Goal: Task Accomplishment & Management: Manage account settings

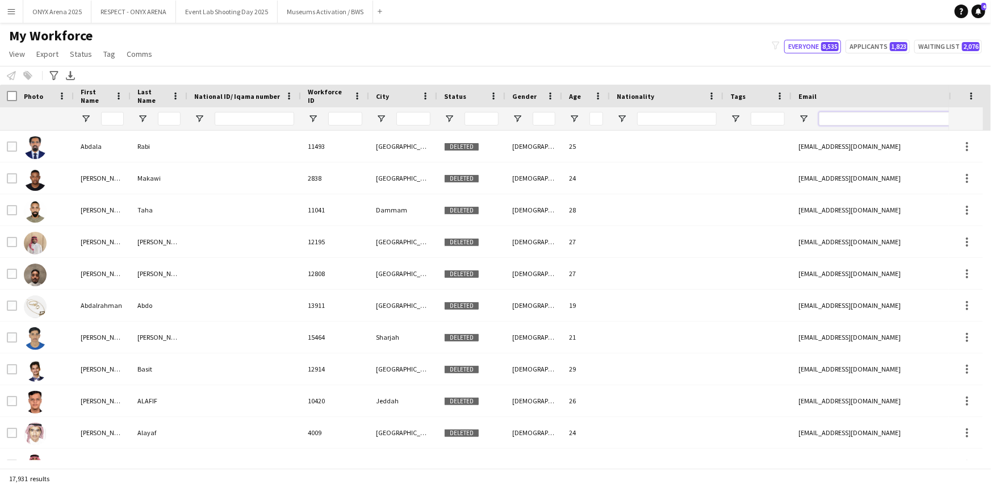
click at [869, 124] on input "Email Filter Input" at bounding box center [915, 119] width 193 height 14
paste input "**********"
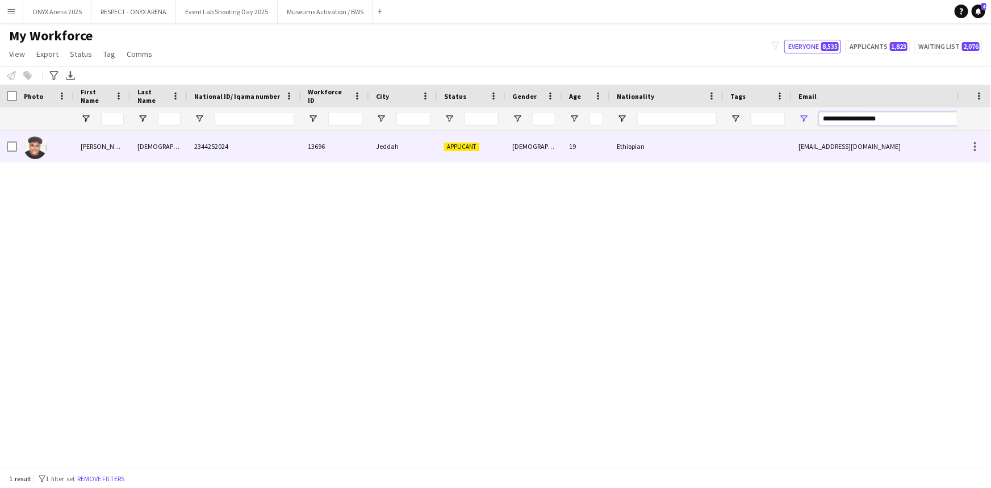
type input "**********"
click at [141, 156] on div "Musa" at bounding box center [159, 146] width 57 height 31
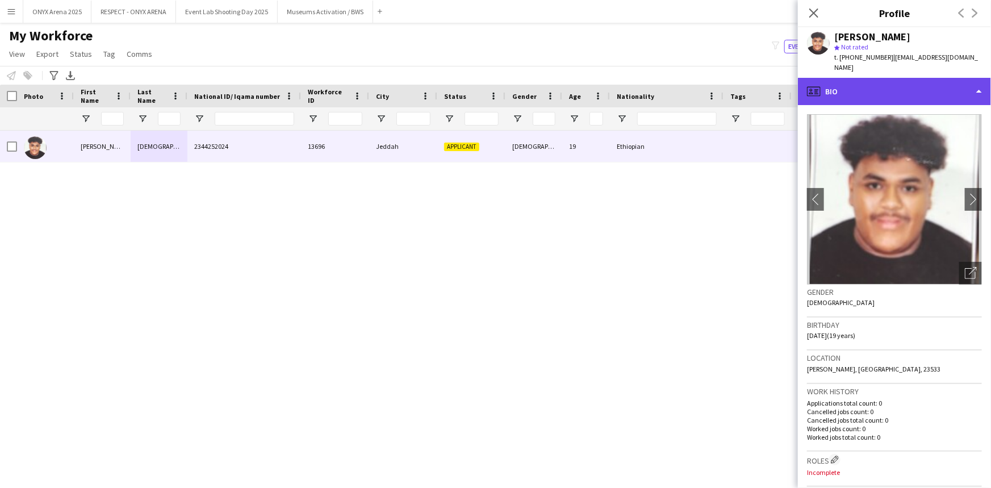
click at [893, 84] on div "profile Bio" at bounding box center [894, 91] width 193 height 27
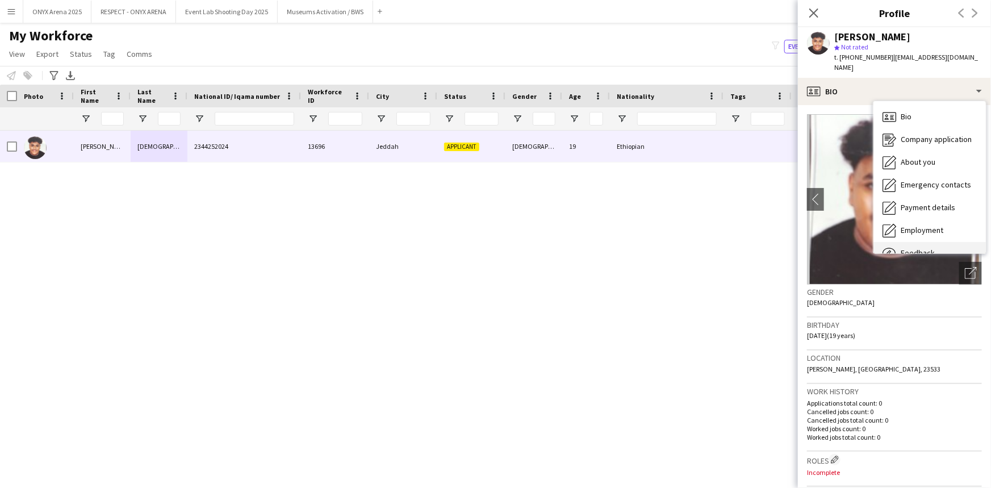
click at [919, 248] on span "Feedback" at bounding box center [918, 253] width 34 height 10
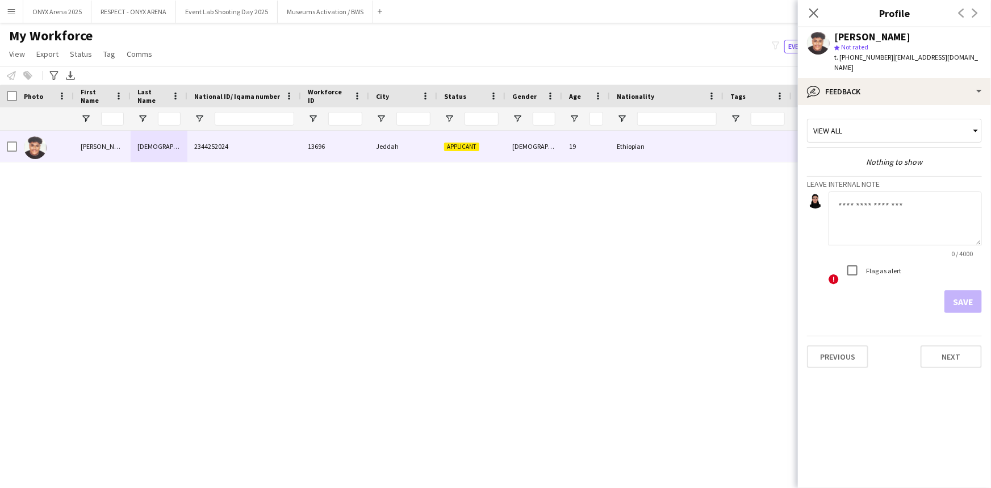
click at [903, 212] on textarea at bounding box center [905, 218] width 153 height 54
type textarea "*******"
click at [963, 294] on button "Save" at bounding box center [963, 301] width 37 height 23
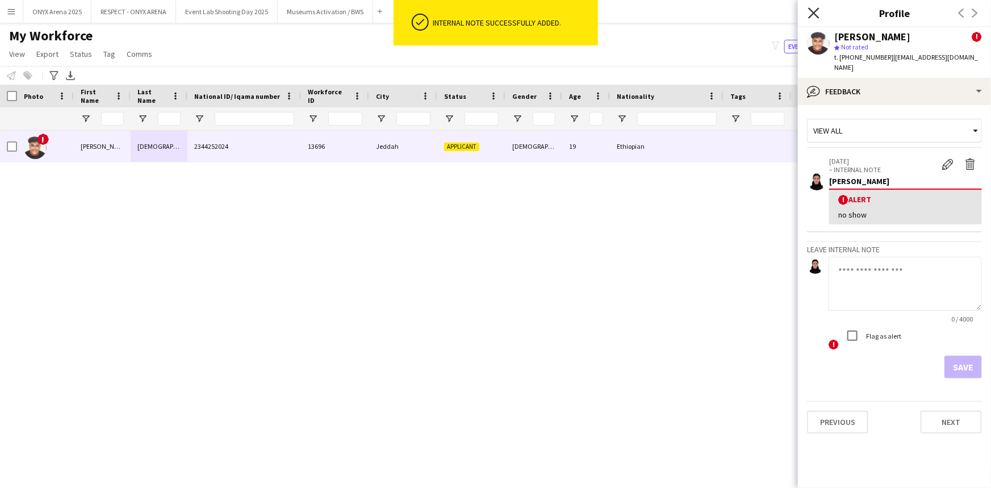
click at [817, 12] on icon "Close pop-in" at bounding box center [813, 12] width 11 height 11
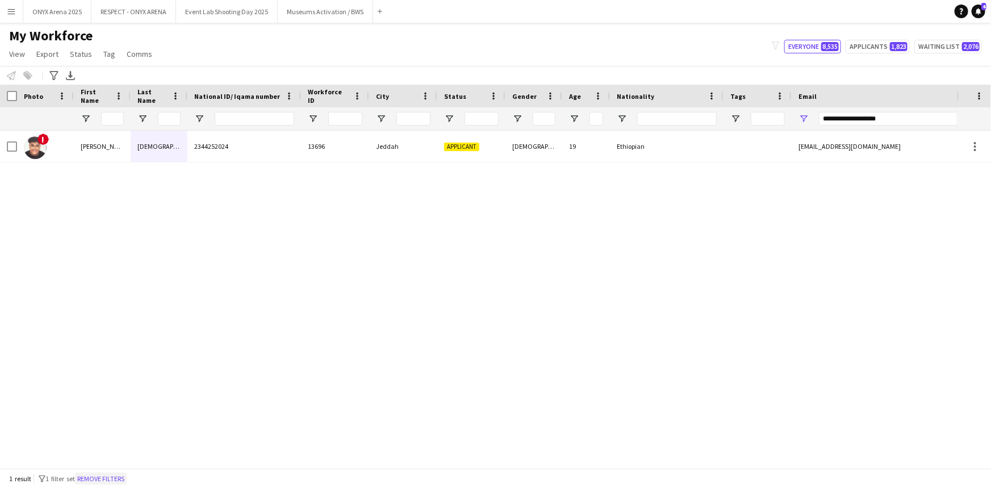
click at [122, 477] on button "Remove filters" at bounding box center [101, 479] width 52 height 12
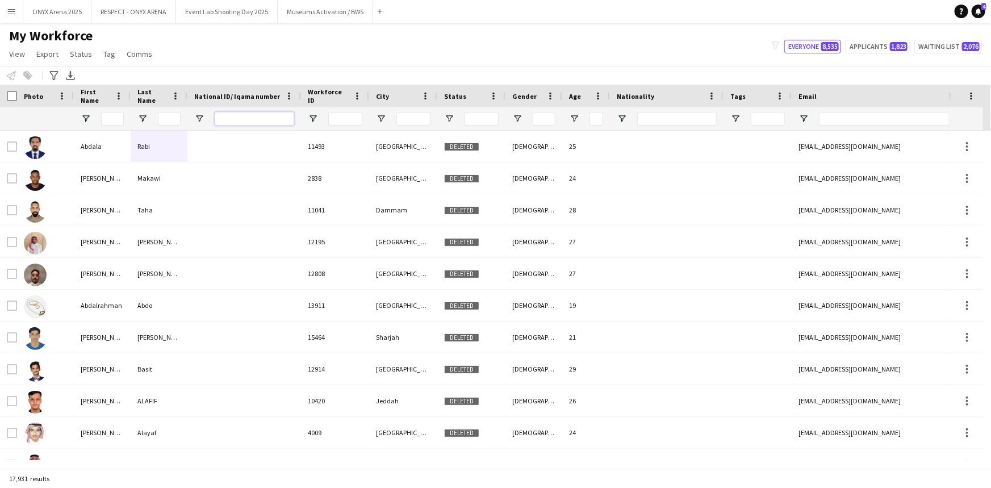
click at [248, 116] on input "National ID/ Iqama number Filter Input" at bounding box center [255, 119] width 80 height 14
paste input "**********"
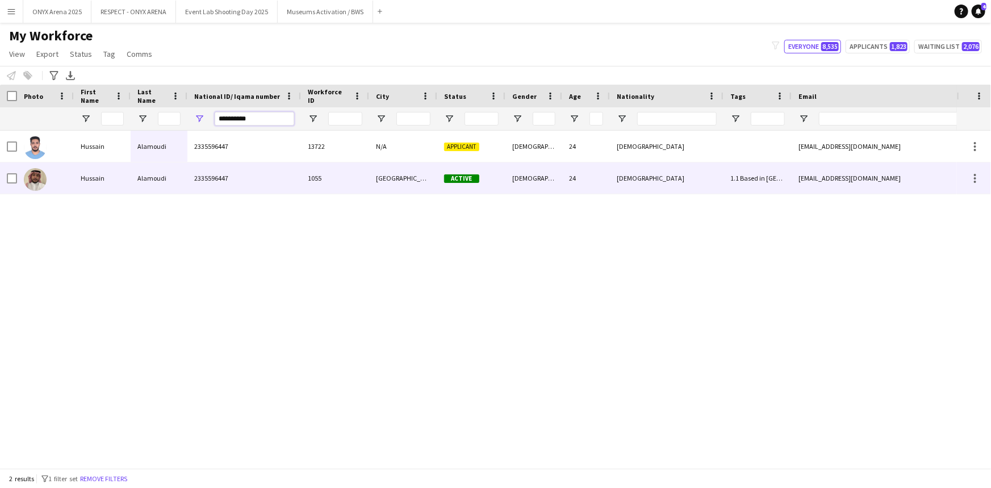
type input "**********"
click at [74, 174] on div "Hussain" at bounding box center [102, 177] width 57 height 31
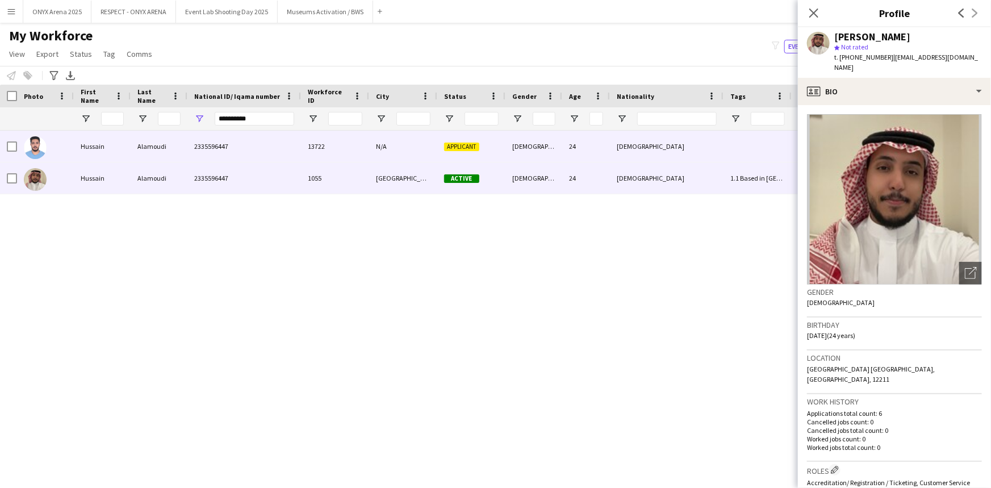
click at [80, 151] on div "Hussain" at bounding box center [102, 146] width 57 height 31
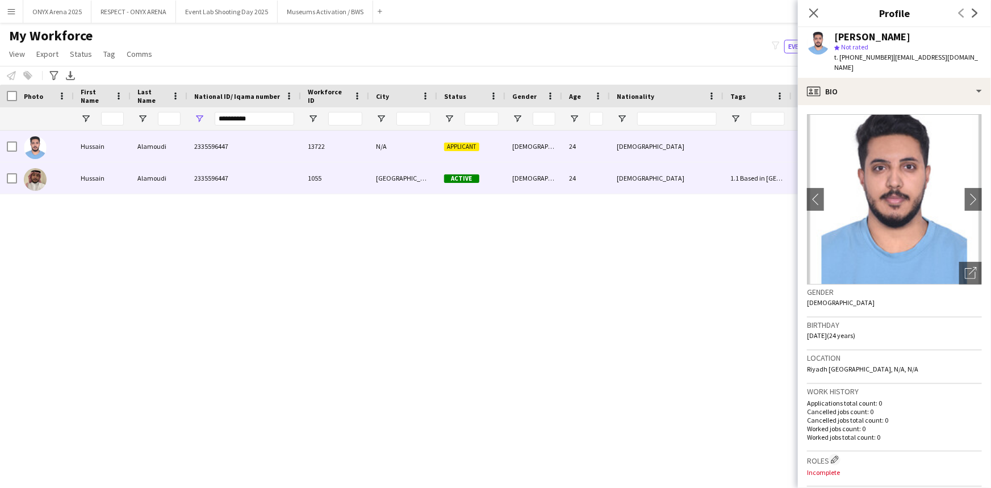
click at [404, 179] on div "[GEOGRAPHIC_DATA]" at bounding box center [403, 177] width 68 height 31
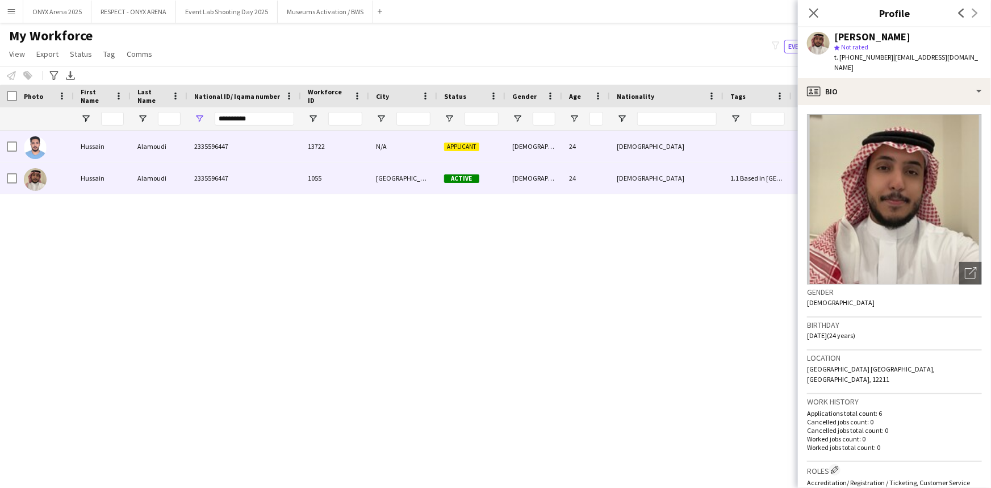
click at [400, 147] on div "N/A" at bounding box center [403, 146] width 68 height 31
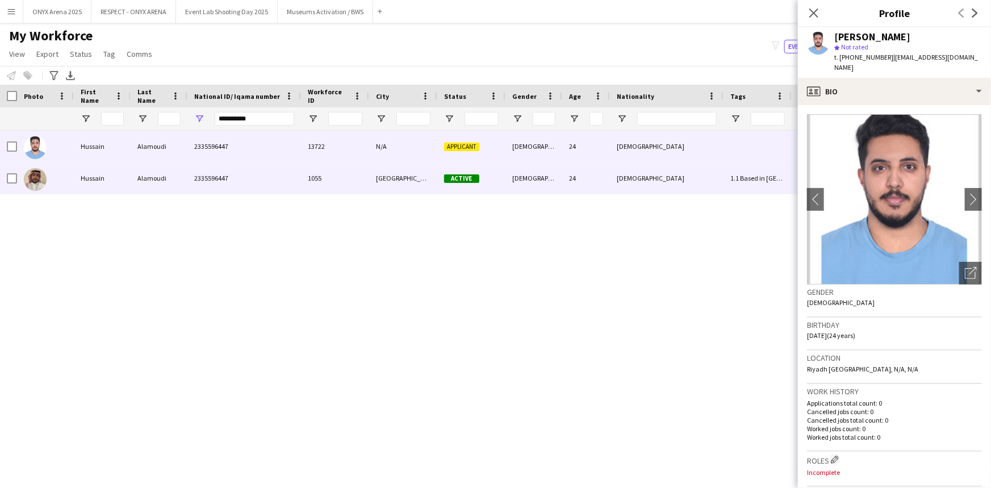
click at [407, 183] on div "[GEOGRAPHIC_DATA]" at bounding box center [403, 177] width 68 height 31
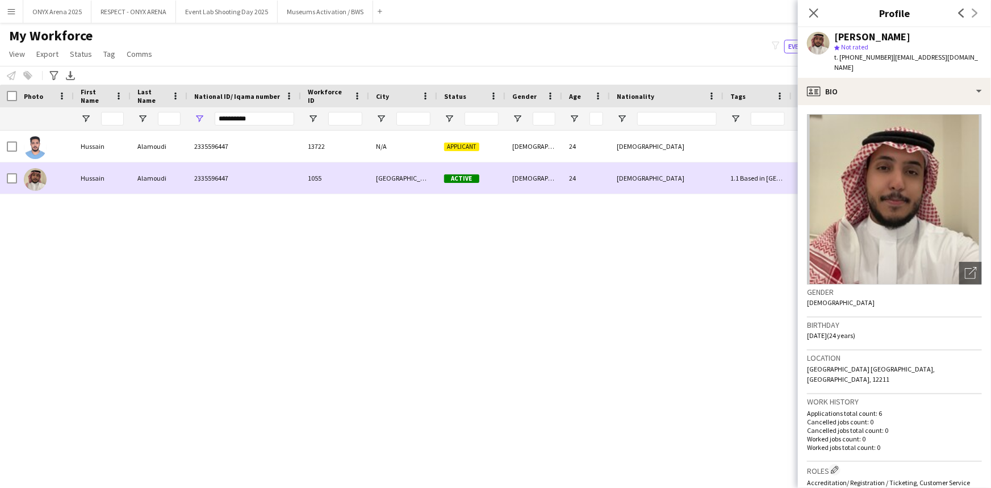
click at [543, 187] on div "[DEMOGRAPHIC_DATA]" at bounding box center [534, 177] width 57 height 31
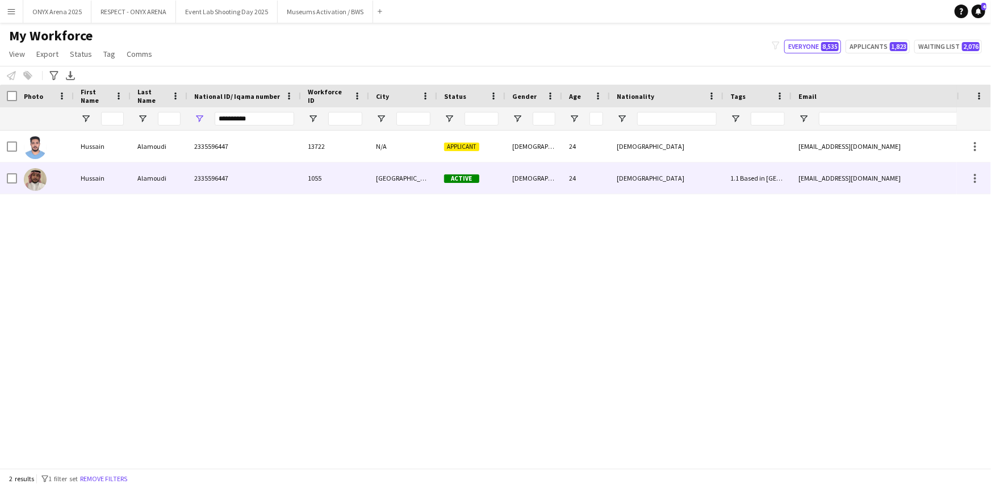
click at [383, 191] on div "[GEOGRAPHIC_DATA]" at bounding box center [403, 177] width 68 height 31
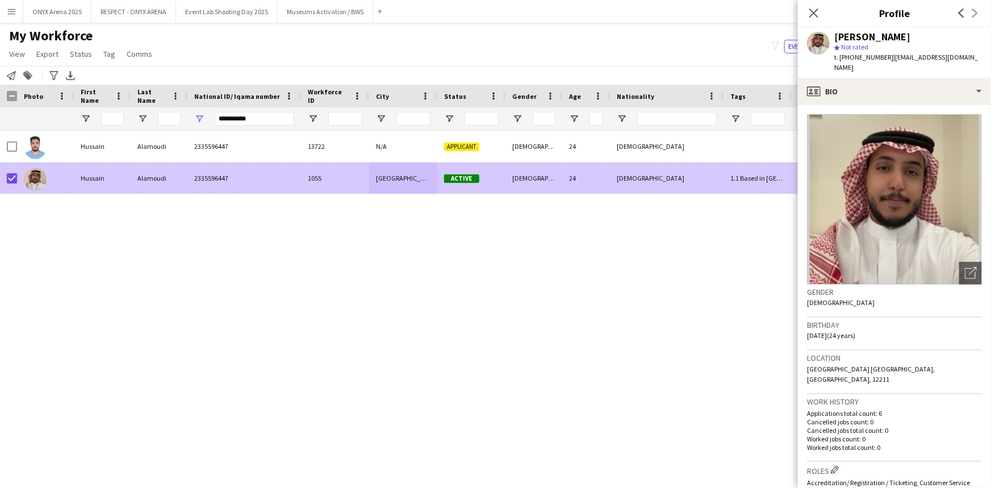
click at [157, 182] on div "Alamoudi" at bounding box center [159, 177] width 57 height 31
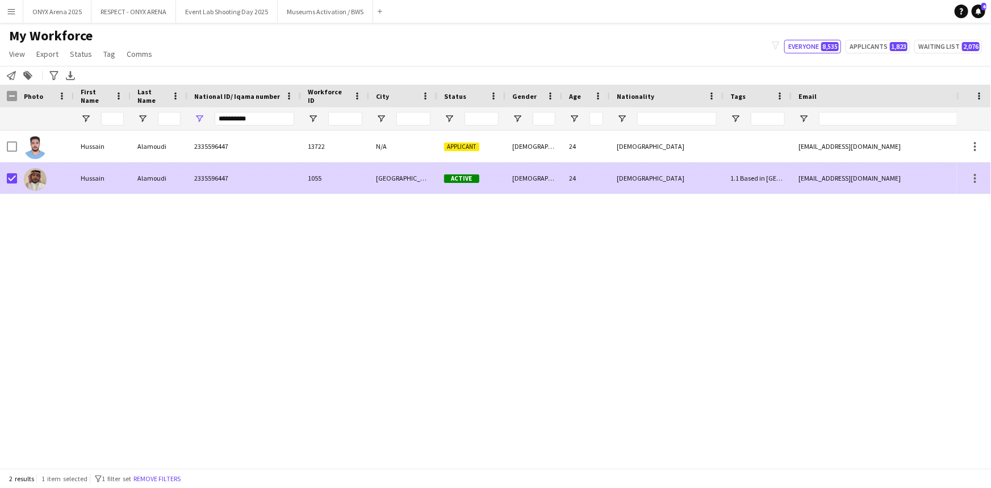
click at [659, 181] on div "[DEMOGRAPHIC_DATA]" at bounding box center [667, 177] width 114 height 31
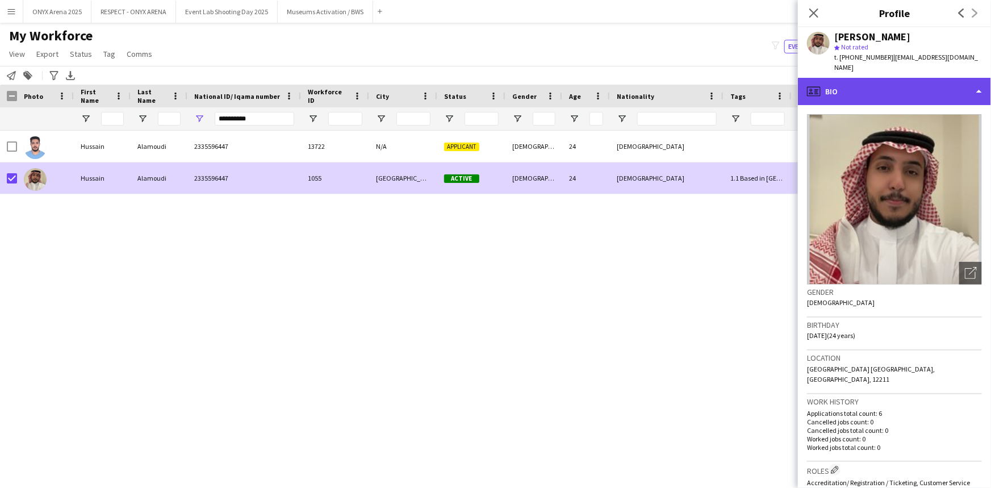
click at [868, 79] on div "profile Bio" at bounding box center [894, 91] width 193 height 27
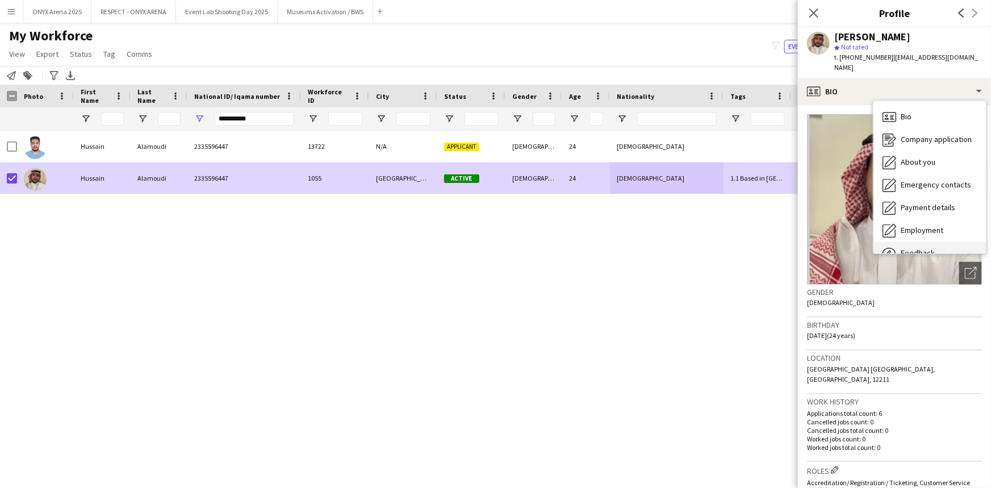
click at [910, 242] on div "Feedback Feedback" at bounding box center [930, 253] width 112 height 23
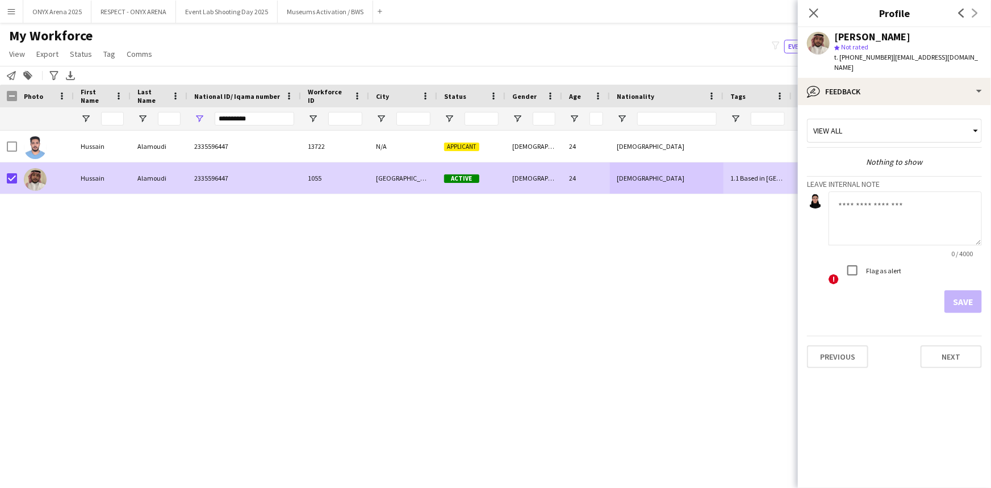
click at [891, 198] on textarea at bounding box center [905, 218] width 153 height 54
type textarea "**********"
click at [980, 290] on button "Save" at bounding box center [963, 301] width 37 height 23
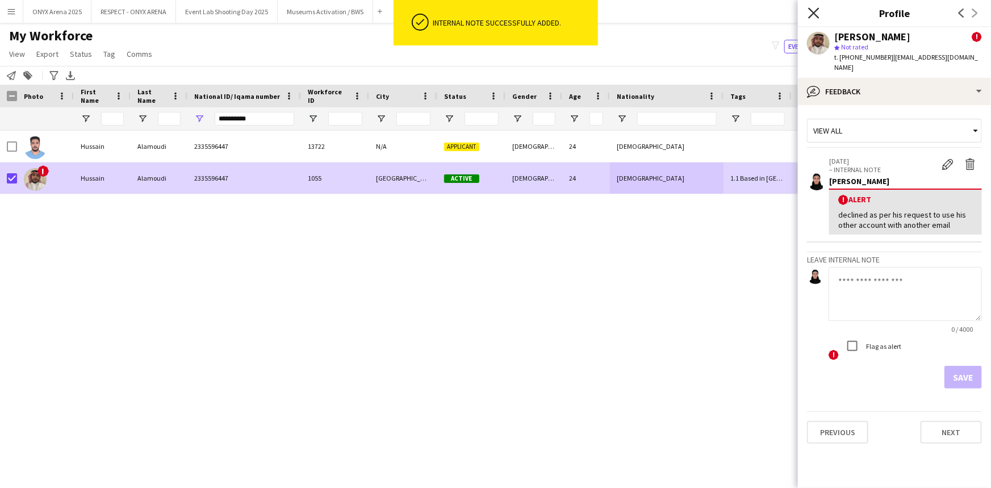
click at [817, 11] on icon "Close pop-in" at bounding box center [813, 12] width 11 height 11
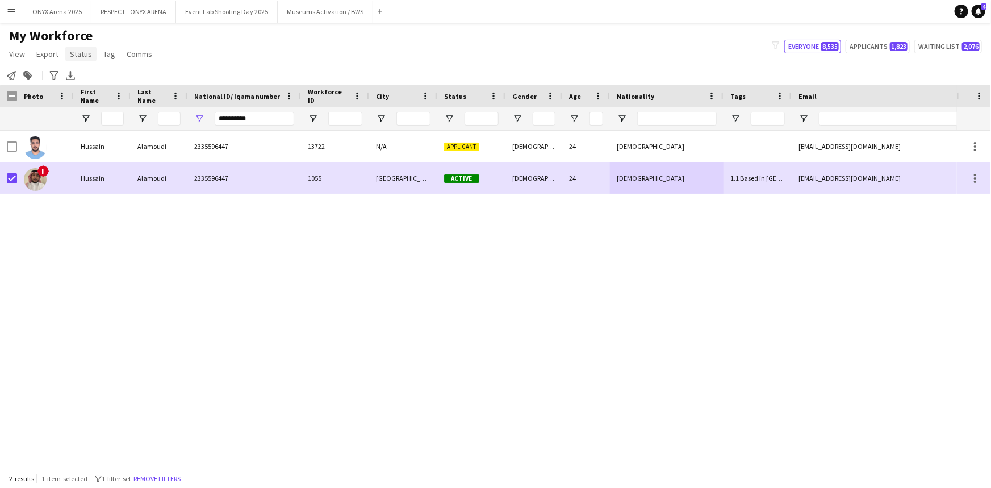
click at [87, 60] on link "Status" at bounding box center [80, 54] width 31 height 15
click at [90, 81] on link "Edit" at bounding box center [105, 78] width 80 height 24
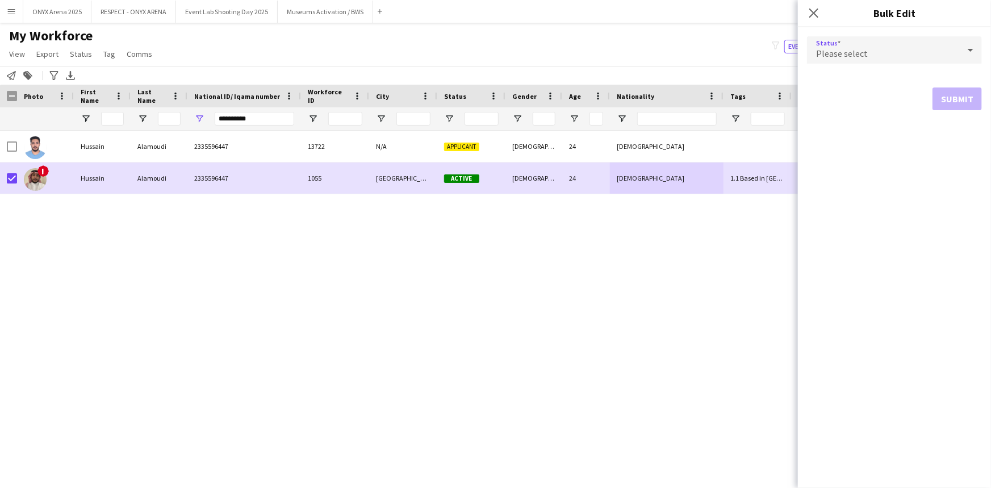
click at [851, 59] on div "Please select" at bounding box center [883, 49] width 152 height 27
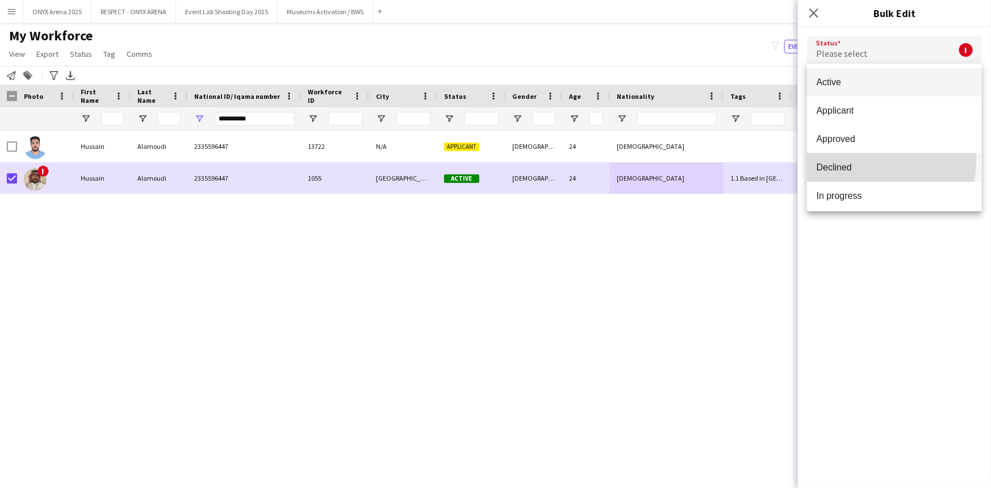
click at [866, 161] on mat-option "Declined" at bounding box center [894, 167] width 175 height 28
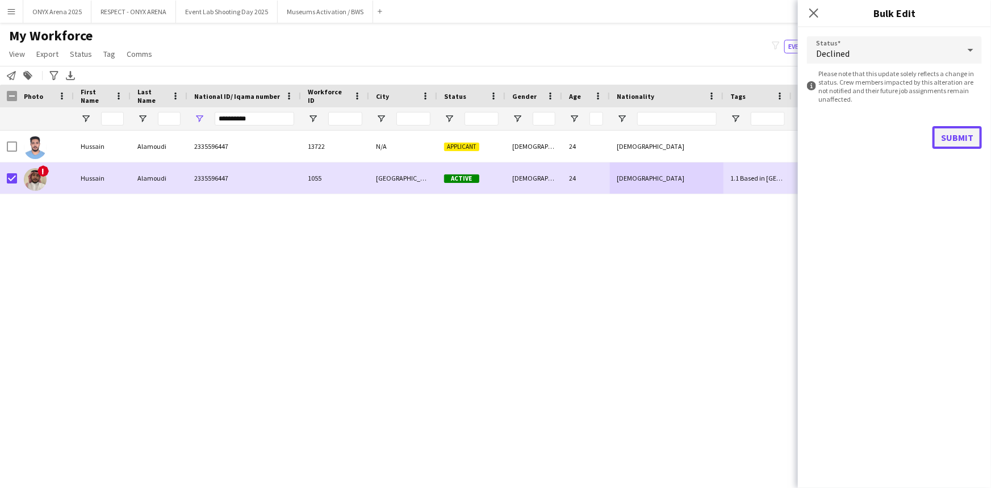
click at [942, 141] on button "Submit" at bounding box center [957, 137] width 49 height 23
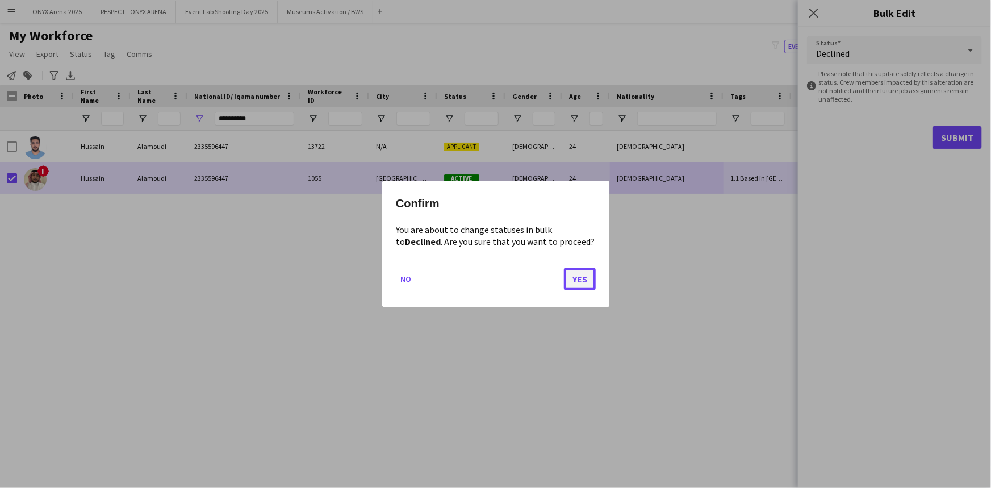
click at [578, 275] on button "Yes" at bounding box center [580, 279] width 32 height 23
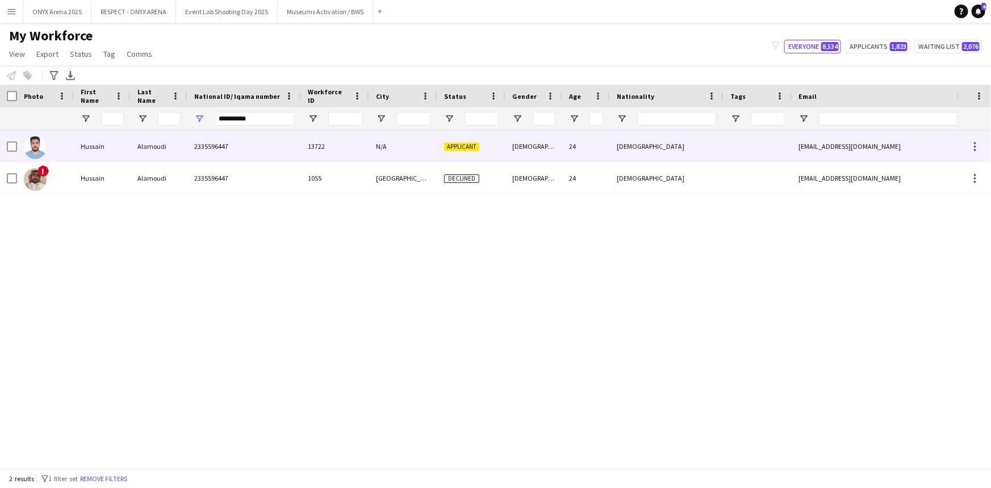
click at [58, 153] on div at bounding box center [45, 146] width 57 height 31
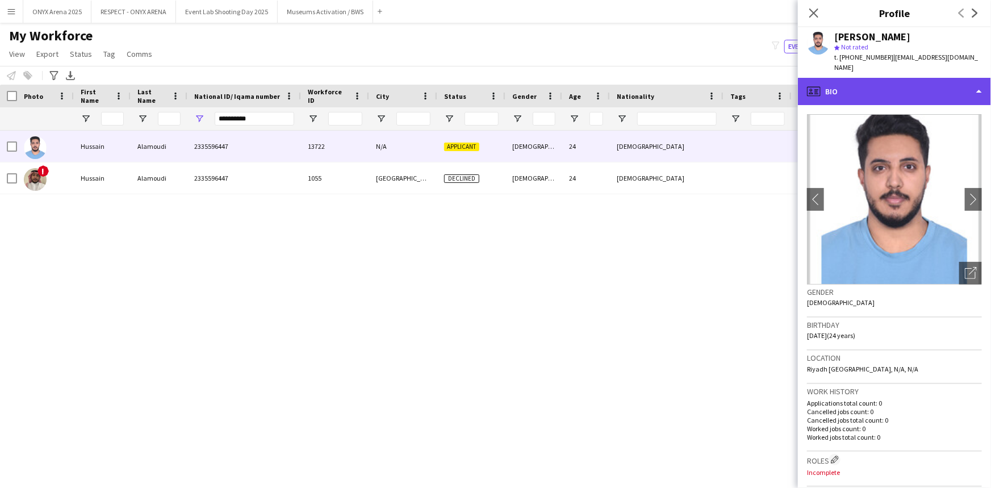
click at [890, 78] on div "profile Bio" at bounding box center [894, 91] width 193 height 27
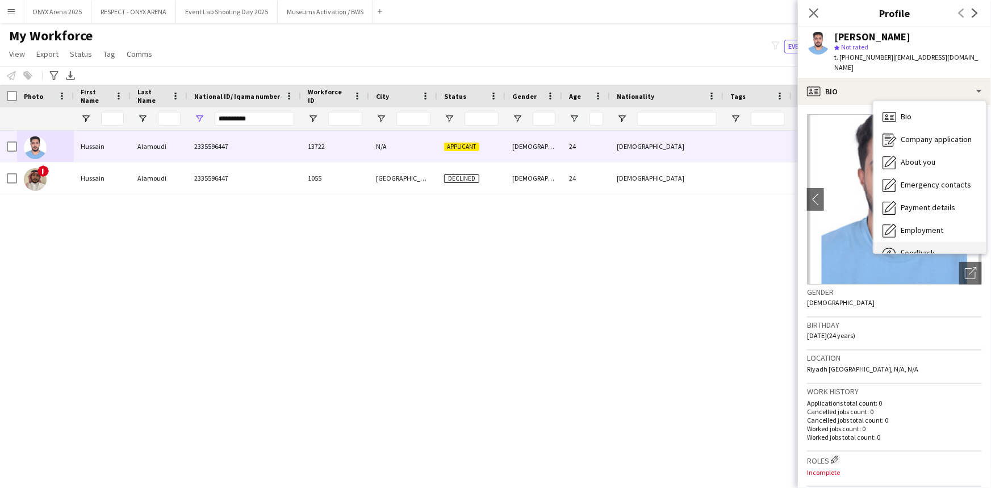
click at [910, 248] on span "Feedback" at bounding box center [918, 253] width 34 height 10
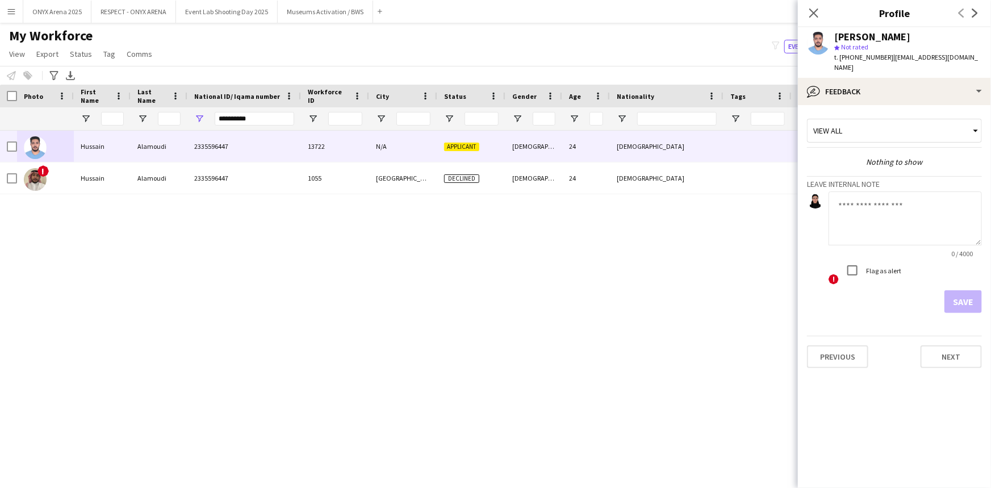
click at [862, 191] on textarea at bounding box center [905, 218] width 153 height 54
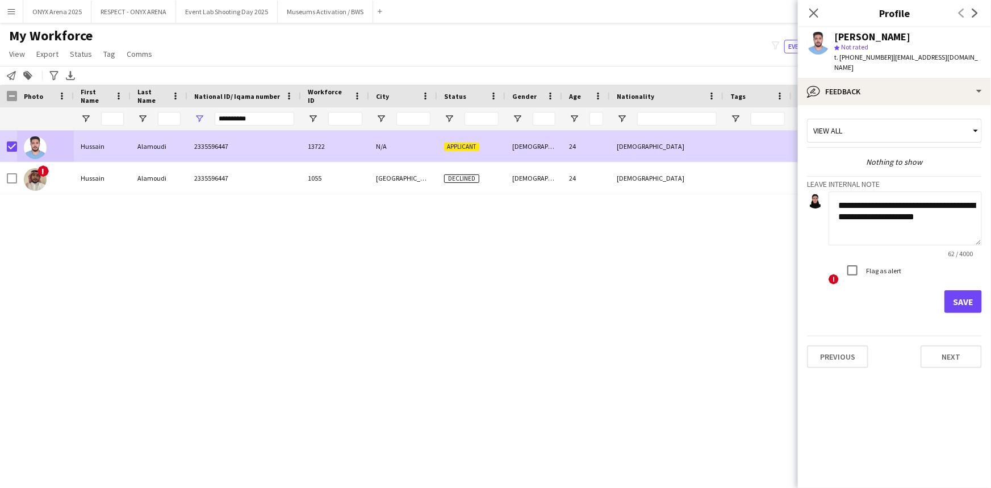
click at [964, 210] on textarea "**********" at bounding box center [905, 218] width 153 height 54
type textarea "**********"
click at [981, 290] on button "Save" at bounding box center [963, 301] width 37 height 23
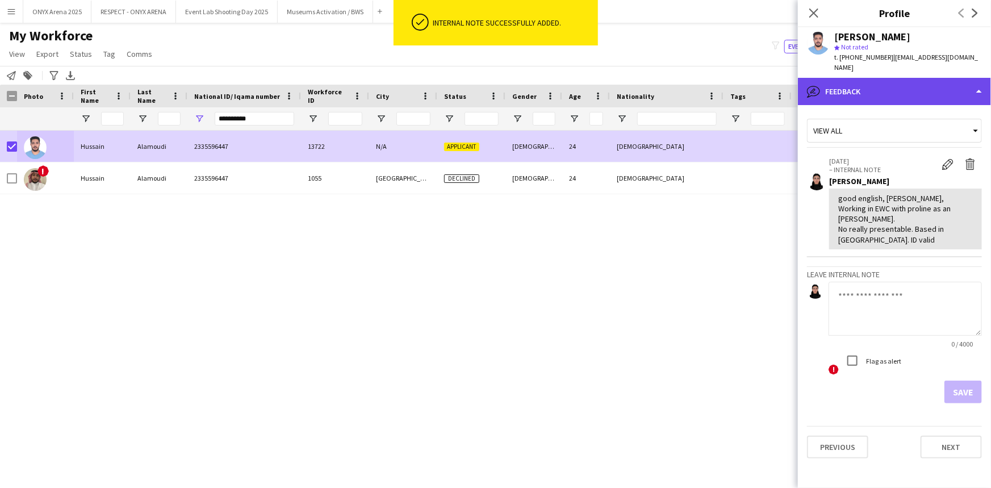
click at [880, 85] on div "bubble-pencil Feedback" at bounding box center [894, 91] width 193 height 27
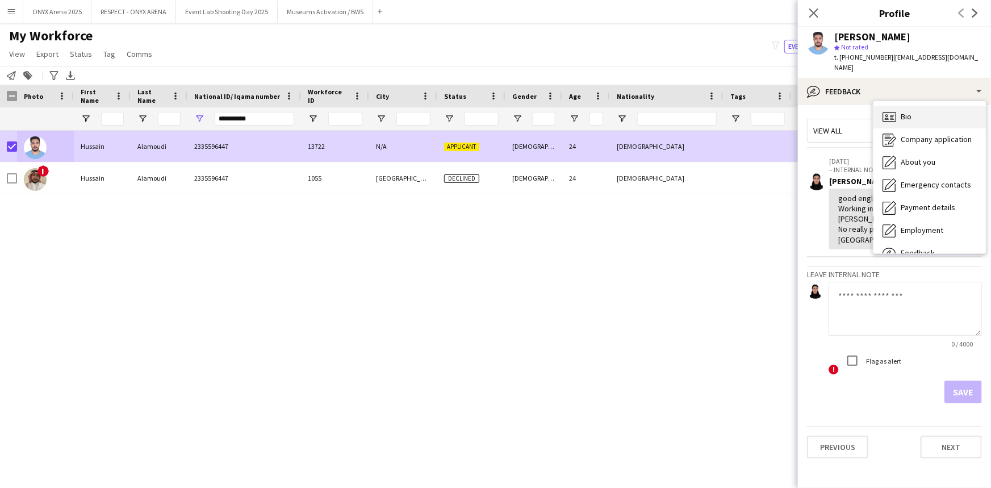
click at [899, 110] on div "Bio Bio" at bounding box center [930, 117] width 112 height 23
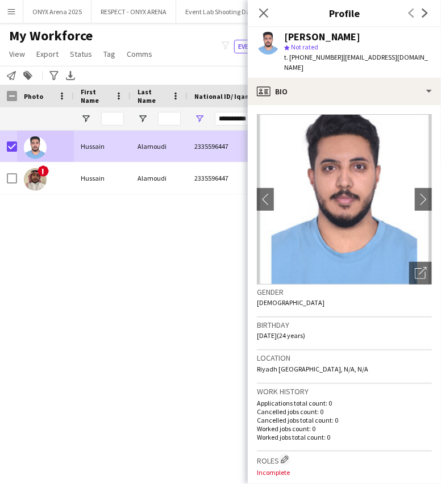
click at [1, 66] on div "Notify workforce Add to tag Search tags magnifier Add tag Advanced filters Adva…" at bounding box center [220, 75] width 441 height 19
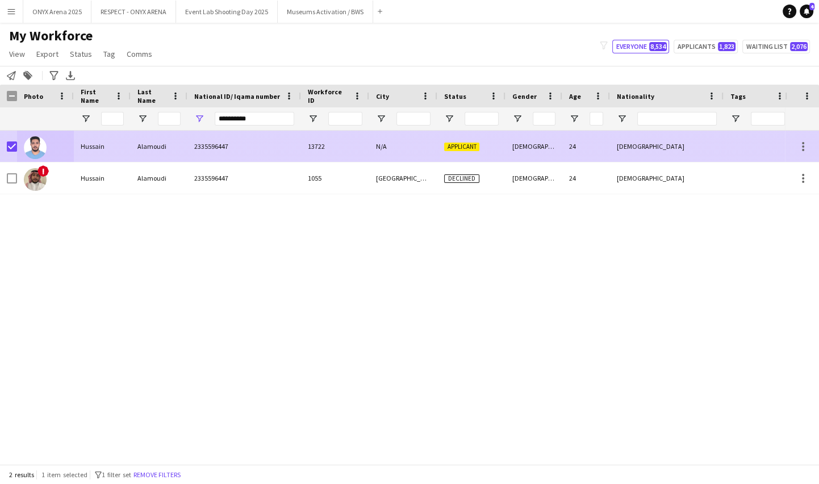
drag, startPoint x: 312, startPoint y: 140, endPoint x: 332, endPoint y: 155, distance: 24.0
click at [312, 140] on div "13722" at bounding box center [335, 146] width 68 height 31
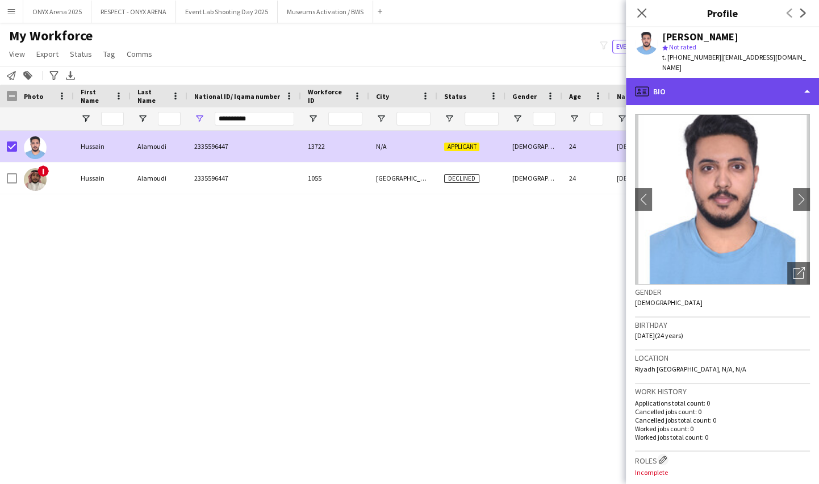
click at [713, 90] on div "profile Bio" at bounding box center [722, 91] width 193 height 27
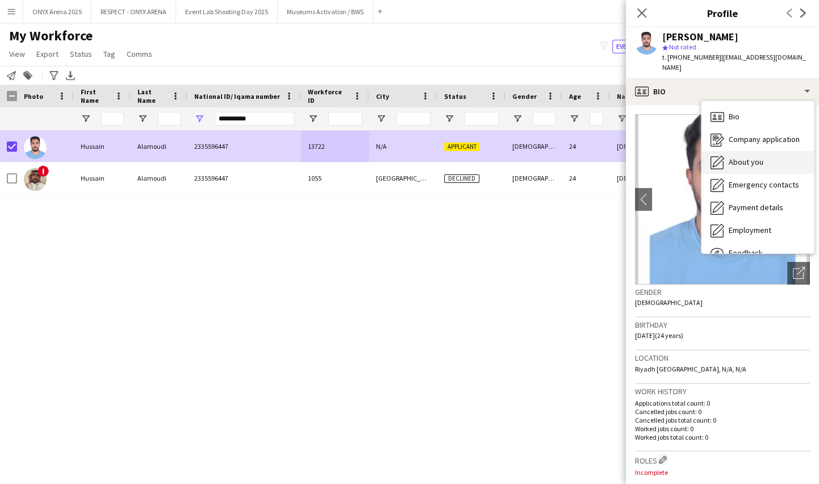
click at [722, 156] on icon at bounding box center [717, 161] width 11 height 11
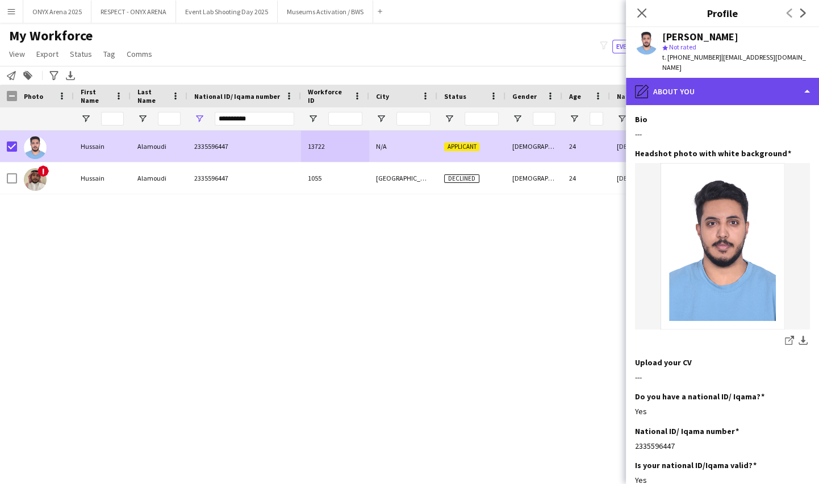
click at [704, 80] on div "pencil4 About you" at bounding box center [722, 91] width 193 height 27
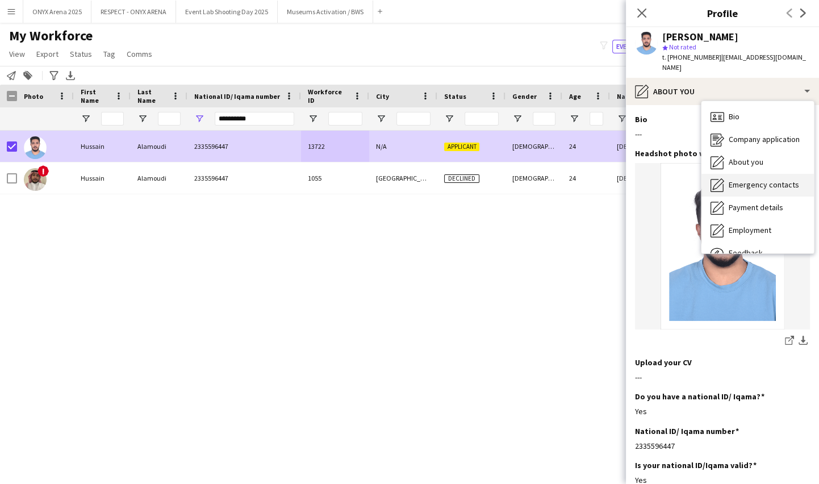
click at [749, 180] on span "Emergency contacts" at bounding box center [764, 185] width 70 height 10
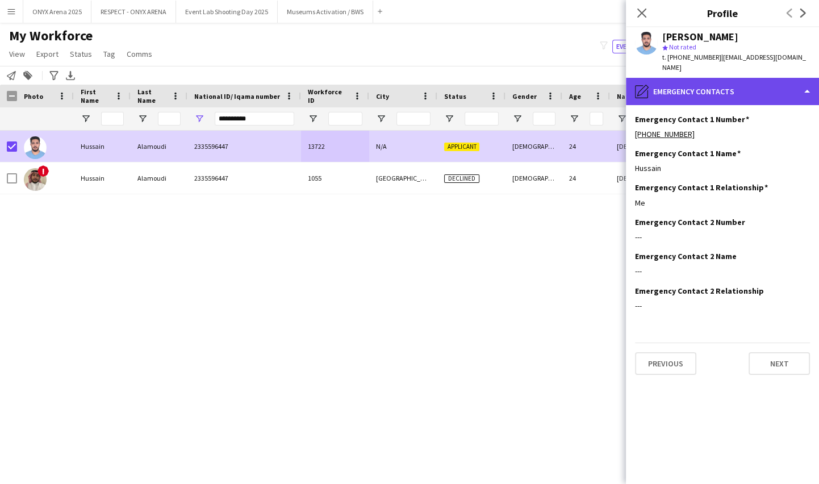
click at [722, 80] on div "pencil4 Emergency contacts" at bounding box center [722, 91] width 193 height 27
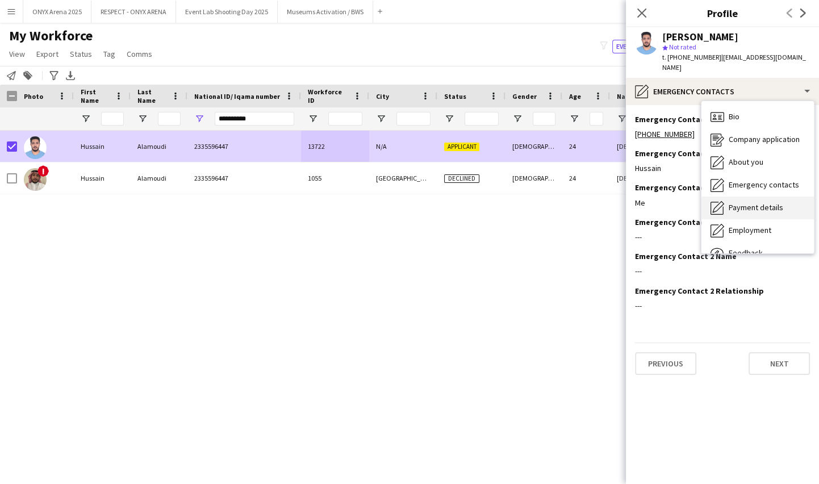
click at [741, 202] on span "Payment details" at bounding box center [756, 207] width 55 height 10
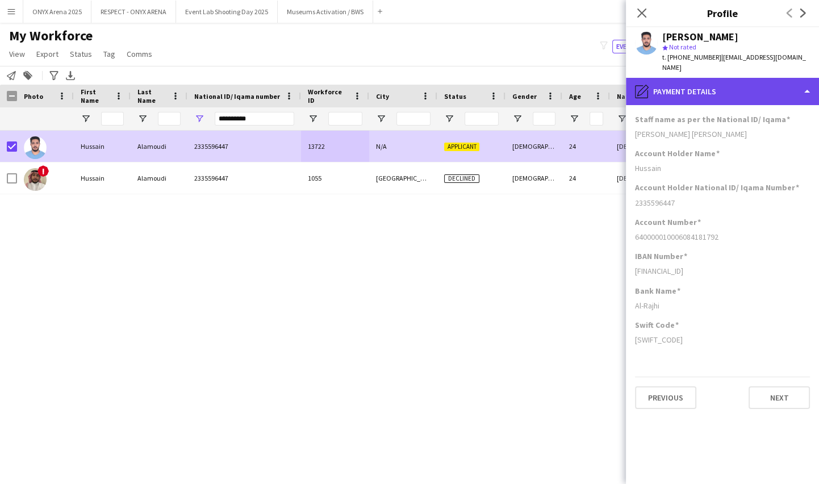
click at [695, 78] on div "pencil4 Payment details" at bounding box center [722, 91] width 193 height 27
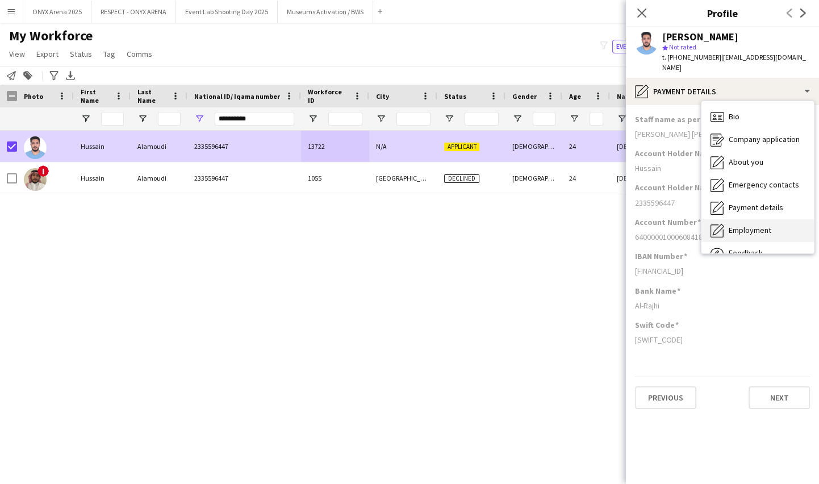
click at [748, 225] on span "Employment" at bounding box center [750, 230] width 43 height 10
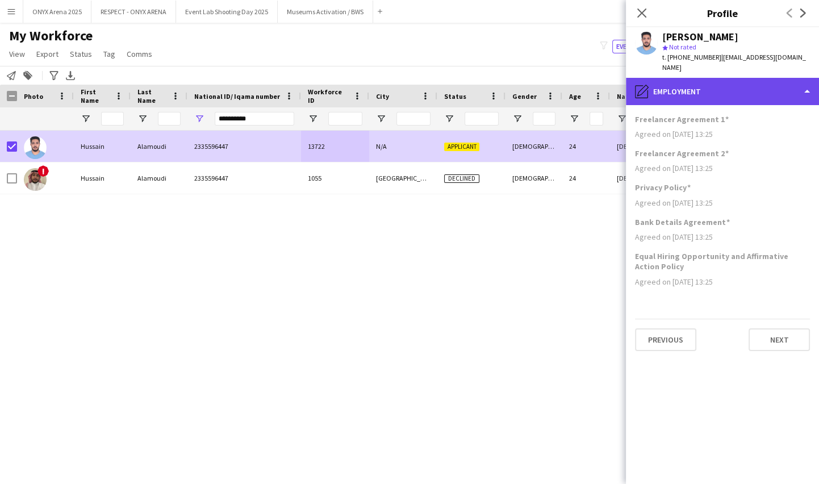
click at [706, 78] on div "pencil4 Employment" at bounding box center [722, 91] width 193 height 27
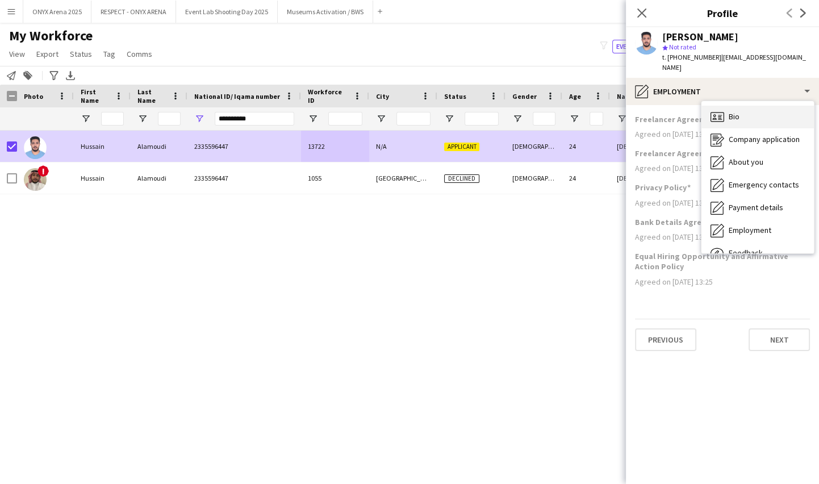
click at [728, 106] on div "Bio Bio" at bounding box center [758, 117] width 112 height 23
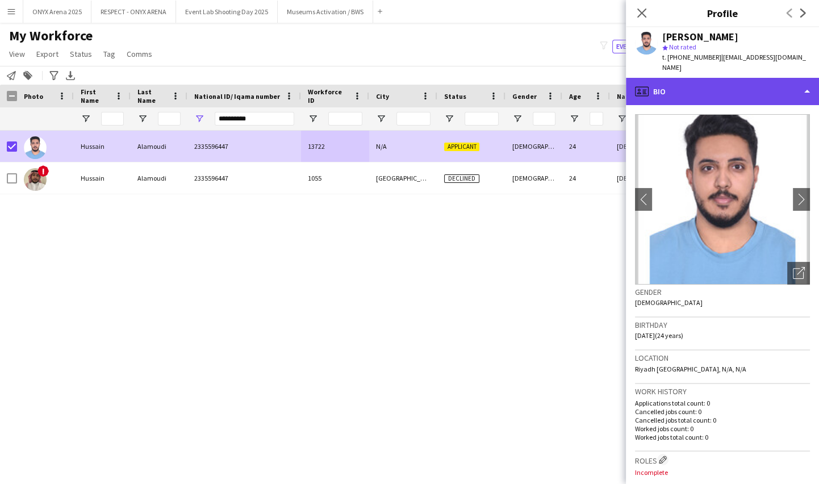
click at [720, 93] on div "profile Bio" at bounding box center [722, 91] width 193 height 27
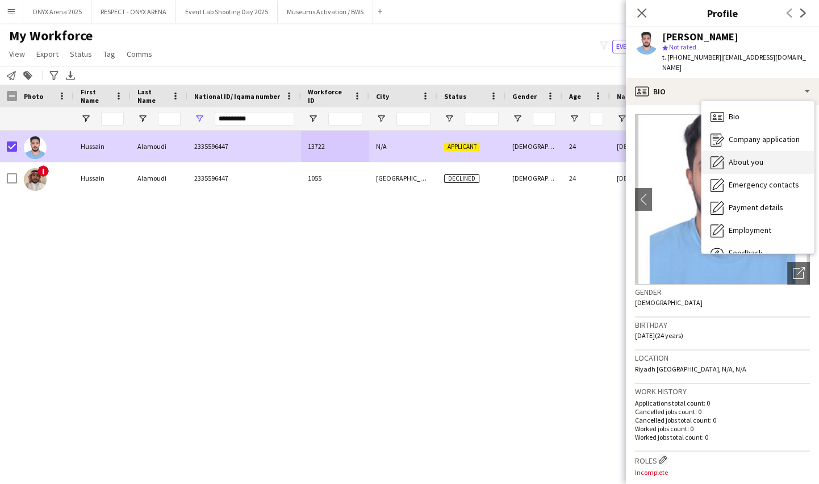
click at [732, 157] on span "About you" at bounding box center [746, 162] width 35 height 10
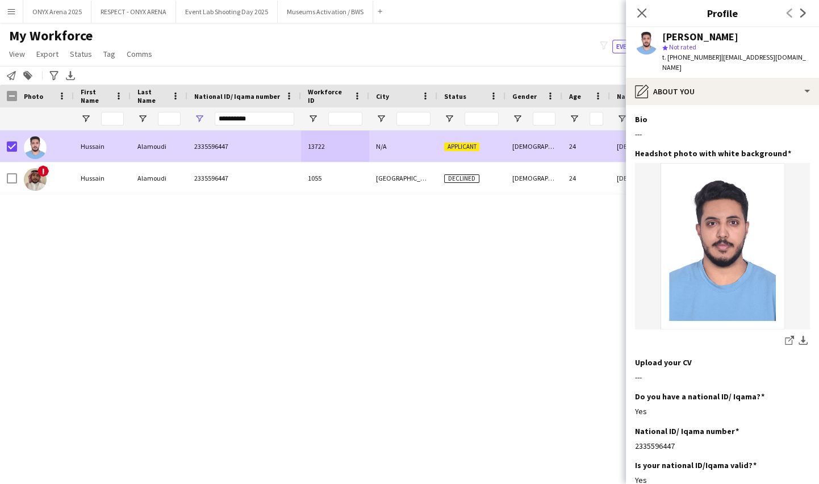
click at [715, 61] on span "| hussain10jma@gmail.com" at bounding box center [734, 62] width 144 height 19
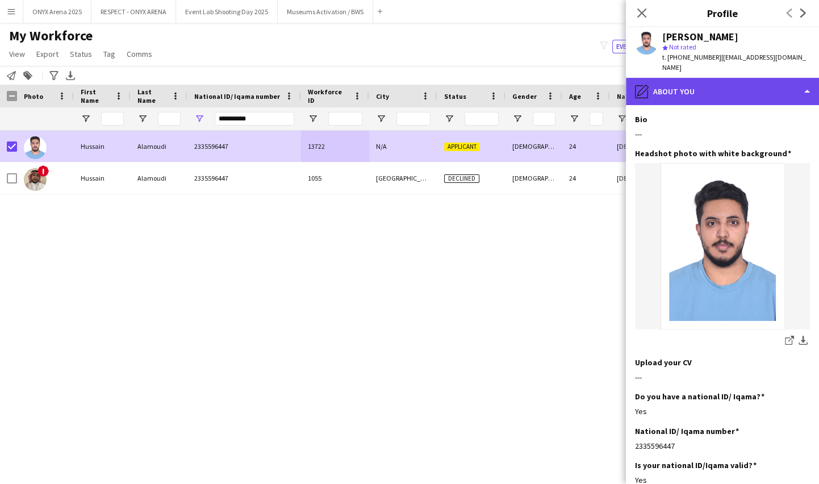
click at [718, 80] on div "pencil4 About you" at bounding box center [722, 91] width 193 height 27
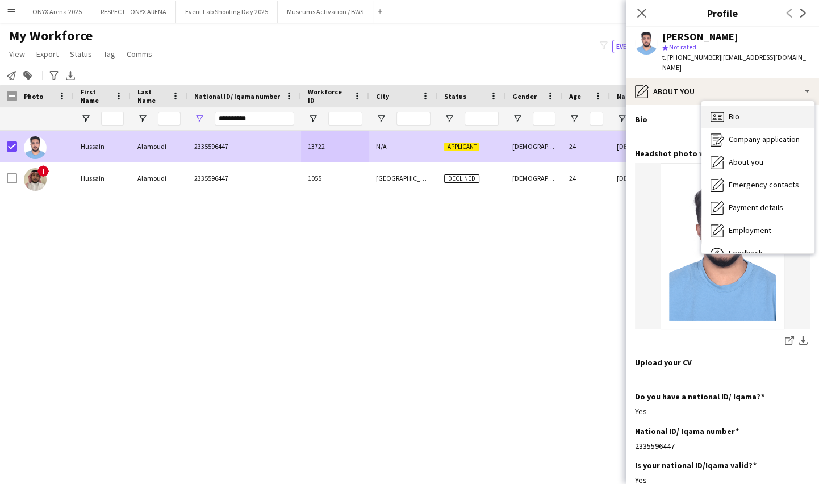
click at [720, 110] on icon "Bio" at bounding box center [718, 117] width 14 height 14
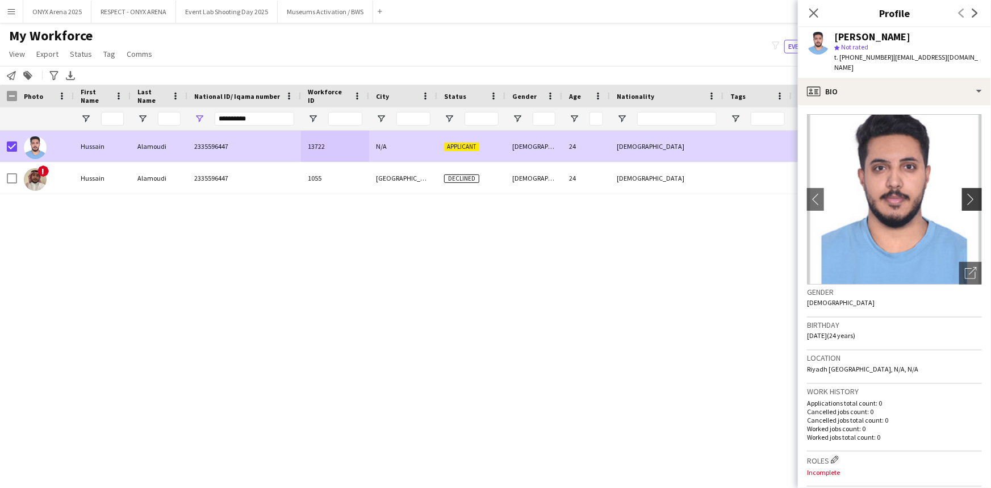
click at [965, 193] on app-icon "chevron-right" at bounding box center [974, 199] width 18 height 12
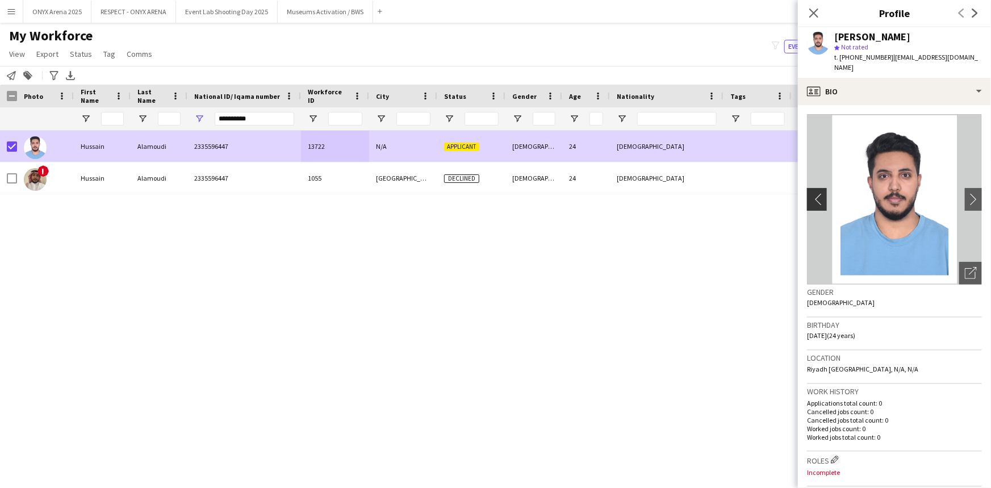
click at [820, 193] on app-icon "chevron-left" at bounding box center [816, 199] width 18 height 12
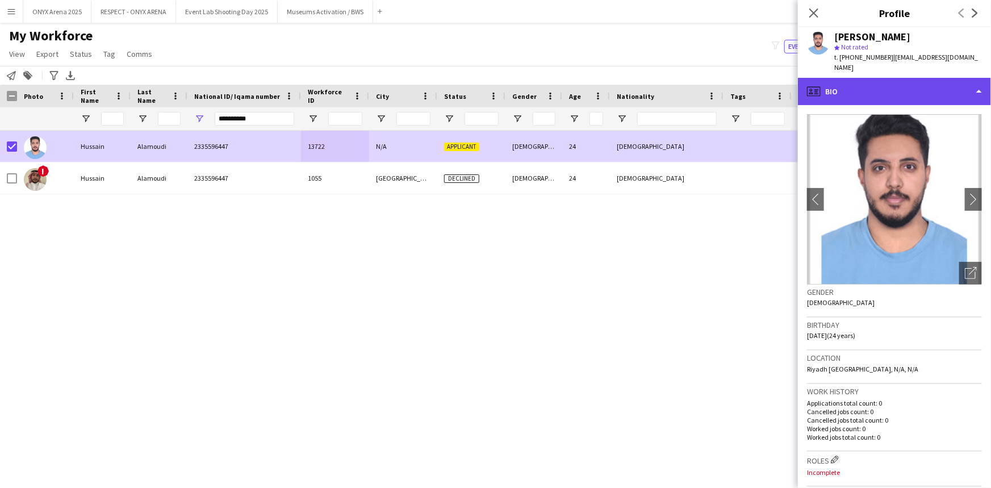
click at [886, 78] on div "profile Bio" at bounding box center [894, 91] width 193 height 27
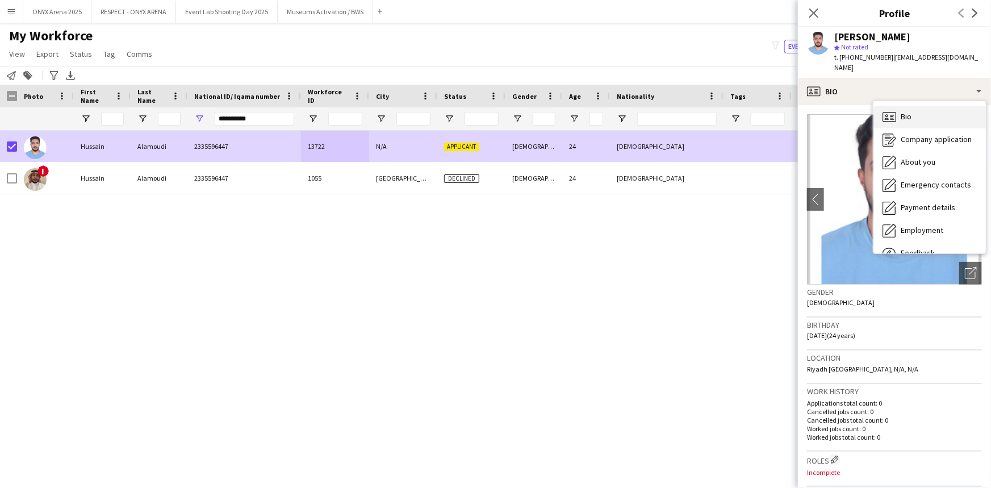
click at [892, 112] on icon at bounding box center [890, 117] width 14 height 10
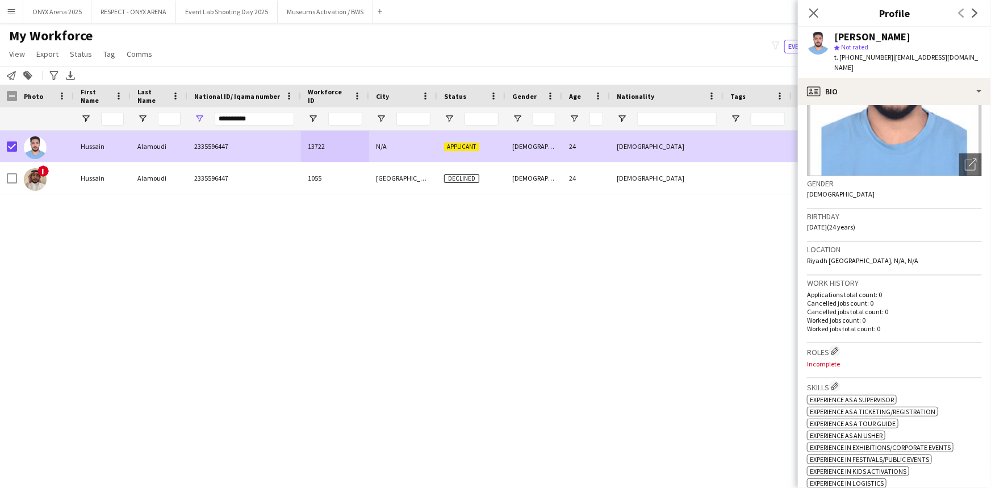
scroll to position [206, 0]
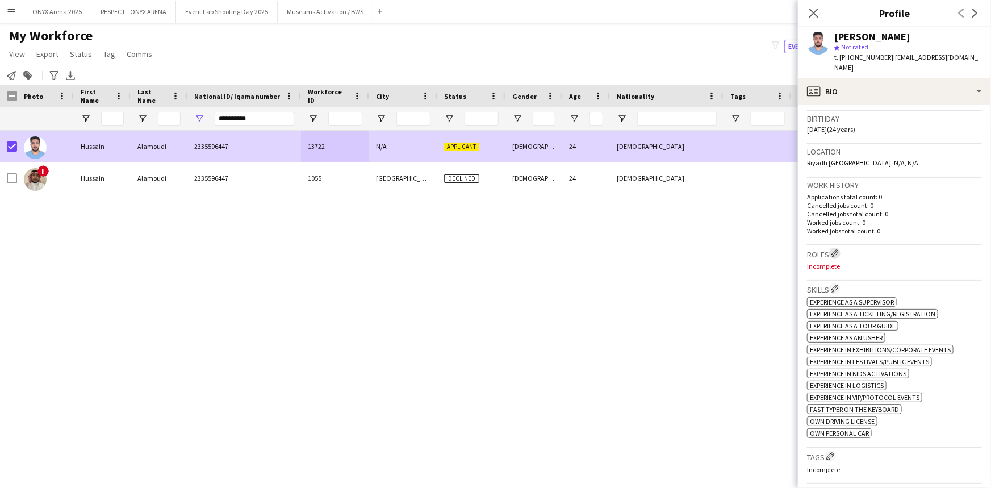
click at [837, 249] on app-icon "Edit crew company roles" at bounding box center [835, 253] width 8 height 8
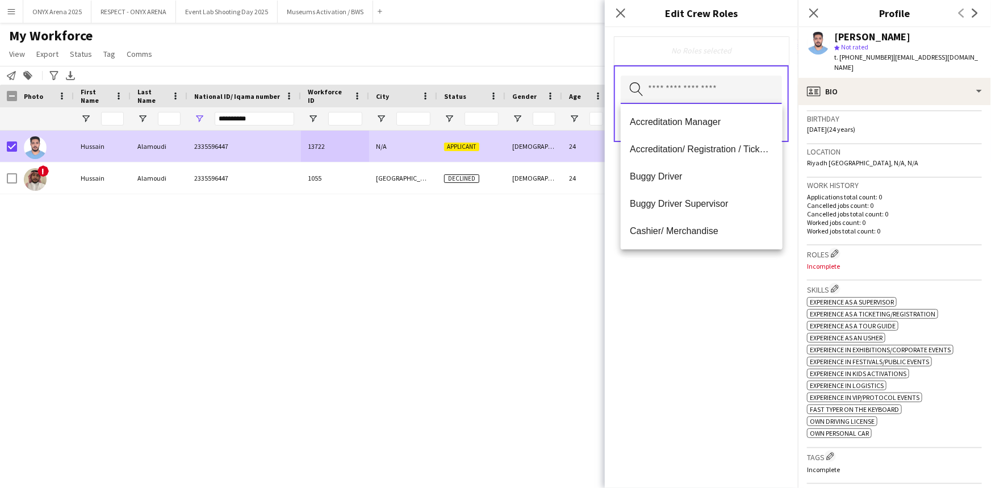
click at [681, 94] on input "text" at bounding box center [701, 90] width 161 height 28
click at [685, 148] on span "Accreditation/ Registration / Ticketing" at bounding box center [701, 149] width 143 height 11
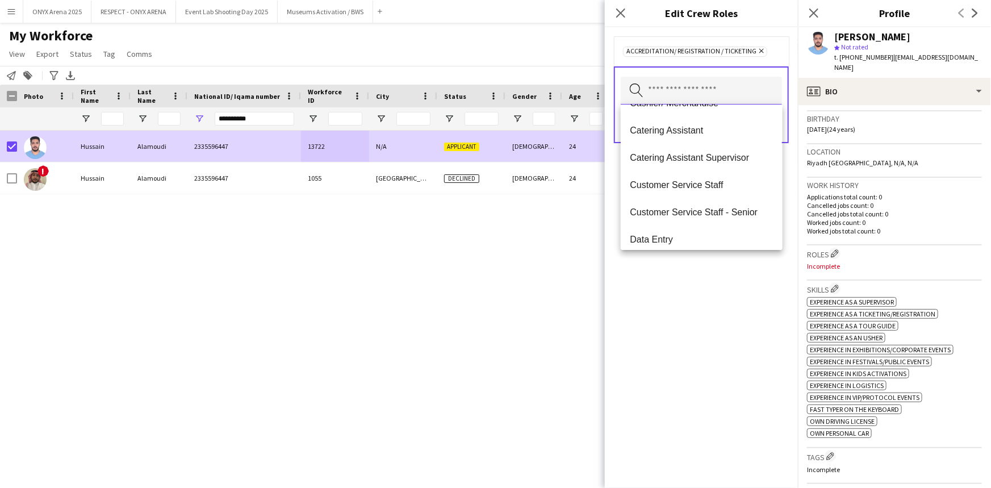
scroll to position [103, 0]
click at [703, 181] on span "Customer Service Staff" at bounding box center [701, 183] width 143 height 11
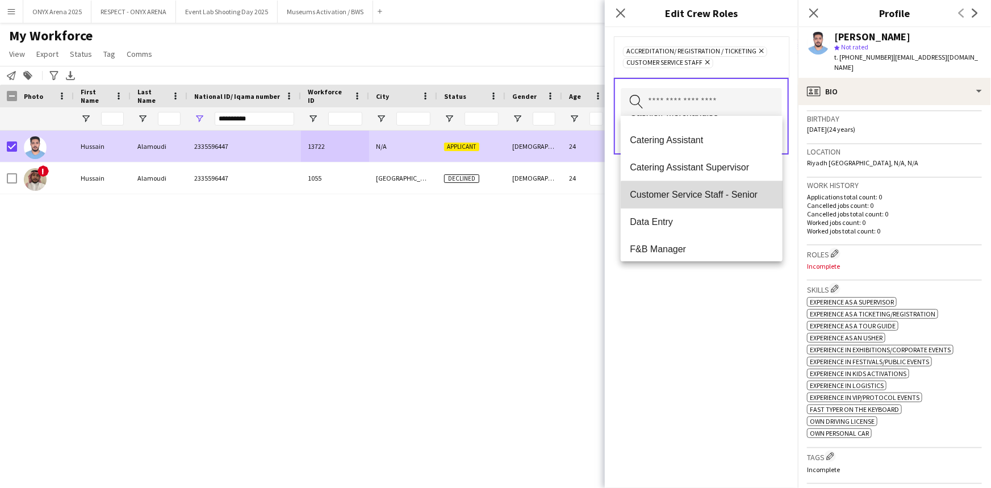
click at [710, 199] on span "Customer Service Staff - Senior" at bounding box center [701, 194] width 143 height 11
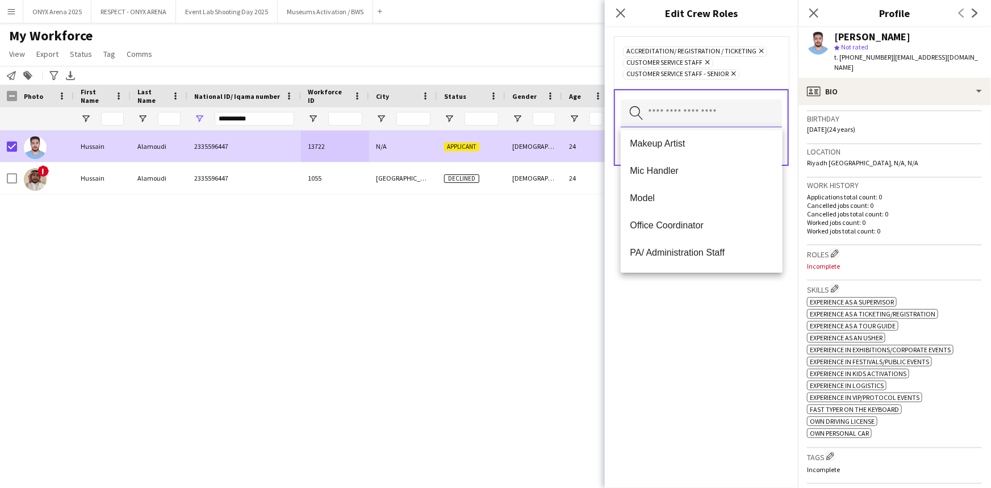
scroll to position [465, 0]
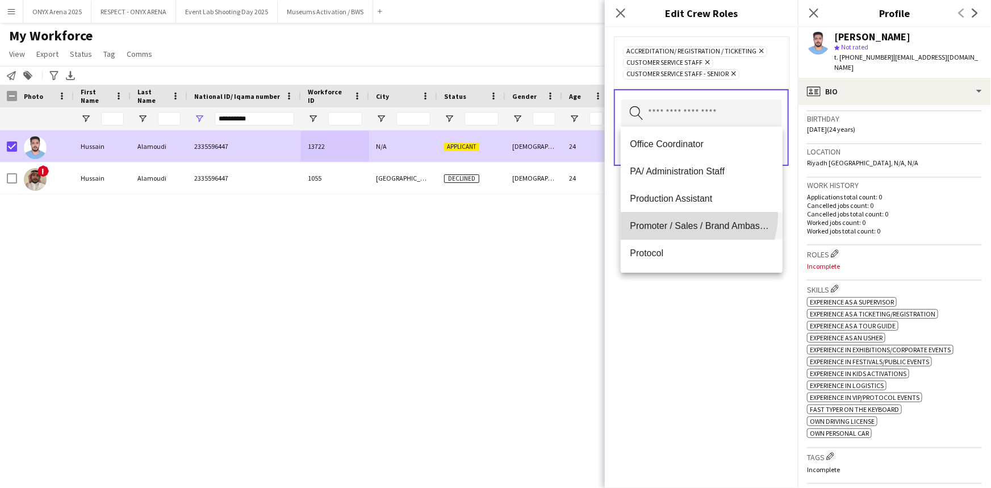
click at [695, 216] on mat-option "Promoter / Sales / Brand Ambassador" at bounding box center [701, 225] width 161 height 27
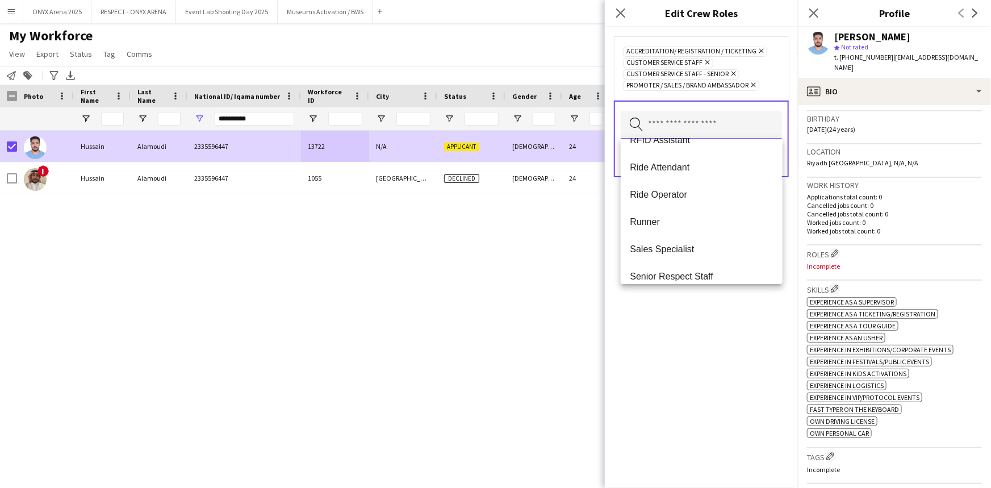
scroll to position [671, 0]
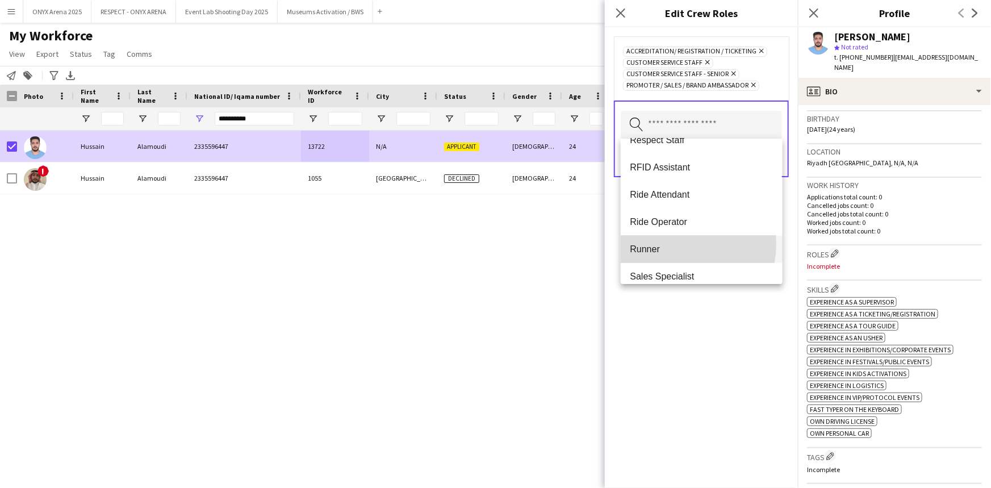
click at [680, 244] on span "Runner" at bounding box center [701, 249] width 143 height 11
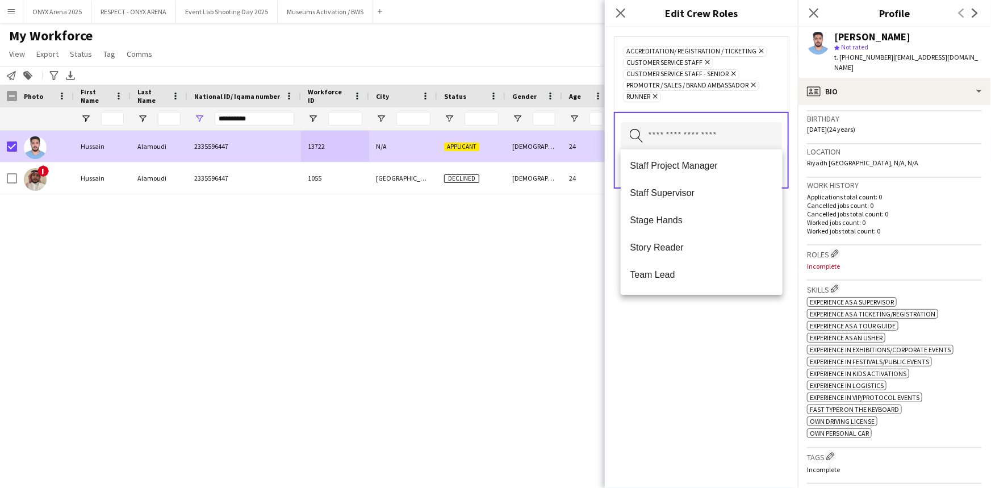
scroll to position [1036, 0]
click at [686, 331] on div "Accreditation/ Registration / Ticketing Remove Customer Service Staff Remove Cu…" at bounding box center [701, 257] width 193 height 461
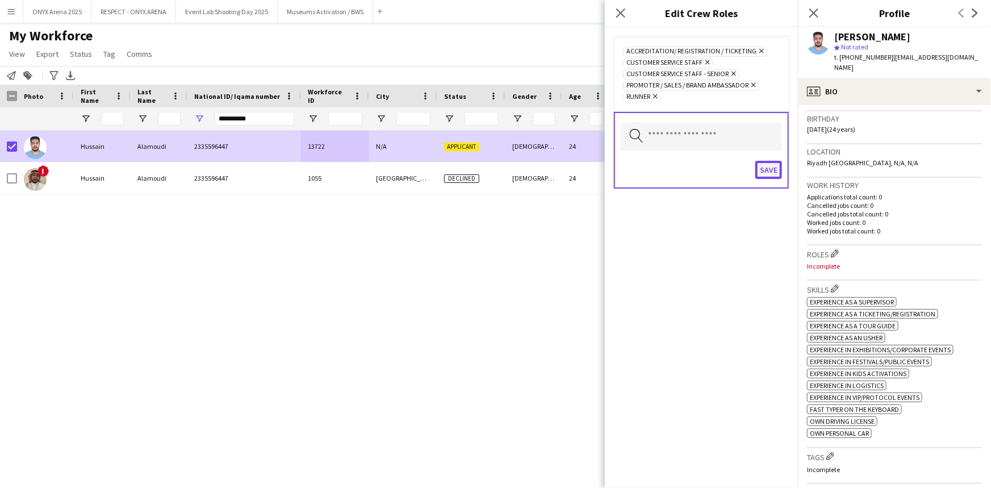
click at [762, 170] on button "Save" at bounding box center [769, 170] width 27 height 18
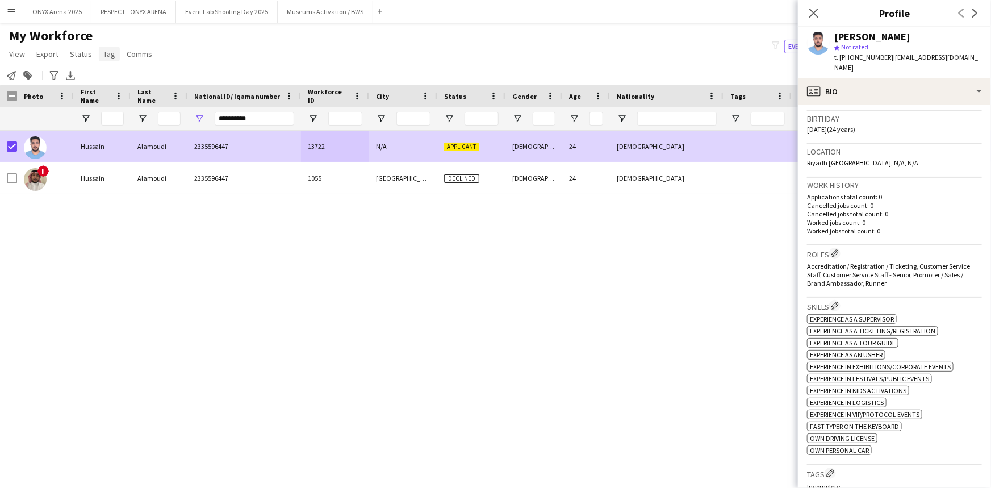
click at [108, 59] on link "Tag" at bounding box center [109, 54] width 21 height 15
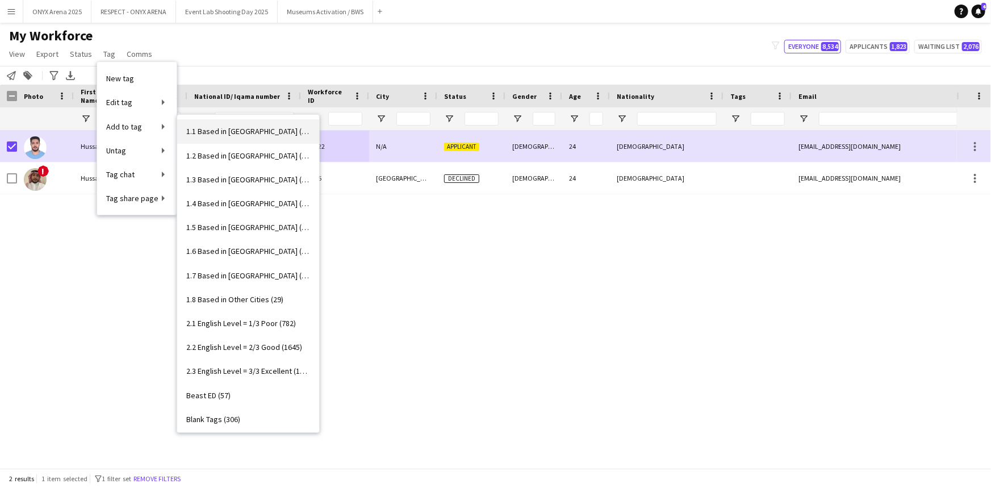
click at [227, 131] on span "1.1 Based in Riyadh (2980)" at bounding box center [248, 131] width 124 height 10
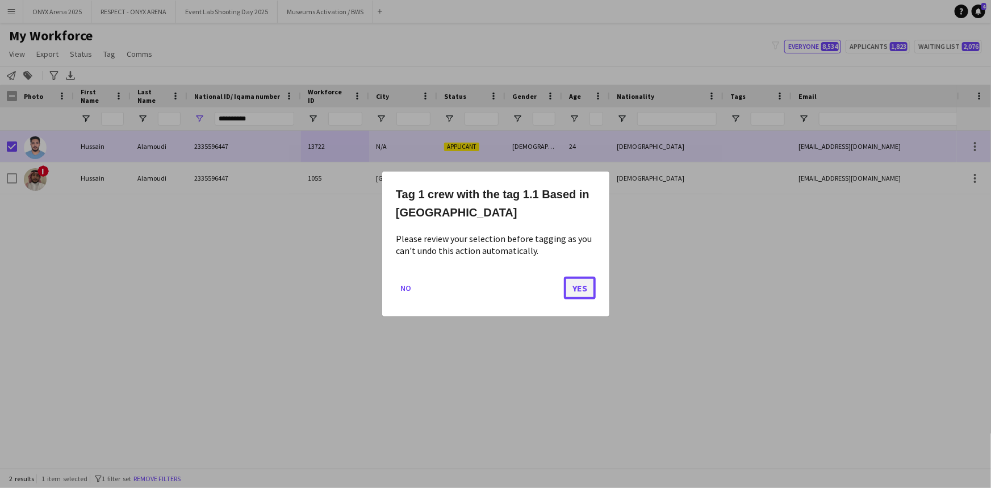
click at [583, 289] on button "Yes" at bounding box center [580, 288] width 32 height 23
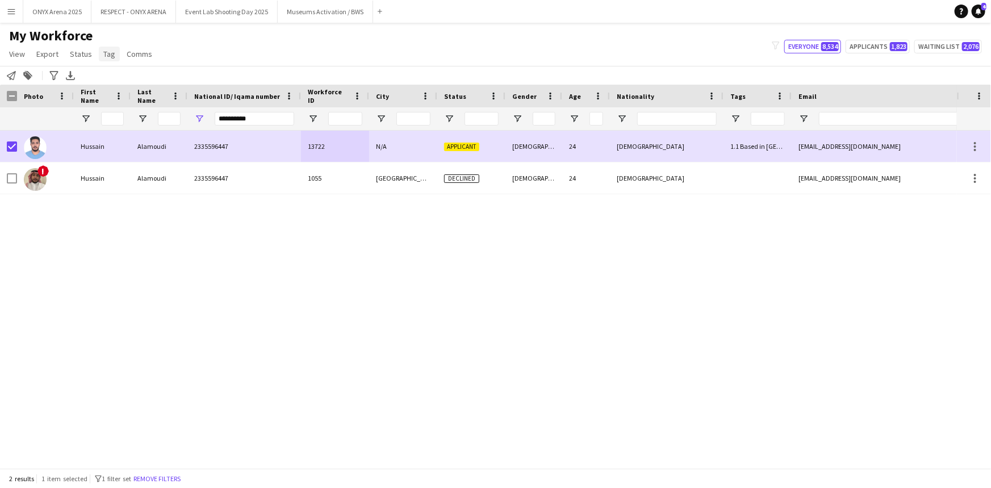
click at [106, 51] on span "Tag" at bounding box center [109, 54] width 12 height 10
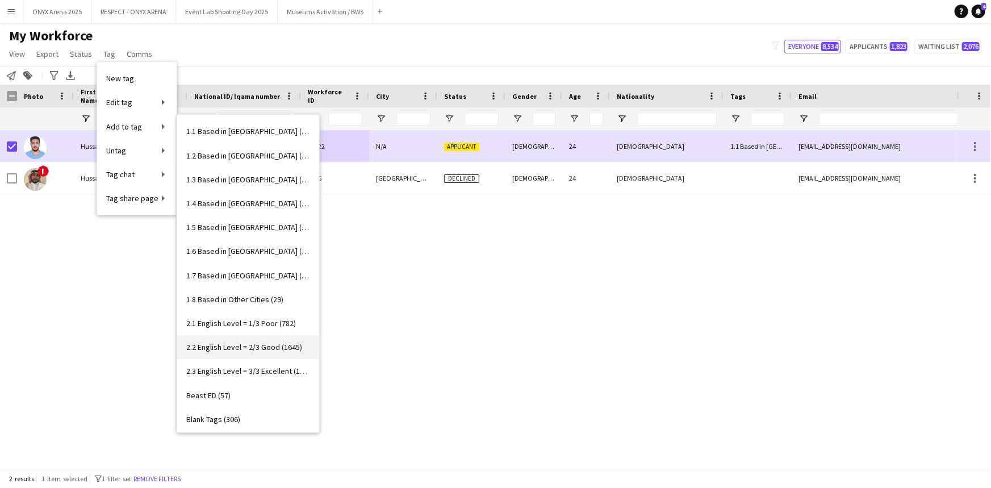
click at [230, 347] on span "2.2 English Level = 2/3 Good (1645)" at bounding box center [244, 347] width 116 height 10
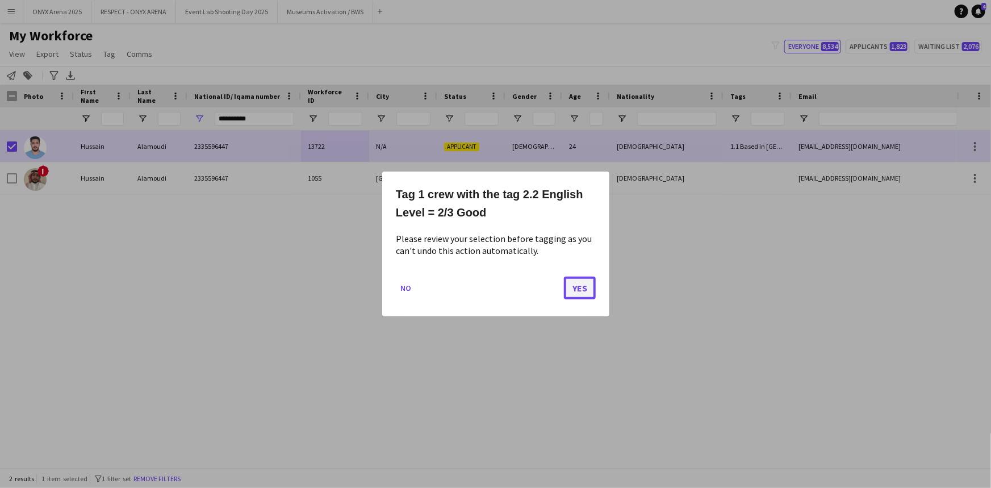
click at [575, 293] on button "Yes" at bounding box center [580, 288] width 32 height 23
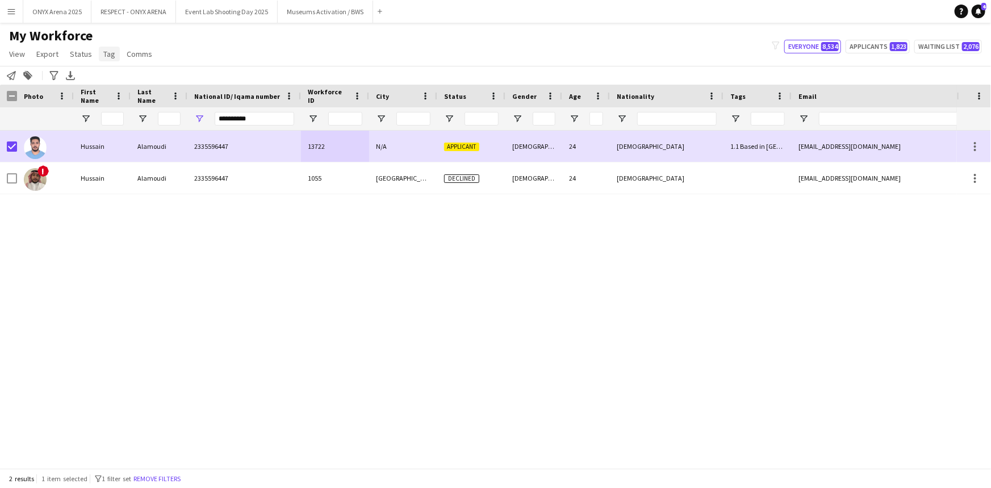
click at [108, 48] on link "Tag" at bounding box center [109, 54] width 21 height 15
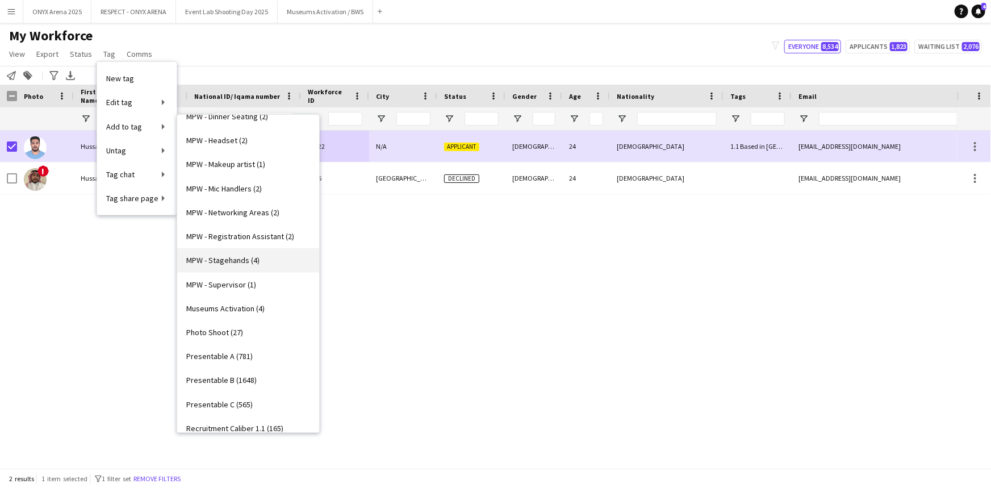
scroll to position [568, 0]
click at [235, 398] on span "Presentable C (565)" at bounding box center [219, 403] width 66 height 10
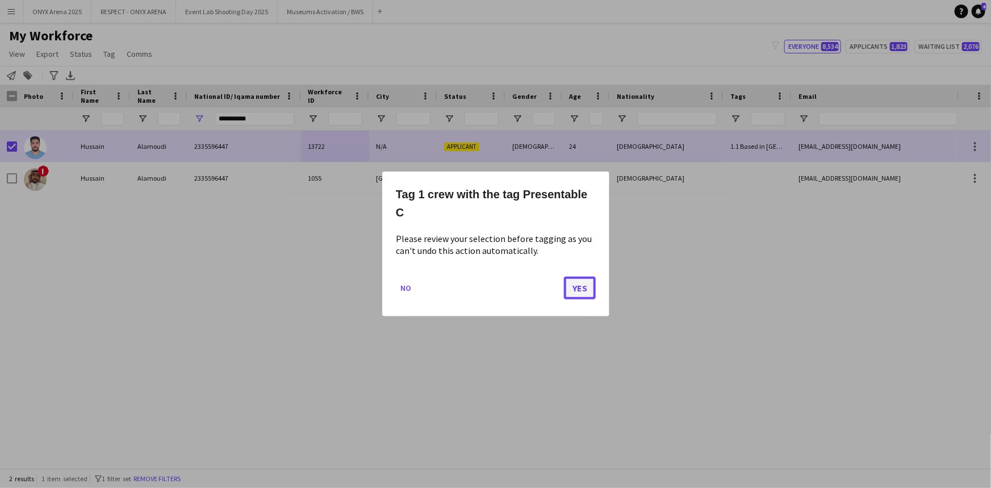
drag, startPoint x: 582, startPoint y: 282, endPoint x: 562, endPoint y: 274, distance: 20.9
click at [581, 282] on button "Yes" at bounding box center [580, 288] width 32 height 23
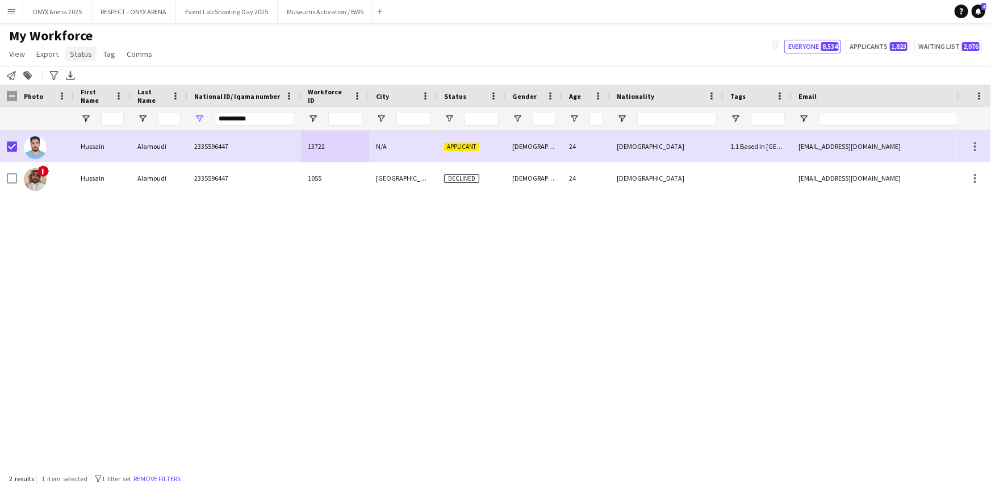
click at [82, 59] on link "Status" at bounding box center [80, 54] width 31 height 15
click at [84, 90] on link "Edit" at bounding box center [105, 78] width 80 height 24
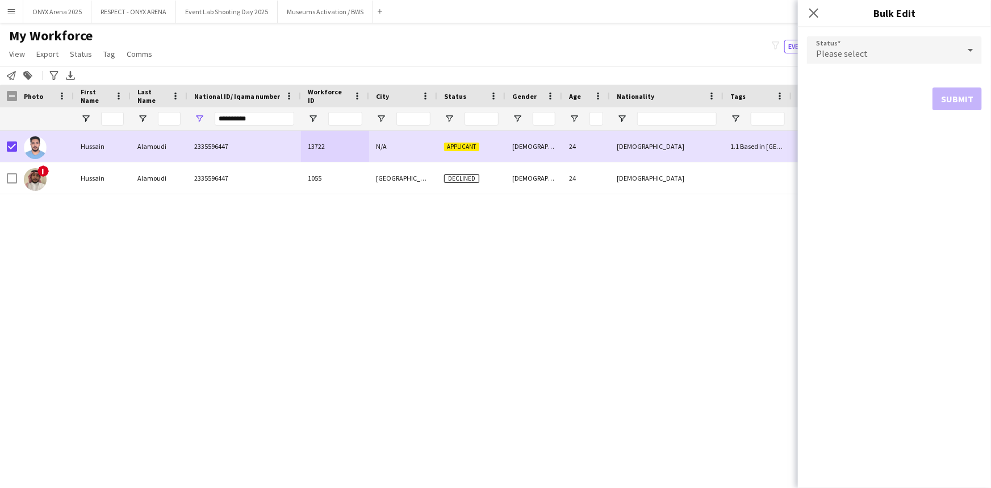
click at [864, 45] on div "Please select" at bounding box center [883, 49] width 152 height 27
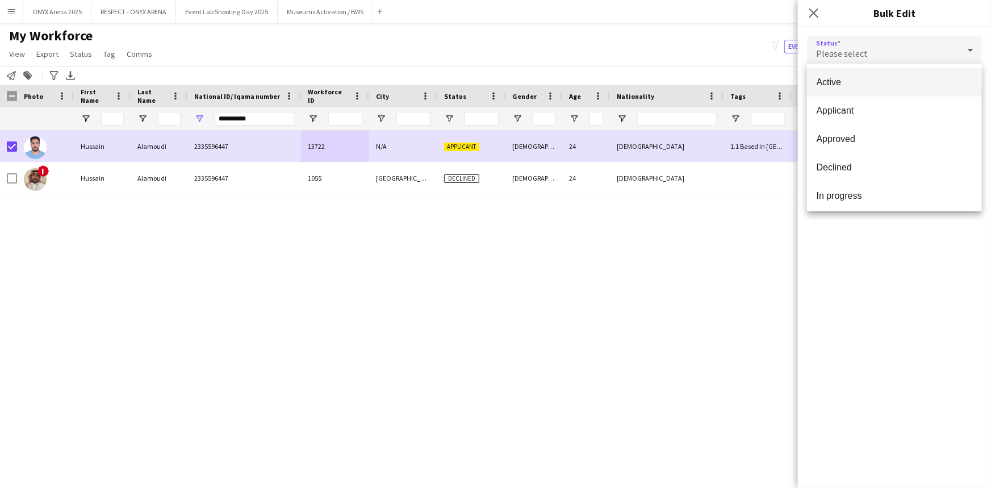
click at [864, 87] on span "Active" at bounding box center [894, 82] width 157 height 11
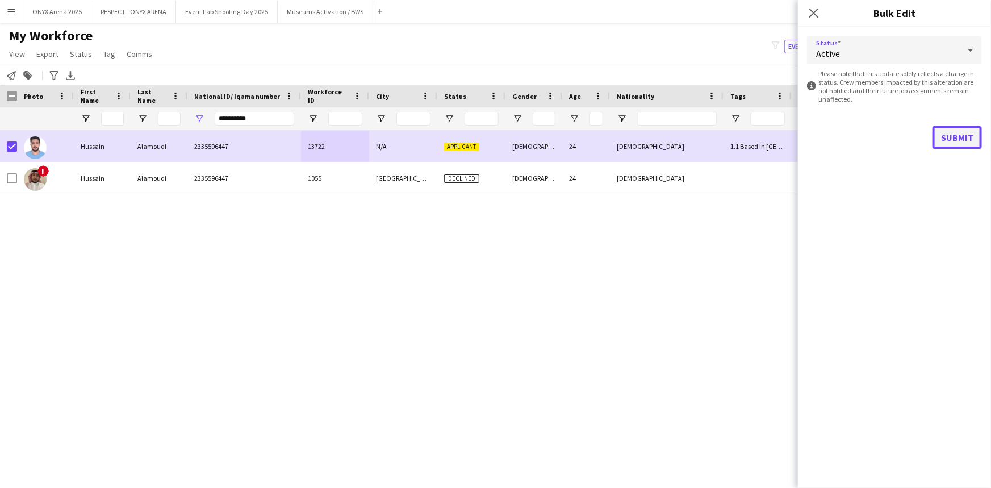
click at [951, 139] on button "Submit" at bounding box center [957, 137] width 49 height 23
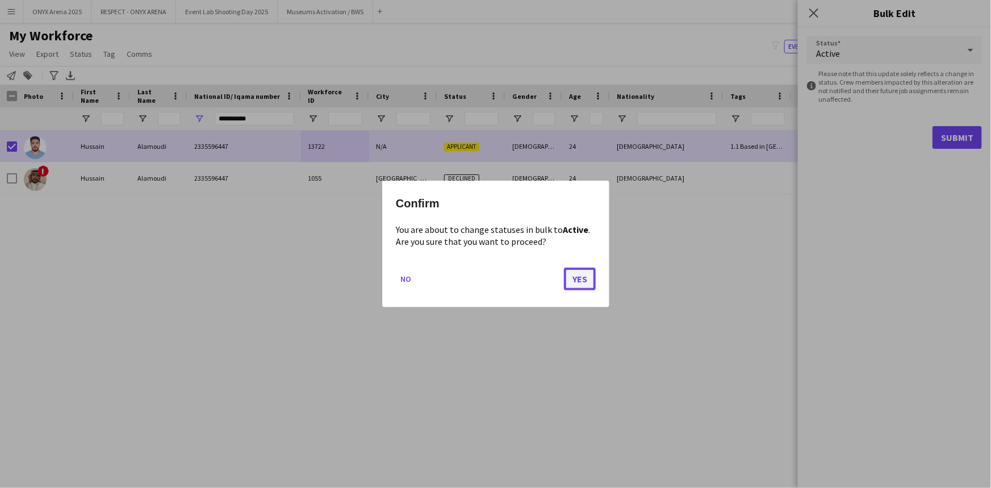
click at [582, 274] on button "Yes" at bounding box center [580, 279] width 32 height 23
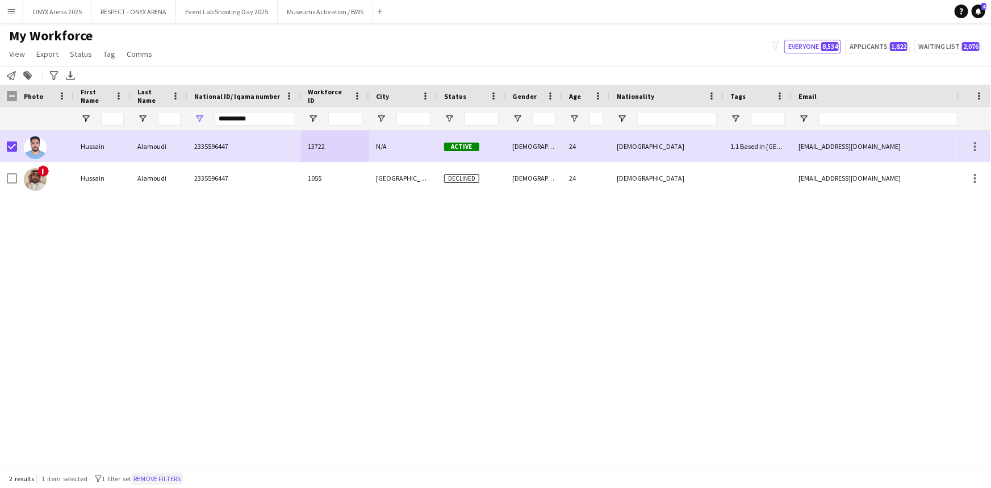
click at [178, 478] on button "Remove filters" at bounding box center [157, 479] width 52 height 12
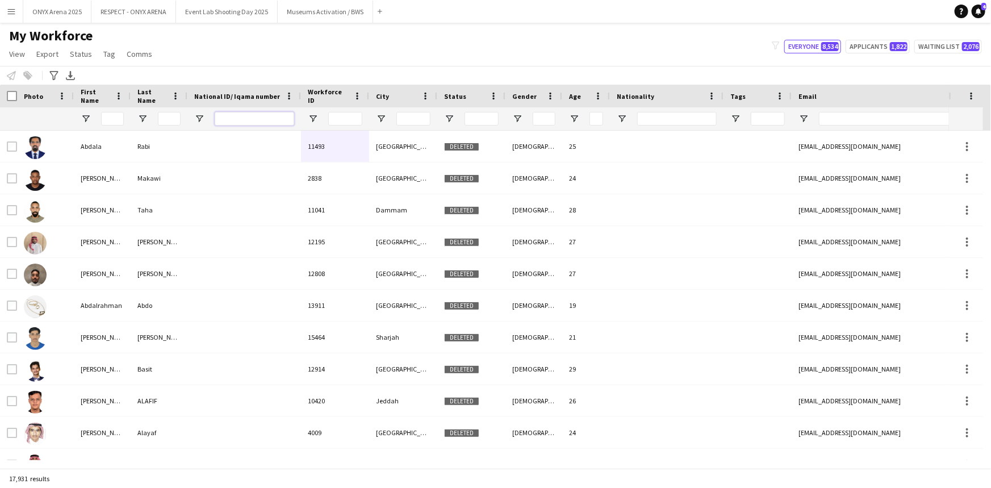
click at [237, 115] on input "National ID/ Iqama number Filter Input" at bounding box center [255, 119] width 80 height 14
paste input "**********"
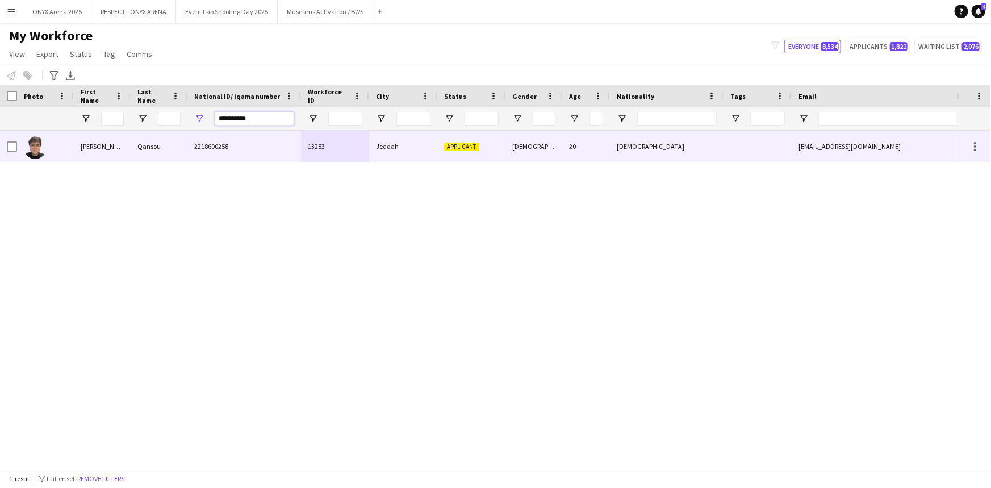
type input "**********"
click at [135, 137] on div "Qansou" at bounding box center [159, 146] width 57 height 31
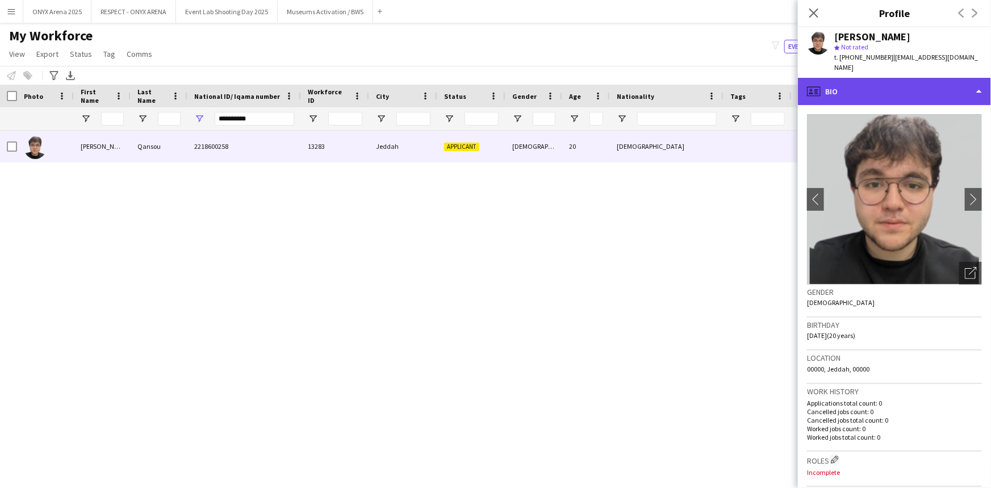
click at [885, 82] on div "profile Bio" at bounding box center [894, 91] width 193 height 27
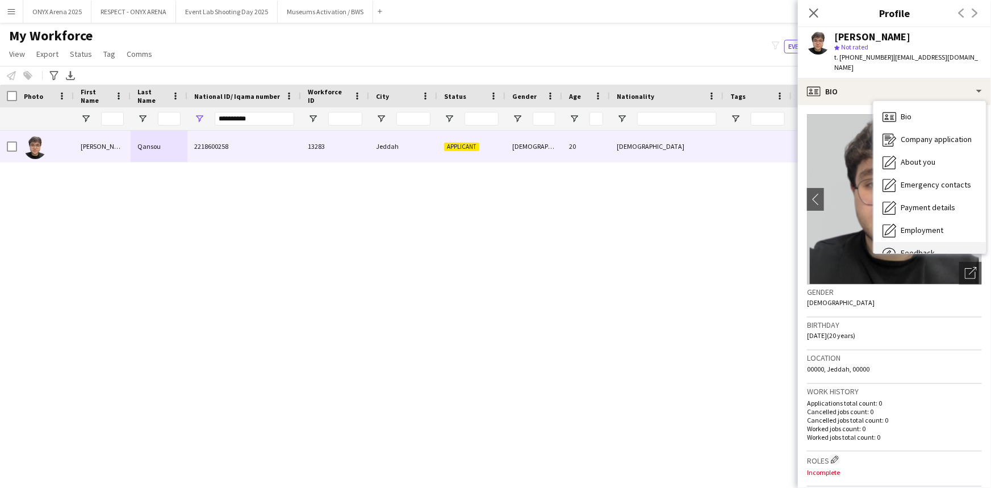
click at [915, 248] on span "Feedback" at bounding box center [918, 253] width 34 height 10
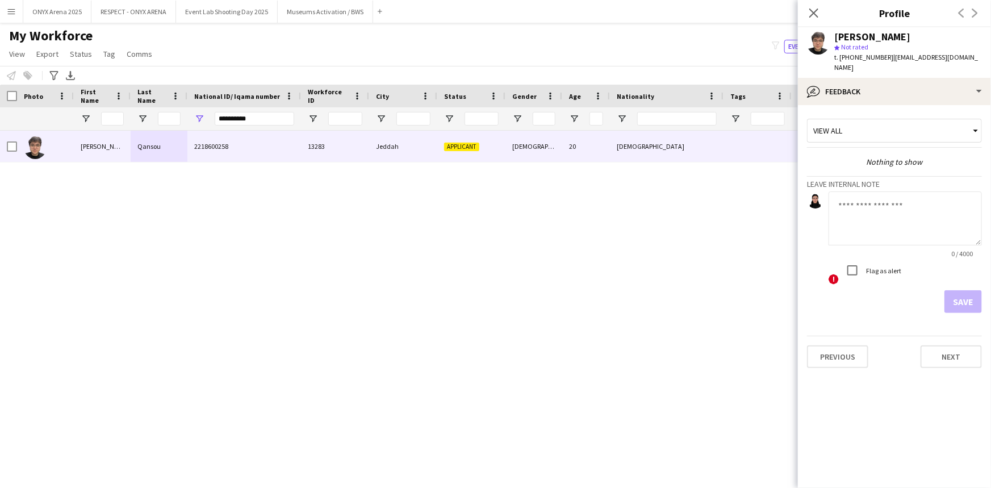
click at [863, 191] on textarea at bounding box center [905, 218] width 153 height 54
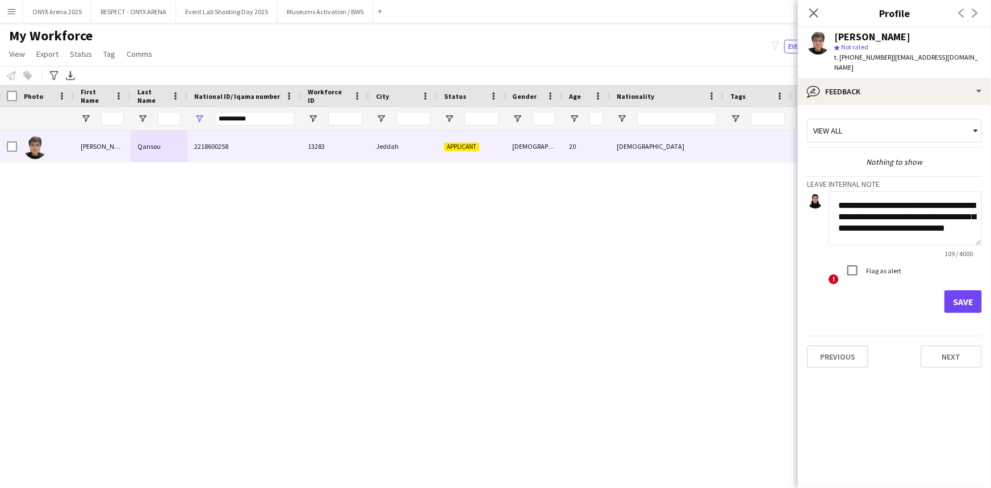
scroll to position [0, 0]
type textarea "**********"
click at [981, 294] on button "Save" at bounding box center [963, 301] width 37 height 23
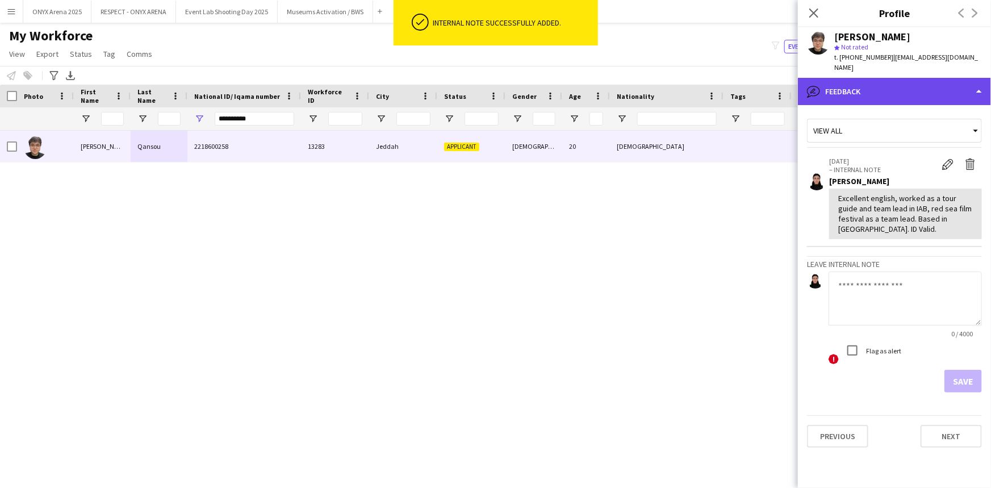
click at [864, 87] on div "bubble-pencil Feedback" at bounding box center [894, 91] width 193 height 27
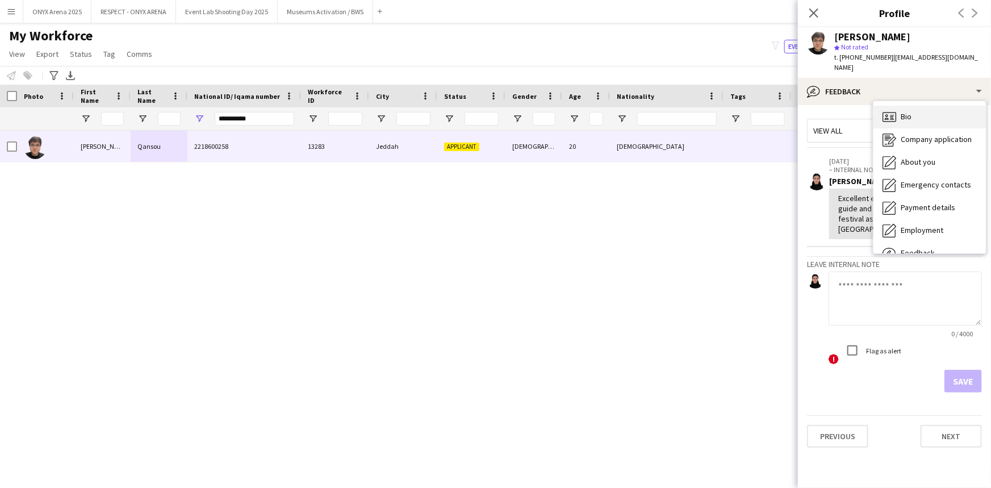
click at [892, 119] on icon at bounding box center [892, 119] width 4 height 1
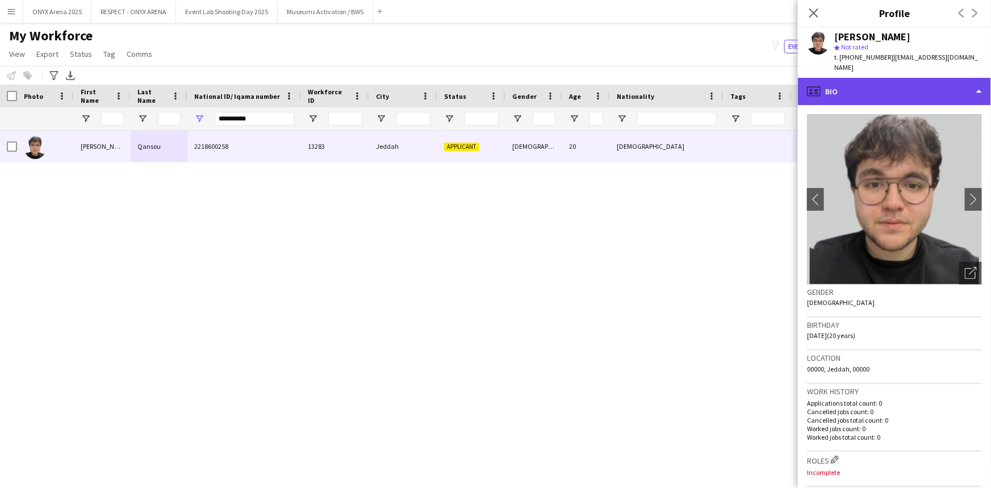
click at [874, 85] on div "profile Bio" at bounding box center [894, 91] width 193 height 27
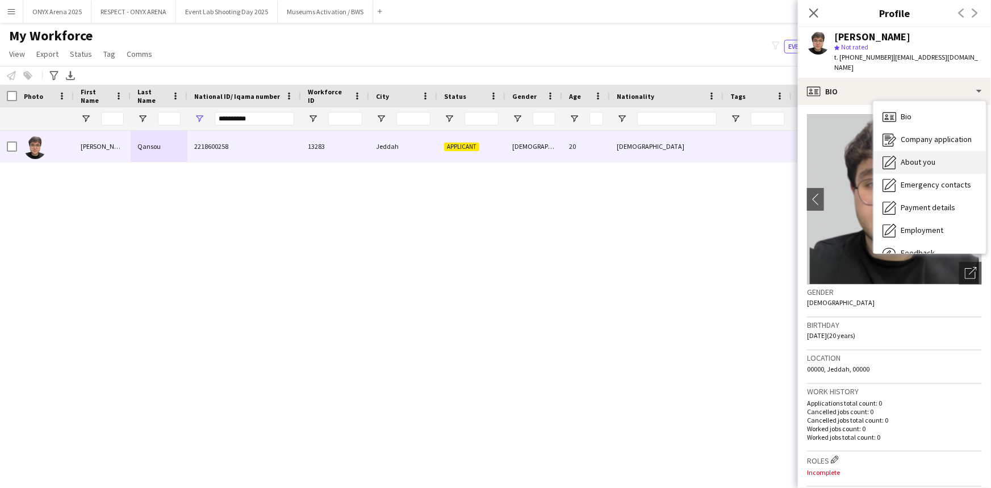
click at [899, 152] on div "About you About you" at bounding box center [930, 162] width 112 height 23
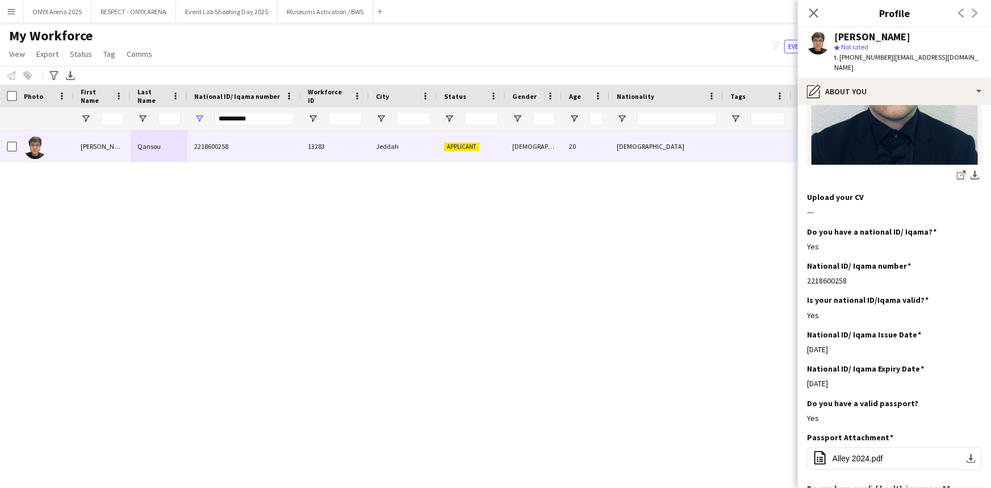
scroll to position [258, 0]
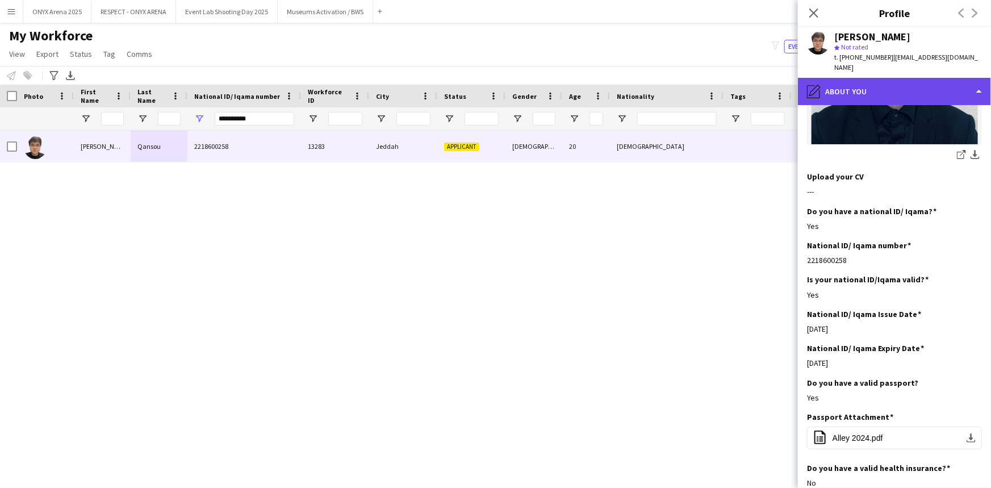
click at [898, 86] on div "pencil4 About you" at bounding box center [894, 91] width 193 height 27
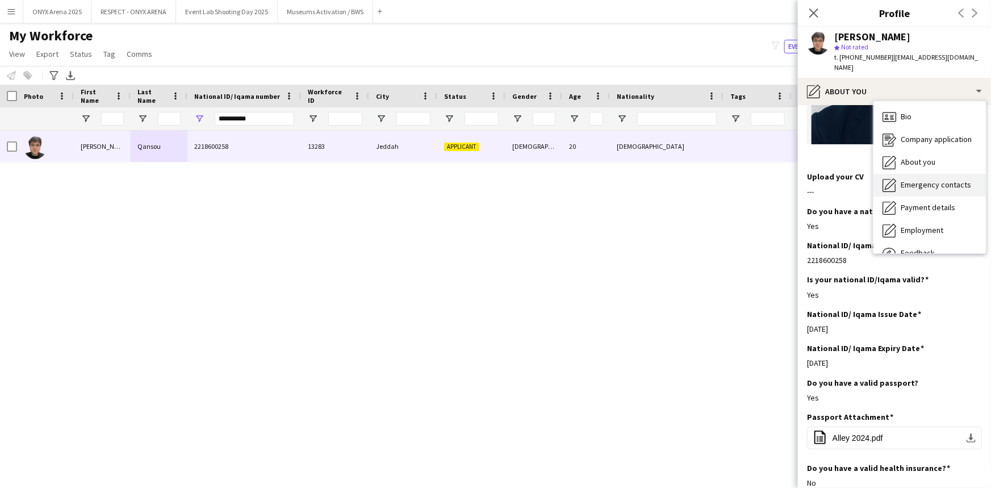
click at [911, 180] on span "Emergency contacts" at bounding box center [936, 185] width 70 height 10
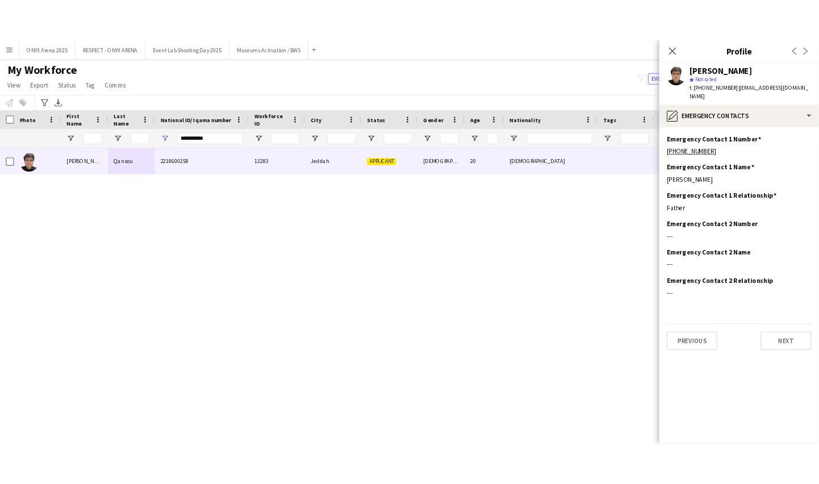
scroll to position [0, 0]
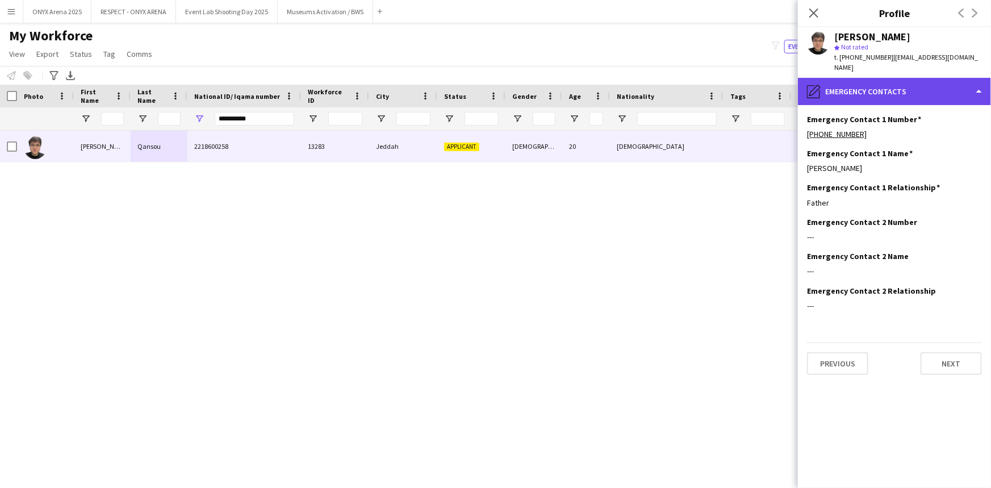
click at [887, 86] on div "pencil4 Emergency contacts" at bounding box center [894, 91] width 193 height 27
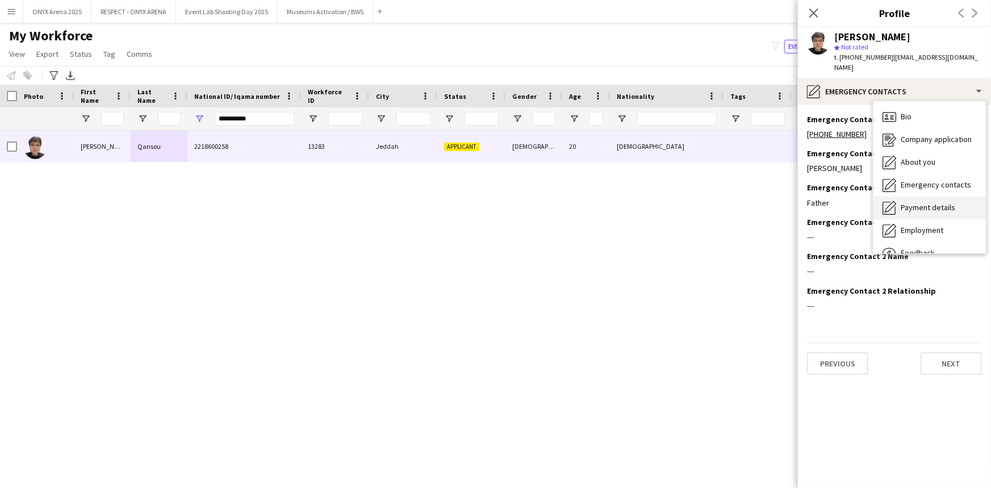
click at [905, 202] on span "Payment details" at bounding box center [928, 207] width 55 height 10
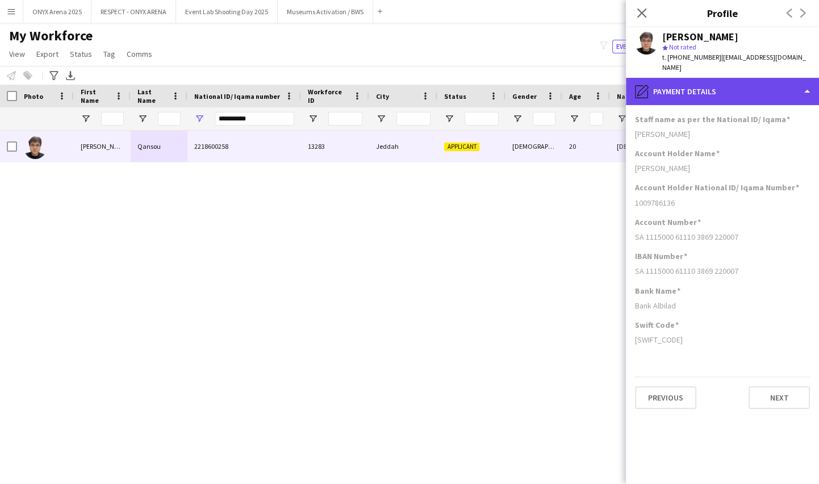
click at [728, 78] on div "pencil4 Payment details" at bounding box center [722, 91] width 193 height 27
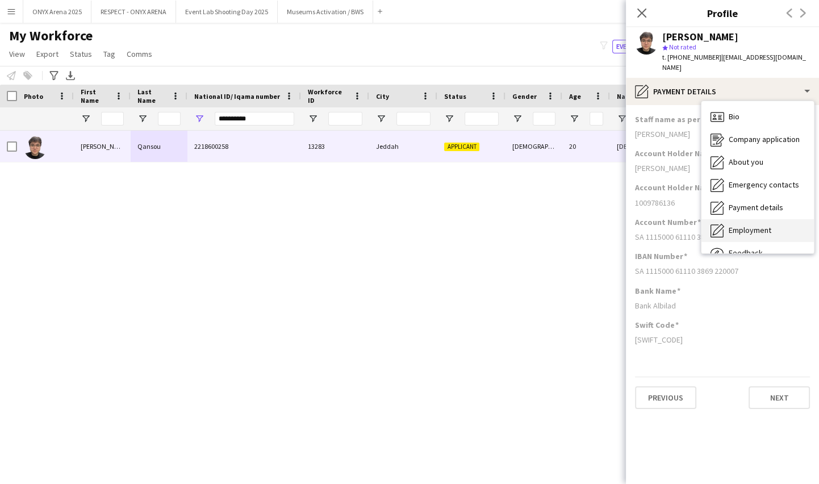
click at [740, 225] on span "Employment" at bounding box center [750, 230] width 43 height 10
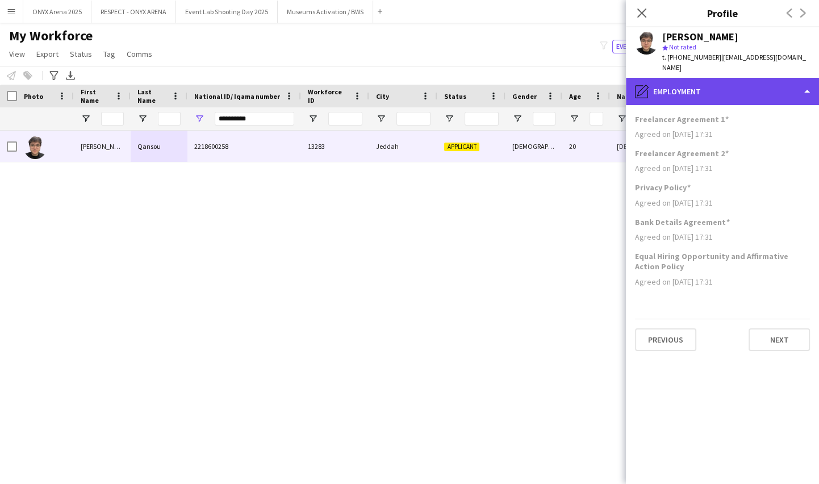
click at [736, 78] on div "pencil4 Employment" at bounding box center [722, 91] width 193 height 27
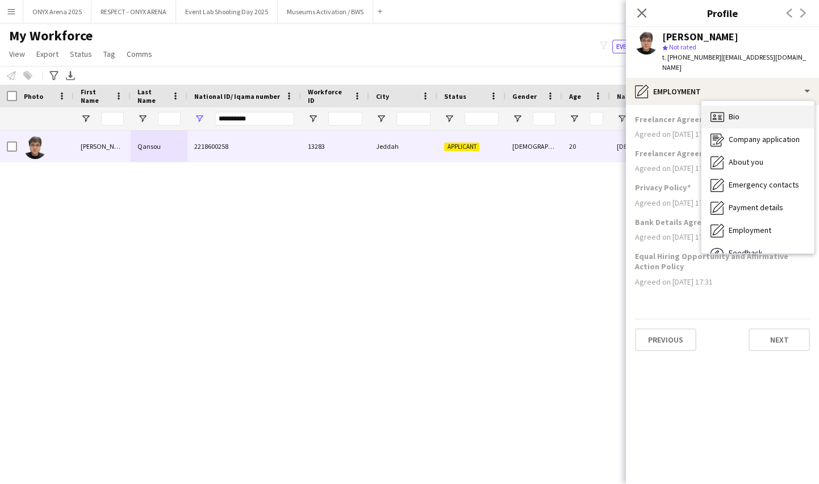
click at [743, 106] on div "Bio Bio" at bounding box center [758, 117] width 112 height 23
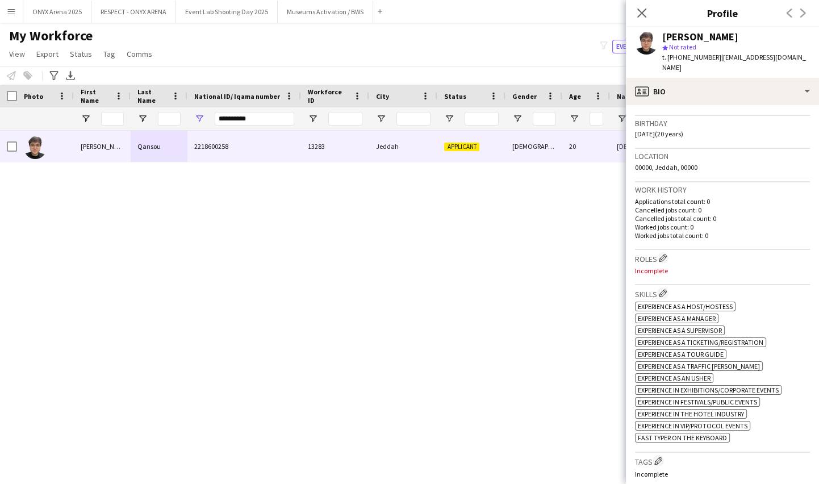
scroll to position [206, 0]
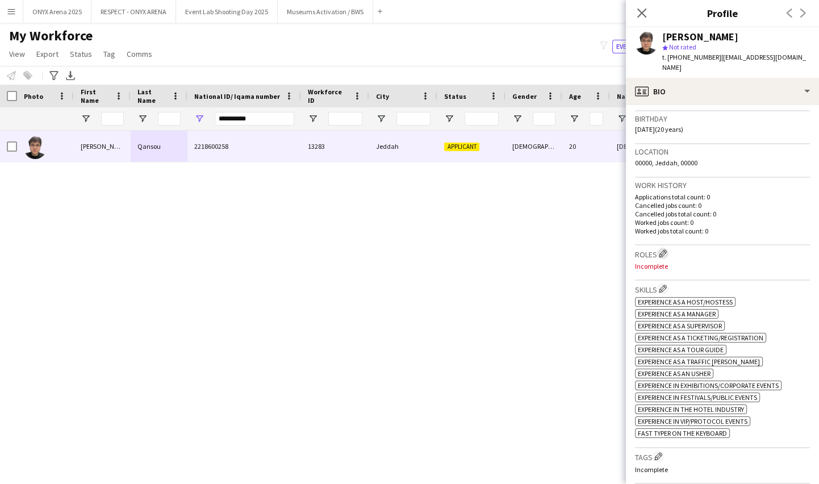
click at [667, 249] on app-icon "Edit crew company roles" at bounding box center [663, 253] width 8 height 8
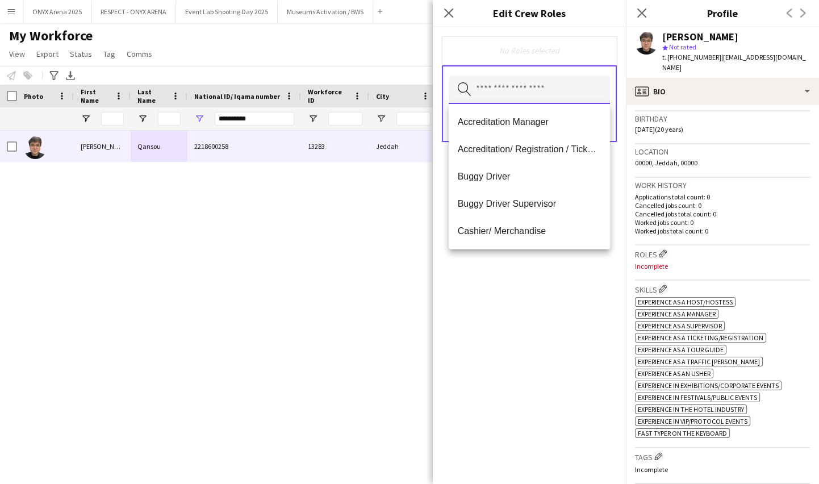
click at [543, 89] on input "text" at bounding box center [529, 90] width 161 height 28
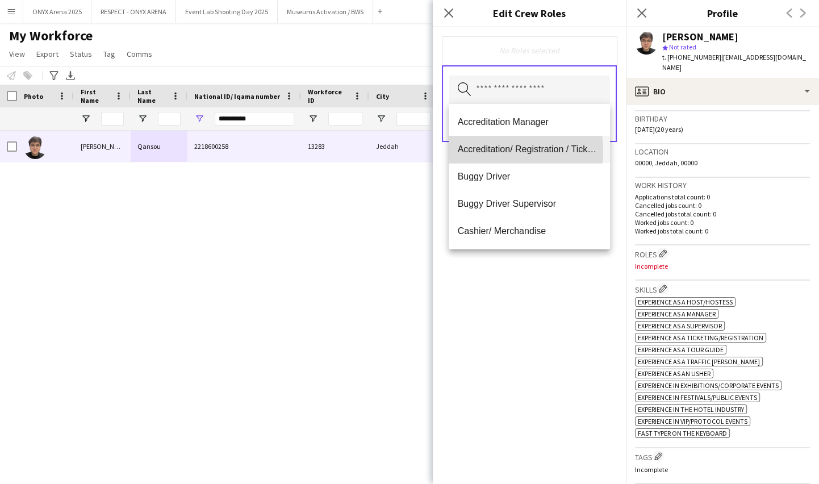
click at [490, 151] on span "Accreditation/ Registration / Ticketing" at bounding box center [529, 149] width 143 height 11
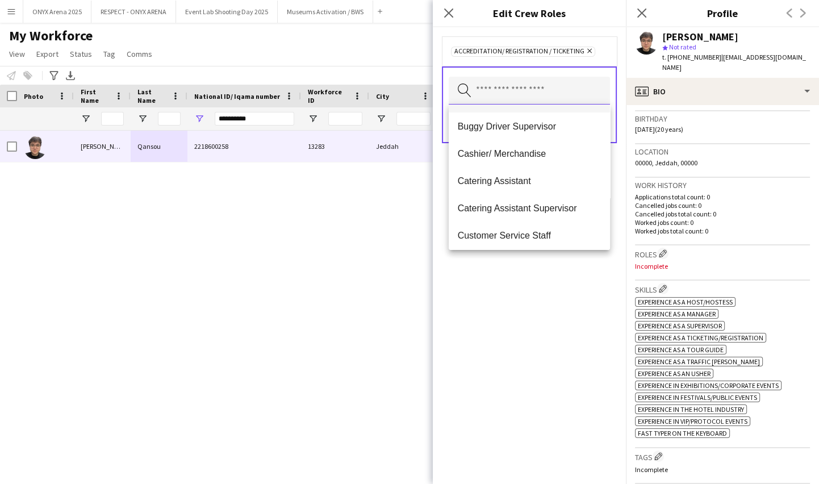
scroll to position [103, 0]
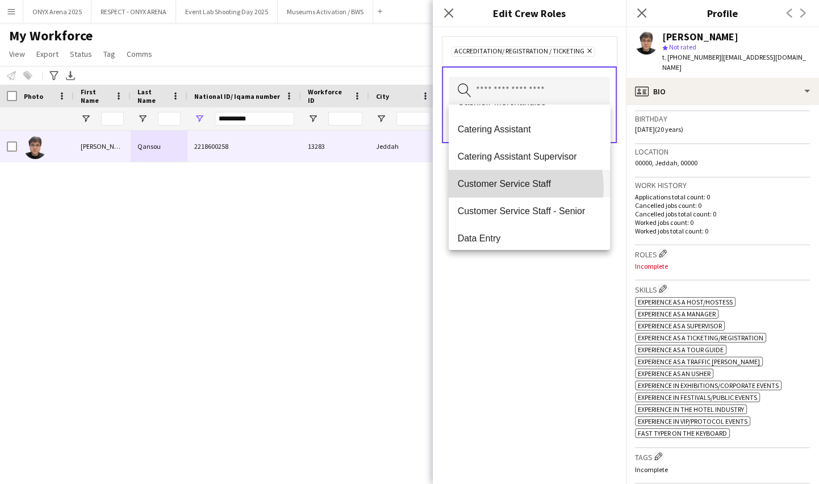
click at [508, 187] on span "Customer Service Staff" at bounding box center [529, 183] width 143 height 11
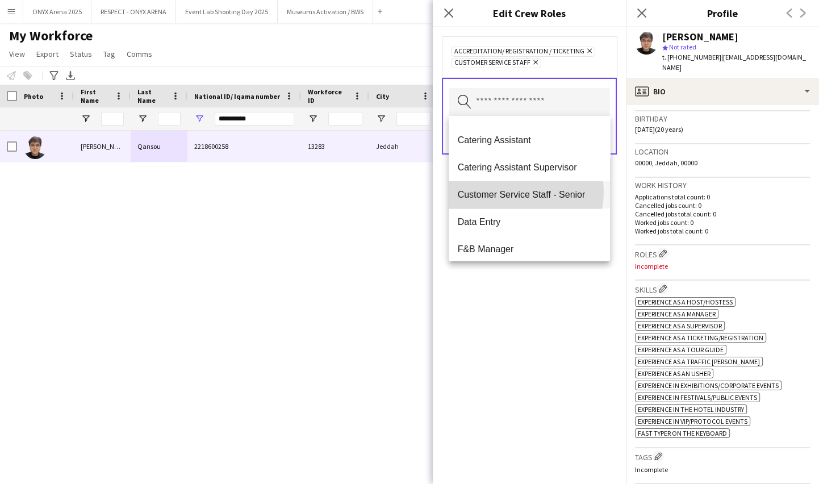
click at [511, 191] on span "Customer Service Staff - Senior" at bounding box center [529, 194] width 143 height 11
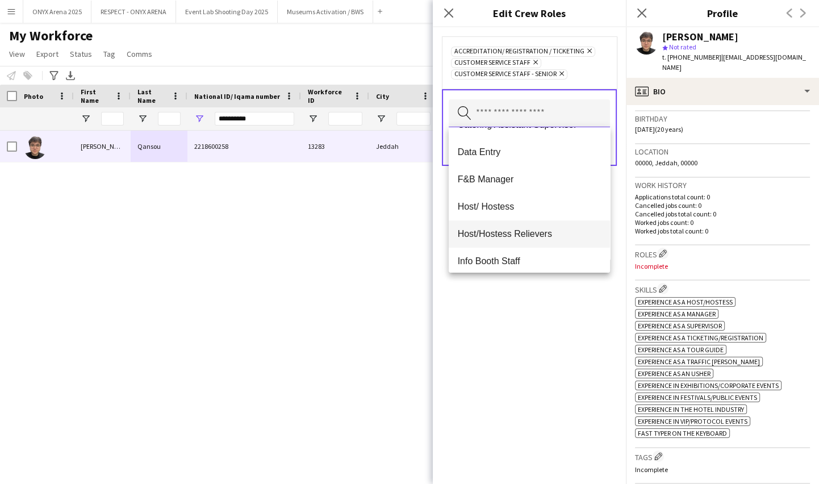
scroll to position [155, 0]
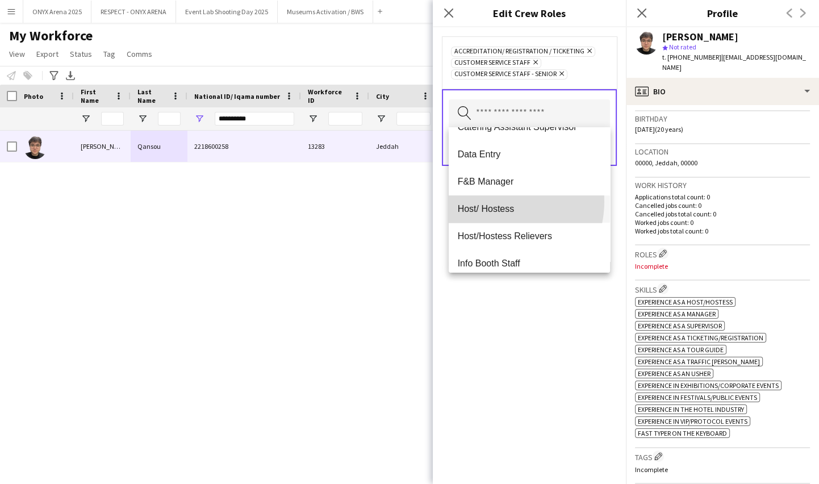
click at [491, 201] on mat-option "Host/ Hostess" at bounding box center [529, 208] width 161 height 27
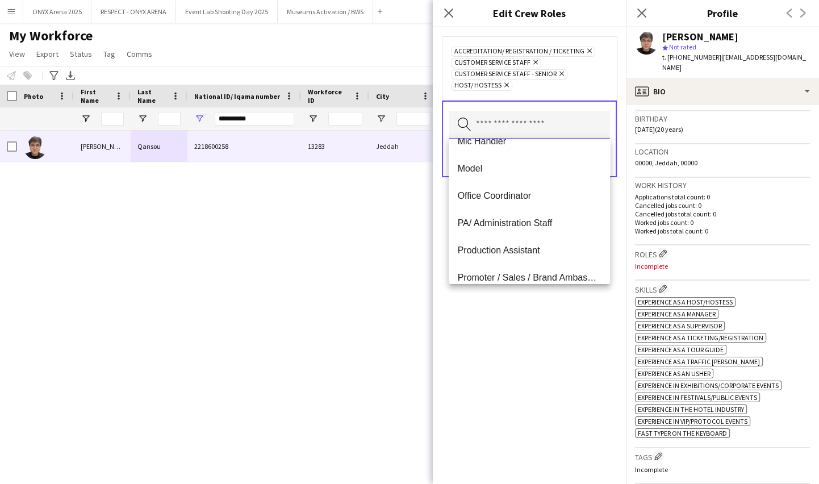
scroll to position [413, 0]
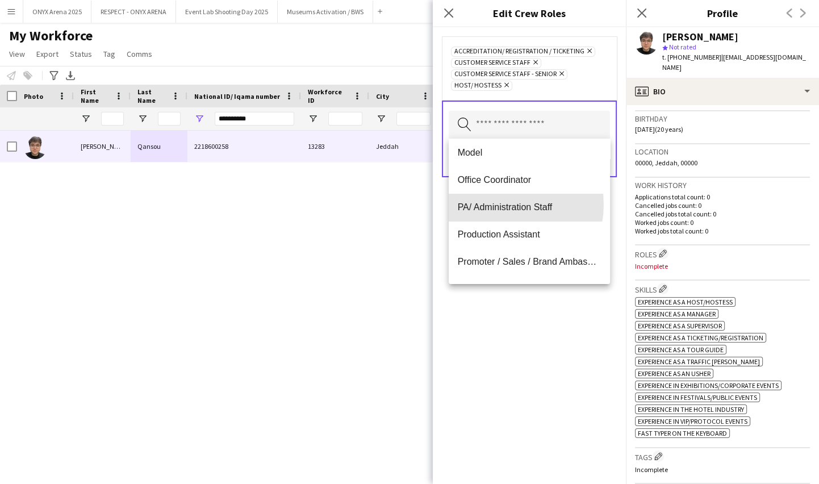
click at [500, 205] on span "PA/ Administration Staff" at bounding box center [529, 207] width 143 height 11
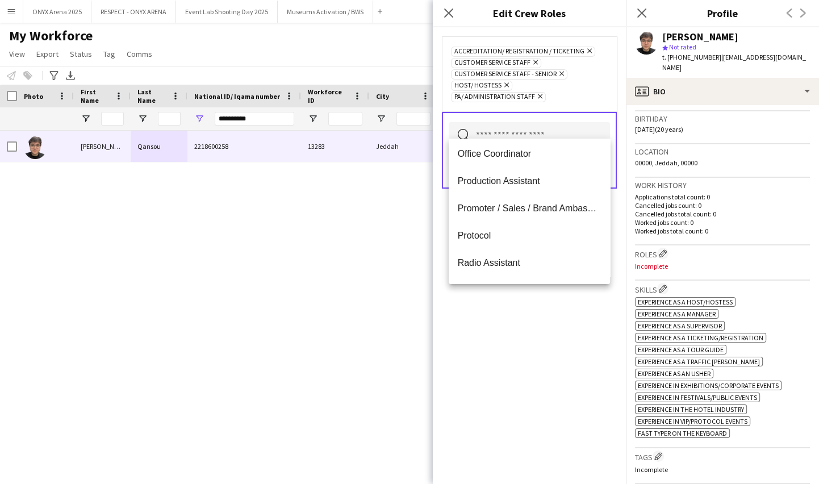
scroll to position [465, 0]
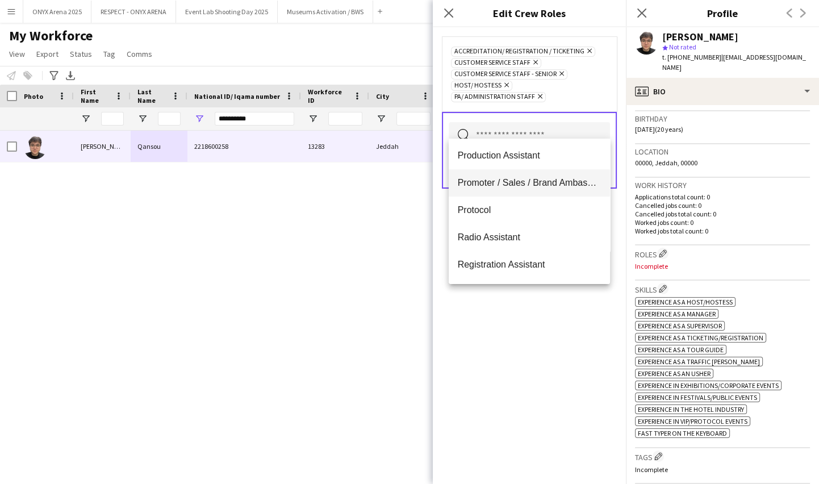
click at [499, 187] on mat-option "Promoter / Sales / Brand Ambassador" at bounding box center [529, 182] width 161 height 27
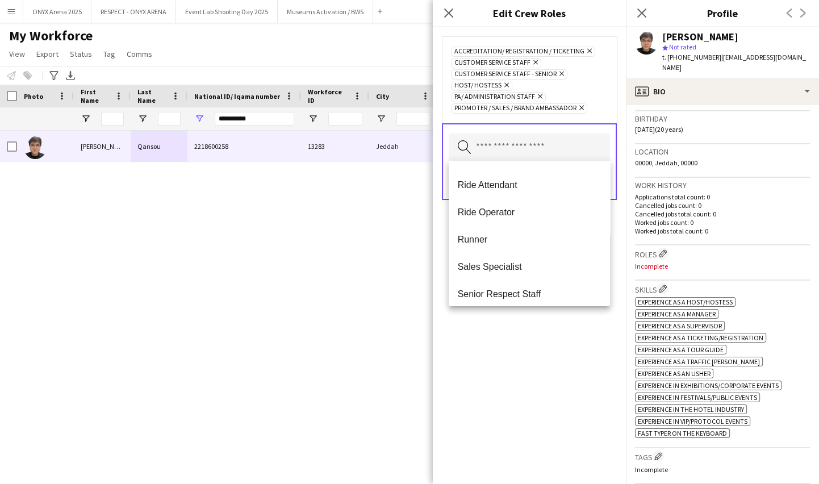
scroll to position [671, 0]
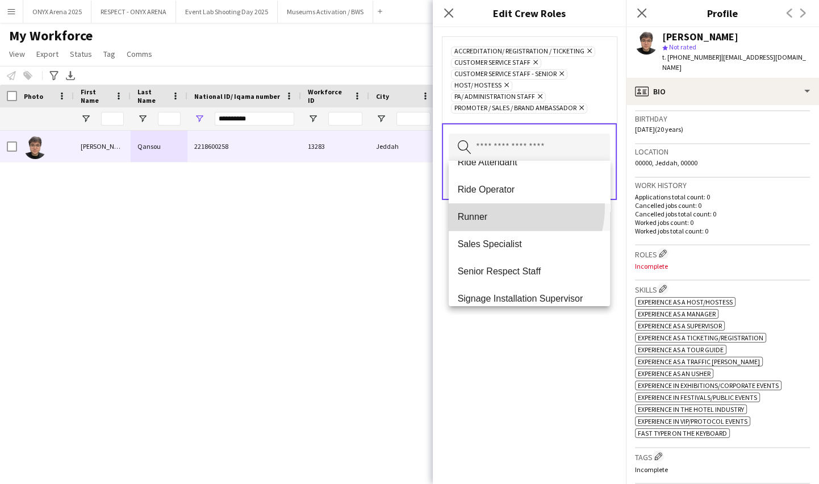
click at [498, 206] on mat-option "Runner" at bounding box center [529, 216] width 161 height 27
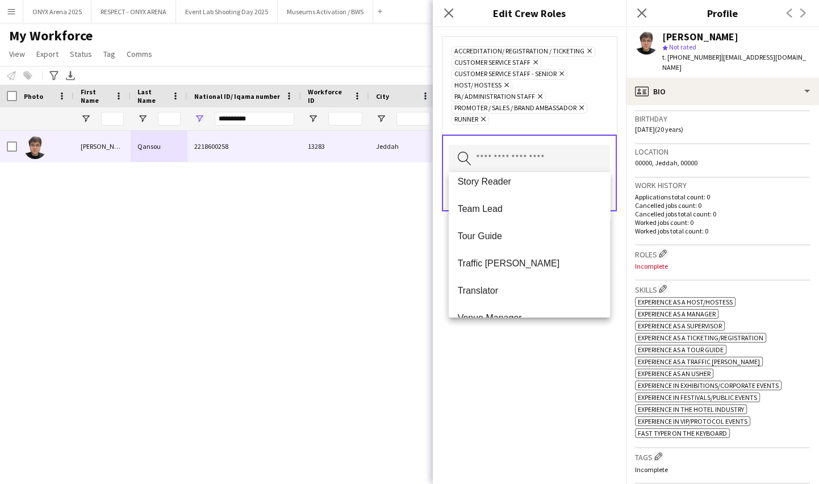
scroll to position [981, 0]
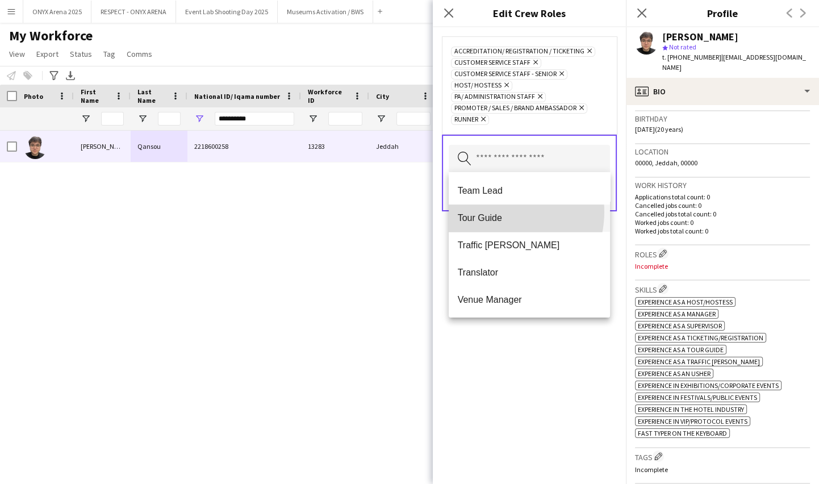
click at [495, 211] on mat-option "Tour Guide" at bounding box center [529, 218] width 161 height 27
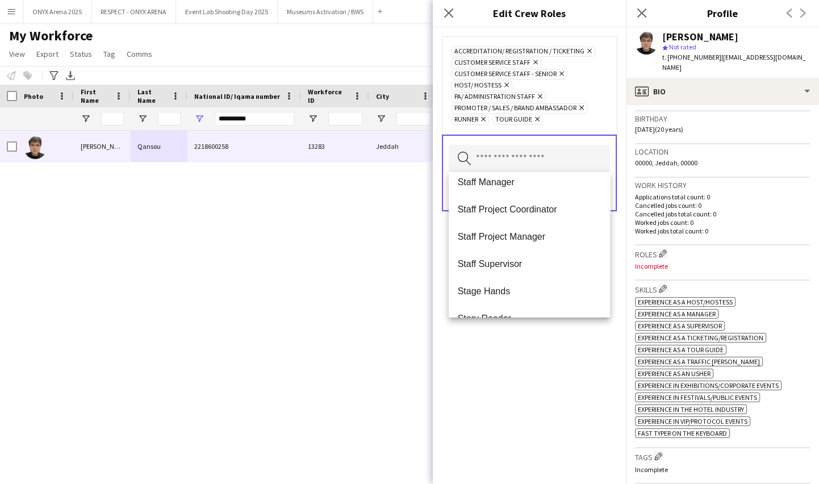
scroll to position [954, 0]
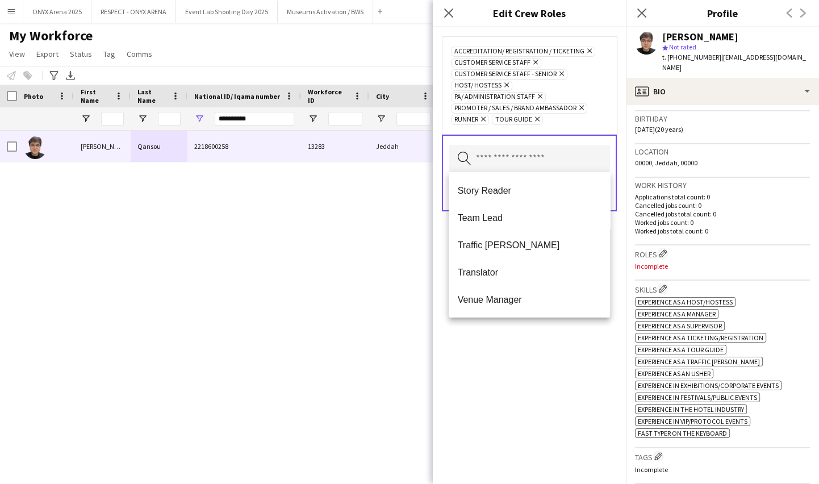
click at [485, 355] on div "Accreditation/ Registration / Ticketing Remove Customer Service Staff Remove Cu…" at bounding box center [529, 255] width 193 height 457
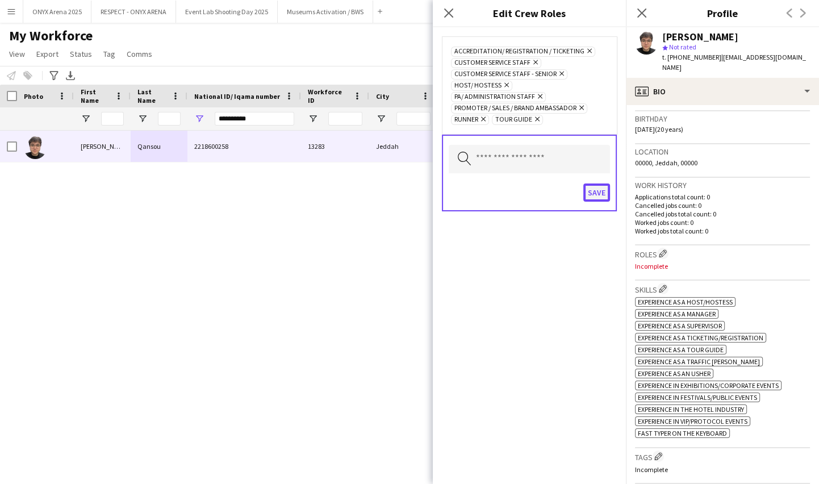
click at [589, 193] on button "Save" at bounding box center [596, 192] width 27 height 18
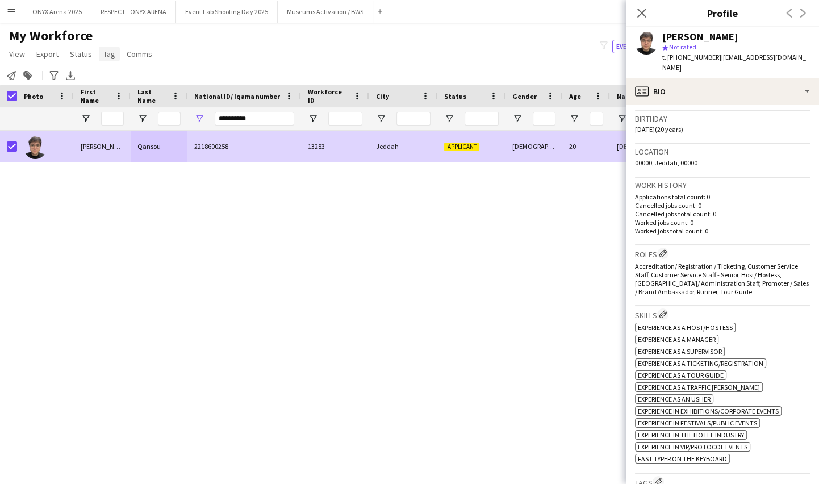
click at [103, 56] on span "Tag" at bounding box center [109, 54] width 12 height 10
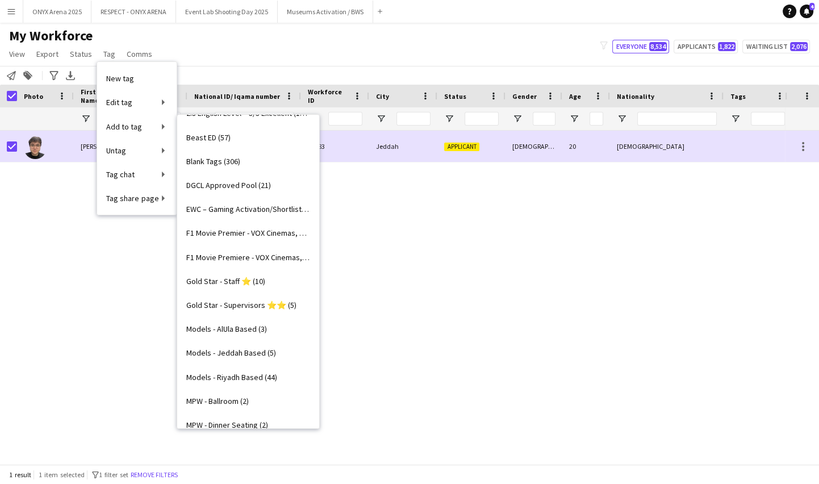
scroll to position [0, 0]
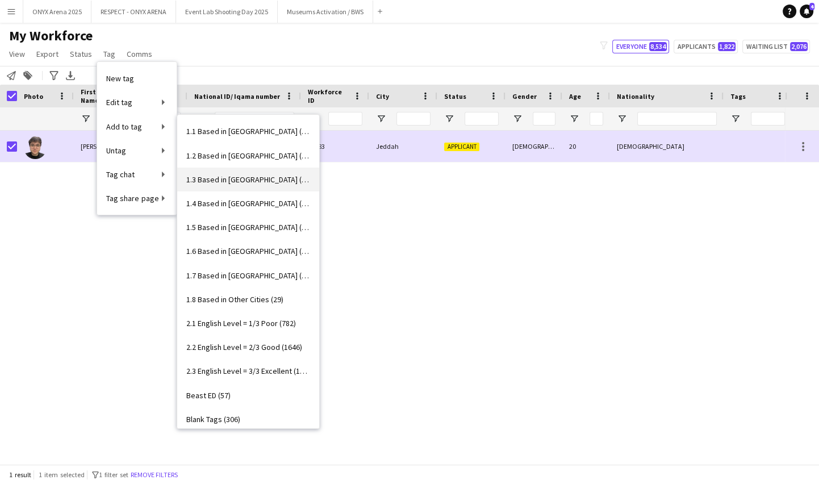
click at [230, 169] on link "1.3 Based in Jeddah (1067)" at bounding box center [248, 180] width 142 height 24
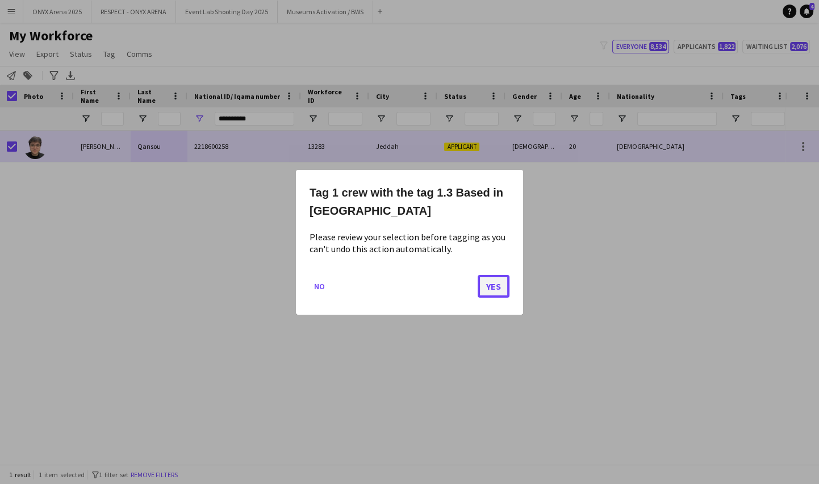
click at [494, 290] on button "Yes" at bounding box center [494, 285] width 32 height 23
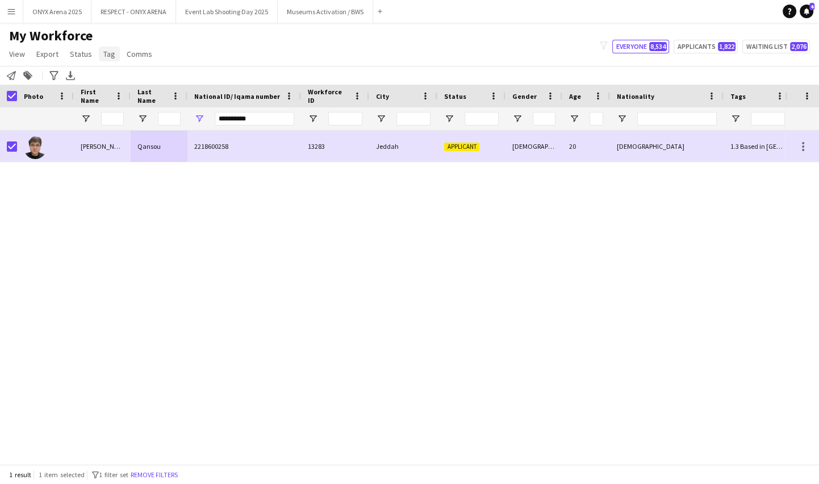
click at [108, 53] on span "Tag" at bounding box center [109, 54] width 12 height 10
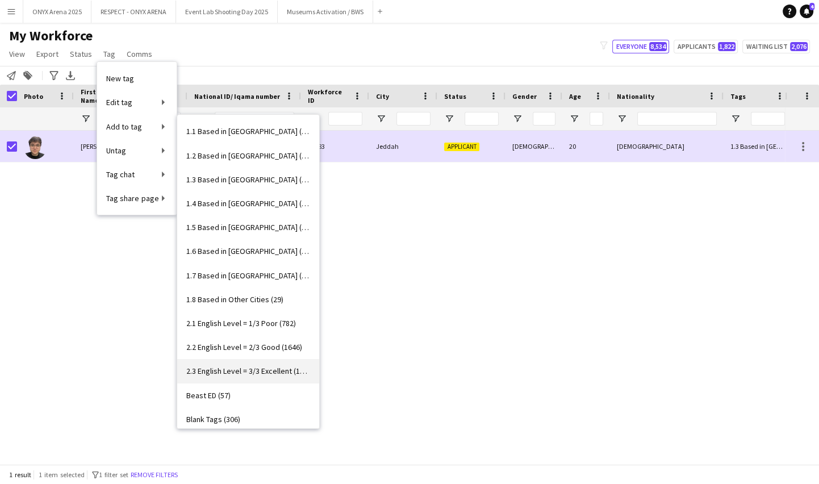
click at [240, 364] on link "2.3 English Level = 3/3 Excellent (1287)" at bounding box center [248, 371] width 142 height 24
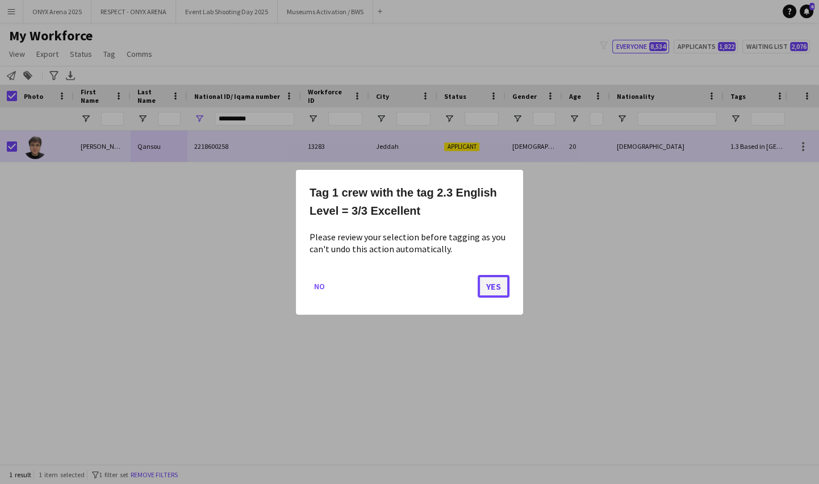
click at [487, 279] on button "Yes" at bounding box center [494, 285] width 32 height 23
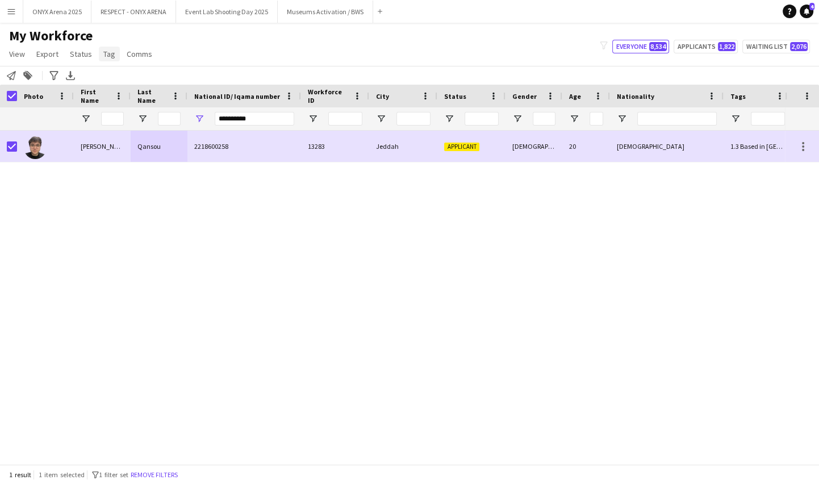
click at [110, 57] on span "Tag" at bounding box center [109, 54] width 12 height 10
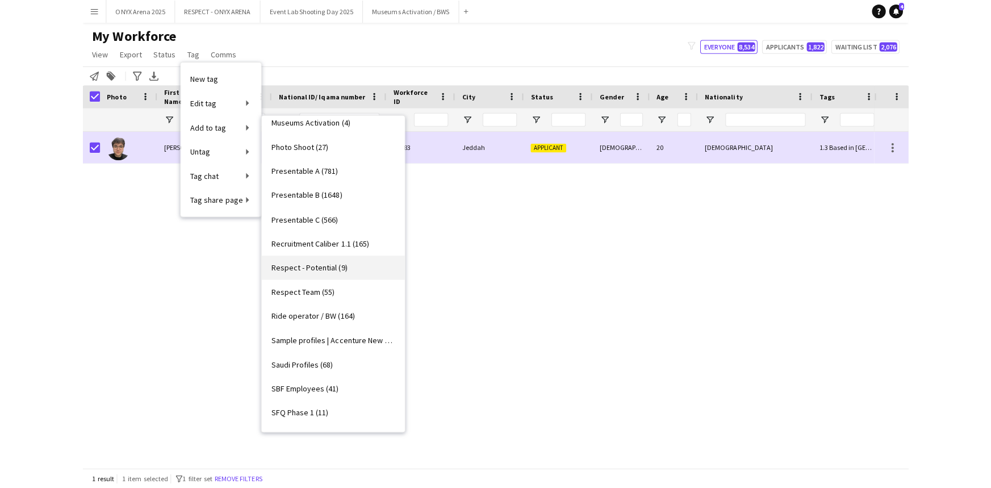
scroll to position [798, 0]
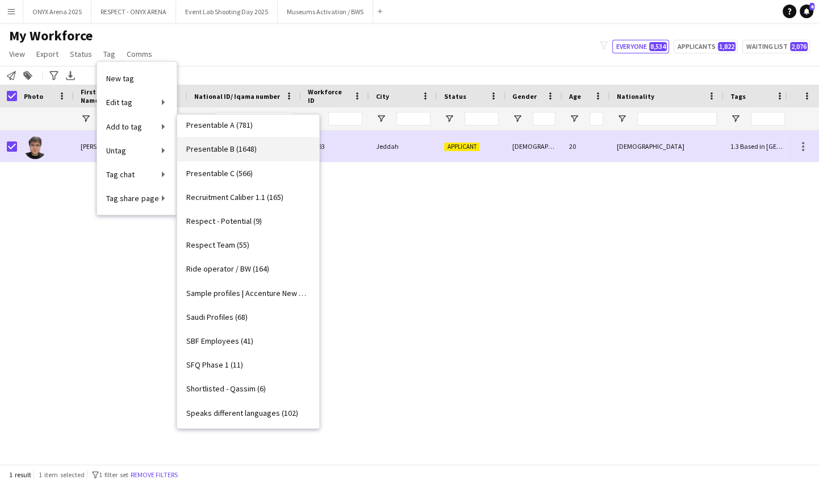
click at [241, 147] on span "Presentable B (1648)" at bounding box center [221, 149] width 70 height 10
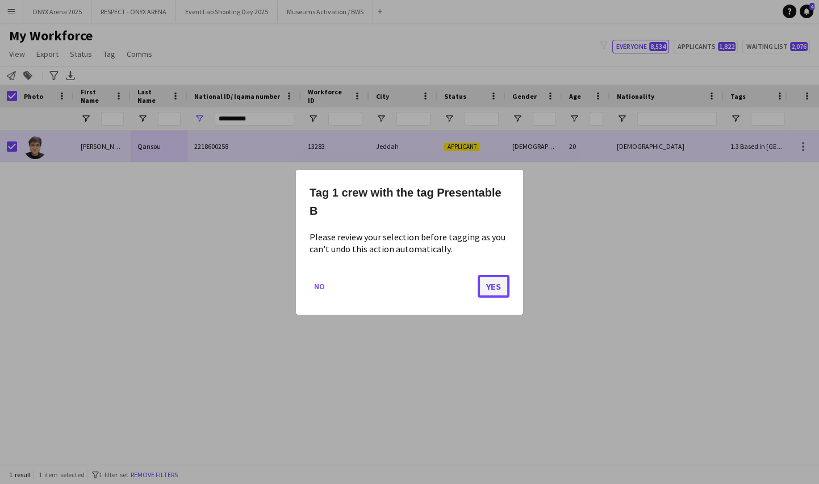
click at [489, 289] on button "Yes" at bounding box center [494, 285] width 32 height 23
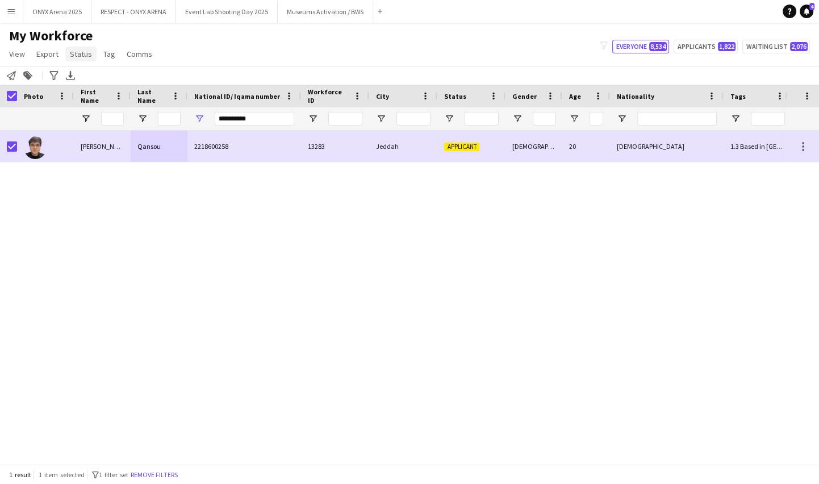
click at [81, 56] on span "Status" at bounding box center [81, 54] width 22 height 10
click at [81, 77] on span "Edit" at bounding box center [80, 78] width 13 height 10
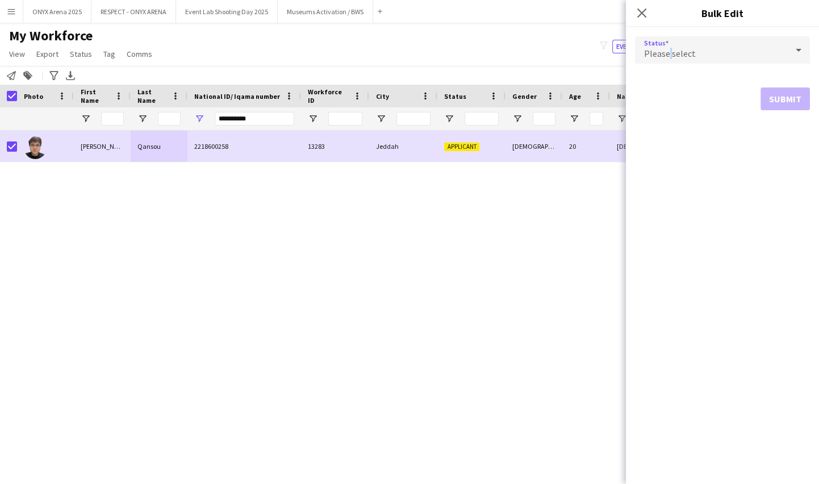
click at [671, 53] on span "Please select" at bounding box center [670, 53] width 52 height 11
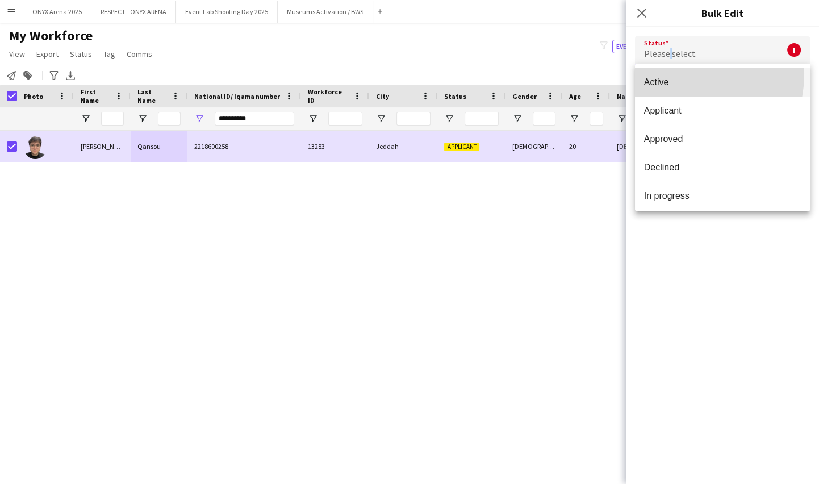
click at [671, 73] on mat-option "Active" at bounding box center [722, 82] width 175 height 28
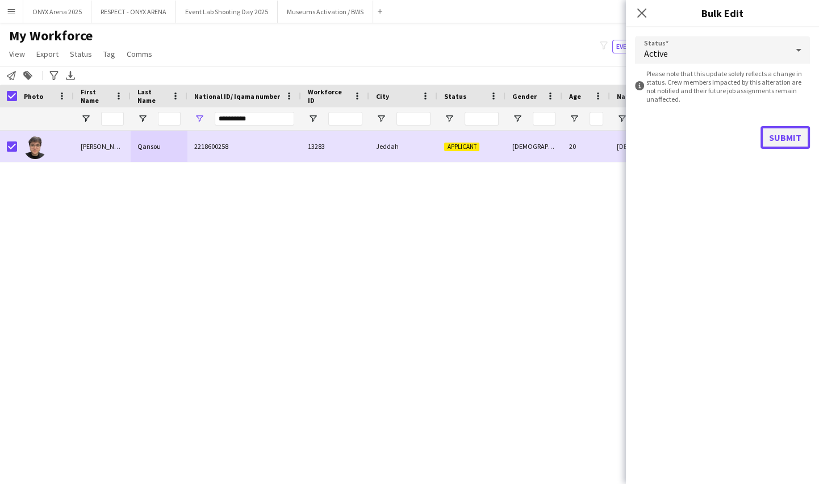
click at [787, 135] on button "Submit" at bounding box center [785, 137] width 49 height 23
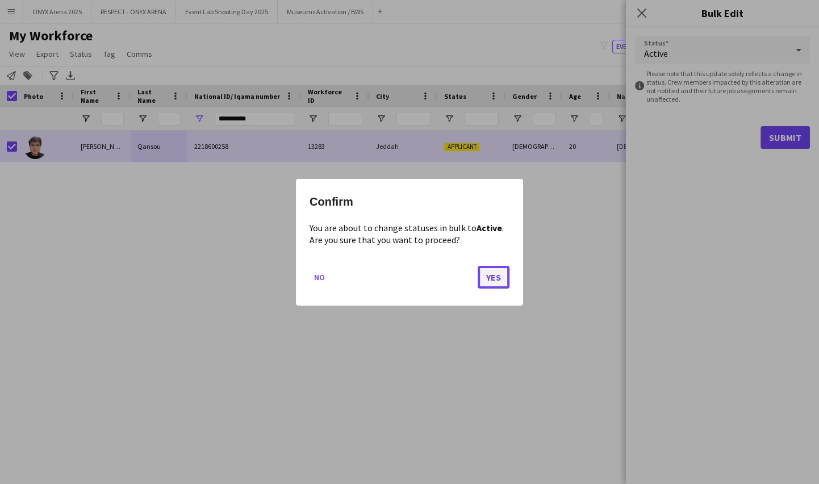
click at [494, 268] on button "Yes" at bounding box center [494, 276] width 32 height 23
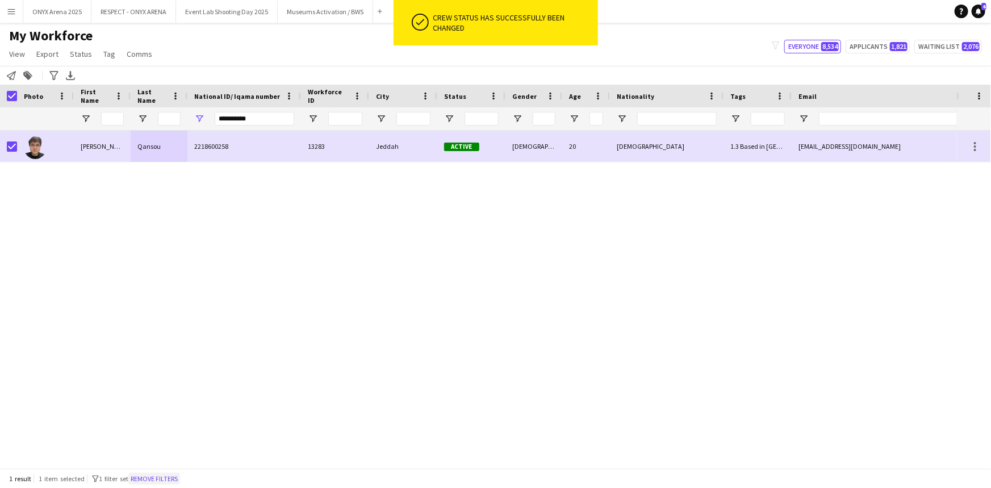
click at [148, 481] on button "Remove filters" at bounding box center [154, 479] width 52 height 12
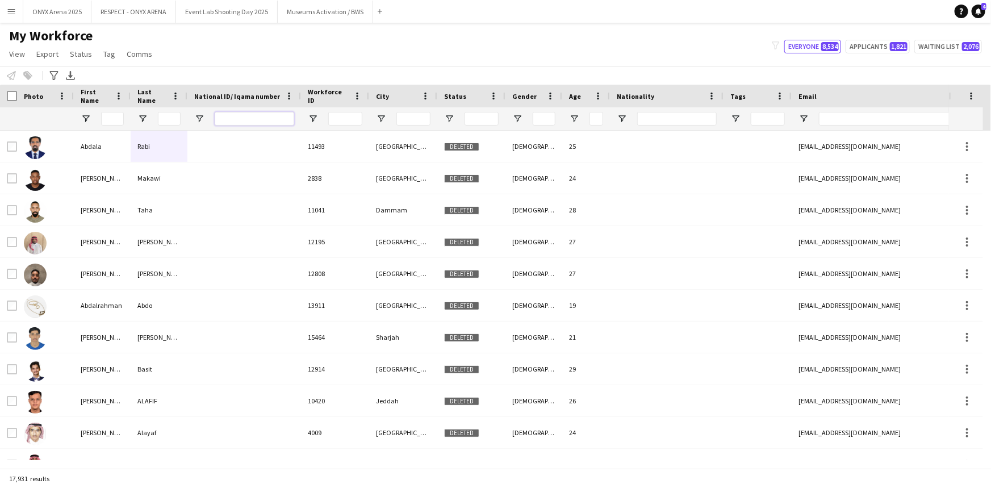
click at [252, 114] on input "National ID/ Iqama number Filter Input" at bounding box center [255, 119] width 80 height 14
paste input "**********"
type input "**********"
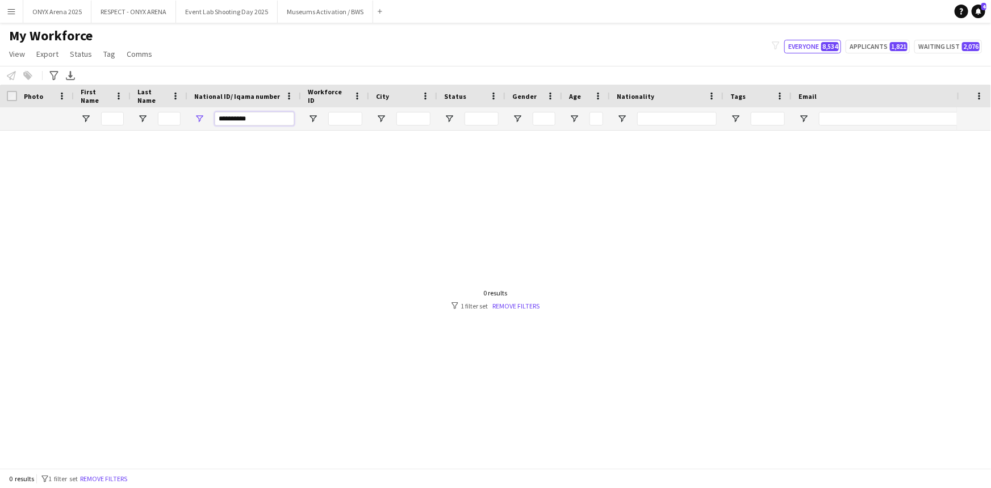
drag, startPoint x: 261, startPoint y: 118, endPoint x: 201, endPoint y: 123, distance: 59.8
click at [201, 123] on div "**********" at bounding box center [244, 118] width 114 height 23
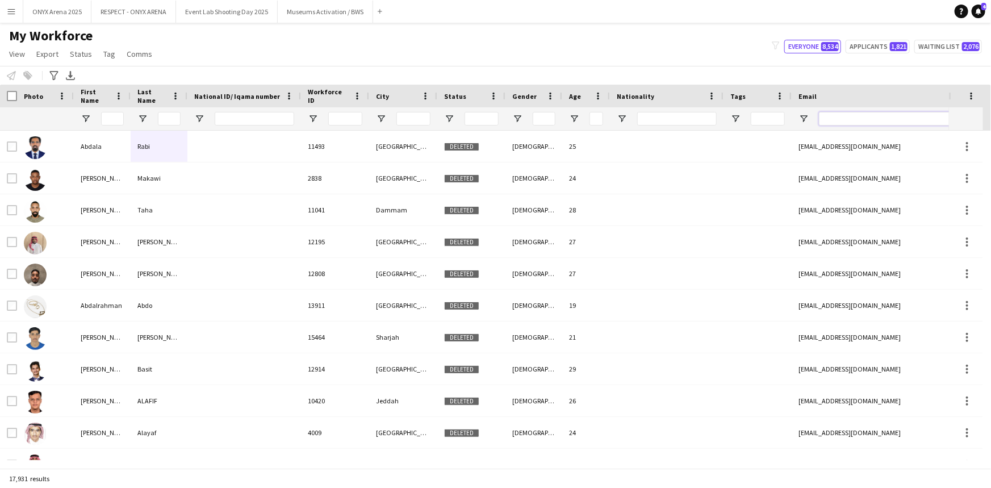
click at [844, 119] on input "Email Filter Input" at bounding box center [915, 119] width 193 height 14
paste input "**********"
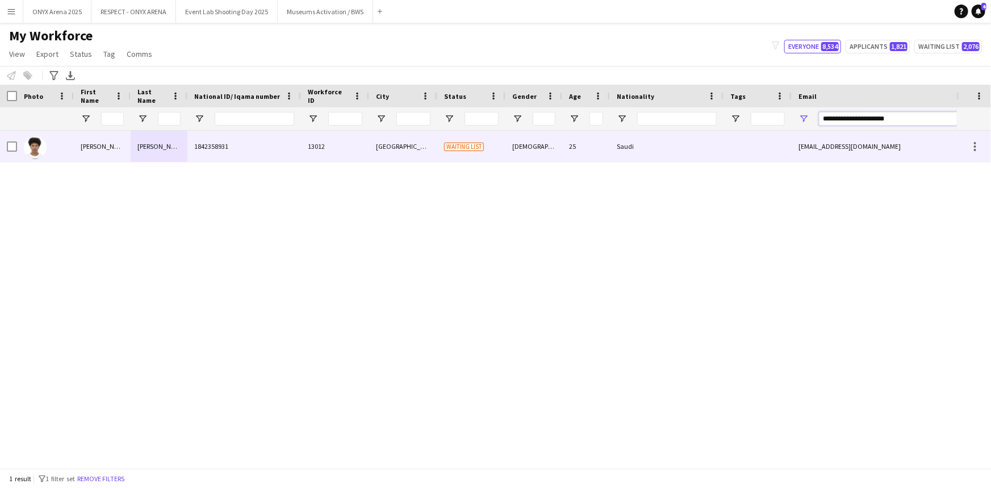
type input "**********"
click at [85, 148] on div "Mohamed Ahmed kaabi" at bounding box center [102, 146] width 57 height 31
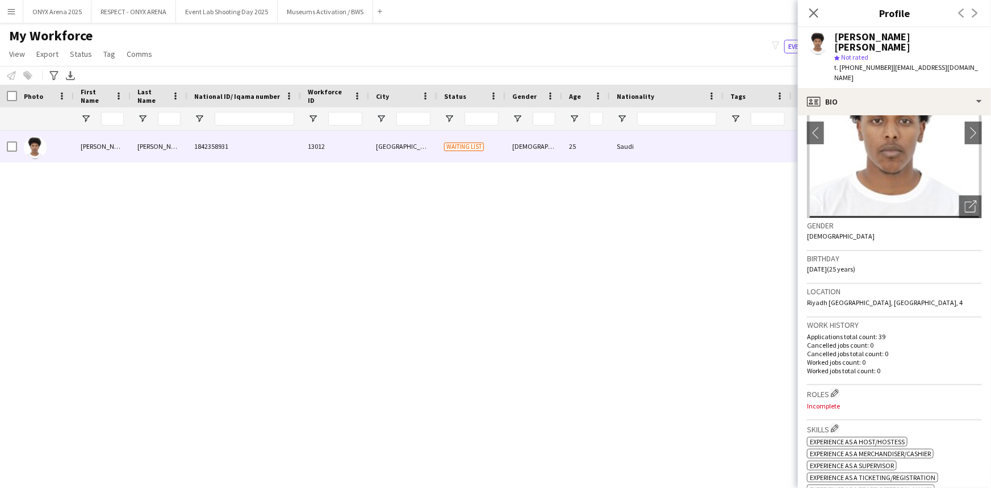
scroll to position [0, 0]
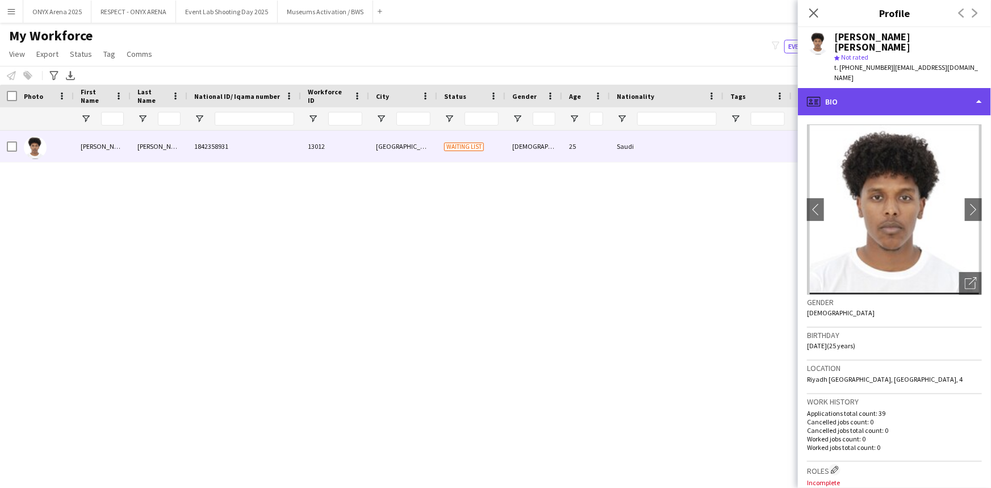
click at [877, 103] on div "profile Bio" at bounding box center [894, 101] width 193 height 27
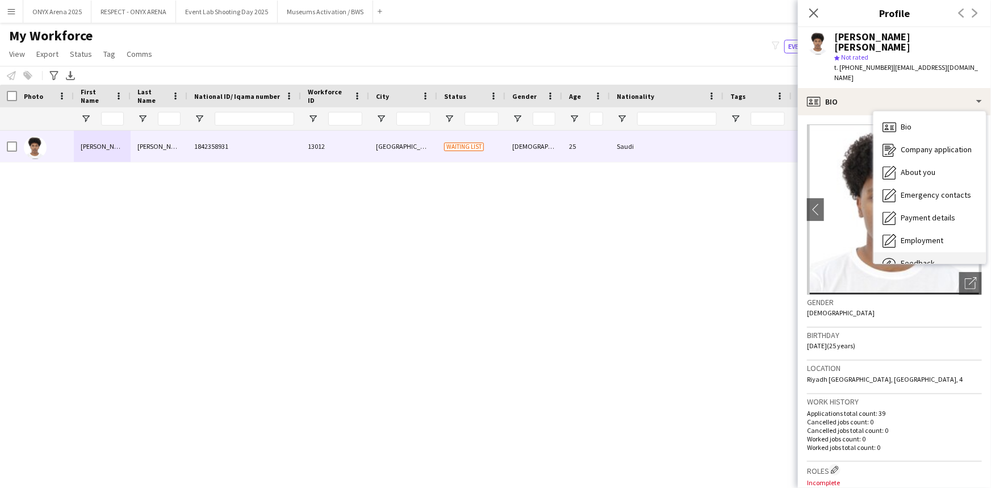
click at [921, 258] on span "Feedback" at bounding box center [918, 263] width 34 height 10
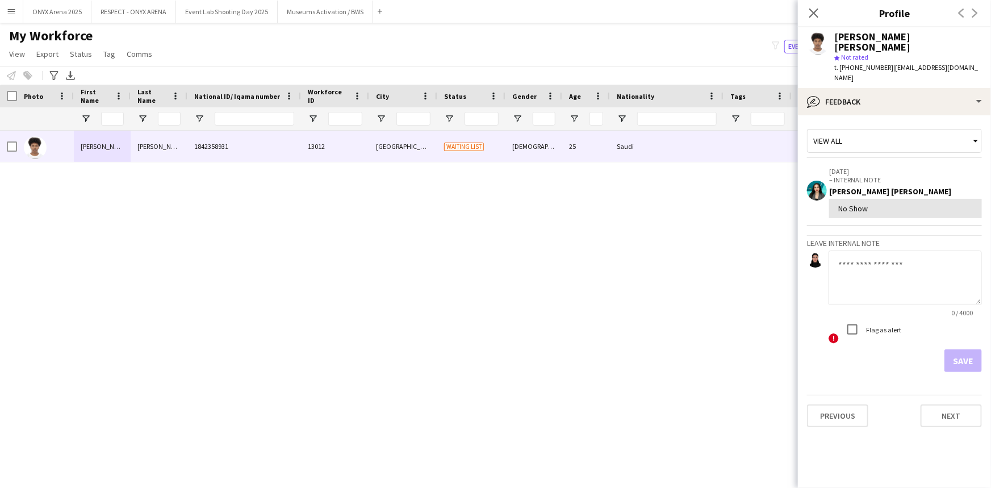
click at [875, 251] on textarea at bounding box center [905, 278] width 153 height 54
click at [910, 251] on textarea "**********" at bounding box center [905, 278] width 153 height 54
click at [903, 251] on textarea "**********" at bounding box center [905, 278] width 153 height 54
click at [931, 253] on textarea "**********" at bounding box center [905, 278] width 153 height 54
click at [962, 255] on textarea "**********" at bounding box center [905, 278] width 153 height 54
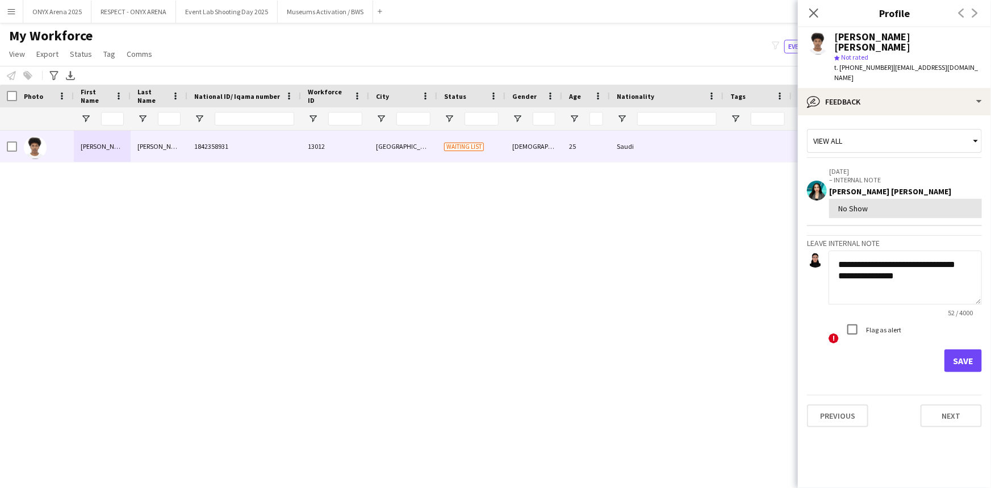
click at [855, 264] on textarea "**********" at bounding box center [905, 278] width 153 height 54
click at [940, 262] on textarea "**********" at bounding box center [905, 278] width 153 height 54
click at [926, 262] on textarea "**********" at bounding box center [905, 278] width 153 height 54
click at [928, 262] on textarea "**********" at bounding box center [905, 278] width 153 height 54
type textarea "**********"
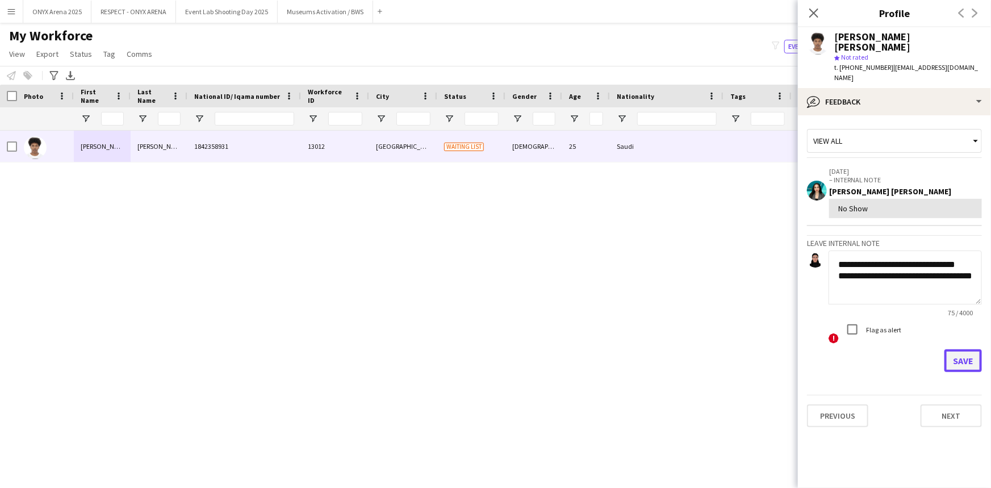
click at [981, 349] on button "Save" at bounding box center [963, 360] width 37 height 23
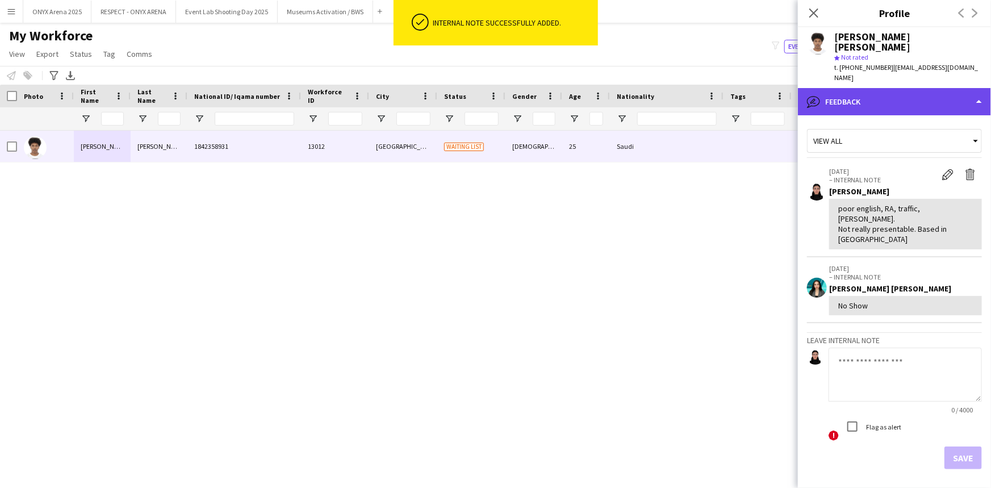
click at [886, 93] on div "bubble-pencil Feedback" at bounding box center [894, 101] width 193 height 27
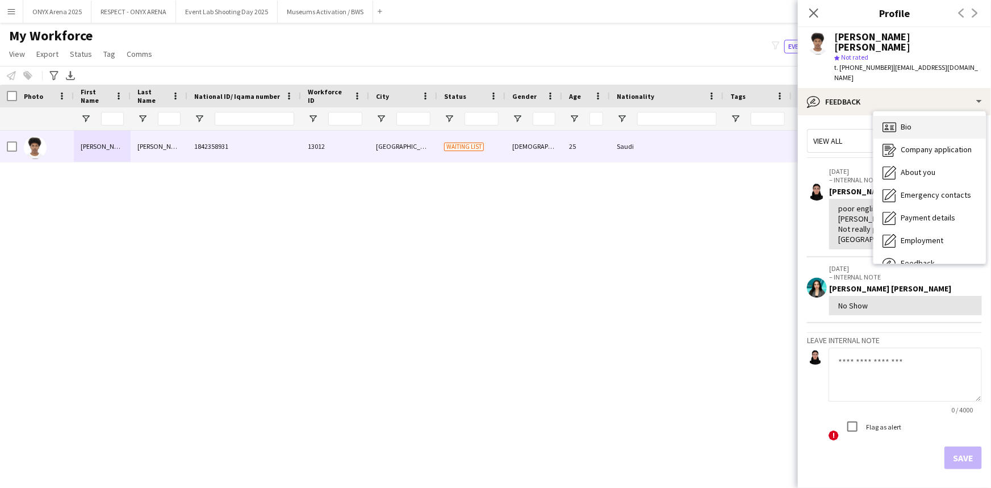
click at [908, 122] on span "Bio" at bounding box center [906, 127] width 11 height 10
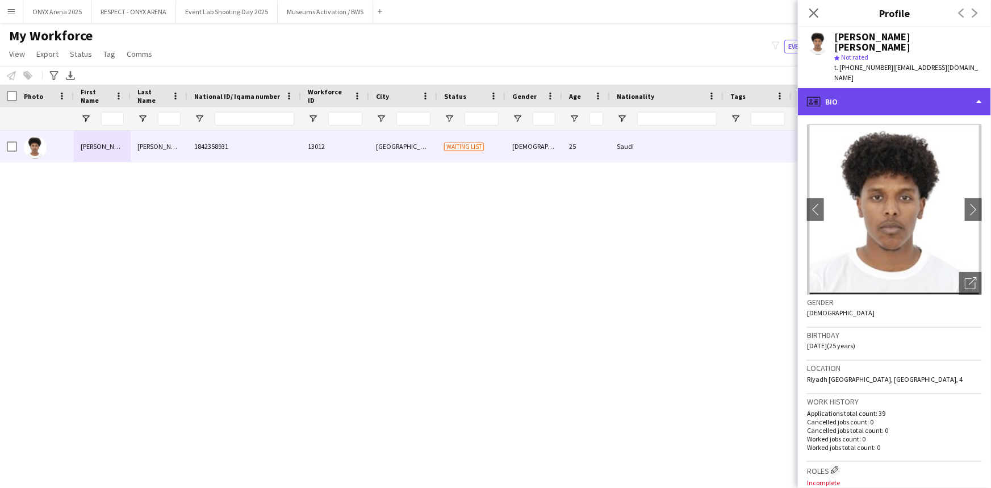
click at [889, 102] on div "profile Bio" at bounding box center [894, 101] width 193 height 27
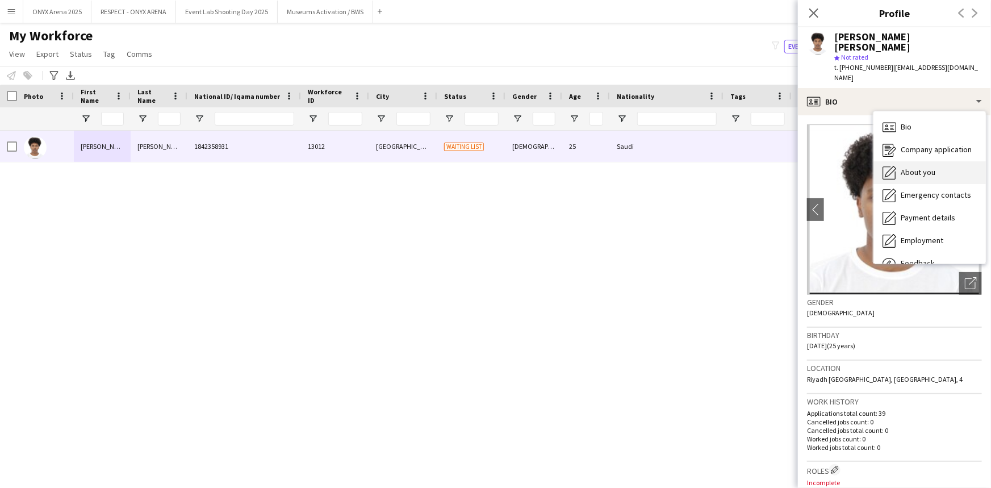
click at [914, 169] on div "About you About you" at bounding box center [930, 172] width 112 height 23
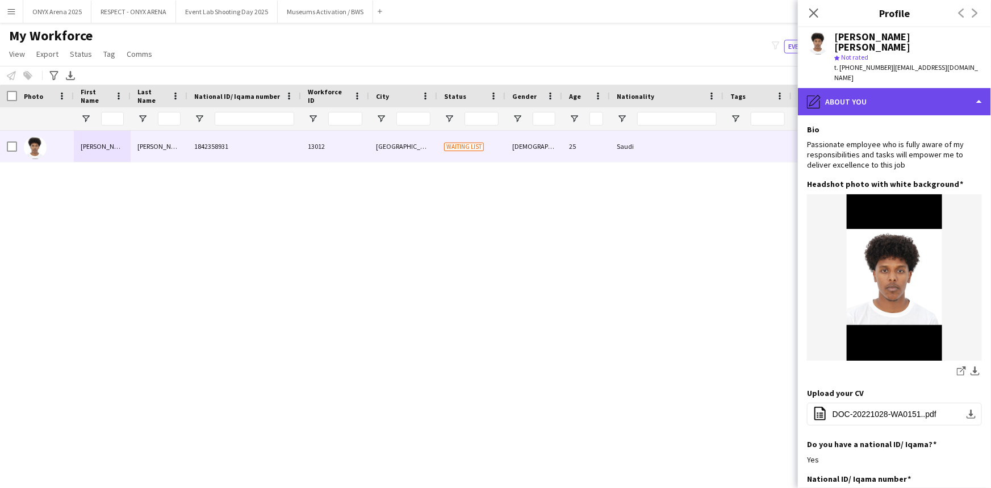
click at [881, 88] on div "pencil4 About you" at bounding box center [894, 101] width 193 height 27
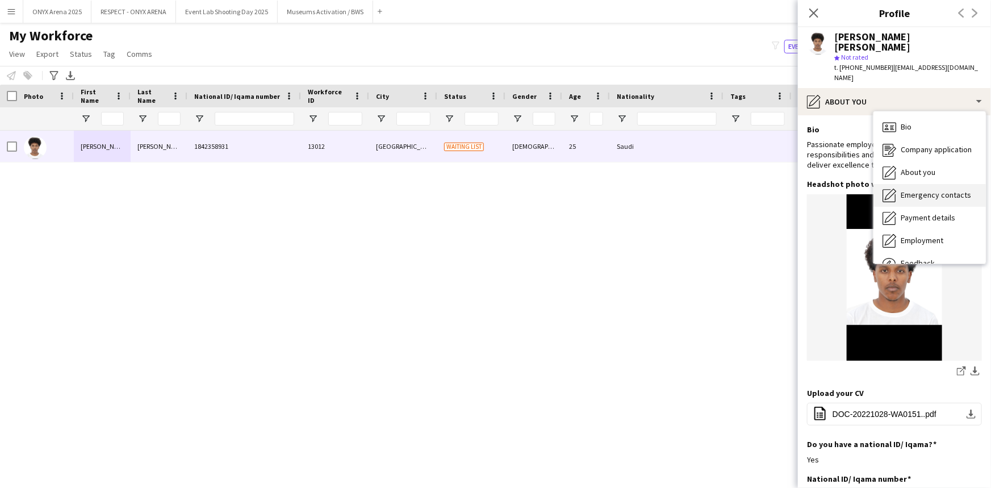
click at [913, 184] on div "Emergency contacts Emergency contacts" at bounding box center [930, 195] width 112 height 23
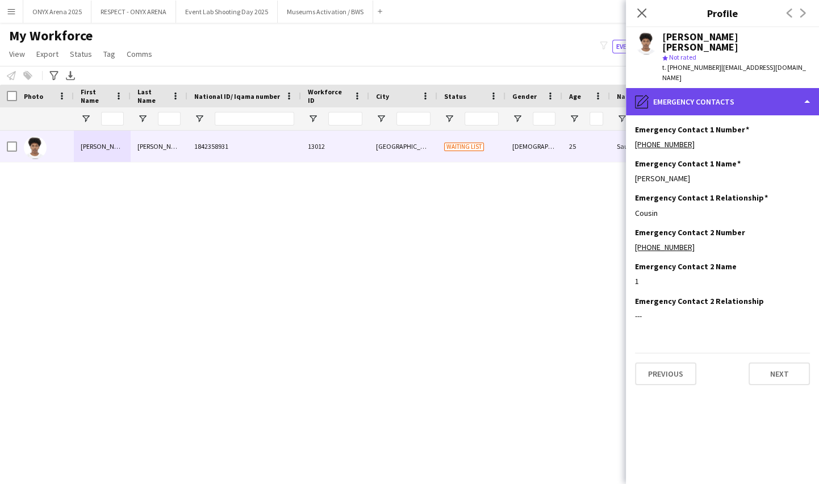
click at [676, 88] on div "pencil4 Emergency contacts" at bounding box center [722, 101] width 193 height 27
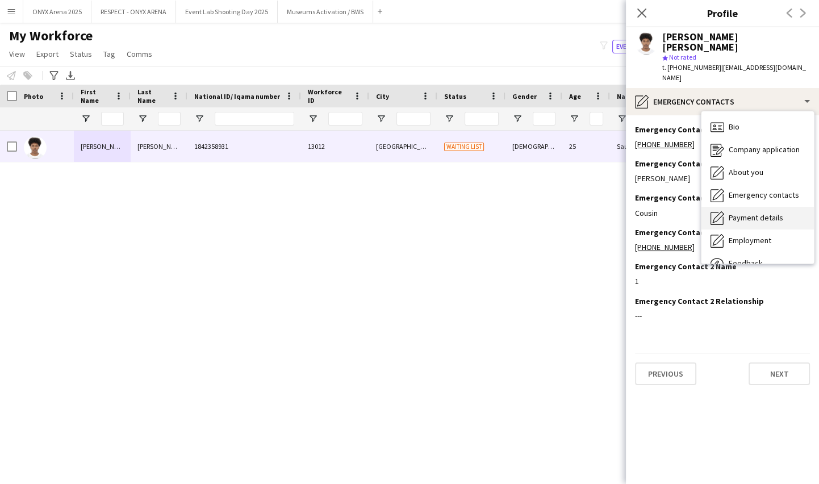
click at [744, 212] on span "Payment details" at bounding box center [756, 217] width 55 height 10
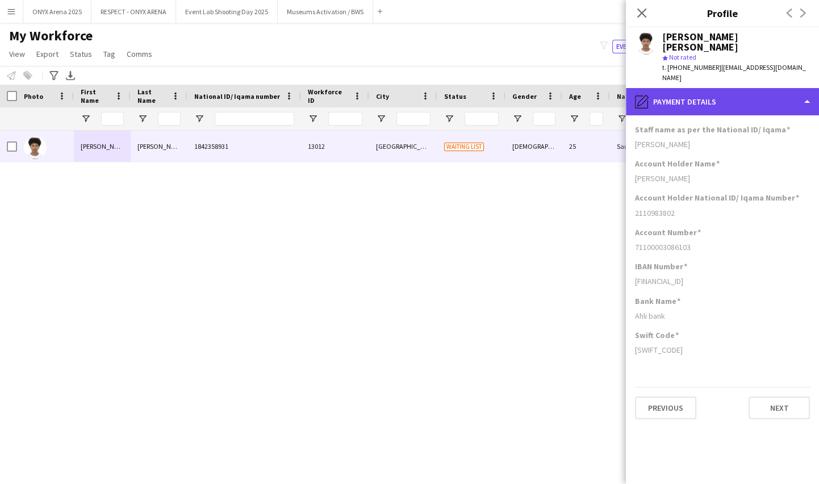
click at [733, 94] on div "pencil4 Payment details" at bounding box center [722, 101] width 193 height 27
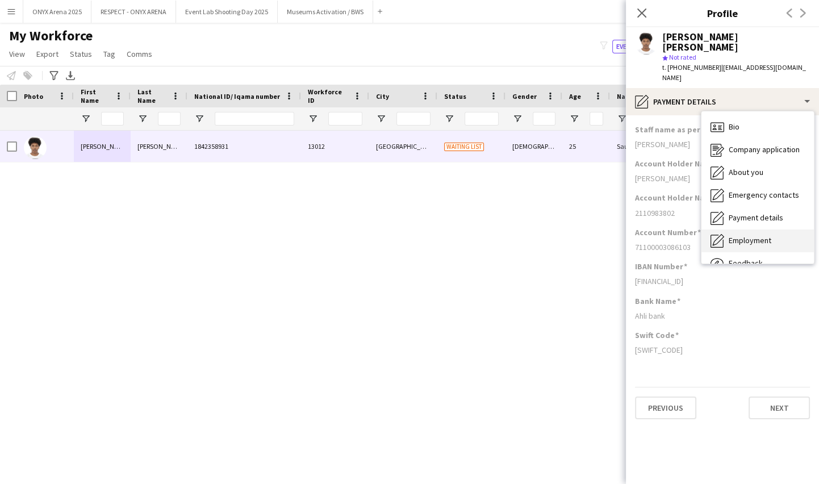
click at [744, 235] on span "Employment" at bounding box center [750, 240] width 43 height 10
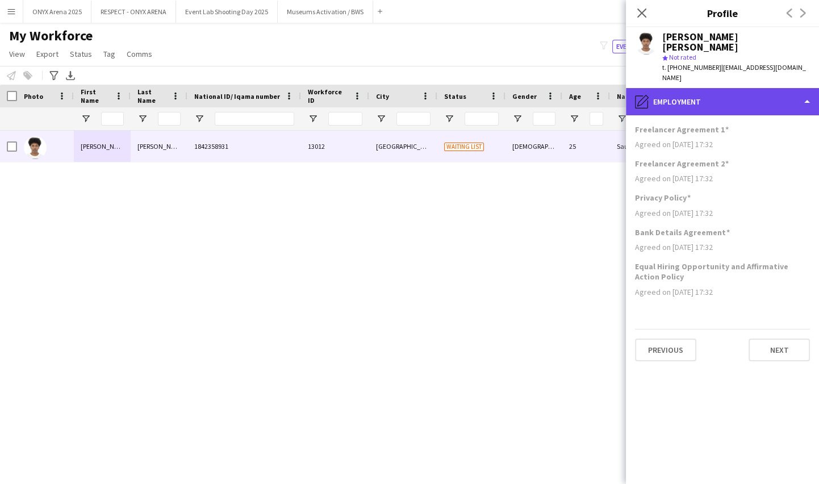
click at [722, 102] on div "pencil4 Employment" at bounding box center [722, 101] width 193 height 27
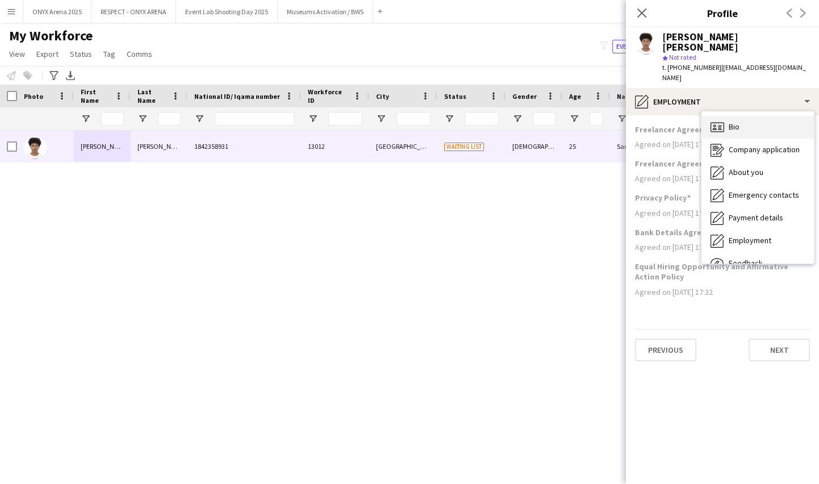
click at [749, 121] on div "Bio Bio" at bounding box center [758, 127] width 112 height 23
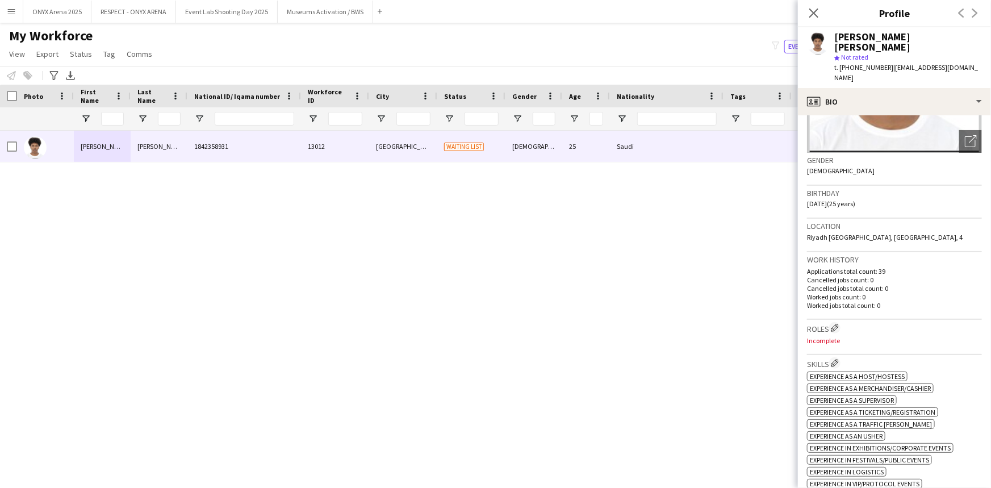
scroll to position [155, 0]
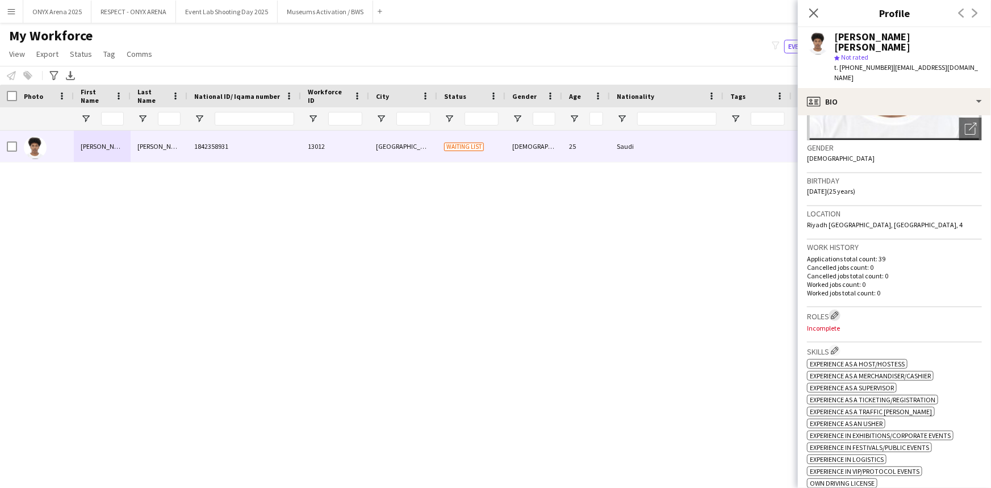
click at [835, 311] on app-icon "Edit crew company roles" at bounding box center [835, 315] width 8 height 8
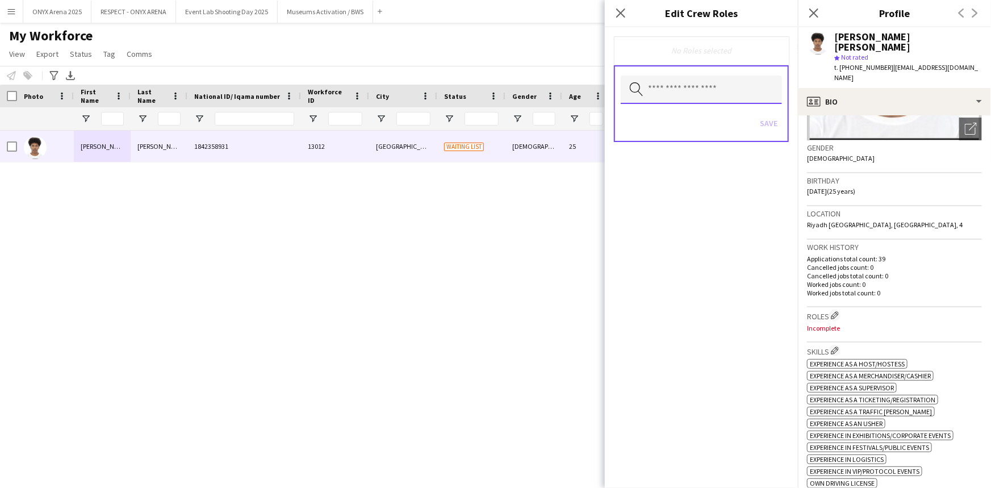
click at [661, 79] on input "text" at bounding box center [701, 90] width 161 height 28
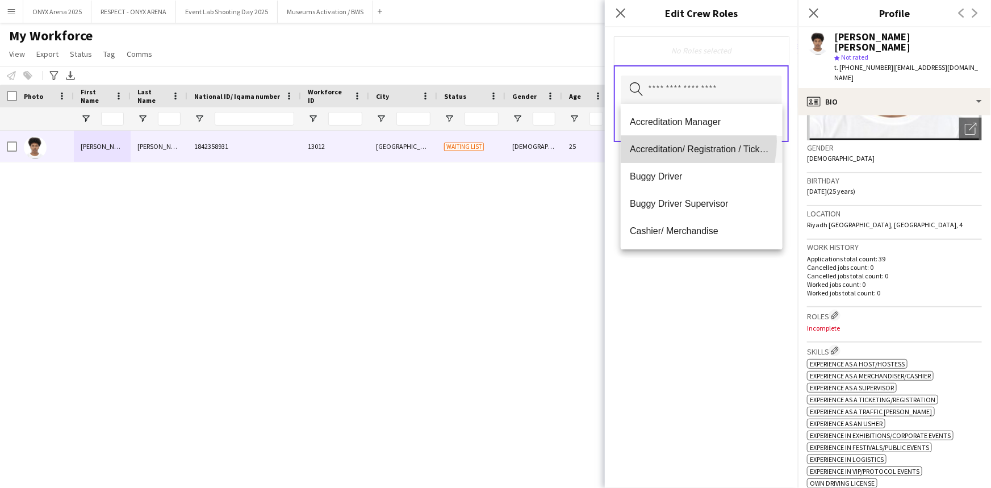
click at [673, 141] on mat-option "Accreditation/ Registration / Ticketing" at bounding box center [701, 149] width 161 height 27
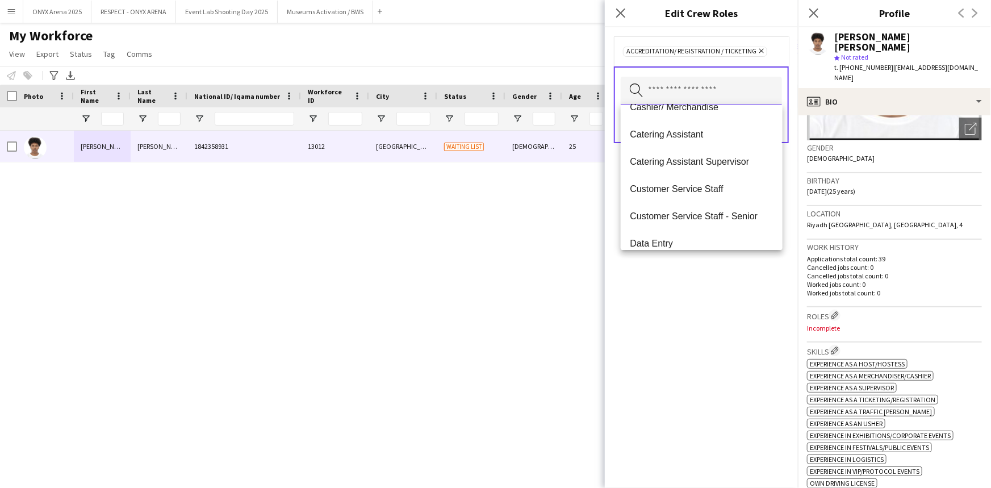
scroll to position [103, 0]
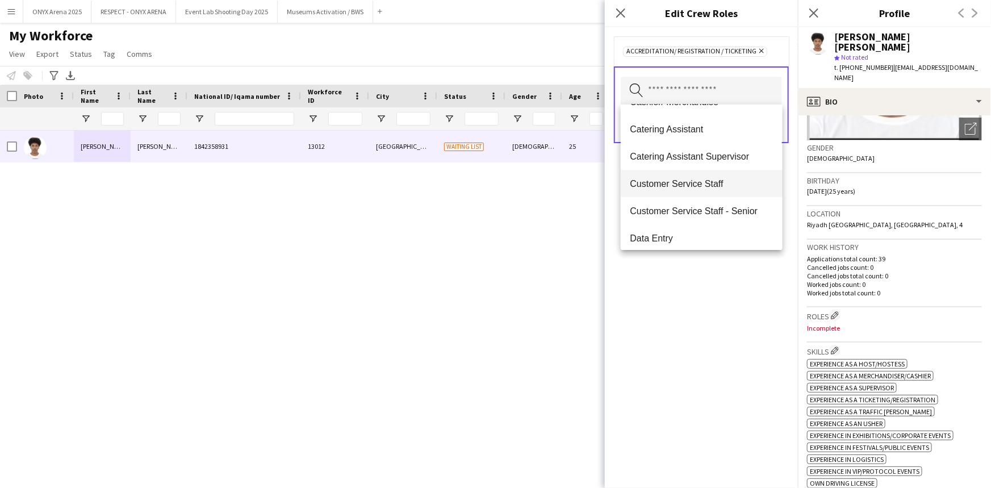
click at [683, 173] on mat-option "Customer Service Staff" at bounding box center [701, 183] width 161 height 27
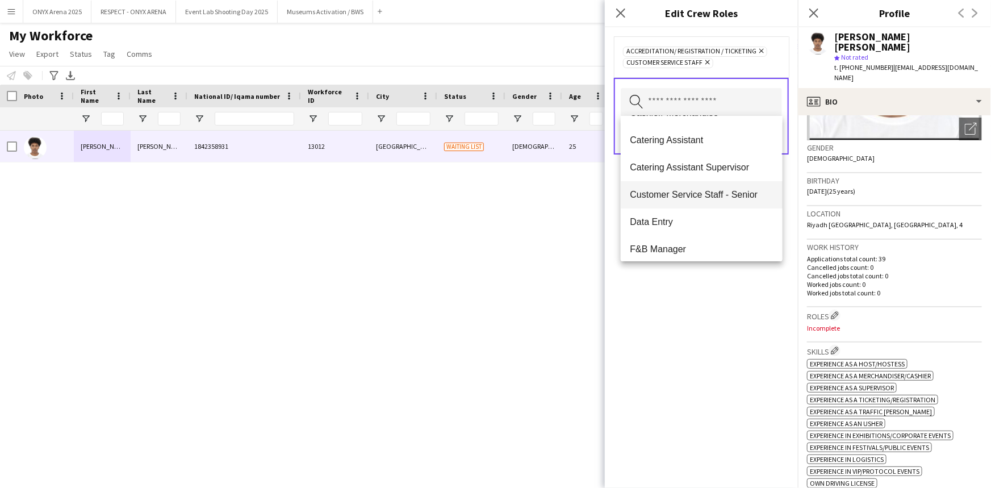
click at [690, 198] on span "Customer Service Staff - Senior" at bounding box center [701, 194] width 143 height 11
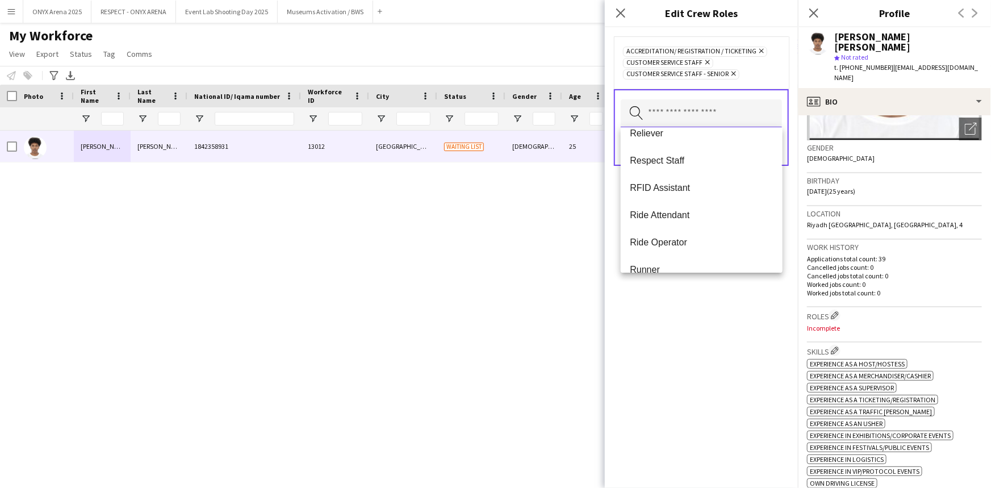
scroll to position [671, 0]
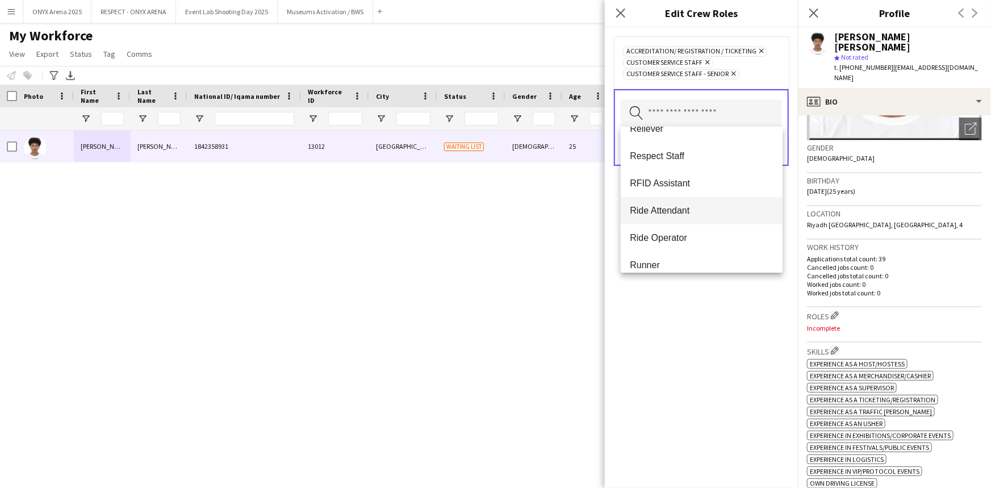
click at [668, 208] on span "Ride Attendant" at bounding box center [701, 210] width 143 height 11
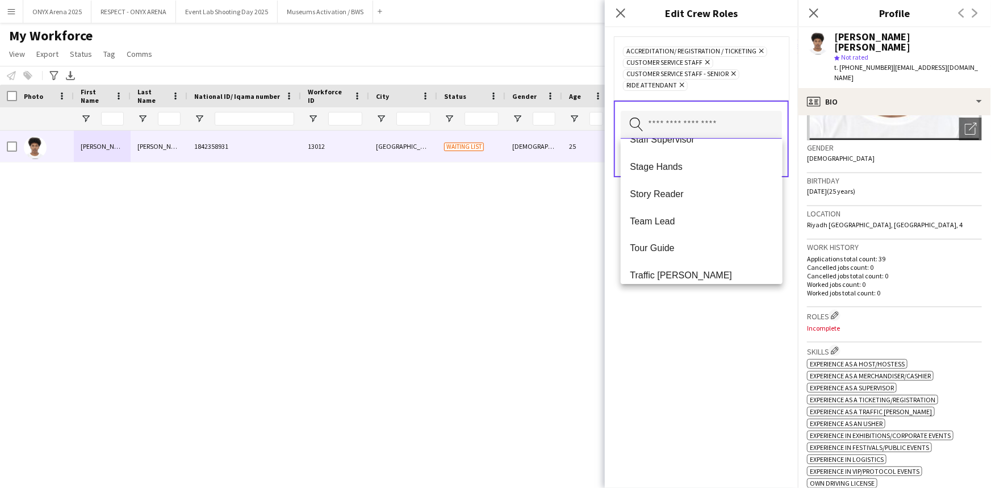
scroll to position [1063, 0]
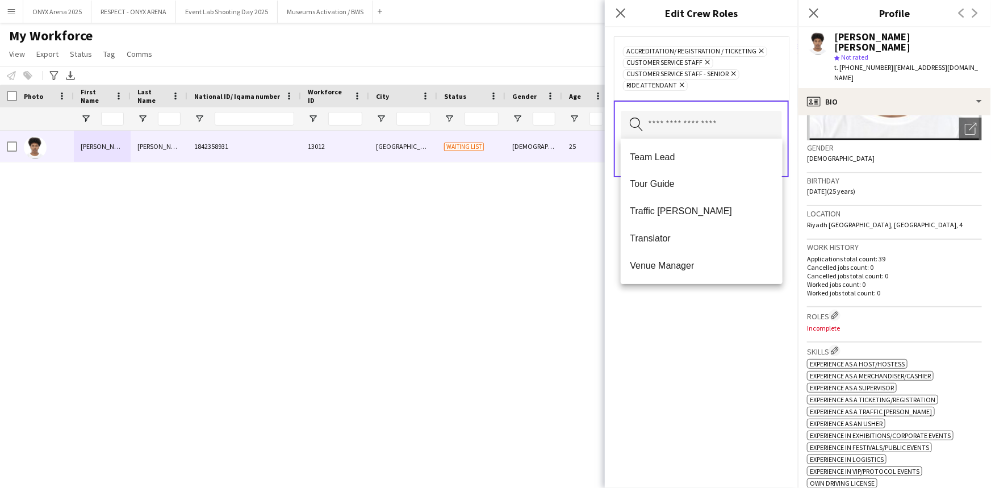
click at [668, 210] on span "Traffic [PERSON_NAME]" at bounding box center [701, 211] width 143 height 11
click at [710, 342] on div "Accreditation/ Registration / Ticketing Remove Customer Service Staff Remove Cu…" at bounding box center [701, 257] width 193 height 461
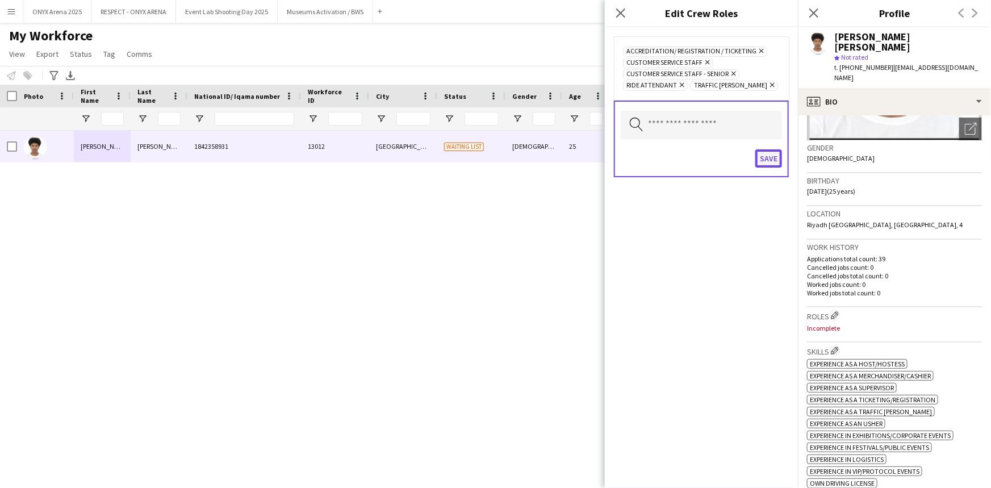
click at [769, 151] on button "Save" at bounding box center [769, 158] width 27 height 18
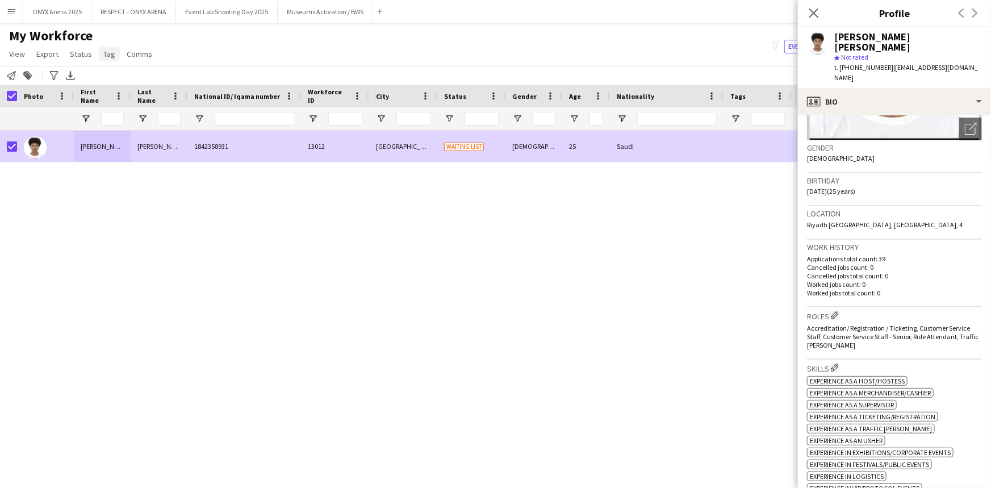
click at [103, 55] on span "Tag" at bounding box center [109, 54] width 12 height 10
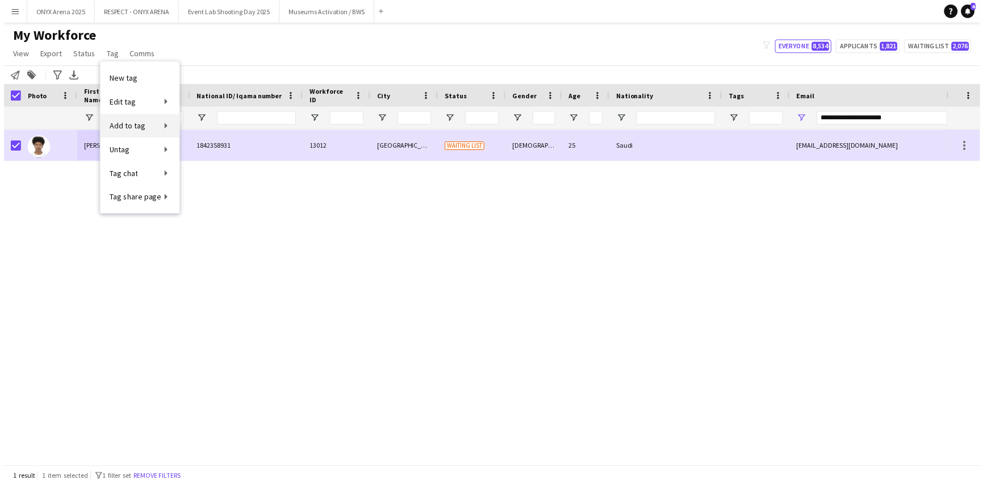
scroll to position [794, 0]
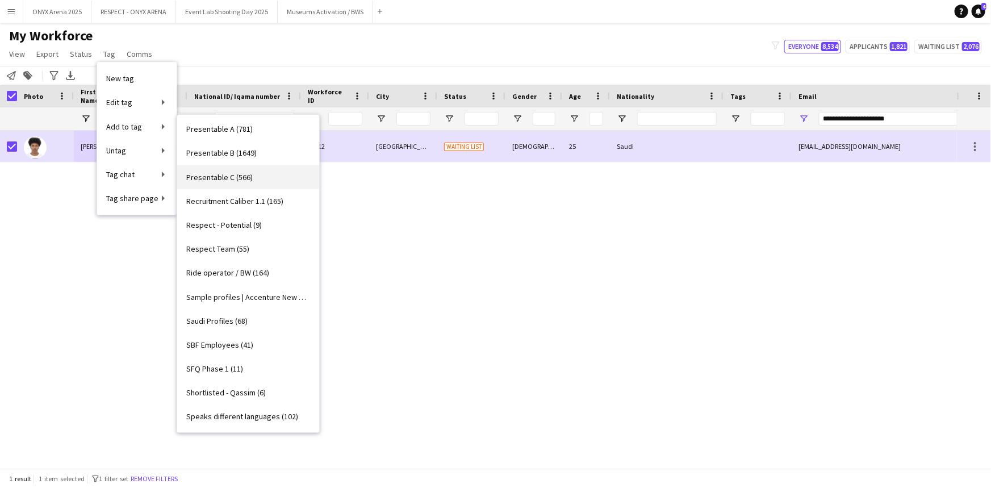
click at [223, 169] on link "Presentable C (566)" at bounding box center [248, 177] width 142 height 24
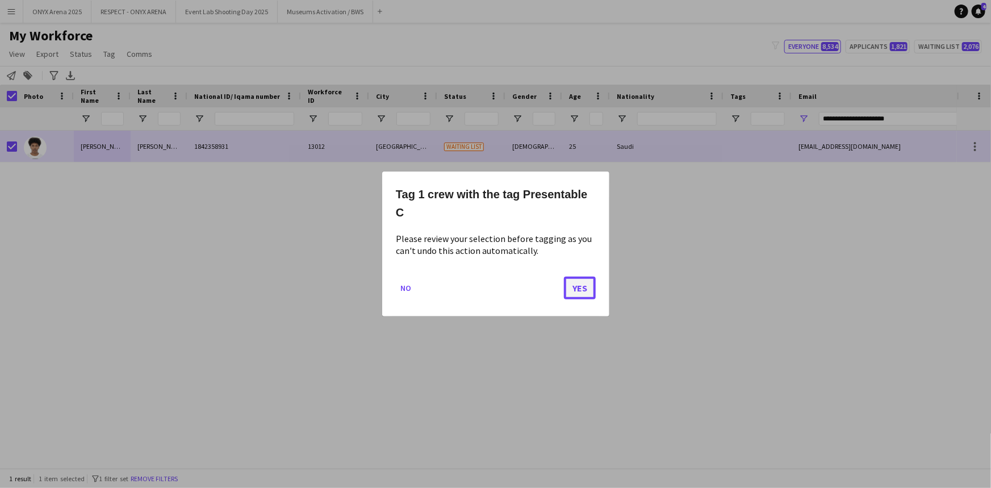
click at [573, 286] on button "Yes" at bounding box center [580, 288] width 32 height 23
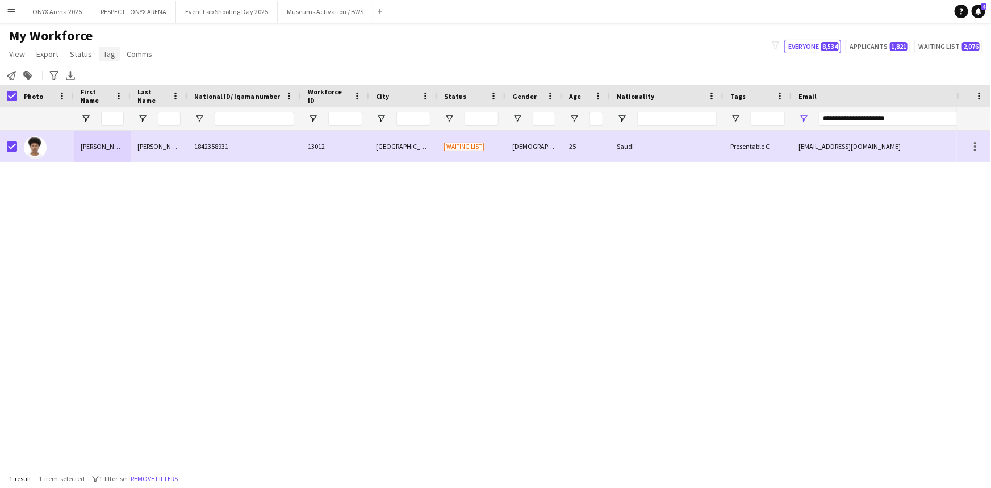
click at [110, 53] on span "Tag" at bounding box center [109, 54] width 12 height 10
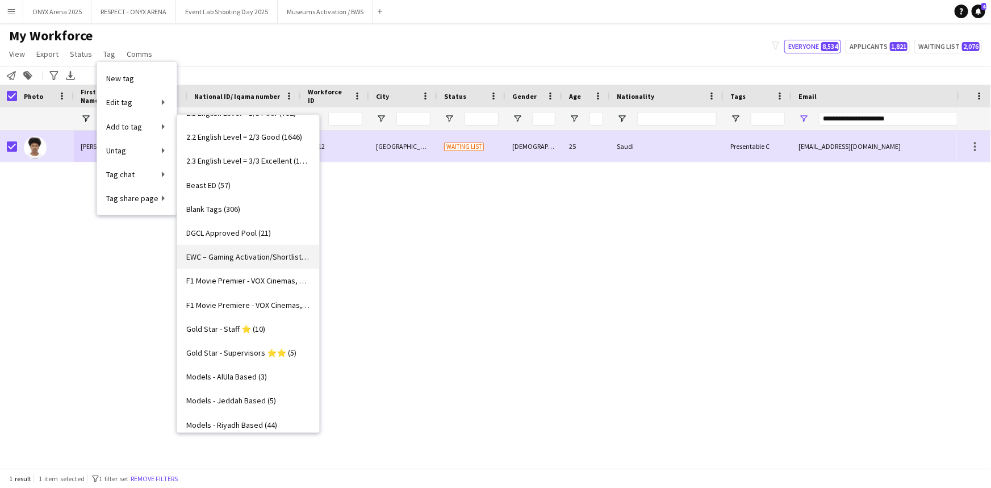
scroll to position [70, 0]
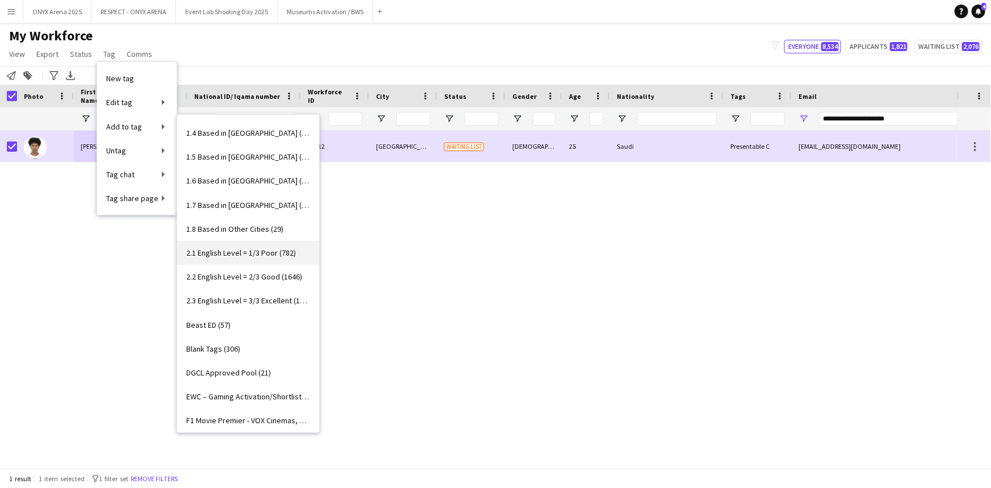
click at [256, 245] on link "2.1 English Level = 1/3 Poor (782)" at bounding box center [248, 253] width 142 height 24
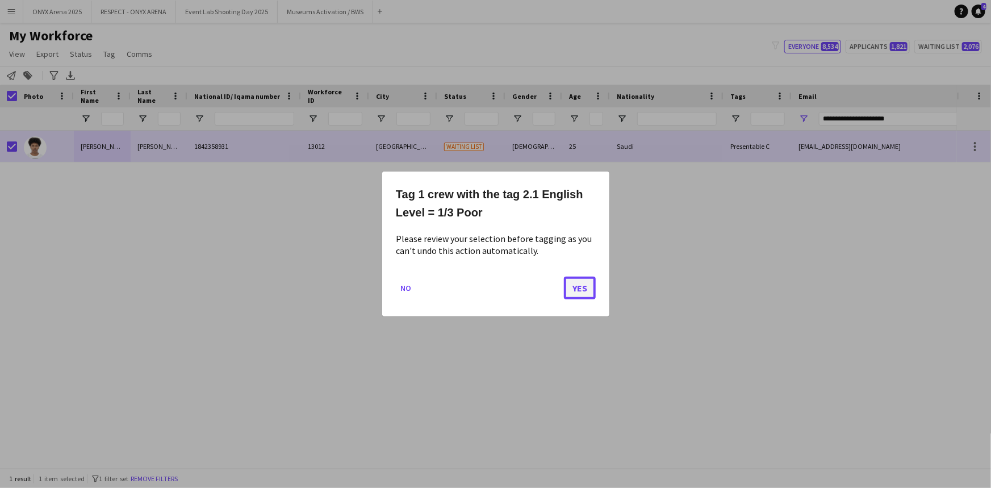
click at [577, 294] on button "Yes" at bounding box center [580, 288] width 32 height 23
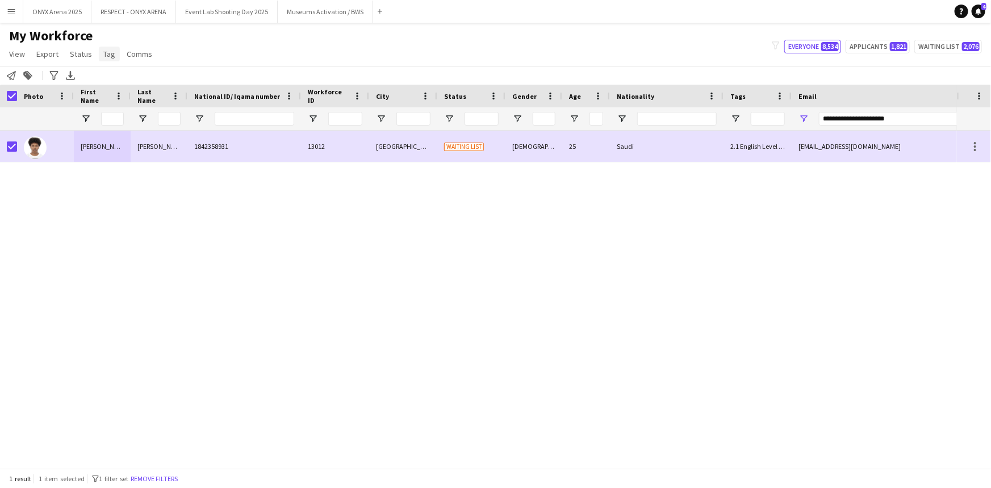
click at [105, 59] on link "Tag" at bounding box center [109, 54] width 21 height 15
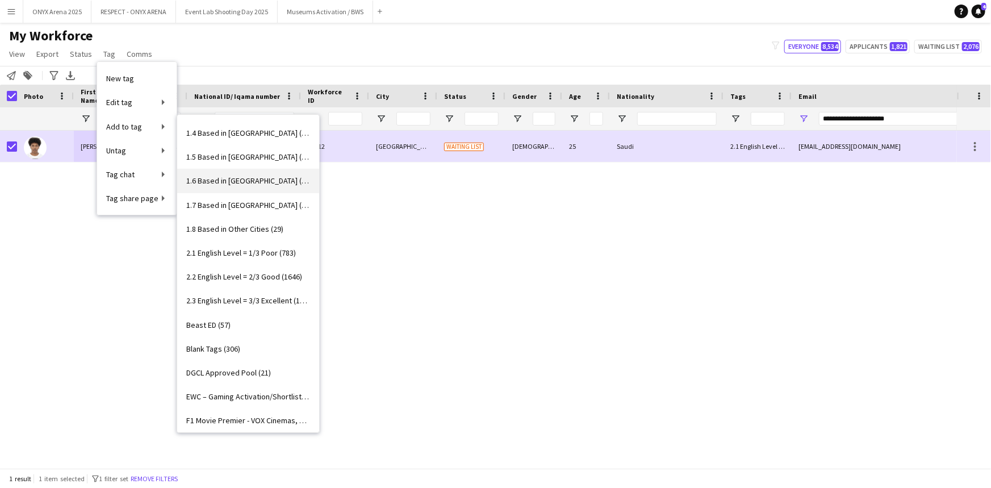
scroll to position [0, 0]
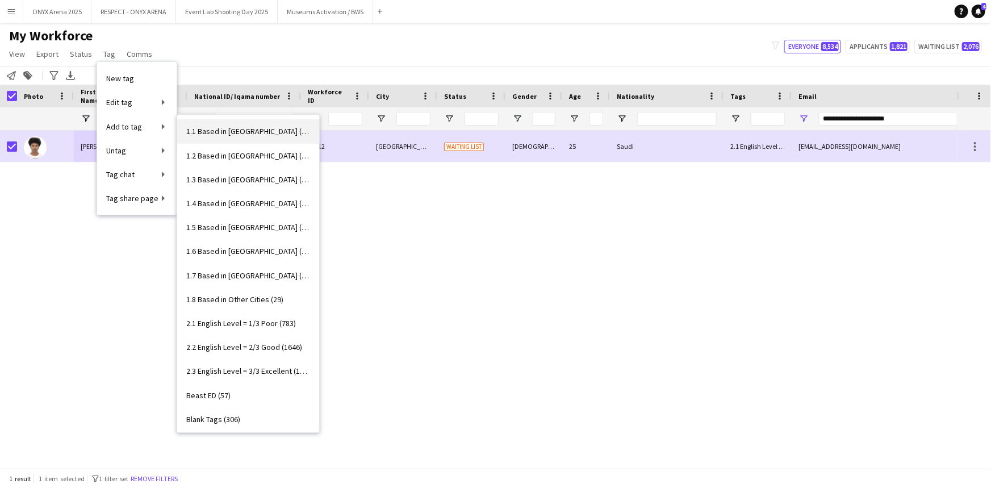
click at [236, 122] on link "1.1 Based in Riyadh (2981)" at bounding box center [248, 131] width 142 height 24
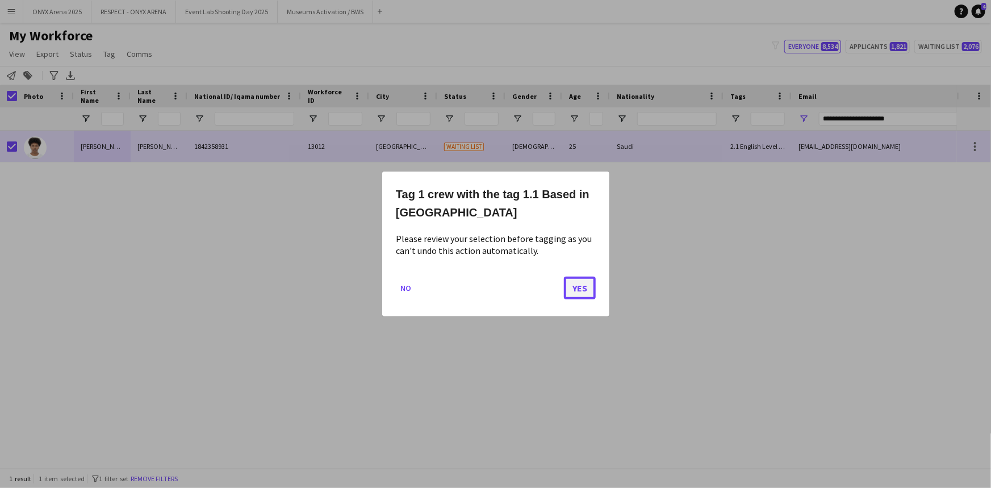
click at [572, 289] on button "Yes" at bounding box center [580, 288] width 32 height 23
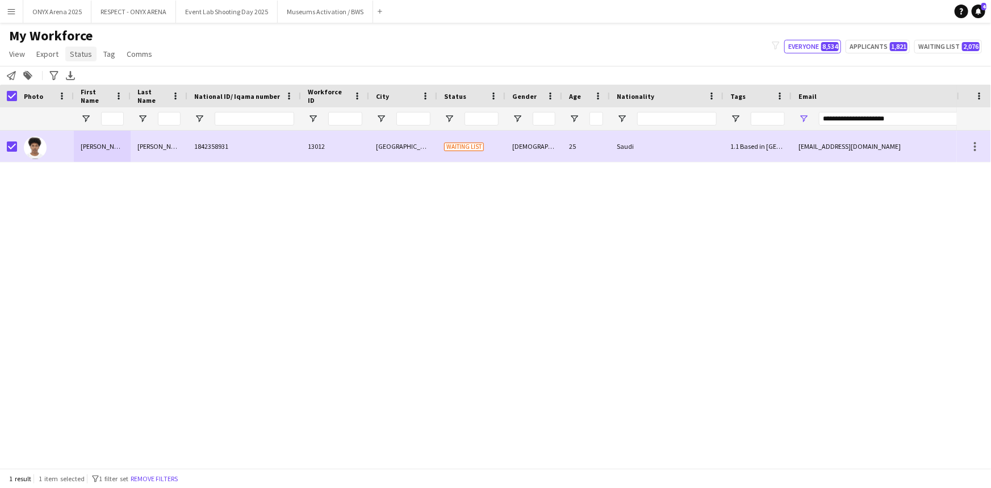
click at [84, 49] on span "Status" at bounding box center [81, 54] width 22 height 10
click at [83, 80] on span "Edit" at bounding box center [80, 78] width 13 height 10
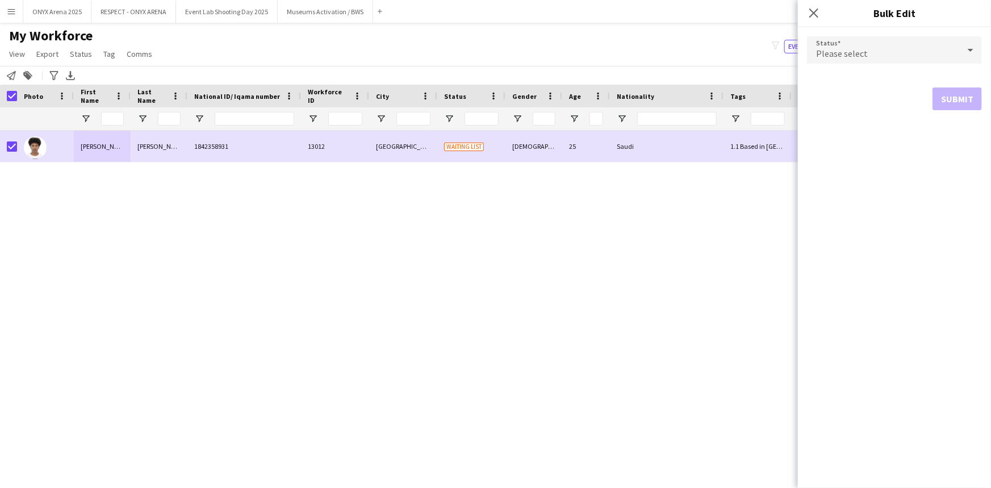
click at [909, 48] on div "Please select" at bounding box center [883, 49] width 152 height 27
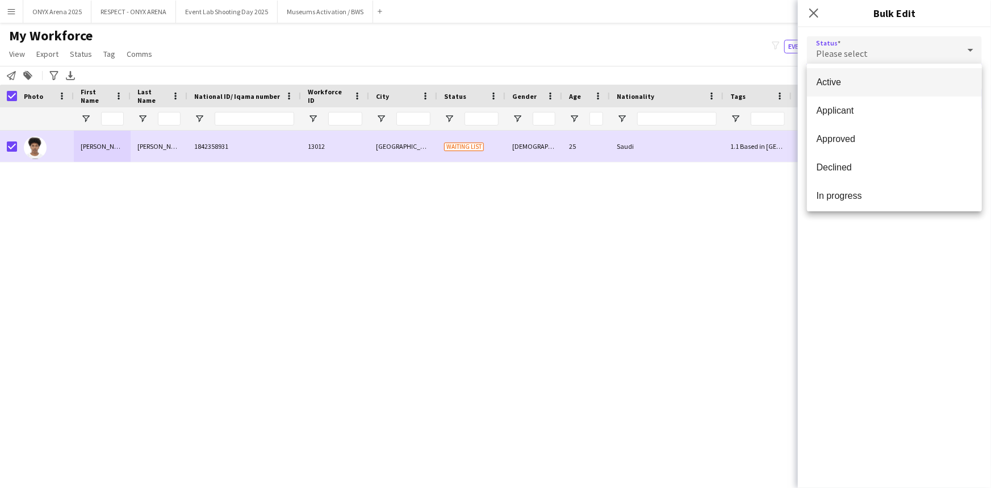
click at [894, 82] on span "Active" at bounding box center [894, 82] width 157 height 11
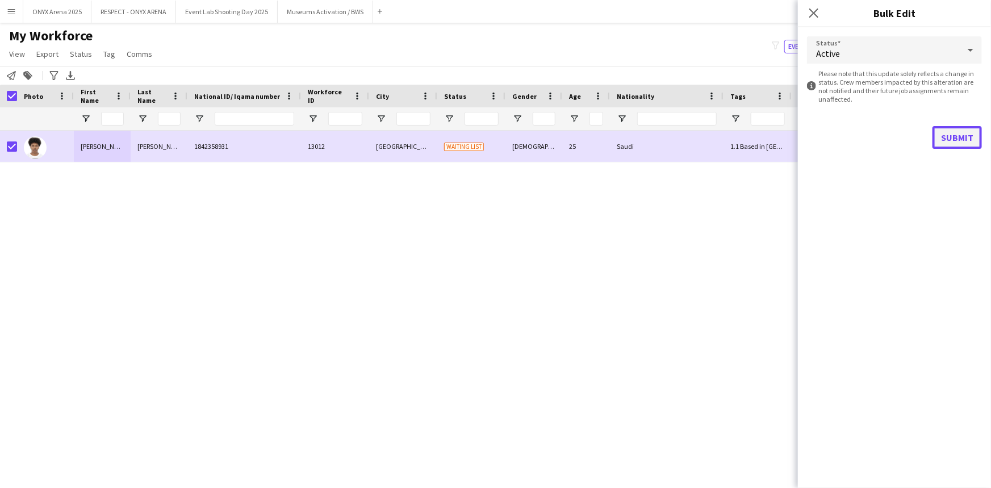
click at [955, 129] on button "Submit" at bounding box center [957, 137] width 49 height 23
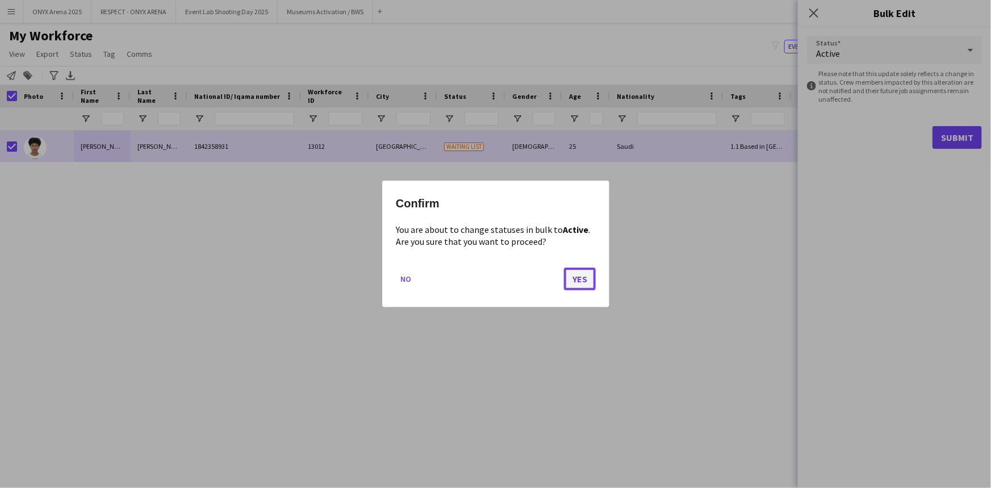
click at [579, 277] on button "Yes" at bounding box center [580, 279] width 32 height 23
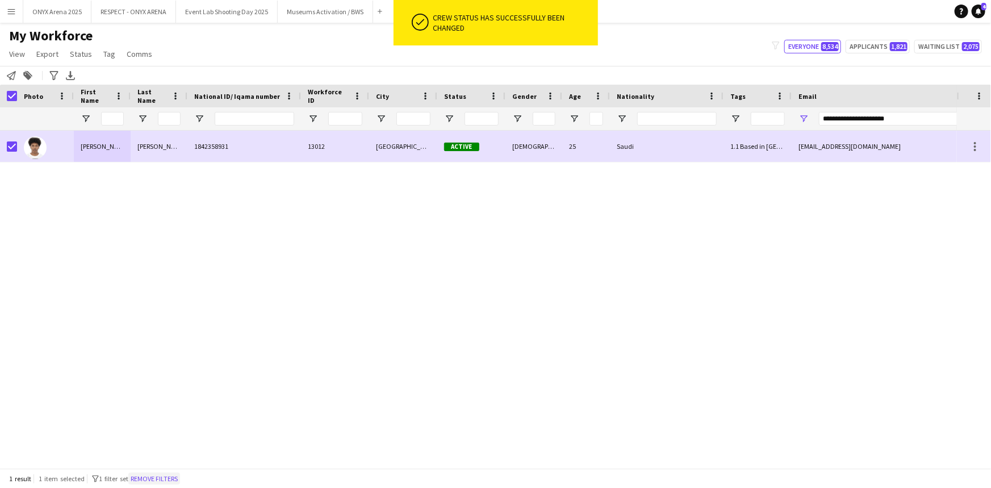
click at [165, 479] on button "Remove filters" at bounding box center [154, 479] width 52 height 12
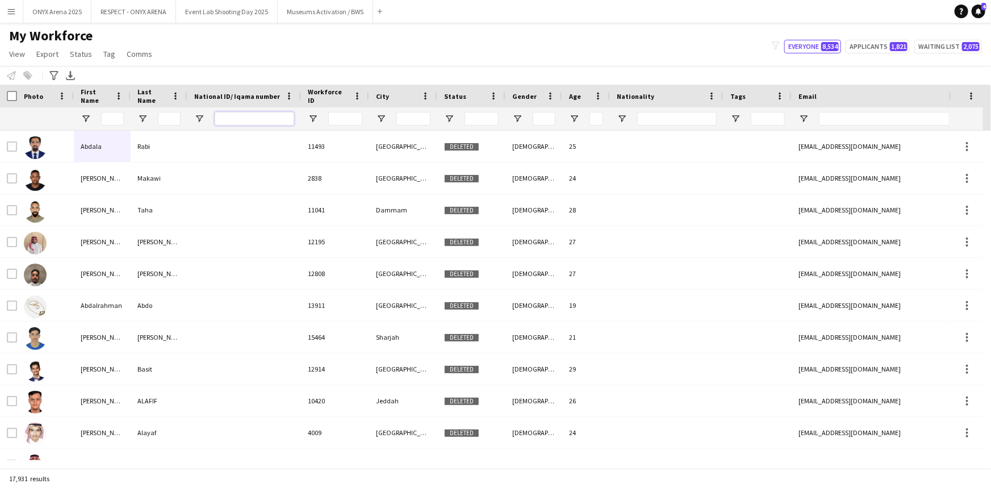
click at [245, 118] on input "National ID/ Iqama number Filter Input" at bounding box center [255, 119] width 80 height 14
paste input "**********"
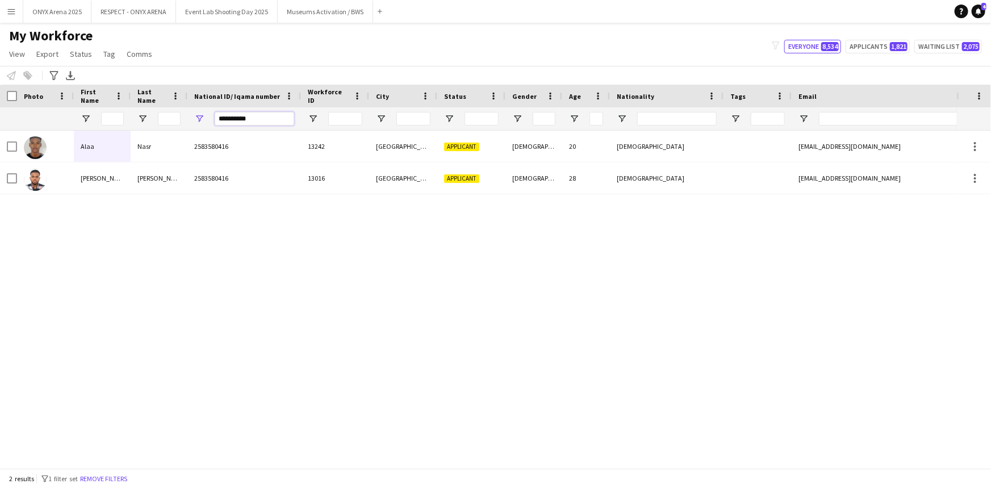
type input "**********"
click at [108, 128] on div at bounding box center [112, 118] width 23 height 23
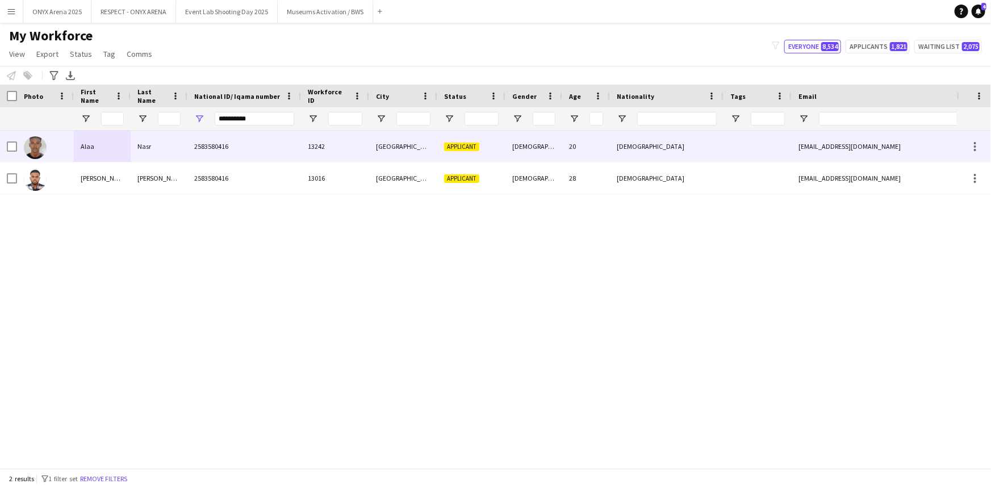
click at [108, 149] on div "Alaa" at bounding box center [102, 146] width 57 height 31
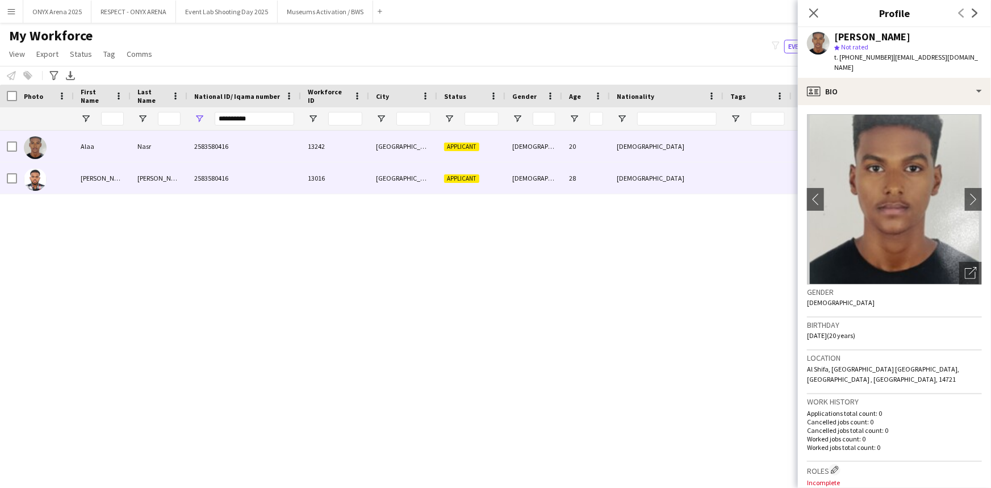
click at [111, 177] on div "Mohamed" at bounding box center [102, 177] width 57 height 31
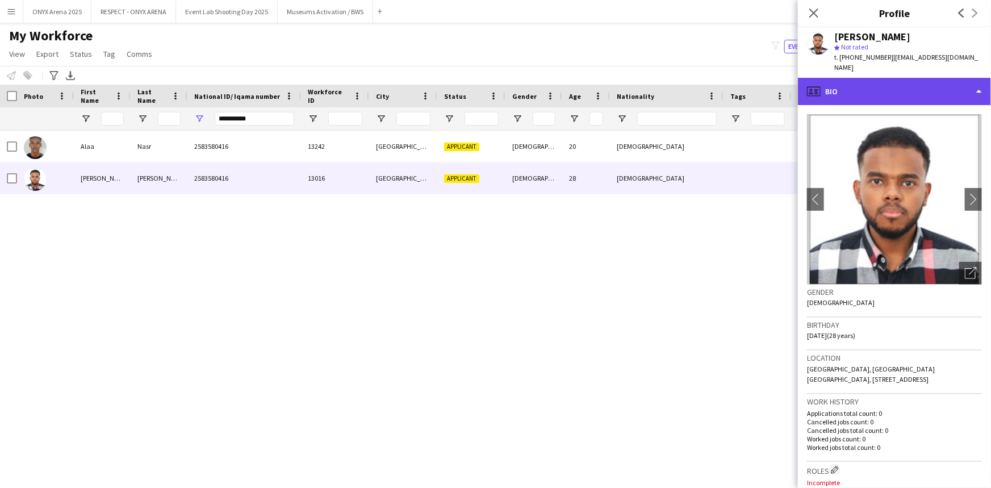
click at [883, 98] on div "profile Bio" at bounding box center [894, 91] width 193 height 27
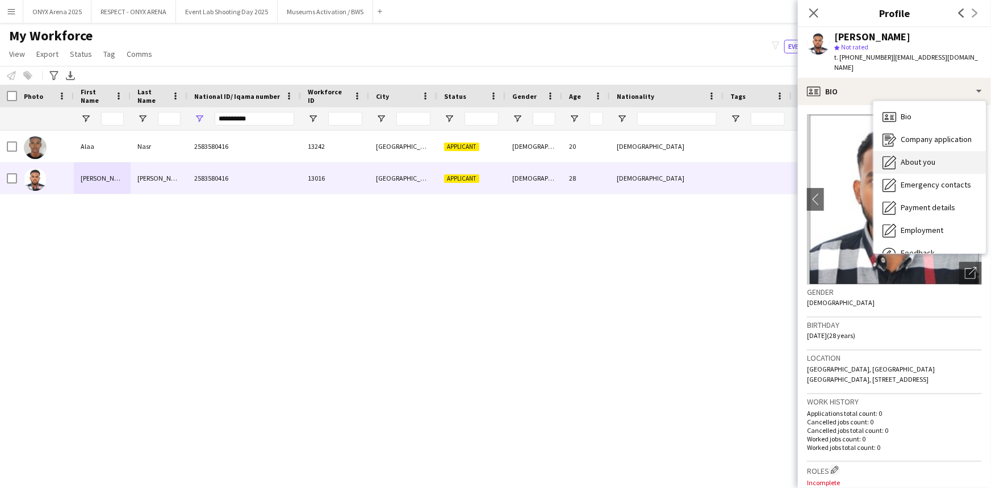
click at [909, 159] on span "About you" at bounding box center [918, 162] width 35 height 10
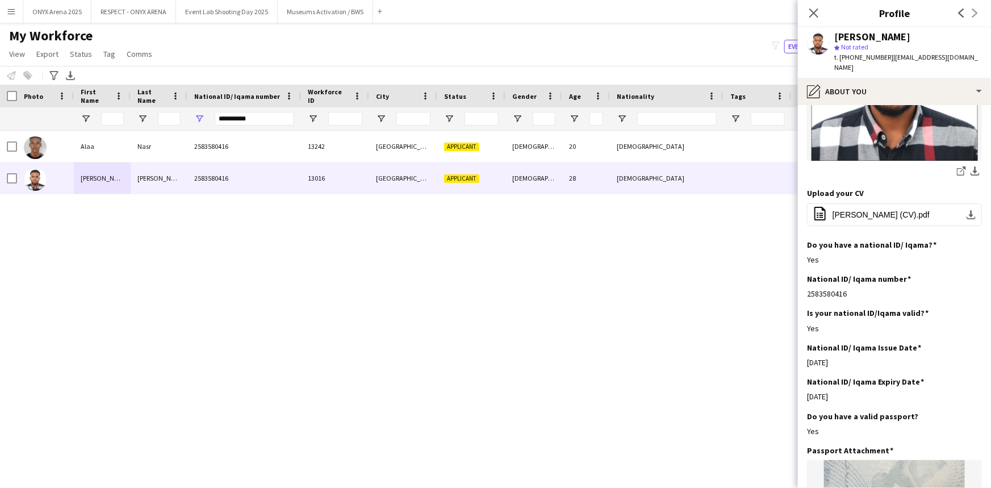
scroll to position [361, 0]
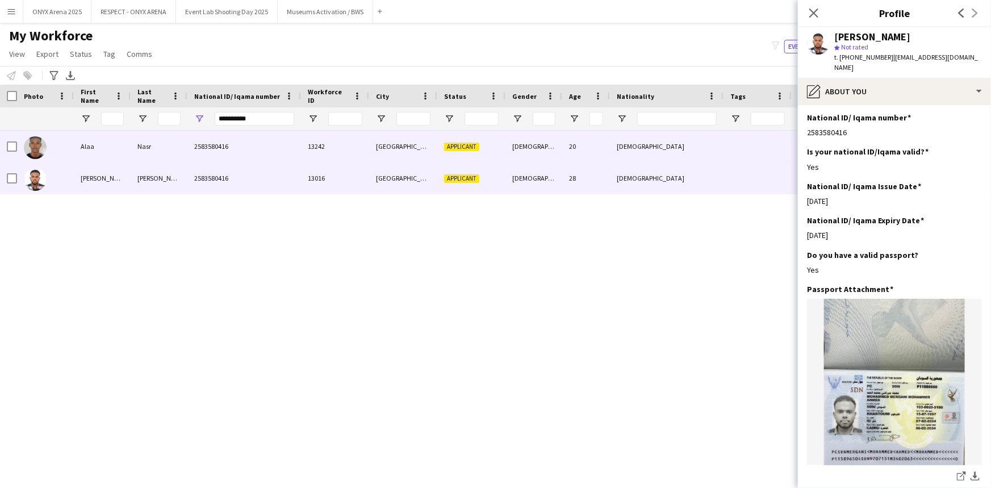
click at [135, 156] on div "Nasr" at bounding box center [159, 146] width 57 height 31
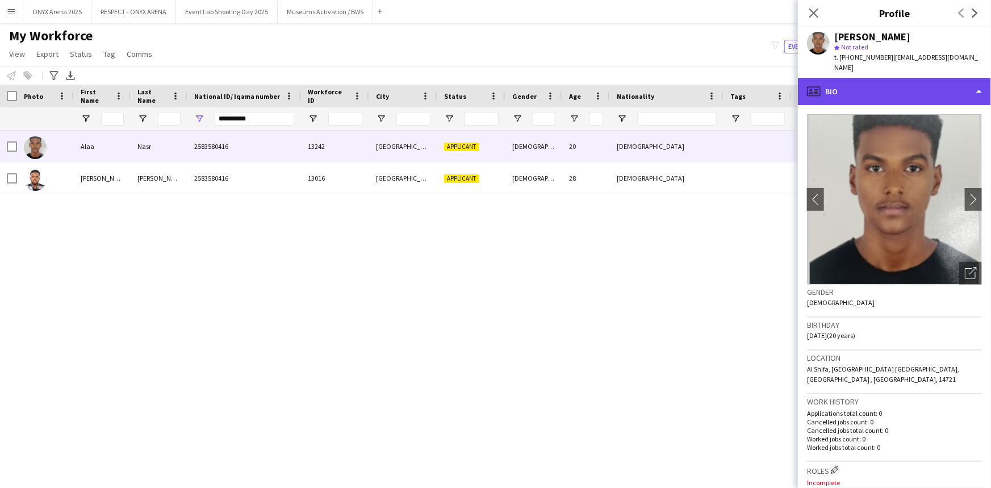
click at [865, 92] on div "profile Bio" at bounding box center [894, 91] width 193 height 27
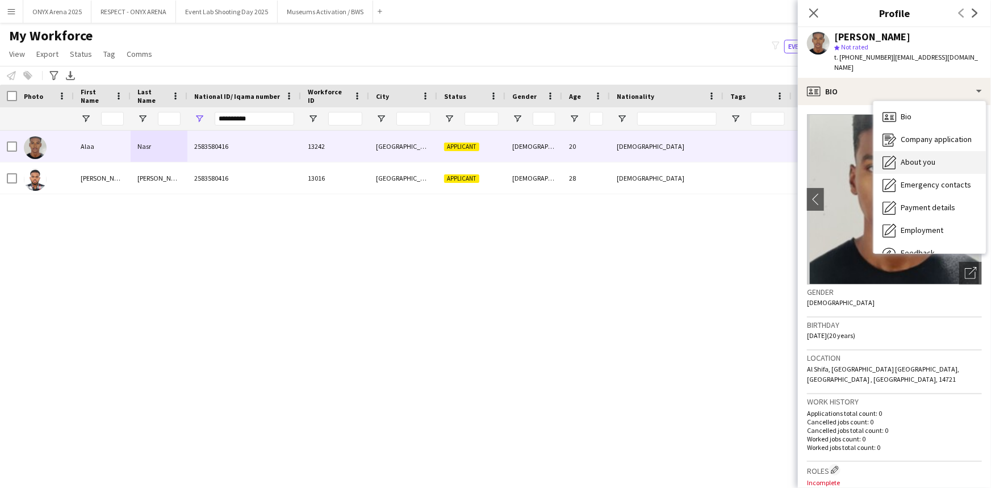
click at [903, 157] on span "About you" at bounding box center [918, 162] width 35 height 10
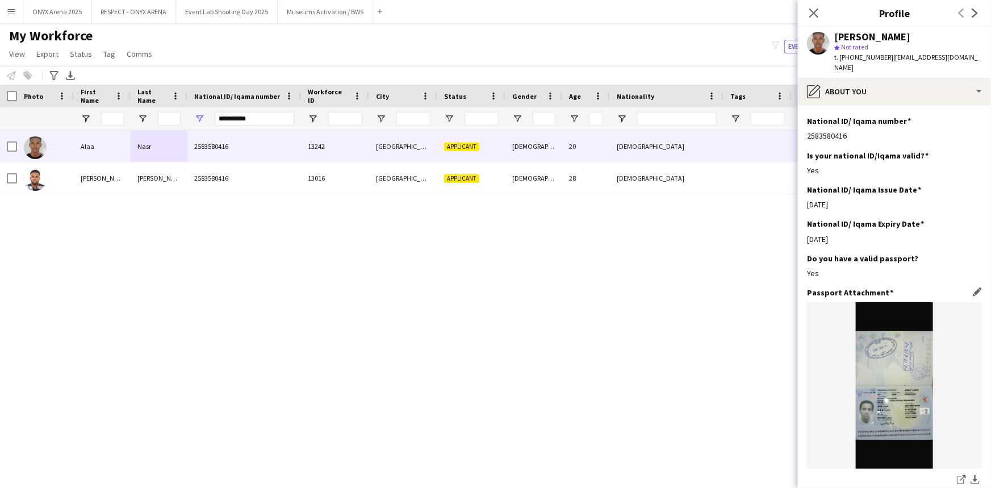
scroll to position [465, 0]
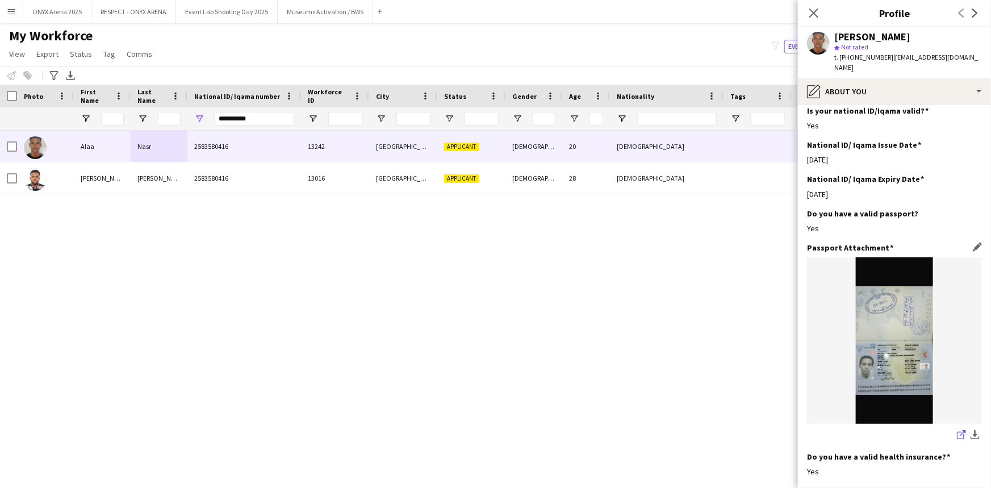
click at [957, 430] on icon "share-external-link-1" at bounding box center [961, 434] width 9 height 9
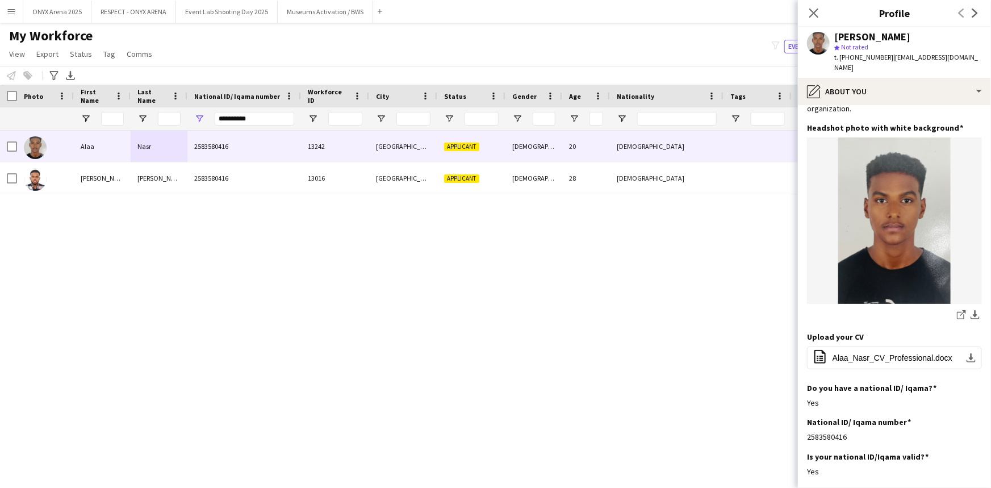
scroll to position [0, 0]
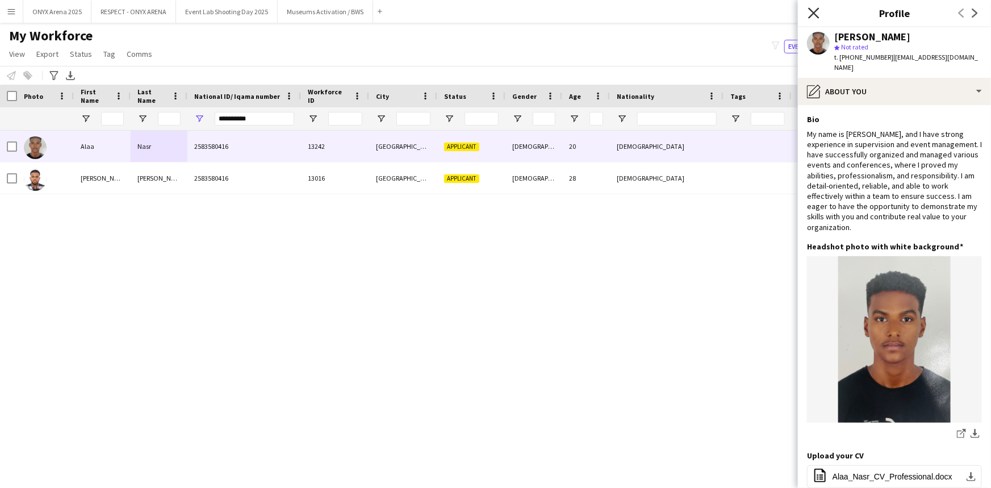
click at [811, 7] on icon "Close pop-in" at bounding box center [813, 12] width 11 height 11
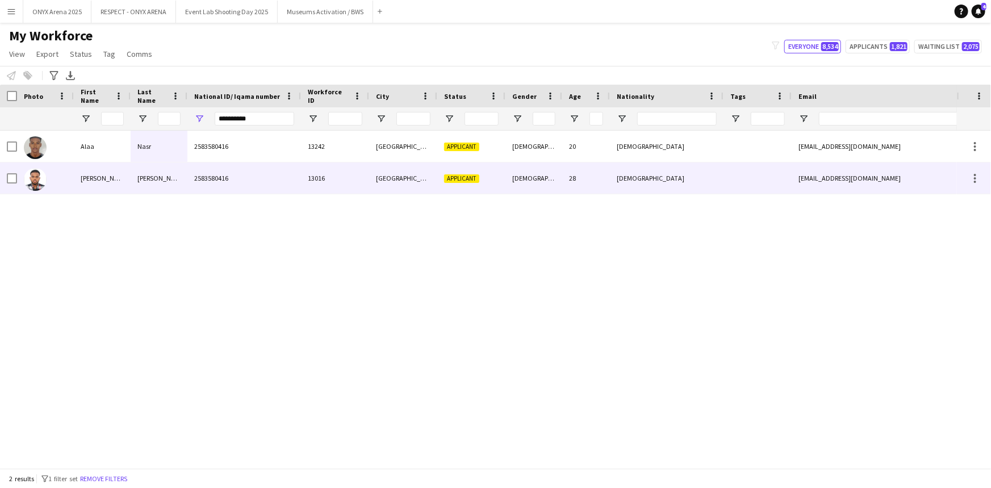
click at [170, 170] on div "[PERSON_NAME]" at bounding box center [159, 177] width 57 height 31
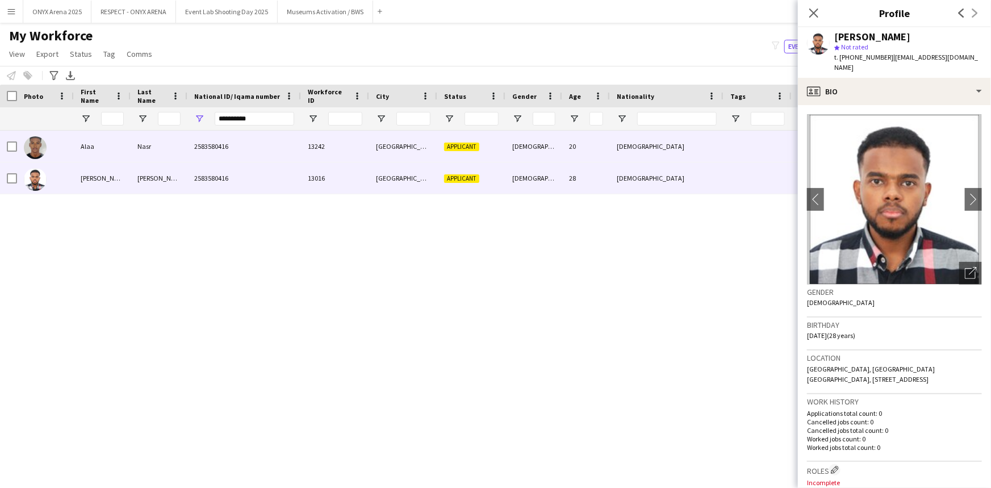
click at [389, 156] on div "[GEOGRAPHIC_DATA]" at bounding box center [403, 146] width 68 height 31
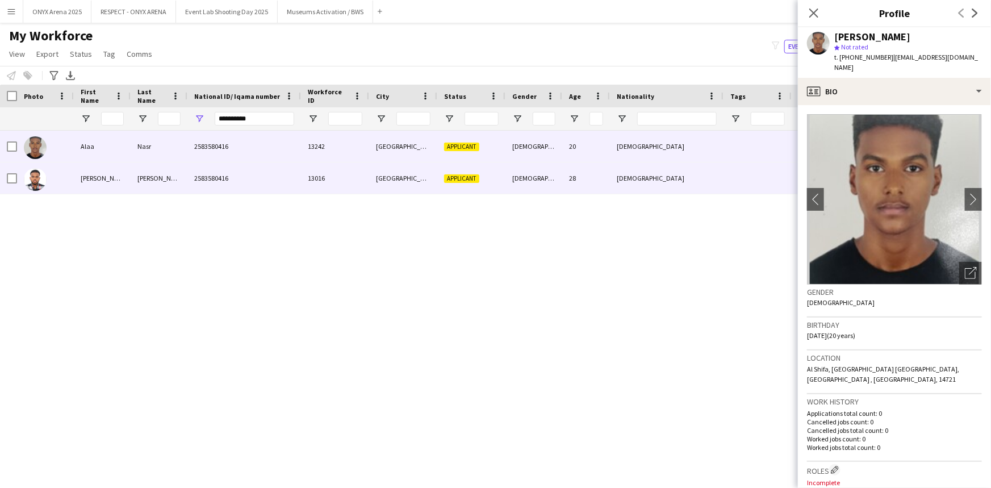
click at [352, 185] on div "13016" at bounding box center [335, 177] width 68 height 31
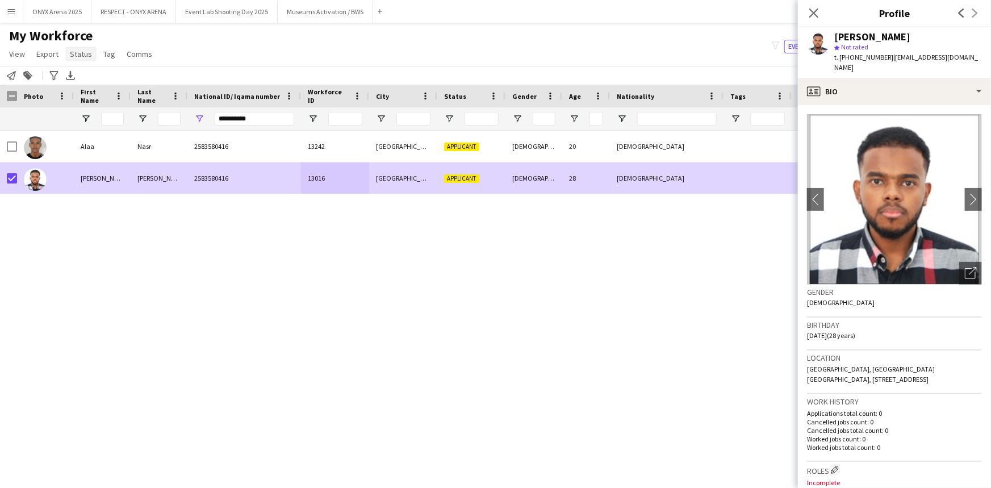
click at [81, 56] on span "Status" at bounding box center [81, 54] width 22 height 10
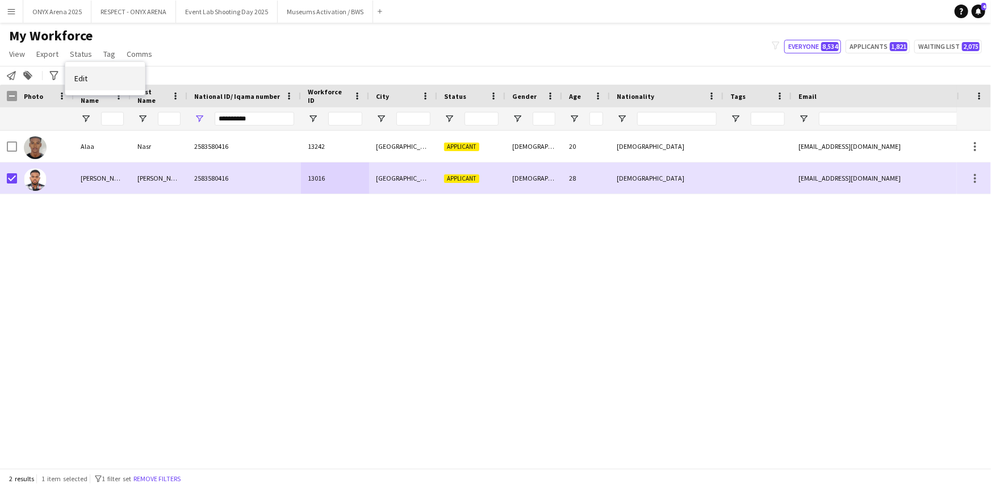
click at [81, 84] on link "Edit" at bounding box center [105, 78] width 80 height 24
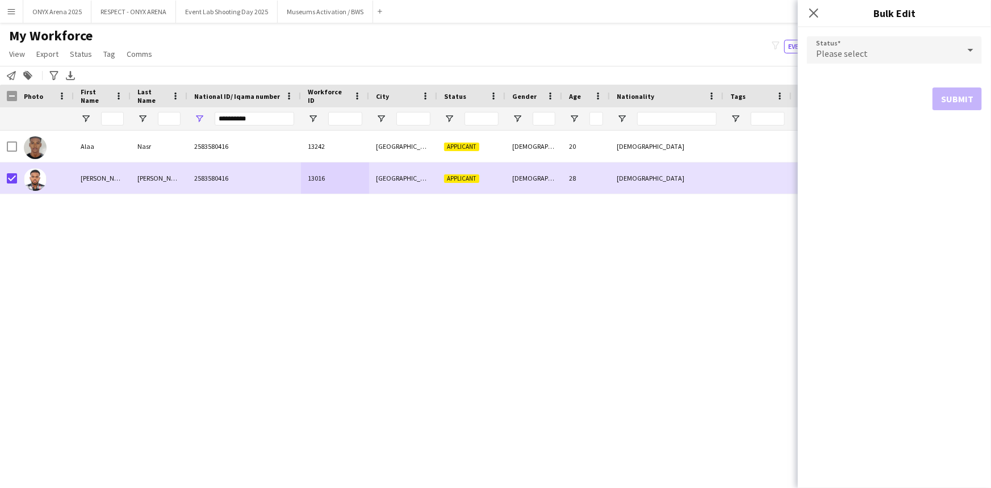
click at [888, 56] on div "Please select" at bounding box center [883, 49] width 152 height 27
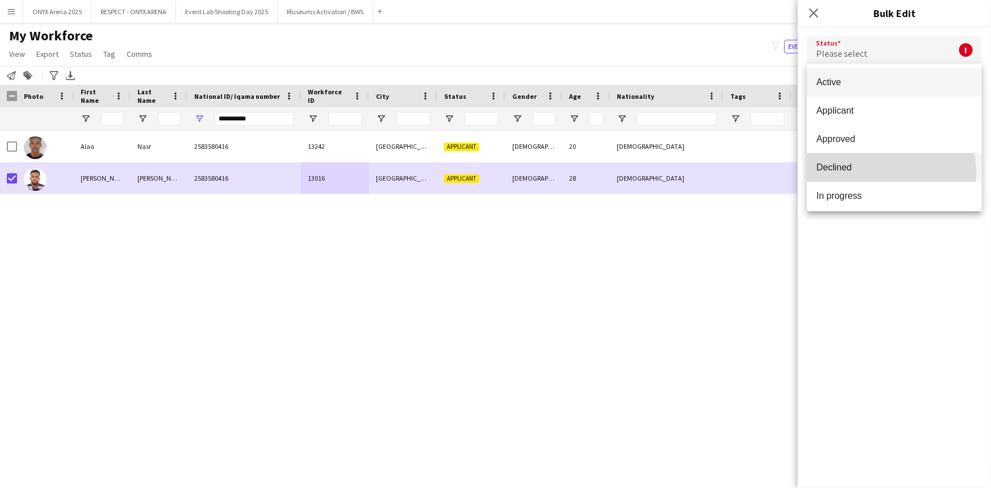
click at [852, 173] on mat-option "Declined" at bounding box center [894, 167] width 175 height 28
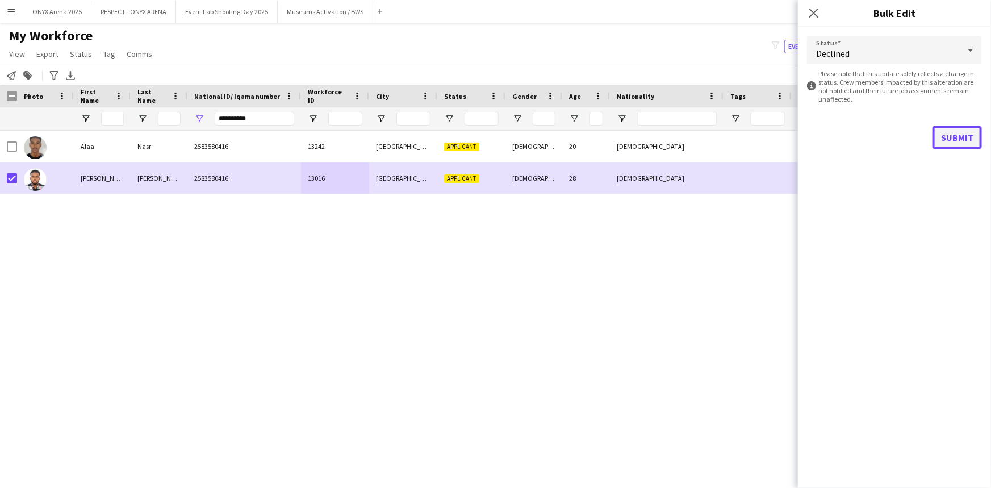
click at [943, 137] on button "Submit" at bounding box center [957, 137] width 49 height 23
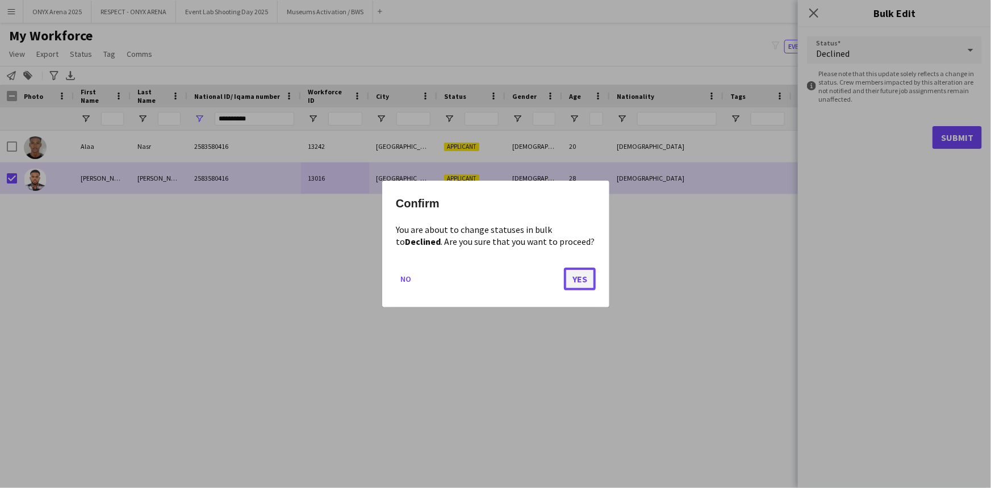
click at [586, 282] on button "Yes" at bounding box center [580, 279] width 32 height 23
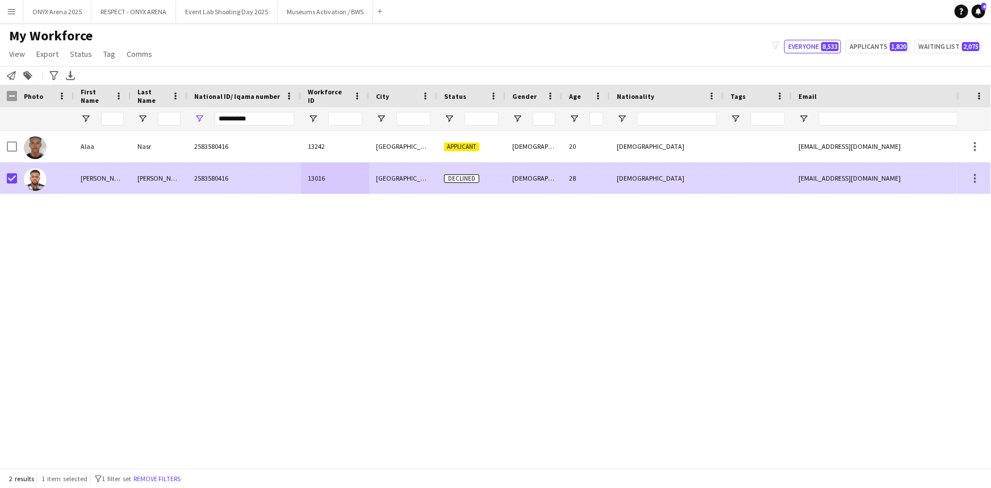
drag, startPoint x: 139, startPoint y: 176, endPoint x: 455, endPoint y: 173, distance: 315.9
click at [139, 176] on div "[PERSON_NAME]" at bounding box center [159, 177] width 57 height 31
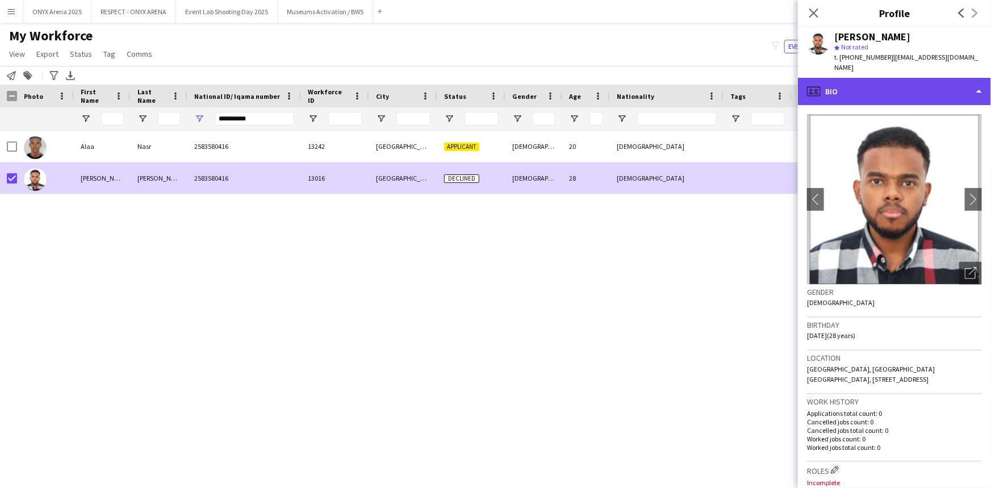
click at [858, 91] on div "profile Bio" at bounding box center [894, 91] width 193 height 27
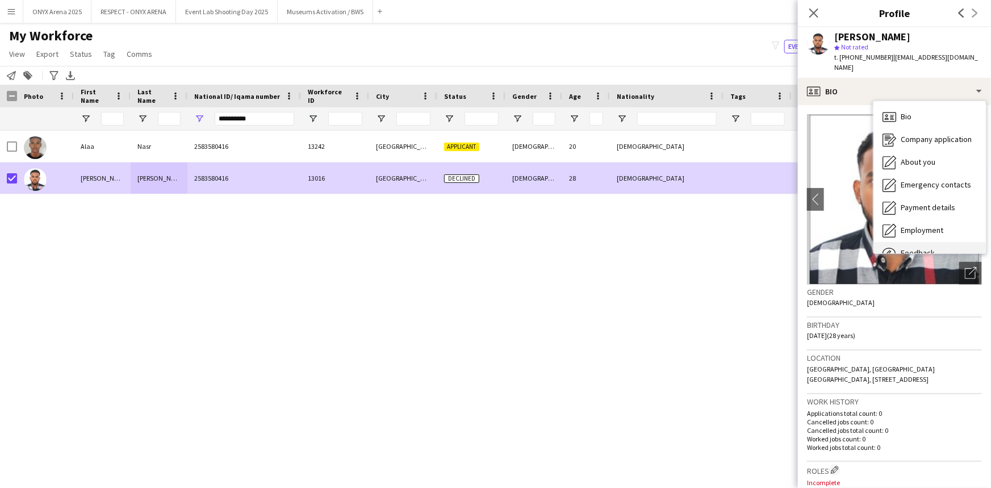
click at [932, 242] on div "Feedback Feedback" at bounding box center [930, 253] width 112 height 23
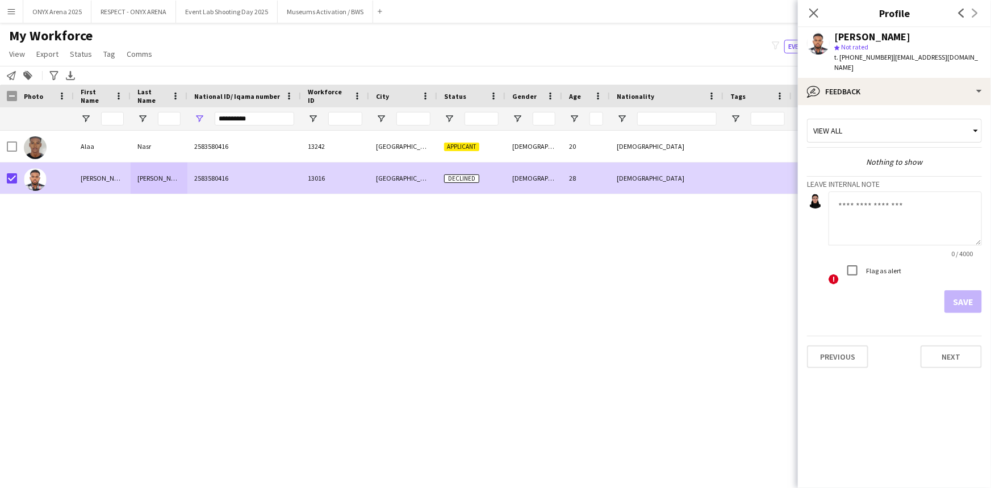
click at [902, 211] on textarea at bounding box center [905, 218] width 153 height 54
type textarea "**********"
click at [982, 299] on button "Save" at bounding box center [963, 301] width 37 height 23
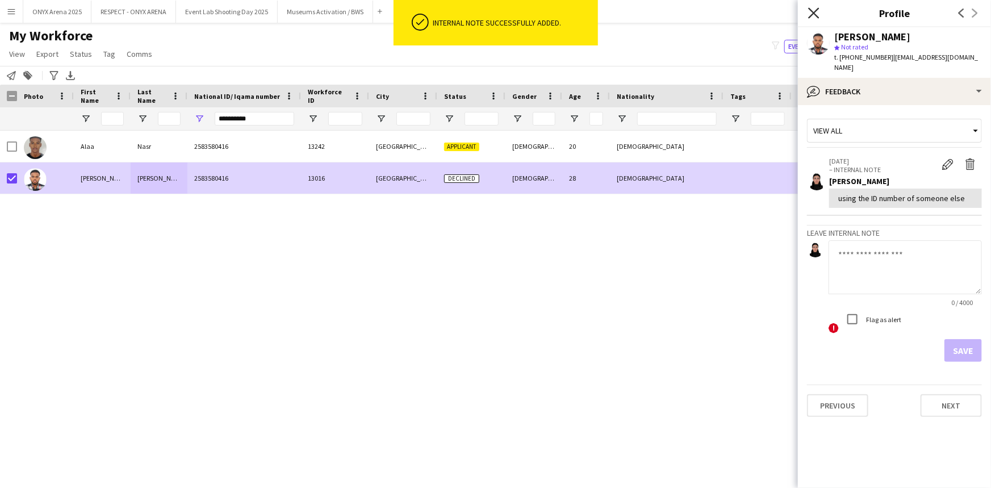
click at [809, 11] on icon "Close pop-in" at bounding box center [813, 12] width 11 height 11
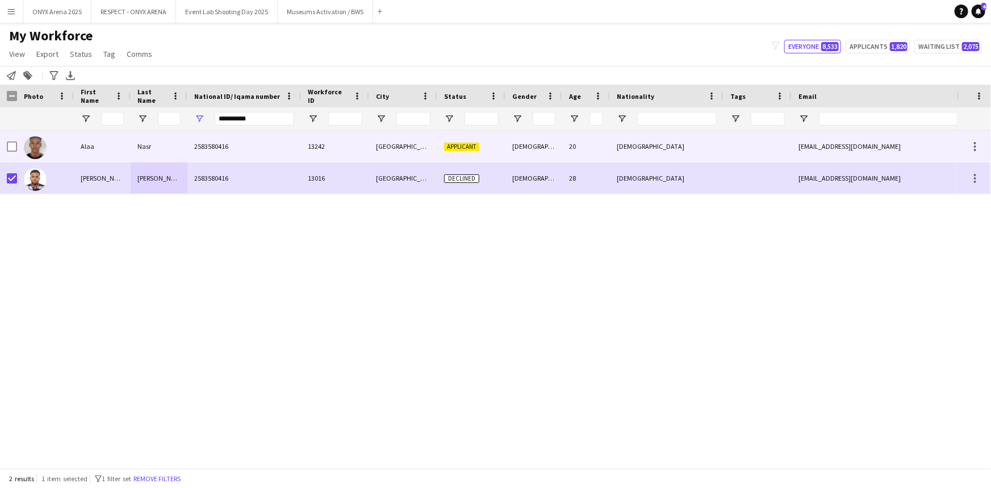
drag, startPoint x: 173, startPoint y: 141, endPoint x: 733, endPoint y: 165, distance: 560.1
click at [173, 141] on div "Nasr" at bounding box center [159, 146] width 57 height 31
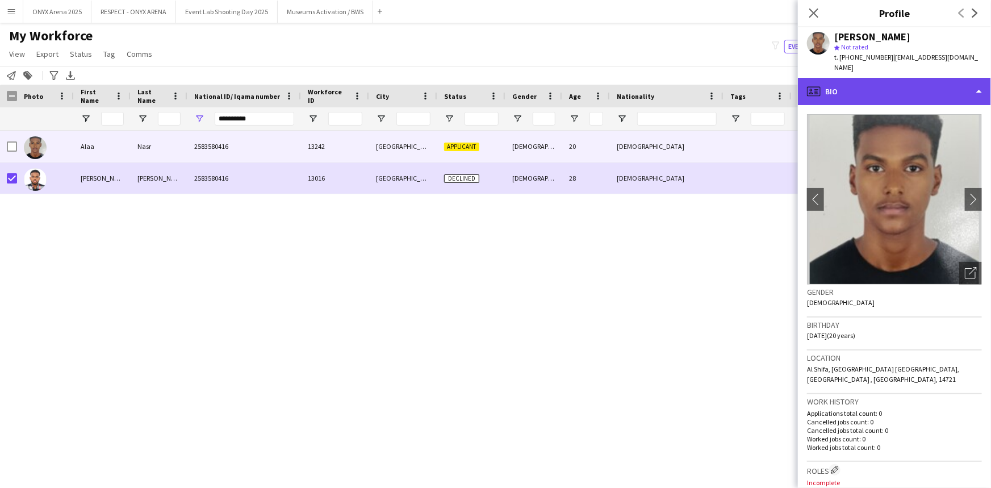
click at [879, 78] on div "profile Bio" at bounding box center [894, 91] width 193 height 27
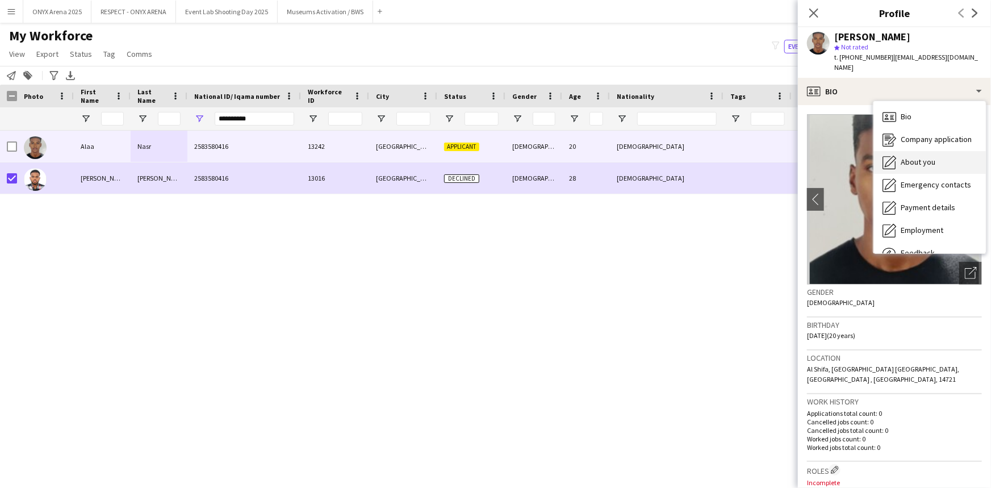
click at [903, 157] on span "About you" at bounding box center [918, 162] width 35 height 10
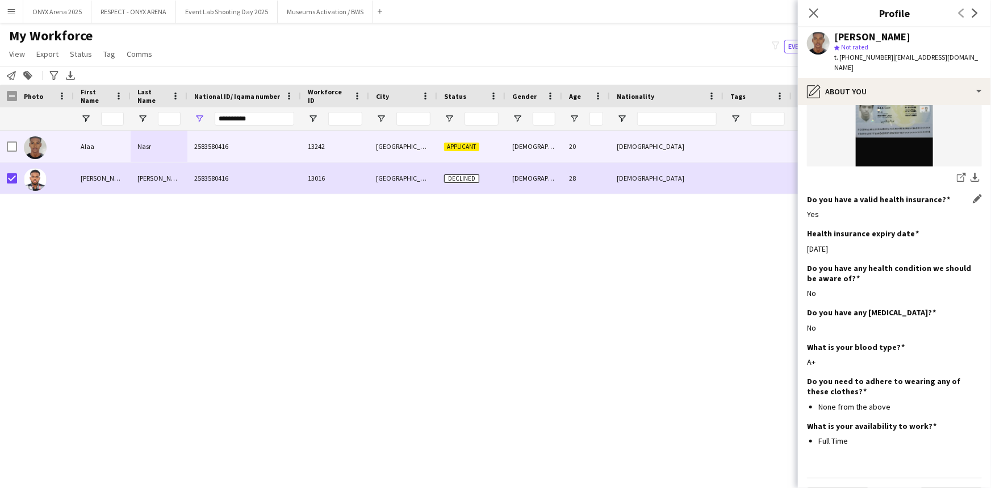
scroll to position [723, 0]
click at [957, 174] on icon at bounding box center [960, 177] width 7 height 7
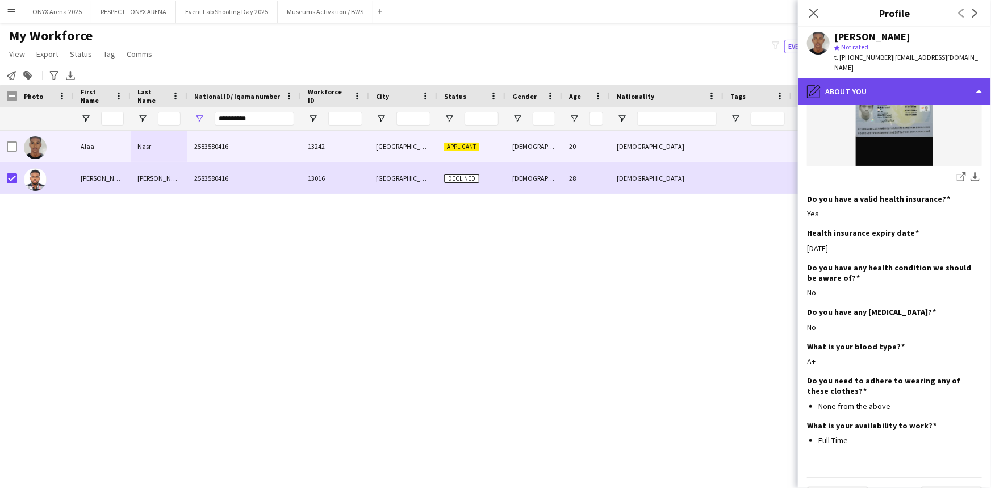
click at [825, 78] on div "pencil4 About you" at bounding box center [894, 91] width 193 height 27
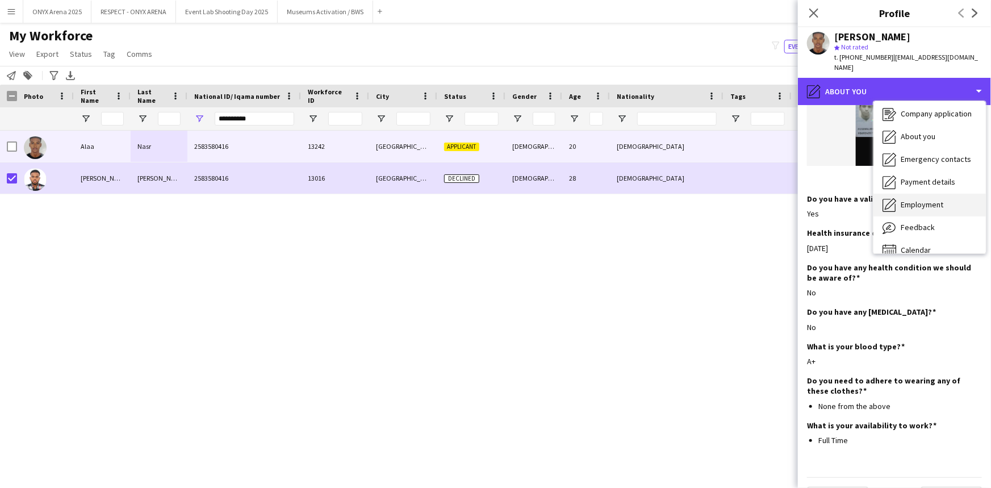
scroll to position [38, 0]
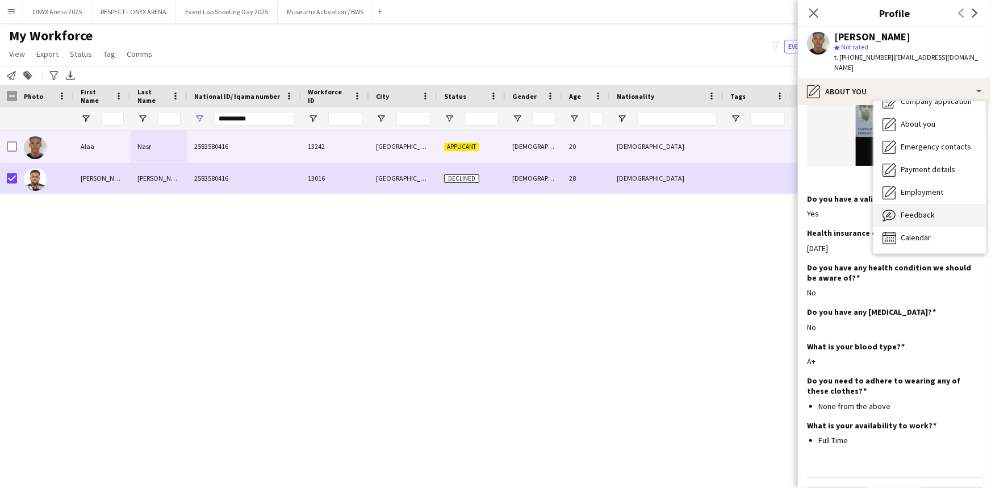
click at [916, 204] on div "Feedback Feedback" at bounding box center [930, 215] width 112 height 23
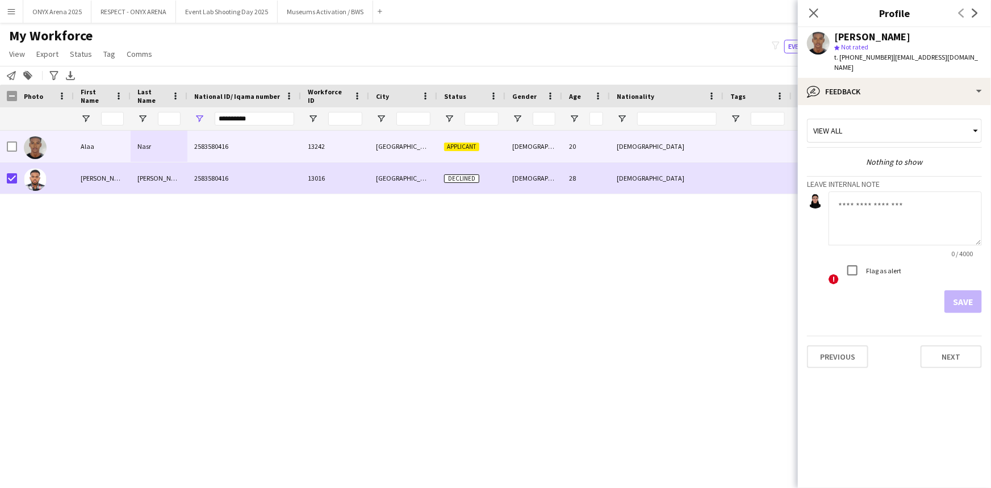
click at [875, 198] on textarea at bounding box center [905, 218] width 153 height 54
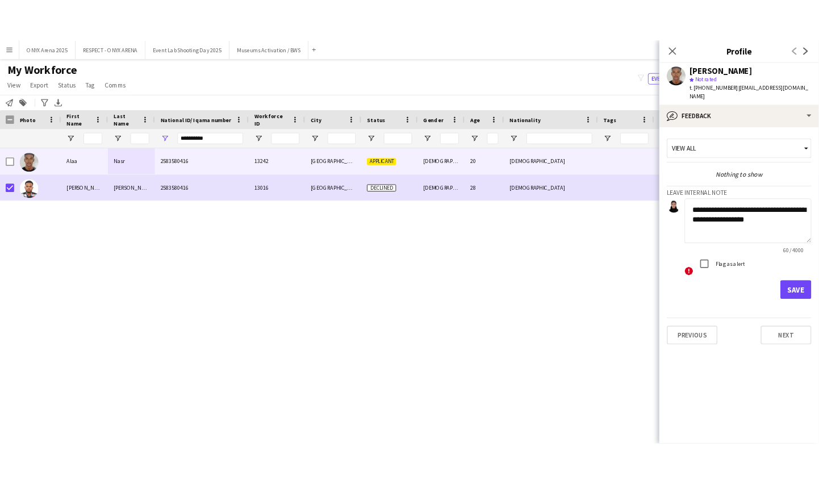
scroll to position [8, 0]
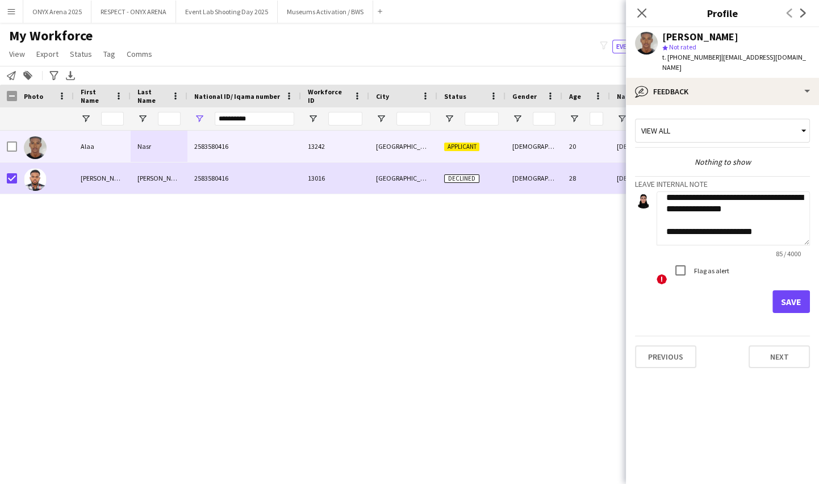
type textarea "**********"
click at [790, 294] on button "Save" at bounding box center [791, 301] width 37 height 23
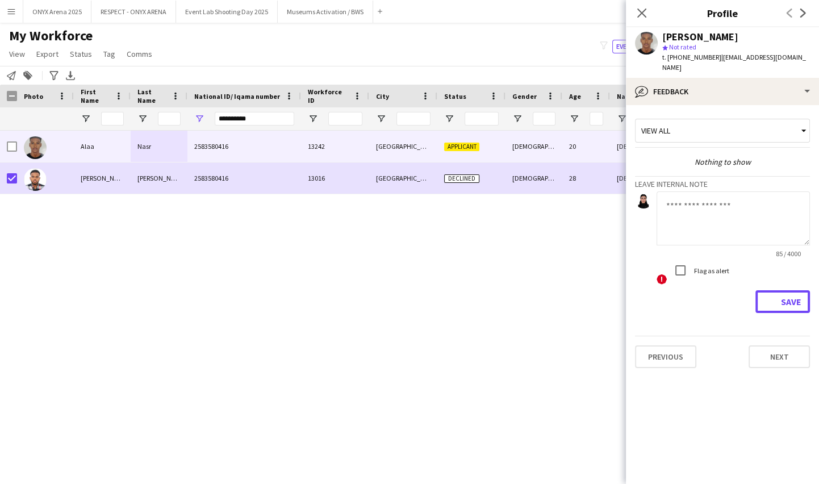
scroll to position [0, 0]
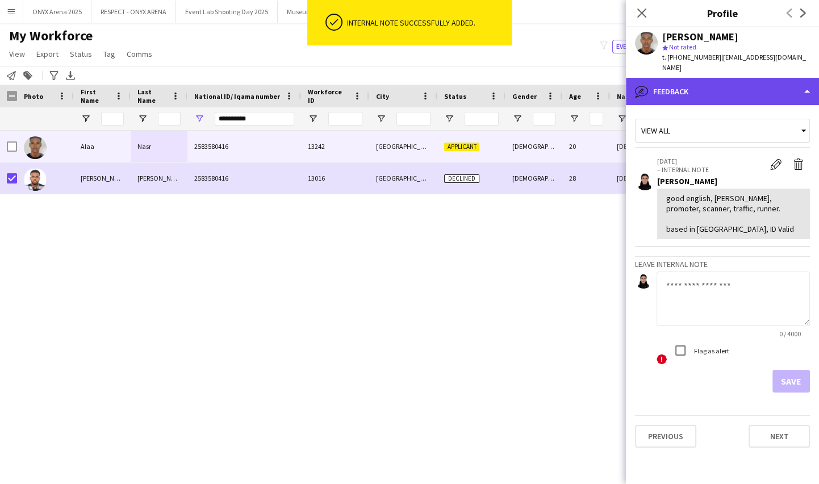
click at [704, 78] on div "bubble-pencil Feedback" at bounding box center [722, 91] width 193 height 27
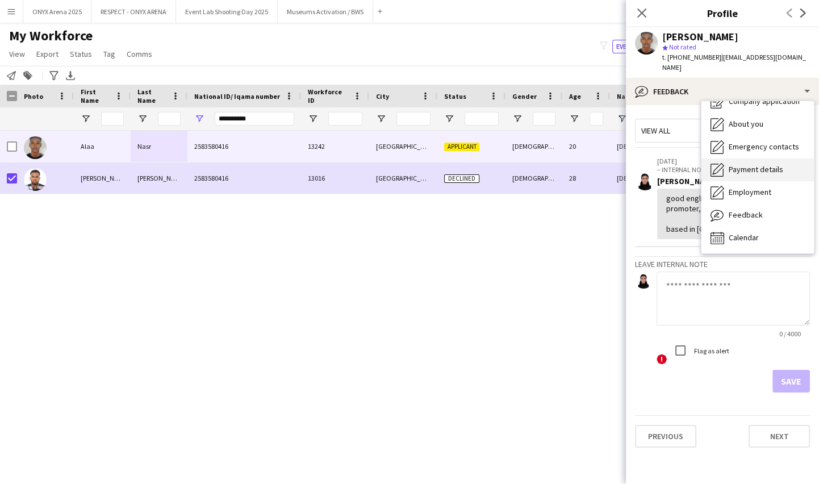
click at [730, 164] on span "Payment details" at bounding box center [756, 169] width 55 height 10
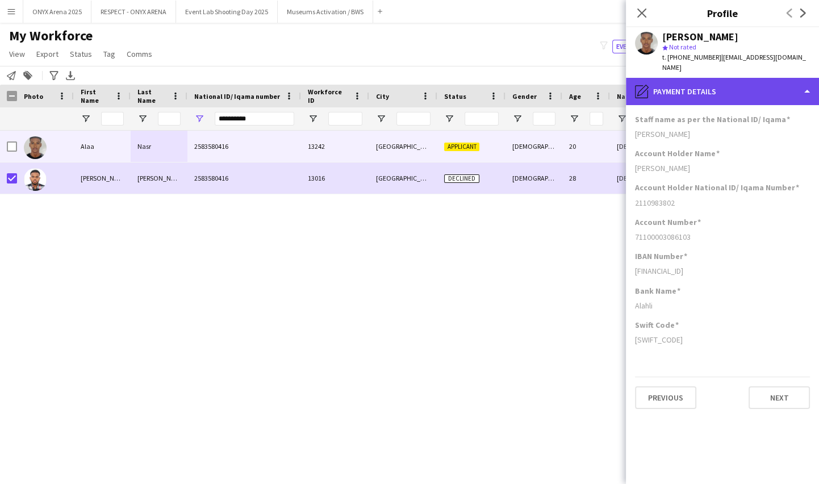
click at [709, 85] on div "pencil4 Payment details" at bounding box center [722, 91] width 193 height 27
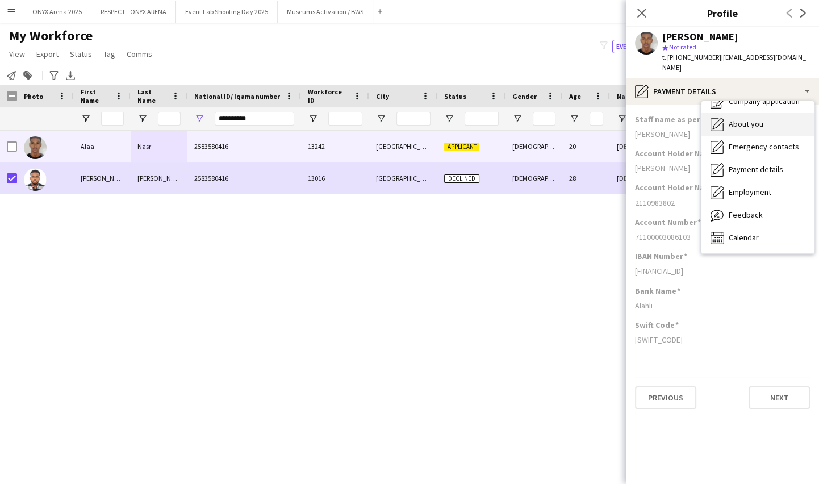
click at [739, 119] on span "About you" at bounding box center [746, 124] width 35 height 10
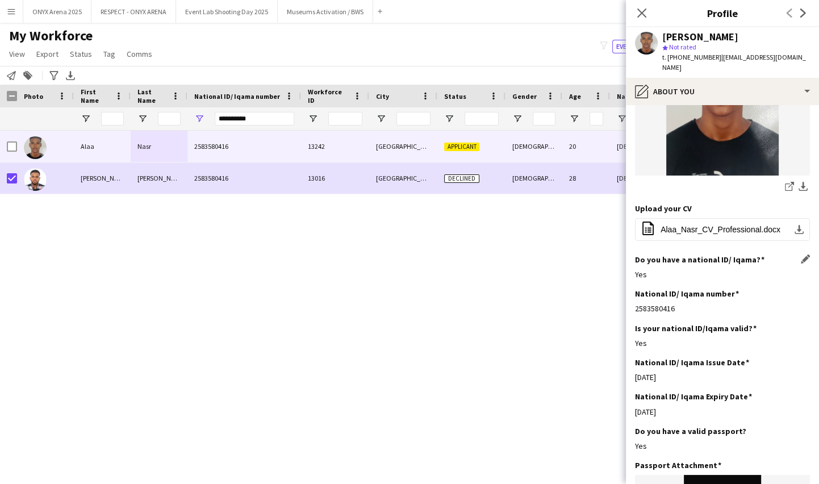
scroll to position [258, 0]
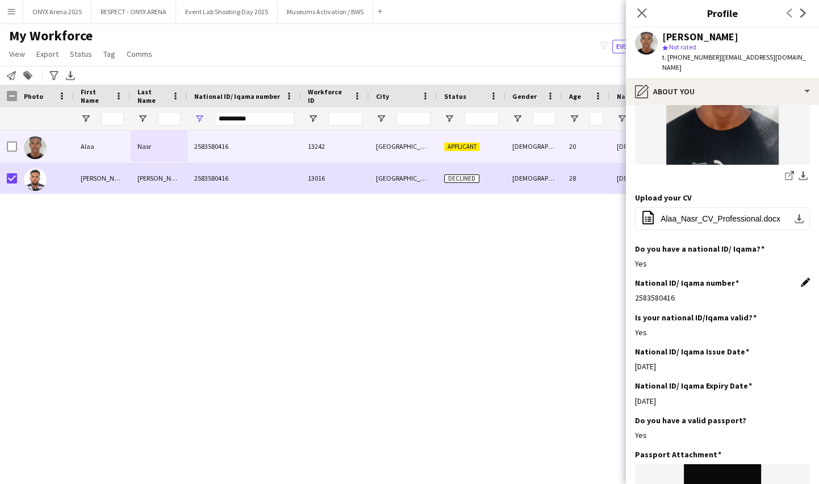
click at [801, 278] on app-icon "Edit this field" at bounding box center [805, 282] width 9 height 9
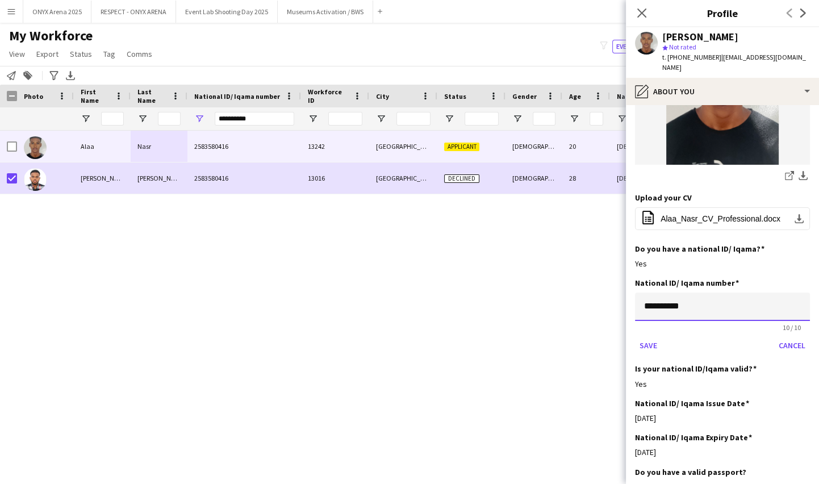
drag, startPoint x: 708, startPoint y: 293, endPoint x: 621, endPoint y: 295, distance: 86.9
click at [621, 295] on body "Menu Boards Boards Boards All jobs Status Workforce Workforce My Workforce Recr…" at bounding box center [409, 242] width 819 height 484
type input "**********"
click at [645, 336] on button "Save" at bounding box center [648, 345] width 27 height 18
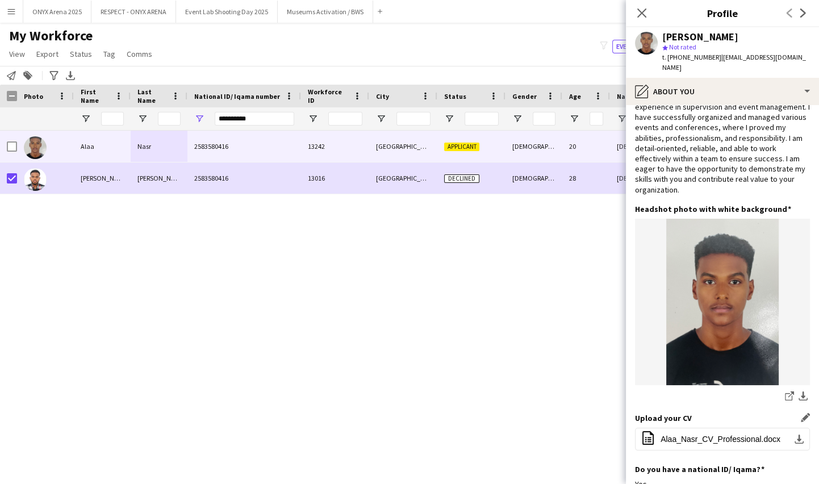
scroll to position [0, 0]
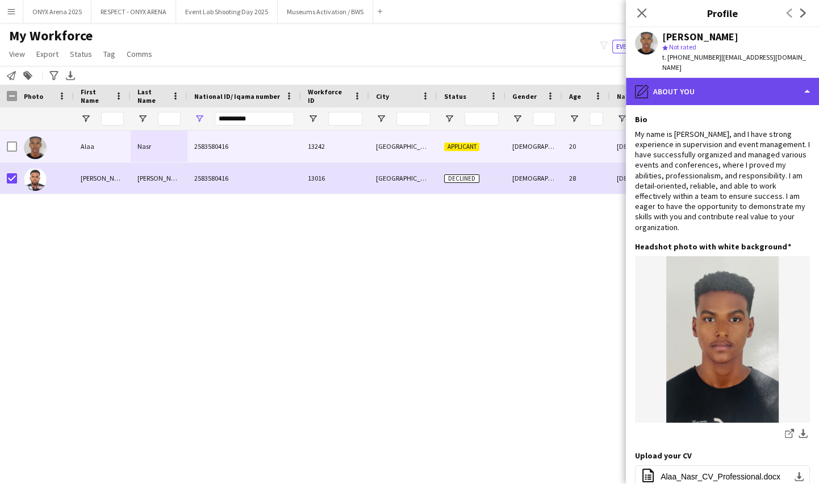
click at [732, 78] on div "pencil4 About you" at bounding box center [722, 91] width 193 height 27
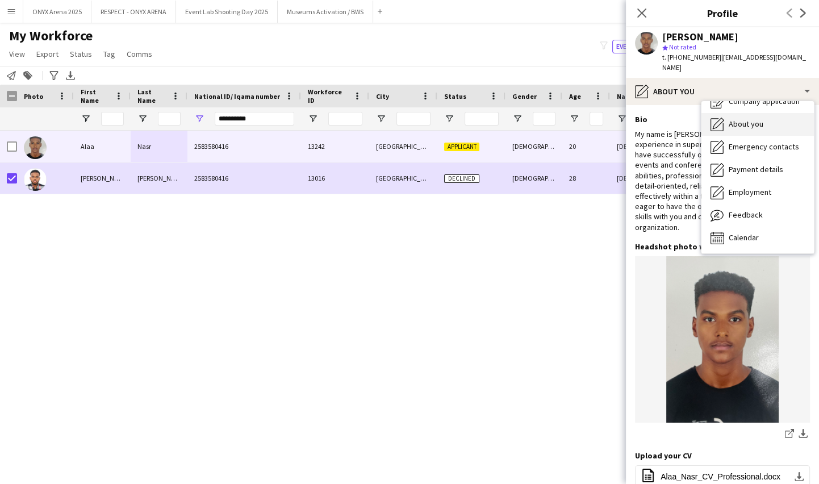
click at [737, 119] on span "About you" at bounding box center [746, 124] width 35 height 10
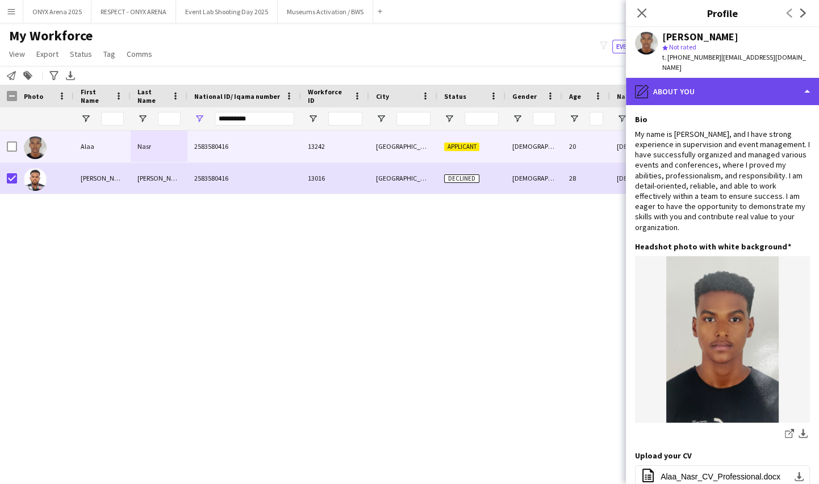
click at [711, 78] on div "pencil4 About you" at bounding box center [722, 91] width 193 height 27
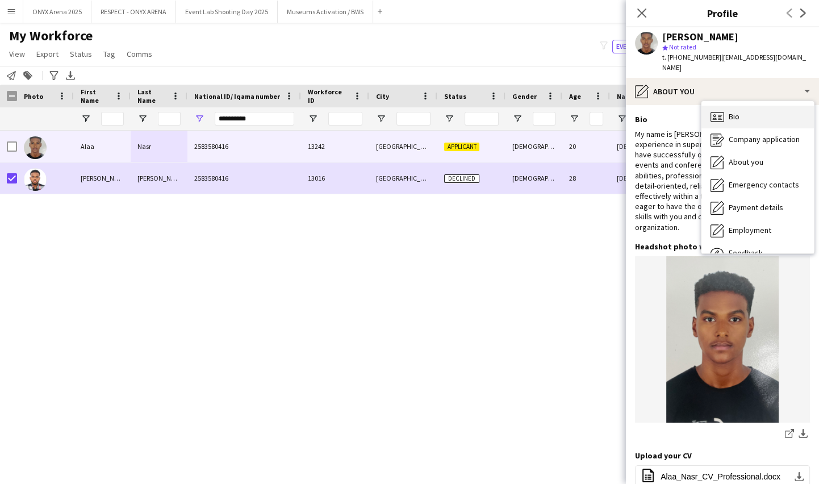
click at [725, 113] on div "Bio Bio" at bounding box center [758, 117] width 112 height 23
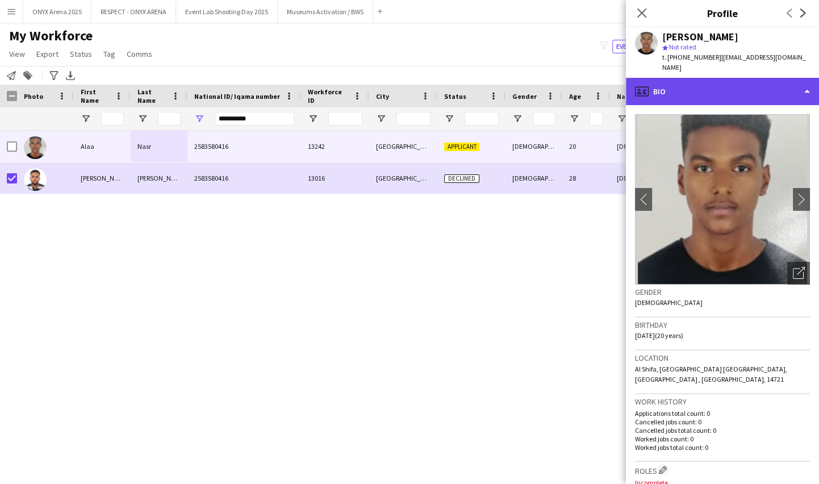
click at [702, 78] on div "profile Bio" at bounding box center [722, 91] width 193 height 27
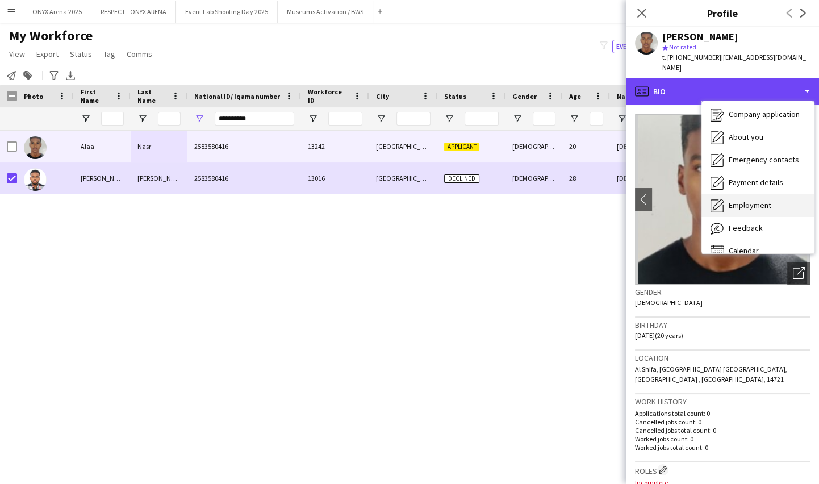
scroll to position [38, 0]
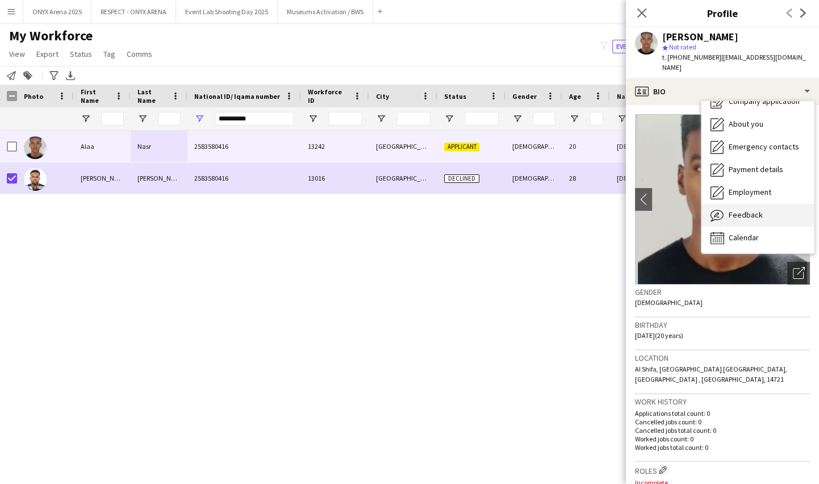
click at [739, 210] on span "Feedback" at bounding box center [746, 215] width 34 height 10
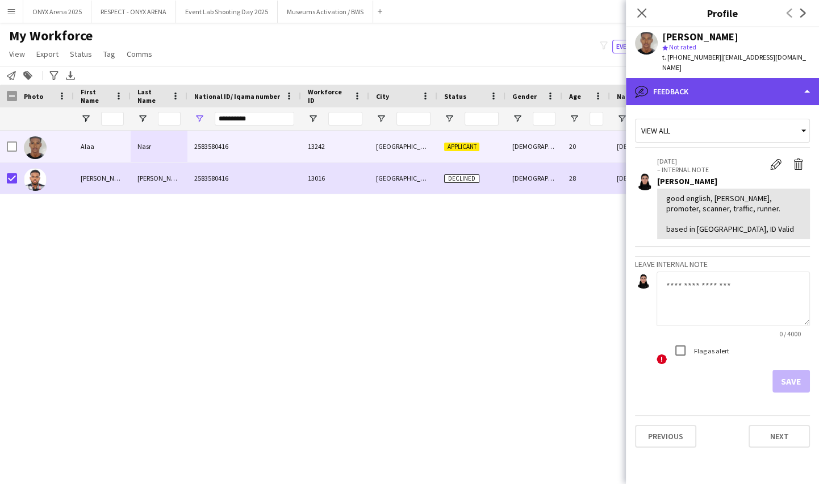
click at [693, 82] on div "bubble-pencil Feedback" at bounding box center [722, 91] width 193 height 27
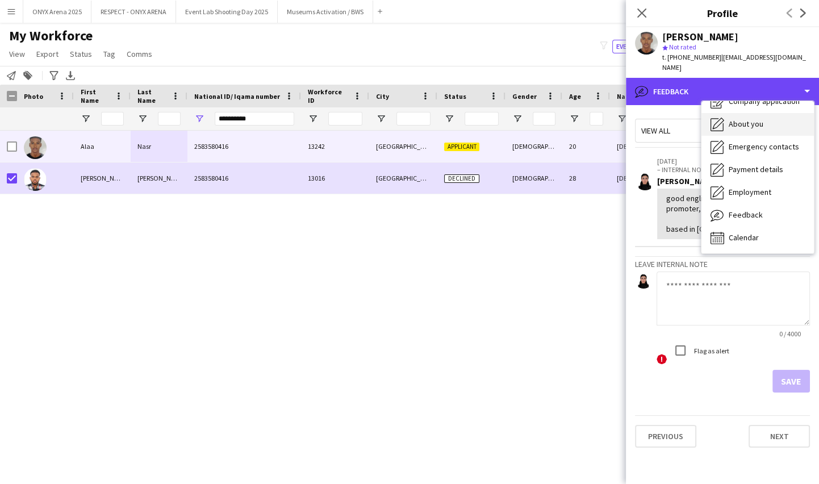
scroll to position [0, 0]
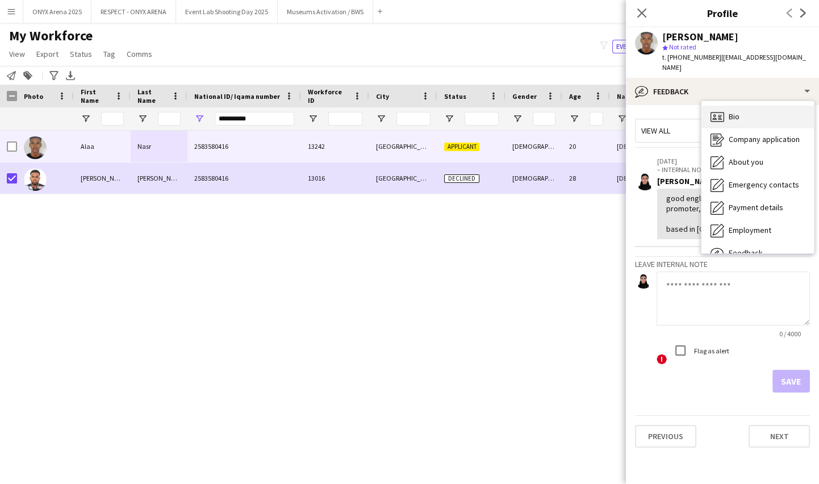
click at [733, 111] on span "Bio" at bounding box center [734, 116] width 11 height 10
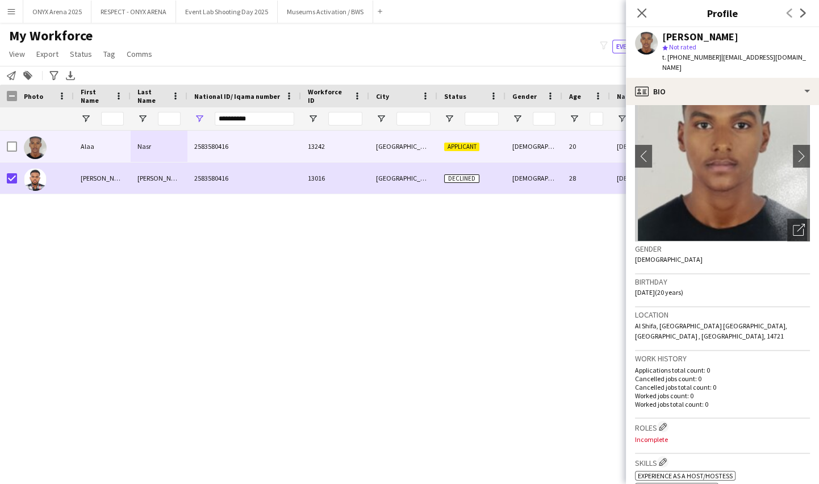
scroll to position [103, 0]
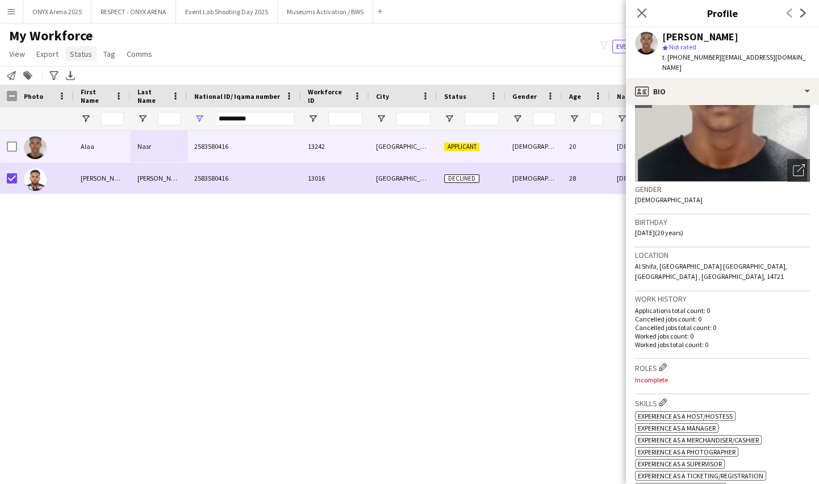
click at [80, 56] on span "Status" at bounding box center [81, 54] width 22 height 10
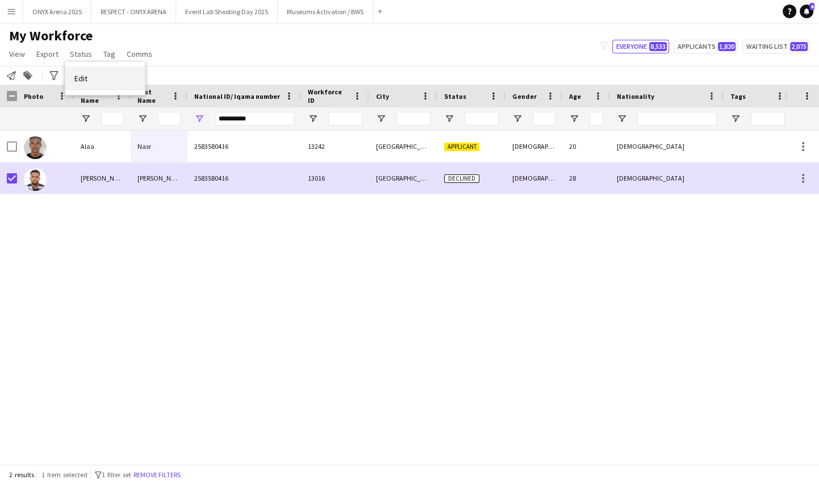
click at [84, 75] on span "Edit" at bounding box center [80, 78] width 13 height 10
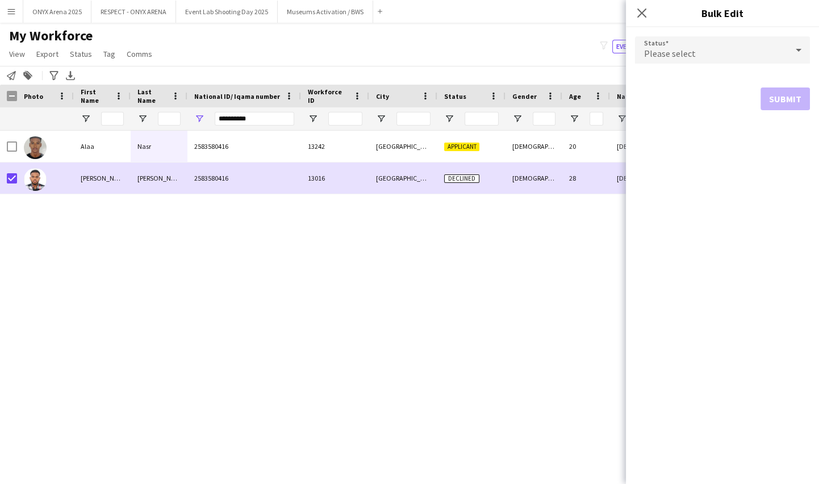
click at [659, 59] on div "Please select" at bounding box center [711, 49] width 152 height 27
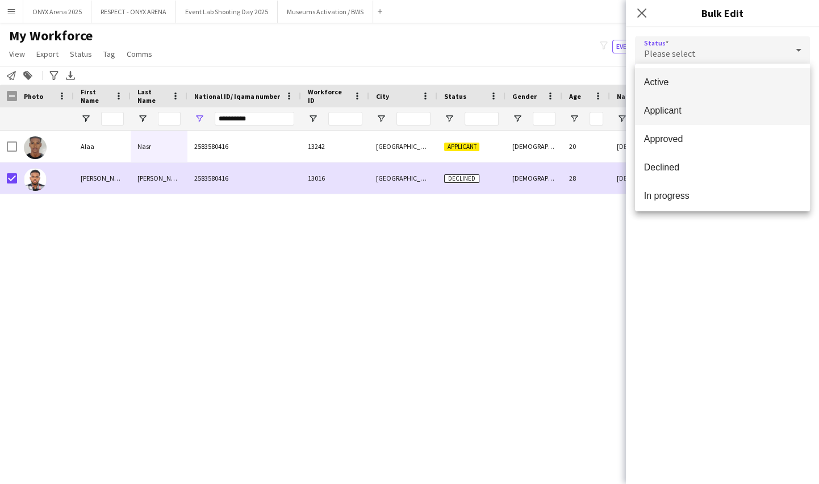
click at [674, 115] on span "Applicant" at bounding box center [722, 110] width 157 height 11
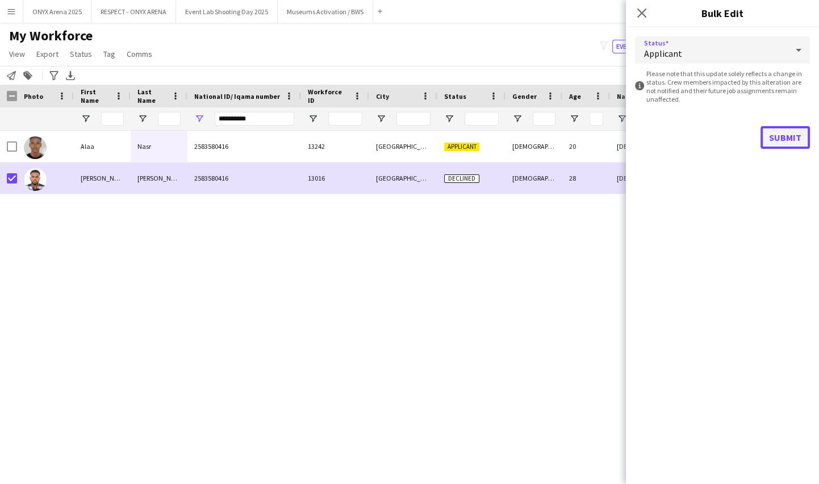
click at [781, 139] on button "Submit" at bounding box center [785, 137] width 49 height 23
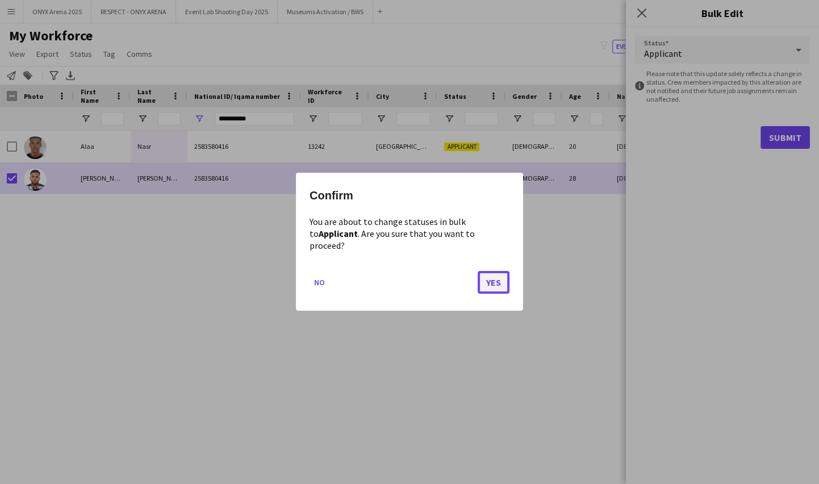
click at [499, 272] on button "Yes" at bounding box center [494, 283] width 32 height 23
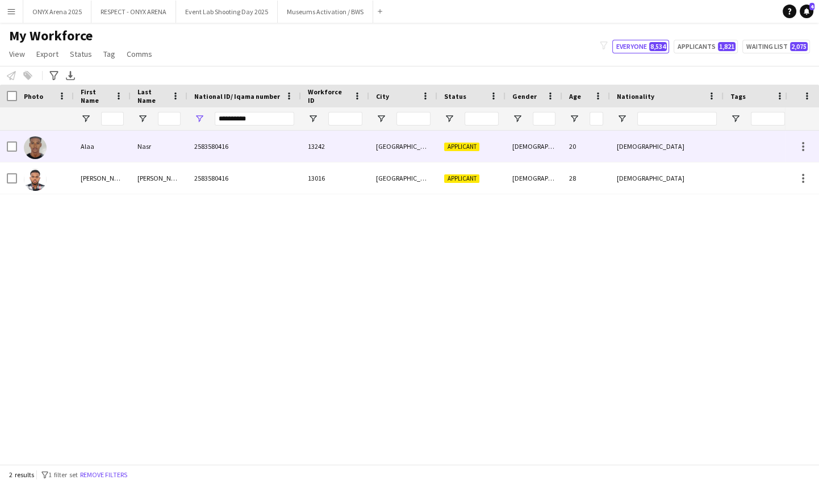
click at [60, 149] on div at bounding box center [45, 146] width 57 height 31
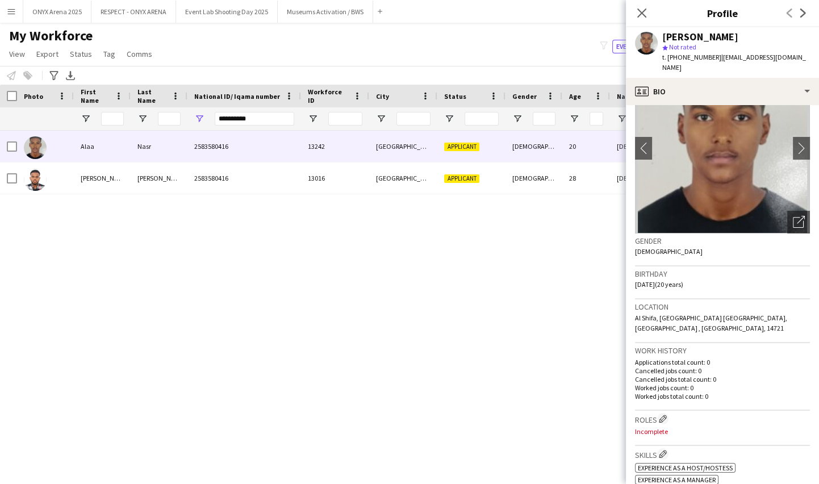
scroll to position [0, 0]
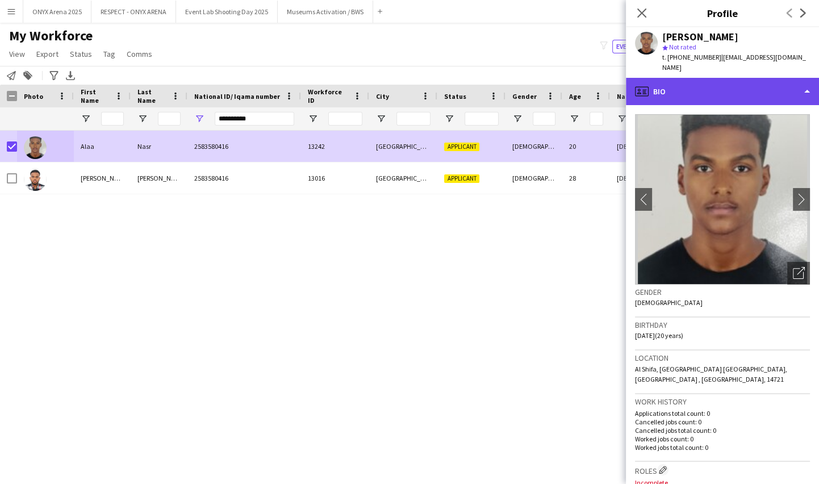
click at [682, 84] on div "profile Bio" at bounding box center [722, 91] width 193 height 27
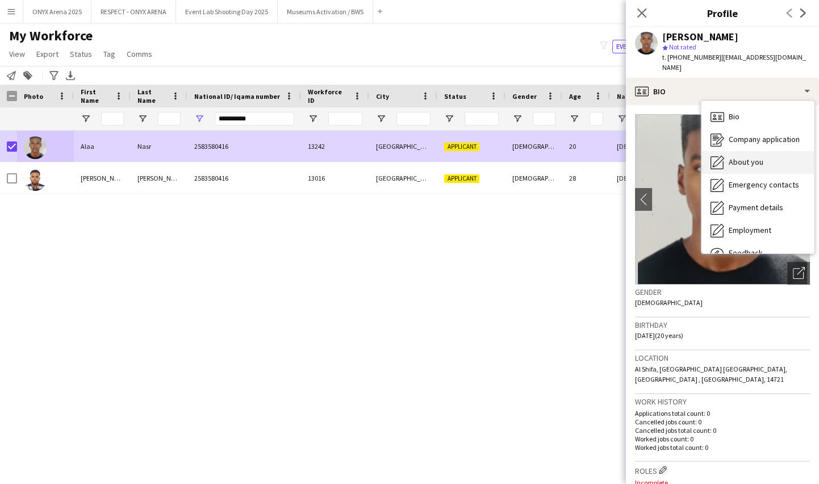
click at [732, 157] on span "About you" at bounding box center [746, 162] width 35 height 10
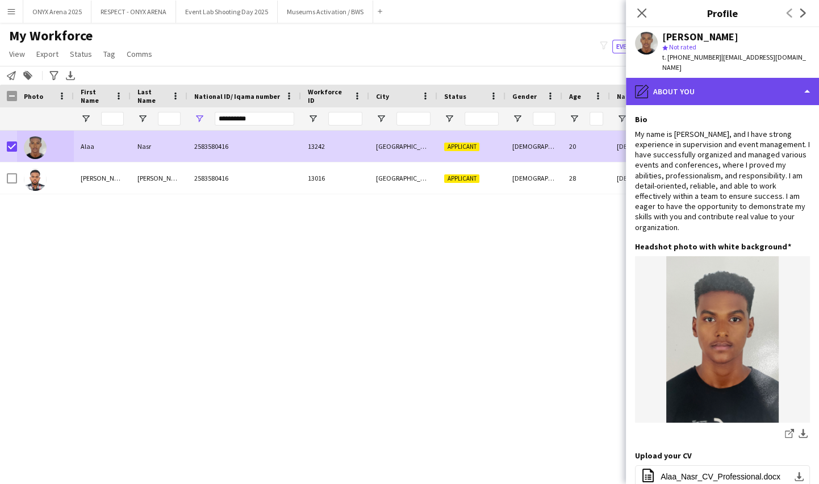
click at [714, 78] on div "pencil4 About you" at bounding box center [722, 91] width 193 height 27
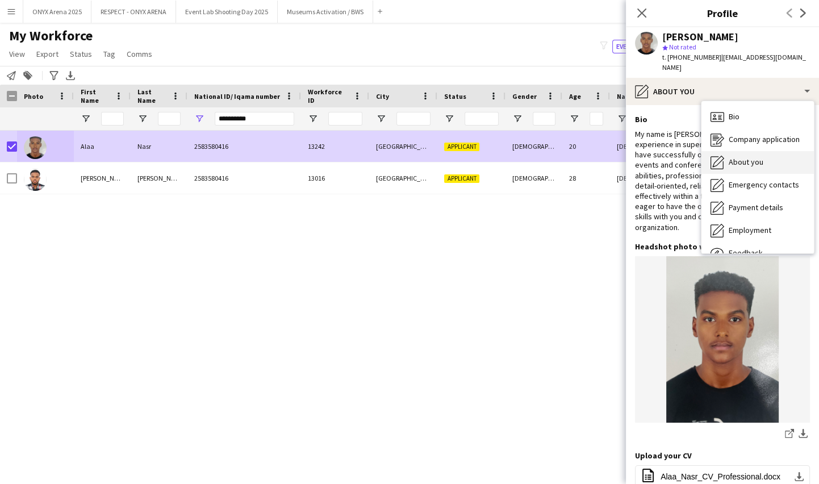
click at [731, 151] on div "About you About you" at bounding box center [758, 162] width 112 height 23
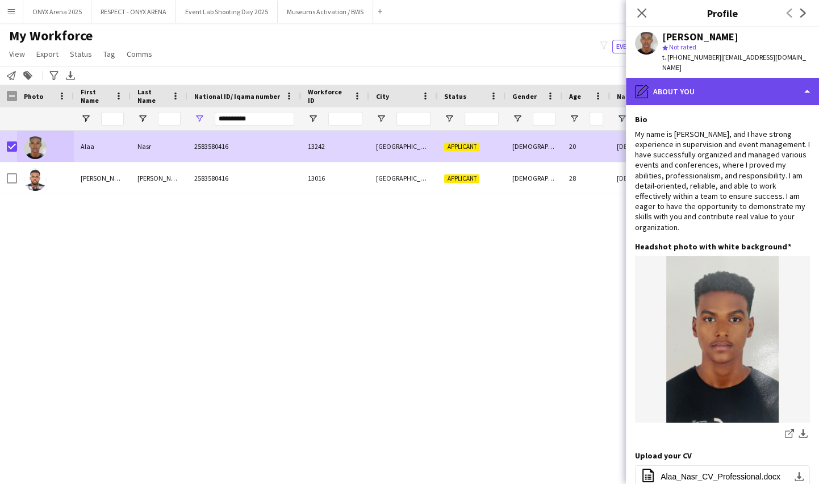
click at [719, 83] on div "pencil4 About you" at bounding box center [722, 91] width 193 height 27
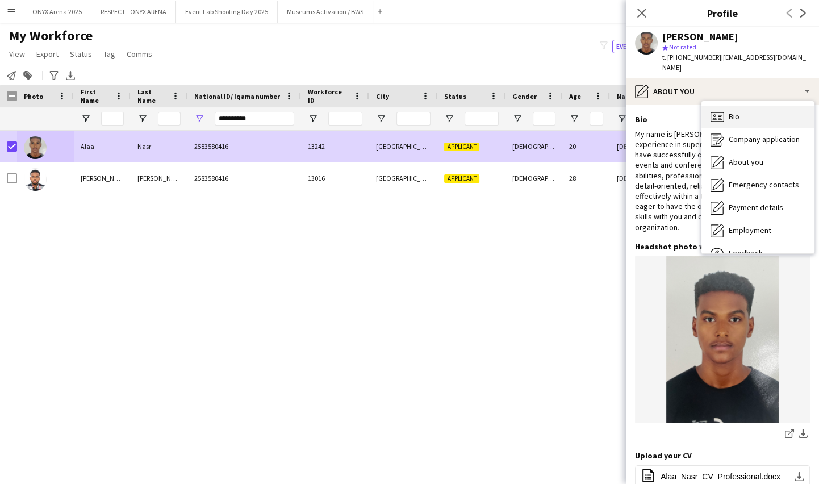
click at [728, 106] on div "Bio Bio" at bounding box center [758, 117] width 112 height 23
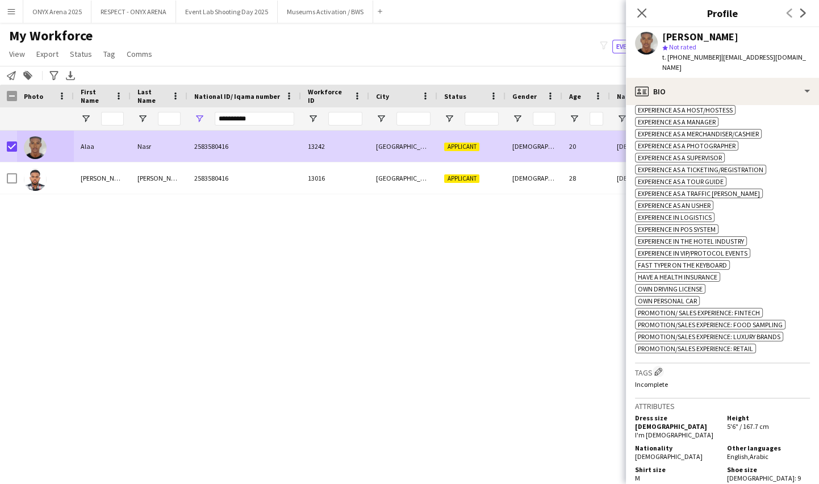
scroll to position [413, 0]
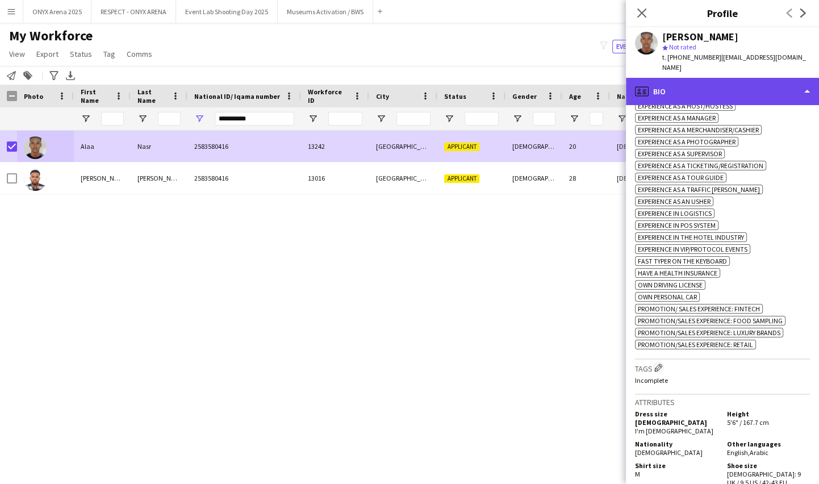
click at [729, 87] on div "profile Bio" at bounding box center [722, 91] width 193 height 27
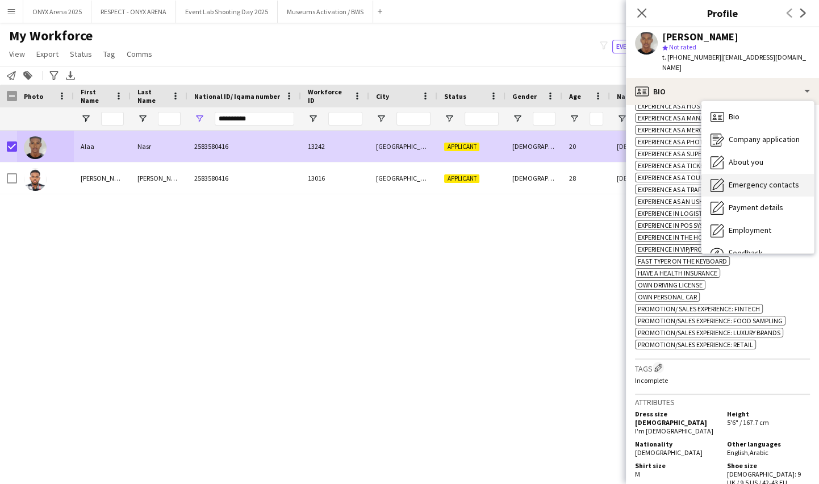
click at [756, 180] on span "Emergency contacts" at bounding box center [764, 185] width 70 height 10
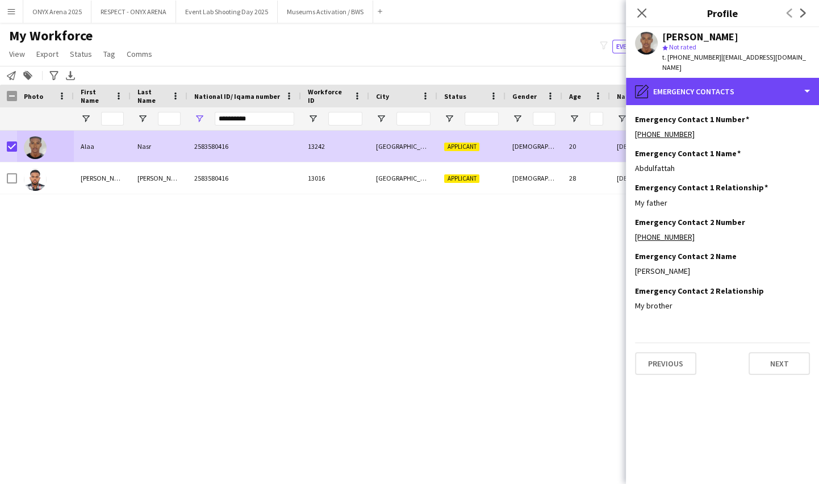
click at [720, 87] on div "pencil4 Emergency contacts" at bounding box center [722, 91] width 193 height 27
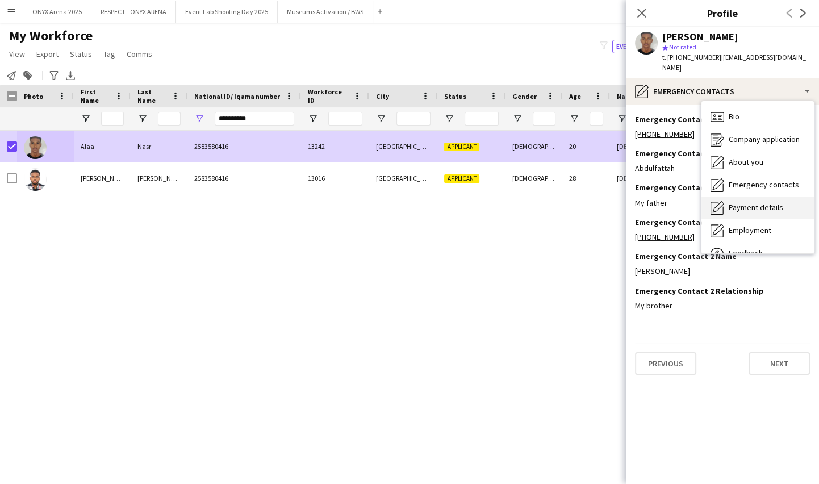
click at [743, 202] on span "Payment details" at bounding box center [756, 207] width 55 height 10
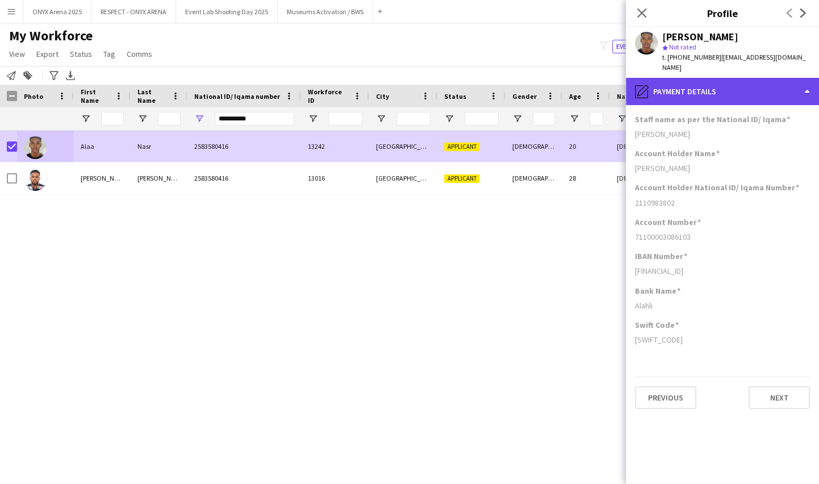
click at [715, 89] on div "pencil4 Payment details" at bounding box center [722, 91] width 193 height 27
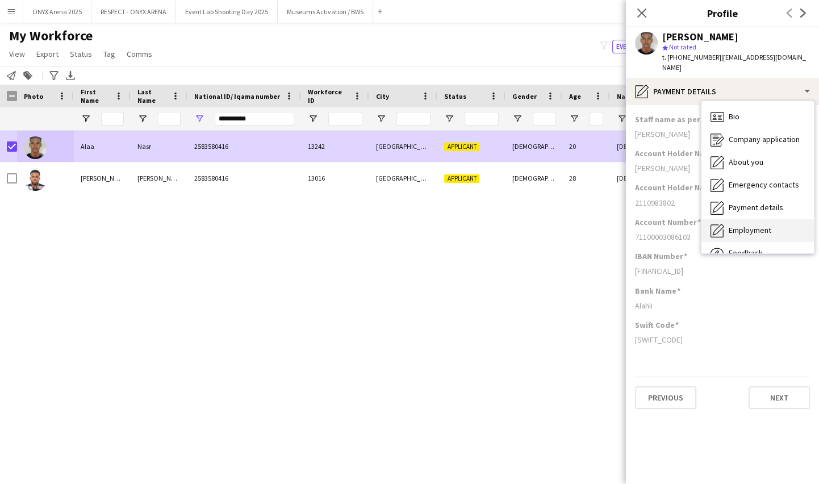
click at [745, 219] on div "Employment Employment" at bounding box center [758, 230] width 112 height 23
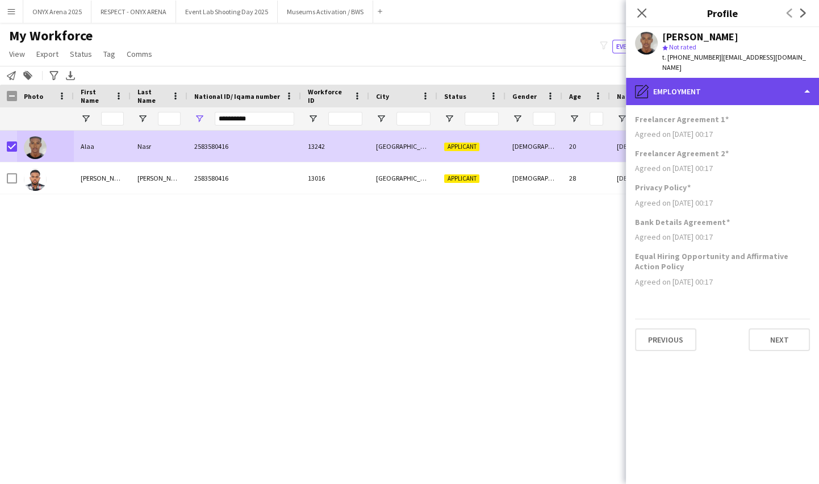
click at [717, 85] on div "pencil4 Employment" at bounding box center [722, 91] width 193 height 27
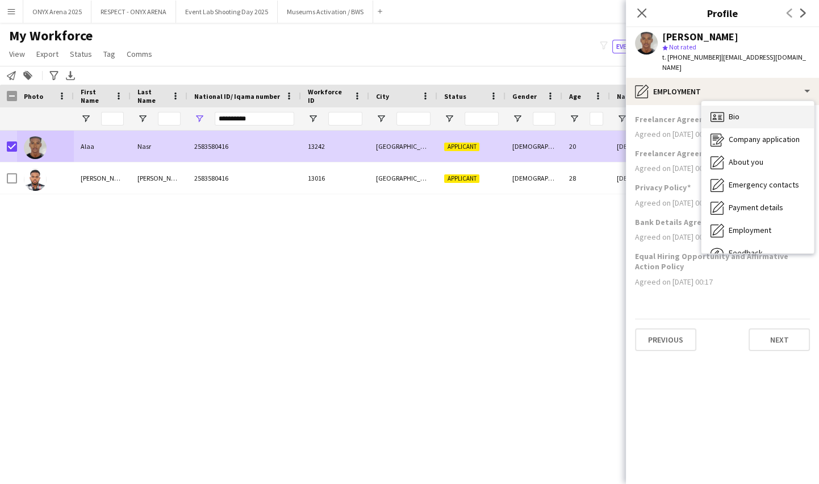
click at [731, 106] on div "Bio Bio" at bounding box center [758, 117] width 112 height 23
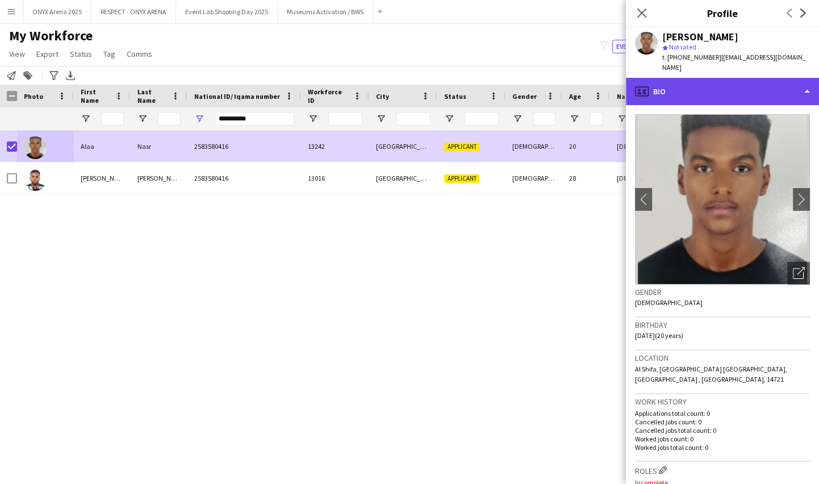
click at [713, 86] on div "profile Bio" at bounding box center [722, 91] width 193 height 27
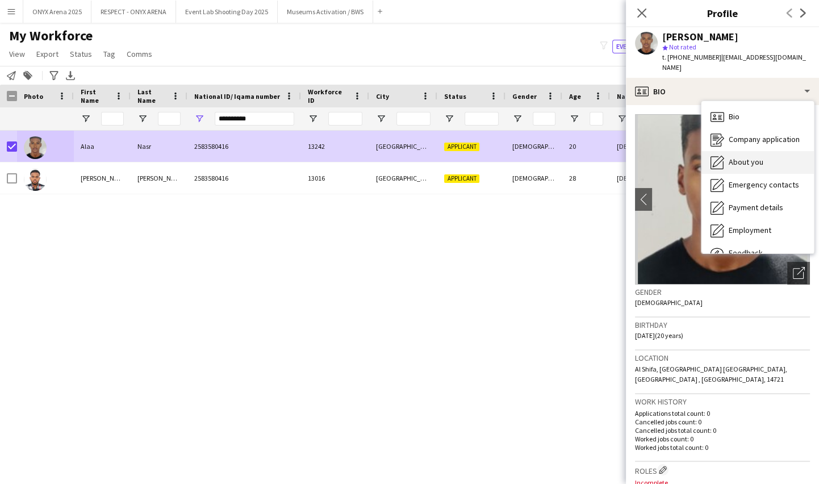
click at [735, 157] on span "About you" at bounding box center [746, 162] width 35 height 10
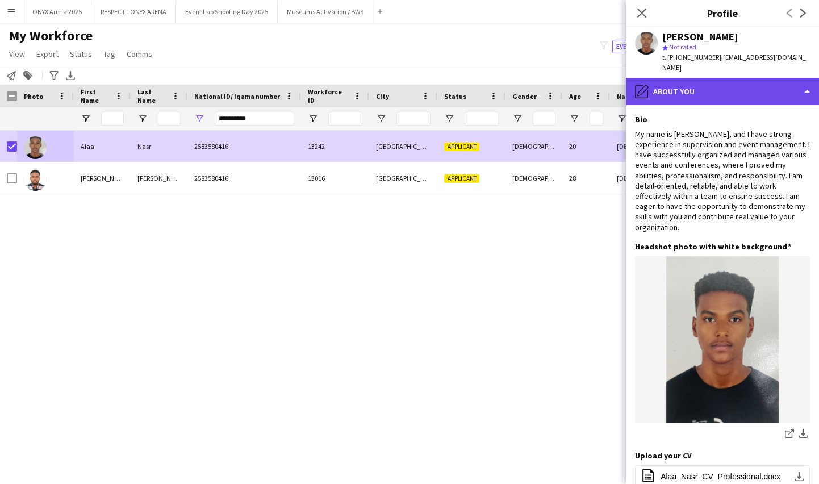
click at [687, 82] on div "pencil4 About you" at bounding box center [722, 91] width 193 height 27
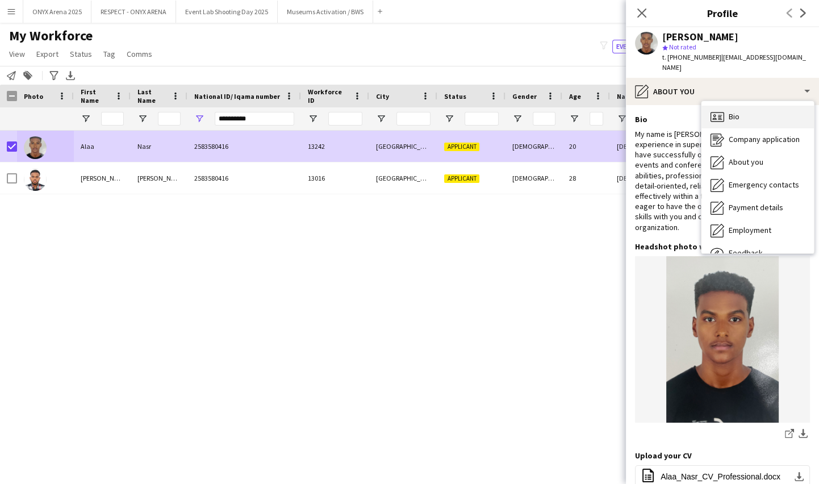
click at [714, 110] on icon "Bio" at bounding box center [718, 117] width 14 height 14
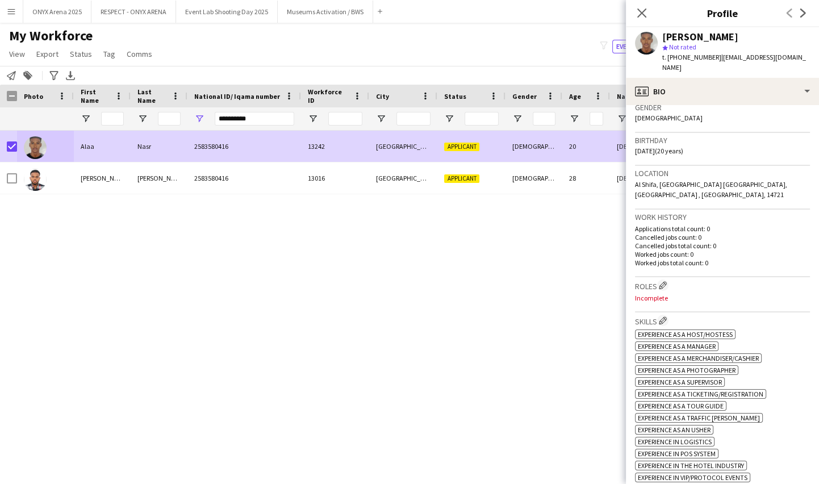
scroll to position [206, 0]
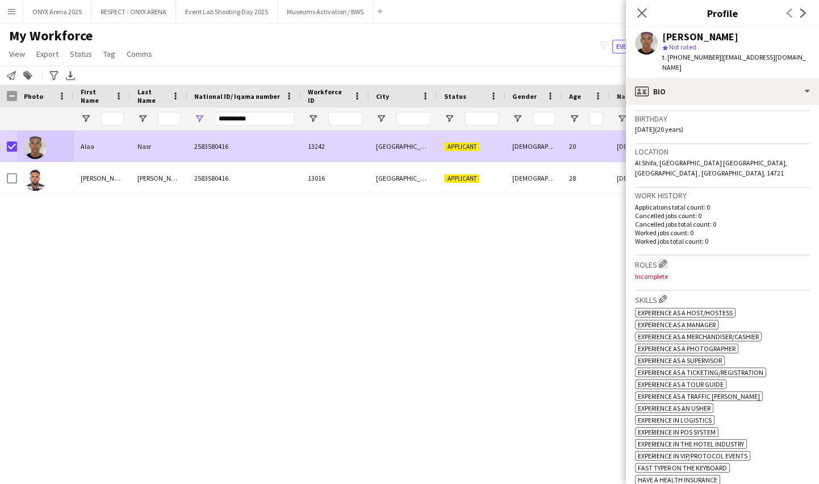
click at [664, 260] on app-icon "Edit crew company roles" at bounding box center [663, 264] width 8 height 8
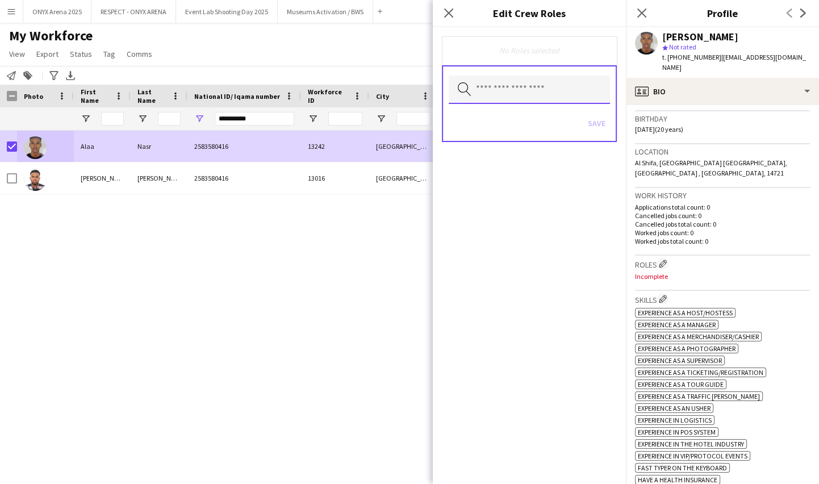
click at [527, 88] on input "text" at bounding box center [529, 90] width 161 height 28
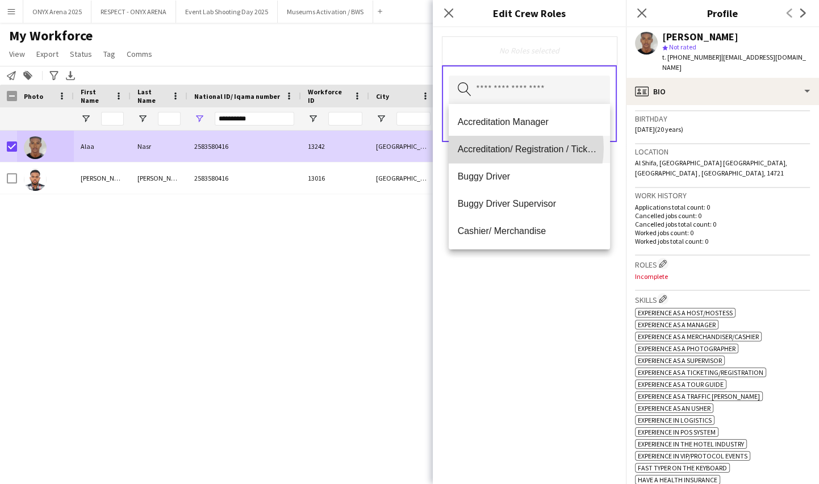
click at [507, 148] on span "Accreditation/ Registration / Ticketing" at bounding box center [529, 149] width 143 height 11
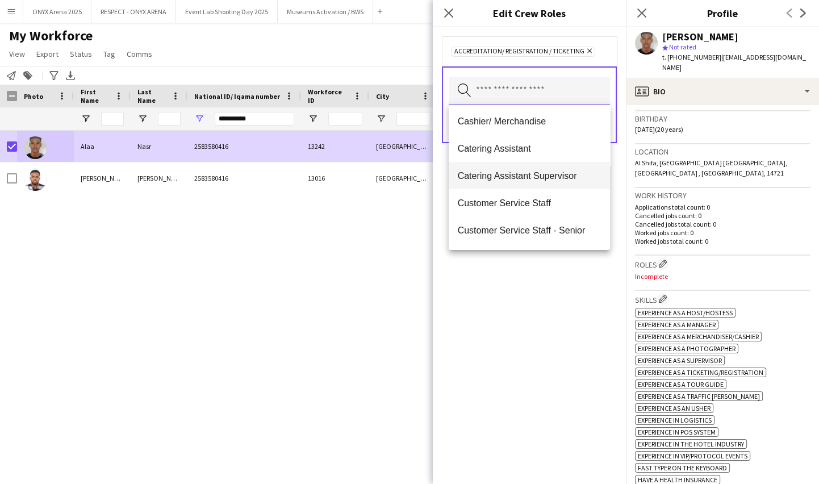
scroll to position [103, 0]
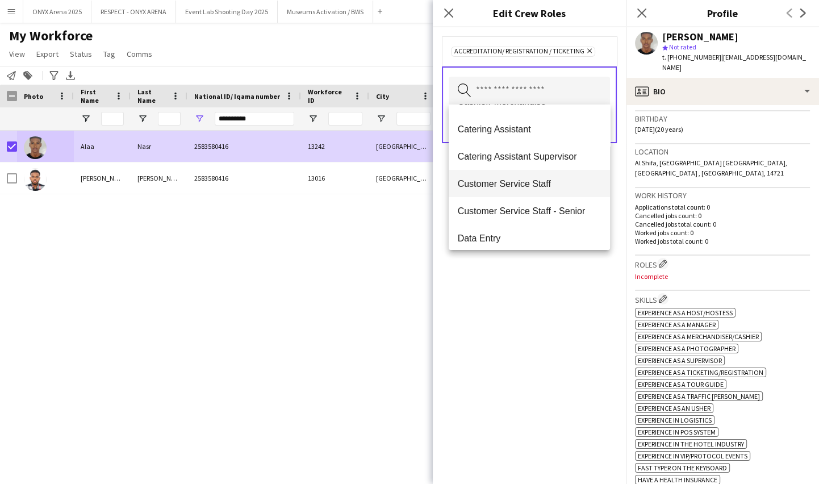
click at [507, 178] on span "Customer Service Staff" at bounding box center [529, 183] width 143 height 11
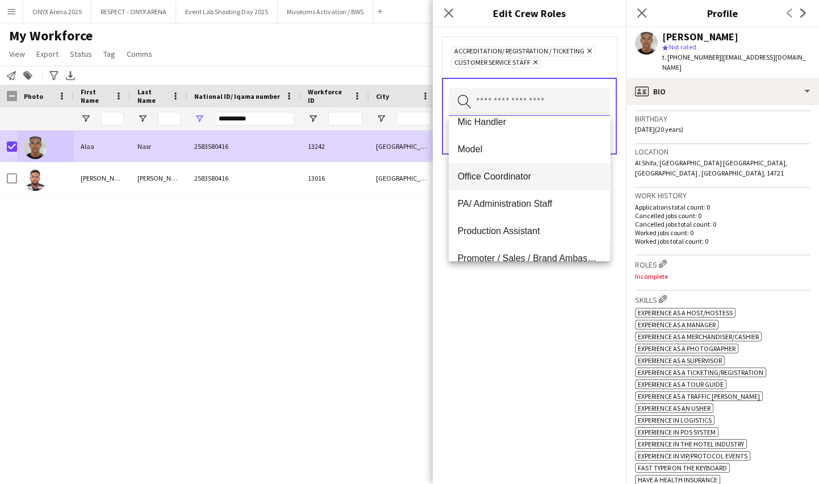
scroll to position [465, 0]
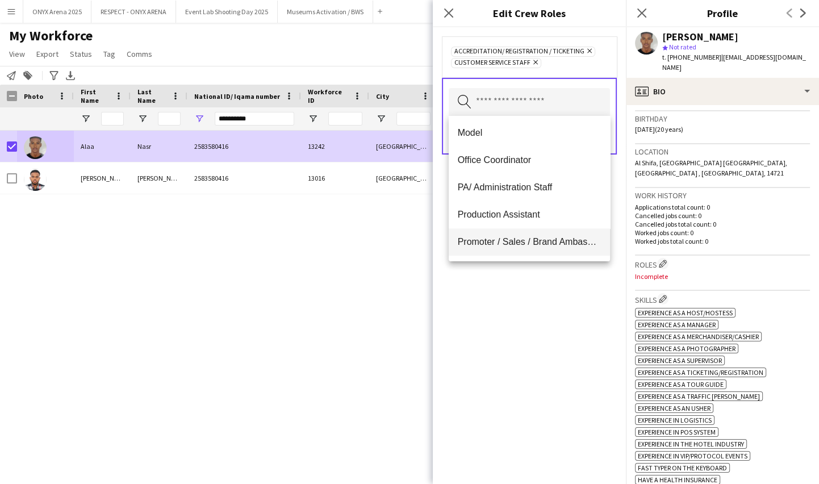
click at [519, 231] on mat-option "Promoter / Sales / Brand Ambassador" at bounding box center [529, 241] width 161 height 27
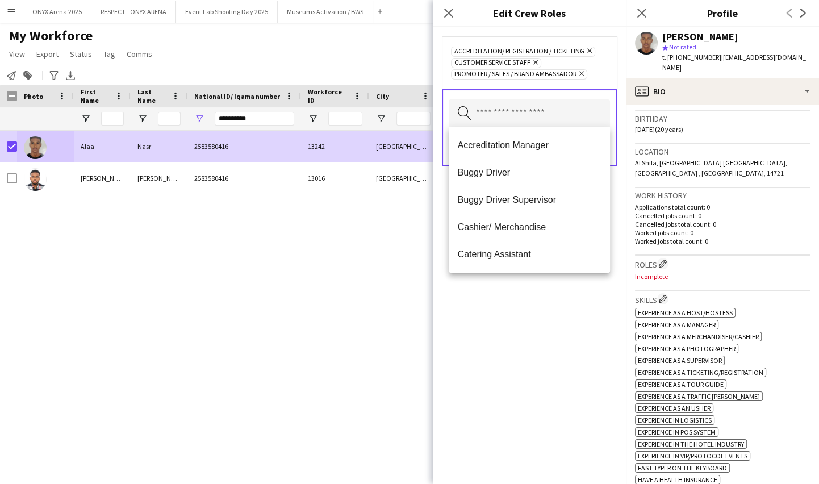
scroll to position [0, 0]
click at [500, 173] on span "Buggy Driver" at bounding box center [529, 172] width 143 height 11
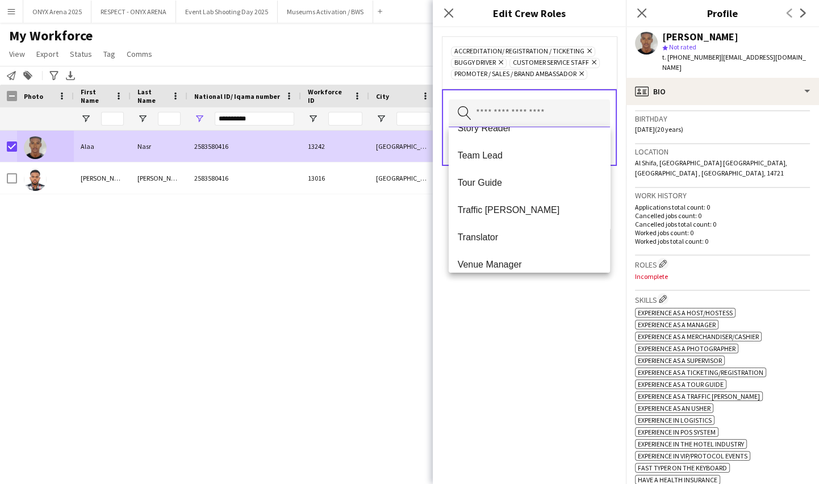
scroll to position [1063, 0]
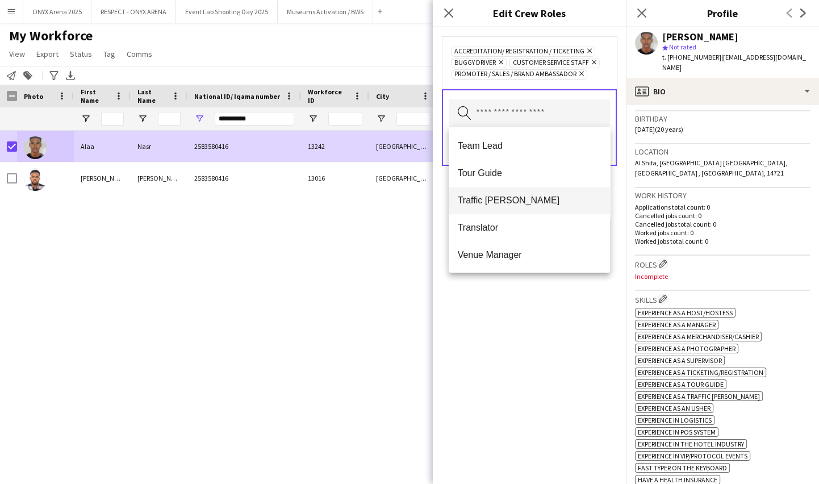
click at [494, 205] on span "Traffic [PERSON_NAME]" at bounding box center [529, 200] width 143 height 11
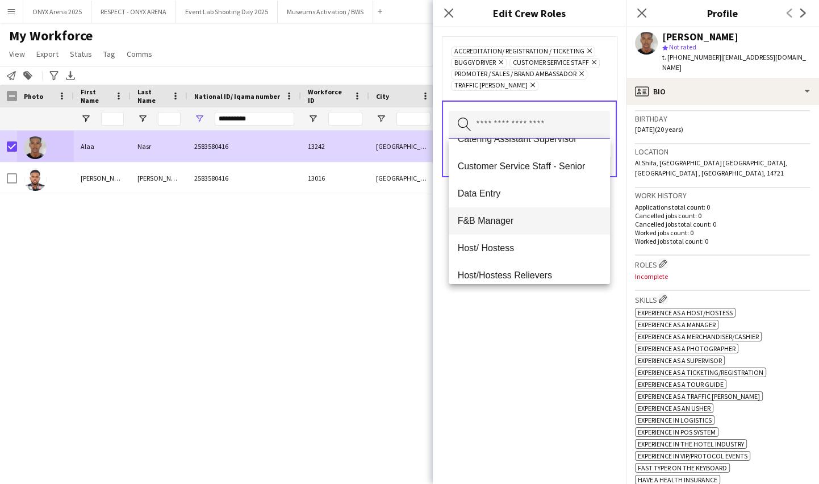
scroll to position [103, 0]
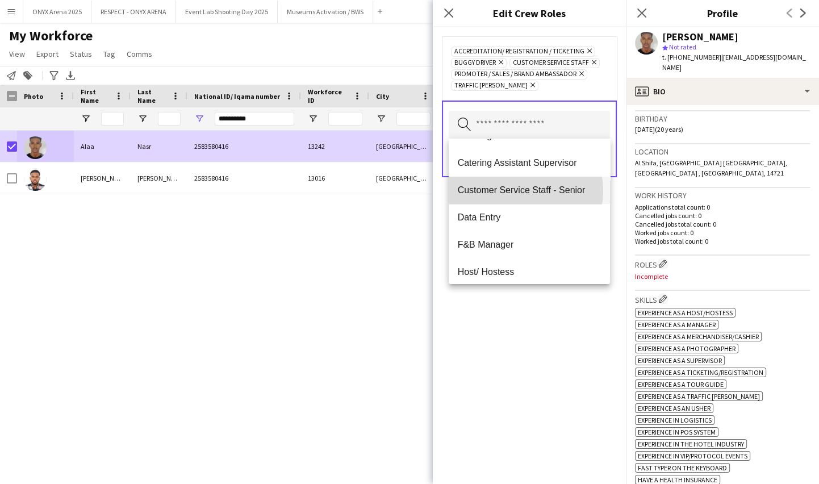
click at [517, 190] on span "Customer Service Staff - Senior" at bounding box center [529, 190] width 143 height 11
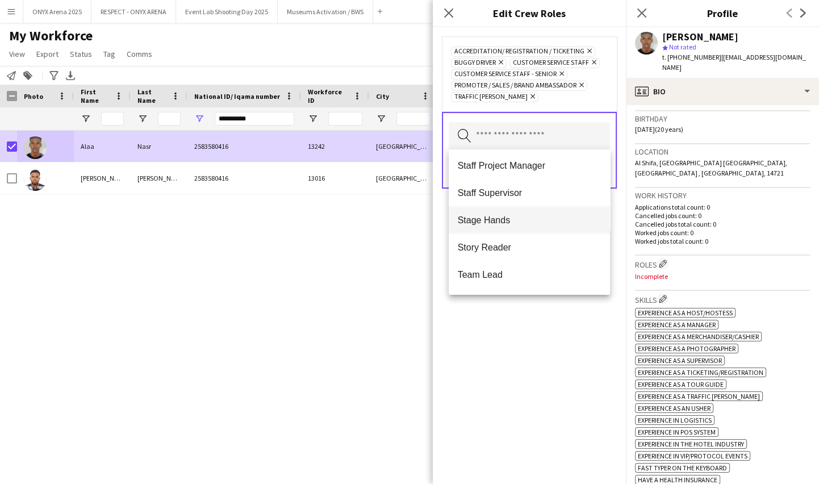
scroll to position [1008, 0]
click at [522, 319] on div "Accreditation/ Registration / Ticketing Remove Buggy Driver Remove Customer Ser…" at bounding box center [529, 255] width 193 height 457
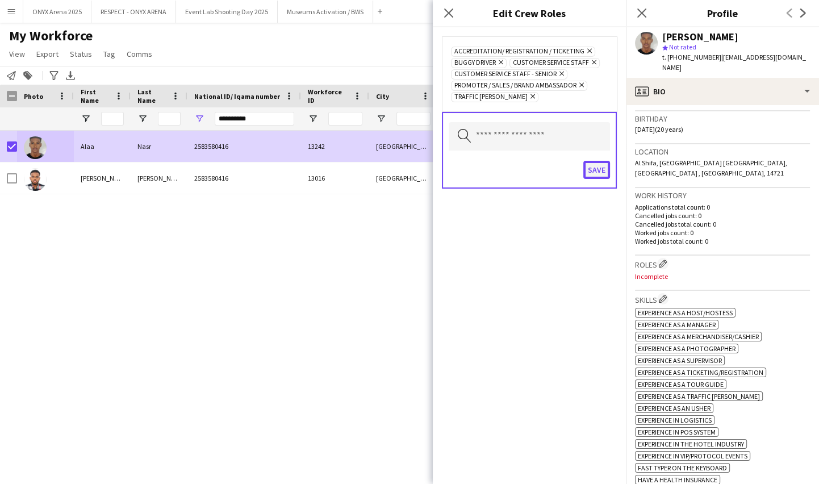
click at [603, 168] on button "Save" at bounding box center [596, 170] width 27 height 18
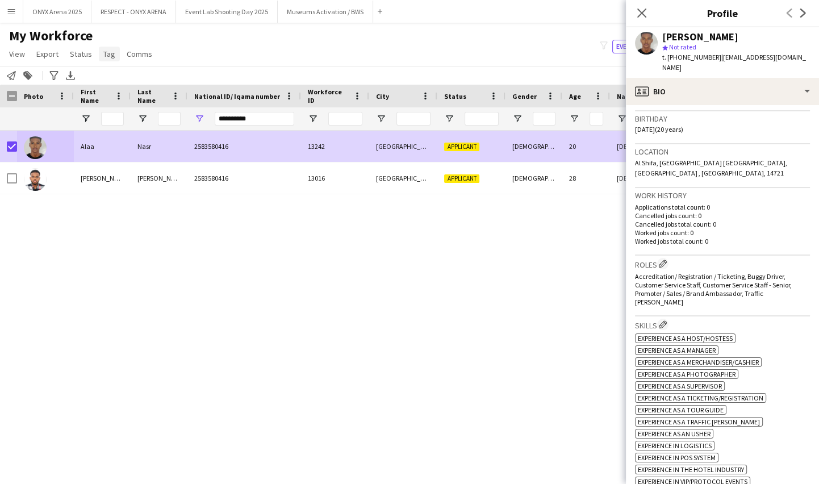
click at [101, 57] on link "Tag" at bounding box center [109, 54] width 21 height 15
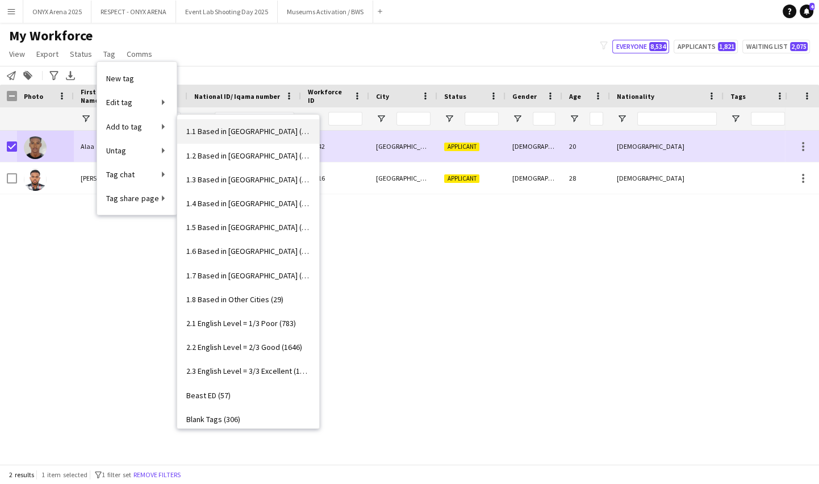
click at [210, 135] on span "1.1 Based in Riyadh (2982)" at bounding box center [248, 131] width 124 height 10
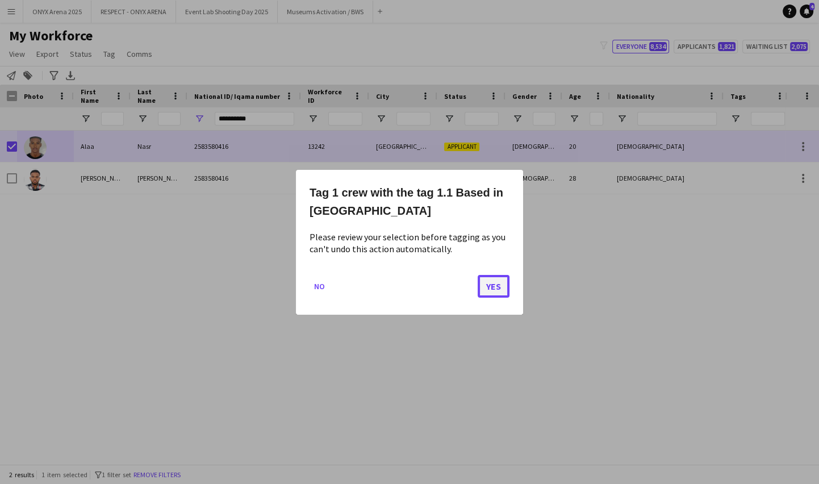
click at [494, 290] on button "Yes" at bounding box center [494, 285] width 32 height 23
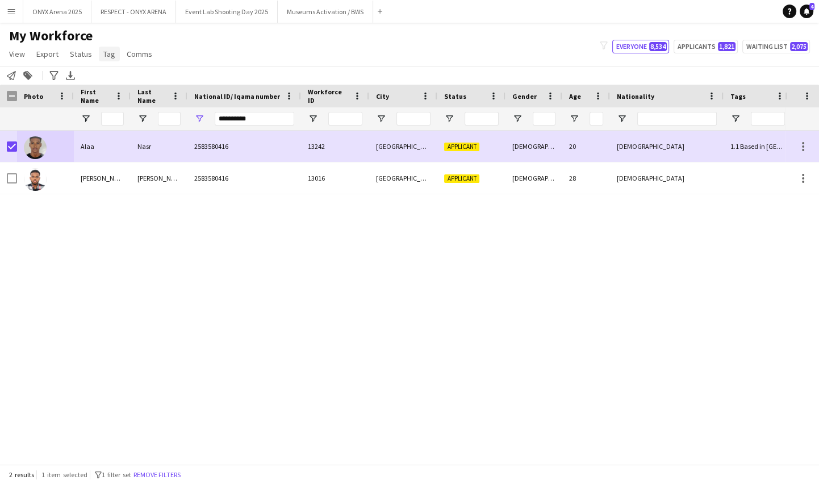
click at [102, 60] on link "Tag" at bounding box center [109, 54] width 21 height 15
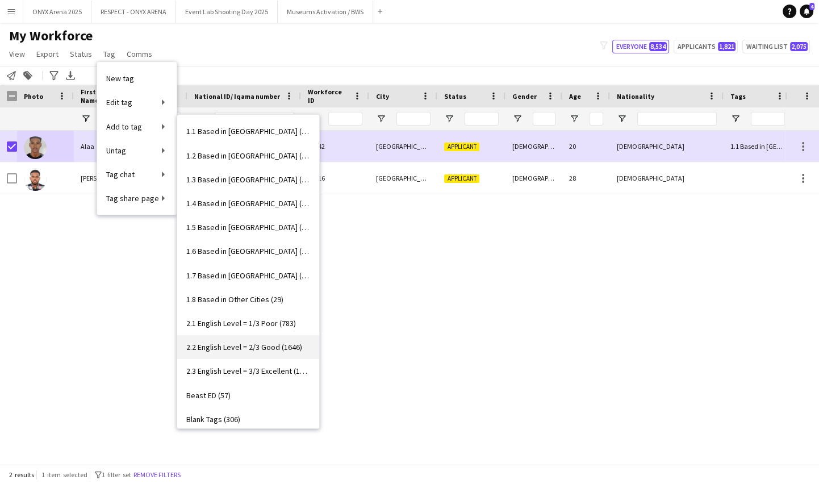
click at [259, 339] on link "2.2 English Level = 2/3 Good (1646)" at bounding box center [248, 347] width 142 height 24
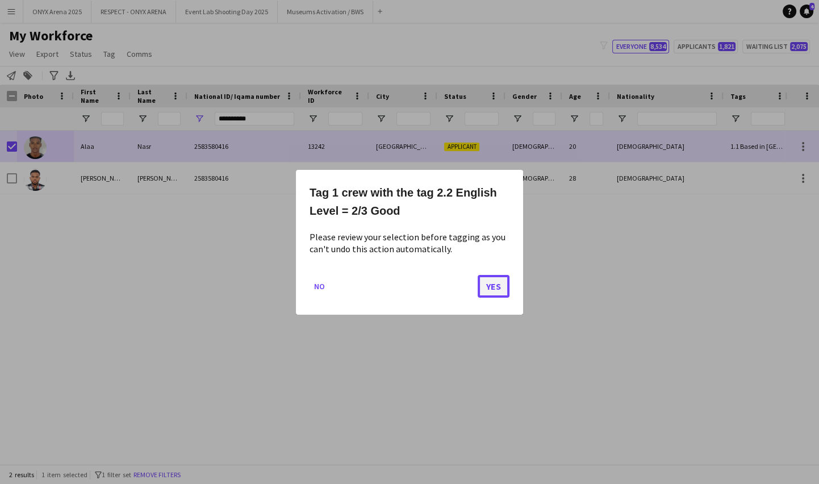
click at [481, 286] on button "Yes" at bounding box center [494, 285] width 32 height 23
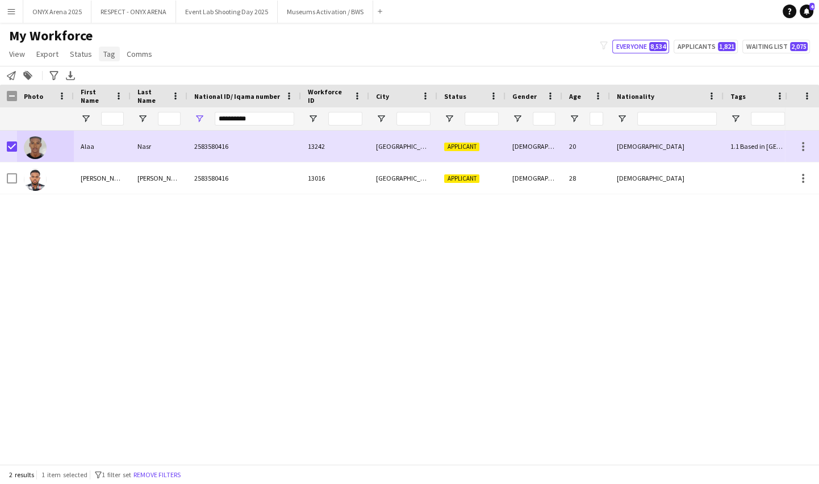
click at [105, 55] on span "Tag" at bounding box center [109, 54] width 12 height 10
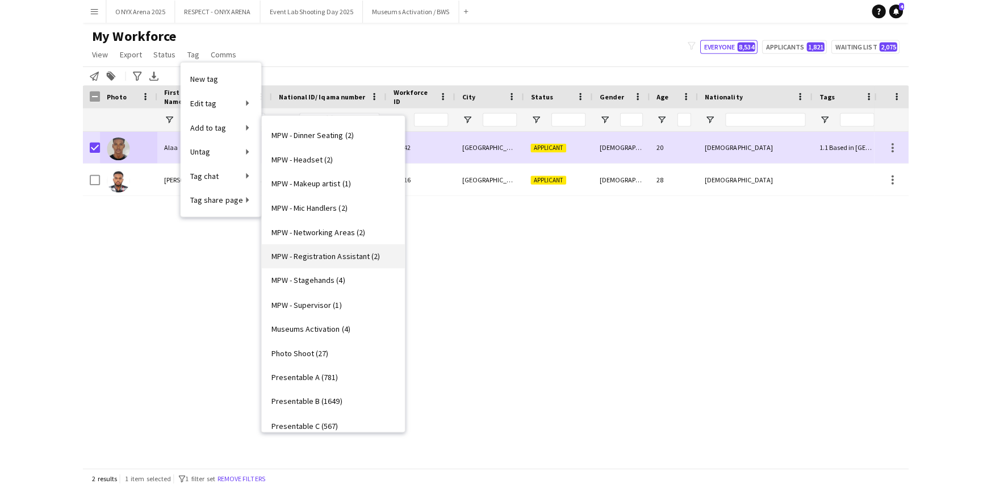
scroll to position [619, 0]
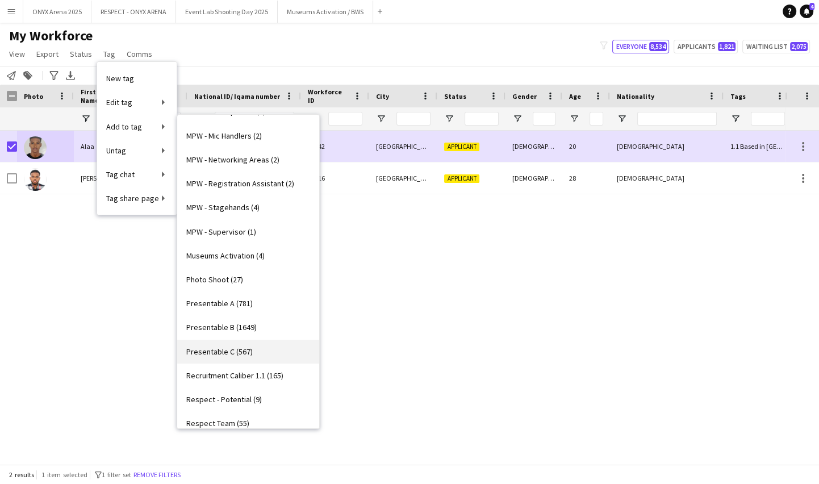
click at [261, 341] on link "Presentable C (567)" at bounding box center [248, 352] width 142 height 24
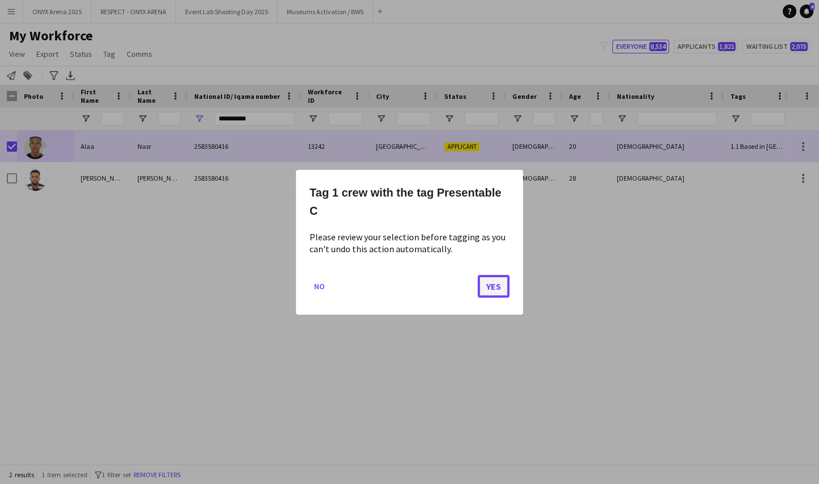
click at [504, 284] on button "Yes" at bounding box center [494, 285] width 32 height 23
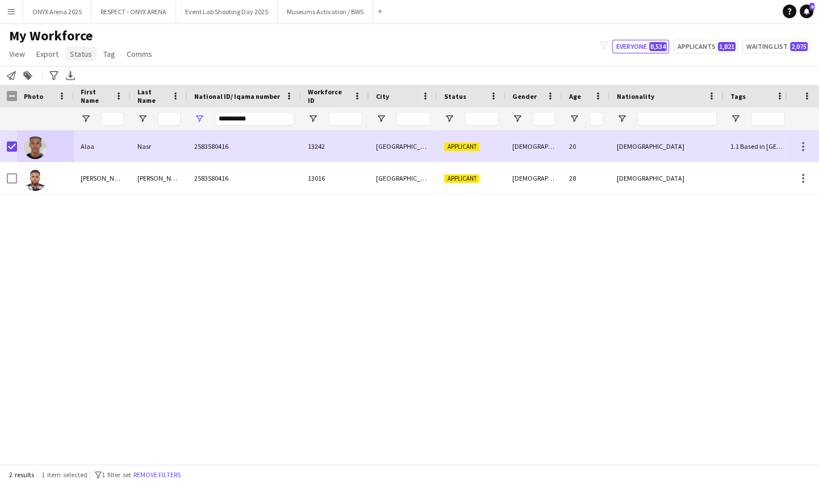
click at [78, 56] on span "Status" at bounding box center [81, 54] width 22 height 10
click at [85, 76] on span "Edit" at bounding box center [80, 78] width 13 height 10
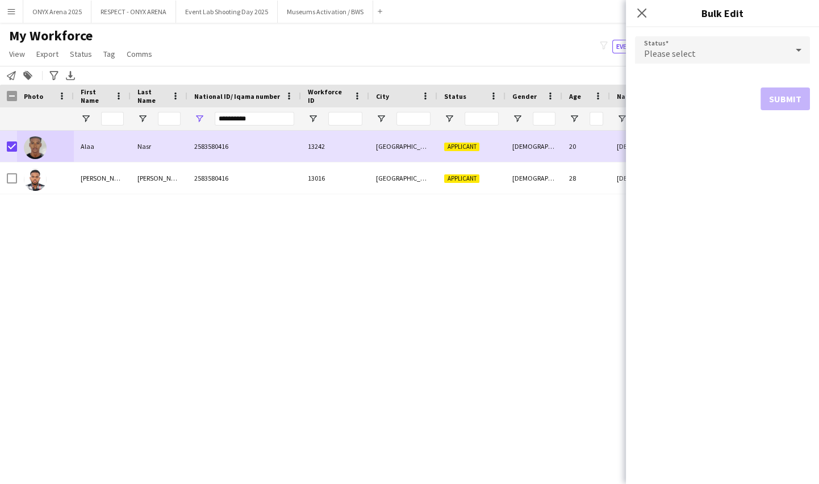
click at [653, 55] on span "Please select" at bounding box center [670, 53] width 52 height 11
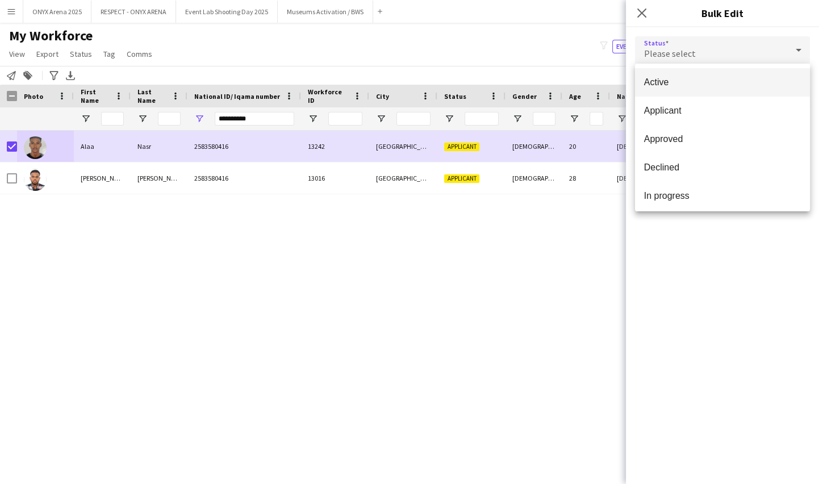
click at [658, 78] on span "Active" at bounding box center [722, 82] width 157 height 11
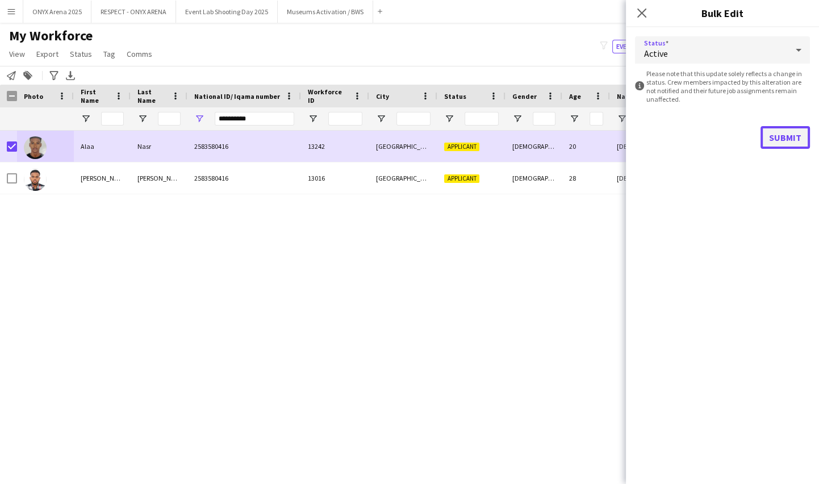
click at [777, 134] on button "Submit" at bounding box center [785, 137] width 49 height 23
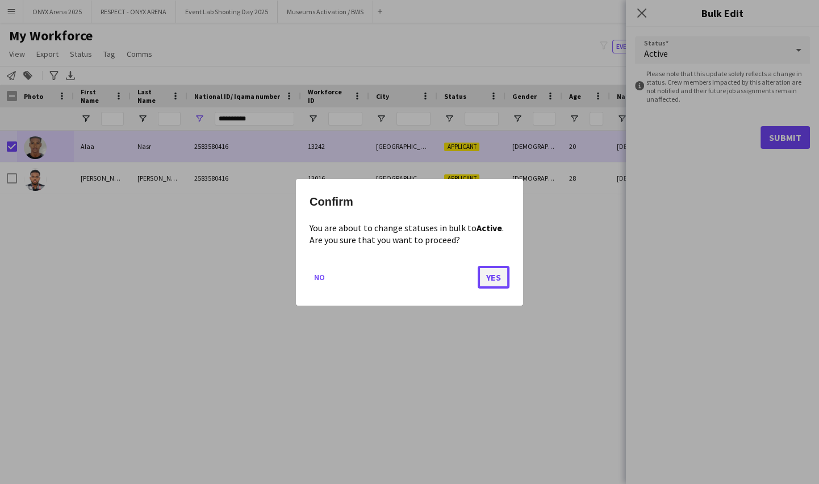
click at [497, 269] on button "Yes" at bounding box center [494, 276] width 32 height 23
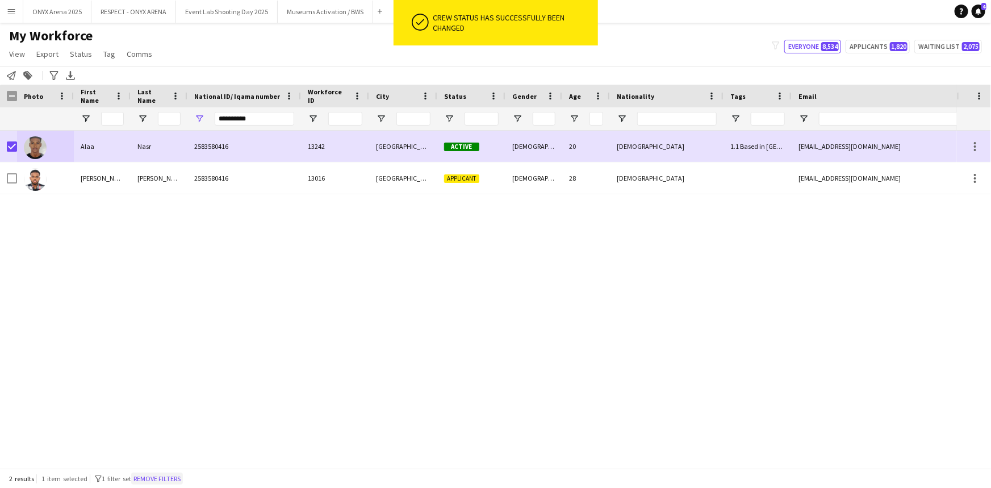
click at [182, 475] on button "Remove filters" at bounding box center [157, 479] width 52 height 12
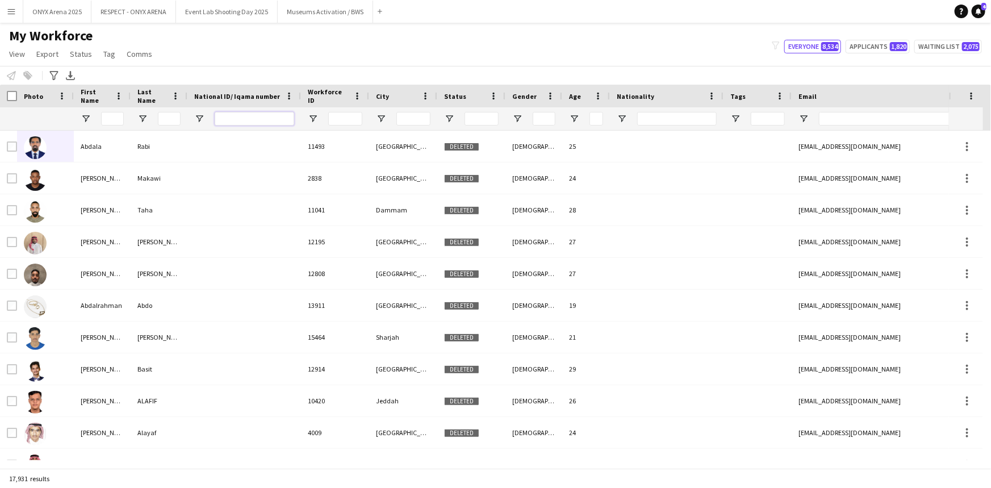
click at [228, 117] on input "National ID/ Iqama number Filter Input" at bounding box center [255, 119] width 80 height 14
paste input "**********"
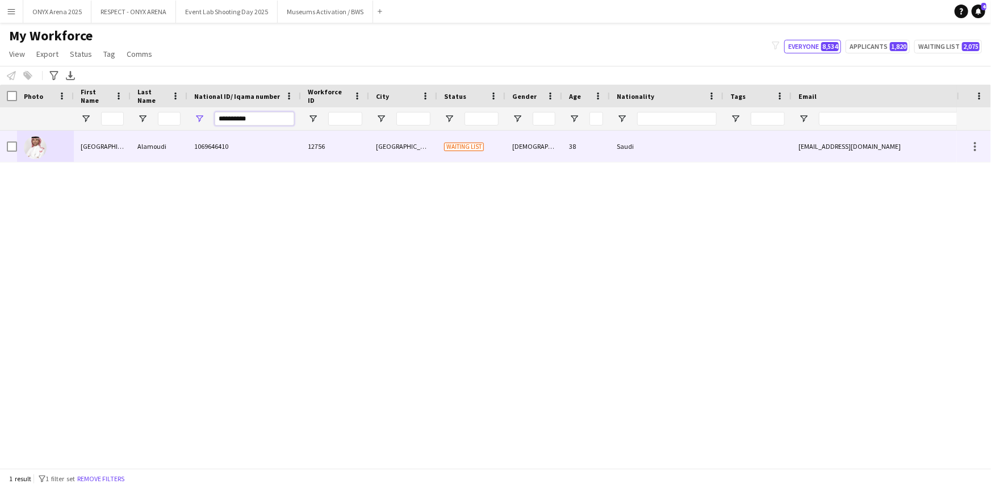
type input "**********"
click at [133, 152] on div "Alamoudi" at bounding box center [159, 146] width 57 height 31
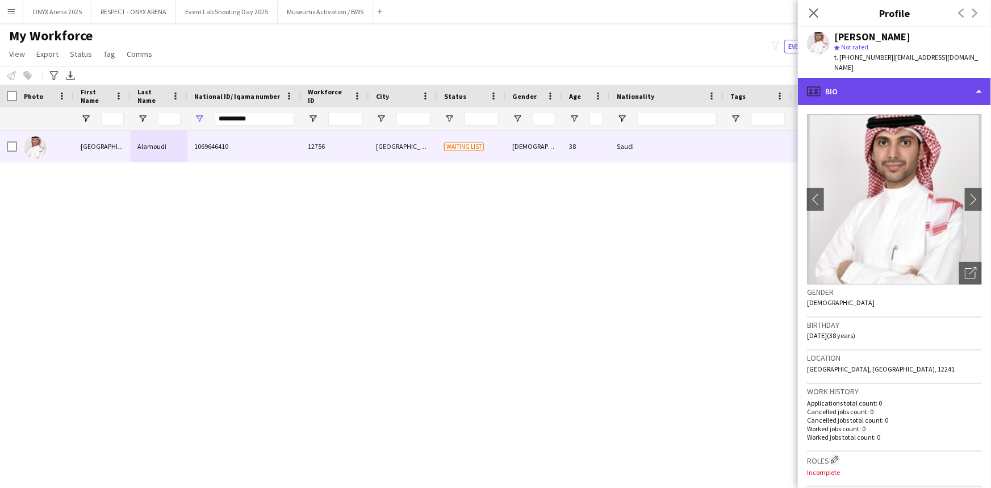
click at [846, 78] on div "profile Bio" at bounding box center [894, 91] width 193 height 27
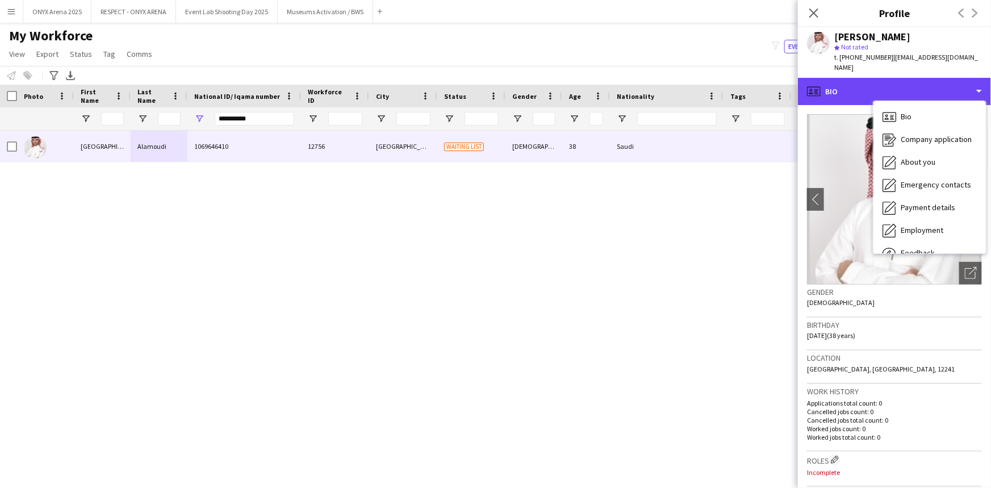
scroll to position [38, 0]
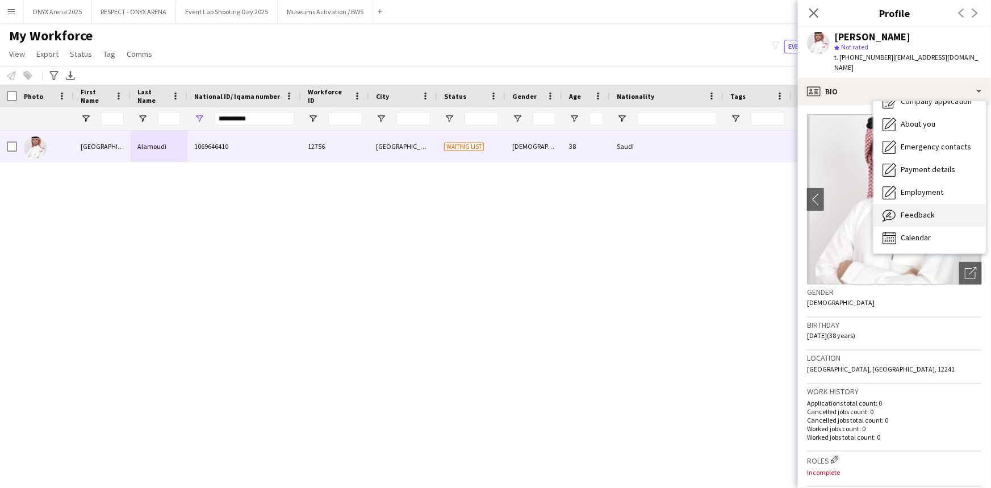
click at [901, 210] on span "Feedback" at bounding box center [918, 215] width 34 height 10
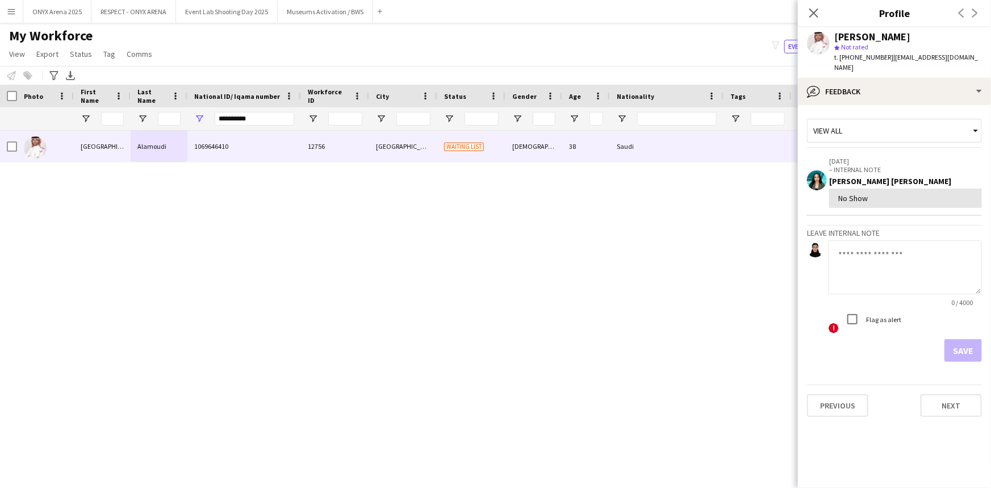
click at [863, 247] on textarea at bounding box center [905, 267] width 153 height 54
type textarea "*******"
click at [970, 339] on button "Save" at bounding box center [963, 350] width 37 height 23
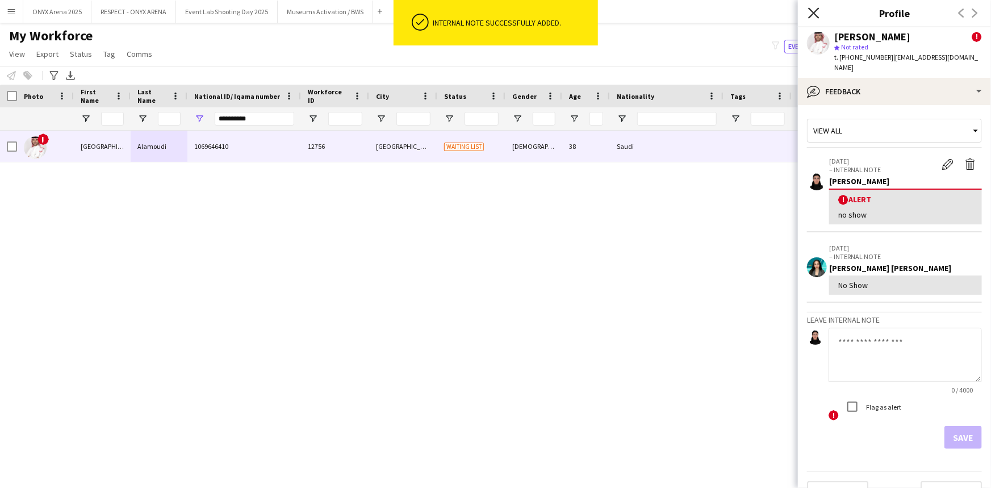
click at [815, 10] on icon "Close pop-in" at bounding box center [813, 12] width 11 height 11
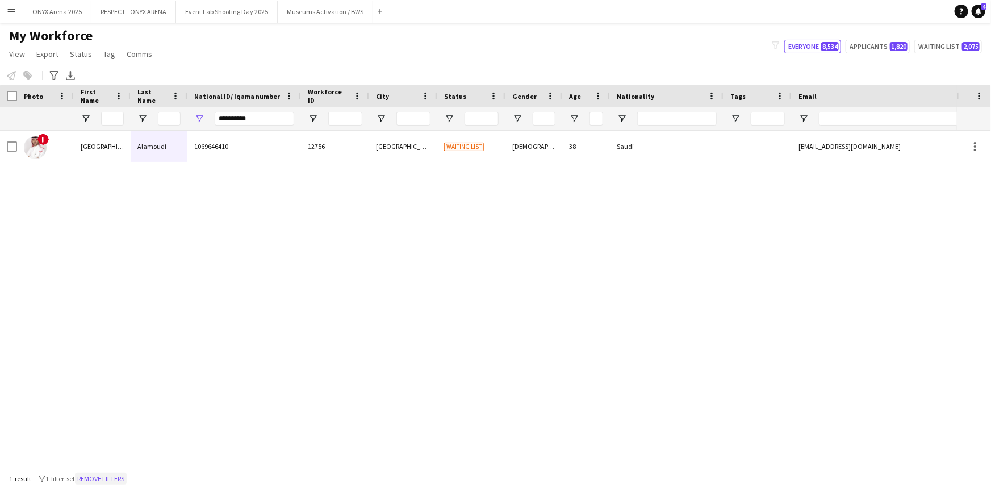
click at [124, 481] on button "Remove filters" at bounding box center [101, 479] width 52 height 12
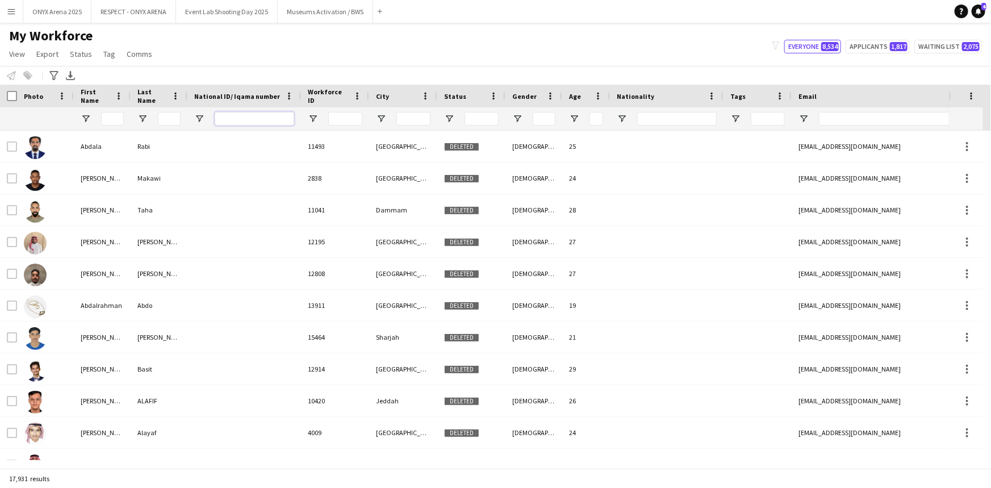
click at [230, 120] on input "National ID/ Iqama number Filter Input" at bounding box center [255, 119] width 80 height 14
paste input "**********"
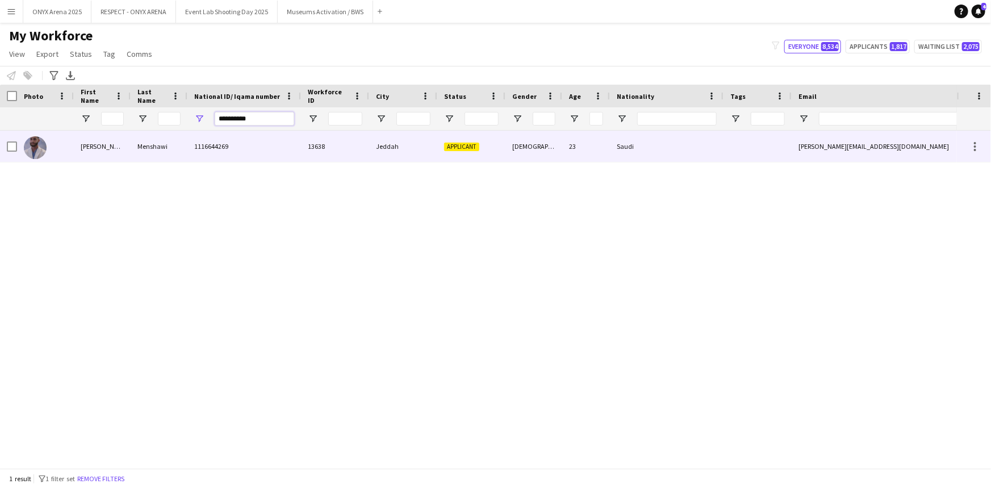
type input "**********"
click at [81, 153] on div "[PERSON_NAME]" at bounding box center [102, 146] width 57 height 31
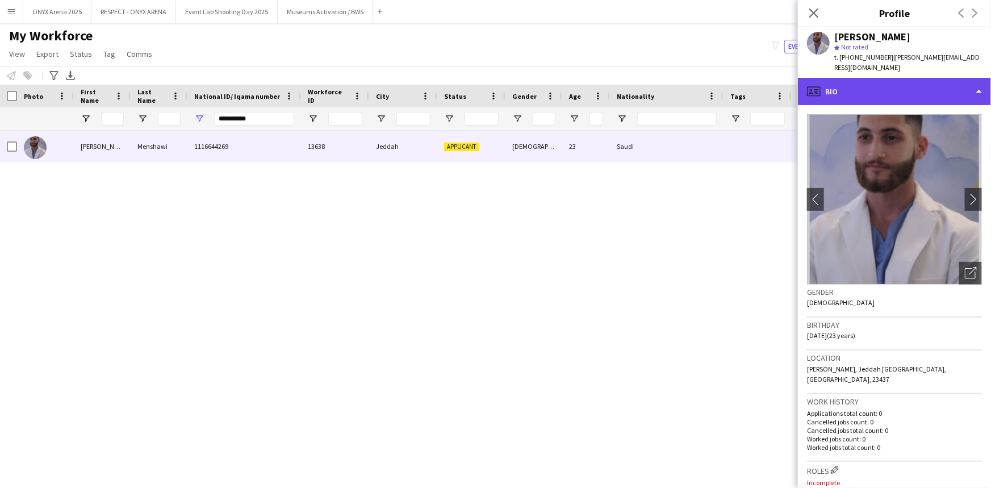
click at [881, 84] on div "profile Bio" at bounding box center [894, 91] width 193 height 27
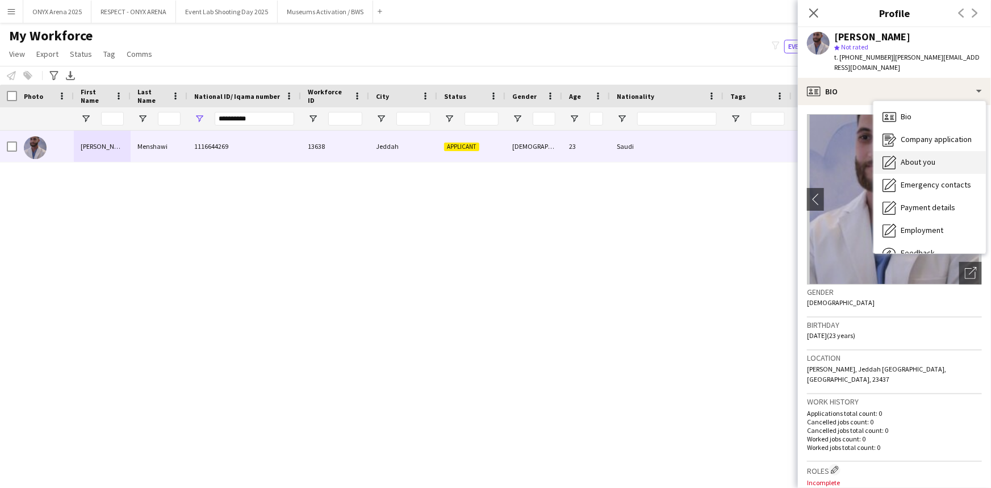
click at [893, 156] on icon "About you" at bounding box center [890, 163] width 14 height 14
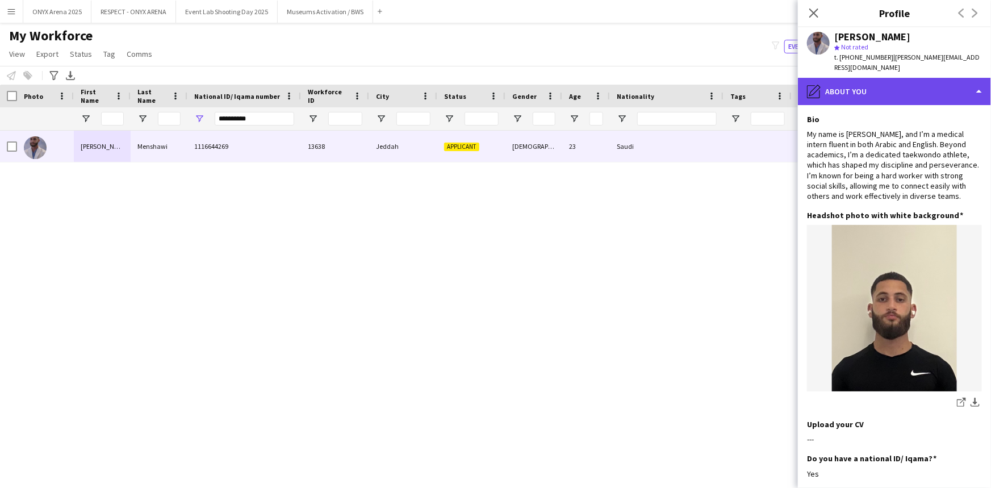
click at [883, 79] on div "pencil4 About you" at bounding box center [894, 91] width 193 height 27
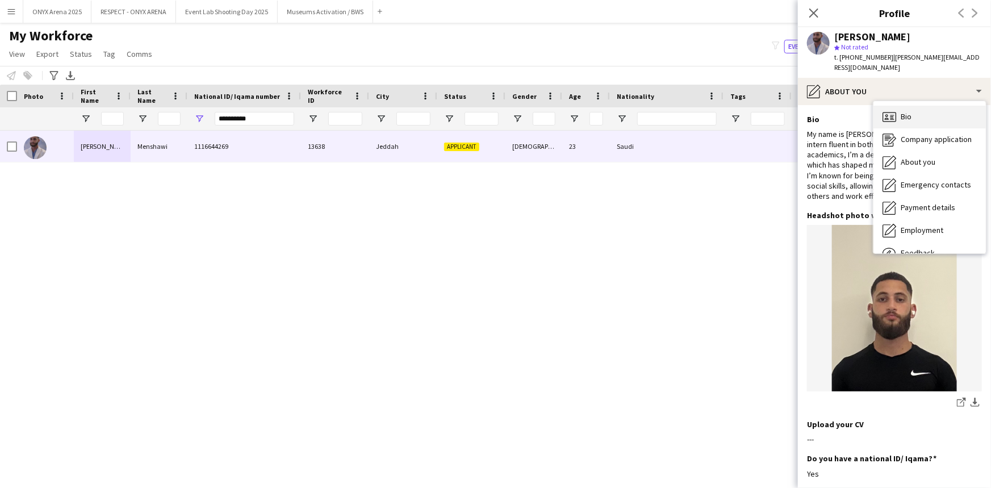
click at [899, 106] on div "Bio Bio" at bounding box center [930, 117] width 112 height 23
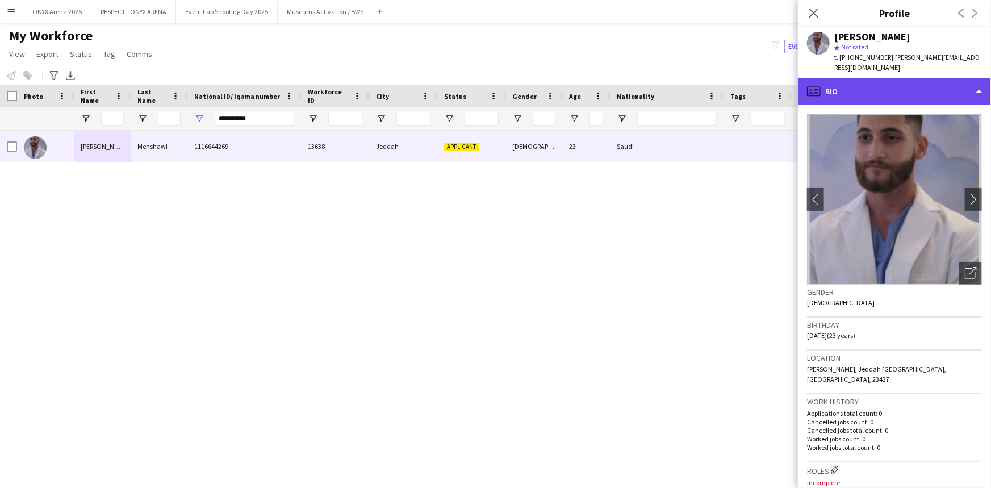
click at [919, 86] on div "profile Bio" at bounding box center [894, 91] width 193 height 27
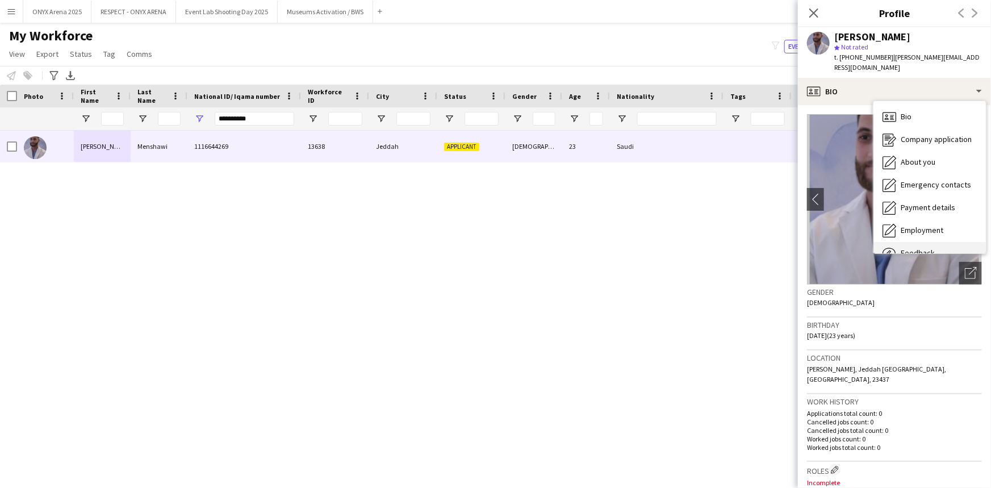
click at [923, 242] on div "Feedback Feedback" at bounding box center [930, 253] width 112 height 23
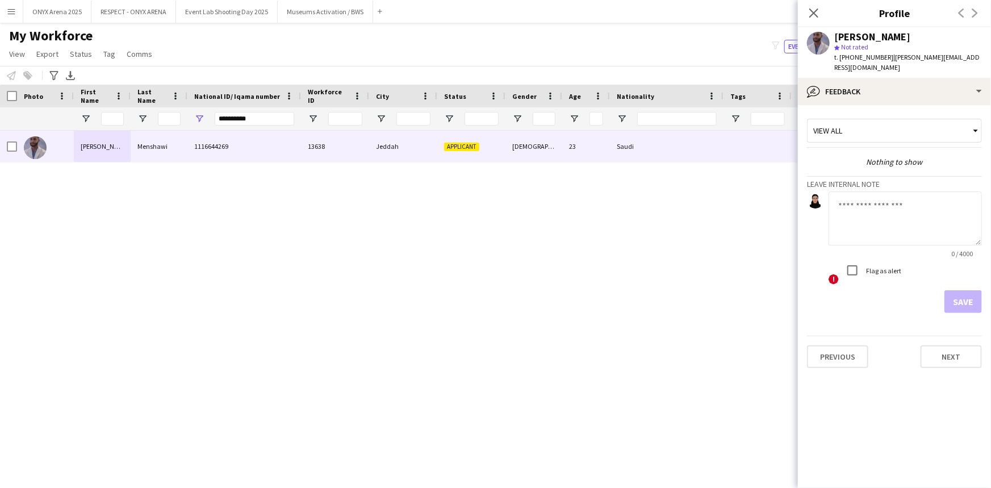
click at [899, 208] on textarea at bounding box center [905, 218] width 153 height 54
type textarea "*******"
click at [960, 290] on button "Save" at bounding box center [963, 301] width 37 height 23
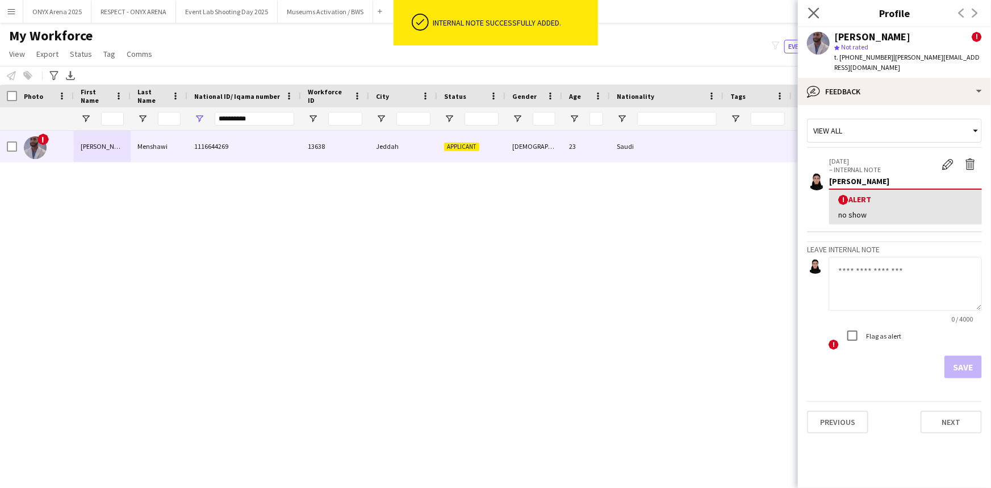
click at [820, 11] on app-icon "Close pop-in" at bounding box center [814, 13] width 16 height 16
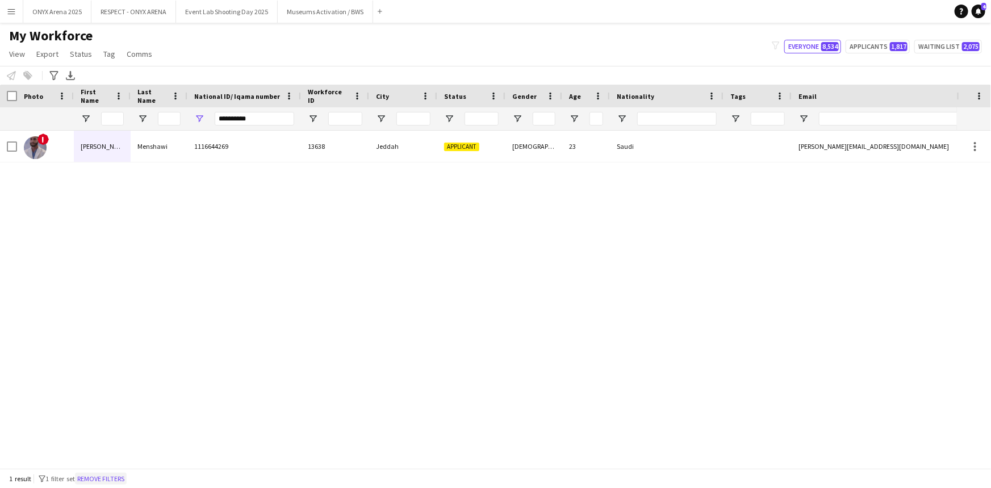
click at [120, 481] on button "Remove filters" at bounding box center [101, 479] width 52 height 12
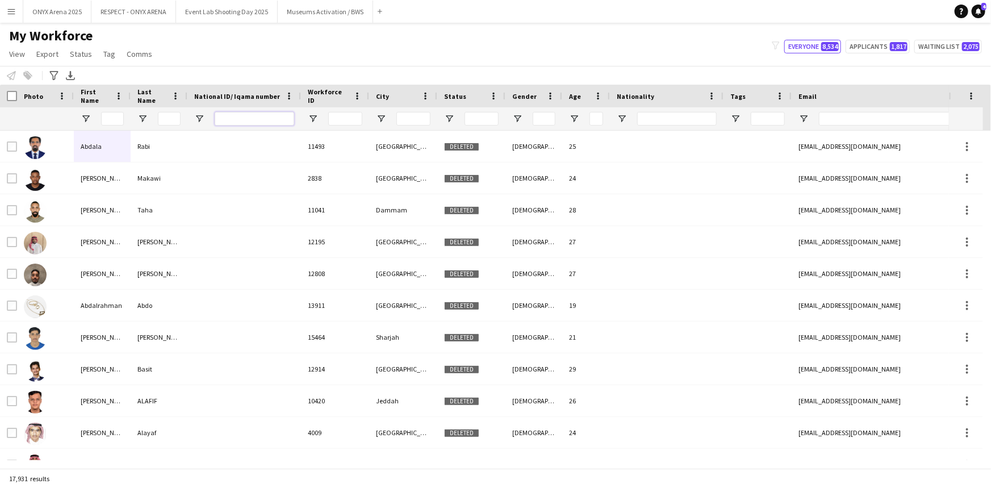
click at [267, 116] on input "National ID/ Iqama number Filter Input" at bounding box center [255, 119] width 80 height 14
paste input "**********"
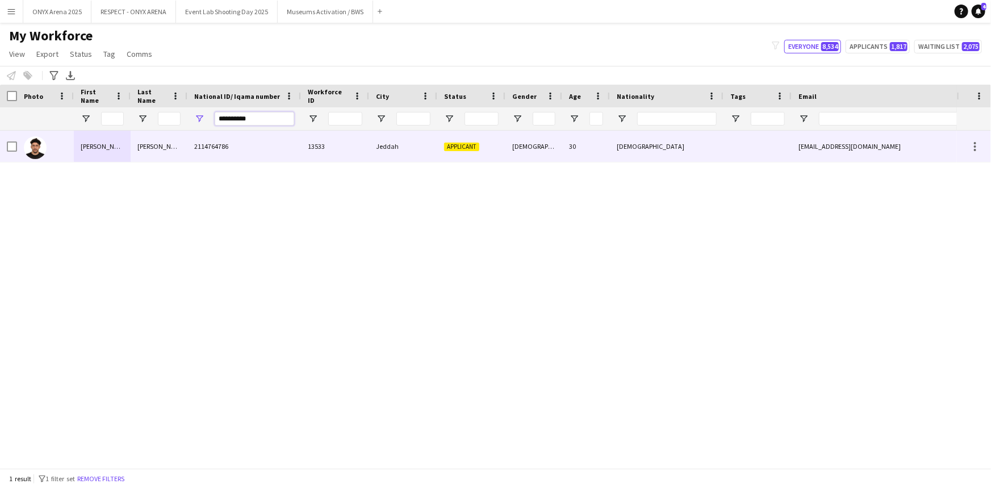
type input "**********"
click at [112, 153] on div "[PERSON_NAME]" at bounding box center [102, 146] width 57 height 31
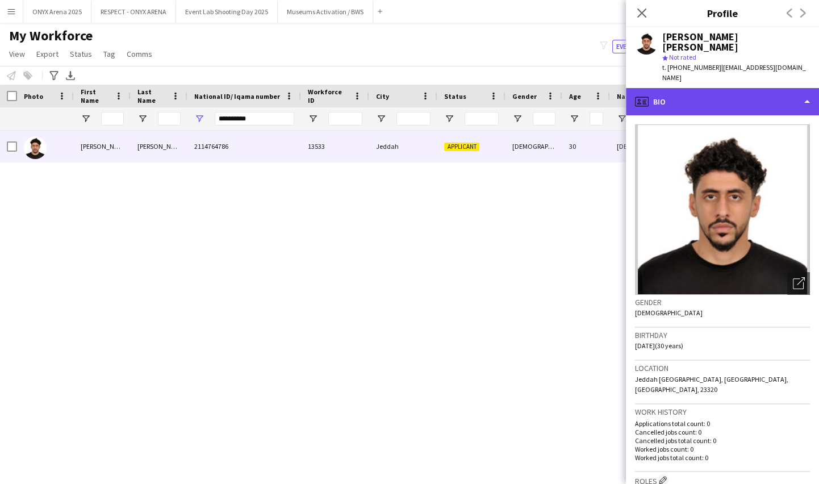
click at [706, 89] on div "profile Bio" at bounding box center [722, 101] width 193 height 27
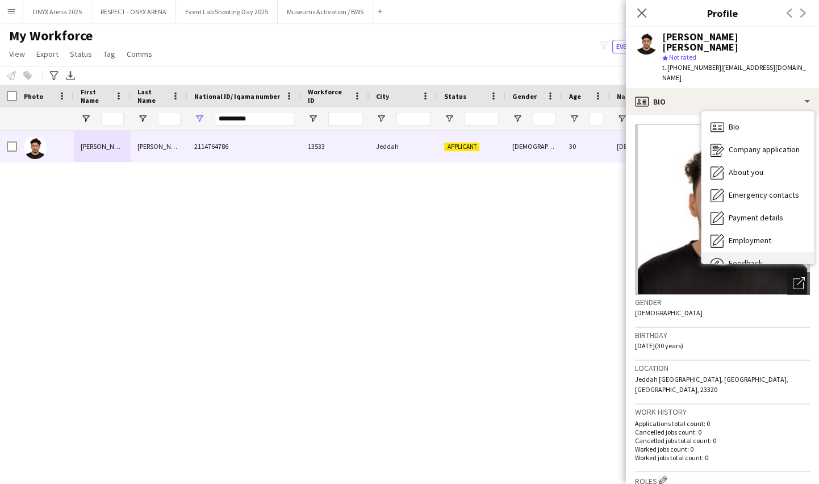
click at [750, 258] on span "Feedback" at bounding box center [746, 263] width 34 height 10
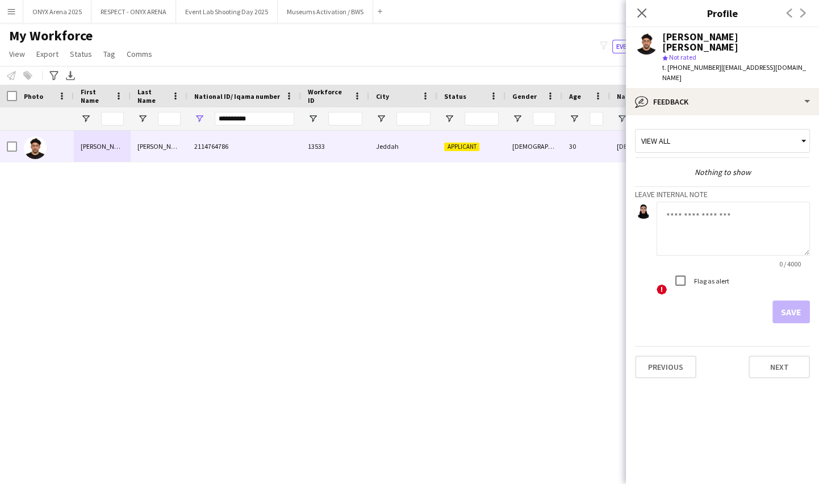
click at [689, 218] on textarea at bounding box center [733, 229] width 153 height 54
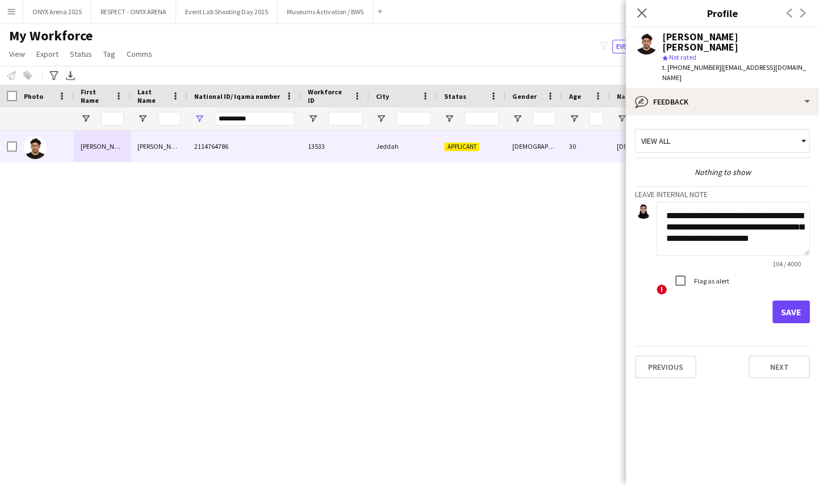
scroll to position [1, 0]
click at [775, 204] on textarea "**********" at bounding box center [733, 229] width 153 height 54
click at [793, 240] on textarea "**********" at bounding box center [733, 229] width 153 height 54
click at [759, 226] on textarea "**********" at bounding box center [733, 229] width 153 height 54
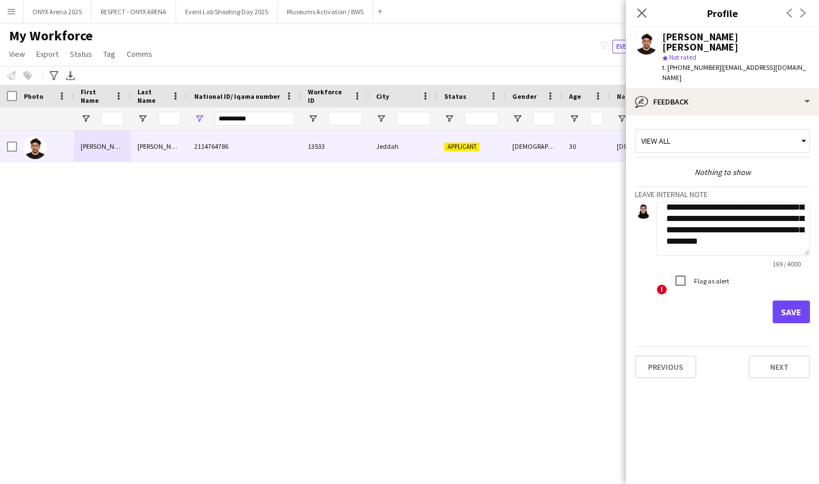
click at [728, 239] on textarea "**********" at bounding box center [733, 229] width 153 height 54
type textarea "**********"
click at [799, 301] on button "Save" at bounding box center [791, 312] width 37 height 23
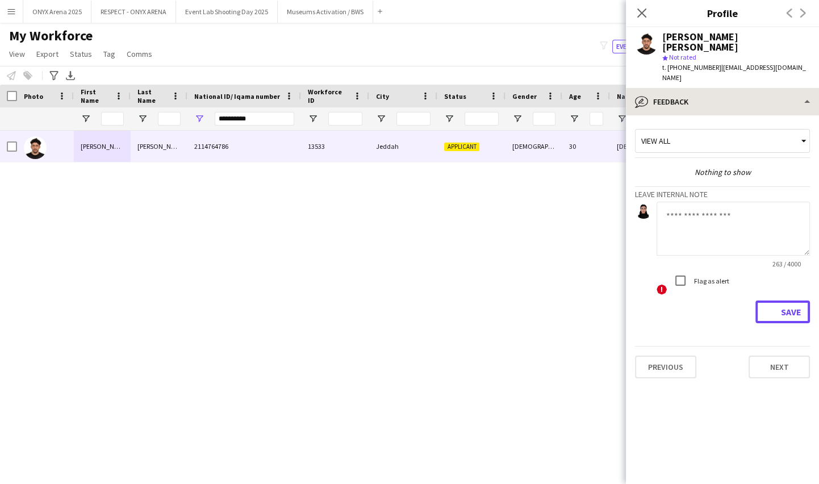
scroll to position [0, 0]
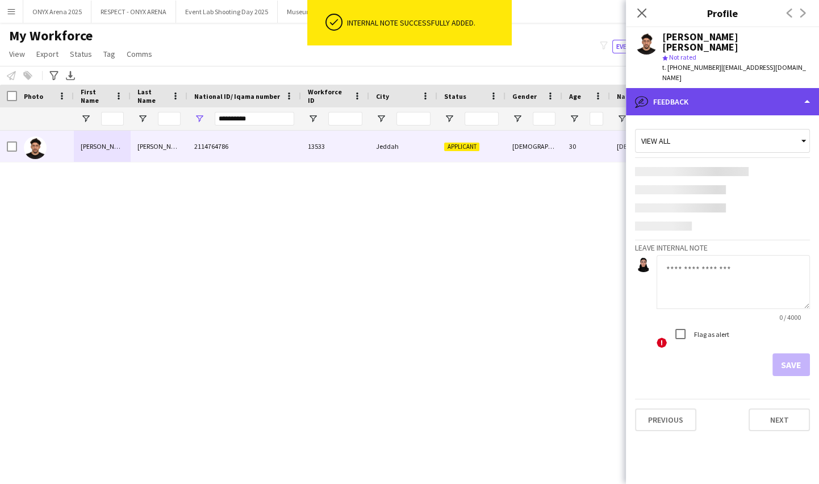
click at [693, 88] on div "bubble-pencil Feedback" at bounding box center [722, 101] width 193 height 27
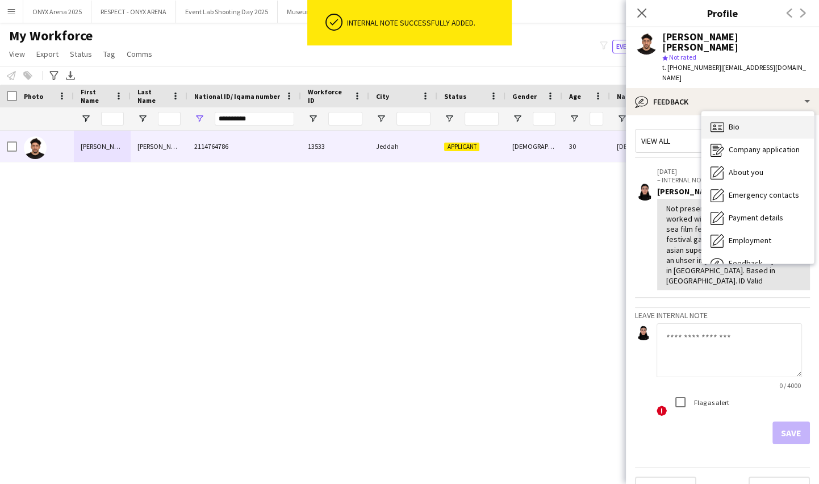
click at [719, 125] on icon at bounding box center [720, 125] width 4 height 1
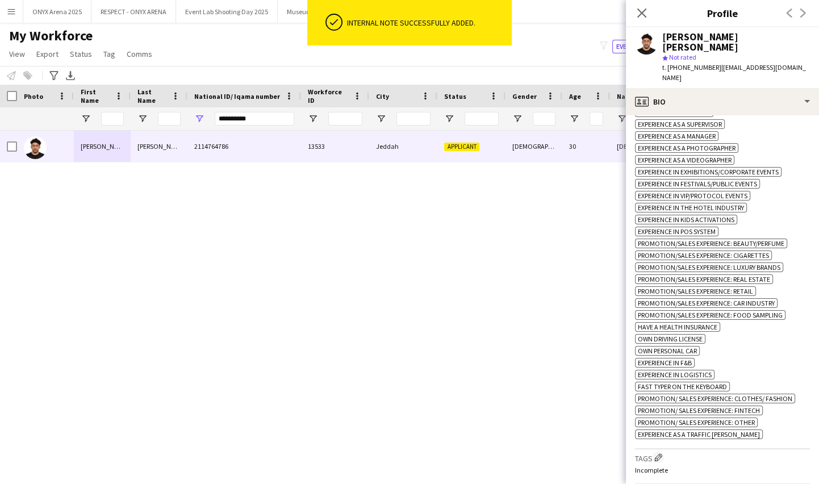
scroll to position [671, 0]
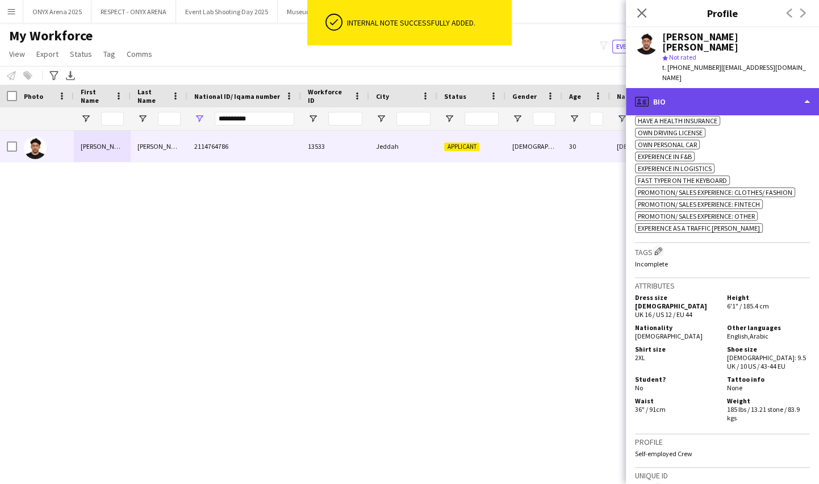
click at [724, 90] on div "profile Bio" at bounding box center [722, 101] width 193 height 27
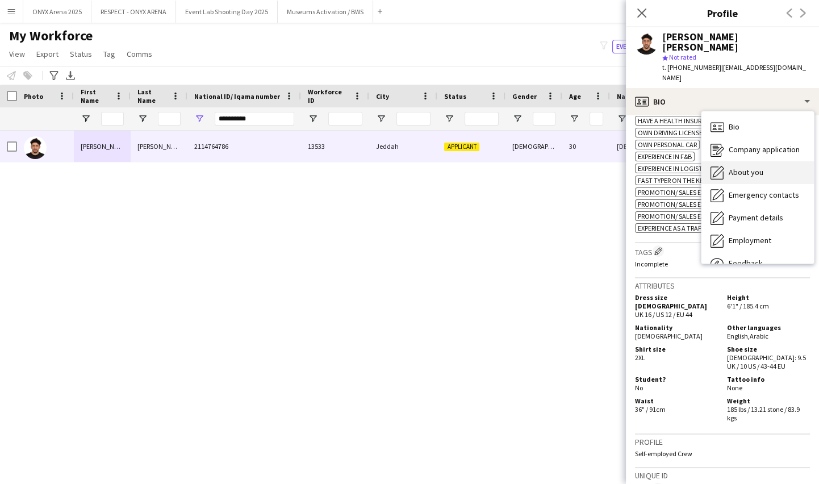
click at [740, 167] on span "About you" at bounding box center [746, 172] width 35 height 10
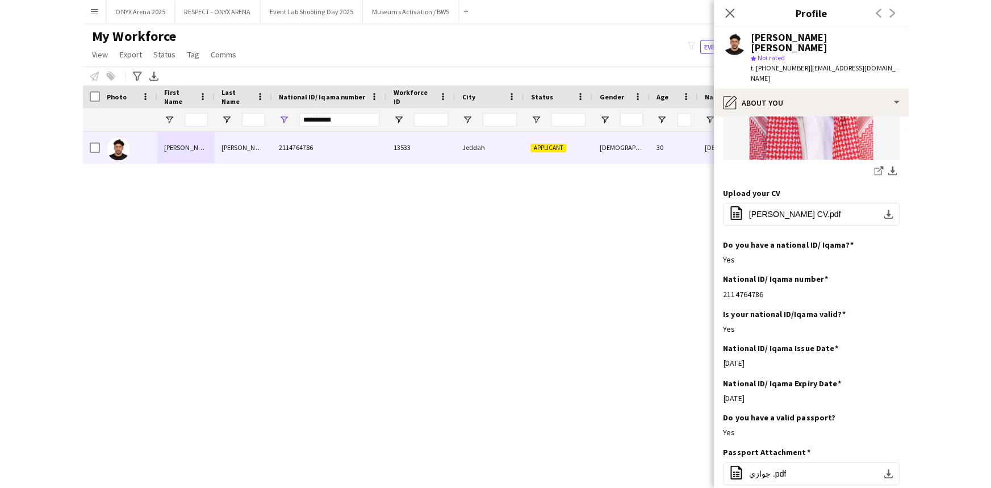
scroll to position [0, 0]
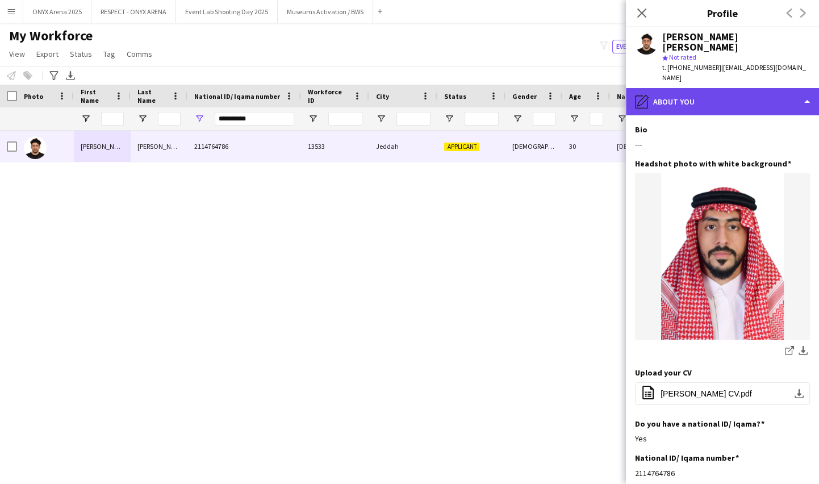
click at [712, 88] on div "pencil4 About you" at bounding box center [722, 101] width 193 height 27
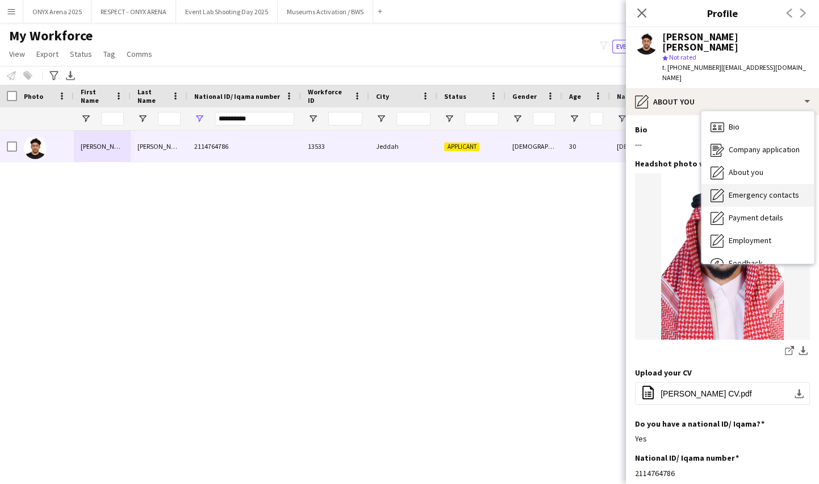
click at [739, 193] on div "Emergency contacts Emergency contacts" at bounding box center [758, 195] width 112 height 23
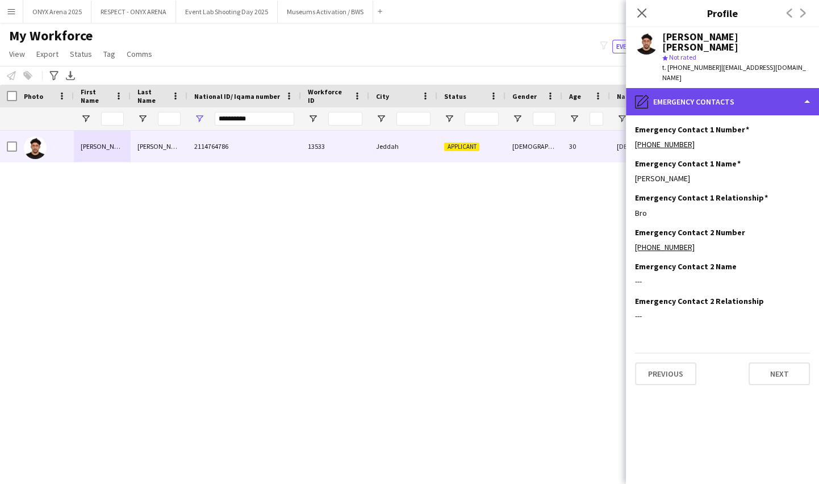
click at [686, 97] on div "pencil4 Emergency contacts" at bounding box center [722, 101] width 193 height 27
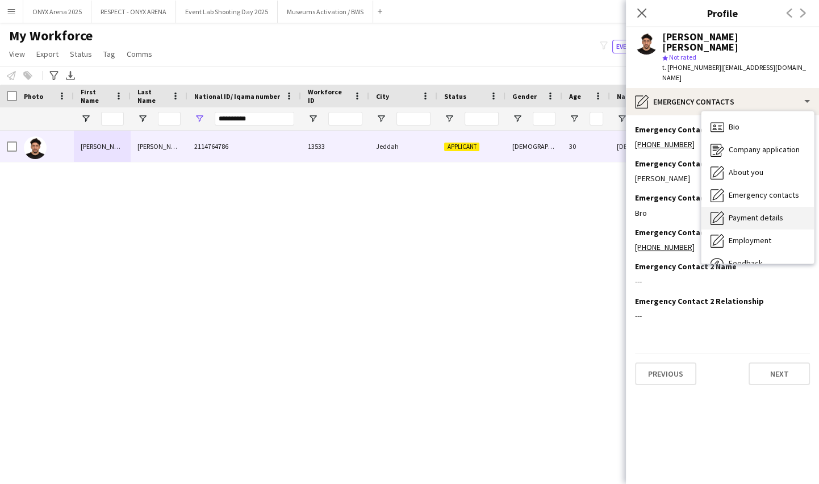
click at [743, 212] on span "Payment details" at bounding box center [756, 217] width 55 height 10
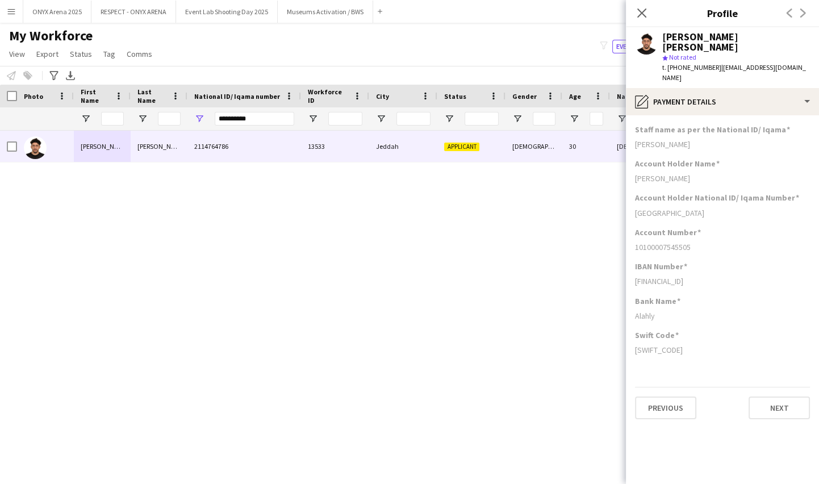
drag, startPoint x: 694, startPoint y: 194, endPoint x: 751, endPoint y: 195, distance: 57.4
click at [751, 195] on div "Account Holder National ID/ Iqama Number [GEOGRAPHIC_DATA]" at bounding box center [722, 210] width 175 height 34
drag, startPoint x: 744, startPoint y: 190, endPoint x: 789, endPoint y: 189, distance: 44.9
click at [789, 193] on h3 "Account Holder National ID/ Iqama Number" at bounding box center [717, 198] width 164 height 10
click at [717, 208] on div "[GEOGRAPHIC_DATA]" at bounding box center [722, 213] width 175 height 10
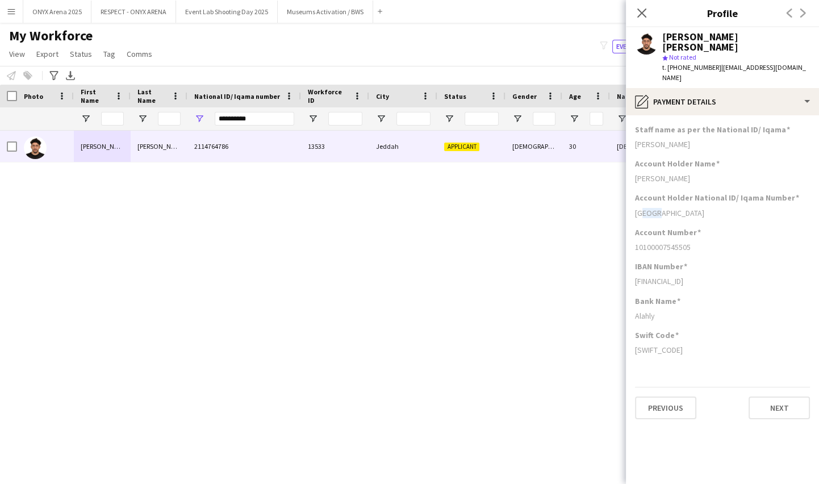
drag, startPoint x: 661, startPoint y: 203, endPoint x: 639, endPoint y: 203, distance: 21.6
click at [639, 208] on div "[GEOGRAPHIC_DATA]" at bounding box center [722, 213] width 175 height 10
click at [693, 208] on div "[GEOGRAPHIC_DATA]" at bounding box center [722, 213] width 175 height 10
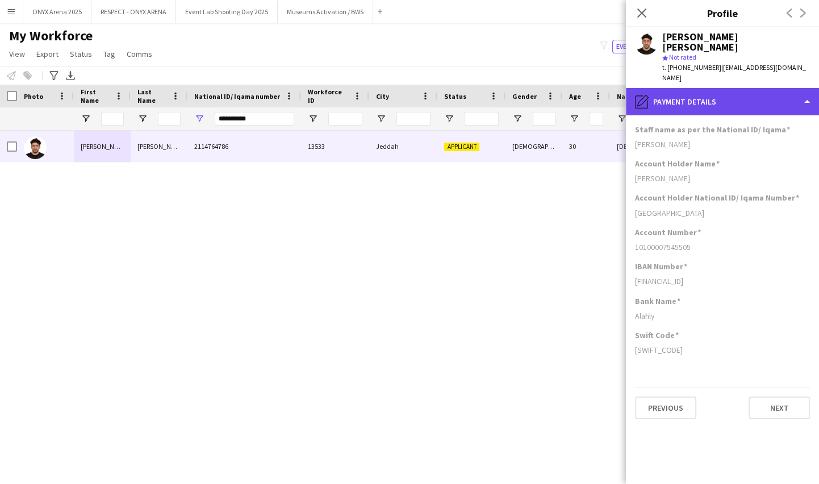
click at [714, 90] on div "pencil4 Payment details" at bounding box center [722, 101] width 193 height 27
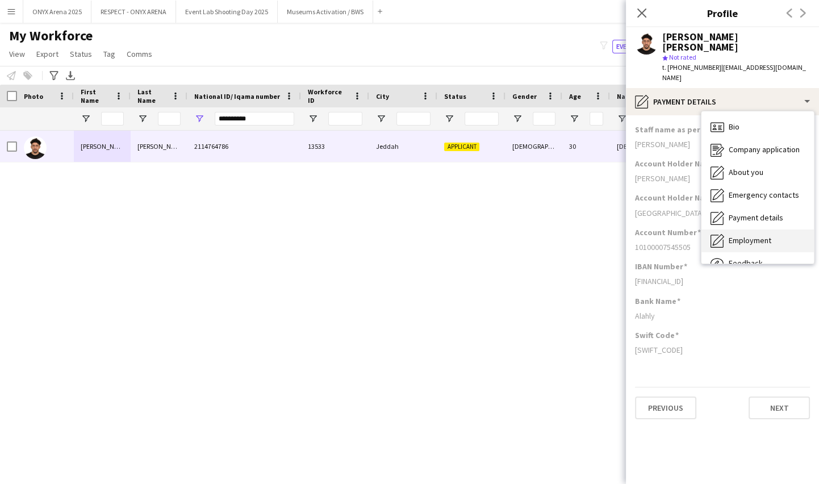
click at [758, 235] on span "Employment" at bounding box center [750, 240] width 43 height 10
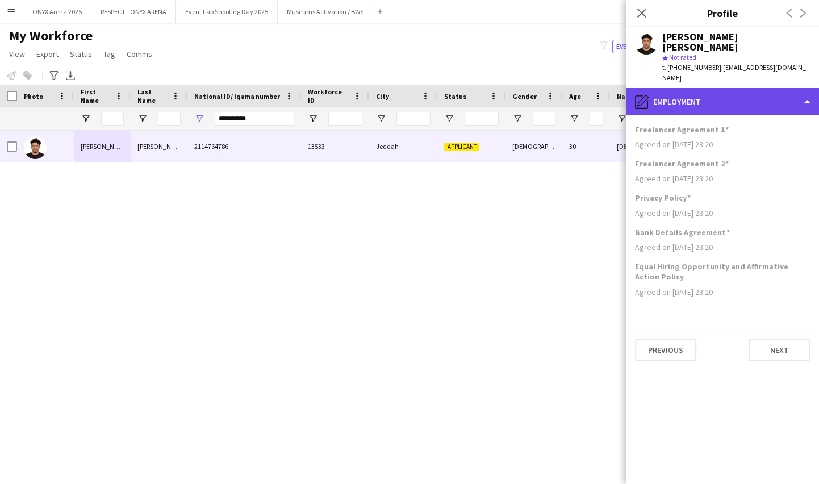
click at [733, 97] on div "pencil4 Employment" at bounding box center [722, 101] width 193 height 27
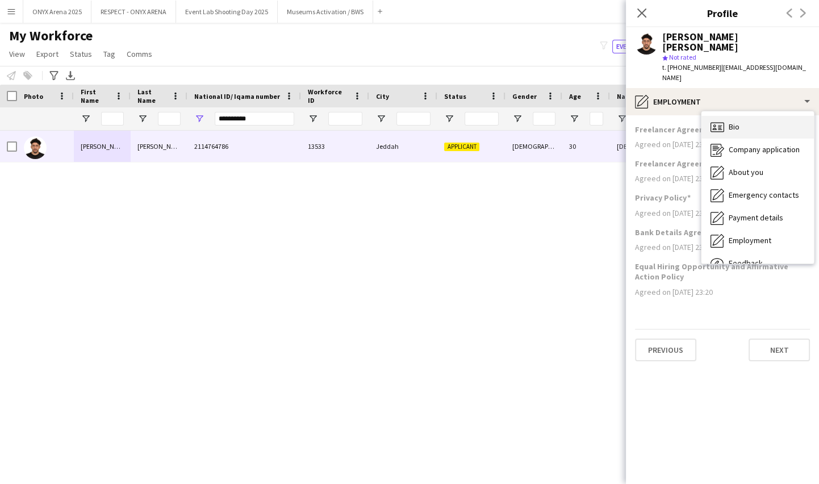
click at [751, 116] on div "Bio Bio" at bounding box center [758, 127] width 112 height 23
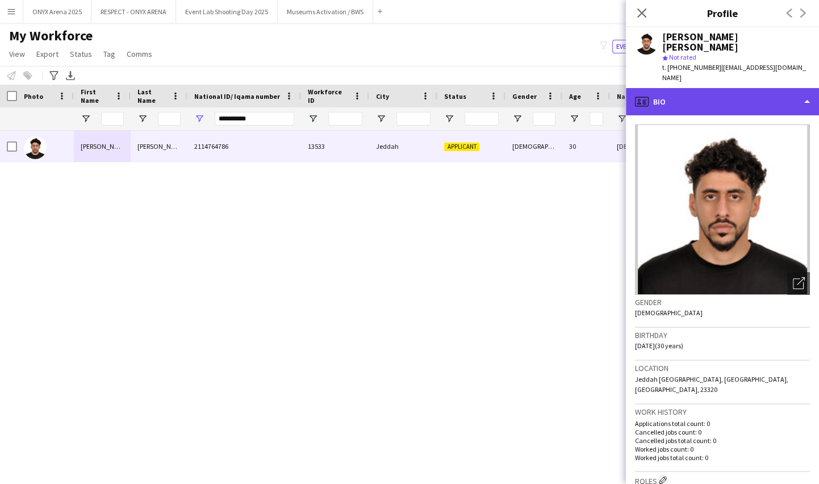
click at [660, 94] on div "profile Bio" at bounding box center [722, 101] width 193 height 27
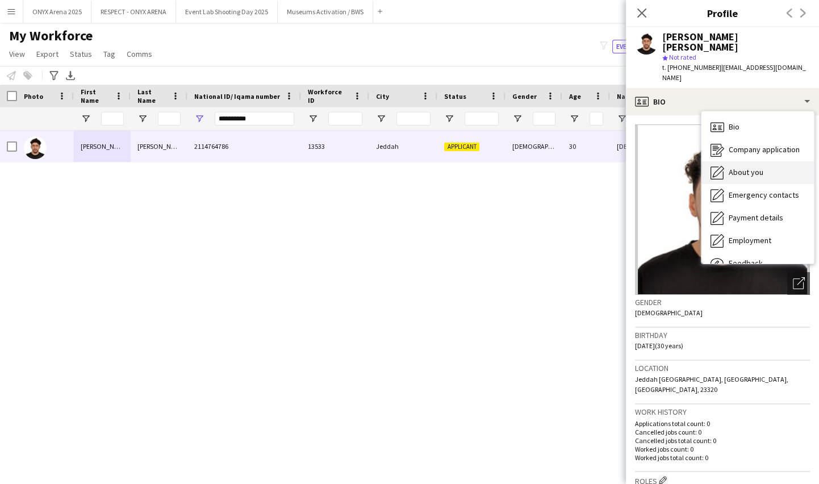
click at [722, 166] on icon "About you" at bounding box center [718, 173] width 14 height 14
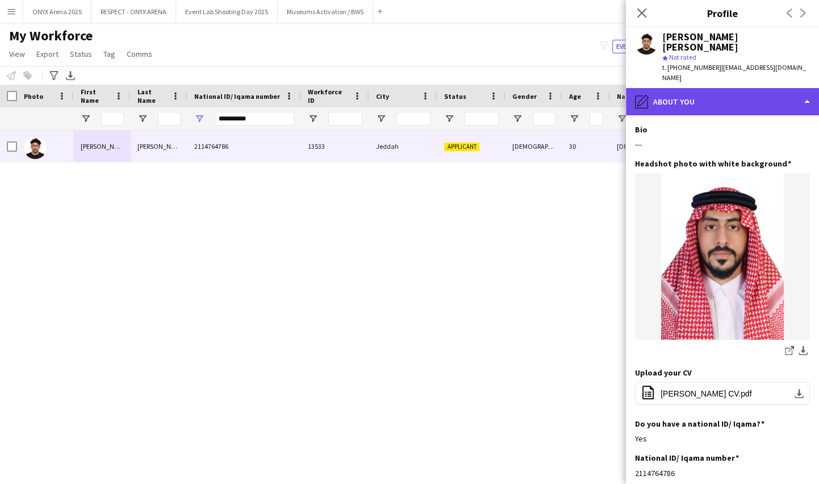
click at [716, 91] on div "pencil4 About you" at bounding box center [722, 101] width 193 height 27
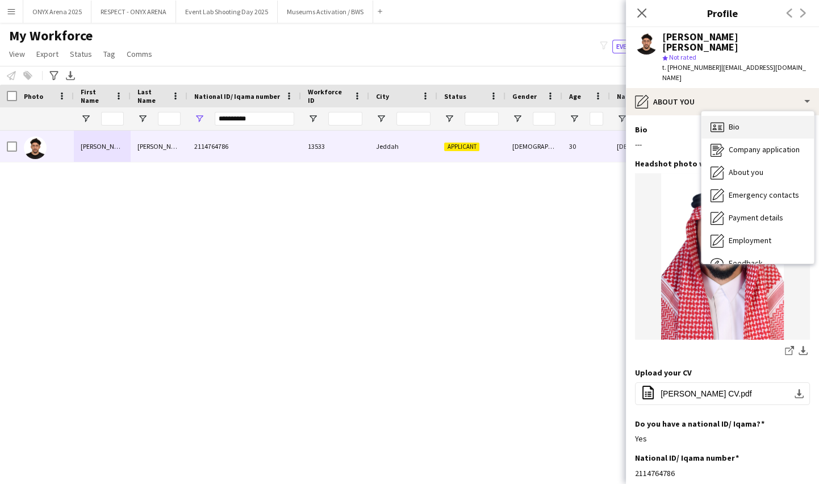
click at [737, 122] on span "Bio" at bounding box center [734, 127] width 11 height 10
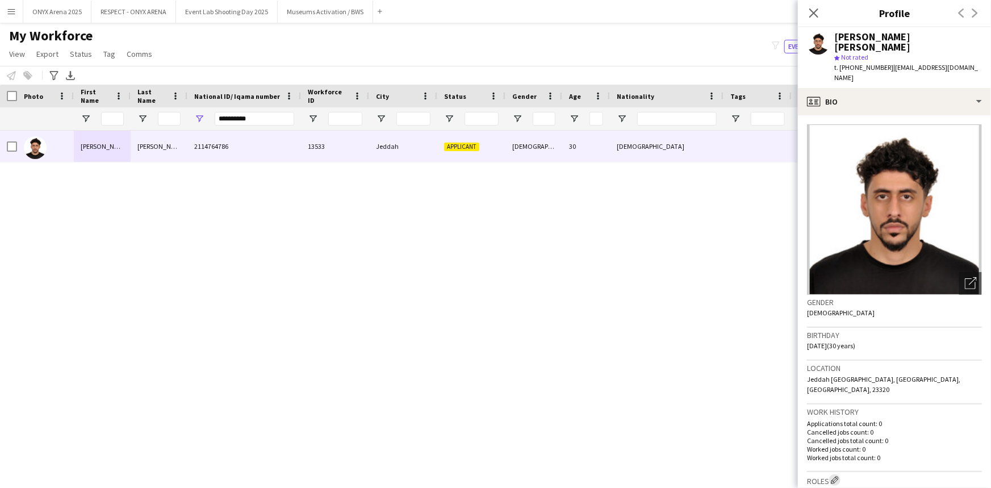
click at [839, 476] on app-icon "Edit crew company roles" at bounding box center [835, 480] width 8 height 8
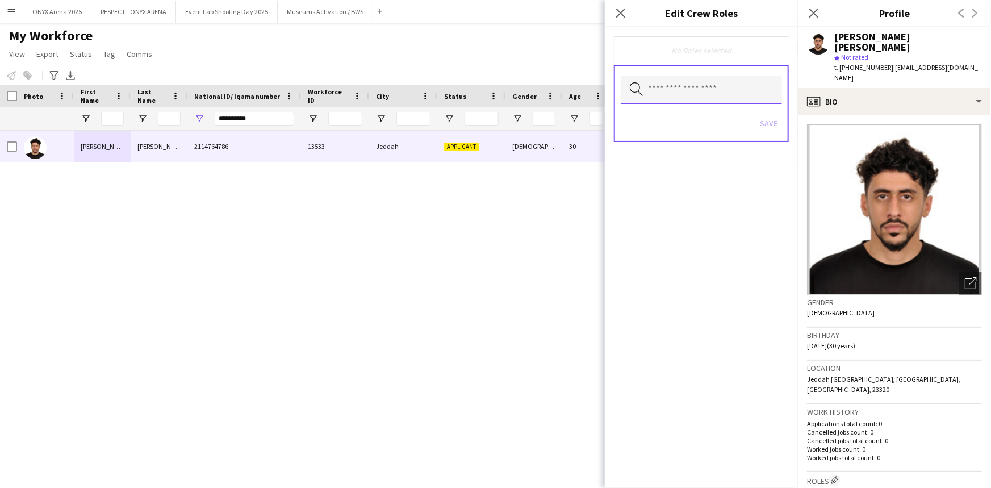
click at [674, 88] on input "text" at bounding box center [701, 90] width 161 height 28
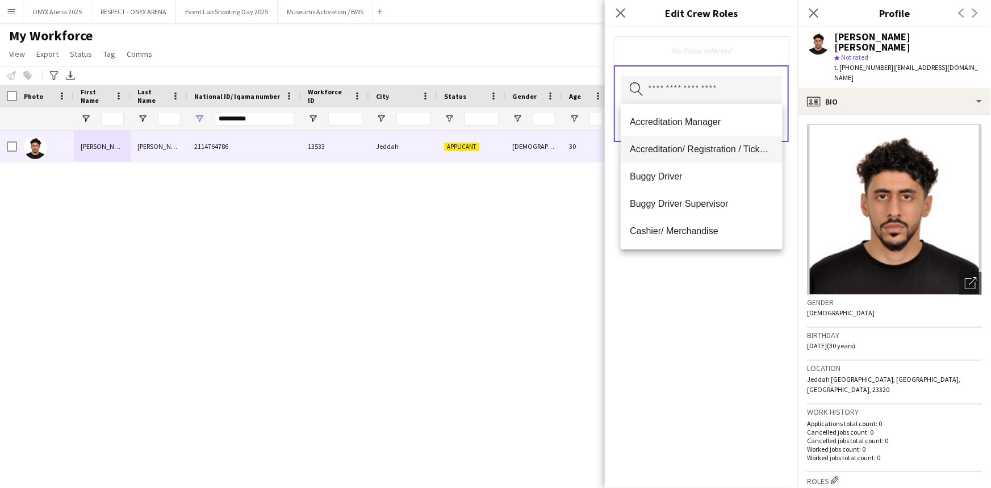
click at [665, 153] on span "Accreditation/ Registration / Ticketing" at bounding box center [701, 149] width 143 height 11
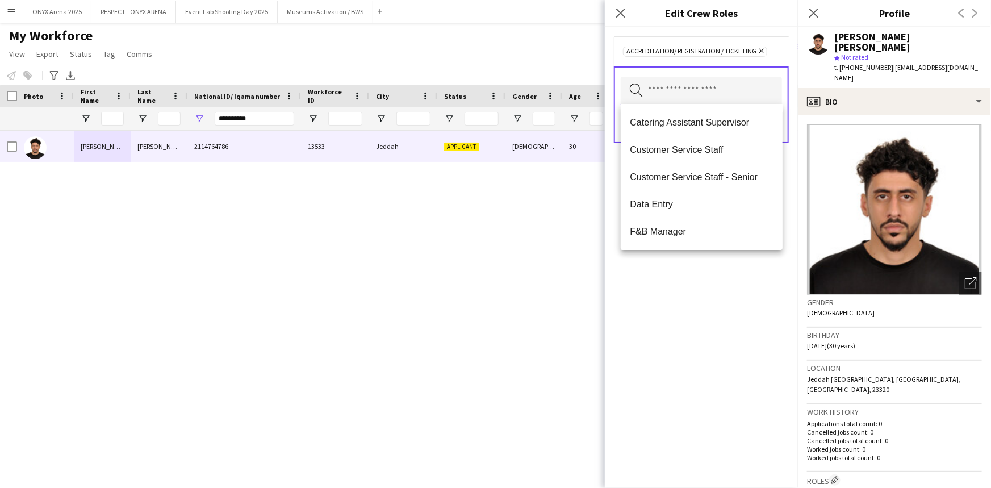
scroll to position [155, 0]
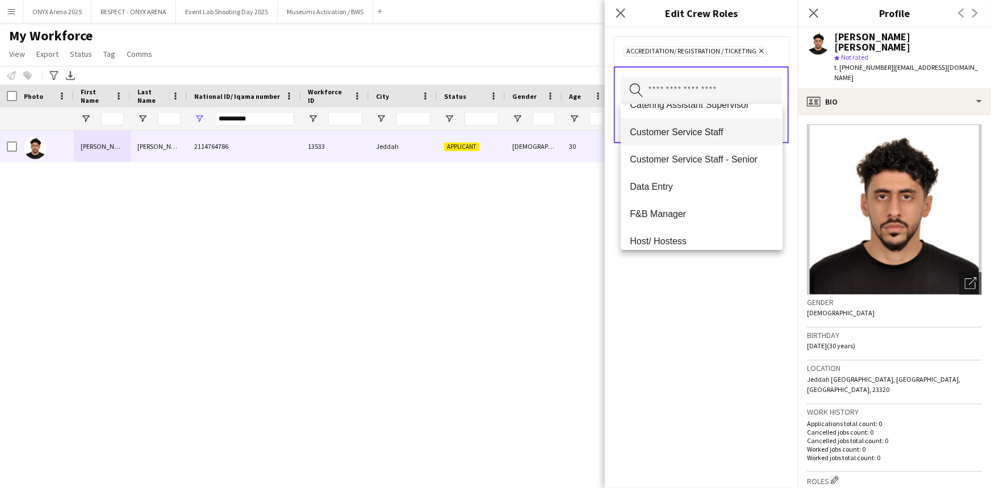
click at [667, 128] on span "Customer Service Staff" at bounding box center [701, 132] width 143 height 11
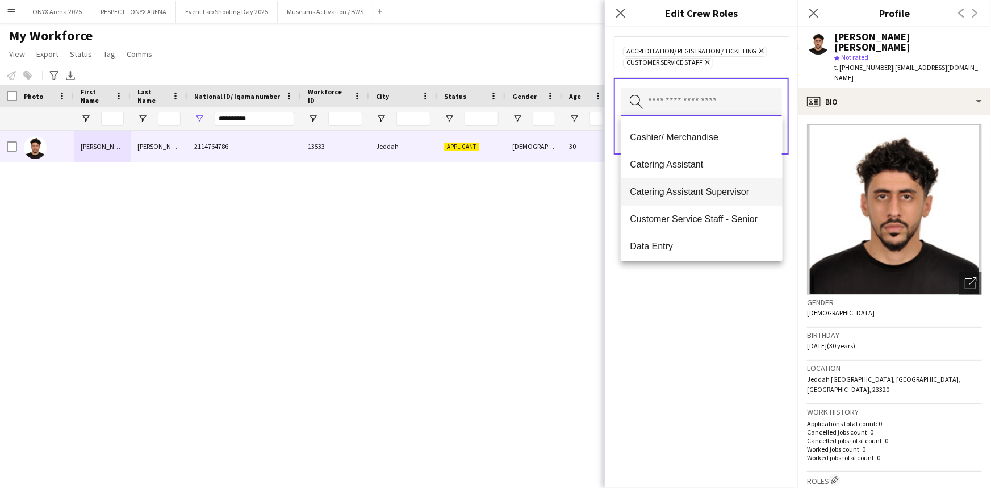
scroll to position [103, 0]
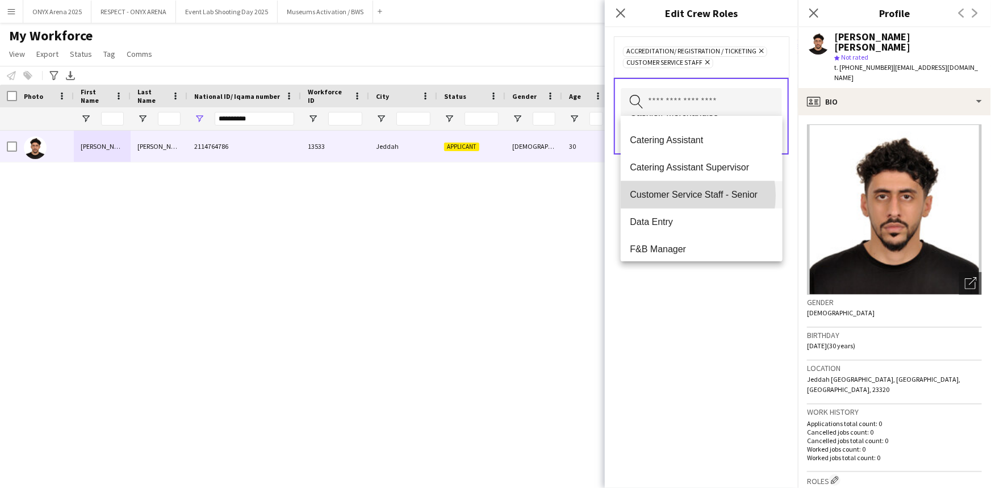
click at [682, 195] on span "Customer Service Staff - Senior" at bounding box center [701, 194] width 143 height 11
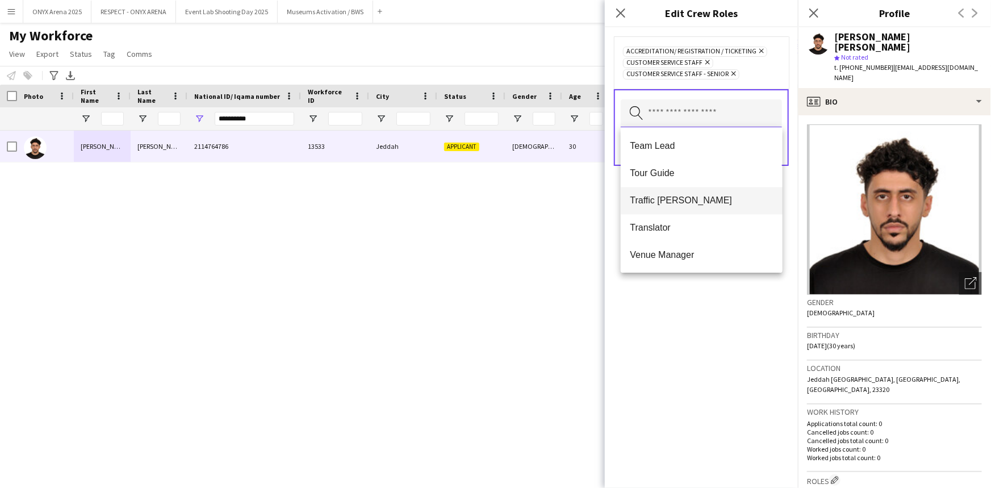
scroll to position [1090, 0]
click at [679, 194] on mat-option "Traffic [PERSON_NAME]" at bounding box center [701, 200] width 161 height 27
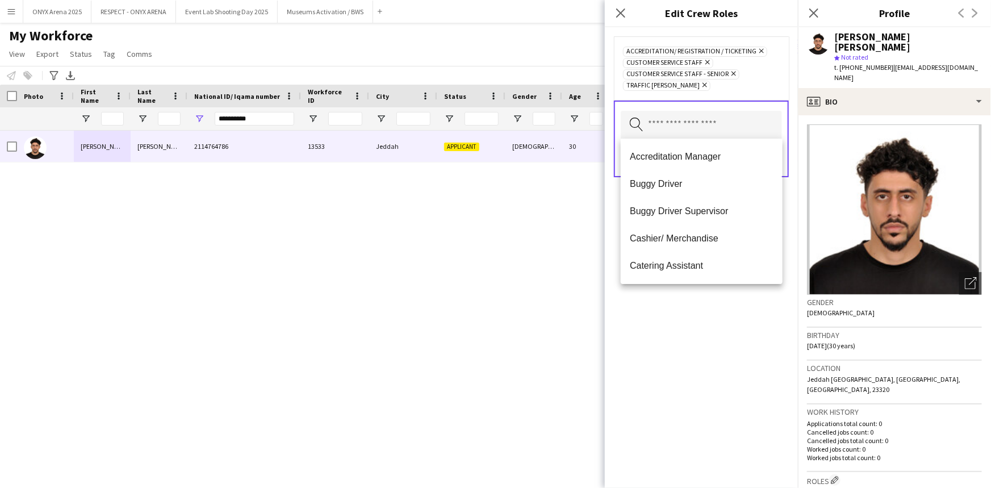
drag, startPoint x: 685, startPoint y: 340, endPoint x: 687, endPoint y: 324, distance: 15.6
click at [685, 338] on div "Accreditation/ Registration / Ticketing Remove Customer Service Staff Remove Cu…" at bounding box center [701, 257] width 193 height 461
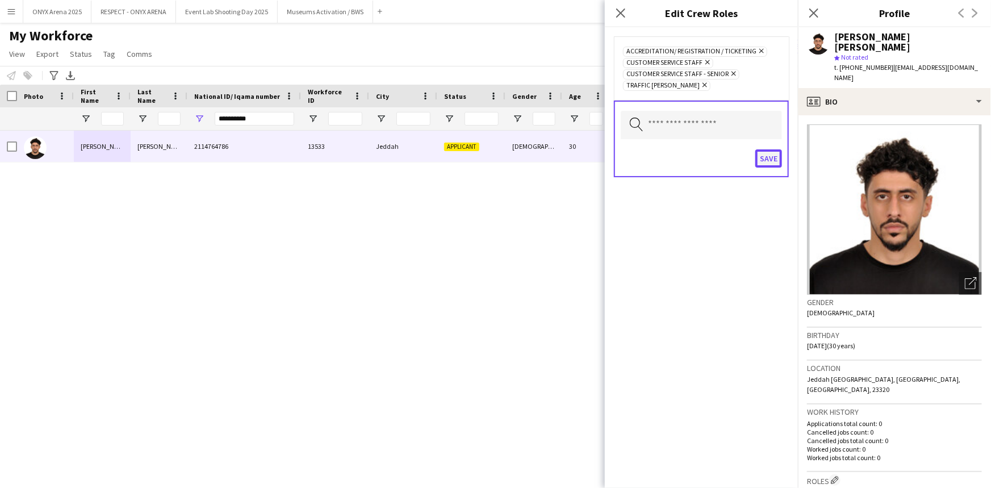
click at [767, 159] on button "Save" at bounding box center [769, 158] width 27 height 18
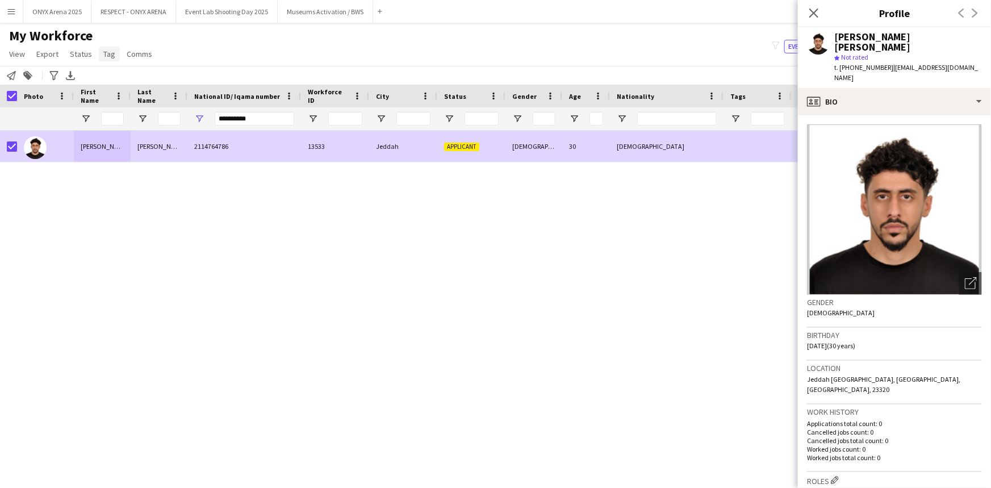
click at [112, 53] on span "Tag" at bounding box center [109, 54] width 12 height 10
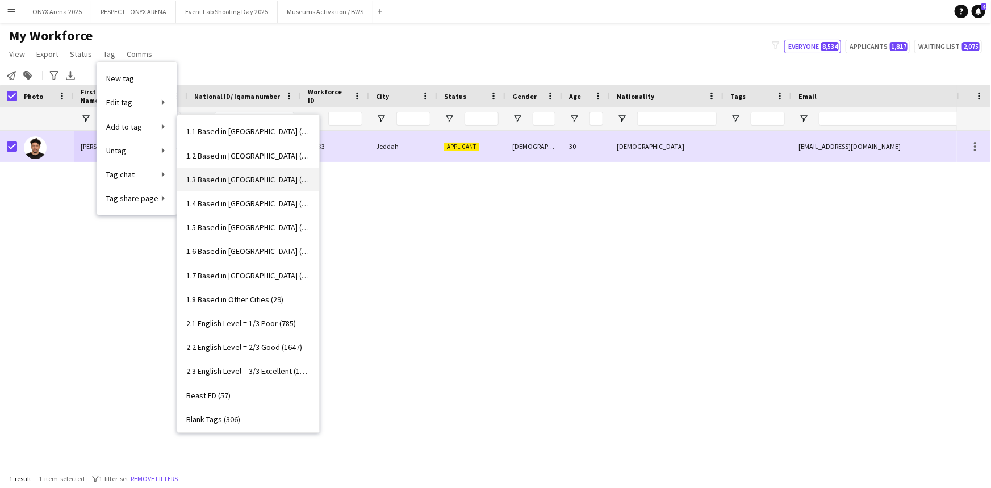
click at [243, 173] on link "1.3 Based in [GEOGRAPHIC_DATA] (1069)" at bounding box center [248, 180] width 142 height 24
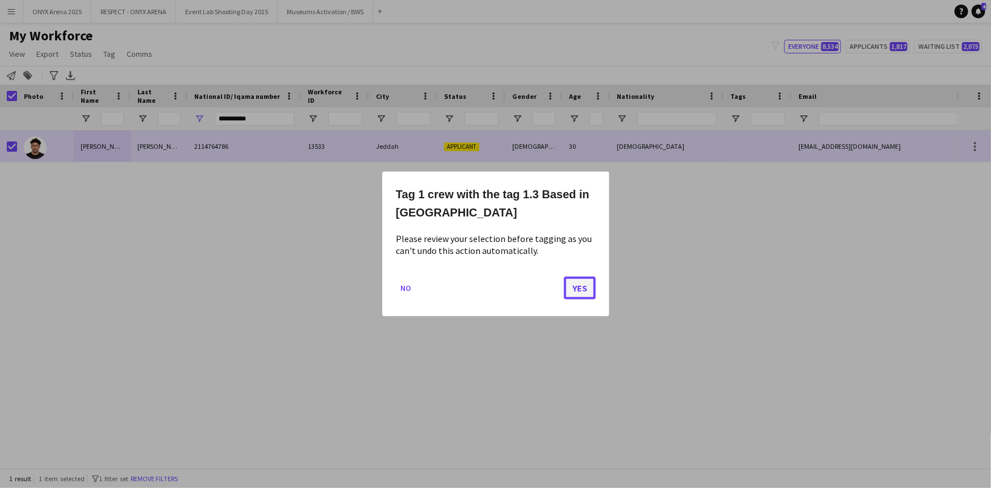
click at [587, 289] on button "Yes" at bounding box center [580, 288] width 32 height 23
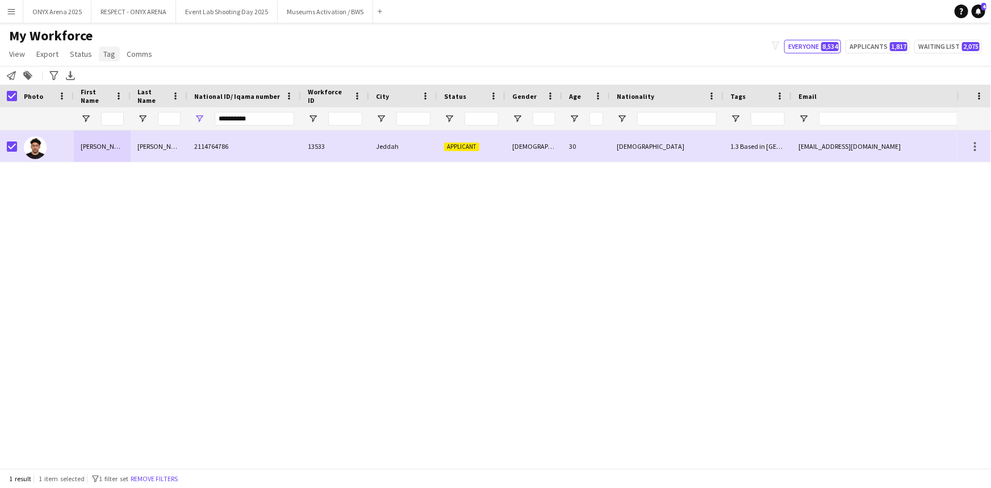
click at [115, 53] on link "Tag" at bounding box center [109, 54] width 21 height 15
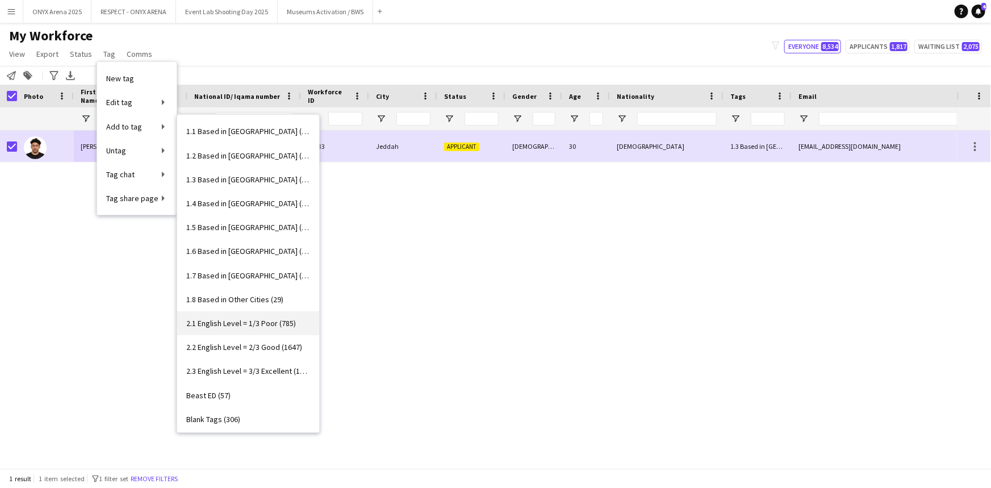
click at [235, 330] on link "2.1 English Level = 1/3 Poor (785)" at bounding box center [248, 323] width 142 height 24
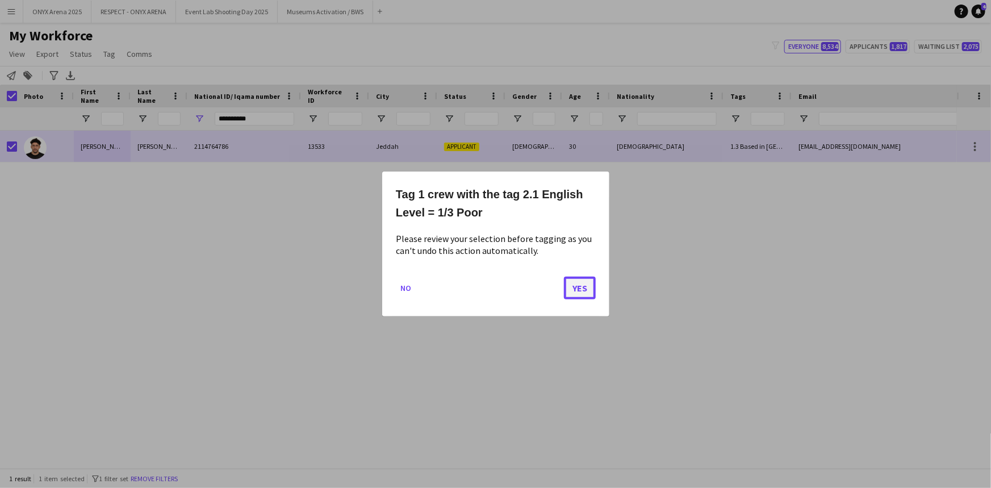
click at [569, 287] on button "Yes" at bounding box center [580, 288] width 32 height 23
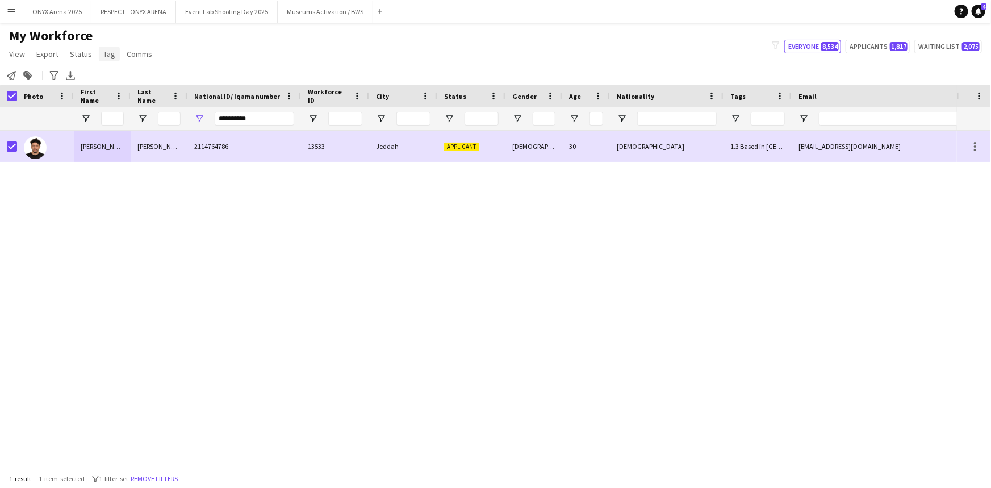
click at [107, 47] on link "Tag" at bounding box center [109, 54] width 21 height 15
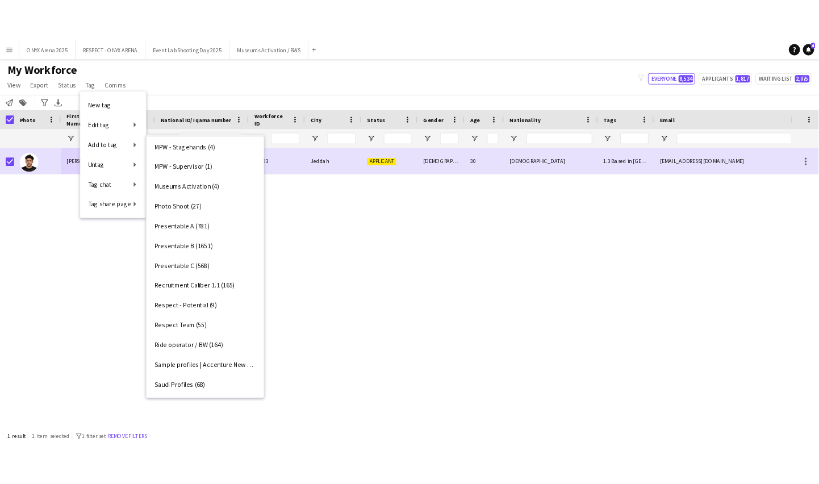
scroll to position [774, 0]
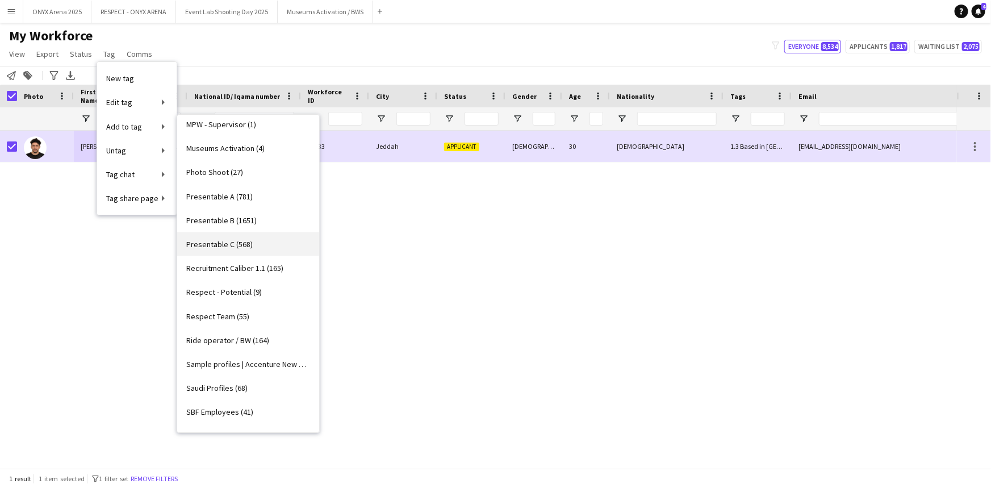
click at [249, 243] on span "Presentable C (568)" at bounding box center [219, 244] width 66 height 10
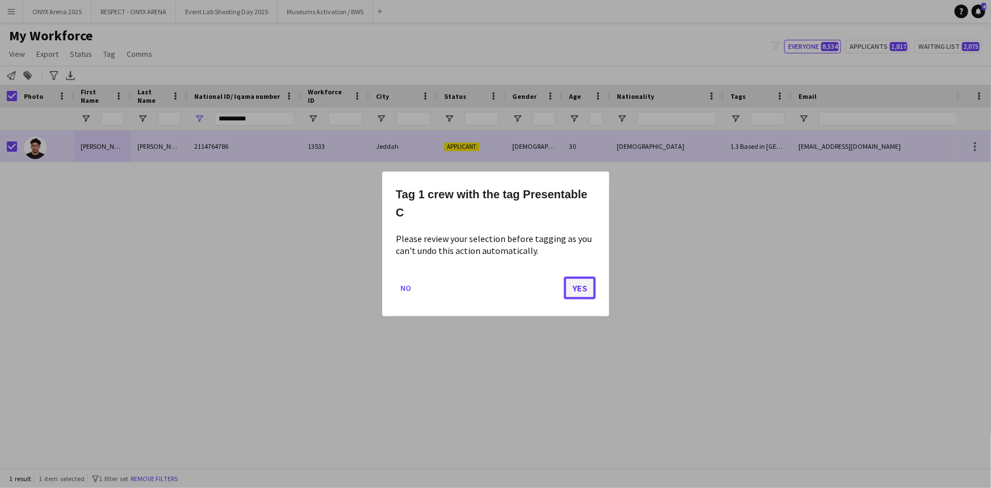
click at [575, 290] on button "Yes" at bounding box center [580, 288] width 32 height 23
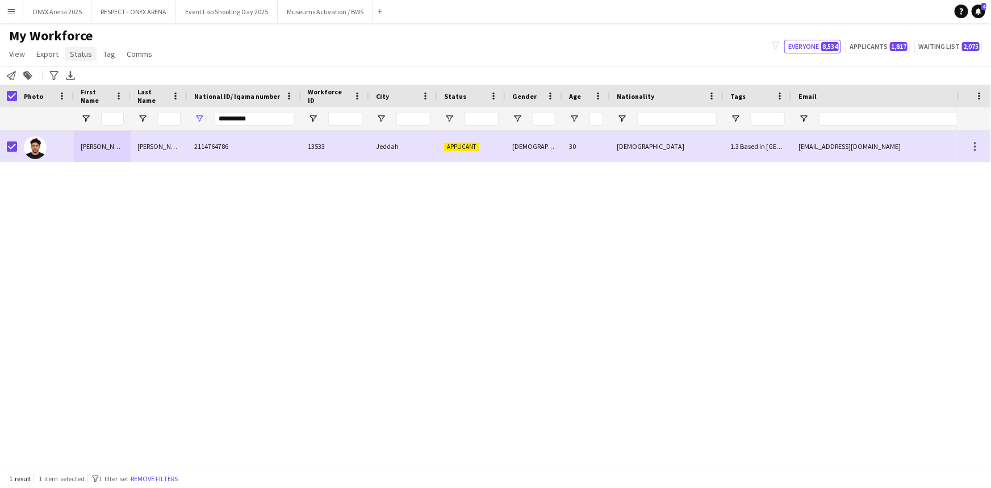
click at [76, 56] on span "Status" at bounding box center [81, 54] width 22 height 10
click at [84, 80] on span "Edit" at bounding box center [80, 78] width 13 height 10
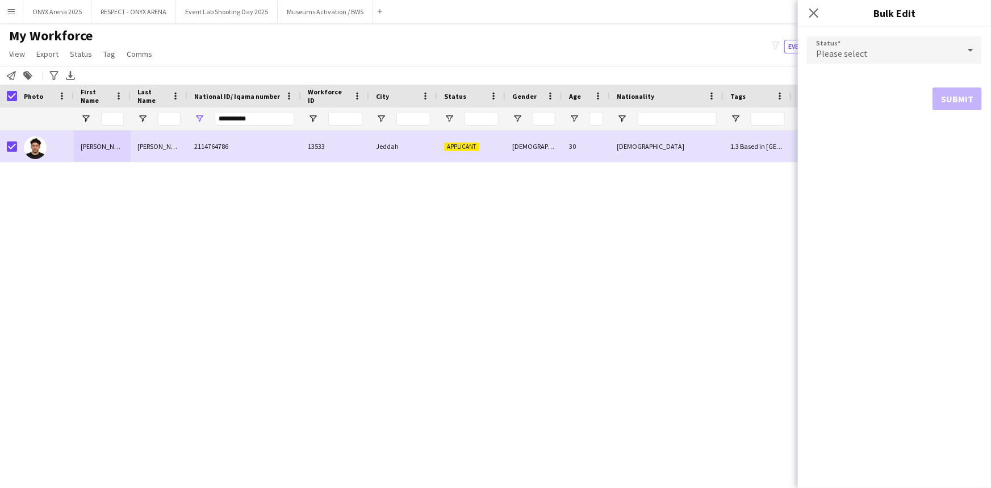
click at [843, 49] on span "Please select" at bounding box center [842, 53] width 52 height 11
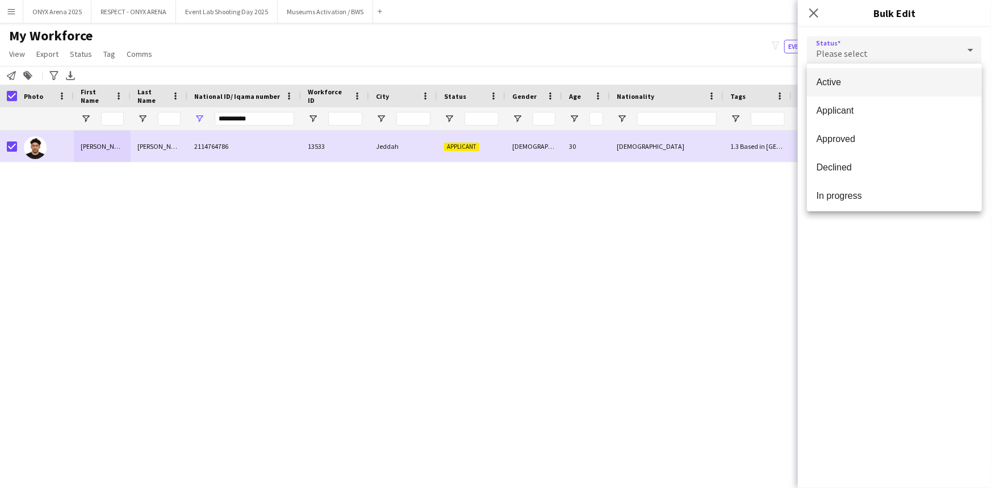
click at [848, 86] on span "Active" at bounding box center [894, 82] width 157 height 11
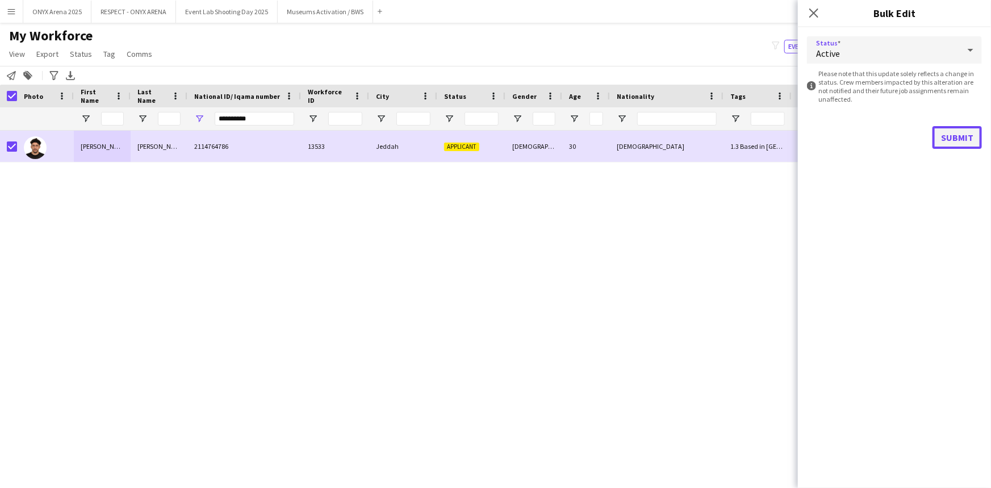
click at [958, 136] on button "Submit" at bounding box center [957, 137] width 49 height 23
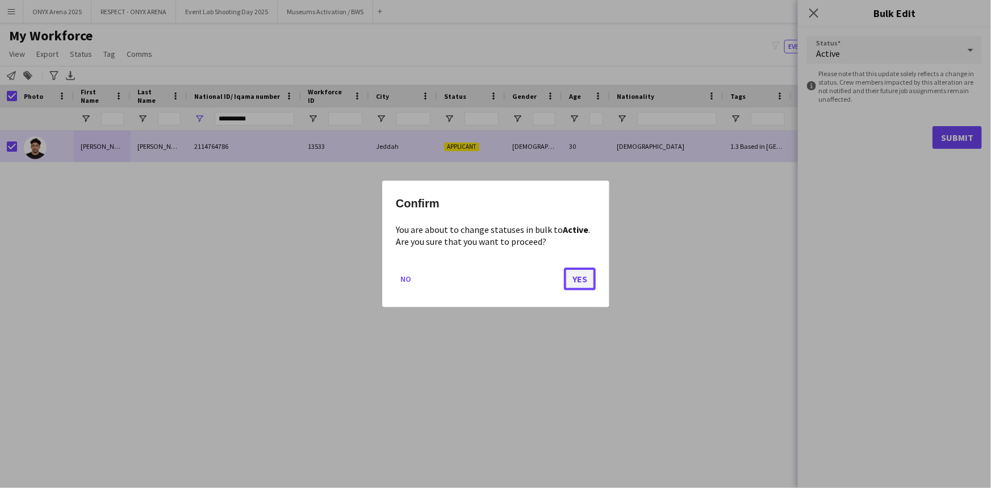
click at [578, 278] on button "Yes" at bounding box center [580, 279] width 32 height 23
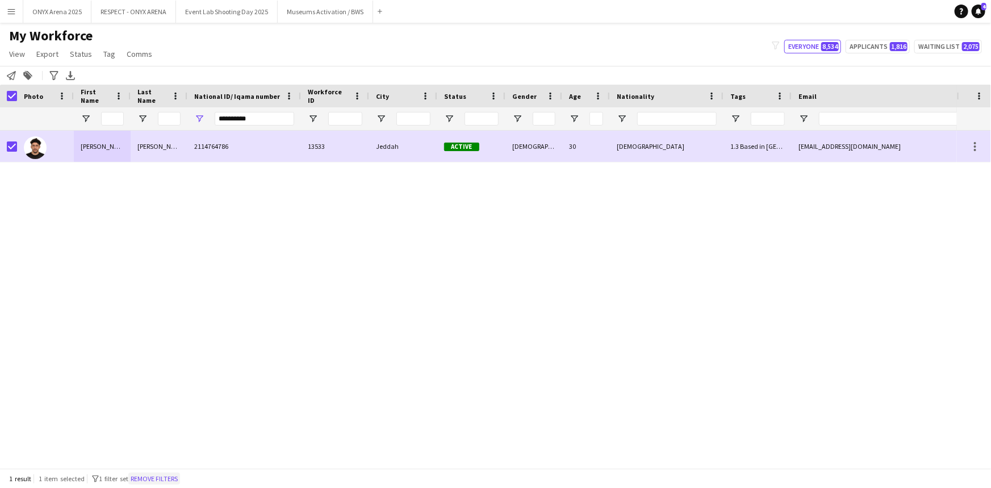
click at [166, 482] on button "Remove filters" at bounding box center [154, 479] width 52 height 12
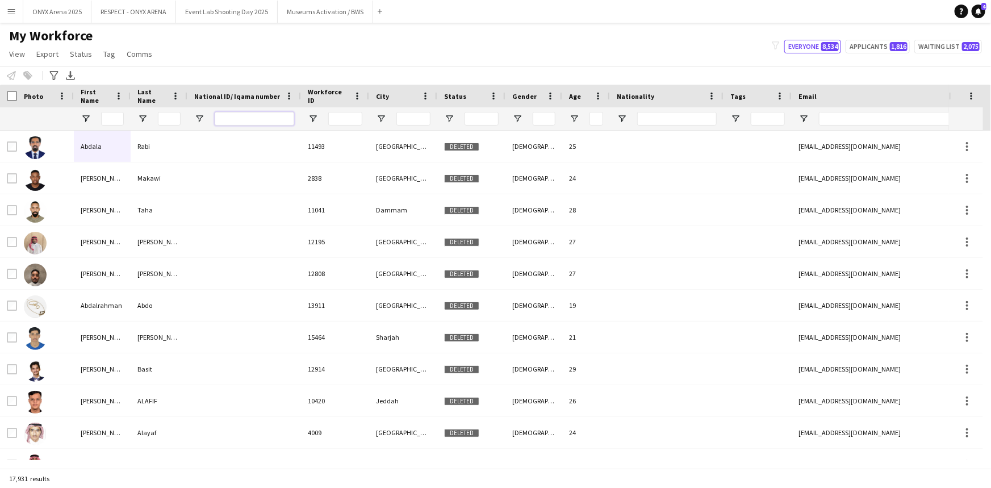
click at [245, 115] on input "National ID/ Iqama number Filter Input" at bounding box center [255, 119] width 80 height 14
paste input "**********"
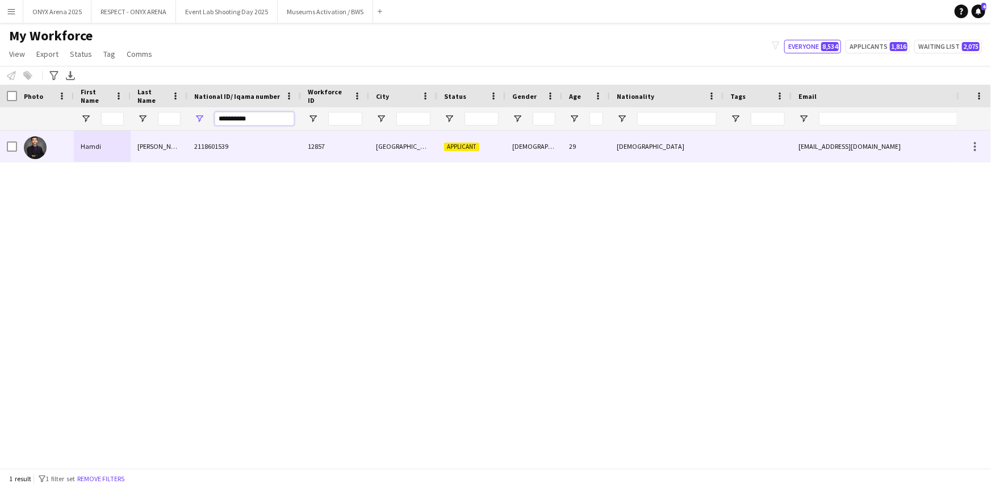
type input "**********"
click at [103, 147] on div "Hamdi" at bounding box center [102, 146] width 57 height 31
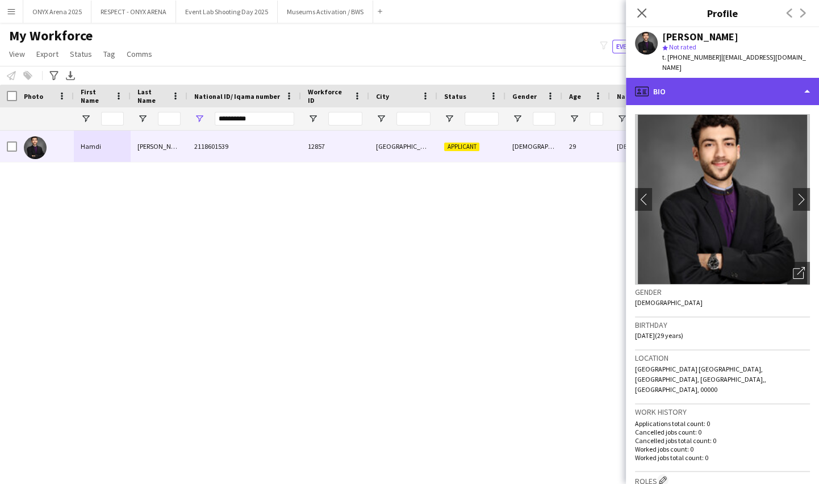
click at [731, 78] on div "profile Bio" at bounding box center [722, 91] width 193 height 27
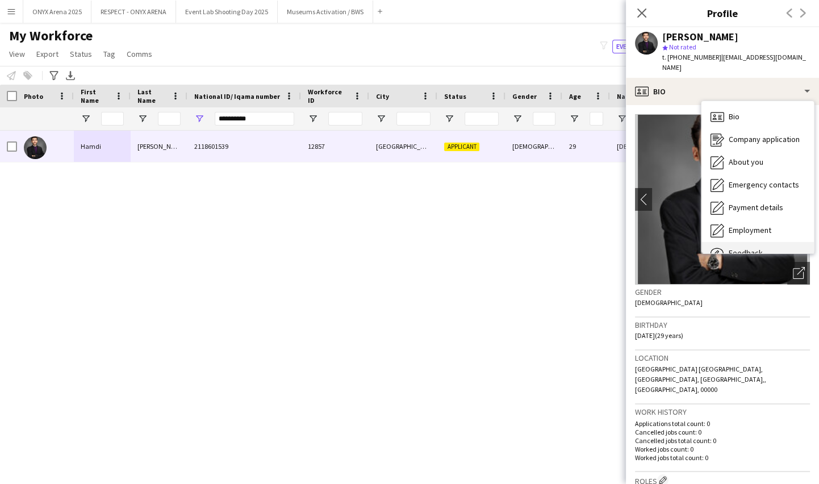
click at [752, 248] on span "Feedback" at bounding box center [746, 253] width 34 height 10
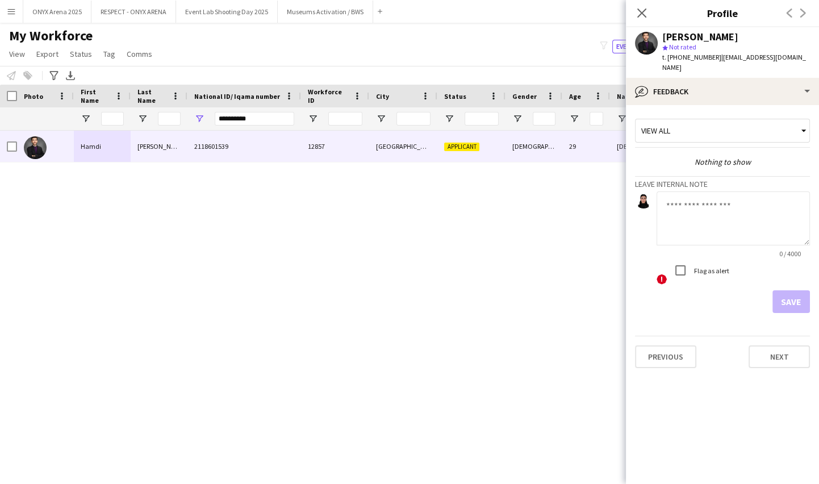
click at [701, 202] on textarea at bounding box center [733, 218] width 153 height 54
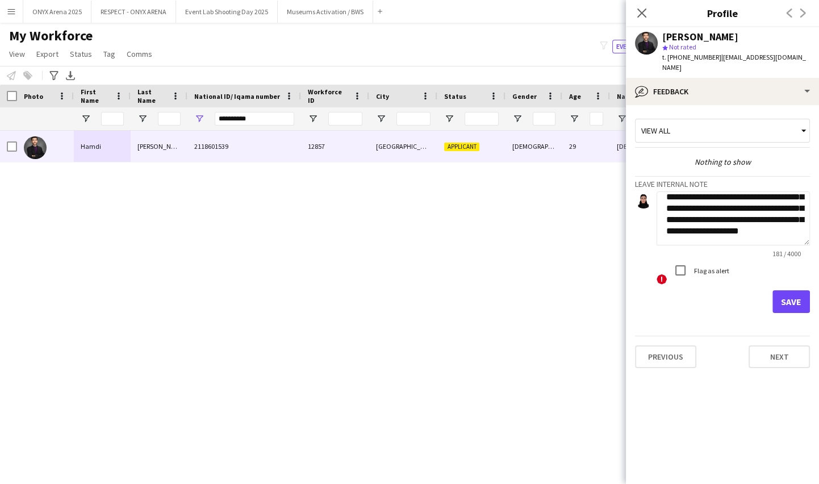
scroll to position [34, 0]
click at [754, 218] on textarea "**********" at bounding box center [733, 218] width 153 height 54
click at [750, 226] on textarea "**********" at bounding box center [733, 218] width 153 height 54
click at [724, 227] on textarea "**********" at bounding box center [733, 218] width 153 height 54
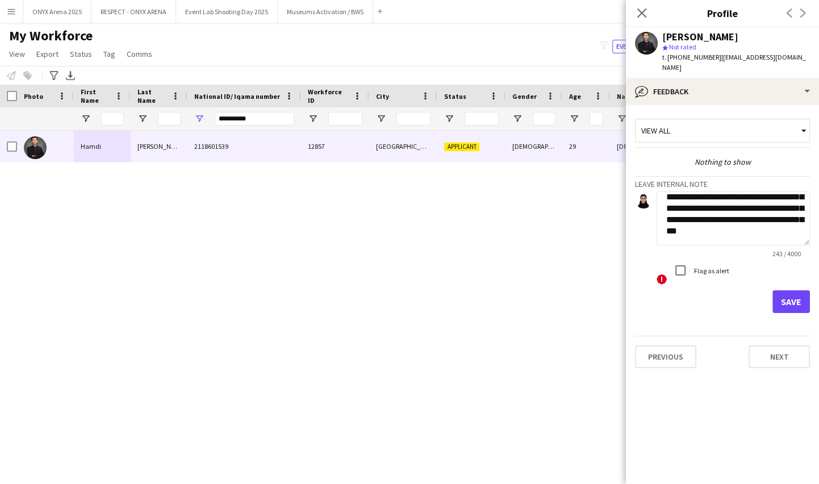
click at [771, 227] on textarea "**********" at bounding box center [733, 218] width 153 height 54
click at [792, 230] on textarea "**********" at bounding box center [733, 218] width 153 height 54
click at [789, 230] on textarea "**********" at bounding box center [733, 218] width 153 height 54
click at [745, 224] on textarea "**********" at bounding box center [733, 218] width 153 height 54
click at [794, 232] on textarea "**********" at bounding box center [733, 218] width 153 height 54
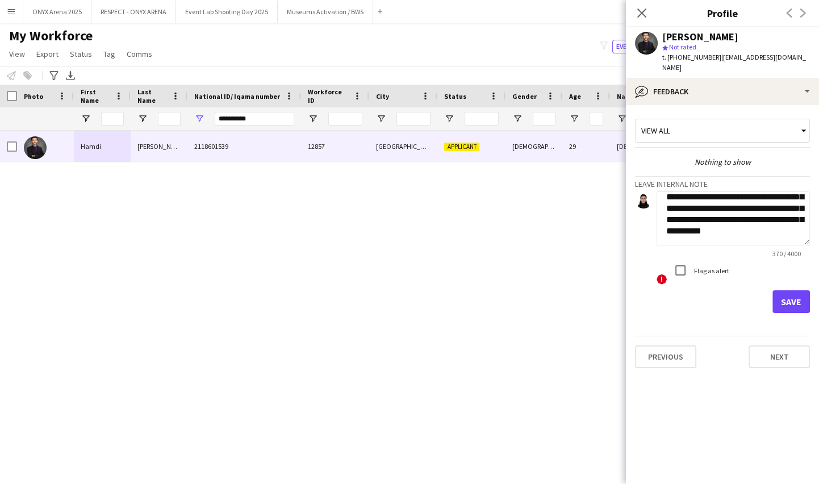
scroll to position [102, 0]
type textarea "**********"
click at [807, 298] on button "Save" at bounding box center [791, 301] width 37 height 23
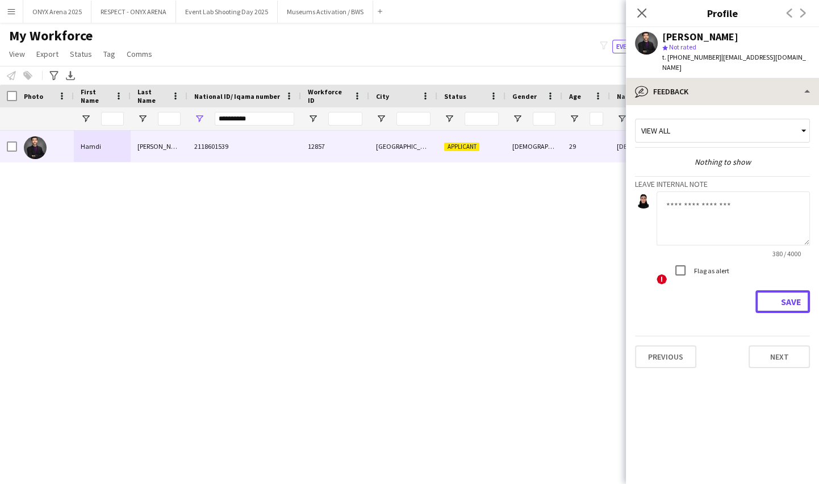
scroll to position [0, 0]
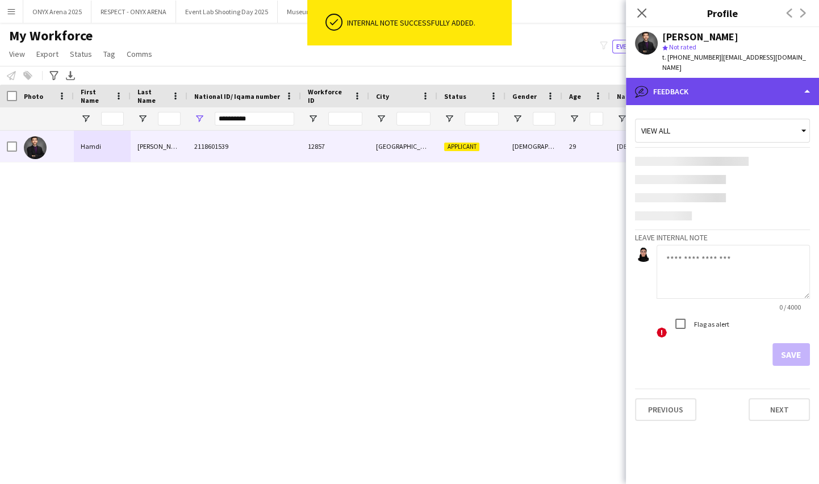
click at [690, 78] on div "bubble-pencil Feedback" at bounding box center [722, 91] width 193 height 27
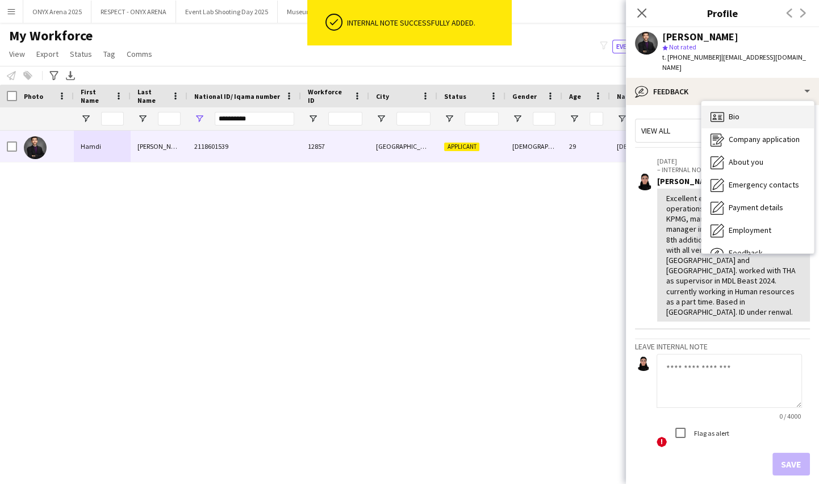
click at [705, 106] on div "Bio Bio" at bounding box center [758, 117] width 112 height 23
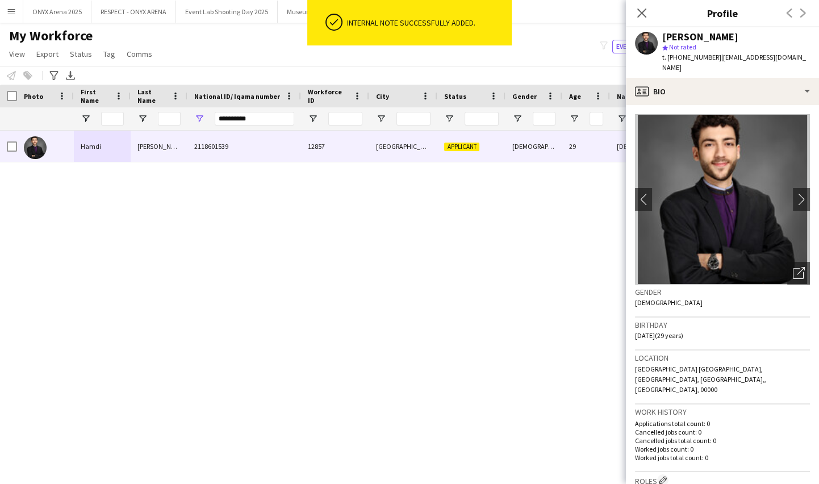
click at [716, 66] on div "[PERSON_NAME] star Not rated t. [PHONE_NUMBER] | [EMAIL_ADDRESS][DOMAIN_NAME]" at bounding box center [722, 52] width 193 height 51
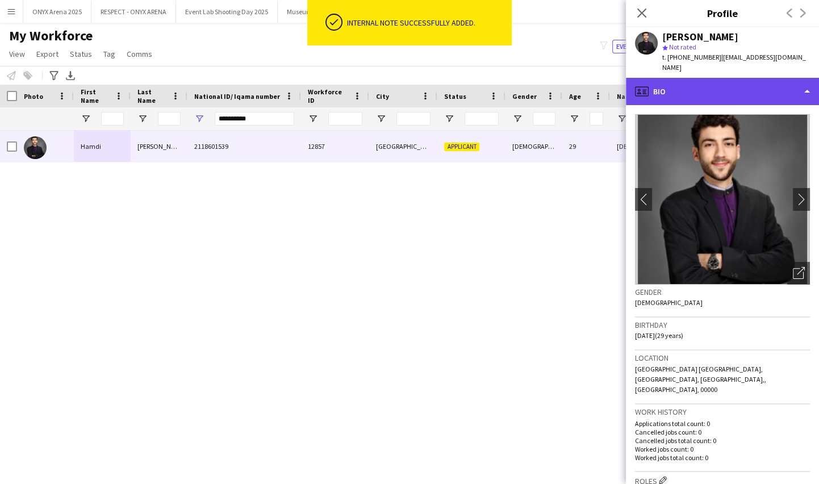
click at [716, 79] on div "profile Bio" at bounding box center [722, 91] width 193 height 27
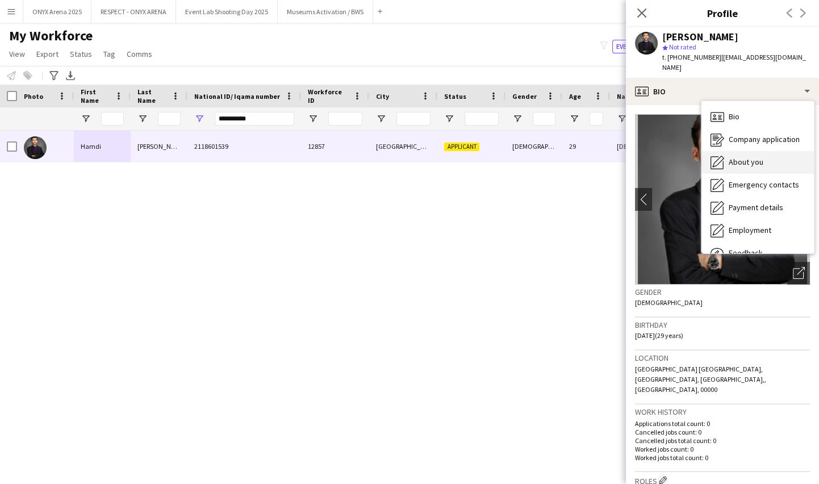
click at [731, 151] on div "About you About you" at bounding box center [758, 162] width 112 height 23
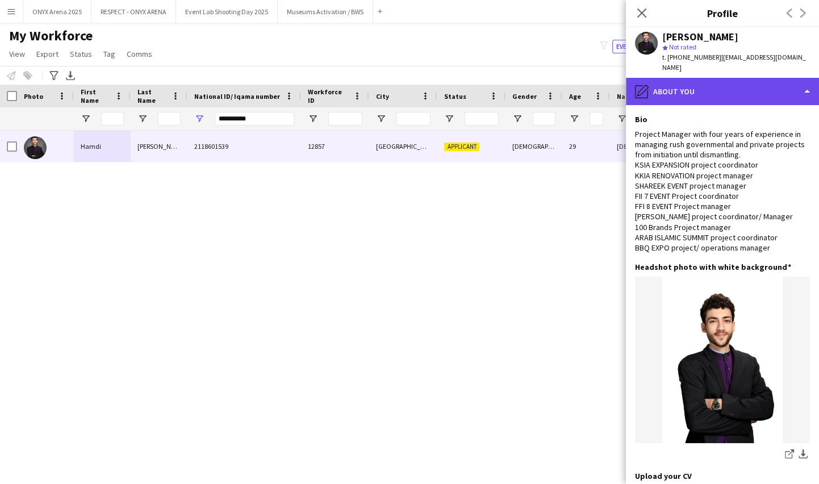
click at [696, 89] on div "pencil4 About you" at bounding box center [722, 91] width 193 height 27
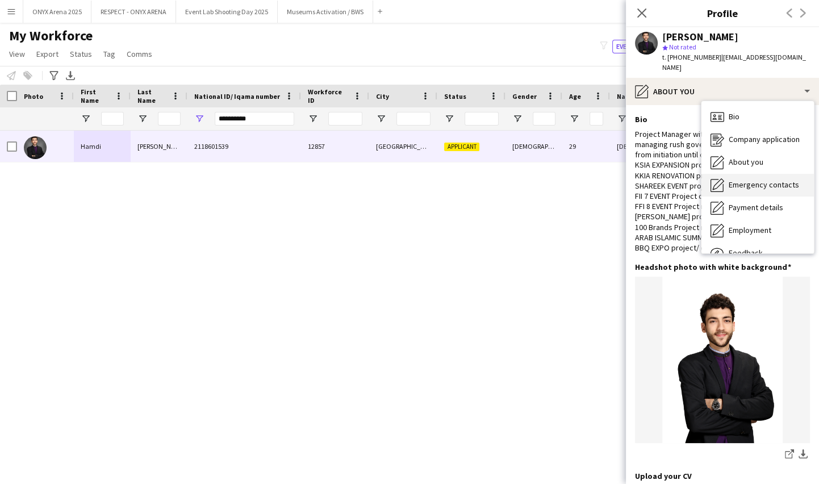
click at [747, 180] on span "Emergency contacts" at bounding box center [764, 185] width 70 height 10
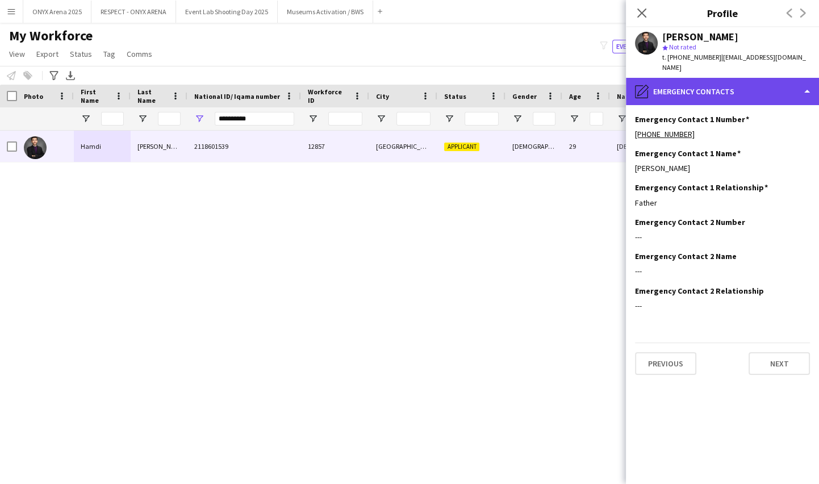
click at [690, 81] on div "pencil4 Emergency contacts" at bounding box center [722, 91] width 193 height 27
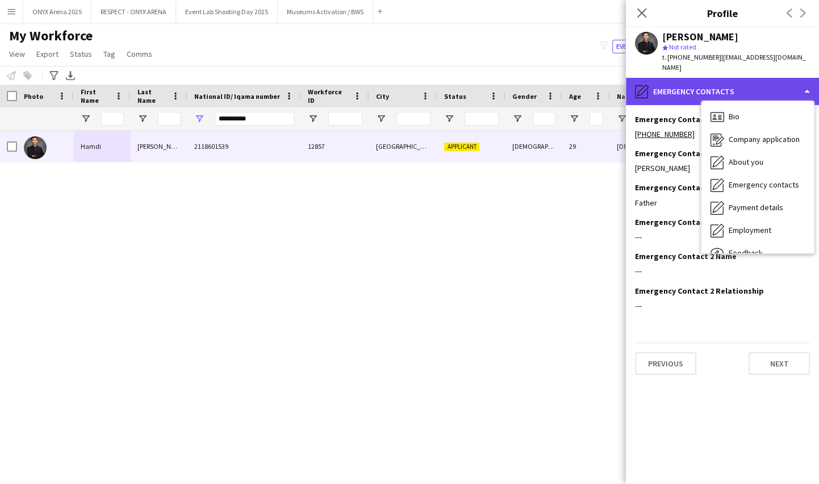
click at [669, 79] on div "pencil4 Emergency contacts" at bounding box center [722, 91] width 193 height 27
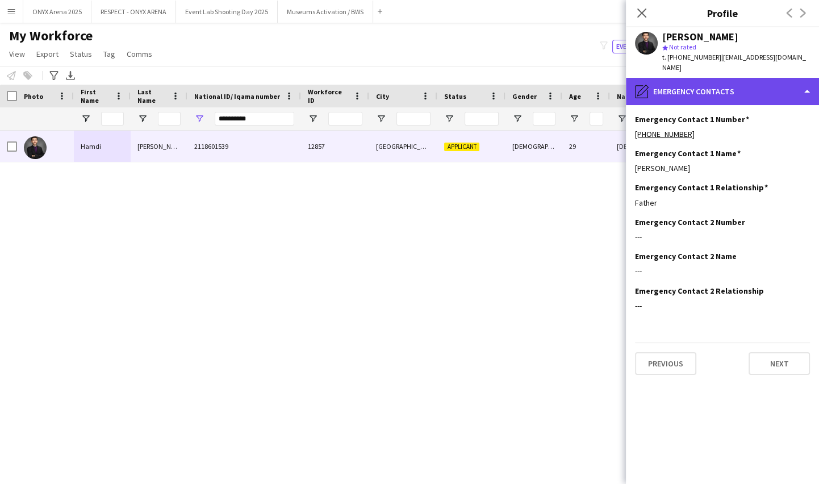
click at [718, 85] on div "pencil4 Emergency contacts" at bounding box center [722, 91] width 193 height 27
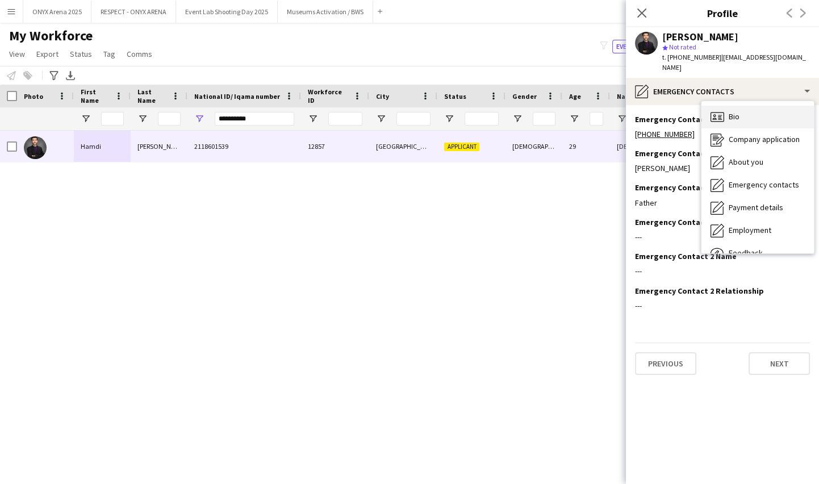
click at [723, 112] on icon at bounding box center [718, 117] width 14 height 10
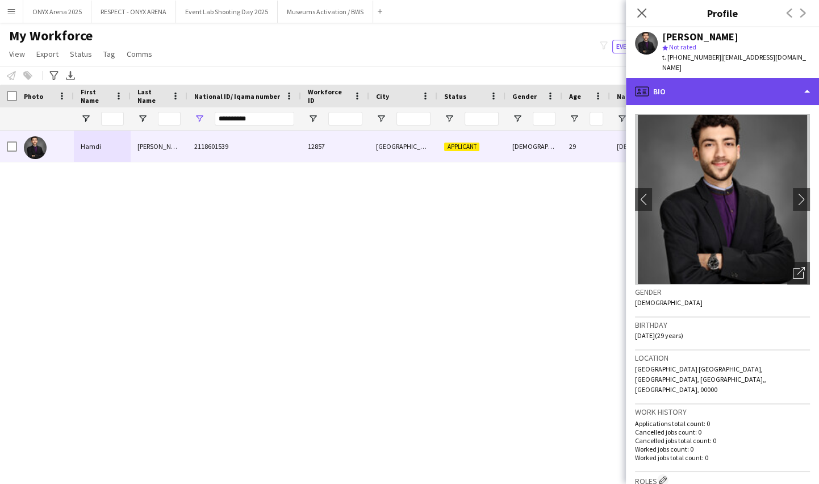
click at [704, 78] on div "profile Bio" at bounding box center [722, 91] width 193 height 27
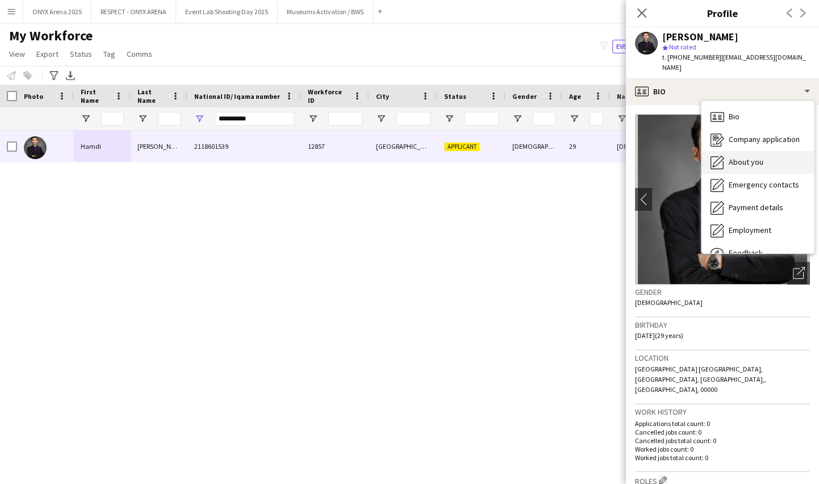
click at [726, 151] on div "About you About you" at bounding box center [758, 162] width 112 height 23
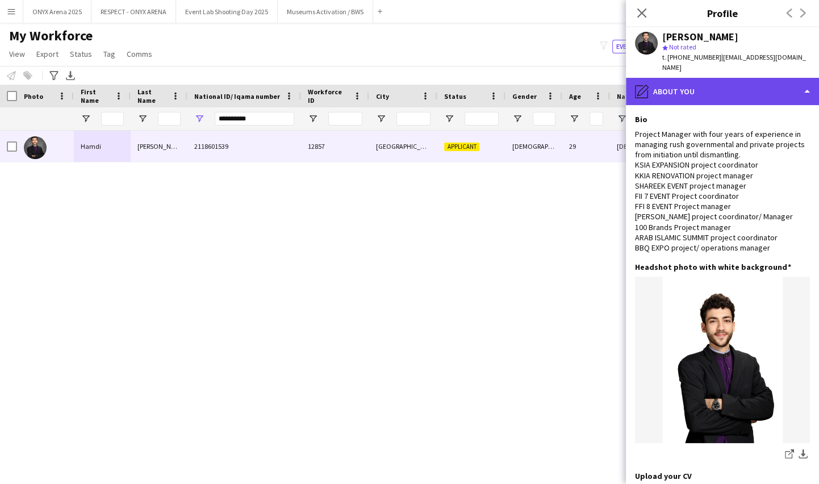
click at [742, 78] on div "pencil4 About you" at bounding box center [722, 91] width 193 height 27
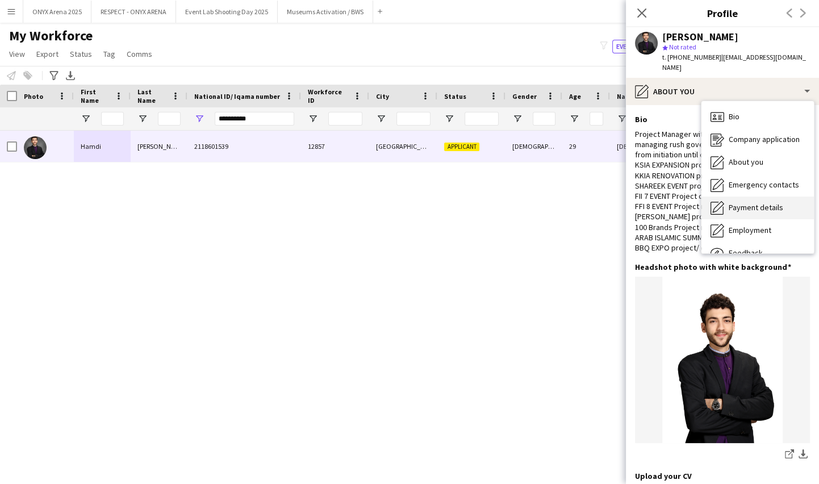
click at [739, 202] on span "Payment details" at bounding box center [756, 207] width 55 height 10
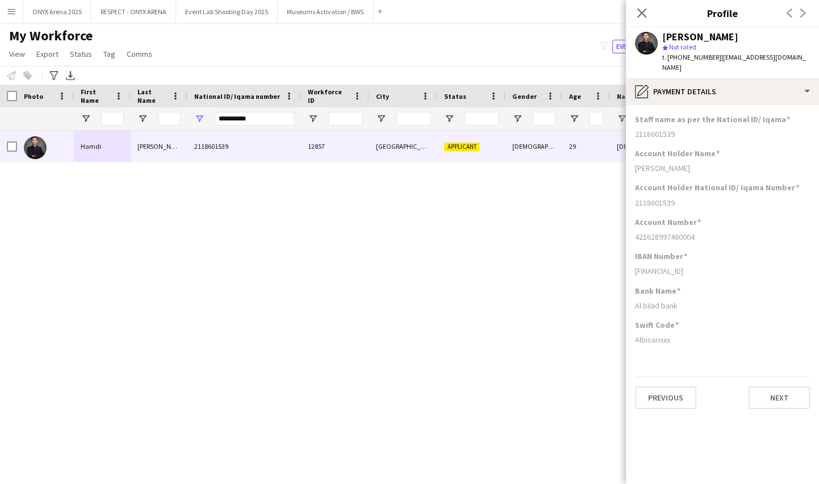
drag, startPoint x: 631, startPoint y: 107, endPoint x: 729, endPoint y: 116, distance: 98.7
click at [729, 116] on app-section-data-types "Staff name as per the National ID/ Iqama 2118601539 Account Holder Name [PERSON…" at bounding box center [722, 294] width 193 height 379
click at [728, 129] on div "2118601539" at bounding box center [722, 134] width 175 height 10
drag, startPoint x: 705, startPoint y: 128, endPoint x: 622, endPoint y: 126, distance: 83.5
click at [622, 126] on body "Menu Boards Boards Boards All jobs Status Workforce Workforce My Workforce Recr…" at bounding box center [409, 242] width 819 height 484
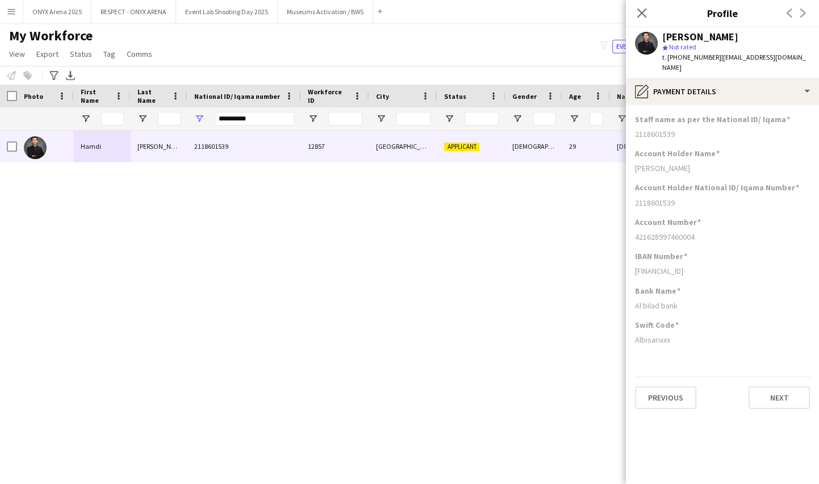
click at [682, 129] on div "2118601539" at bounding box center [722, 134] width 175 height 10
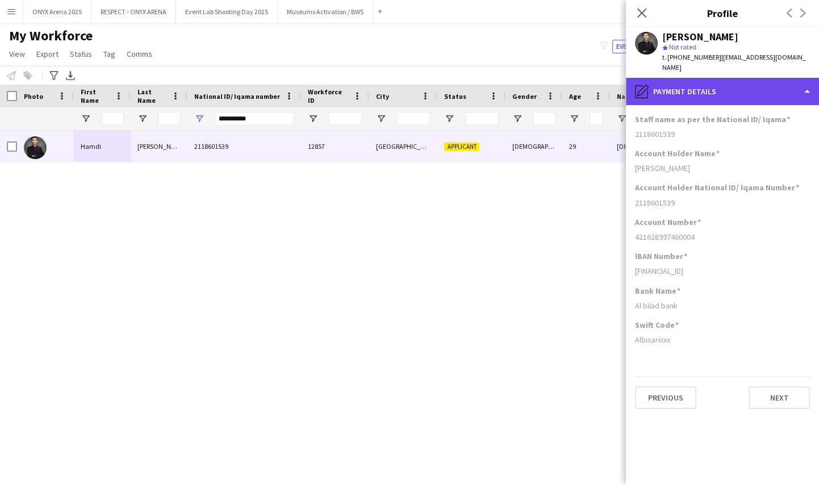
click at [697, 78] on div "pencil4 Payment details" at bounding box center [722, 91] width 193 height 27
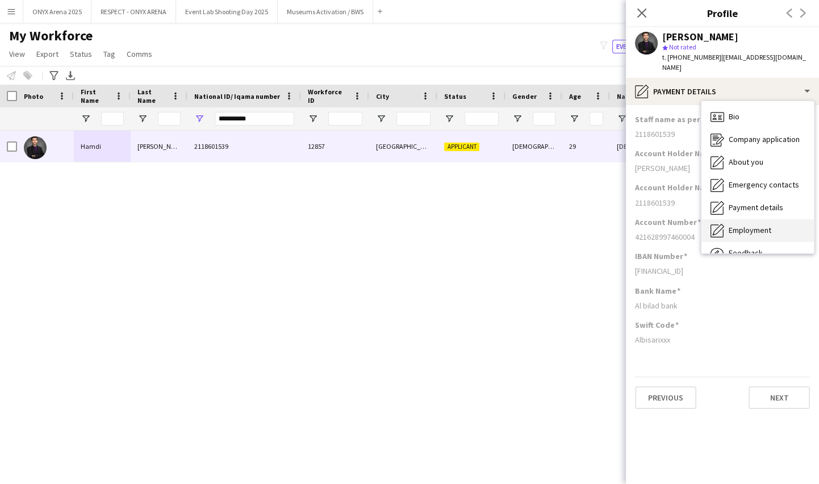
click at [734, 219] on div "Employment Employment" at bounding box center [758, 230] width 112 height 23
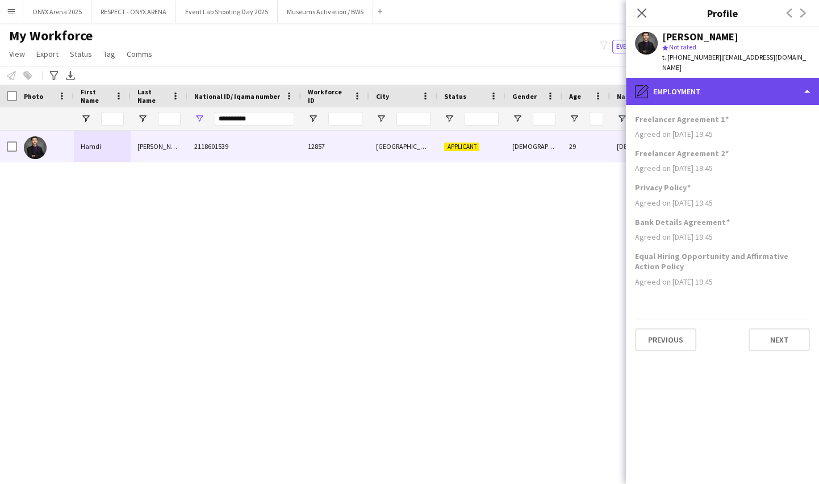
click at [720, 81] on div "pencil4 Employment" at bounding box center [722, 91] width 193 height 27
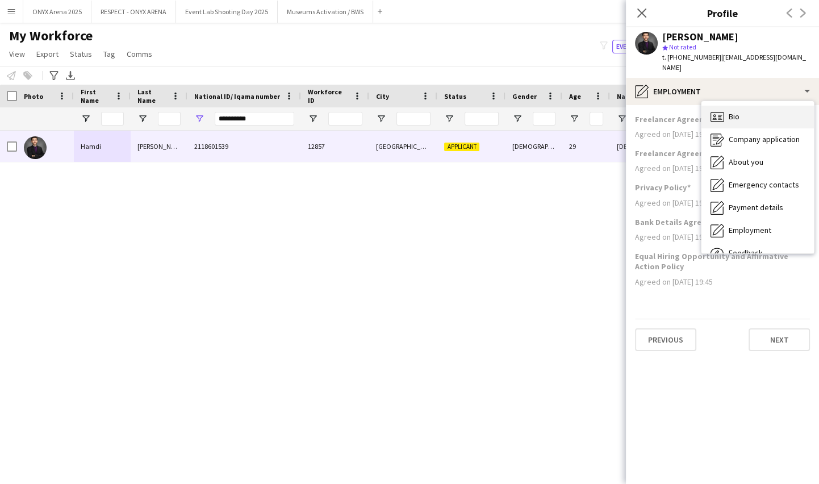
click at [731, 111] on span "Bio" at bounding box center [734, 116] width 11 height 10
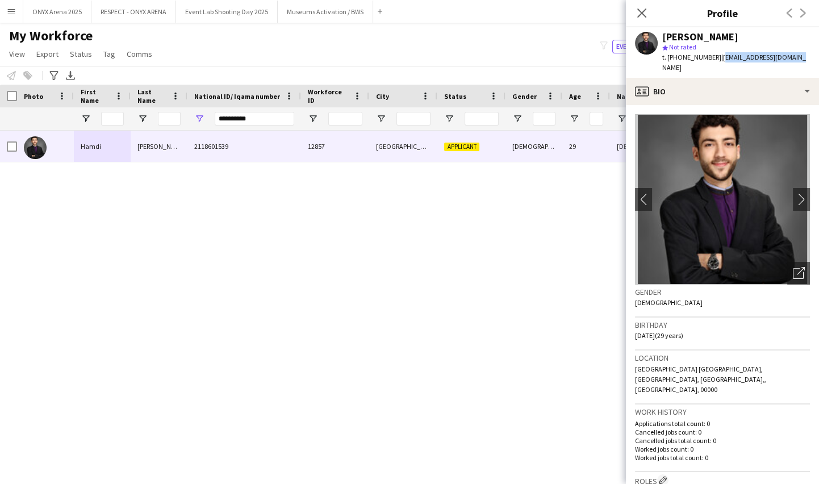
drag, startPoint x: 716, startPoint y: 56, endPoint x: 790, endPoint y: 58, distance: 74.5
click at [790, 58] on span "| [EMAIL_ADDRESS][DOMAIN_NAME]" at bounding box center [734, 62] width 144 height 19
copy span "[EMAIL_ADDRESS][DOMAIN_NAME]"
drag, startPoint x: 711, startPoint y: 56, endPoint x: 670, endPoint y: 55, distance: 40.4
click at [670, 55] on span "t. [PHONE_NUMBER]" at bounding box center [691, 57] width 59 height 9
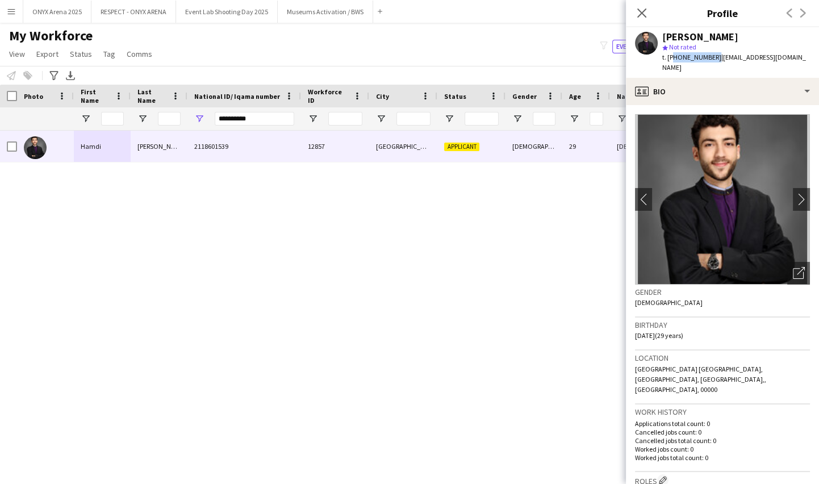
copy span "966507054832"
click at [753, 32] on div "[PERSON_NAME]" at bounding box center [736, 37] width 148 height 10
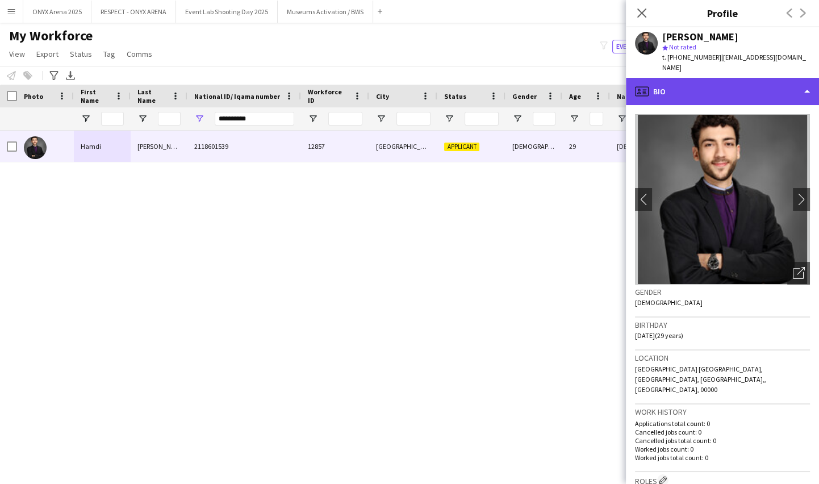
click at [724, 87] on div "profile Bio" at bounding box center [722, 91] width 193 height 27
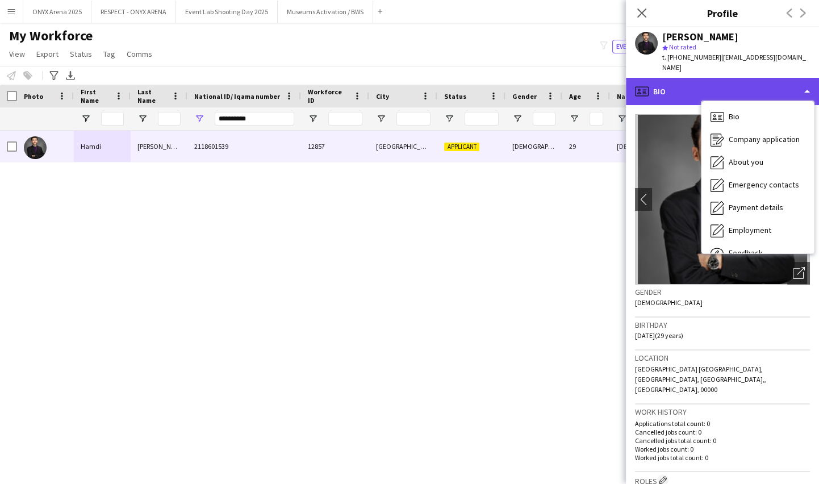
click at [719, 84] on div "profile Bio" at bounding box center [722, 91] width 193 height 27
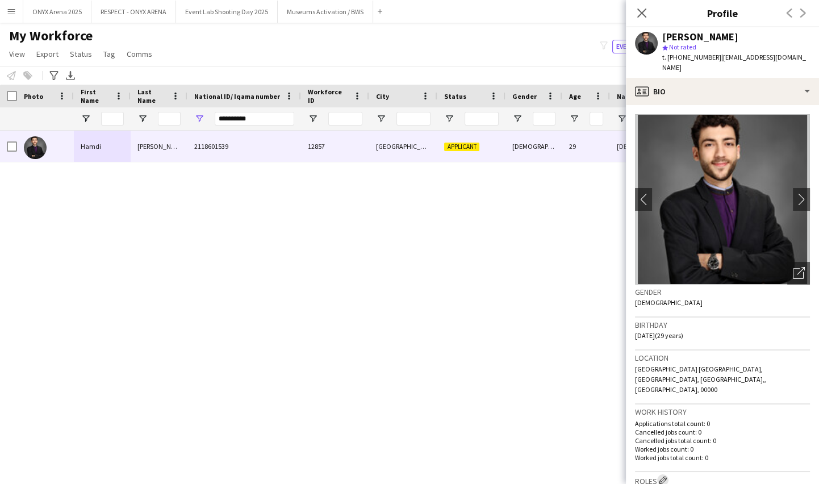
click at [666, 476] on app-icon "Edit crew company roles" at bounding box center [663, 480] width 8 height 8
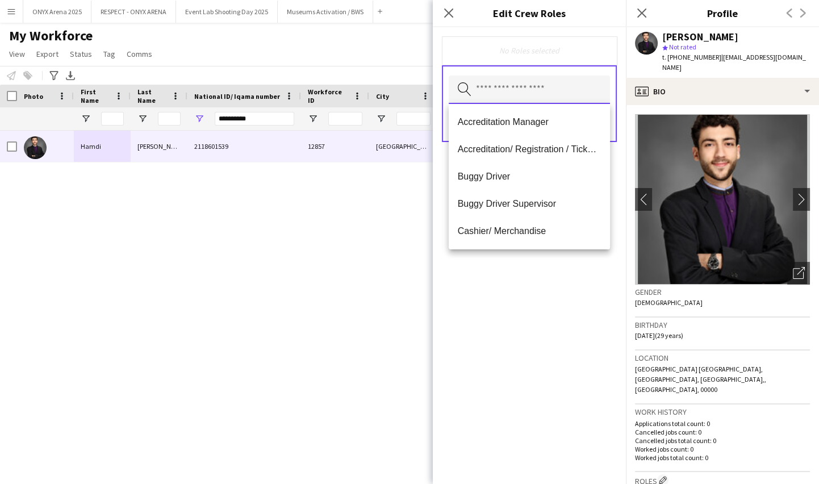
click at [526, 89] on input "text" at bounding box center [529, 90] width 161 height 28
click at [525, 140] on mat-option "Accreditation/ Registration / Ticketing" at bounding box center [529, 149] width 161 height 27
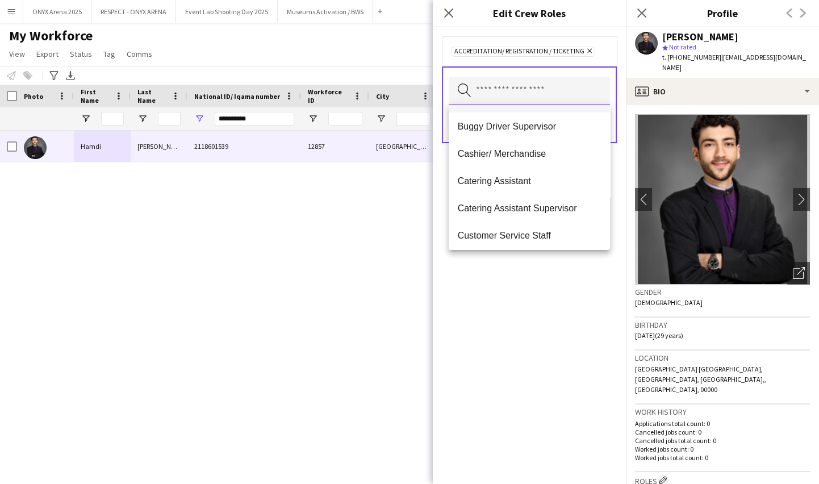
scroll to position [103, 0]
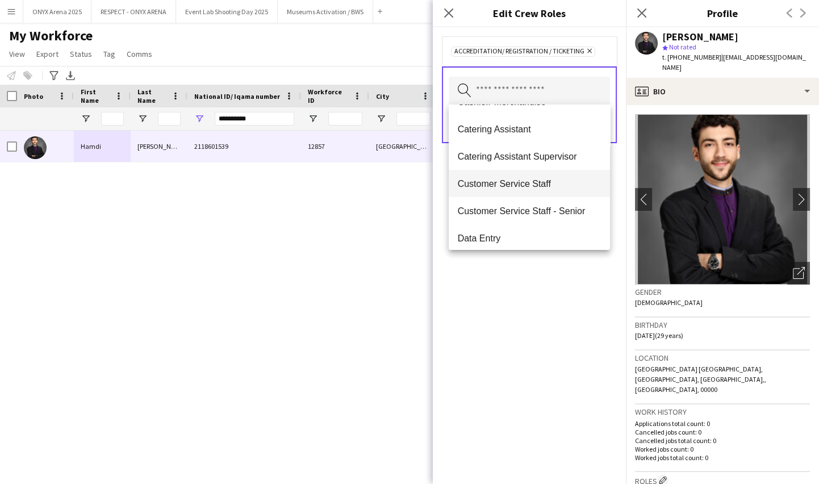
click at [528, 179] on span "Customer Service Staff" at bounding box center [529, 183] width 143 height 11
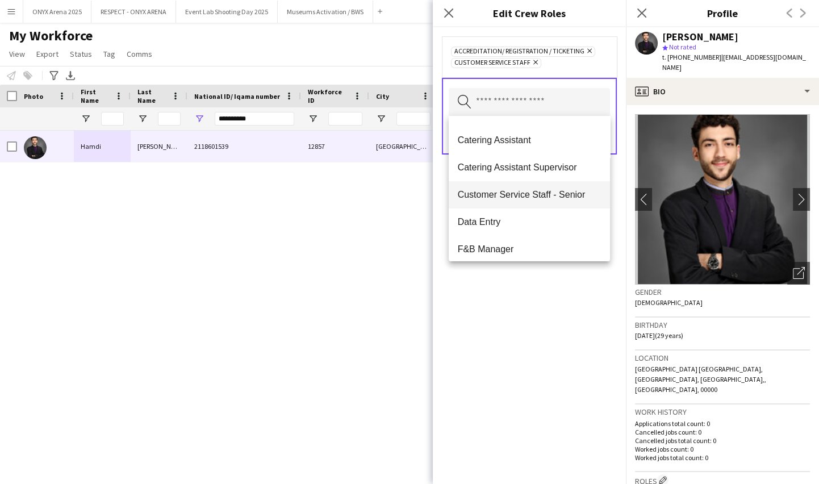
click at [531, 190] on span "Customer Service Staff - Senior" at bounding box center [529, 194] width 143 height 11
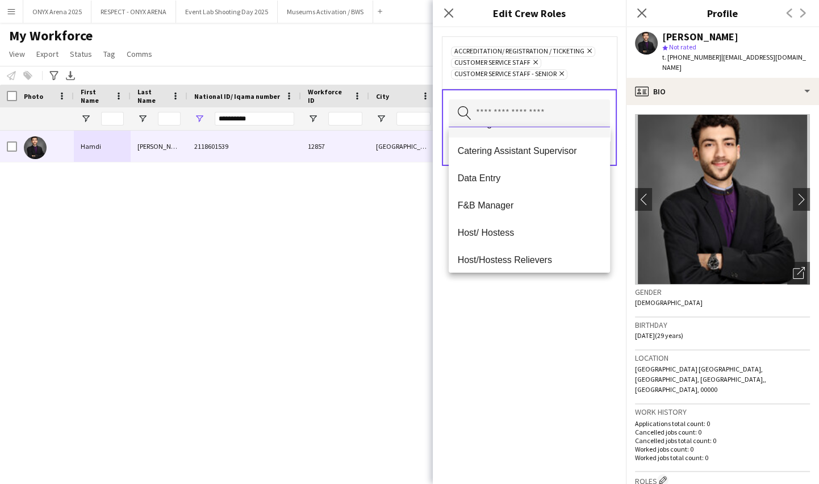
scroll to position [155, 0]
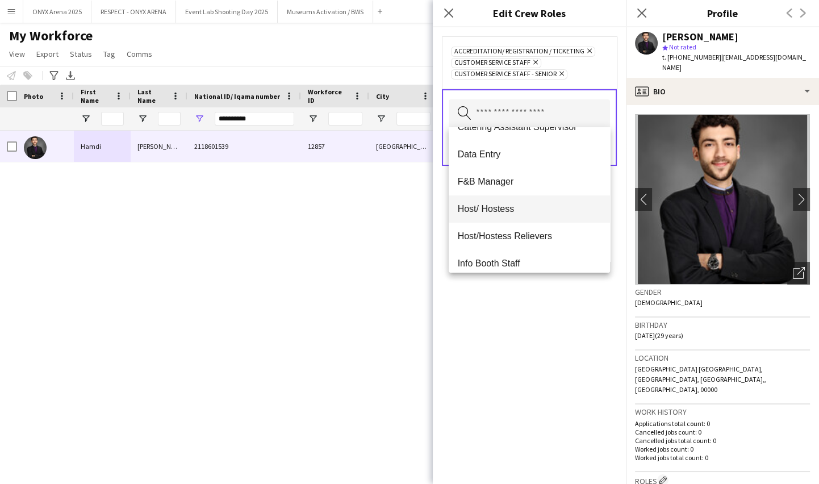
click at [499, 212] on span "Host/ Hostess" at bounding box center [529, 208] width 143 height 11
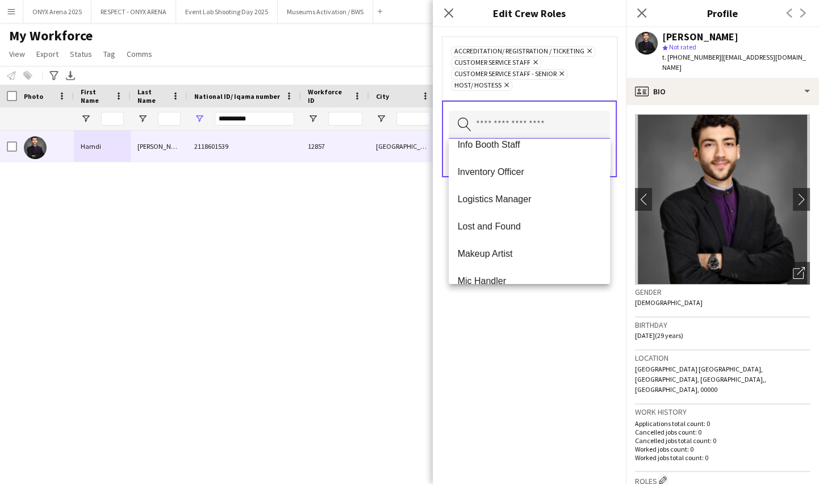
scroll to position [258, 0]
click at [499, 202] on span "Logistics Manager" at bounding box center [529, 198] width 143 height 11
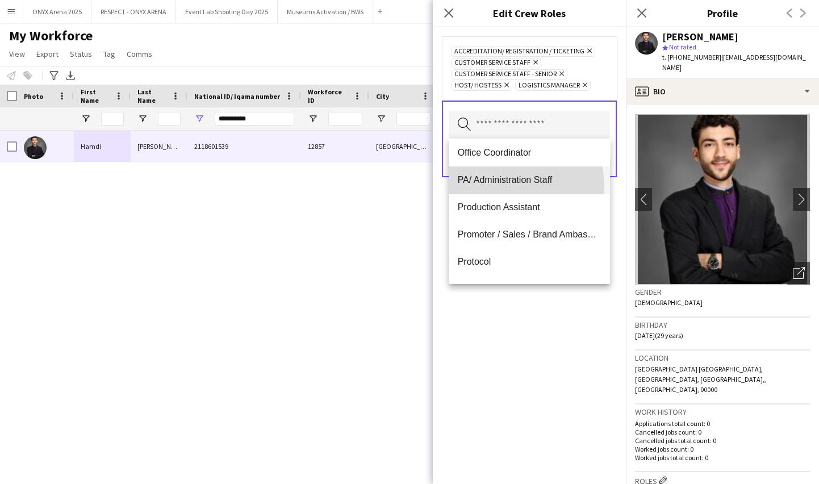
click at [500, 186] on mat-option "PA/ Administration Staff" at bounding box center [529, 179] width 161 height 27
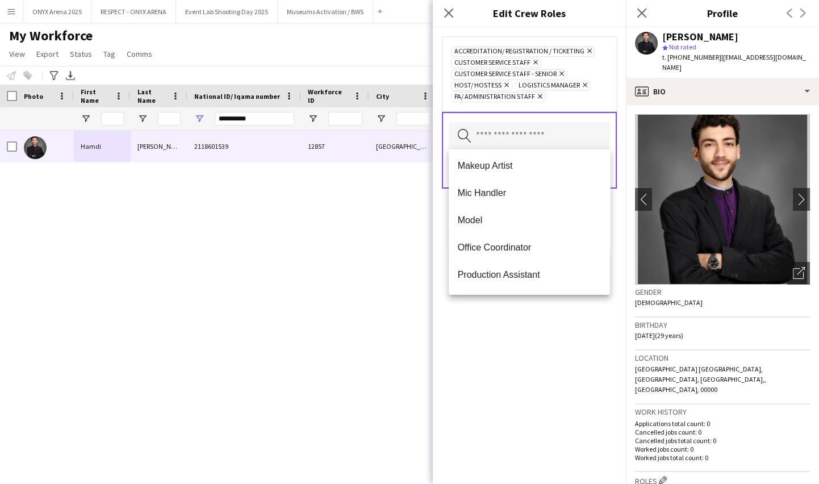
scroll to position [361, 0]
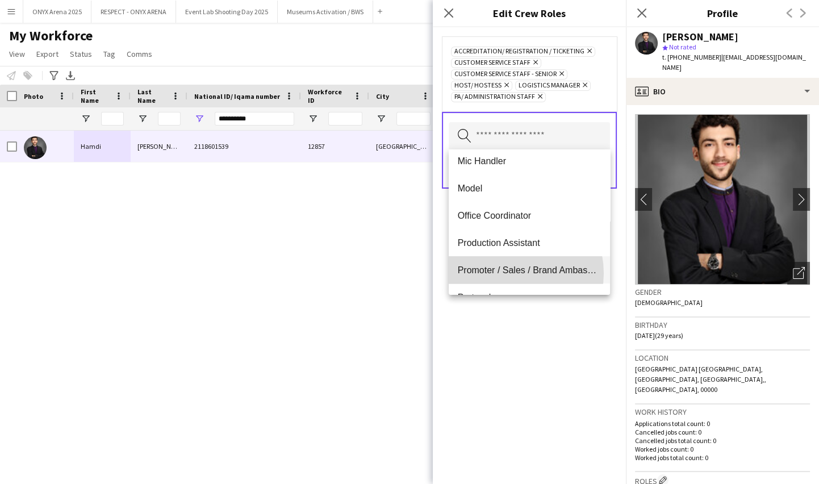
click at [503, 273] on span "Promoter / Sales / Brand Ambassador" at bounding box center [529, 270] width 143 height 11
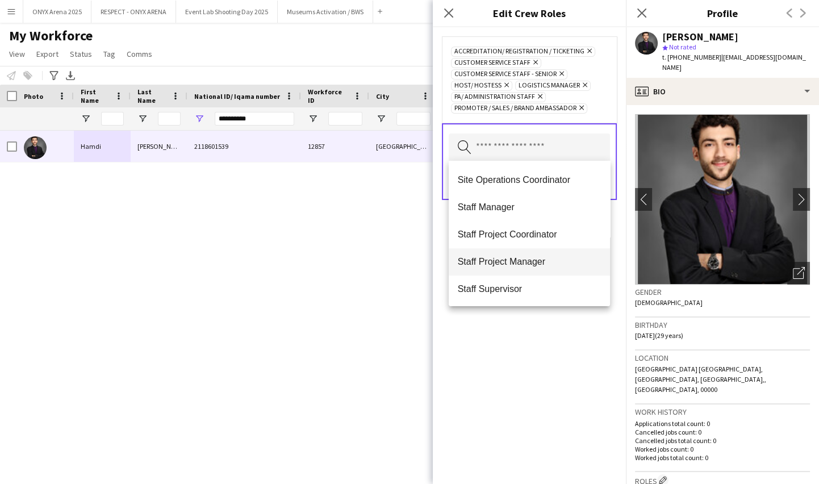
scroll to position [774, 0]
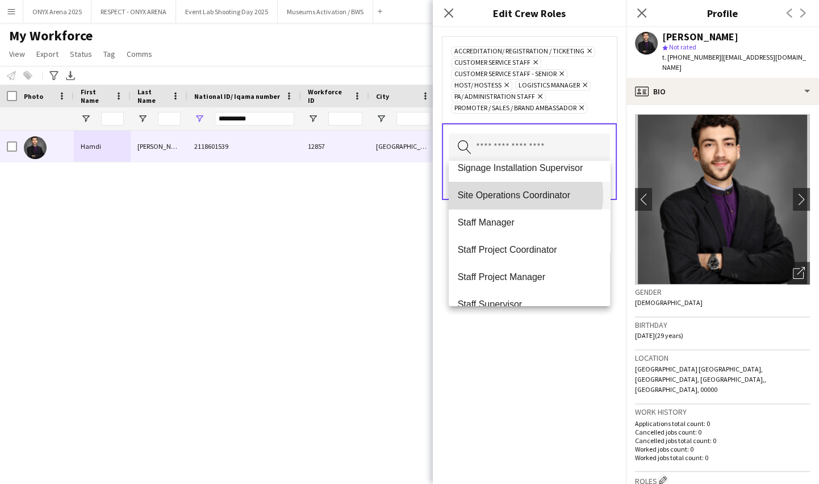
click at [517, 195] on span "Site Operations Coordinator" at bounding box center [529, 195] width 143 height 11
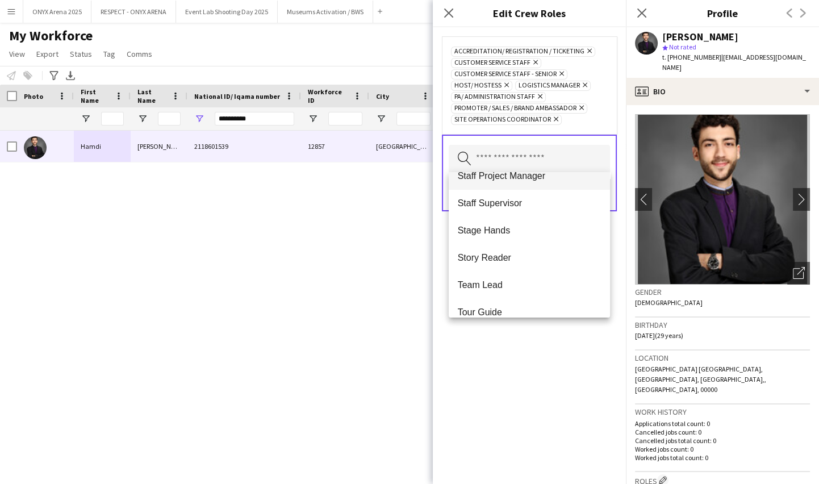
scroll to position [878, 0]
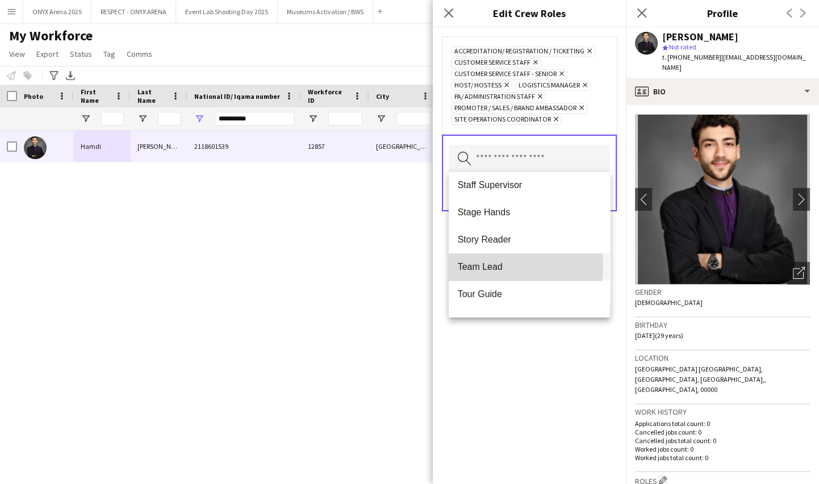
click at [503, 265] on span "Team Lead" at bounding box center [529, 266] width 143 height 11
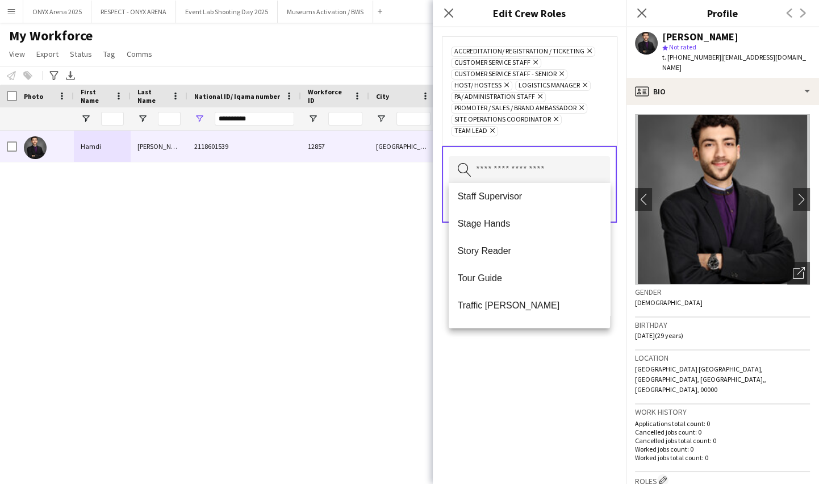
scroll to position [927, 0]
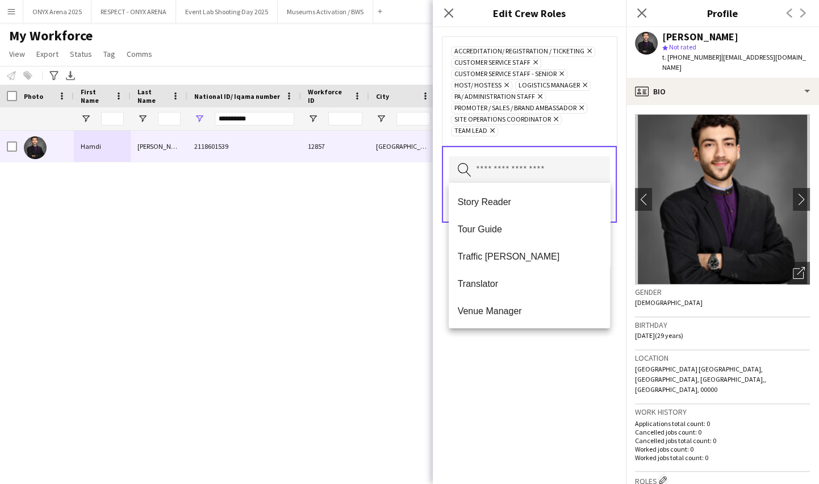
click at [512, 353] on div "Accreditation/ Registration / Ticketing Remove Customer Service Staff Remove Cu…" at bounding box center [529, 255] width 193 height 457
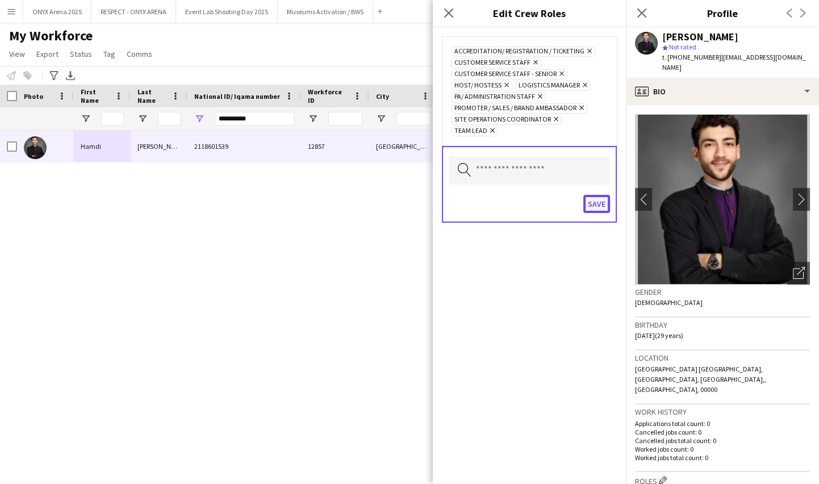
click at [604, 196] on button "Save" at bounding box center [596, 204] width 27 height 18
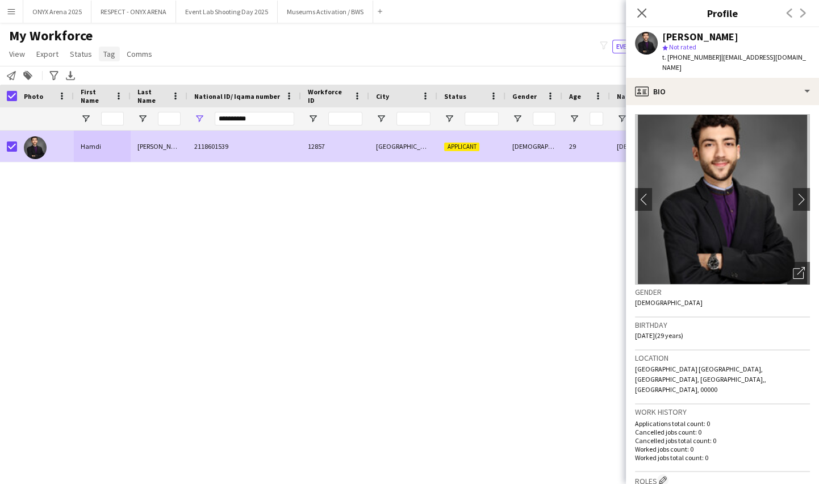
click at [109, 50] on span "Tag" at bounding box center [109, 54] width 12 height 10
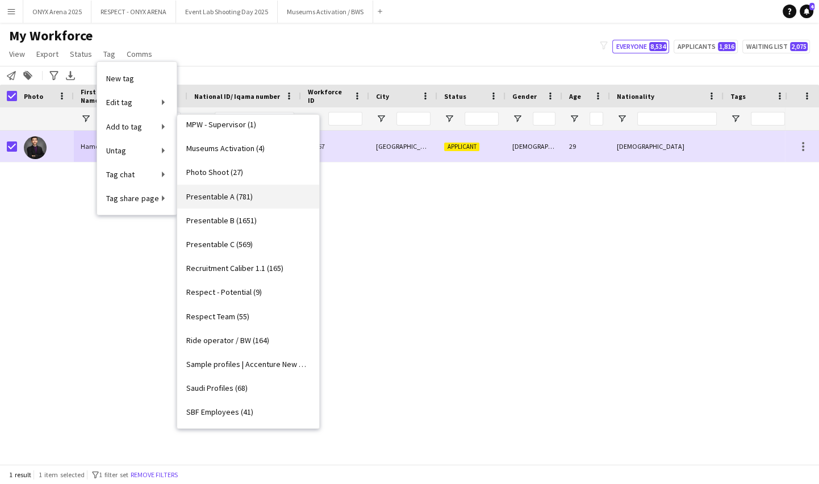
click at [249, 193] on span "Presentable A (781)" at bounding box center [219, 196] width 66 height 10
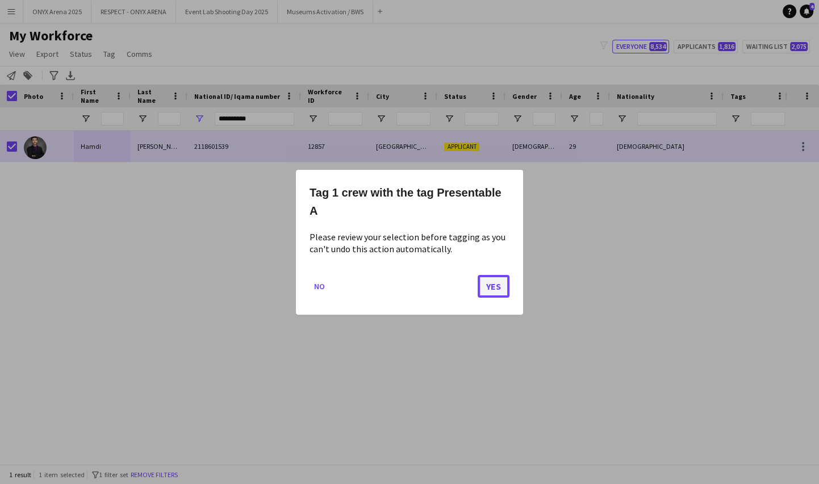
click at [483, 290] on button "Yes" at bounding box center [494, 285] width 32 height 23
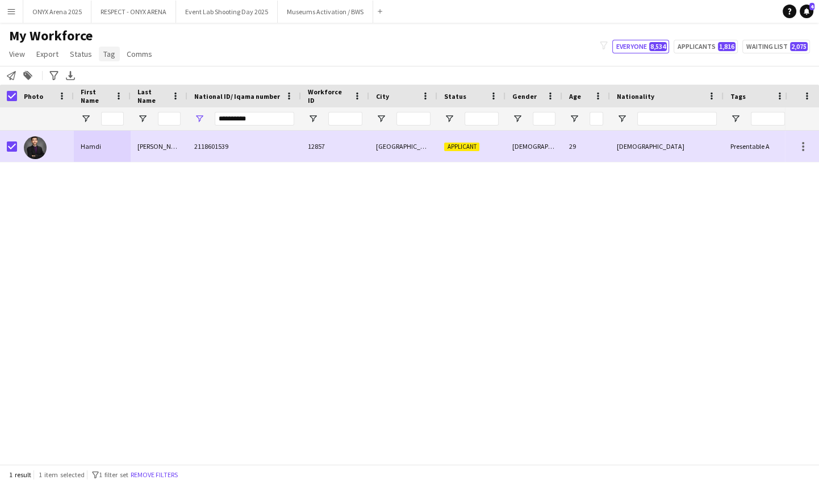
click at [106, 54] on span "Tag" at bounding box center [109, 54] width 12 height 10
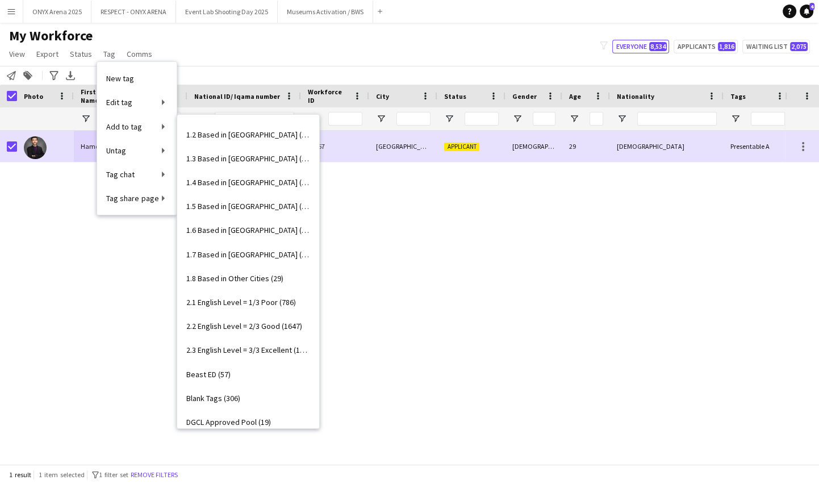
scroll to position [0, 0]
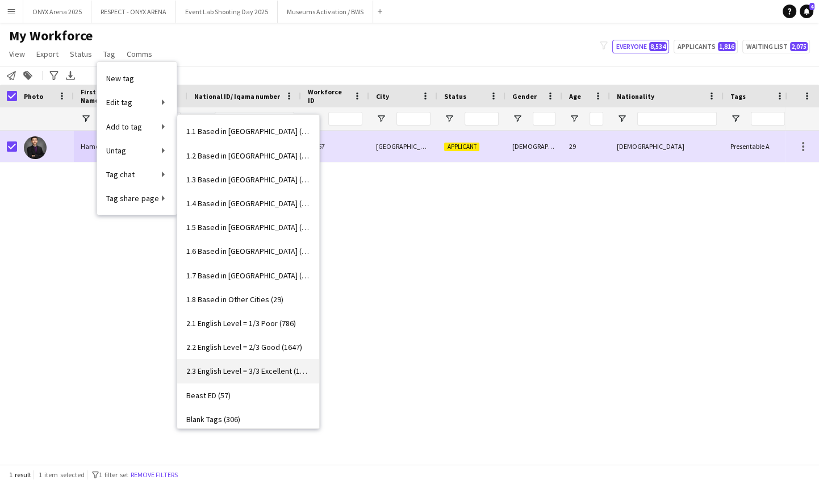
click at [249, 368] on span "2.3 English Level = 3/3 Excellent (1288)" at bounding box center [248, 371] width 124 height 10
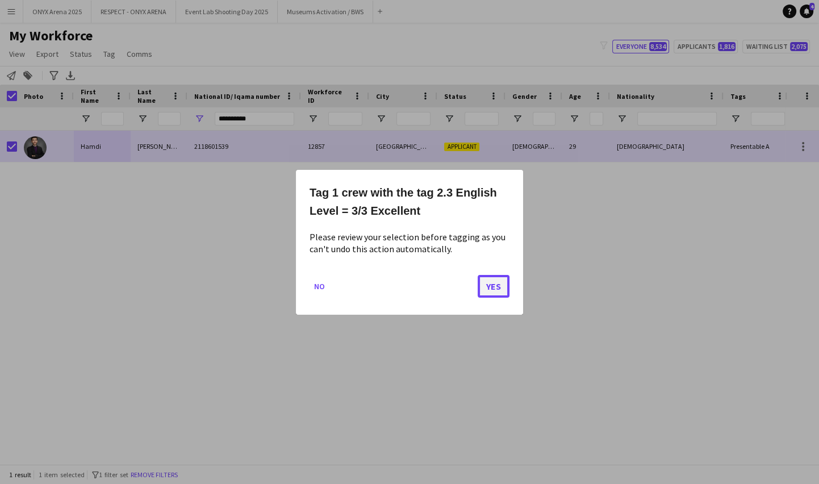
click at [482, 281] on button "Yes" at bounding box center [494, 285] width 32 height 23
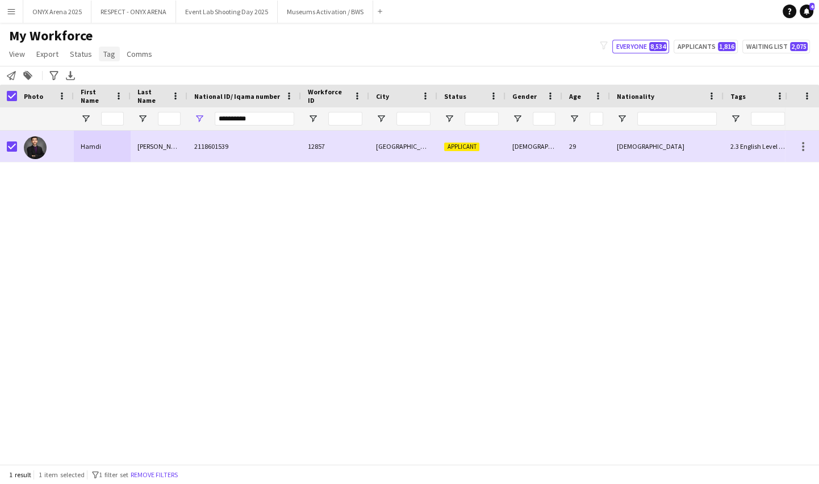
click at [104, 51] on span "Tag" at bounding box center [109, 54] width 12 height 10
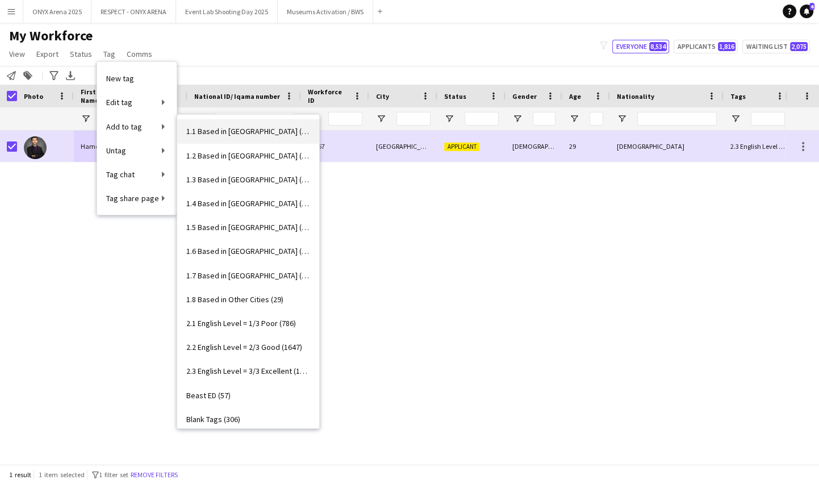
click at [239, 127] on span "1.1 Based in [GEOGRAPHIC_DATA] (2984)" at bounding box center [248, 131] width 124 height 10
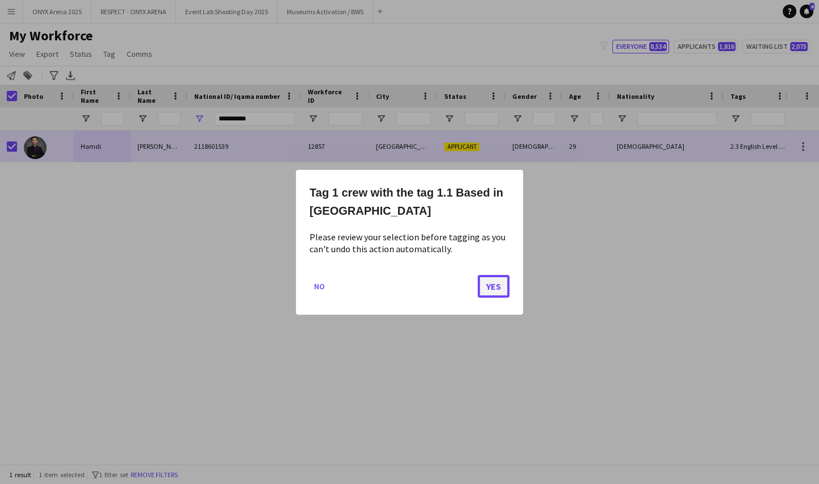
click at [494, 282] on button "Yes" at bounding box center [494, 285] width 32 height 23
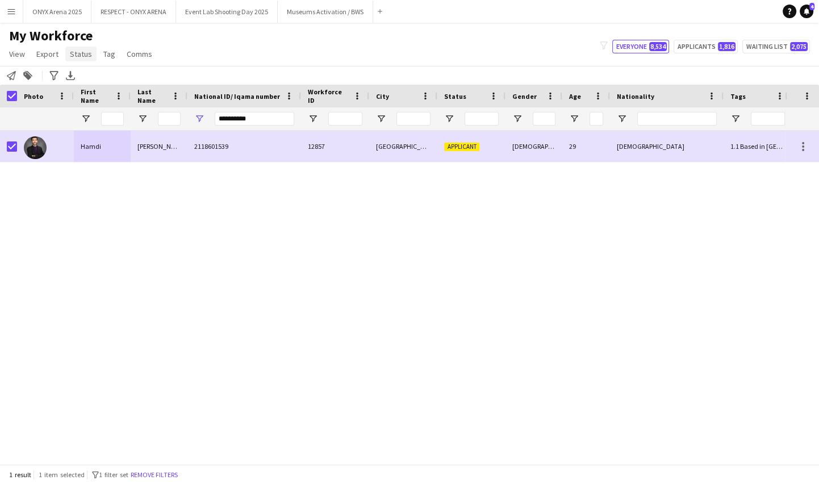
click at [75, 55] on span "Status" at bounding box center [81, 54] width 22 height 10
click at [85, 80] on span "Edit" at bounding box center [80, 78] width 13 height 10
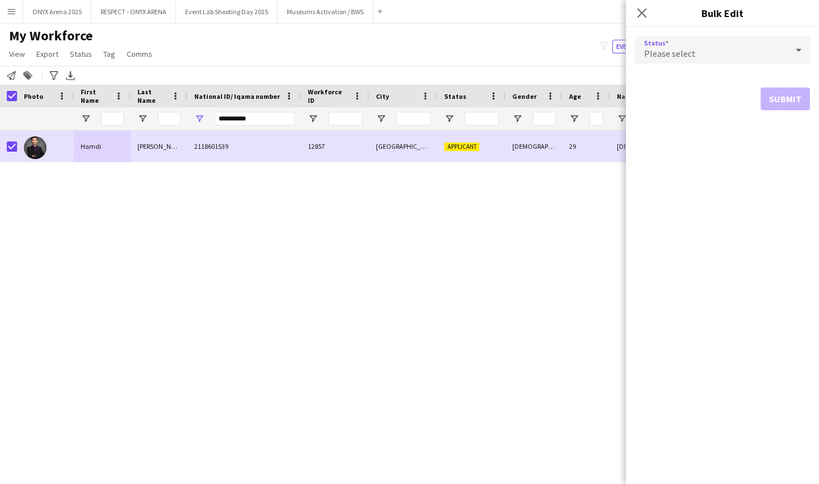
click at [717, 55] on div "Please select" at bounding box center [711, 49] width 152 height 27
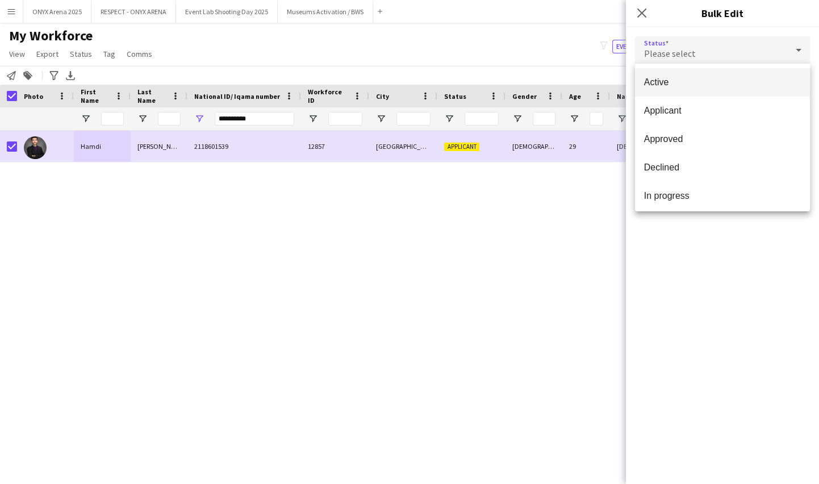
click at [708, 89] on mat-option "Active" at bounding box center [722, 82] width 175 height 28
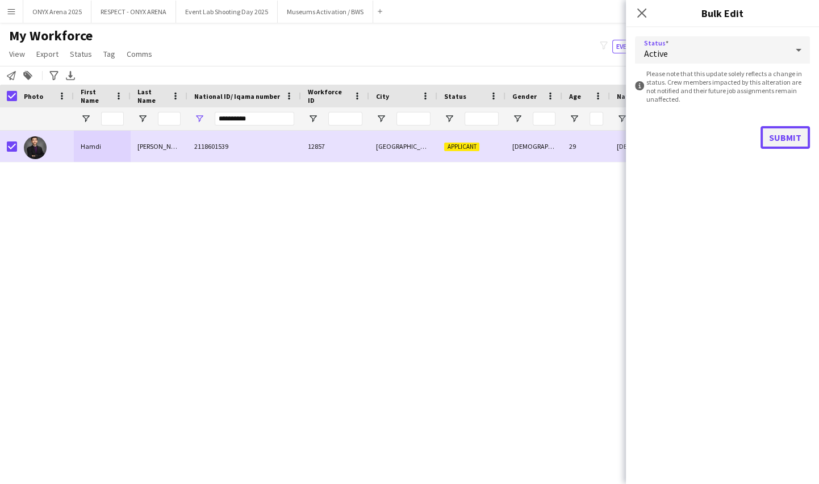
click at [792, 139] on button "Submit" at bounding box center [785, 137] width 49 height 23
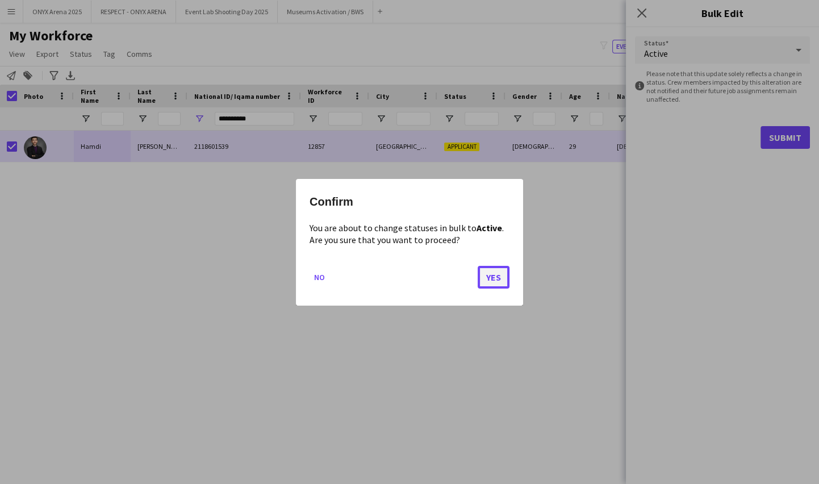
click at [498, 276] on button "Yes" at bounding box center [494, 276] width 32 height 23
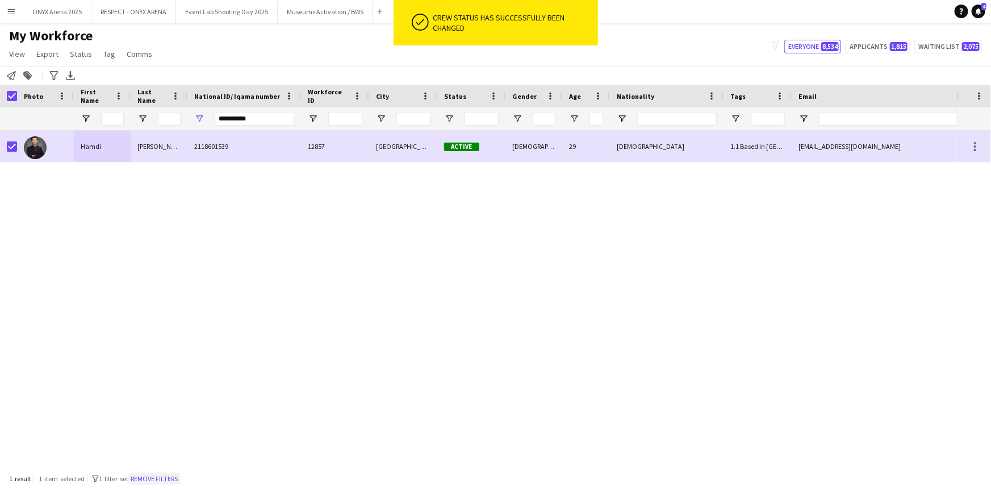
click at [150, 473] on button "Remove filters" at bounding box center [154, 479] width 52 height 12
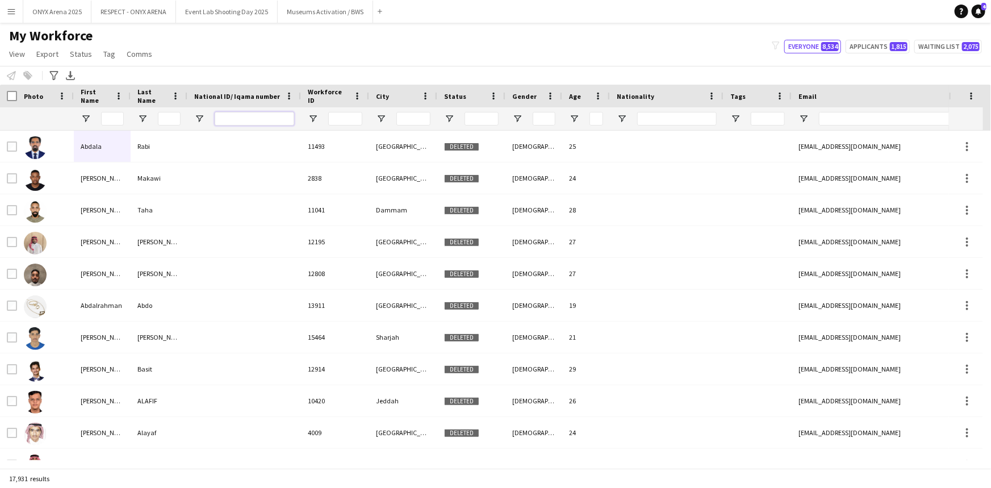
click at [268, 120] on input "National ID/ Iqama number Filter Input" at bounding box center [255, 119] width 80 height 14
paste input "**********"
type input "**********"
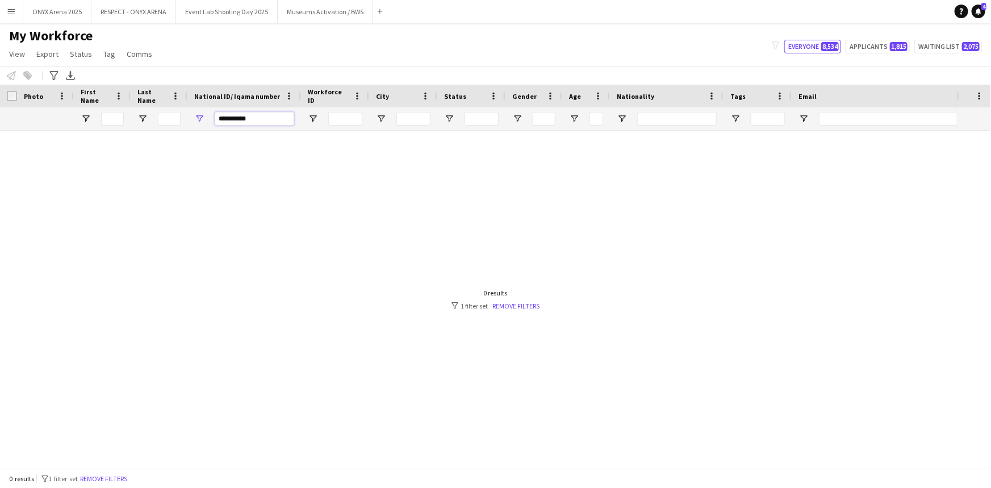
drag, startPoint x: 265, startPoint y: 120, endPoint x: 215, endPoint y: 121, distance: 50.0
click at [215, 121] on input "**********" at bounding box center [255, 119] width 80 height 14
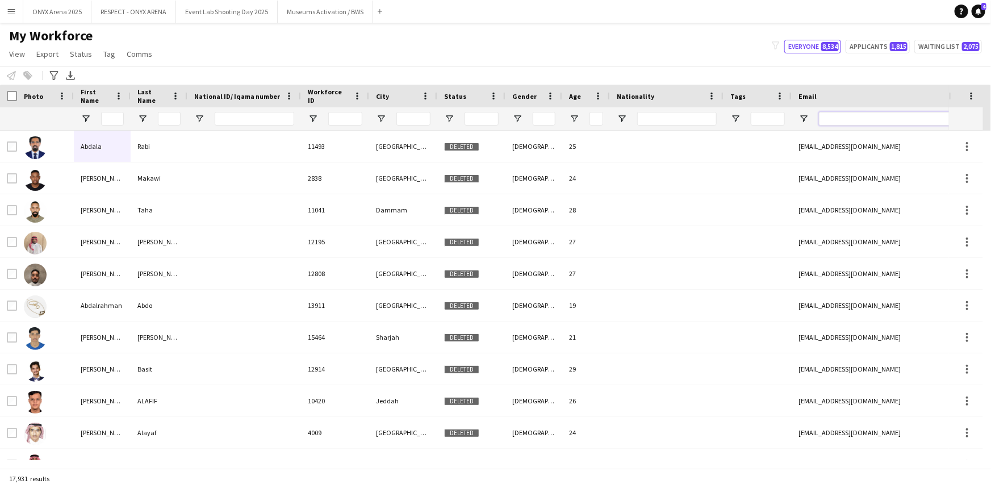
click at [844, 117] on input "Email Filter Input" at bounding box center [915, 119] width 193 height 14
paste input "**********"
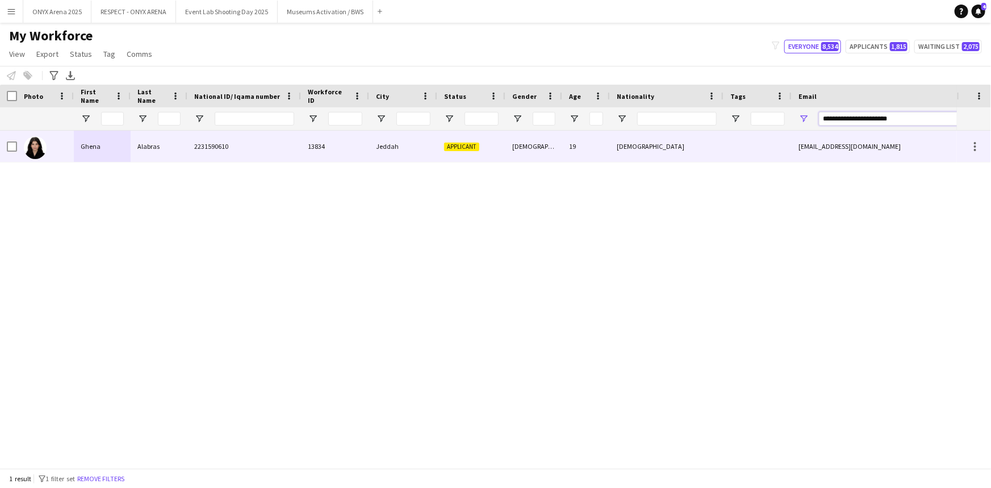
type input "**********"
click at [91, 156] on div "Ghena" at bounding box center [102, 146] width 57 height 31
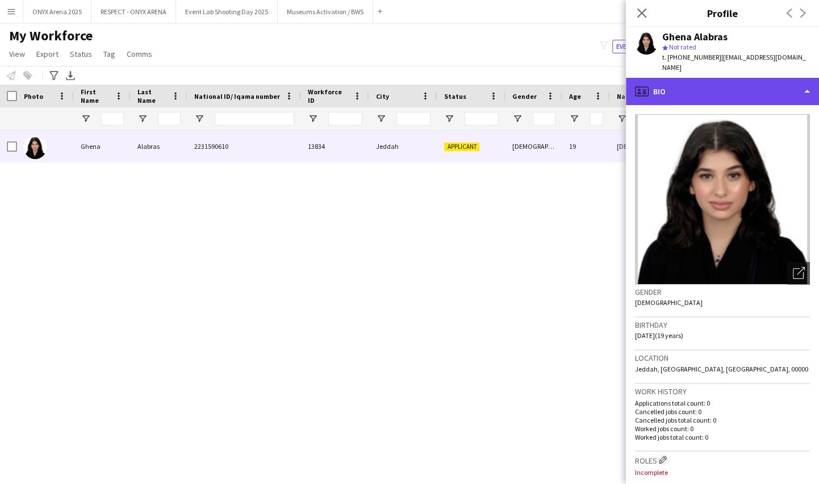
click at [692, 89] on div "profile Bio" at bounding box center [722, 91] width 193 height 27
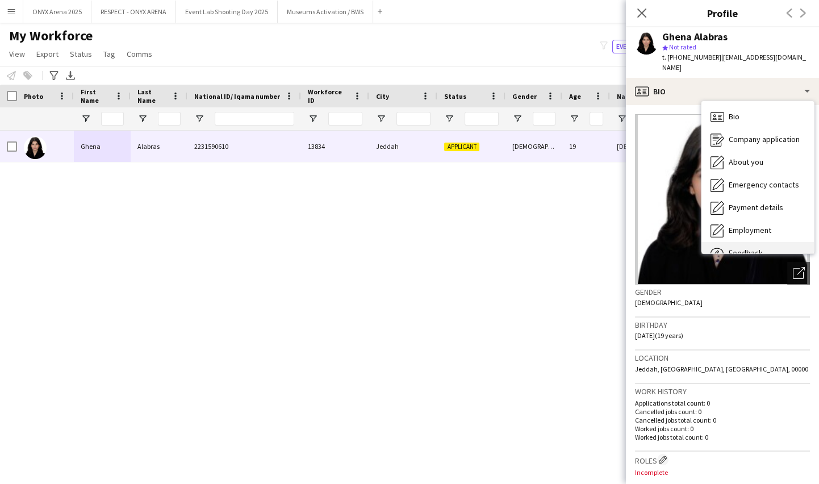
click at [745, 242] on div "Feedback Feedback" at bounding box center [758, 253] width 112 height 23
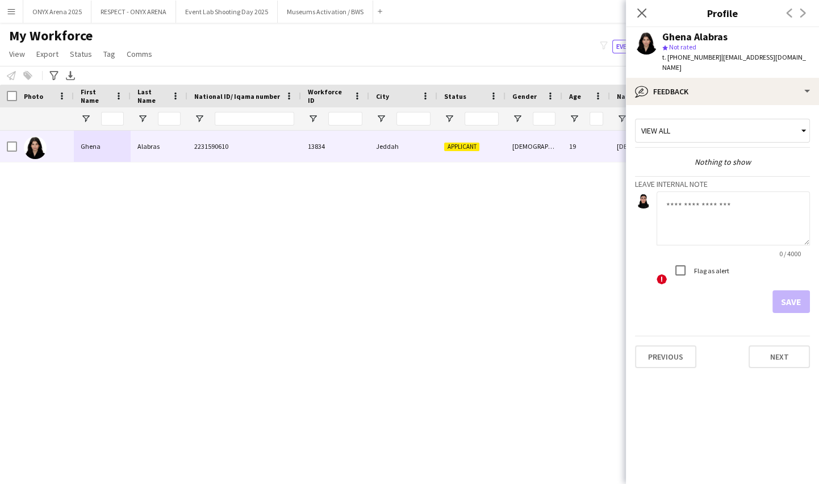
click at [719, 196] on textarea at bounding box center [733, 218] width 153 height 54
click at [686, 191] on textarea at bounding box center [733, 218] width 153 height 54
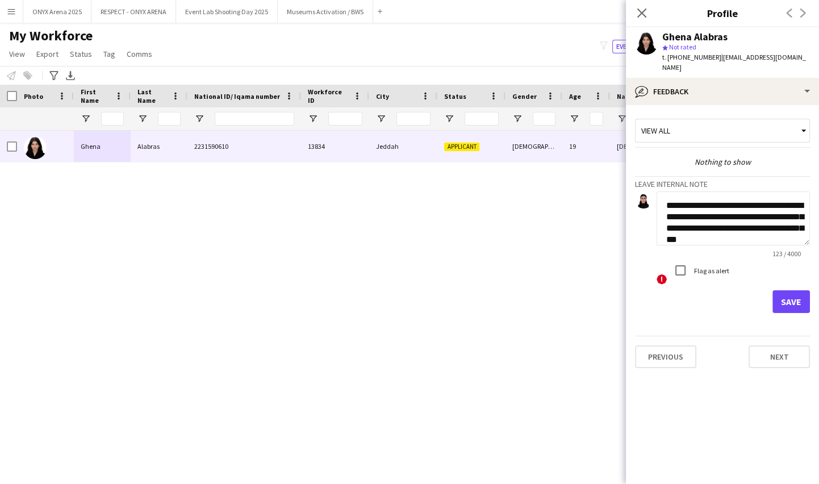
click at [692, 227] on textarea "**********" at bounding box center [733, 218] width 153 height 54
click at [773, 231] on textarea "**********" at bounding box center [733, 218] width 153 height 54
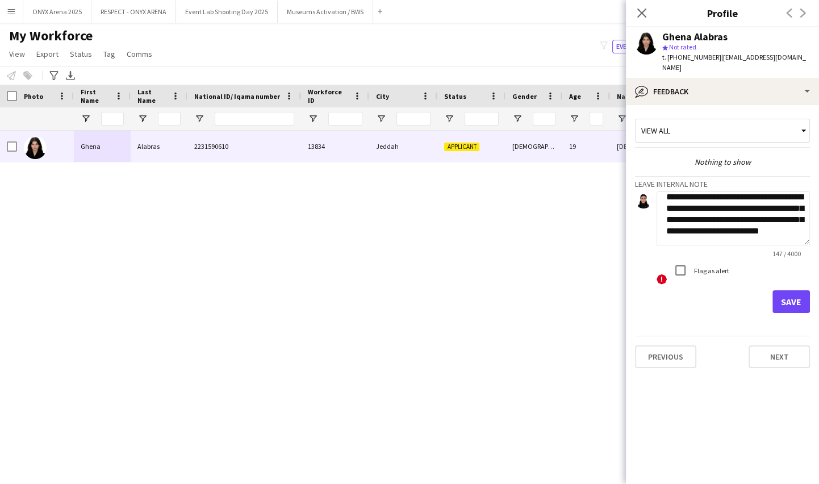
type textarea "**********"
click at [782, 290] on button "Save" at bounding box center [791, 301] width 37 height 23
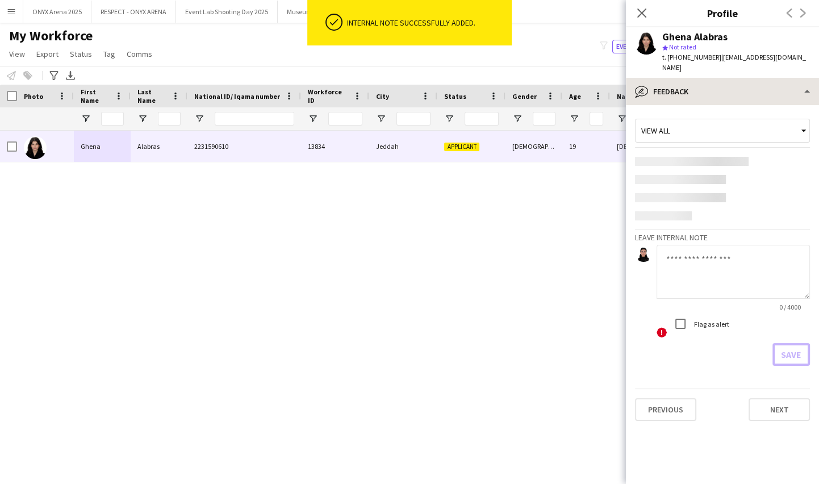
scroll to position [0, 0]
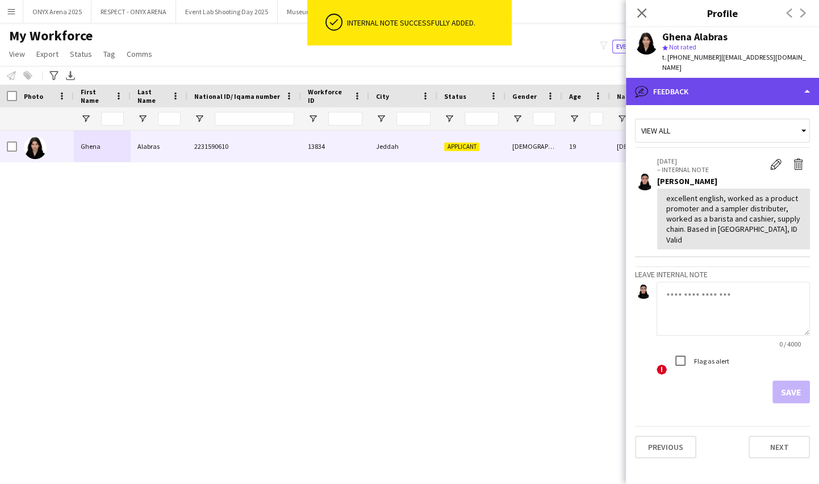
click at [707, 79] on div "bubble-pencil Feedback" at bounding box center [722, 91] width 193 height 27
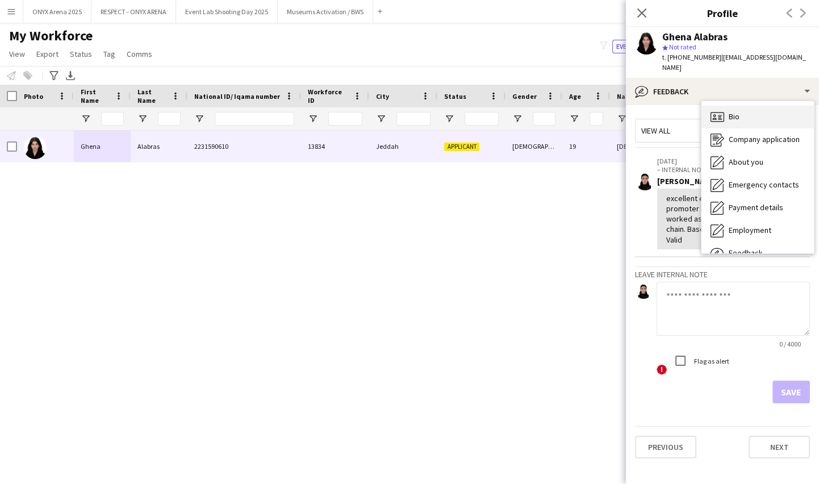
click at [719, 110] on icon "Bio" at bounding box center [718, 117] width 14 height 14
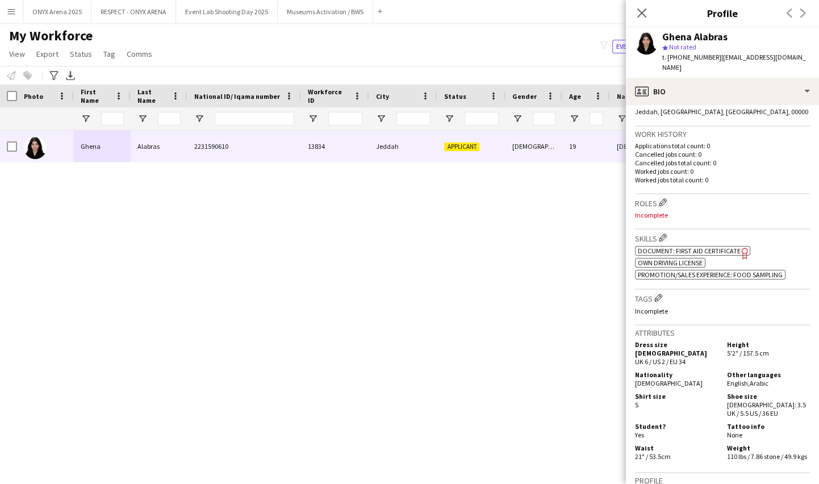
scroll to position [257, 0]
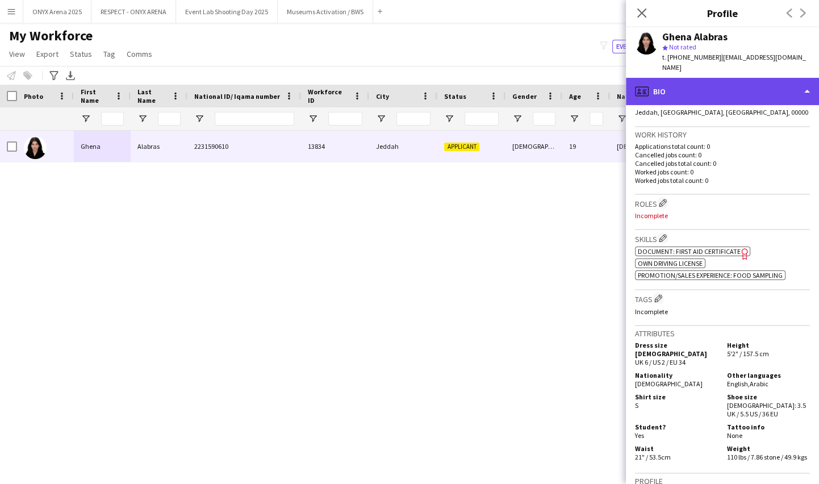
click at [722, 80] on div "profile Bio" at bounding box center [722, 91] width 193 height 27
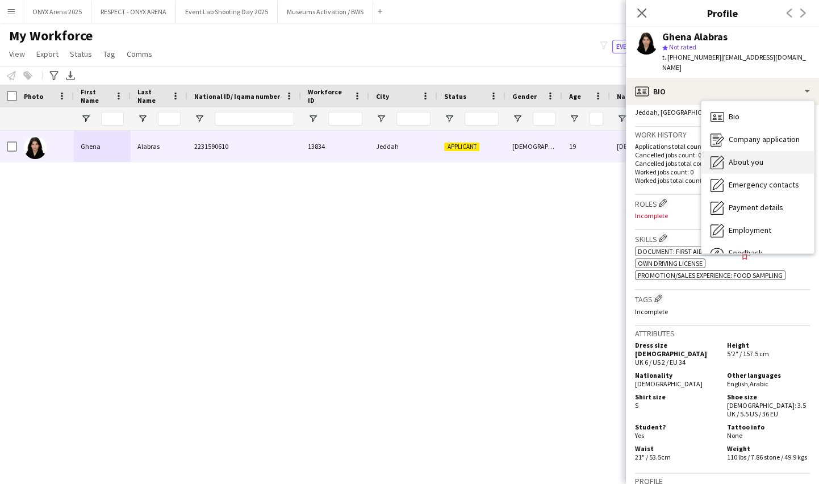
click at [740, 160] on div "About you About you" at bounding box center [758, 162] width 112 height 23
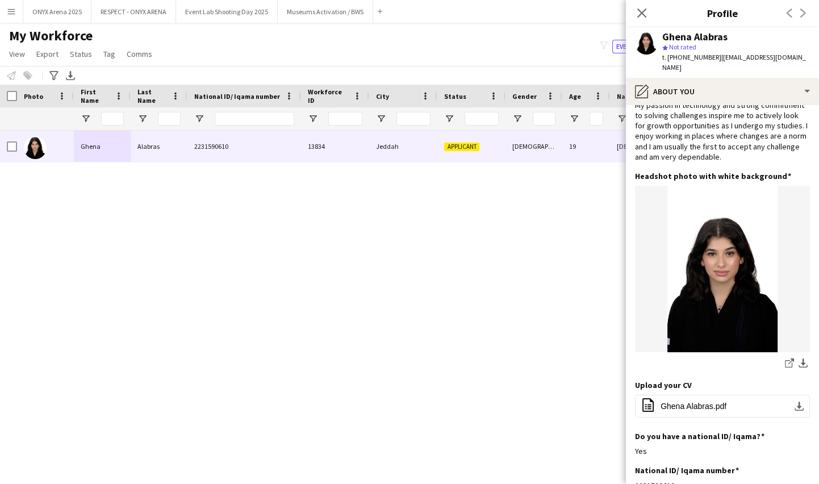
scroll to position [80, 0]
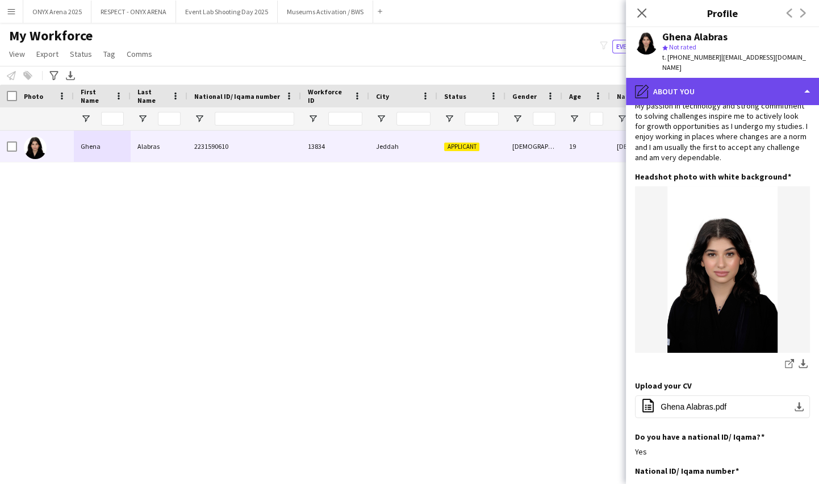
click at [714, 80] on div "pencil4 About you" at bounding box center [722, 91] width 193 height 27
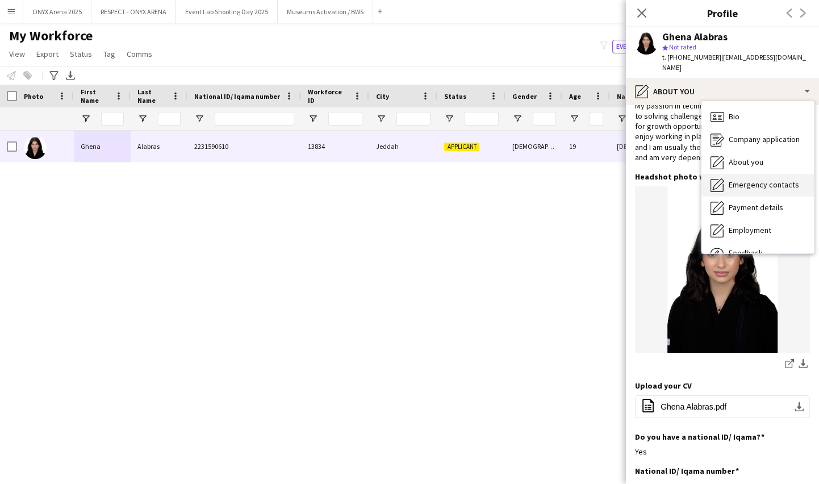
click at [734, 180] on span "Emergency contacts" at bounding box center [764, 185] width 70 height 10
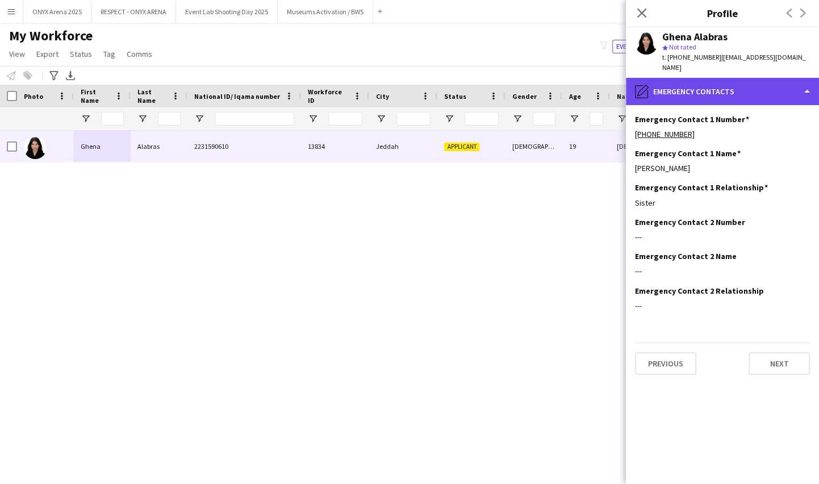
click at [691, 85] on div "pencil4 Emergency contacts" at bounding box center [722, 91] width 193 height 27
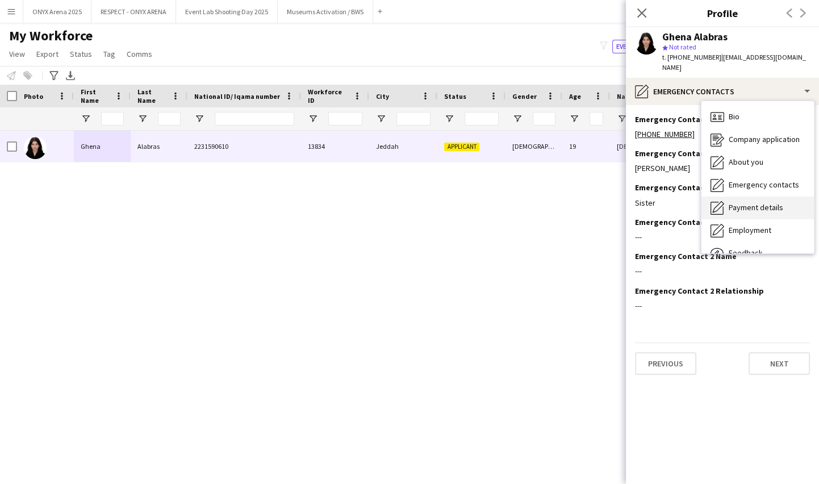
click at [732, 202] on span "Payment details" at bounding box center [756, 207] width 55 height 10
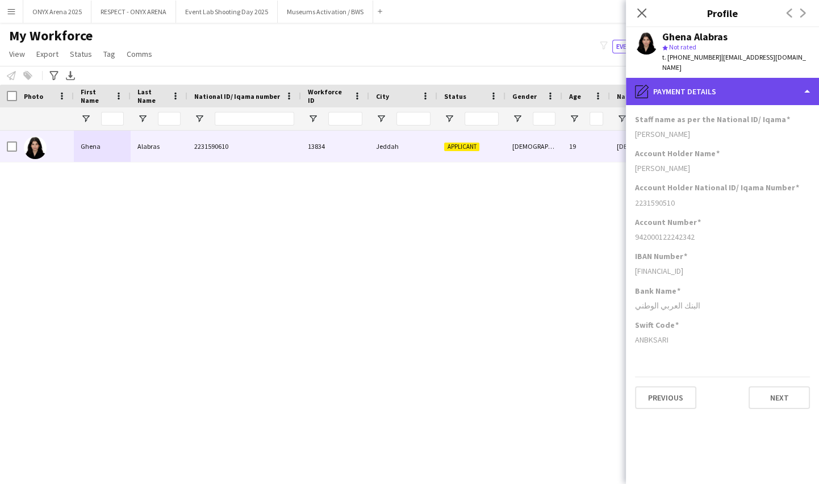
click at [710, 92] on div "pencil4 Payment details" at bounding box center [722, 91] width 193 height 27
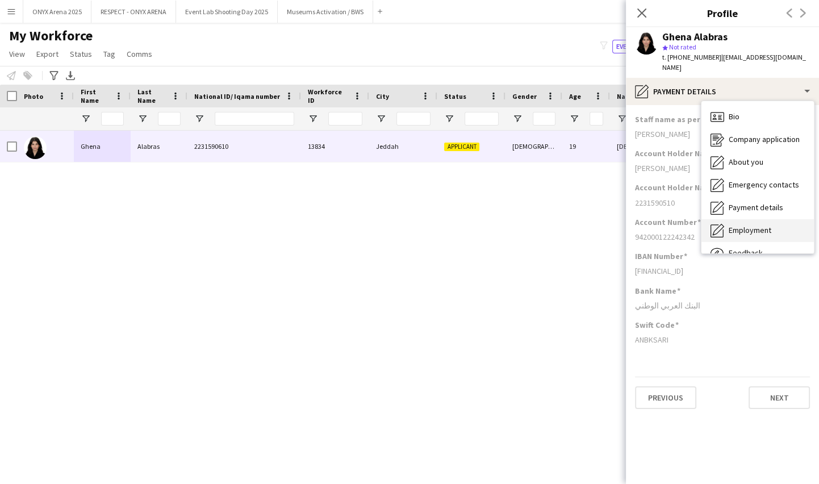
click at [743, 225] on span "Employment" at bounding box center [750, 230] width 43 height 10
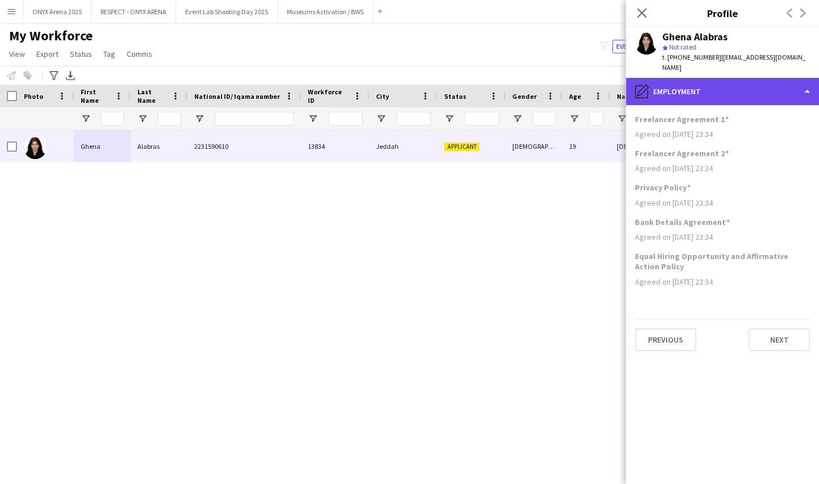
click at [727, 90] on div "pencil4 Employment" at bounding box center [722, 91] width 193 height 27
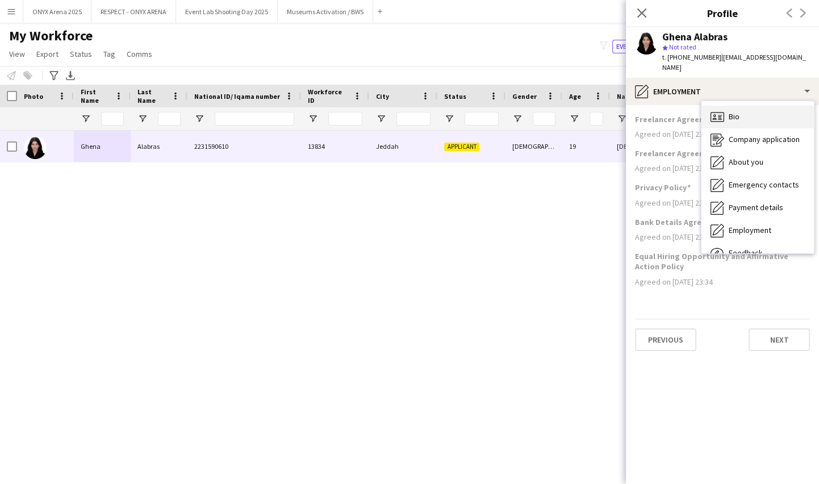
click at [748, 107] on div "Bio Bio" at bounding box center [758, 117] width 112 height 23
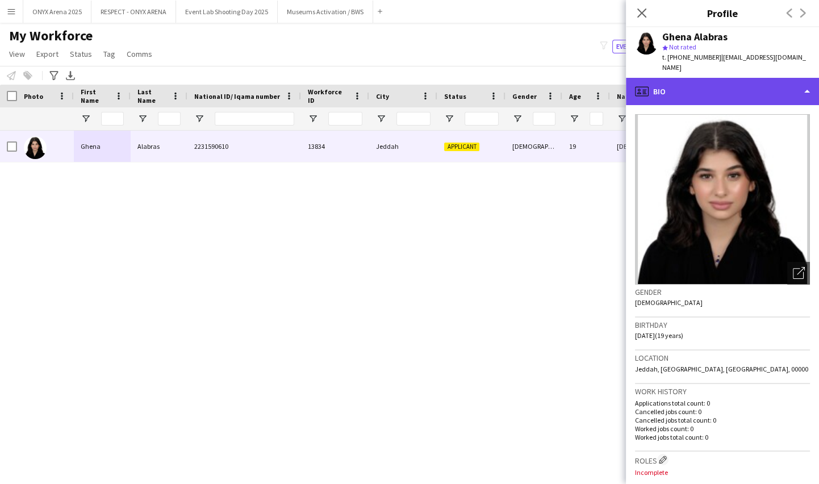
click at [708, 82] on div "profile Bio" at bounding box center [722, 91] width 193 height 27
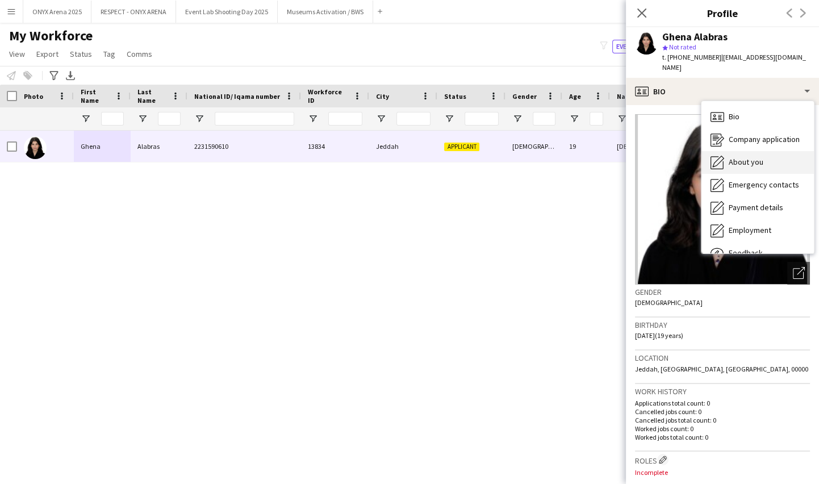
click at [731, 157] on span "About you" at bounding box center [746, 162] width 35 height 10
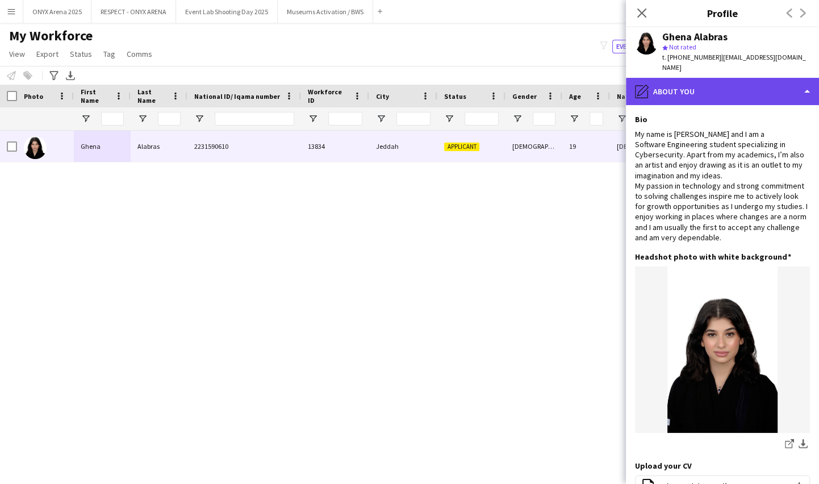
click at [718, 80] on div "pencil4 About you" at bounding box center [722, 91] width 193 height 27
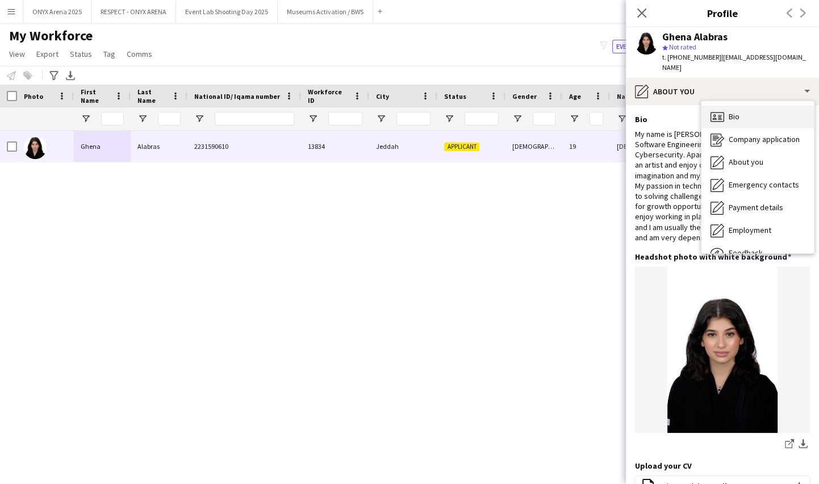
click at [727, 106] on div "Bio Bio" at bounding box center [758, 117] width 112 height 23
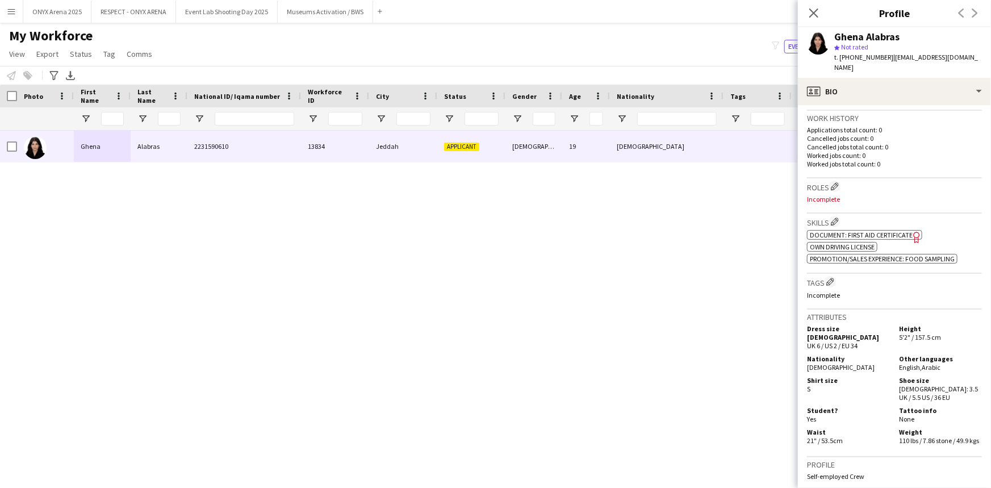
scroll to position [274, 0]
click at [836, 182] on app-icon "Edit crew company roles" at bounding box center [835, 186] width 8 height 8
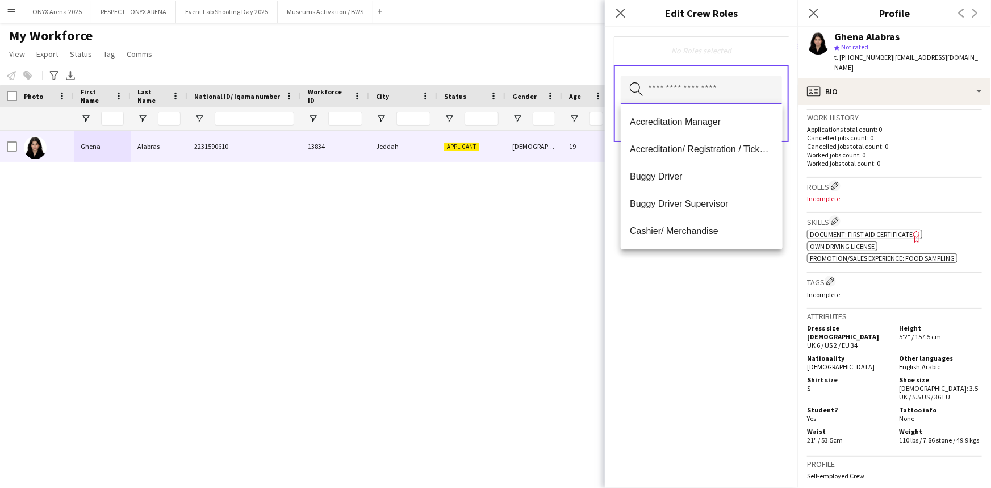
click at [682, 86] on input "text" at bounding box center [701, 90] width 161 height 28
click at [678, 139] on mat-option "Accreditation/ Registration / Ticketing" at bounding box center [701, 149] width 161 height 27
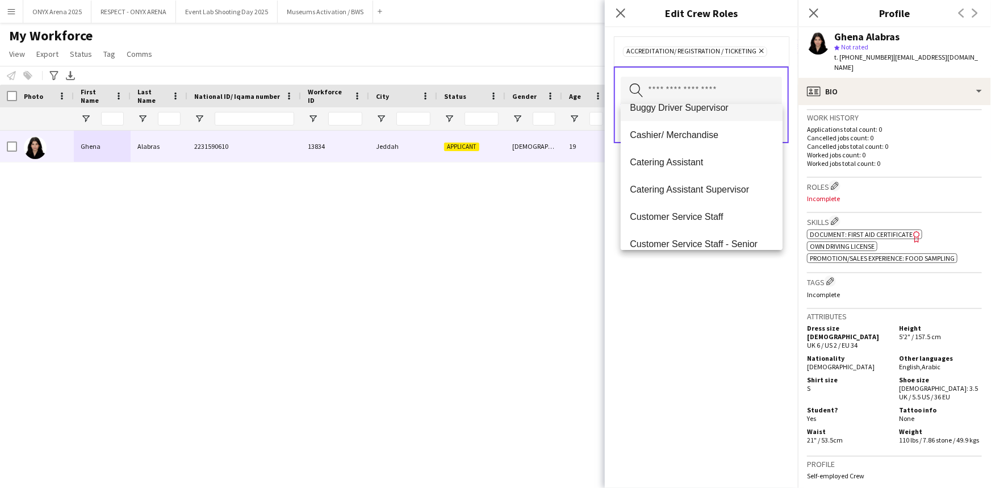
scroll to position [71, 0]
click at [684, 216] on span "Customer Service Staff" at bounding box center [701, 215] width 143 height 11
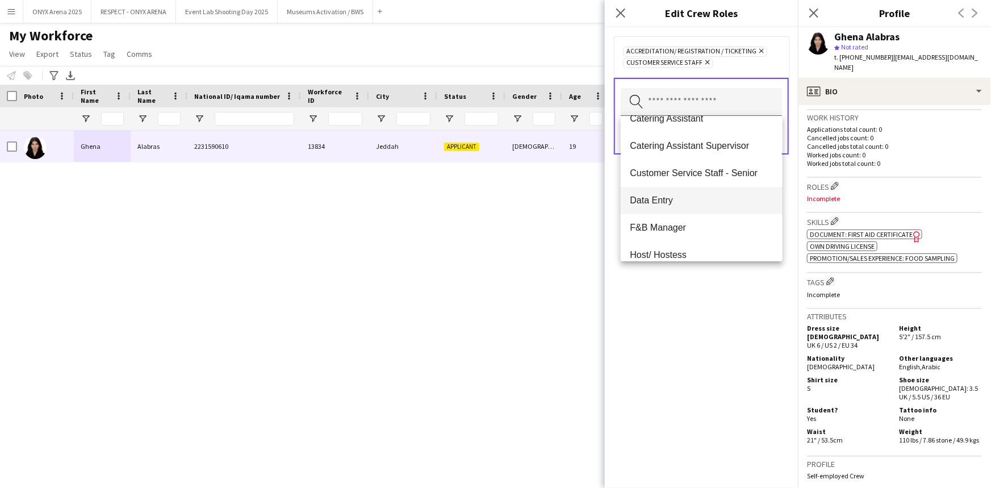
scroll to position [125, 0]
click at [724, 175] on span "Customer Service Staff - Senior" at bounding box center [701, 172] width 143 height 11
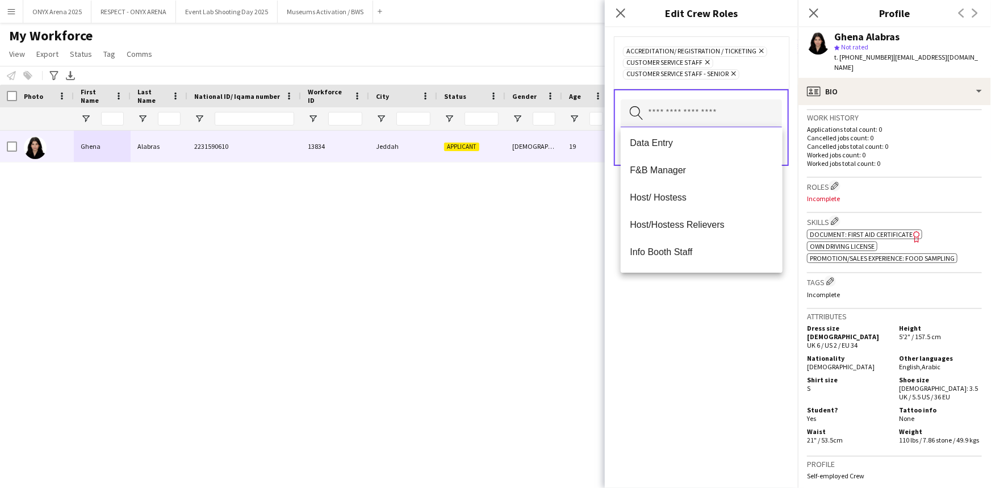
scroll to position [166, 0]
click at [675, 193] on span "Host/ Hostess" at bounding box center [701, 196] width 143 height 11
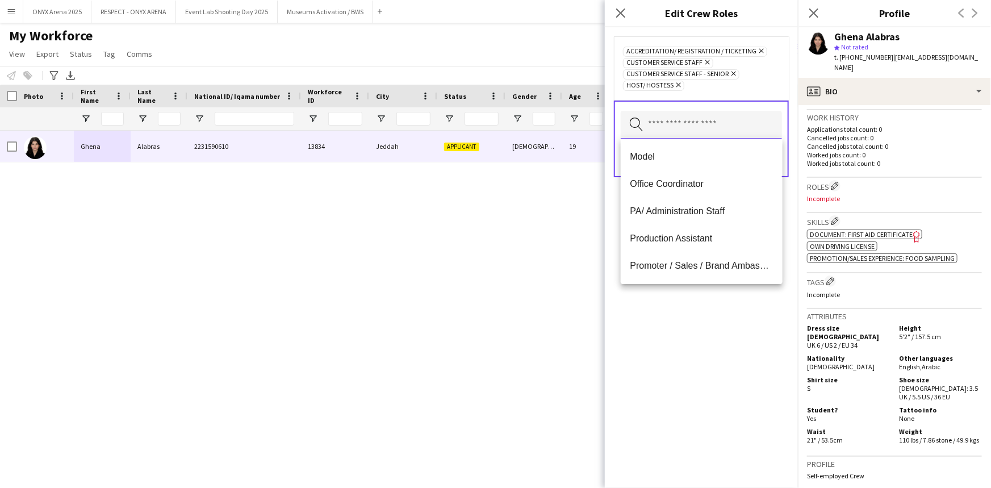
scroll to position [409, 0]
click at [680, 257] on mat-option "Promoter / Sales / Brand Ambassador" at bounding box center [701, 265] width 161 height 27
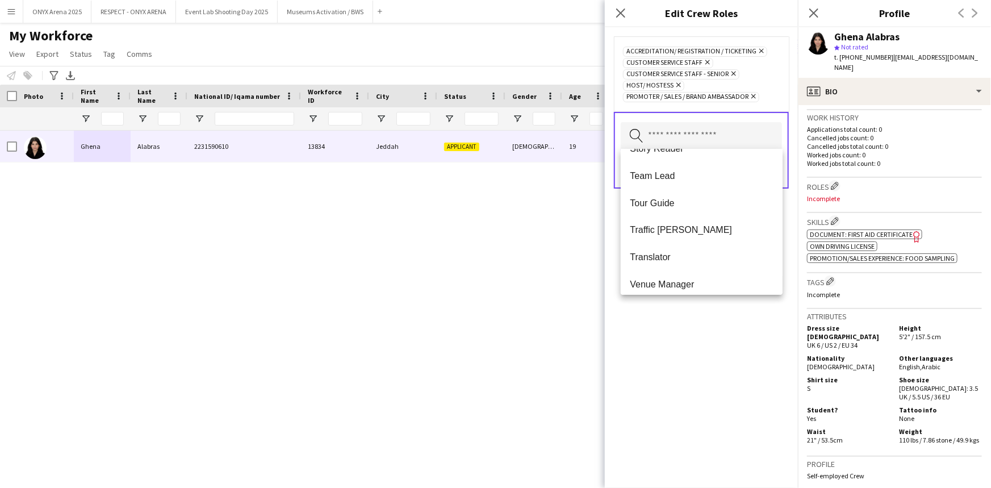
scroll to position [1036, 0]
click at [676, 364] on div "Accreditation/ Registration / Ticketing Remove Customer Service Staff Remove Cu…" at bounding box center [701, 257] width 193 height 461
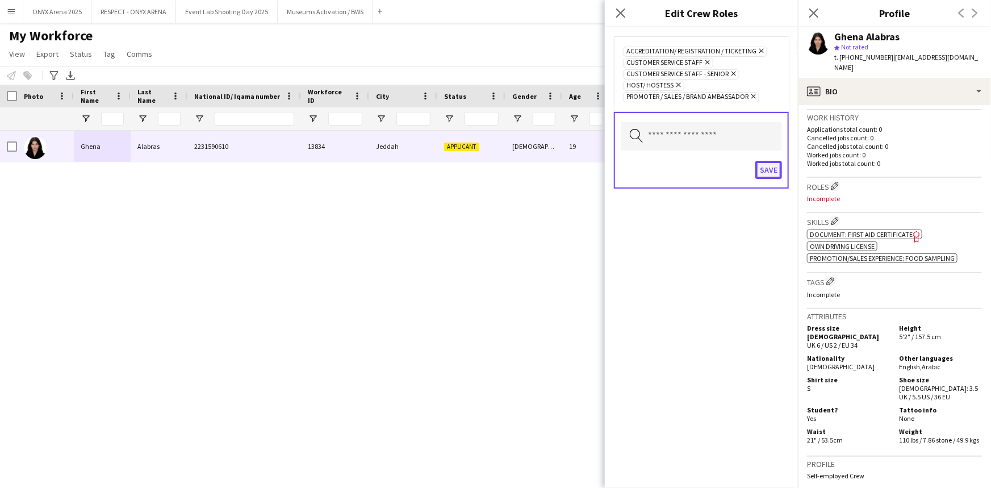
click at [768, 169] on button "Save" at bounding box center [769, 170] width 27 height 18
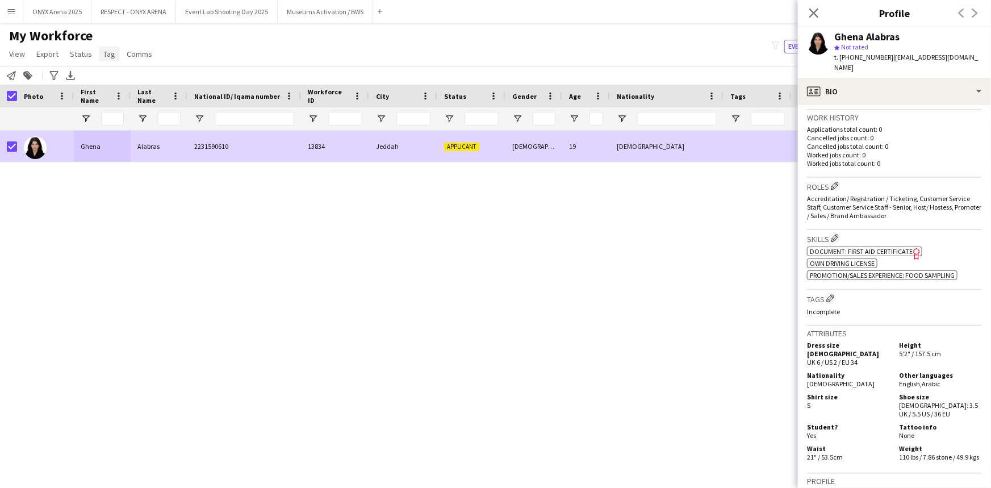
click at [104, 57] on span "Tag" at bounding box center [109, 54] width 12 height 10
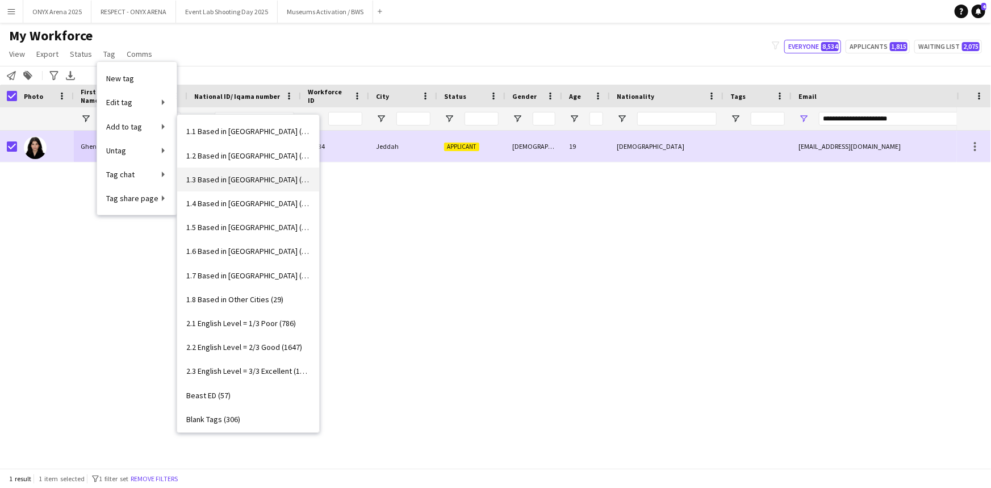
click at [227, 180] on span "1.3 Based in [GEOGRAPHIC_DATA] (1070)" at bounding box center [248, 179] width 124 height 10
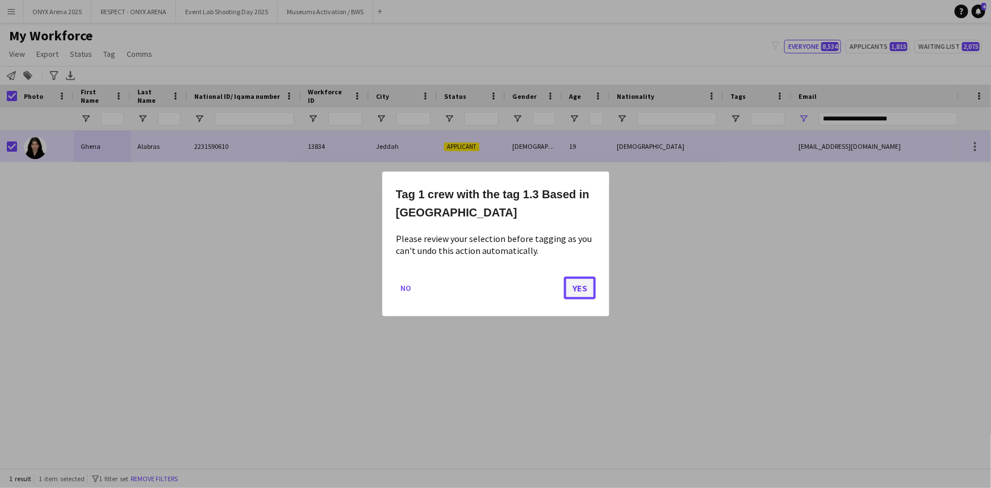
click at [573, 289] on button "Yes" at bounding box center [580, 288] width 32 height 23
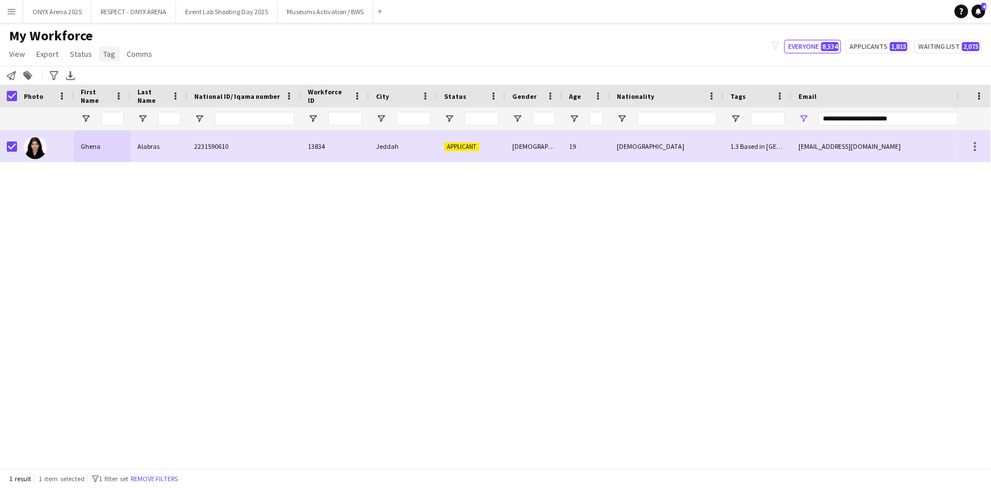
click at [110, 57] on span "Tag" at bounding box center [109, 54] width 12 height 10
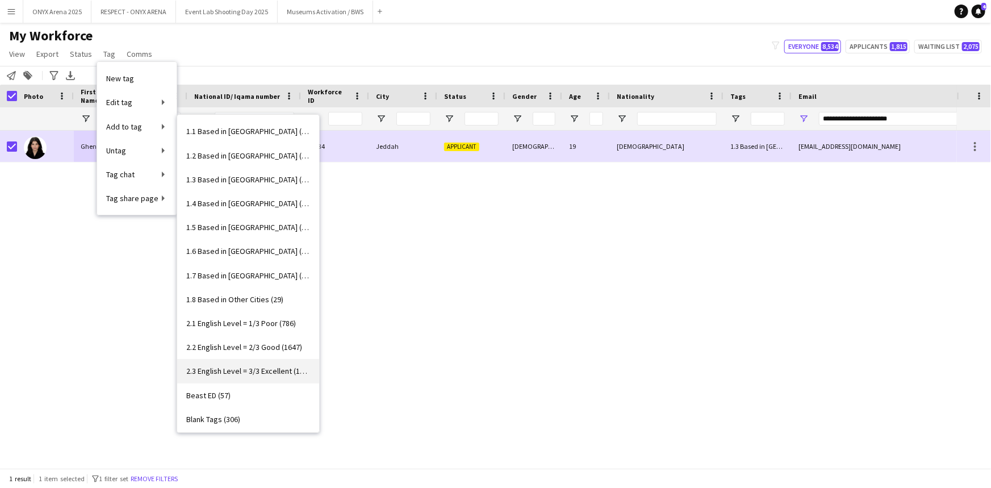
click at [254, 373] on span "2.3 English Level = 3/3 Excellent (1289)" at bounding box center [248, 371] width 124 height 10
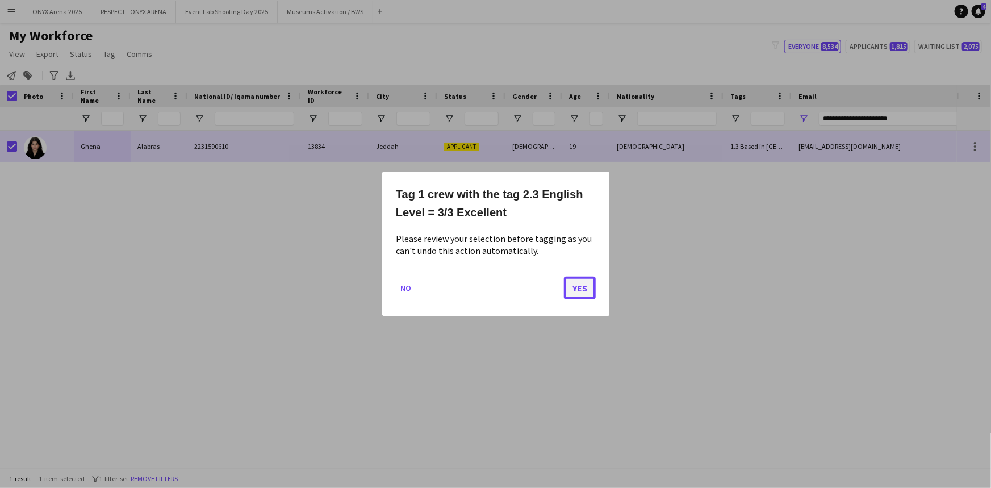
click at [577, 291] on button "Yes" at bounding box center [580, 288] width 32 height 23
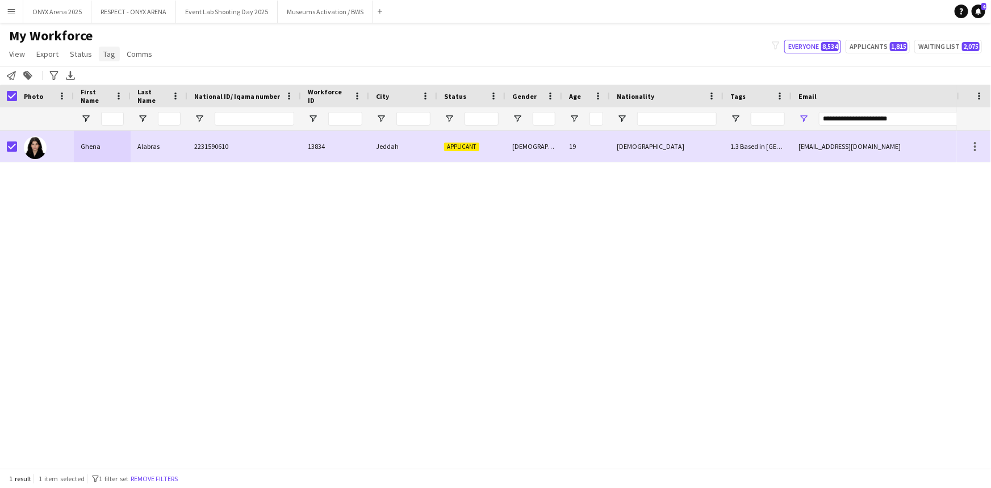
click at [107, 57] on span "Tag" at bounding box center [109, 54] width 12 height 10
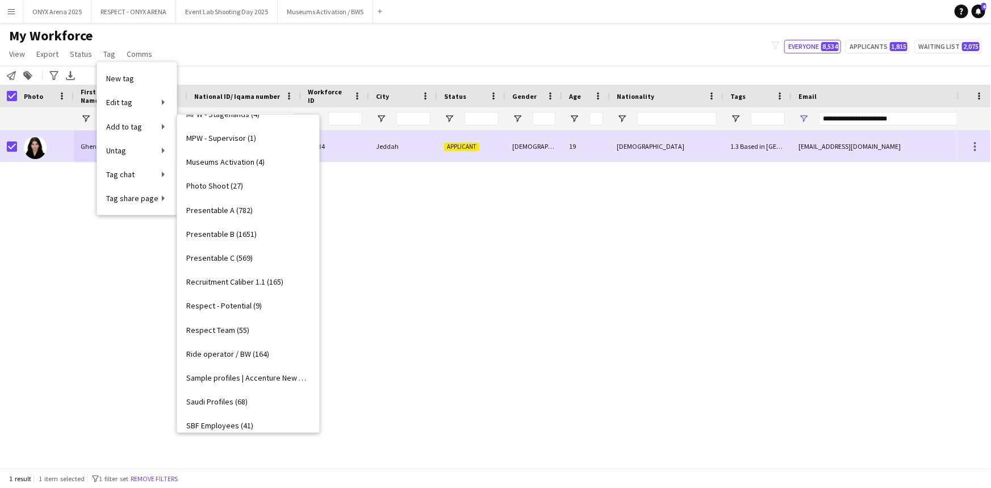
scroll to position [763, 0]
click at [256, 211] on link "Presentable A (782)" at bounding box center [248, 208] width 142 height 24
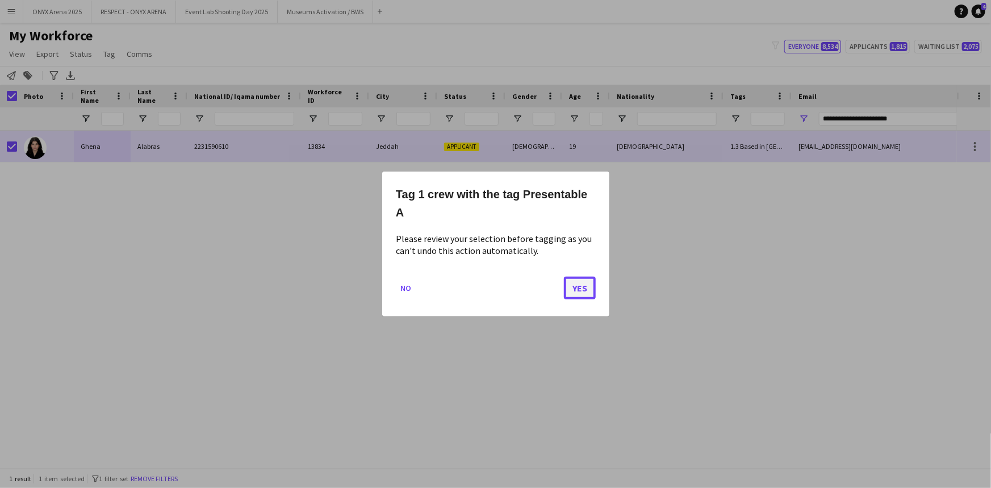
click at [583, 290] on button "Yes" at bounding box center [580, 288] width 32 height 23
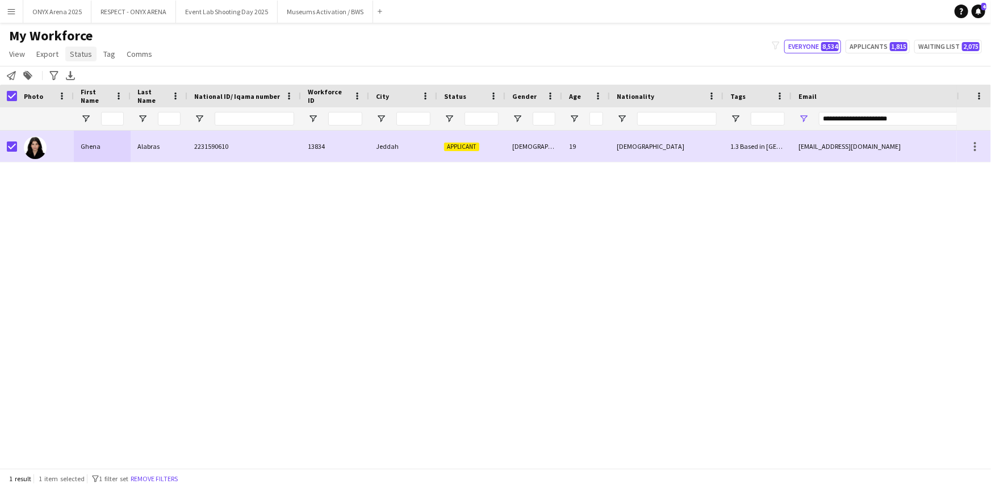
click at [78, 52] on span "Status" at bounding box center [81, 54] width 22 height 10
click at [86, 81] on span "Edit" at bounding box center [80, 78] width 13 height 10
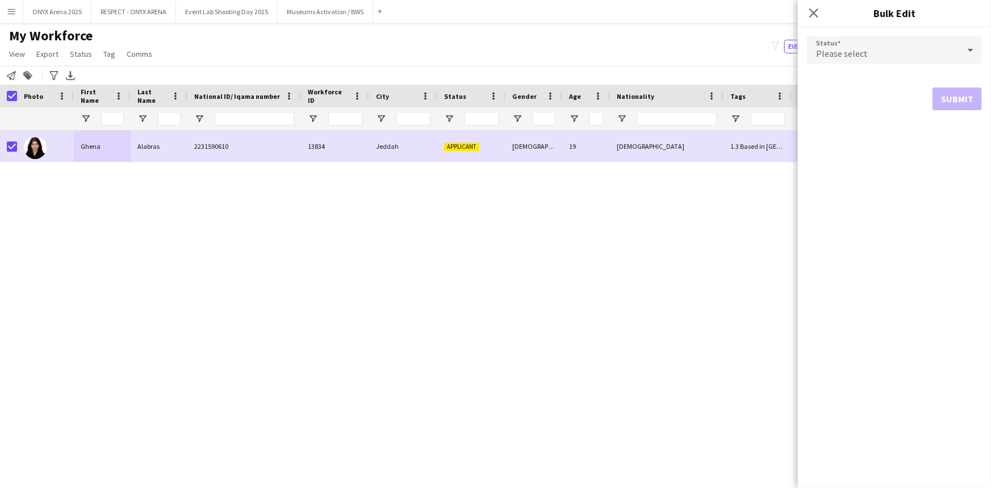
click at [850, 57] on span "Please select" at bounding box center [842, 53] width 52 height 11
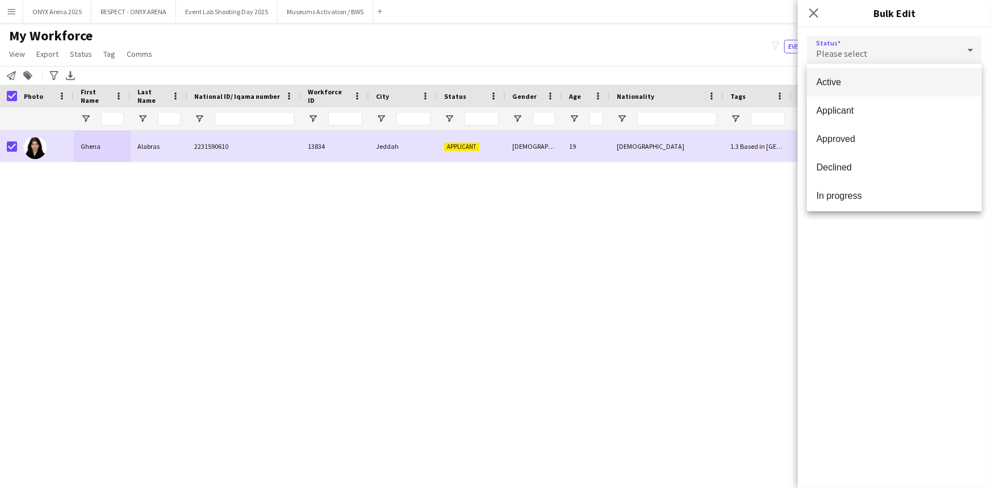
click at [854, 76] on mat-option "Active" at bounding box center [894, 82] width 175 height 28
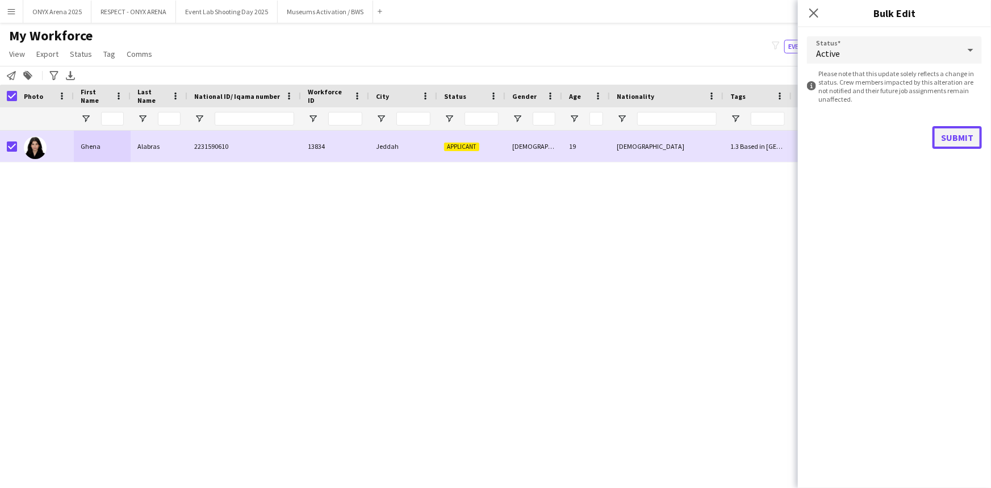
click at [951, 139] on button "Submit" at bounding box center [957, 137] width 49 height 23
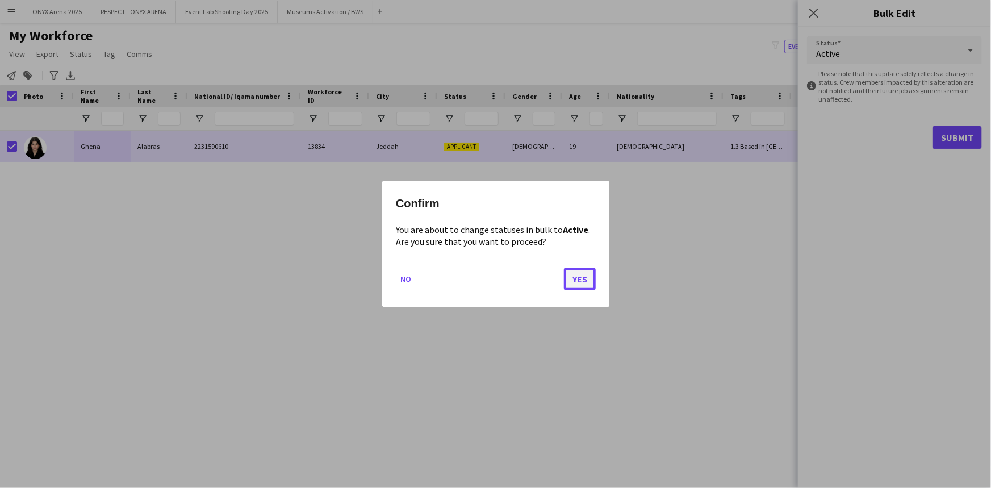
click at [575, 274] on button "Yes" at bounding box center [580, 279] width 32 height 23
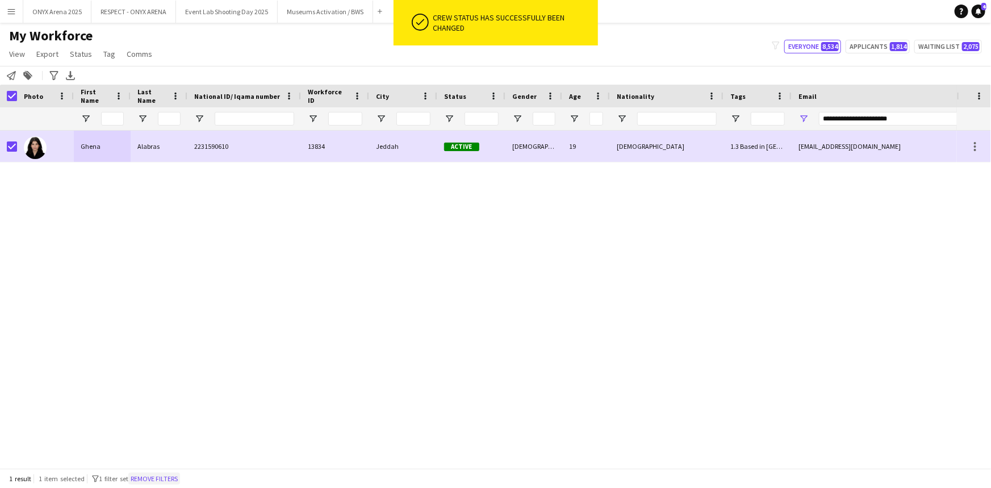
click at [174, 476] on button "Remove filters" at bounding box center [154, 479] width 52 height 12
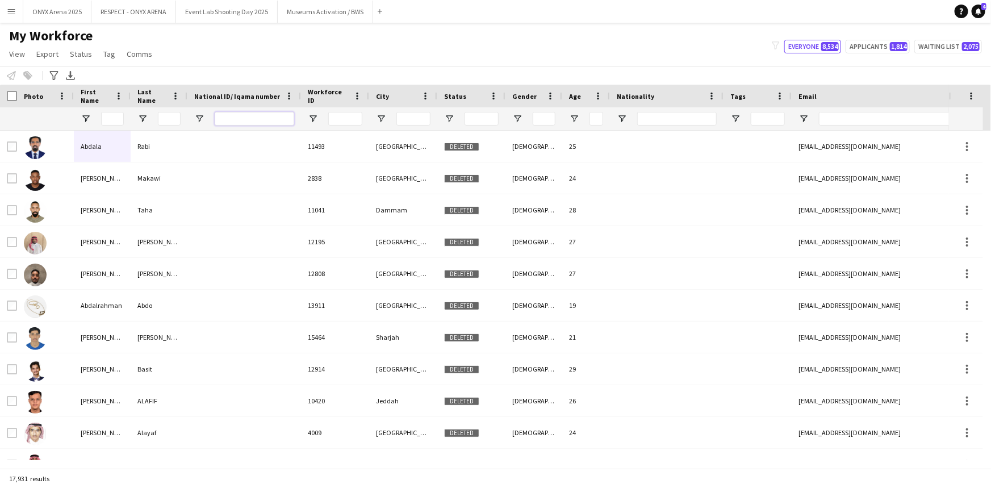
click at [232, 118] on input "National ID/ Iqama number Filter Input" at bounding box center [255, 119] width 80 height 14
paste input "**********"
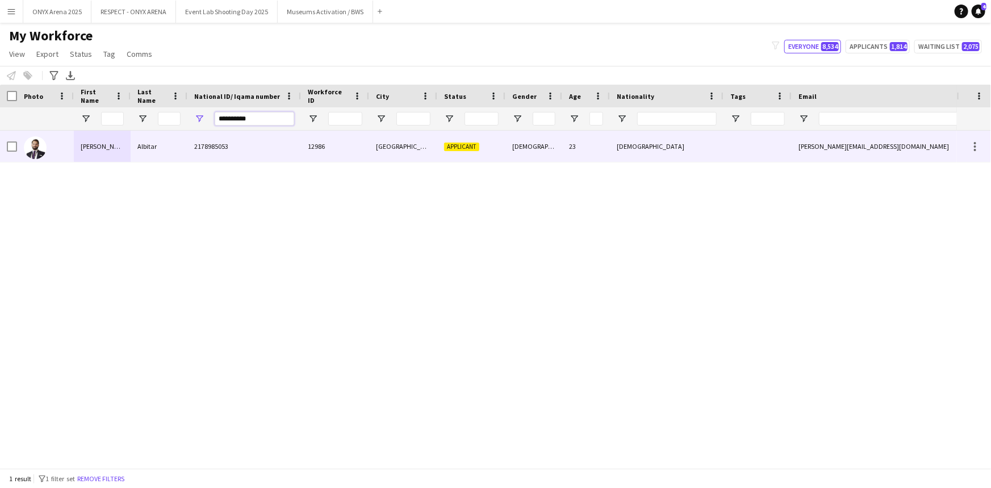
type input "**********"
click at [162, 143] on div "Albitar" at bounding box center [159, 146] width 57 height 31
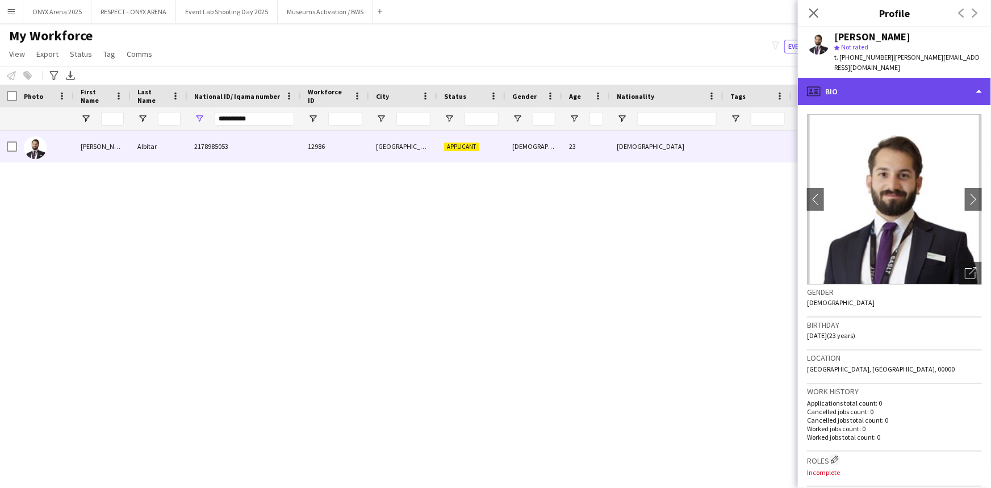
click at [892, 92] on div "profile Bio" at bounding box center [894, 91] width 193 height 27
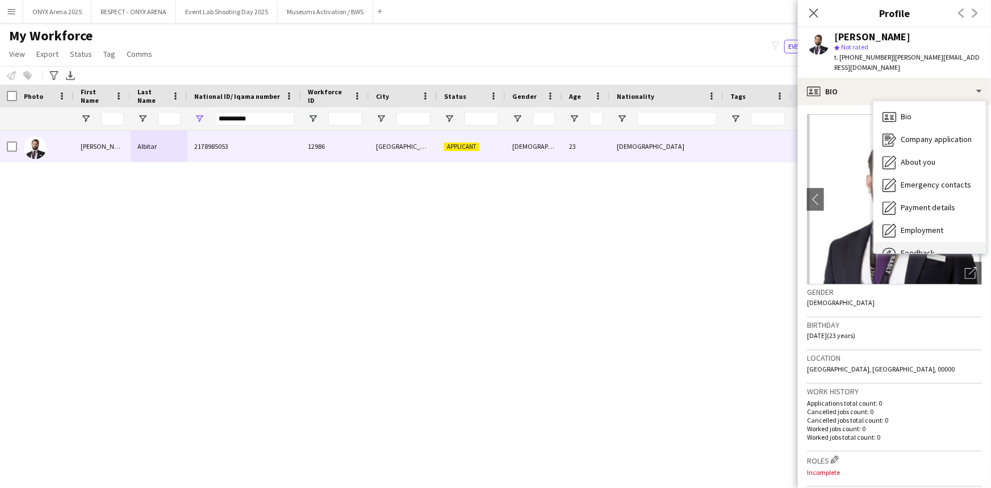
click at [909, 242] on div "Feedback Feedback" at bounding box center [930, 253] width 112 height 23
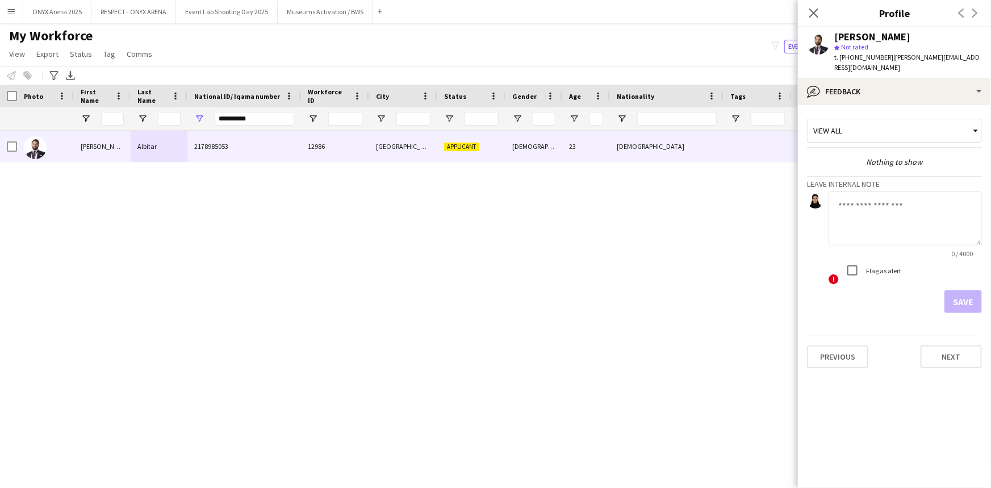
click at [877, 208] on textarea at bounding box center [905, 218] width 153 height 54
type textarea "*******"
click at [972, 291] on button "Save" at bounding box center [963, 301] width 37 height 23
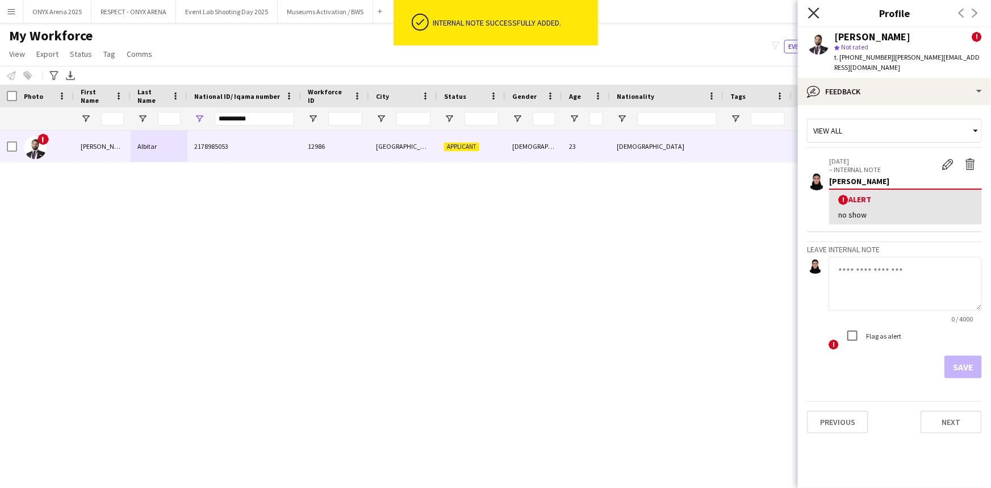
click at [815, 12] on icon at bounding box center [813, 12] width 11 height 11
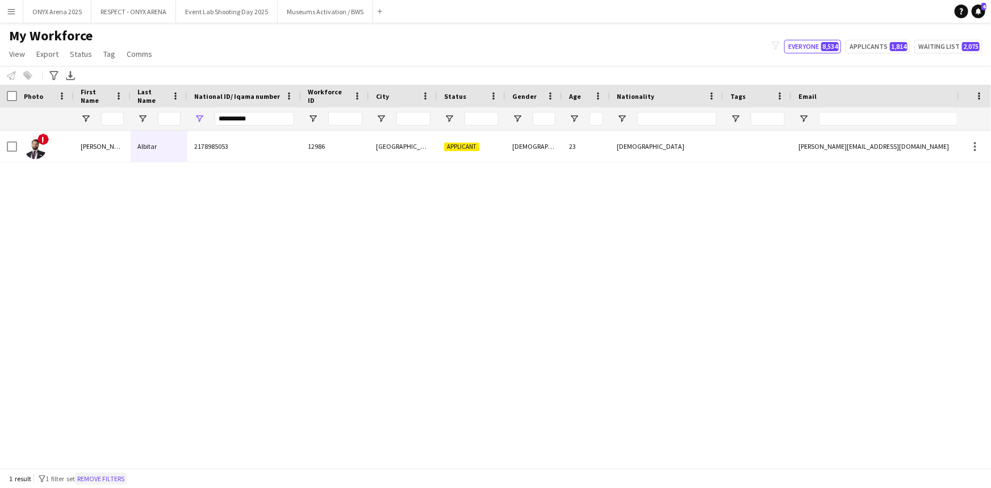
click at [125, 480] on button "Remove filters" at bounding box center [101, 479] width 52 height 12
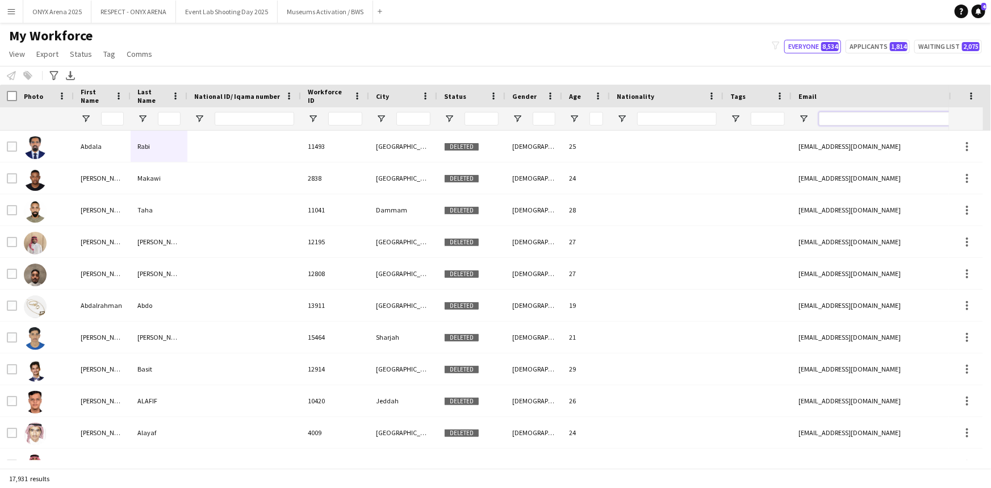
click at [887, 119] on input "Email Filter Input" at bounding box center [915, 119] width 193 height 14
paste input "**********"
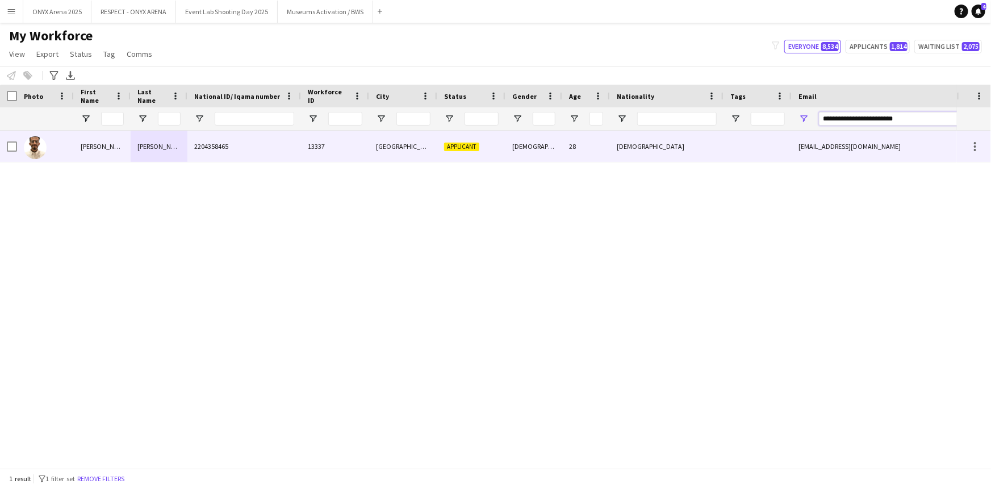
type input "**********"
click at [108, 147] on div "[PERSON_NAME]" at bounding box center [102, 146] width 57 height 31
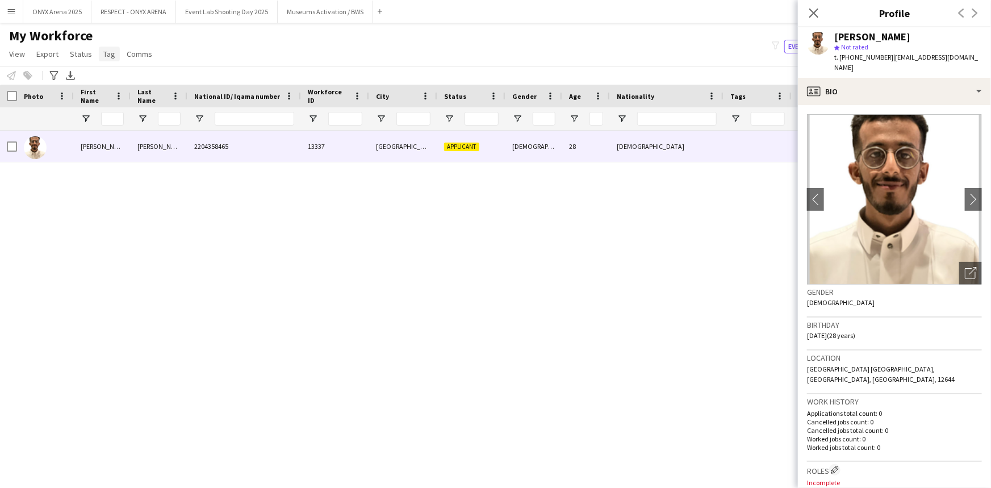
click at [112, 53] on span "Tag" at bounding box center [109, 54] width 12 height 10
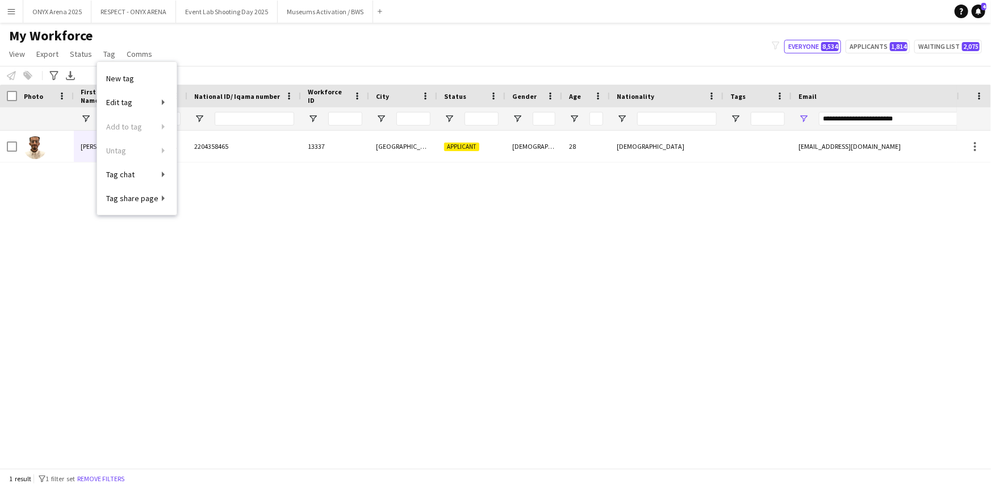
click at [52, 213] on div "[PERSON_NAME] 2204358465 13337 [GEOGRAPHIC_DATA] Applicant [DEMOGRAPHIC_DATA] 2…" at bounding box center [478, 296] width 957 height 330
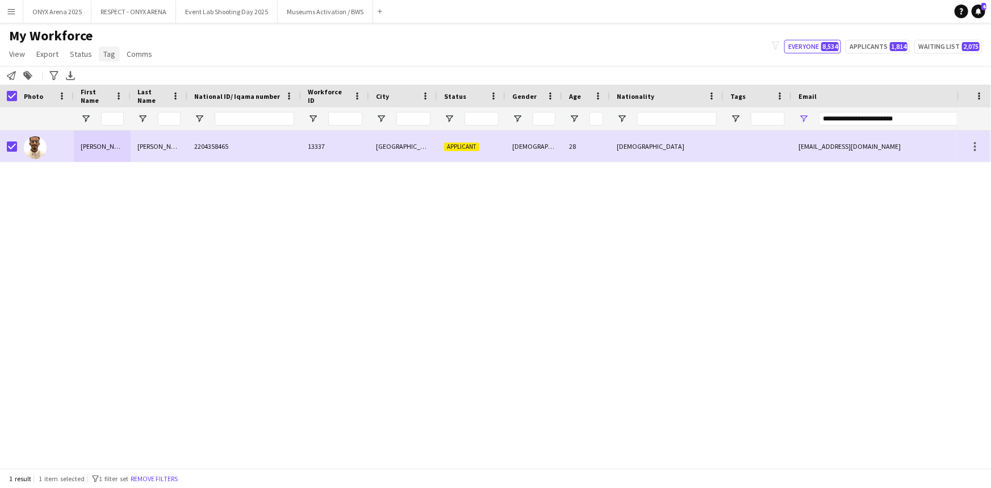
click at [106, 51] on span "Tag" at bounding box center [109, 54] width 12 height 10
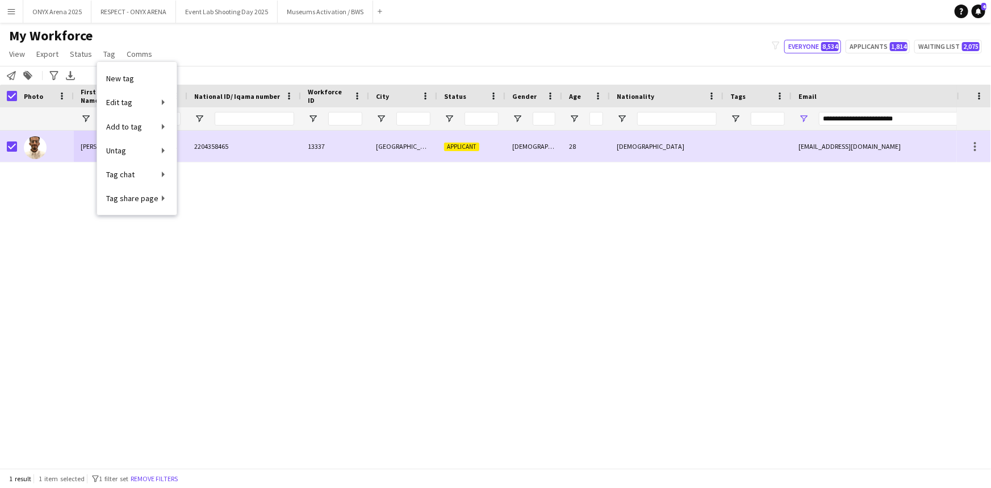
click at [62, 276] on div "[PERSON_NAME] 2204358465 13337 [GEOGRAPHIC_DATA] Applicant [DEMOGRAPHIC_DATA] 2…" at bounding box center [478, 296] width 957 height 330
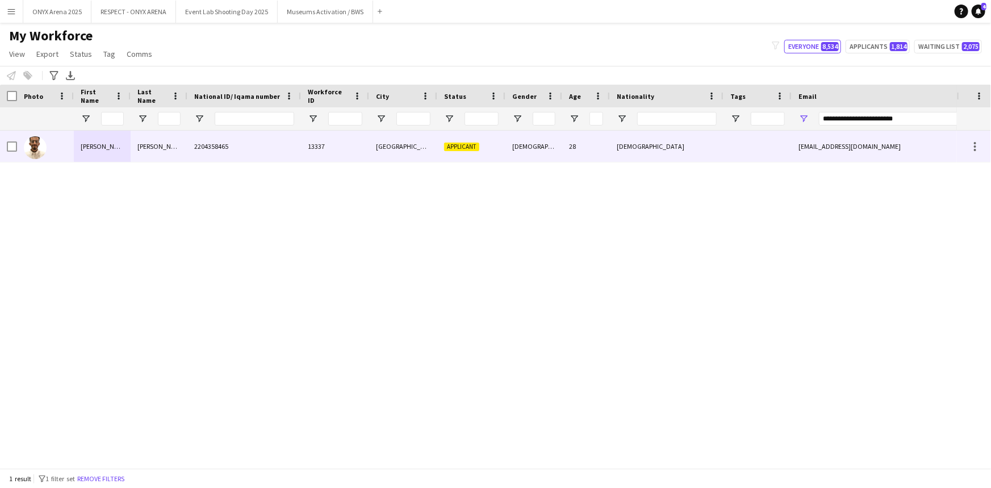
click at [50, 151] on div at bounding box center [45, 146] width 57 height 31
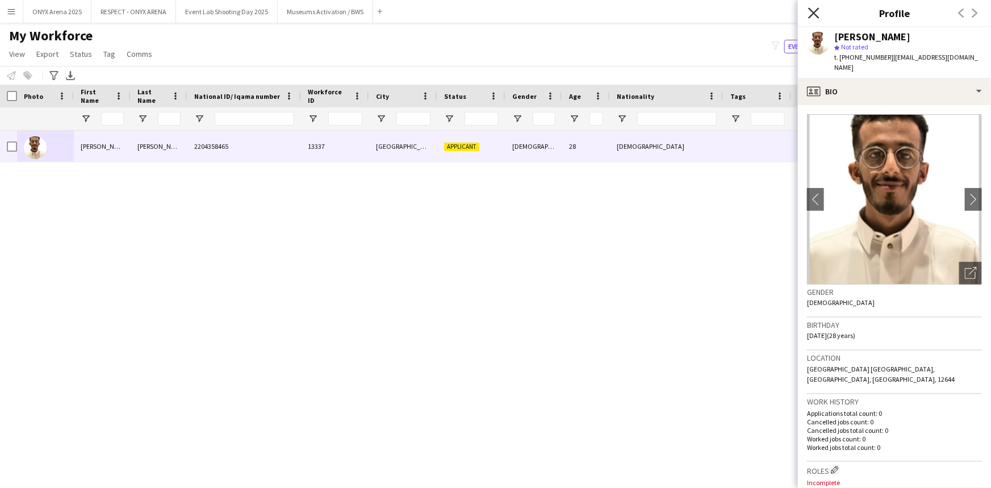
click at [819, 10] on icon "Close pop-in" at bounding box center [813, 12] width 11 height 11
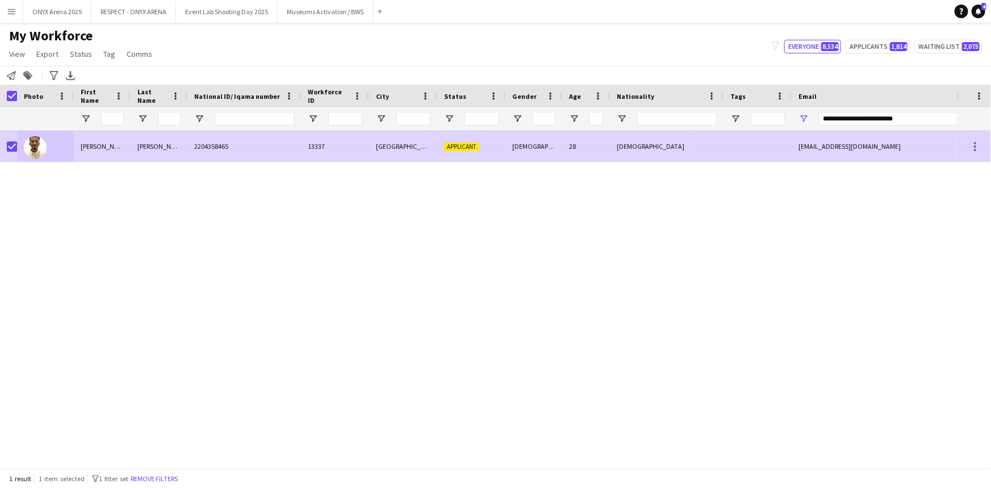
click at [128, 144] on div "[PERSON_NAME]" at bounding box center [102, 146] width 57 height 31
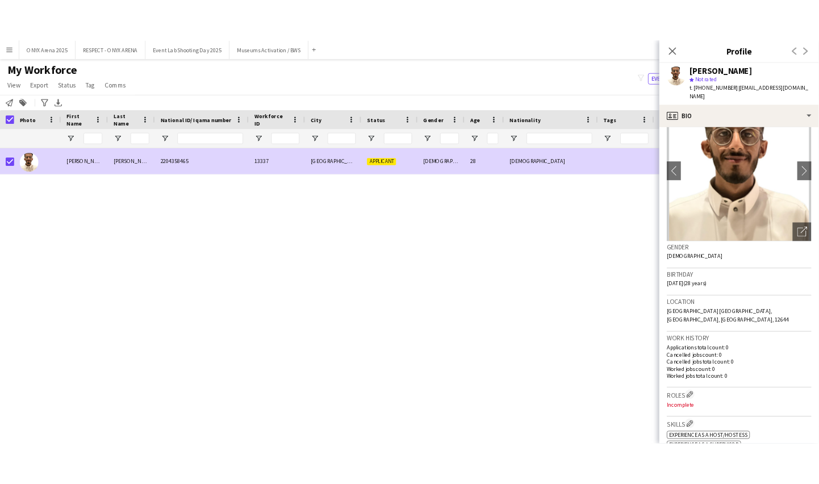
scroll to position [0, 0]
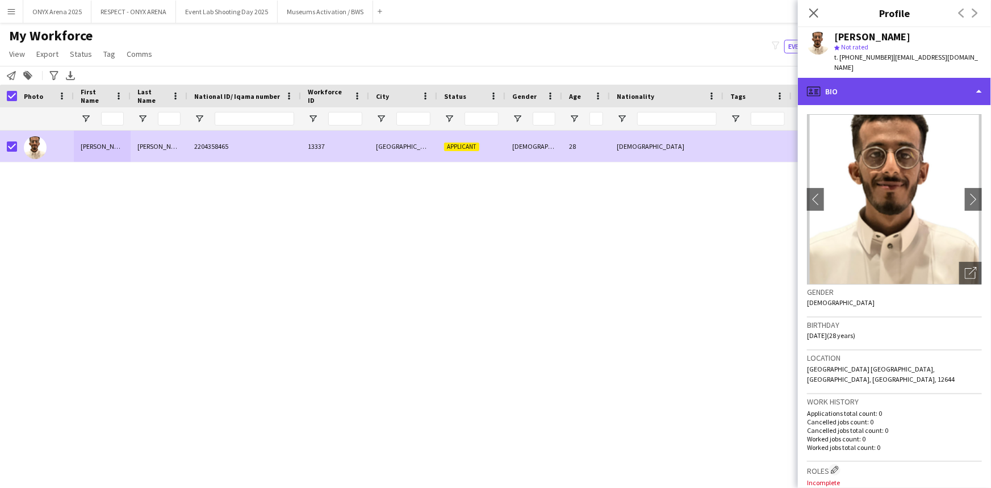
click at [889, 87] on div "profile Bio" at bounding box center [894, 91] width 193 height 27
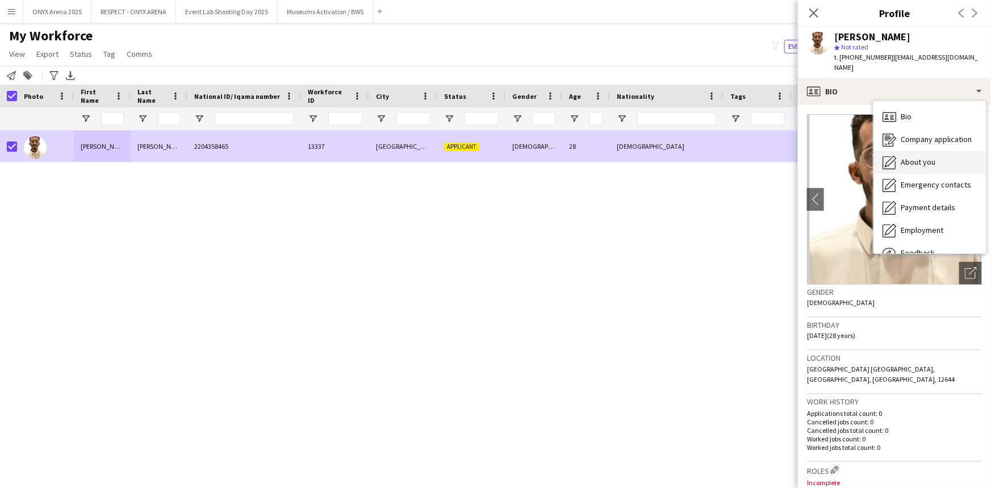
click at [900, 156] on div "About you About you" at bounding box center [930, 162] width 112 height 23
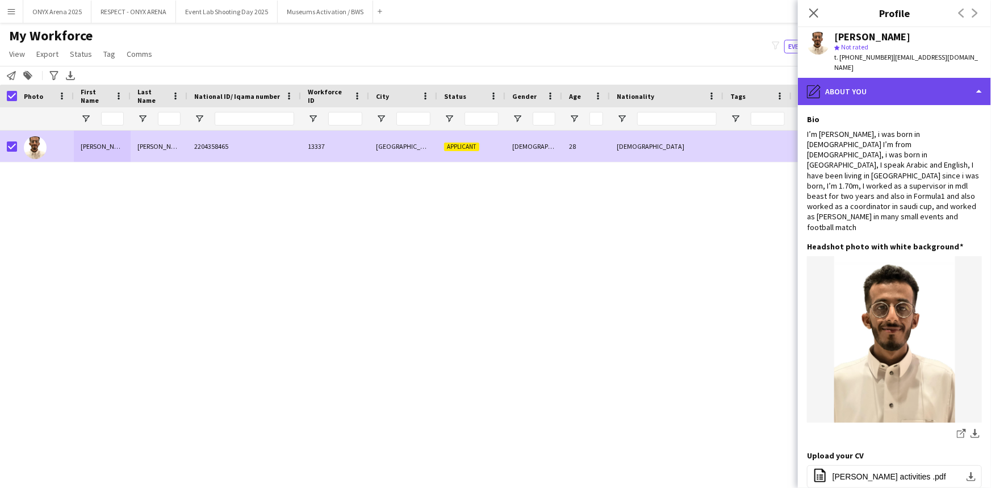
click at [892, 78] on div "pencil4 About you" at bounding box center [894, 91] width 193 height 27
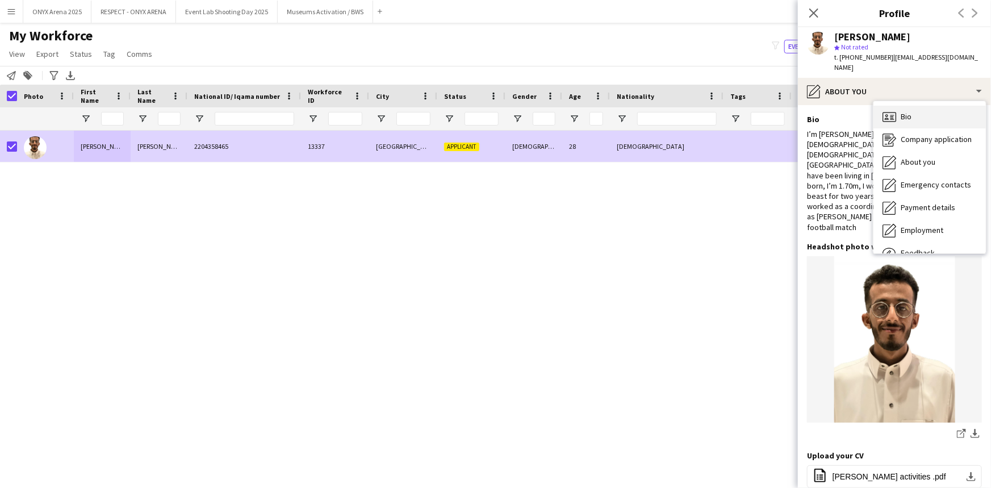
click at [902, 111] on span "Bio" at bounding box center [906, 116] width 11 height 10
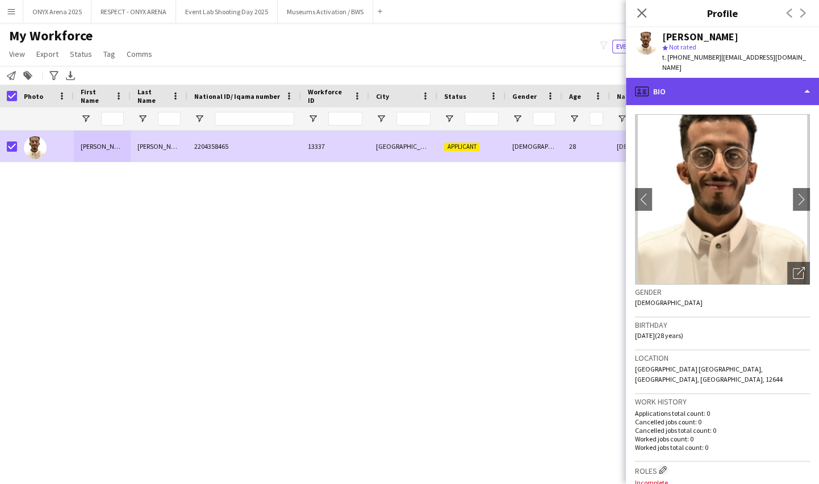
click at [730, 82] on div "profile Bio" at bounding box center [722, 91] width 193 height 27
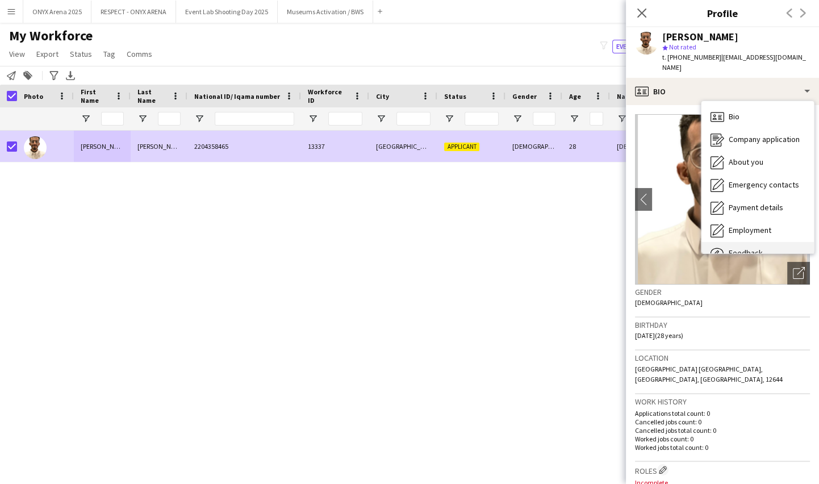
click at [754, 248] on span "Feedback" at bounding box center [746, 253] width 34 height 10
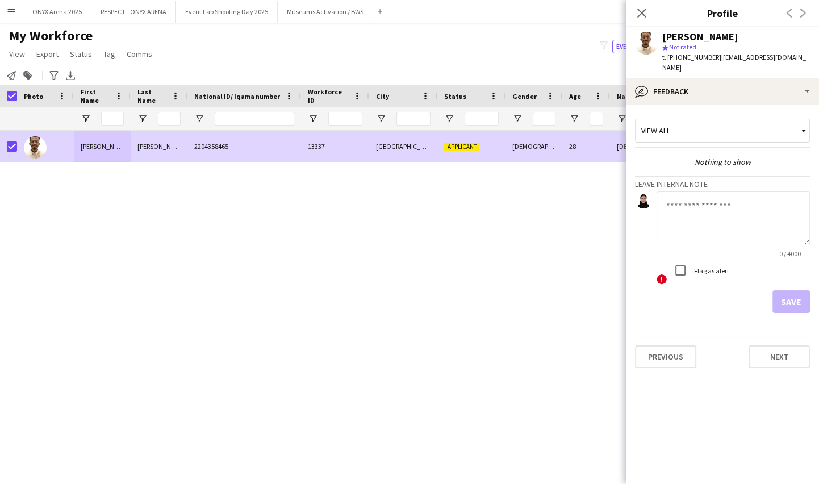
click at [687, 200] on textarea at bounding box center [733, 218] width 153 height 54
type textarea "*"
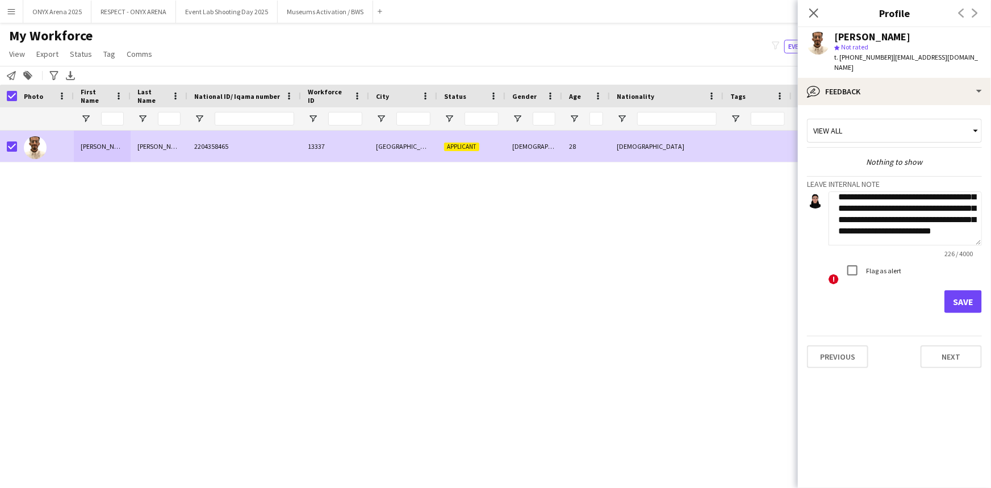
scroll to position [45, 0]
click at [931, 215] on textarea "**********" at bounding box center [905, 218] width 153 height 54
click at [892, 230] on textarea "**********" at bounding box center [905, 218] width 153 height 54
type textarea "**********"
click at [982, 290] on button "Save" at bounding box center [963, 301] width 37 height 23
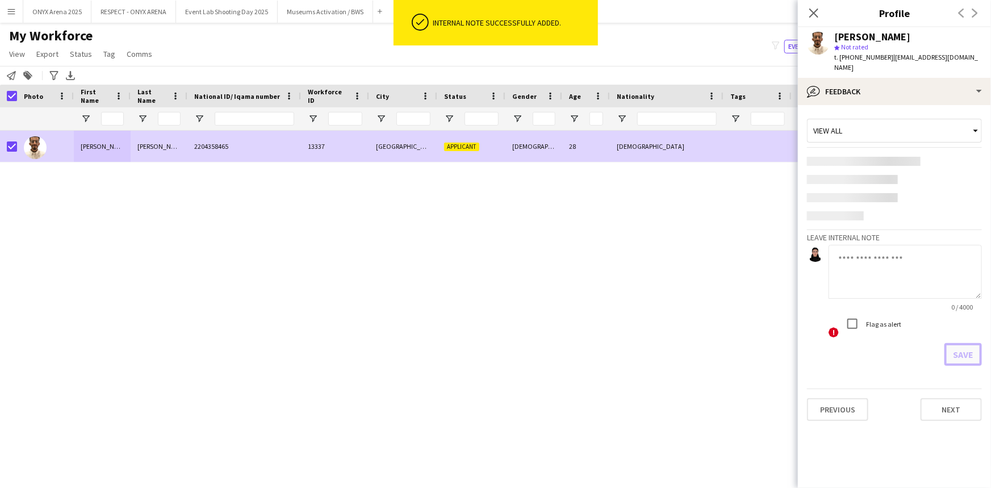
scroll to position [0, 0]
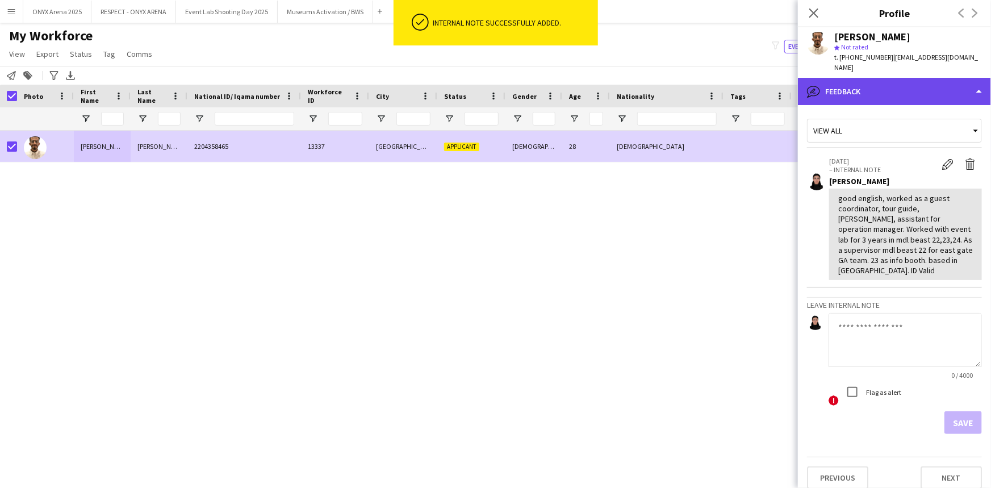
click at [878, 80] on div "bubble-pencil Feedback" at bounding box center [894, 91] width 193 height 27
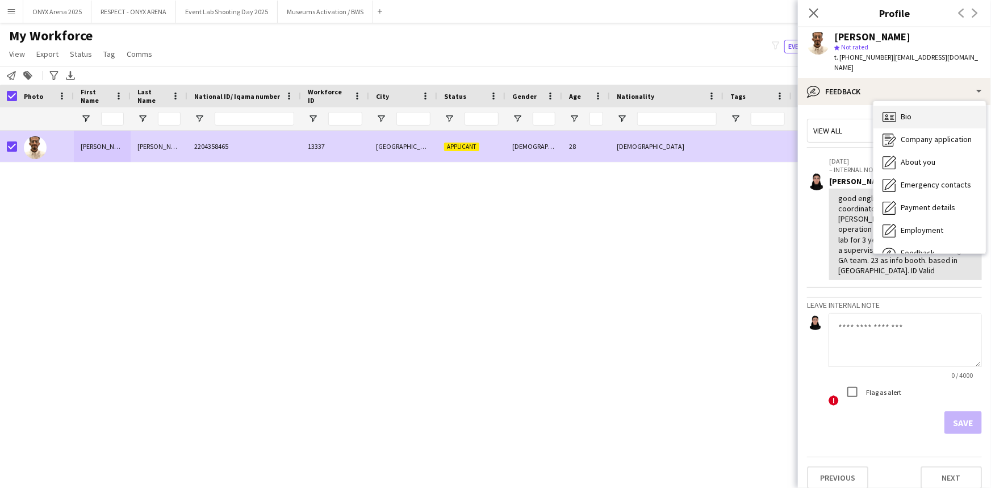
click at [889, 110] on icon "Bio" at bounding box center [890, 117] width 14 height 14
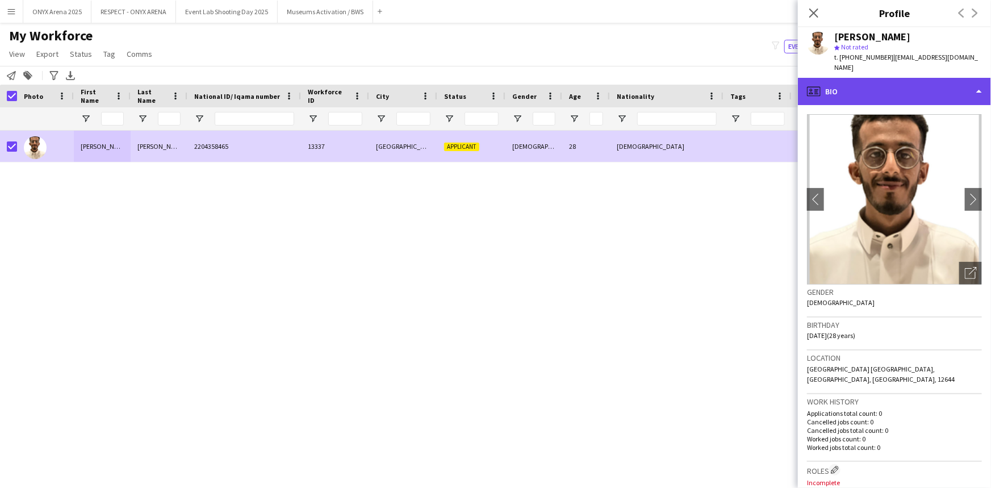
click at [910, 85] on div "profile Bio" at bounding box center [894, 91] width 193 height 27
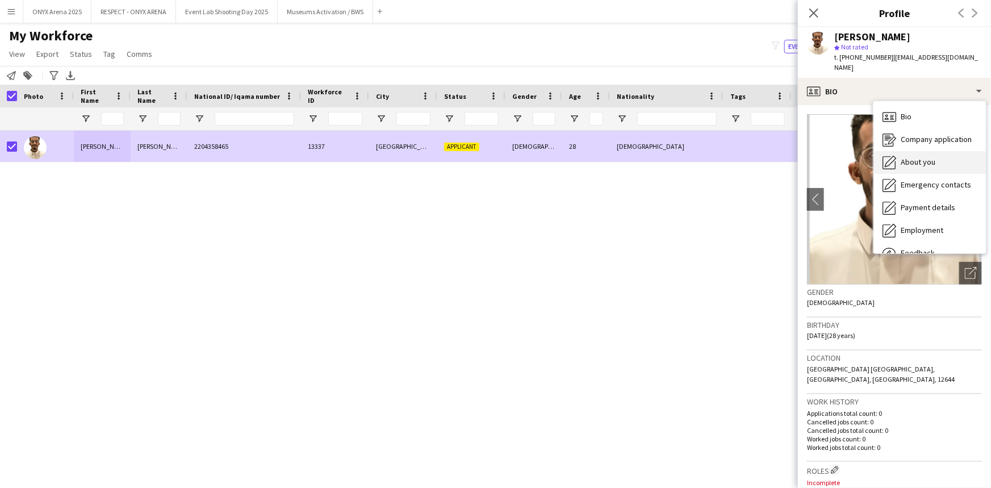
click at [901, 157] on span "About you" at bounding box center [918, 162] width 35 height 10
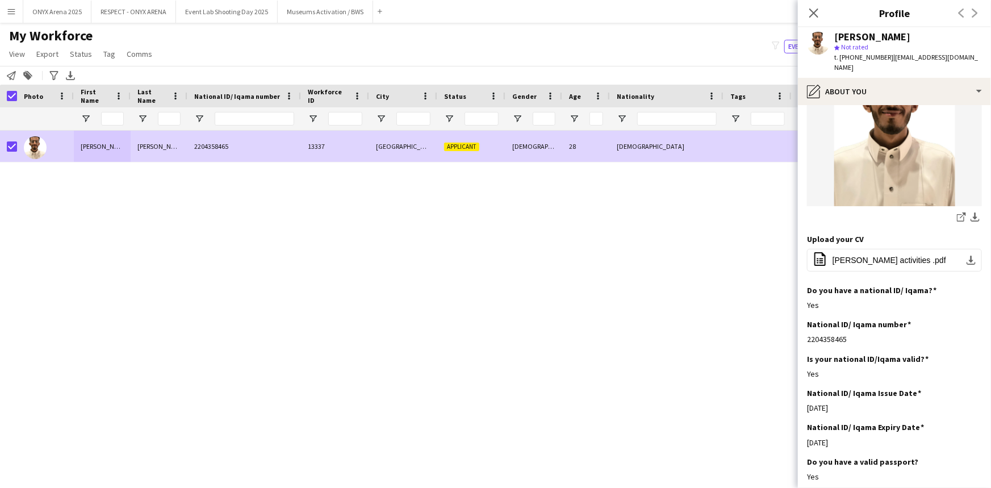
scroll to position [206, 0]
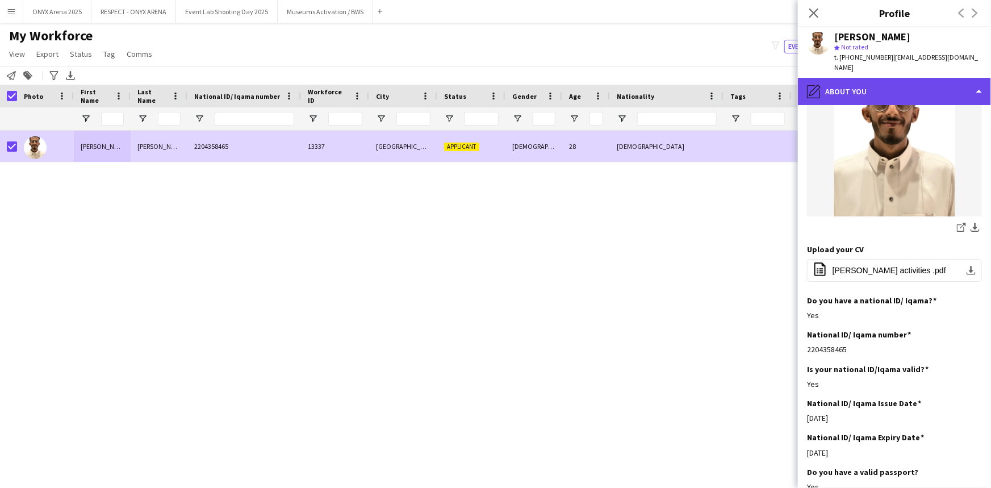
click at [888, 89] on div "pencil4 About you" at bounding box center [894, 91] width 193 height 27
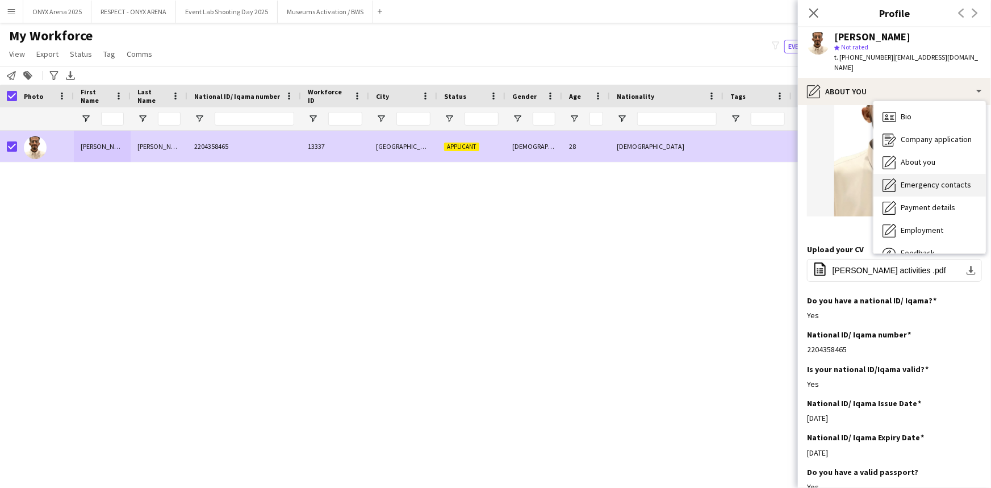
click at [904, 174] on div "Emergency contacts Emergency contacts" at bounding box center [930, 185] width 112 height 23
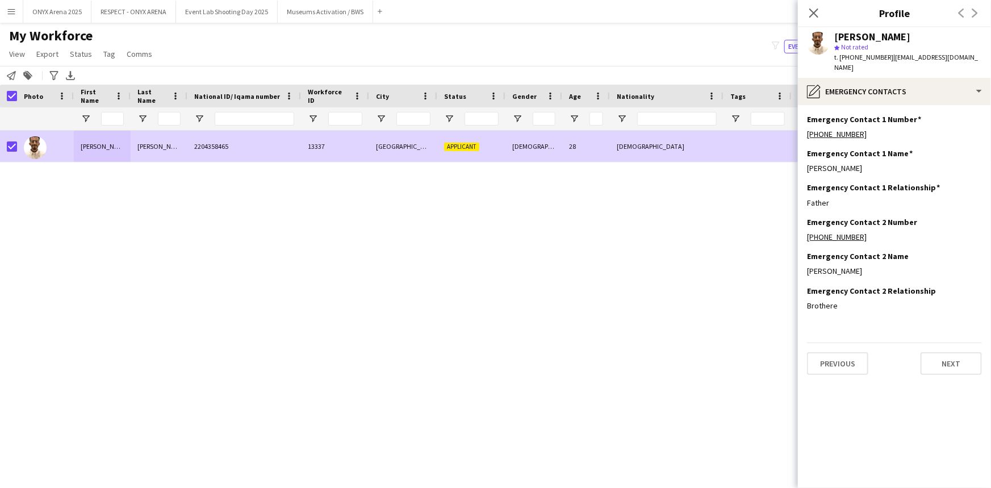
scroll to position [0, 0]
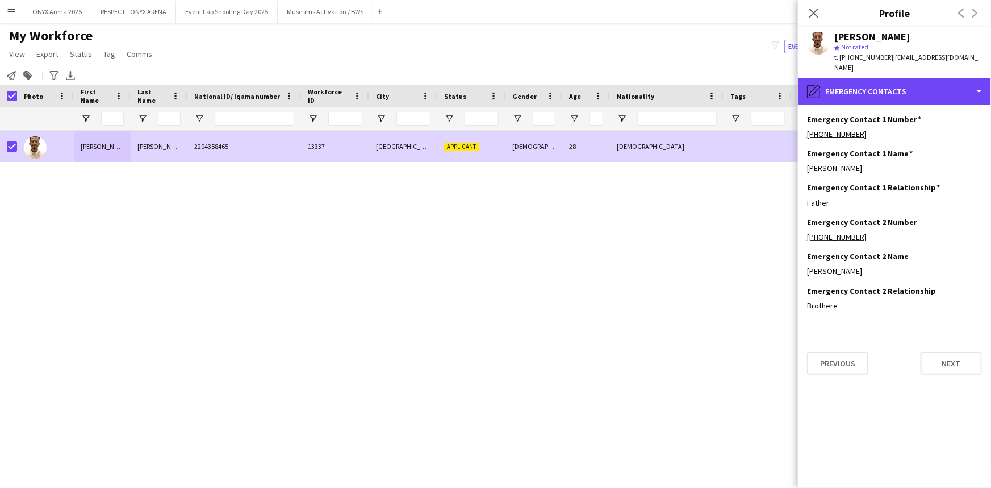
drag, startPoint x: 892, startPoint y: 75, endPoint x: 912, endPoint y: 145, distance: 72.7
click at [892, 78] on div "pencil4 Emergency contacts" at bounding box center [894, 91] width 193 height 27
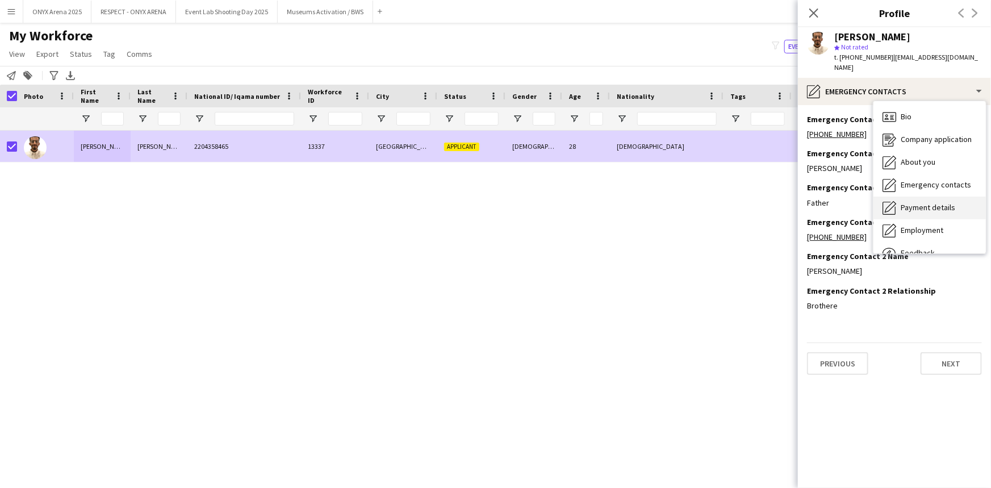
click at [917, 197] on div "Payment details Payment details" at bounding box center [930, 208] width 112 height 23
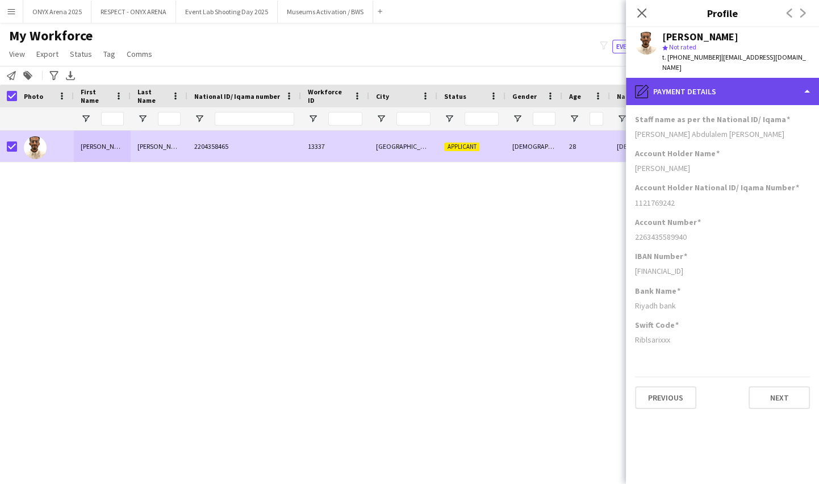
click at [723, 78] on div "pencil4 Payment details" at bounding box center [722, 91] width 193 height 27
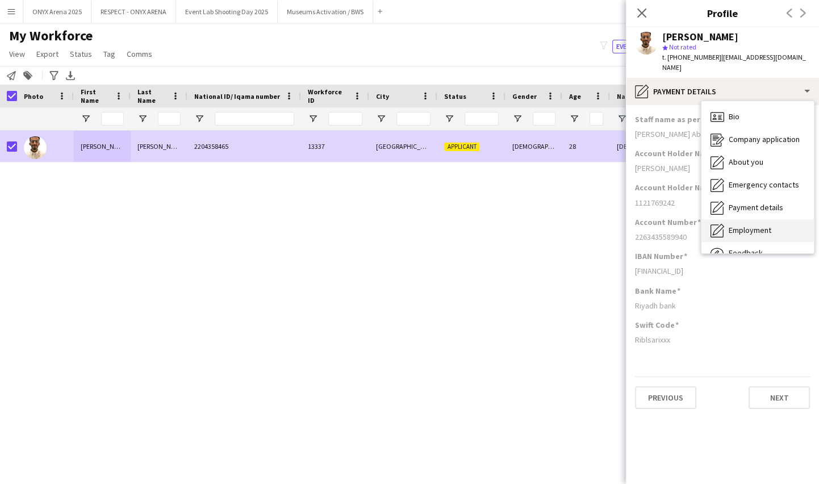
click at [732, 225] on span "Employment" at bounding box center [750, 230] width 43 height 10
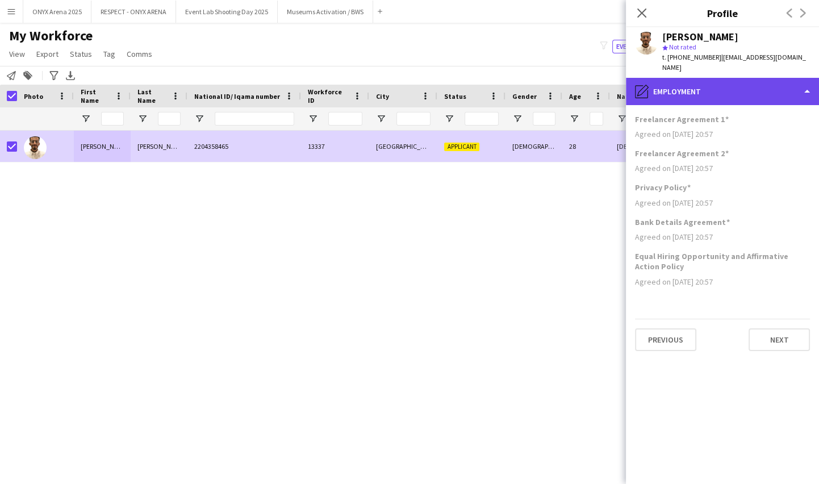
click at [748, 79] on div "pencil4 Employment" at bounding box center [722, 91] width 193 height 27
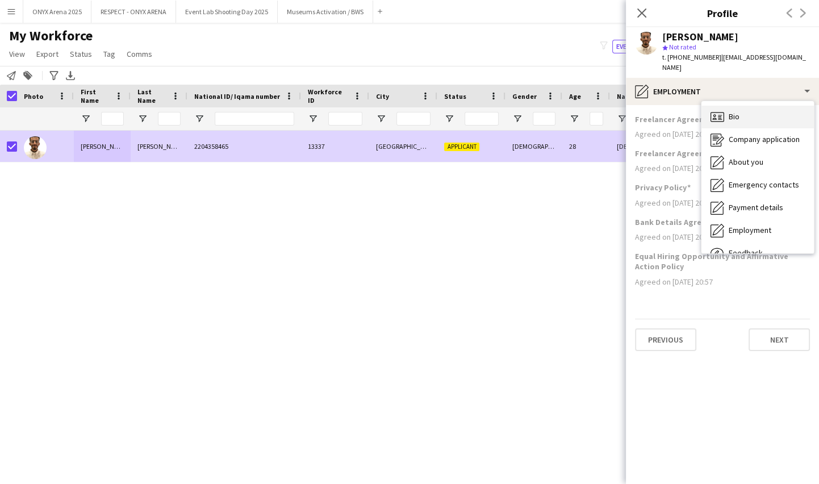
click at [750, 108] on div "Bio Bio" at bounding box center [758, 117] width 112 height 23
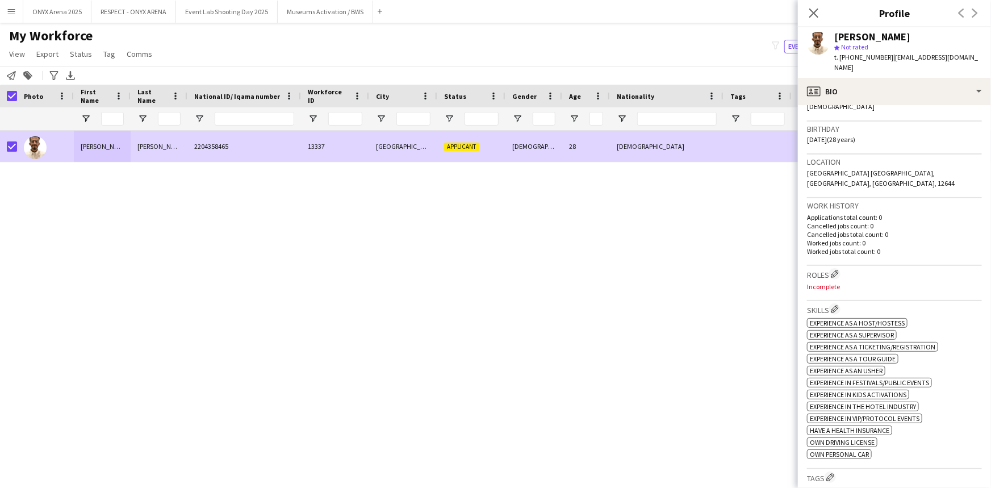
scroll to position [206, 0]
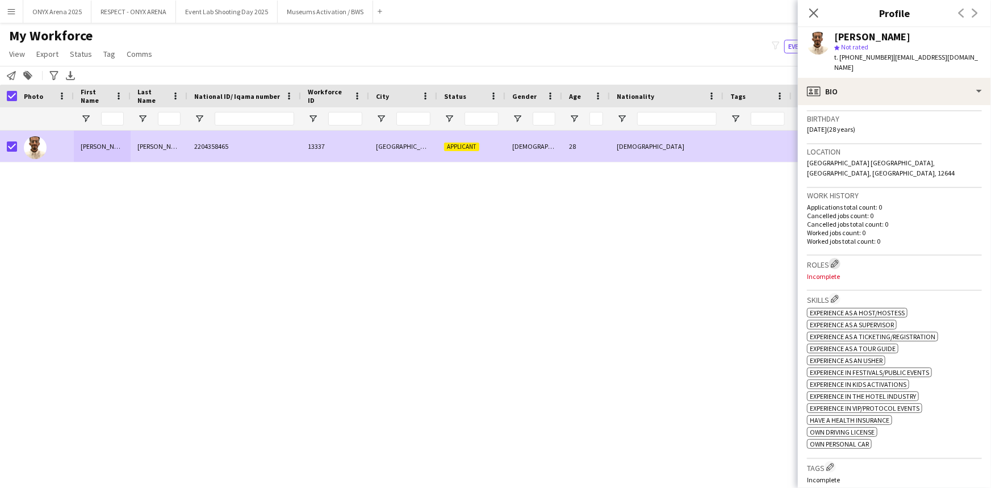
click at [835, 260] on app-icon "Edit crew company roles" at bounding box center [835, 264] width 8 height 8
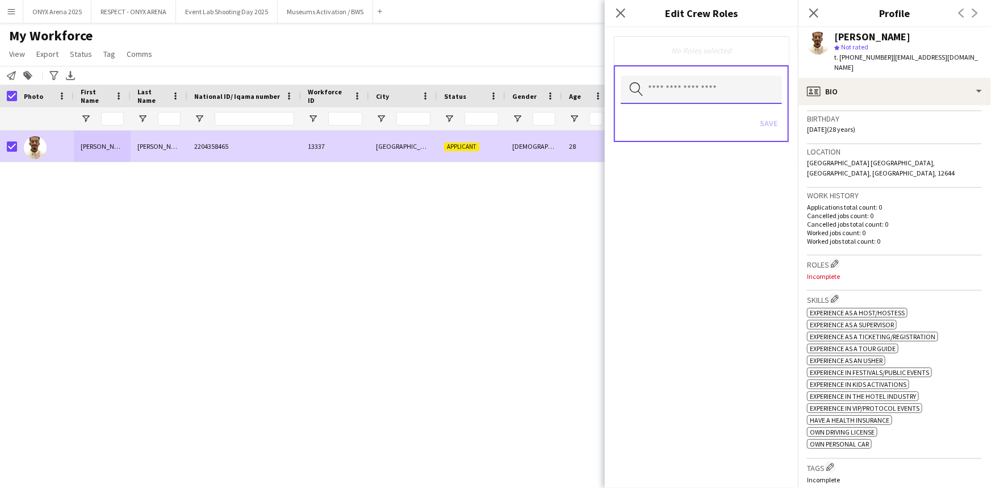
click at [689, 89] on input "text" at bounding box center [701, 90] width 161 height 28
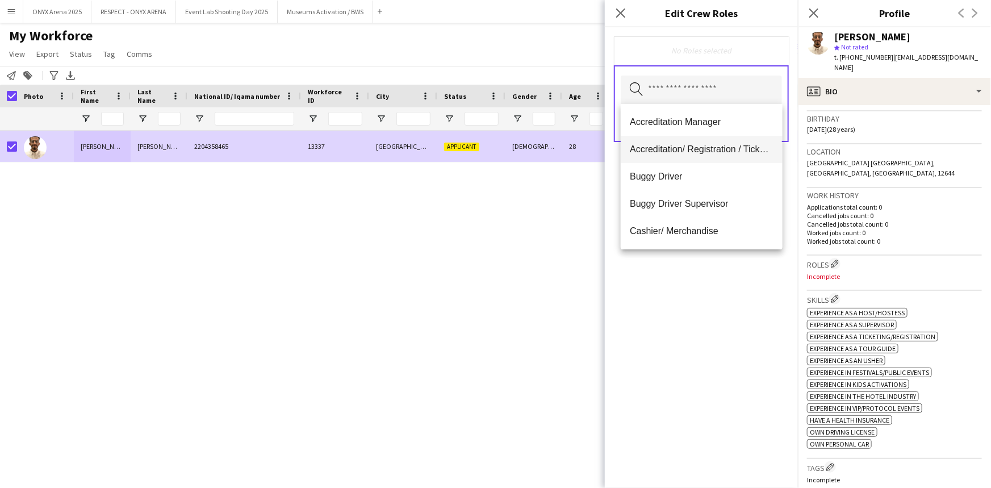
click at [681, 153] on span "Accreditation/ Registration / Ticketing" at bounding box center [701, 149] width 143 height 11
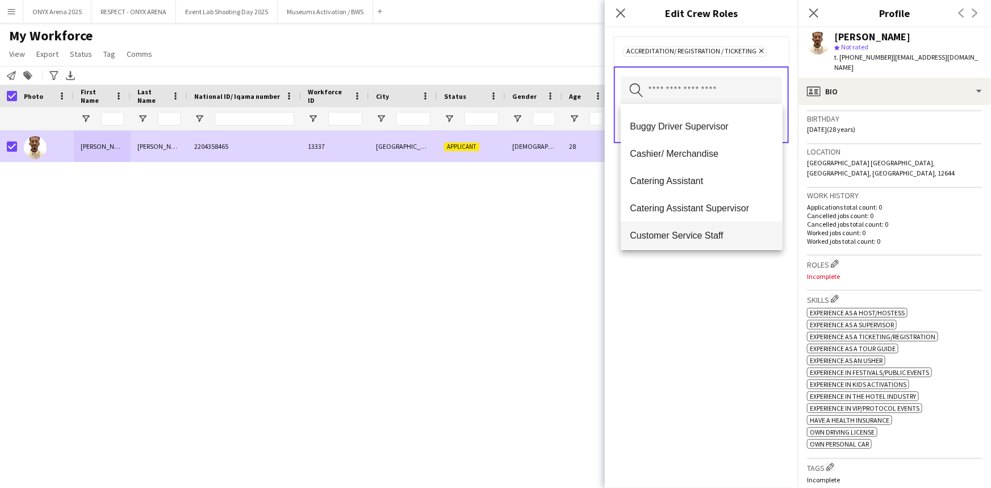
scroll to position [103, 0]
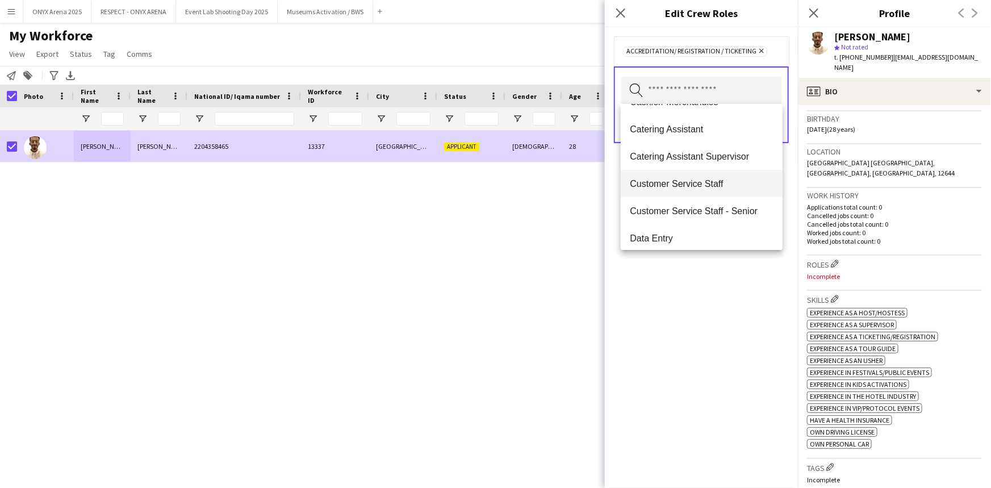
click at [682, 185] on span "Customer Service Staff" at bounding box center [701, 183] width 143 height 11
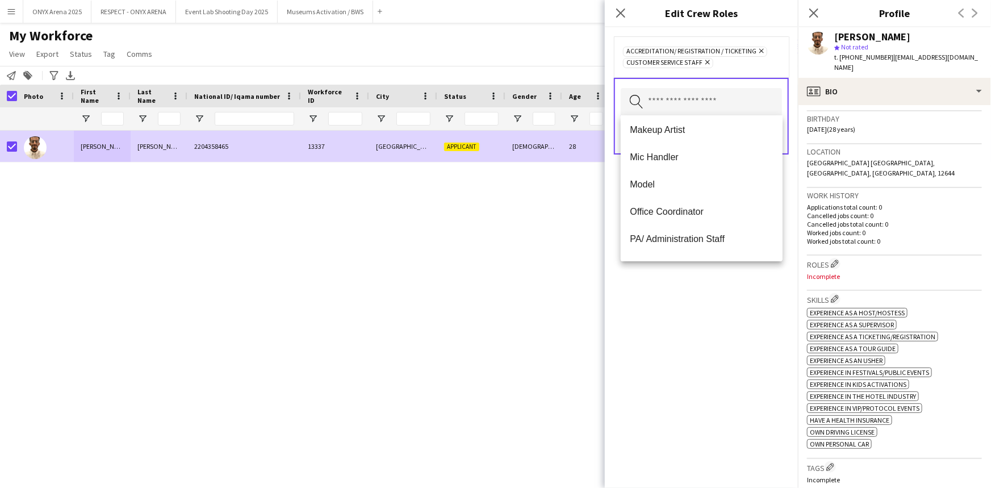
scroll to position [465, 0]
click at [722, 185] on span "PA/ Administration Staff" at bounding box center [701, 187] width 143 height 11
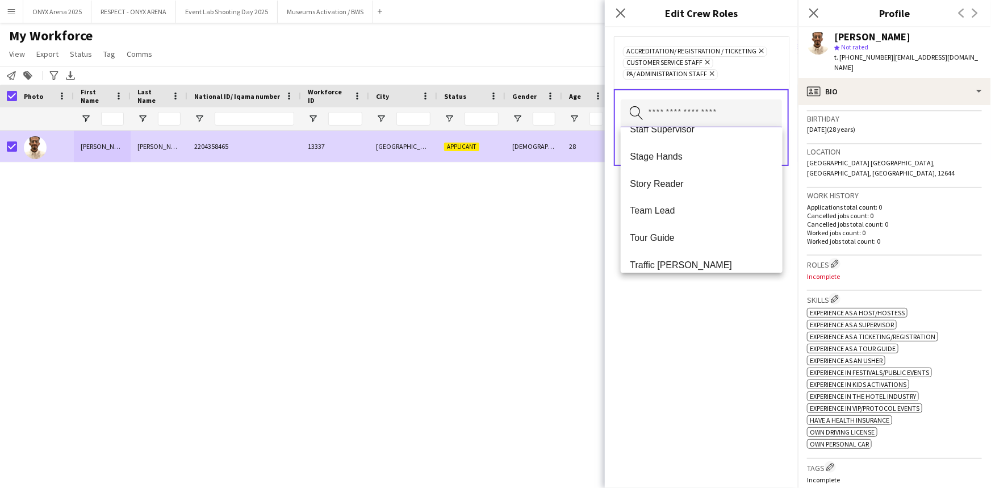
scroll to position [1090, 0]
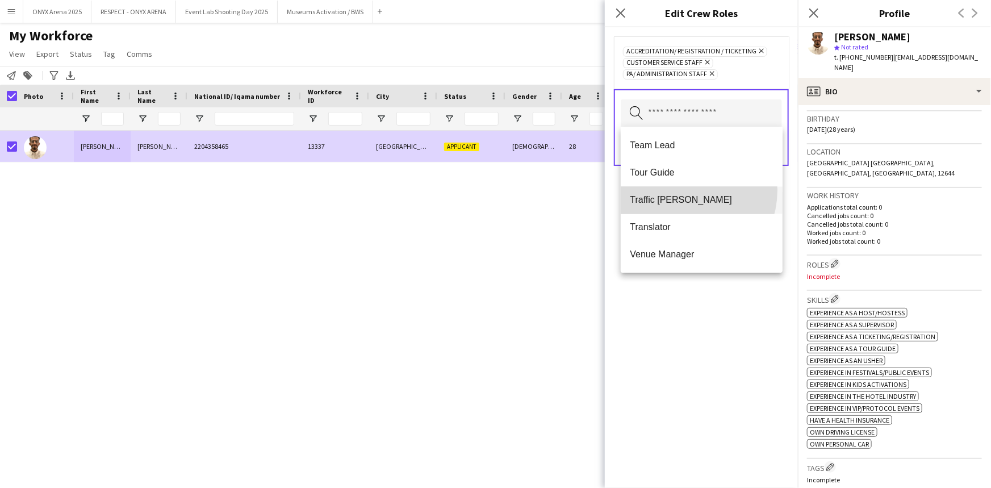
click at [679, 190] on mat-option "Traffic [PERSON_NAME]" at bounding box center [701, 200] width 161 height 27
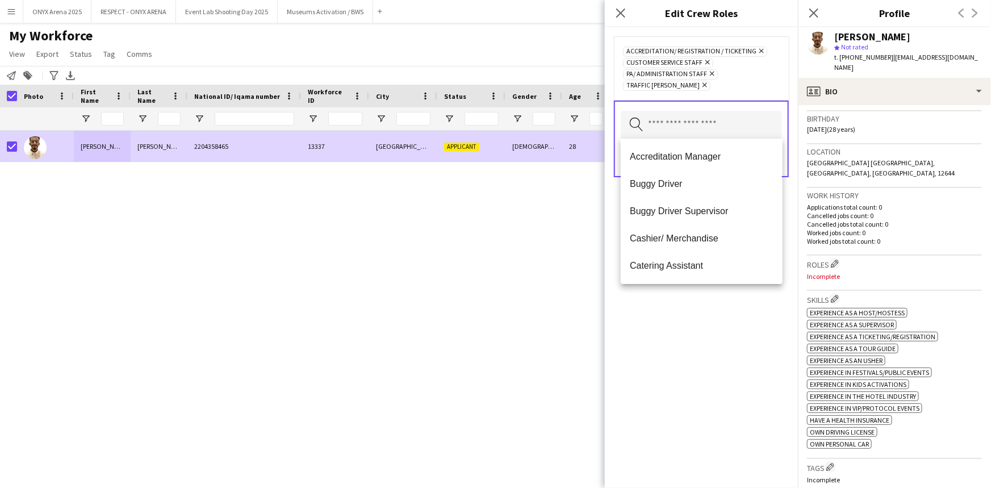
click at [678, 345] on div "Accreditation/ Registration / Ticketing Remove Customer Service Staff Remove PA…" at bounding box center [701, 257] width 193 height 461
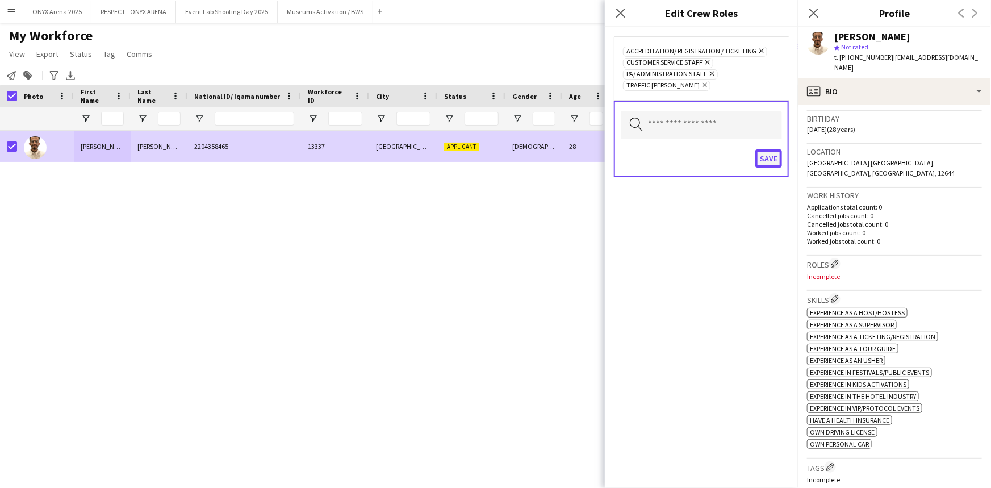
click at [760, 157] on button "Save" at bounding box center [769, 158] width 27 height 18
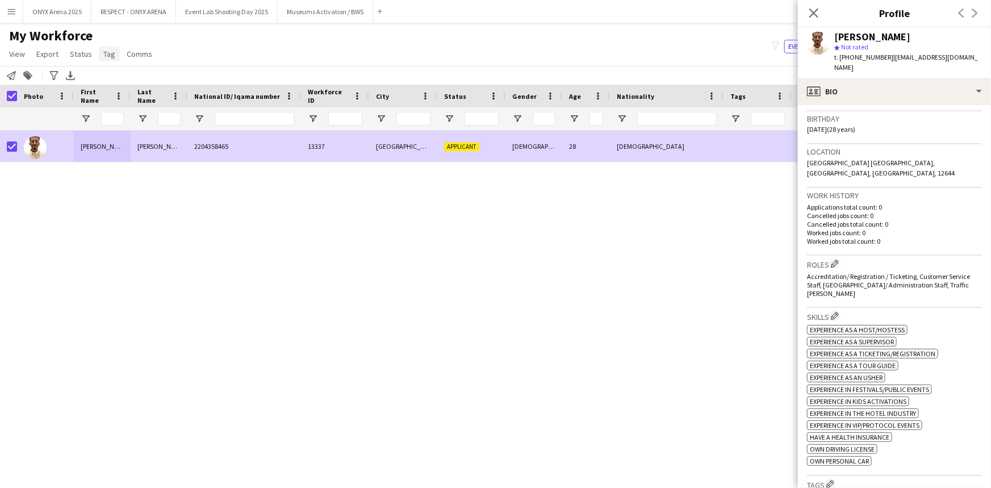
click at [108, 52] on span "Tag" at bounding box center [109, 54] width 12 height 10
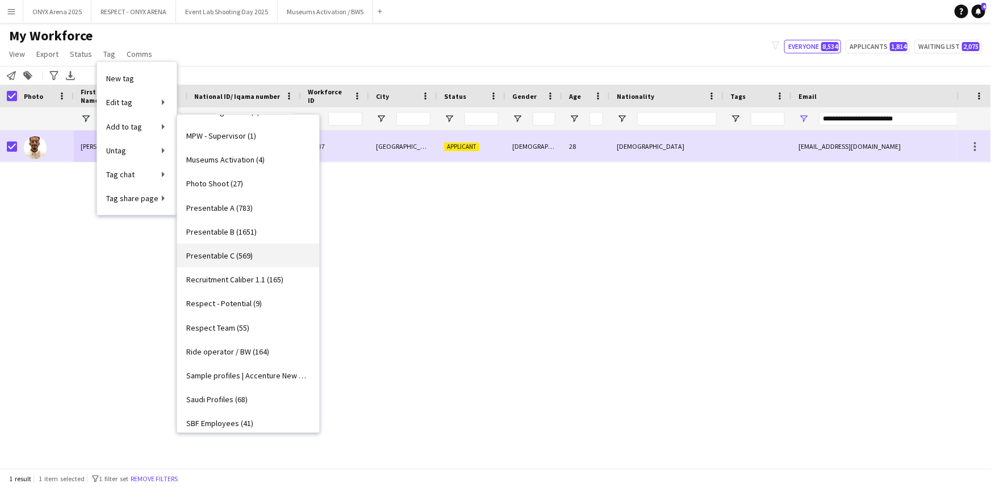
click at [240, 255] on span "Presentable C (569)" at bounding box center [219, 256] width 66 height 10
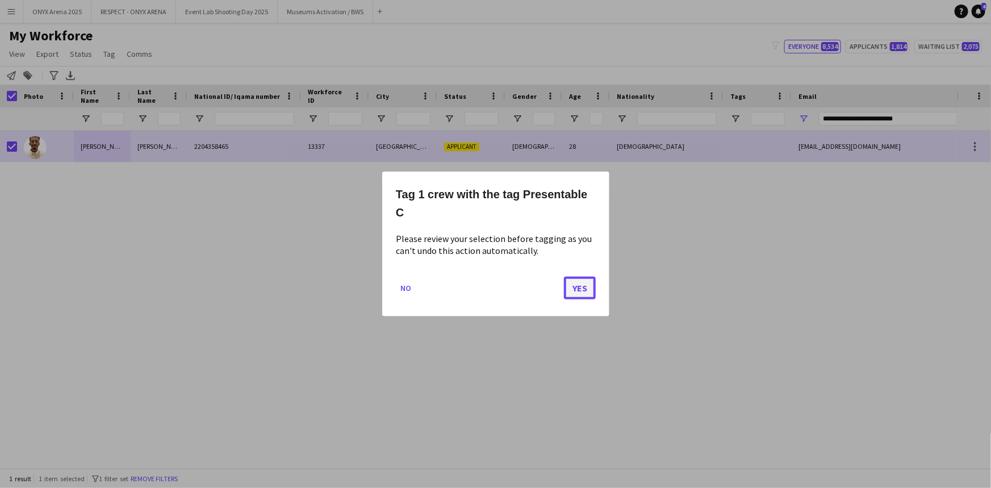
click at [583, 291] on button "Yes" at bounding box center [580, 288] width 32 height 23
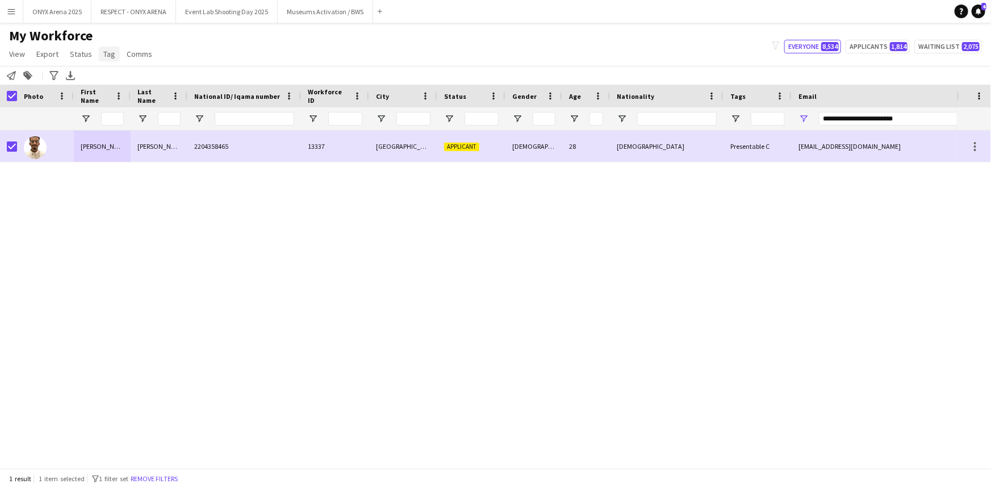
click at [103, 56] on span "Tag" at bounding box center [109, 54] width 12 height 10
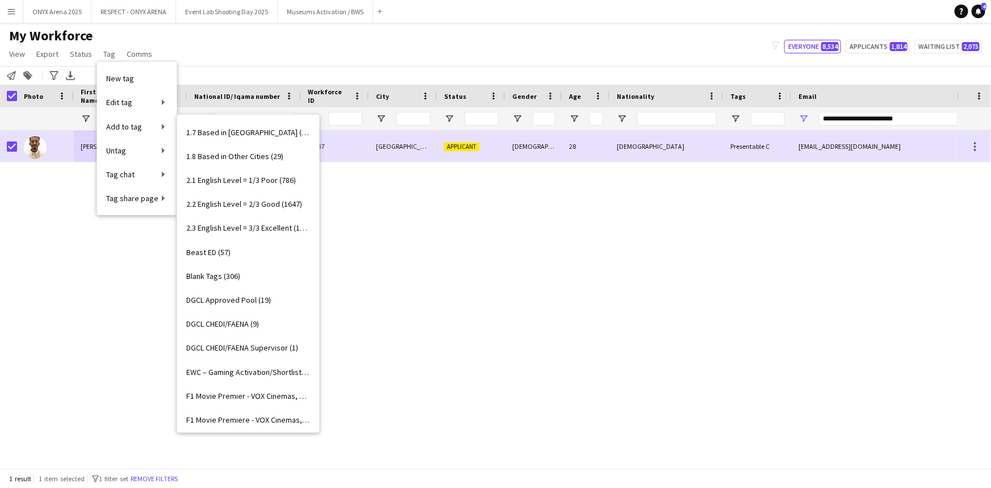
scroll to position [0, 0]
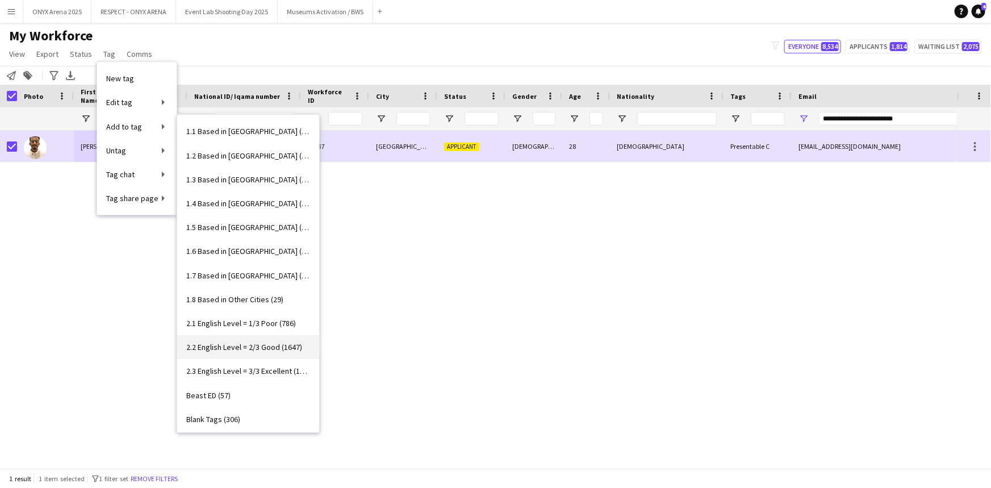
click at [249, 347] on span "2.2 English Level = 2/3 Good (1647)" at bounding box center [244, 347] width 116 height 10
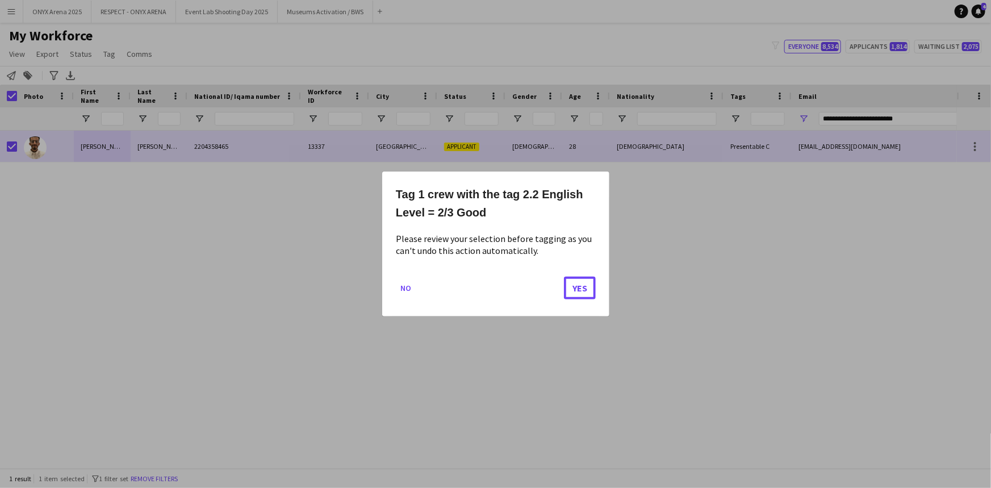
drag, startPoint x: 579, startPoint y: 286, endPoint x: 422, endPoint y: 268, distance: 157.9
click at [578, 286] on button "Yes" at bounding box center [580, 288] width 32 height 23
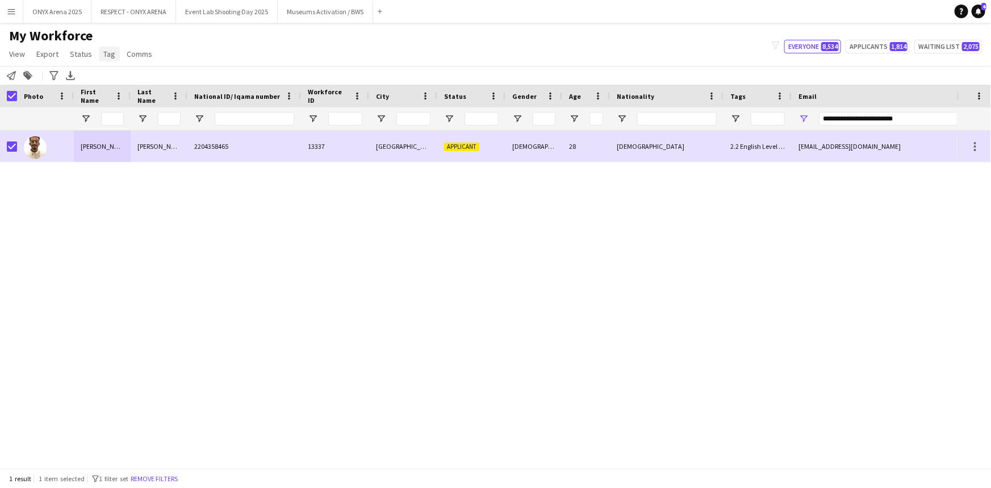
click at [111, 53] on span "Tag" at bounding box center [109, 54] width 12 height 10
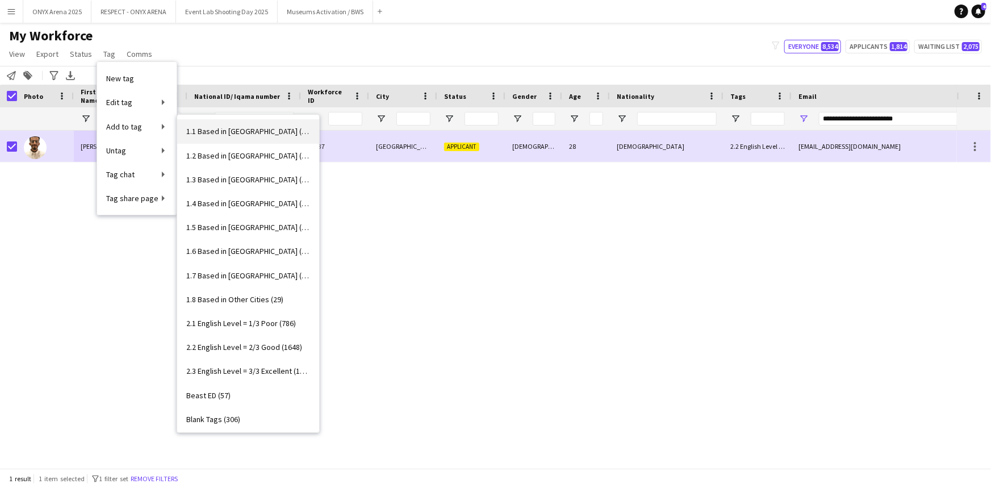
click at [231, 134] on span "1.1 Based in [GEOGRAPHIC_DATA] (2985)" at bounding box center [248, 131] width 124 height 10
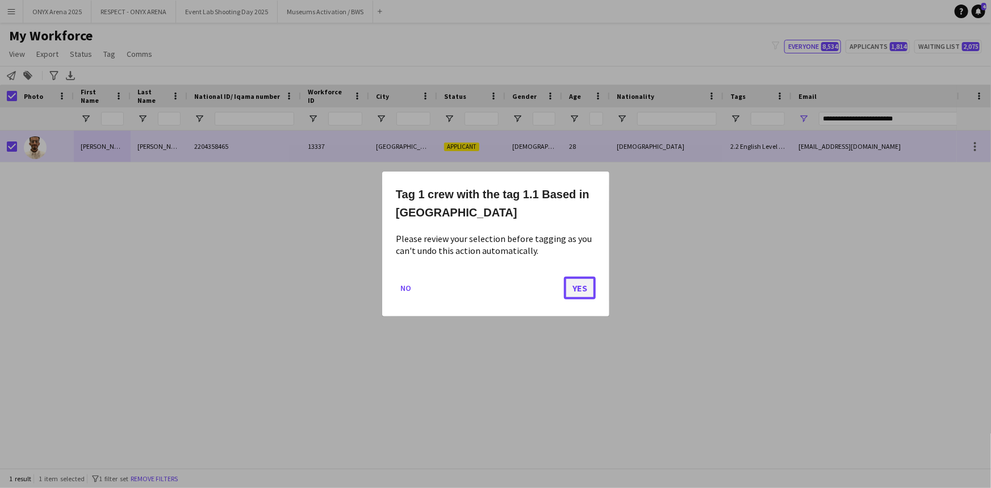
click at [570, 290] on button "Yes" at bounding box center [580, 288] width 32 height 23
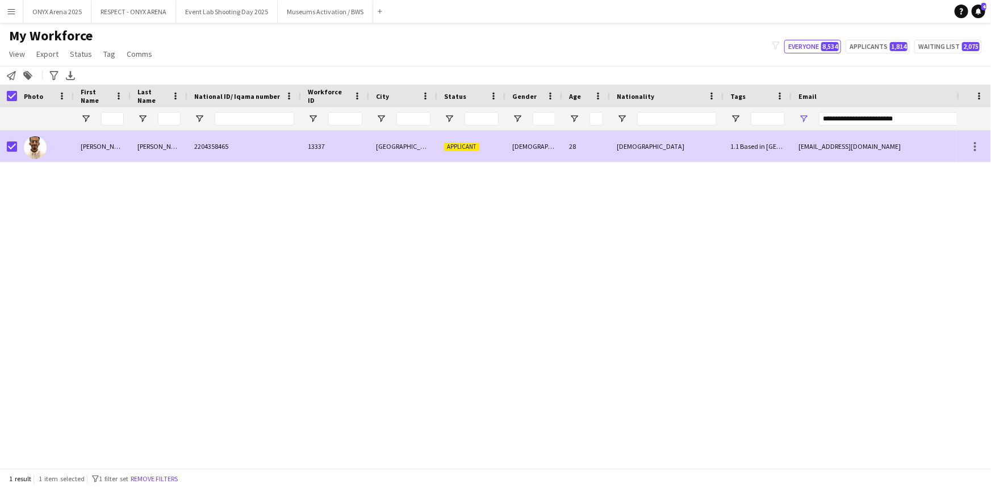
drag, startPoint x: 111, startPoint y: 139, endPoint x: 848, endPoint y: 227, distance: 742.0
click at [111, 139] on div "[PERSON_NAME]" at bounding box center [102, 146] width 57 height 31
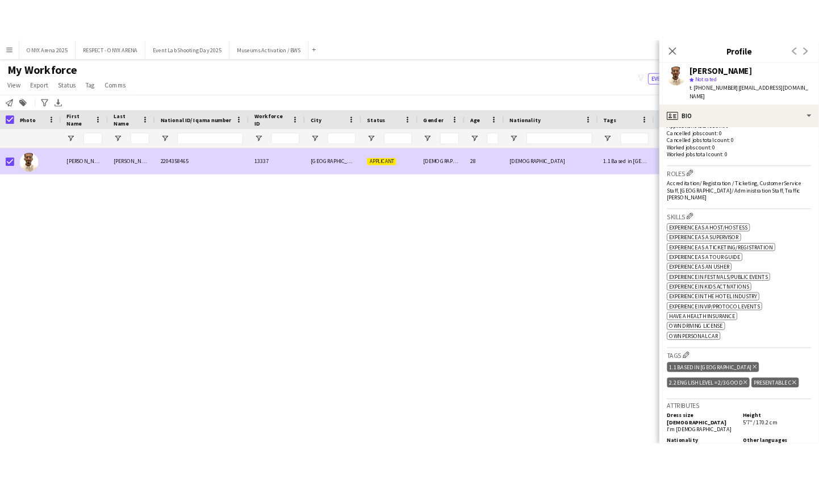
scroll to position [361, 0]
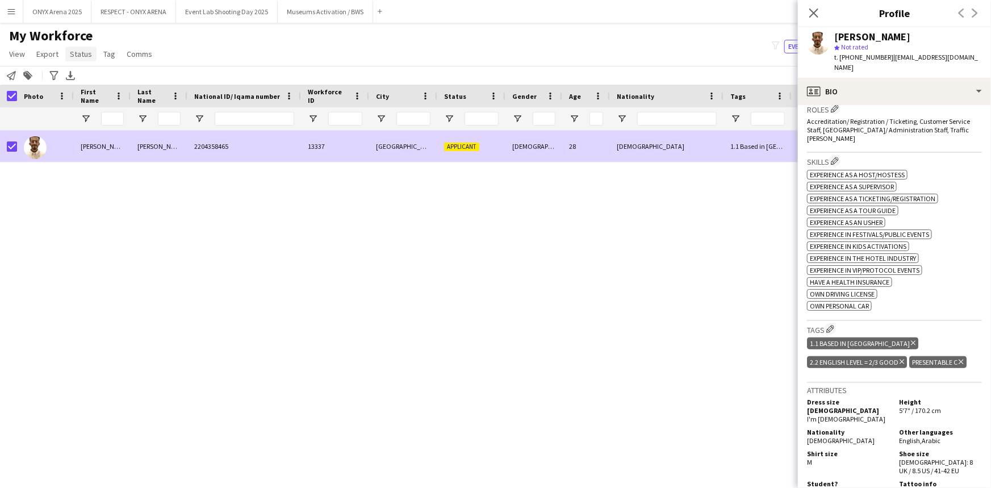
click at [77, 57] on span "Status" at bounding box center [81, 54] width 22 height 10
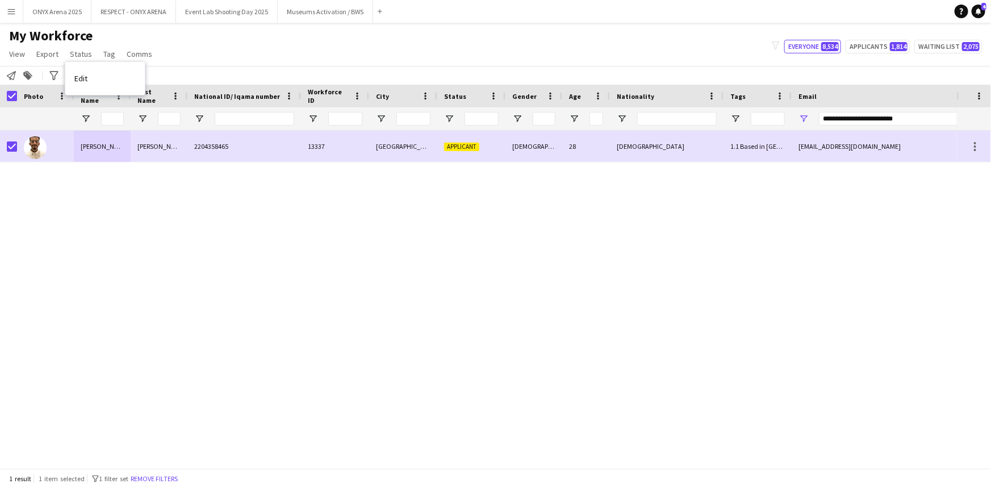
click at [87, 83] on link "Edit" at bounding box center [105, 78] width 80 height 24
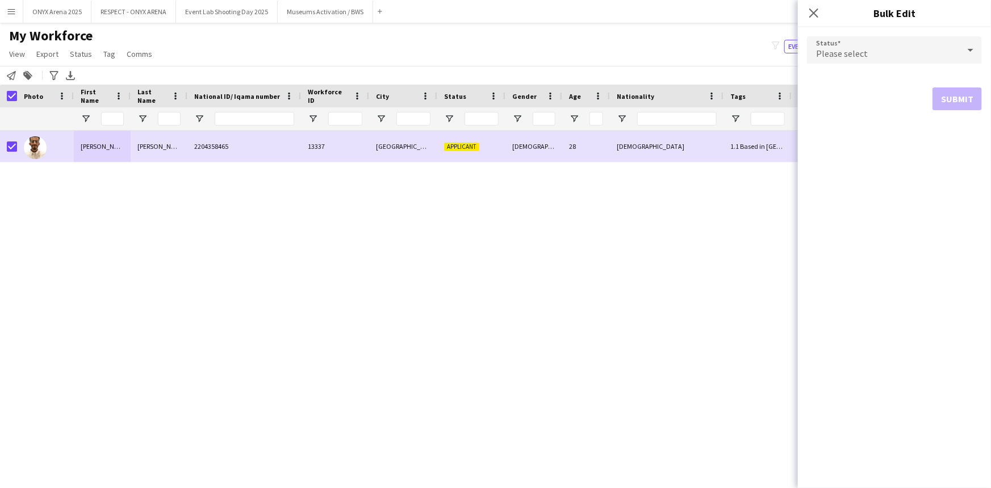
click at [871, 41] on div "Please select" at bounding box center [883, 49] width 152 height 27
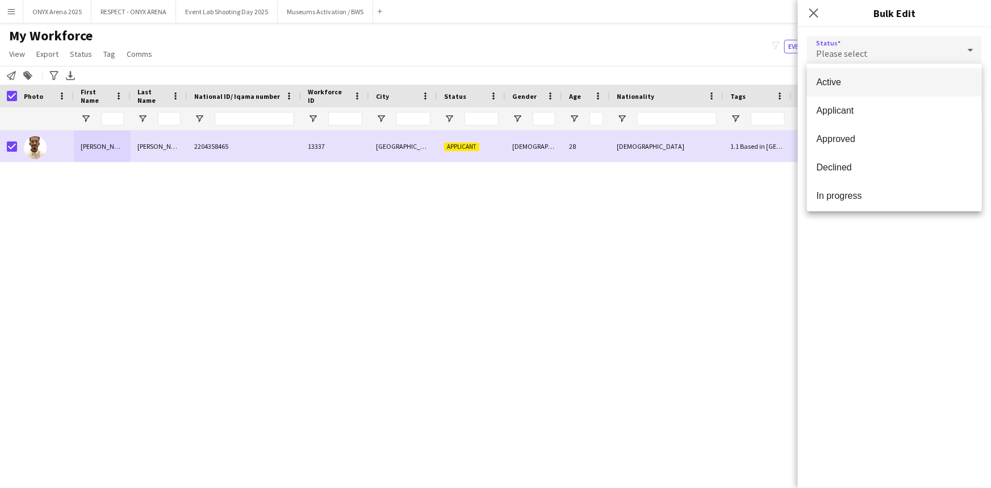
click at [870, 80] on span "Active" at bounding box center [894, 82] width 157 height 11
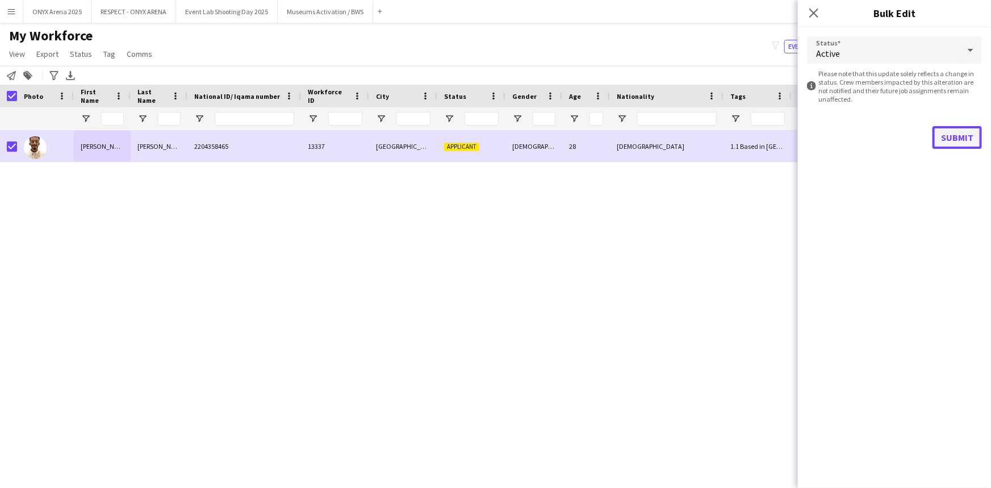
click at [952, 138] on button "Submit" at bounding box center [957, 137] width 49 height 23
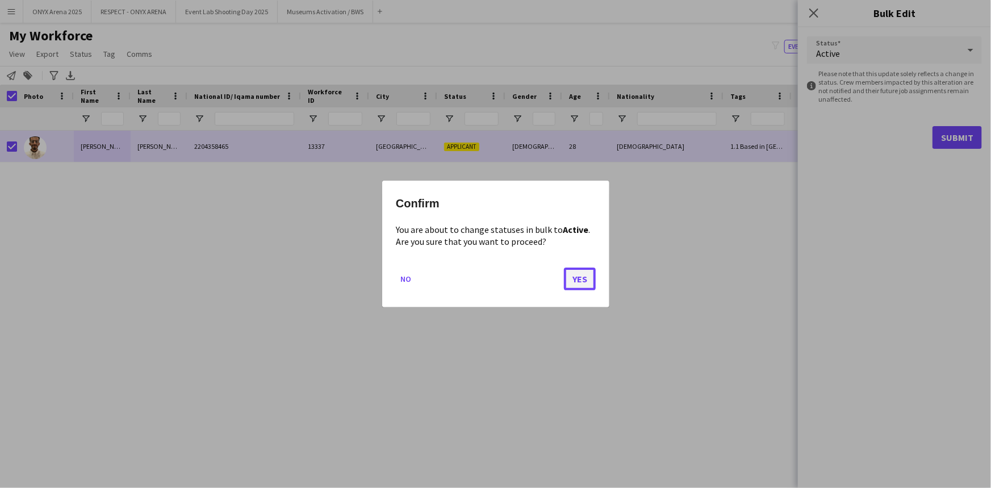
click at [579, 278] on button "Yes" at bounding box center [580, 279] width 32 height 23
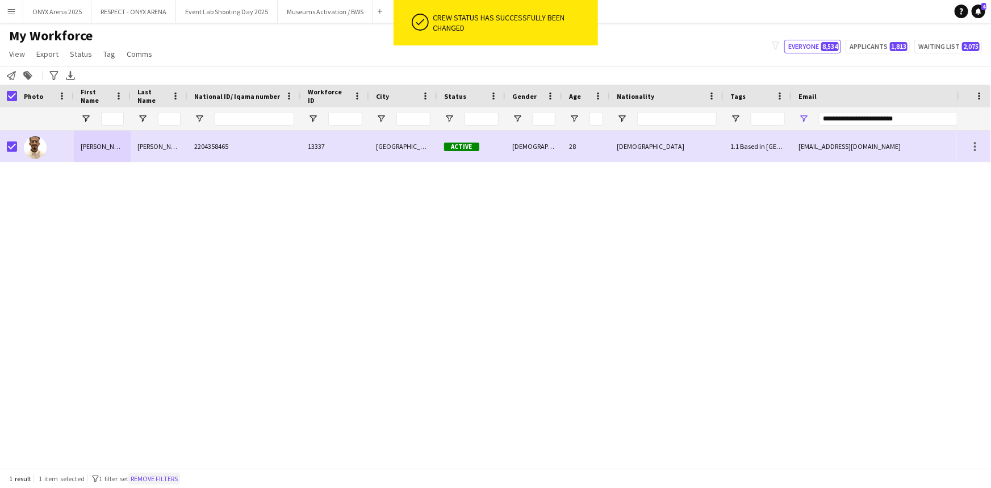
click at [147, 477] on button "Remove filters" at bounding box center [154, 479] width 52 height 12
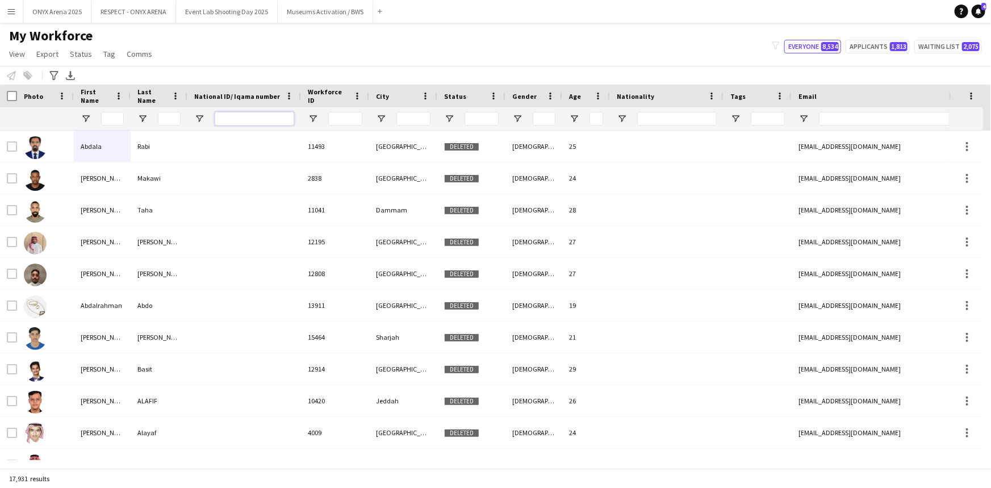
drag, startPoint x: 238, startPoint y: 116, endPoint x: 249, endPoint y: 122, distance: 11.9
click at [239, 116] on input "National ID/ Iqama number Filter Input" at bounding box center [255, 119] width 80 height 14
paste input "**********"
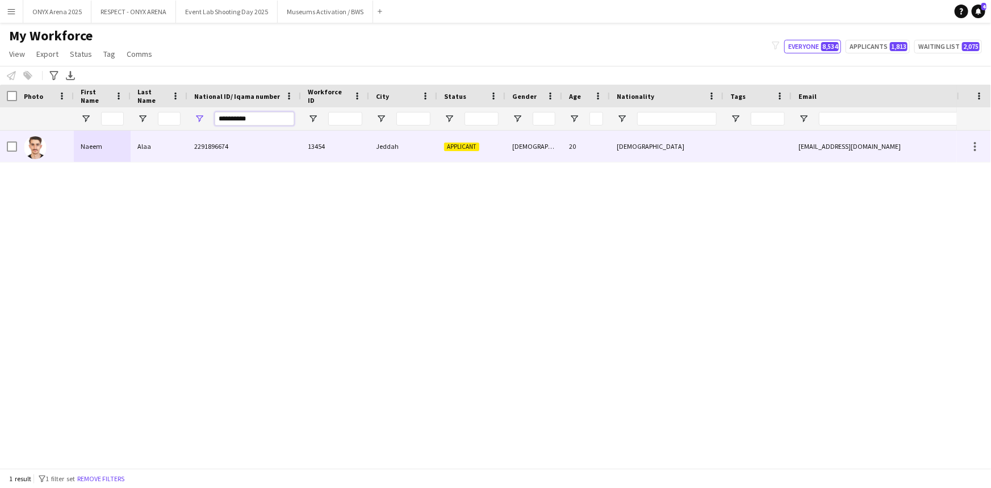
type input "**********"
click at [145, 144] on div "Alaa" at bounding box center [159, 146] width 57 height 31
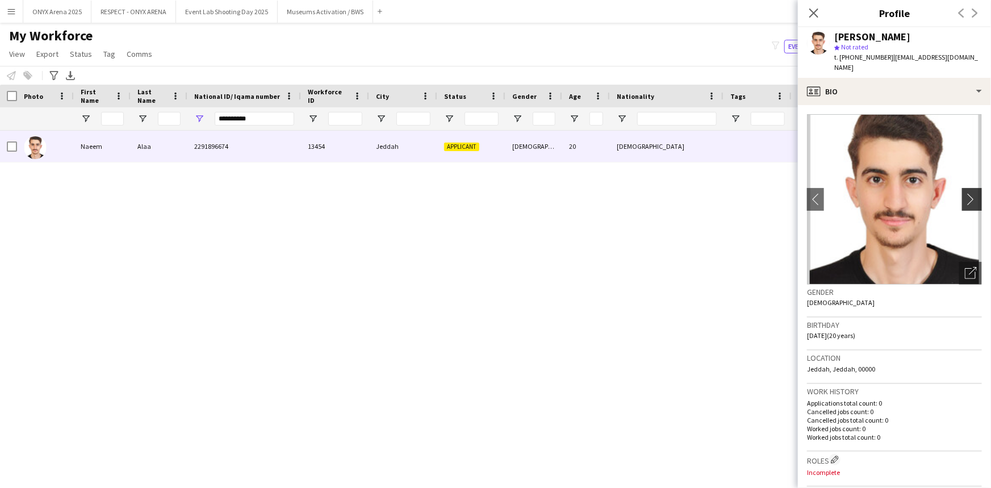
click at [962, 196] on button "chevron-right" at bounding box center [973, 199] width 23 height 23
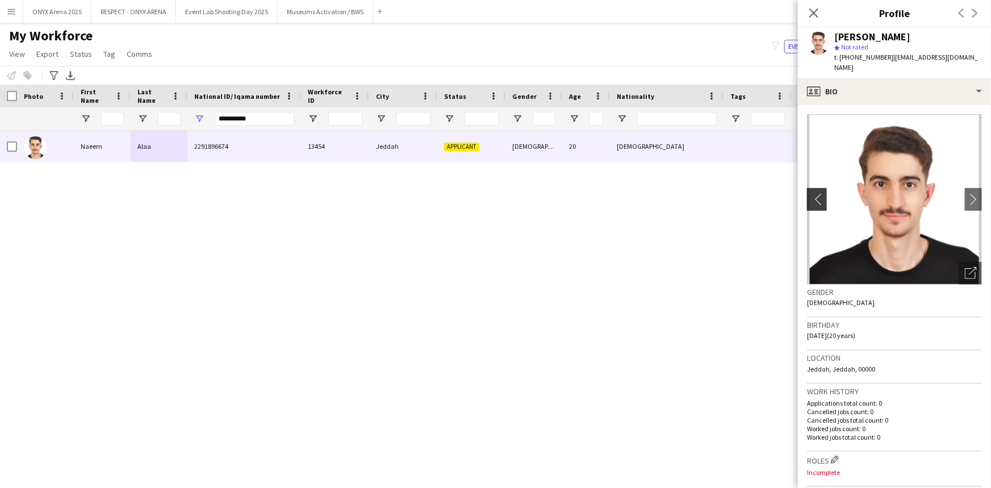
click at [818, 197] on button "chevron-left" at bounding box center [815, 199] width 23 height 23
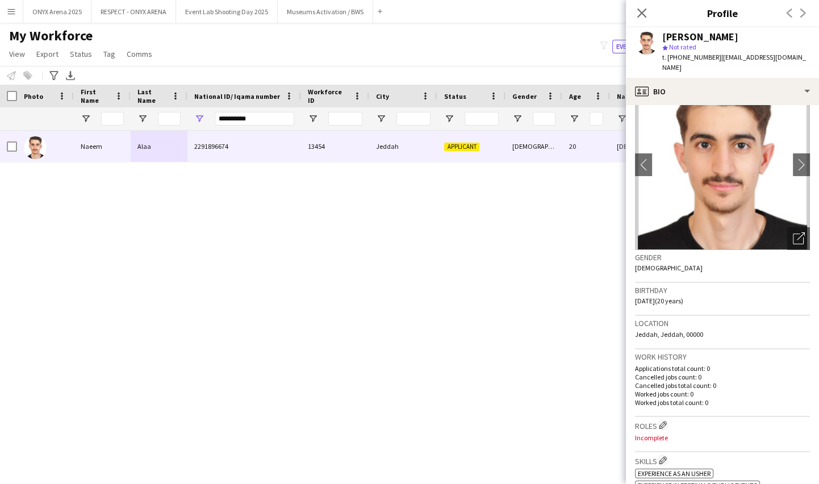
scroll to position [0, 0]
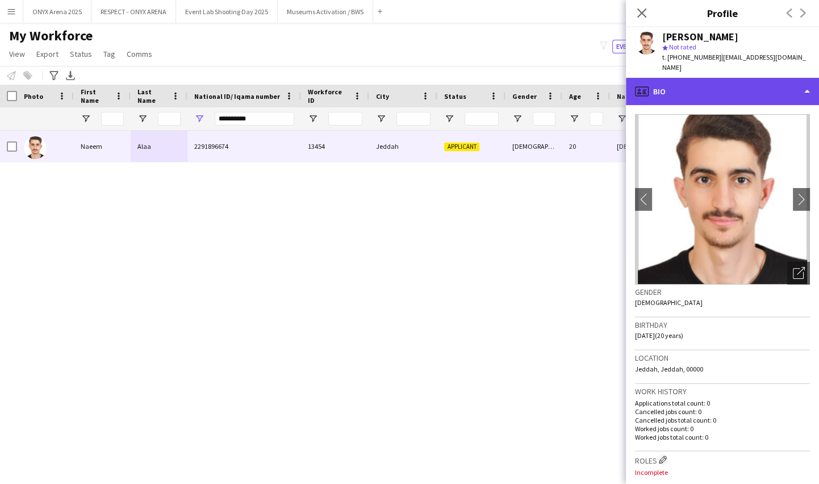
click at [690, 89] on div "profile Bio" at bounding box center [722, 91] width 193 height 27
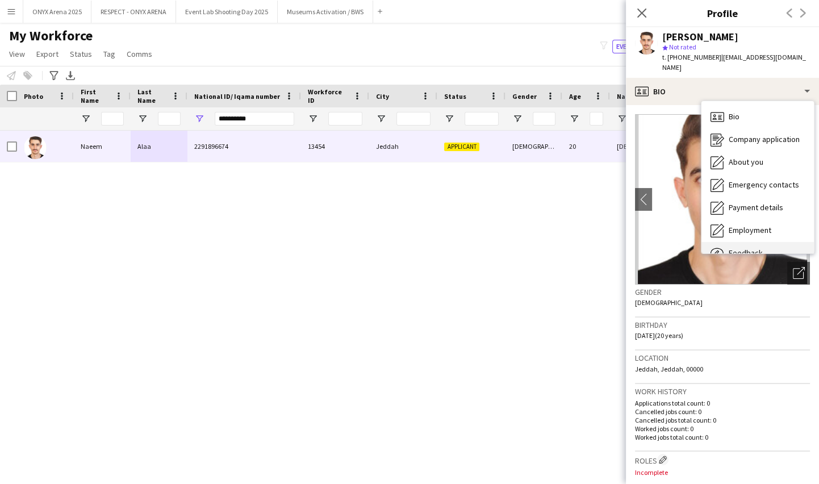
click at [742, 248] on span "Feedback" at bounding box center [746, 253] width 34 height 10
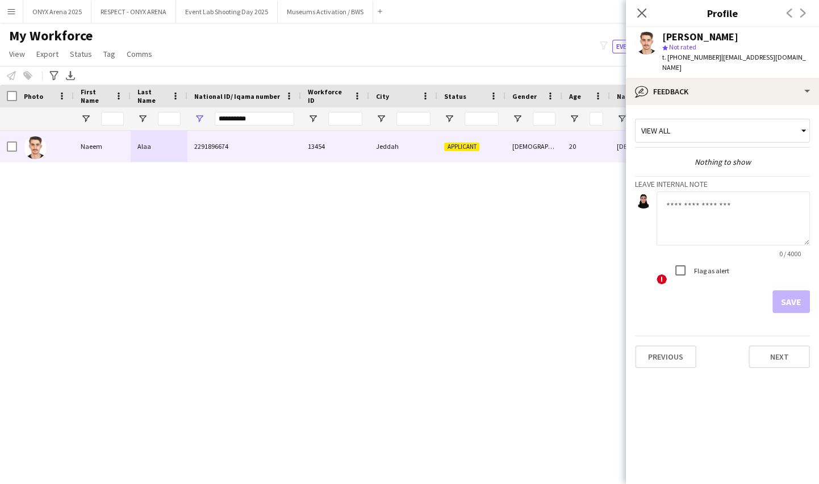
click at [698, 194] on textarea at bounding box center [733, 218] width 153 height 54
type textarea "*"
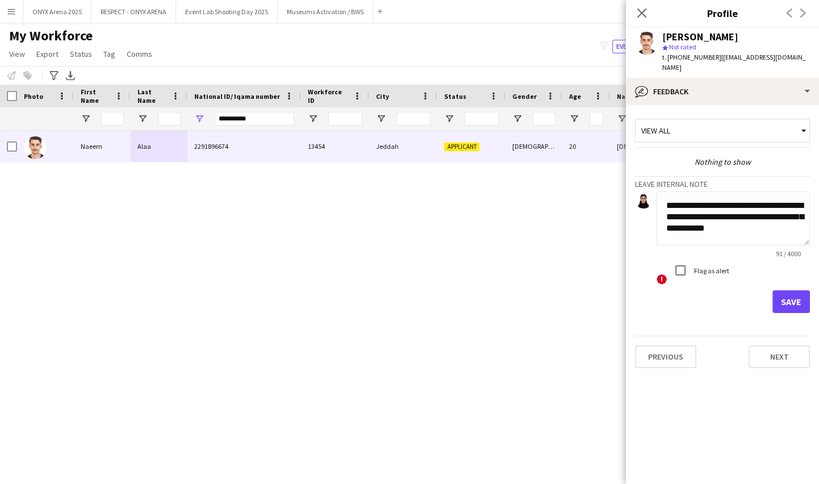
click at [795, 205] on textarea "**********" at bounding box center [733, 218] width 153 height 54
click at [744, 226] on textarea "**********" at bounding box center [733, 218] width 153 height 54
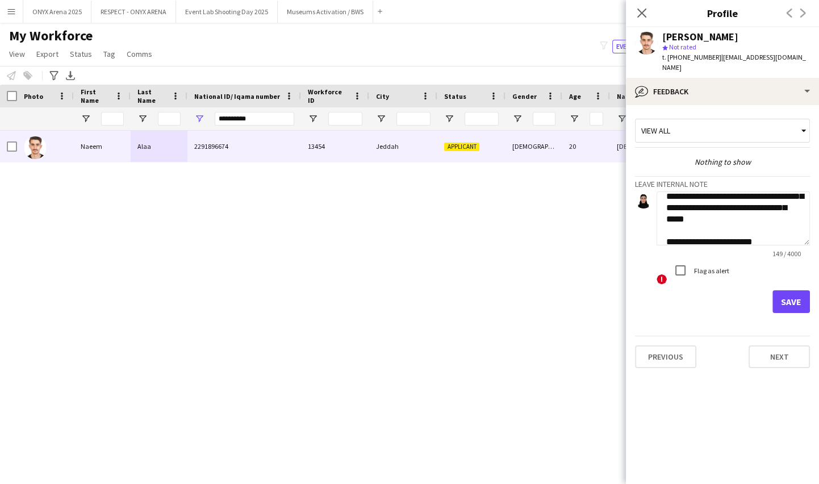
scroll to position [31, 0]
type textarea "**********"
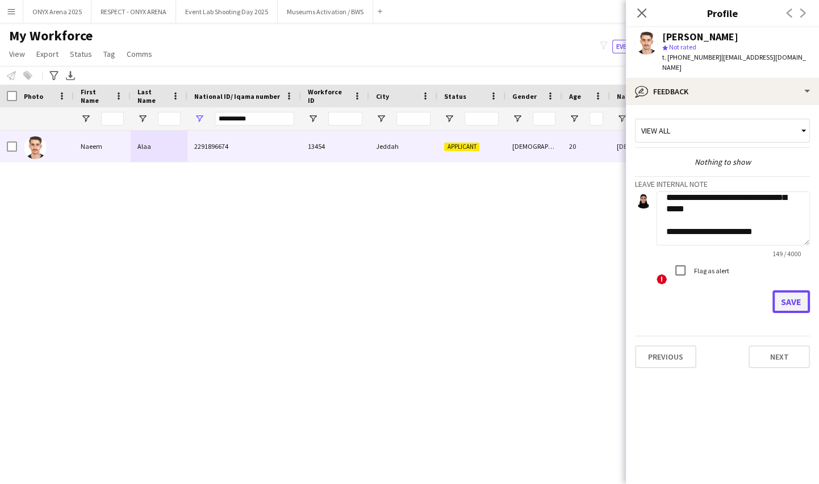
click at [785, 290] on button "Save" at bounding box center [791, 301] width 37 height 23
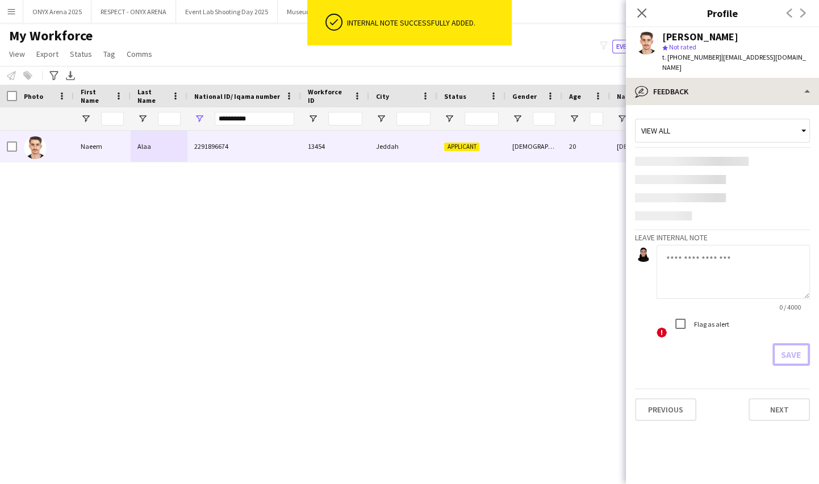
scroll to position [0, 0]
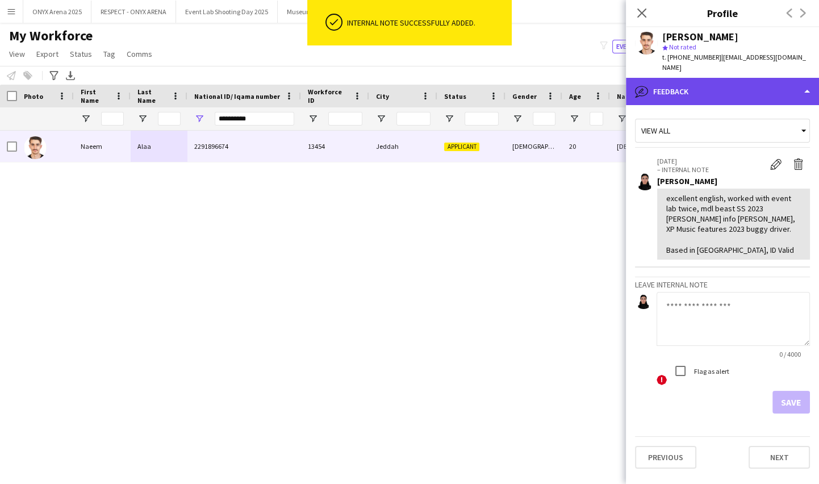
click at [706, 78] on div "bubble-pencil Feedback" at bounding box center [722, 91] width 193 height 27
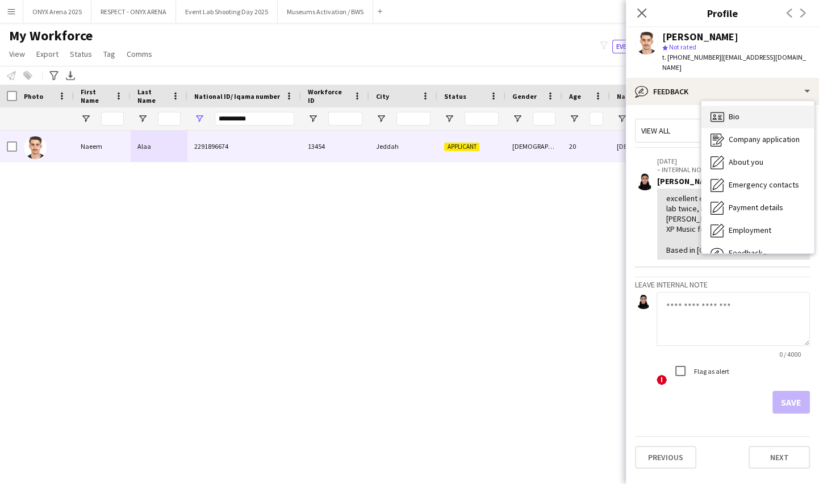
click at [729, 111] on span "Bio" at bounding box center [734, 116] width 11 height 10
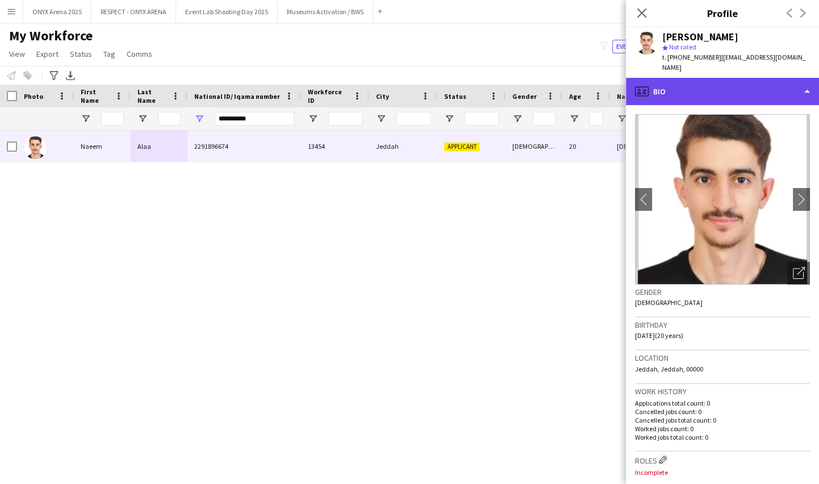
click at [722, 90] on div "profile Bio" at bounding box center [722, 91] width 193 height 27
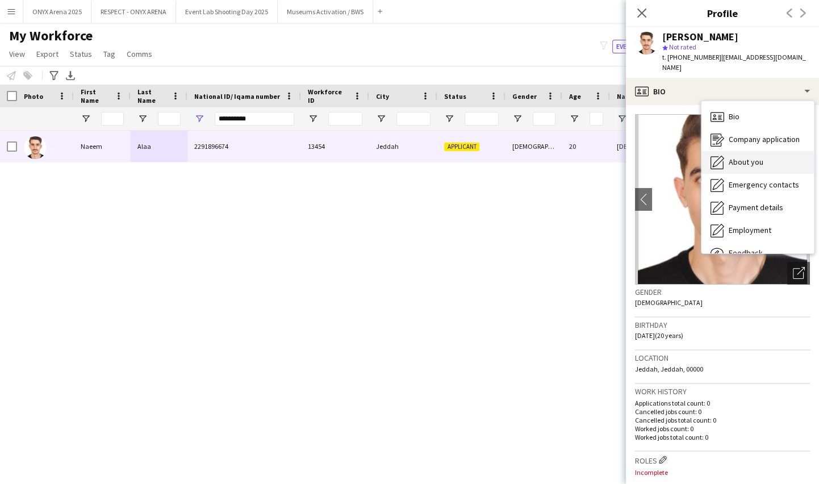
click at [730, 157] on span "About you" at bounding box center [746, 162] width 35 height 10
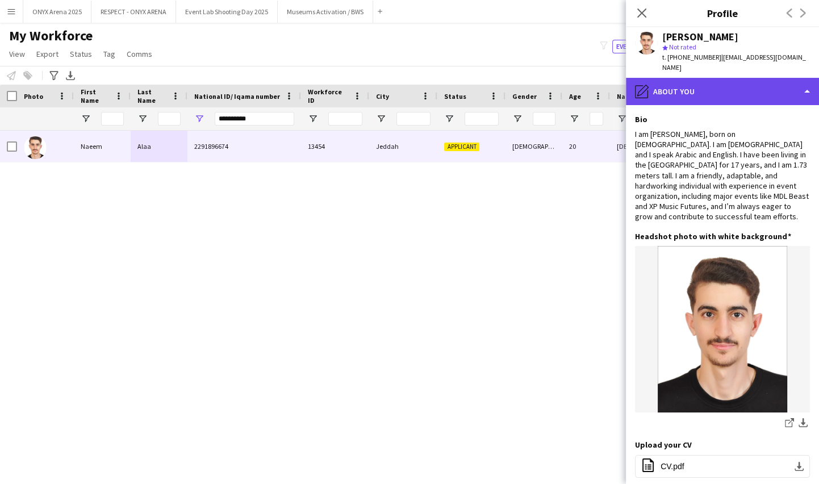
click at [704, 78] on div "pencil4 About you" at bounding box center [722, 91] width 193 height 27
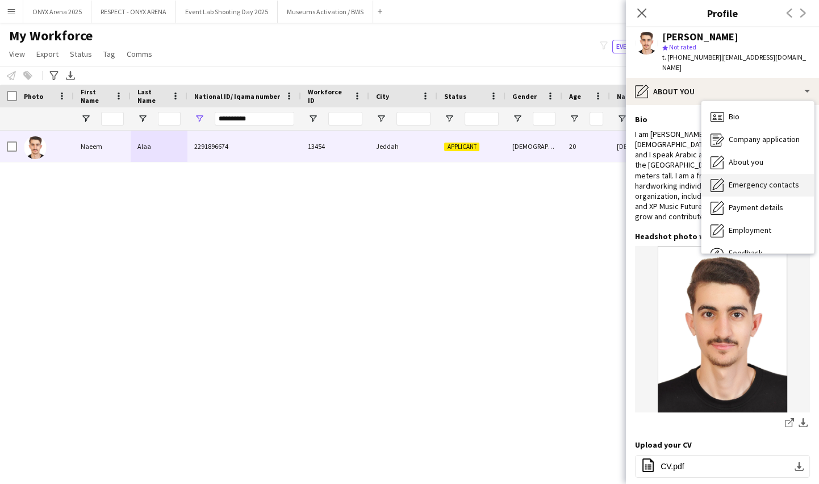
click at [735, 180] on span "Emergency contacts" at bounding box center [764, 185] width 70 height 10
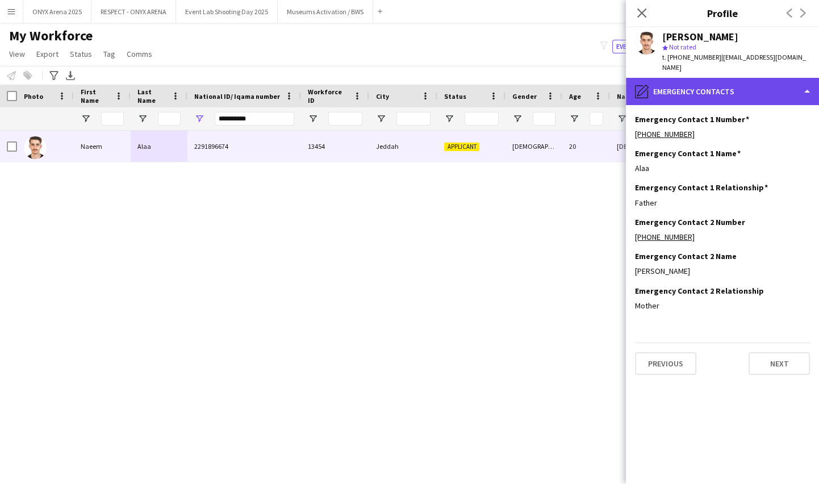
click at [739, 78] on div "pencil4 Emergency contacts" at bounding box center [722, 91] width 193 height 27
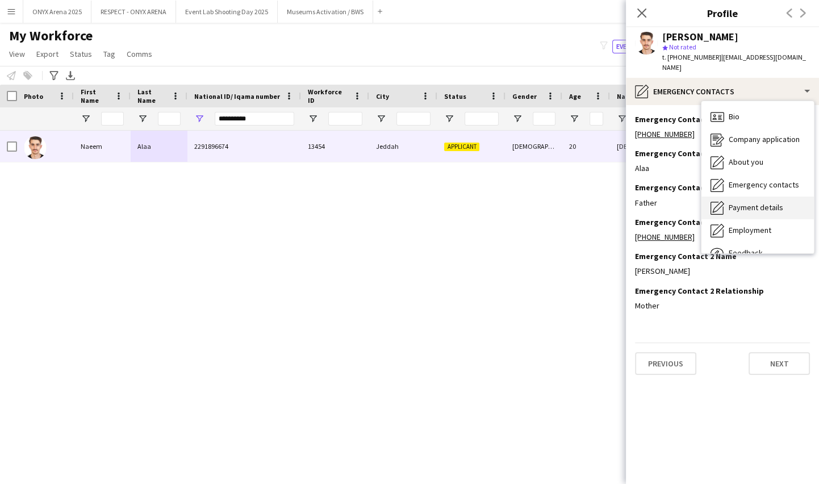
click at [752, 197] on div "Payment details Payment details" at bounding box center [758, 208] width 112 height 23
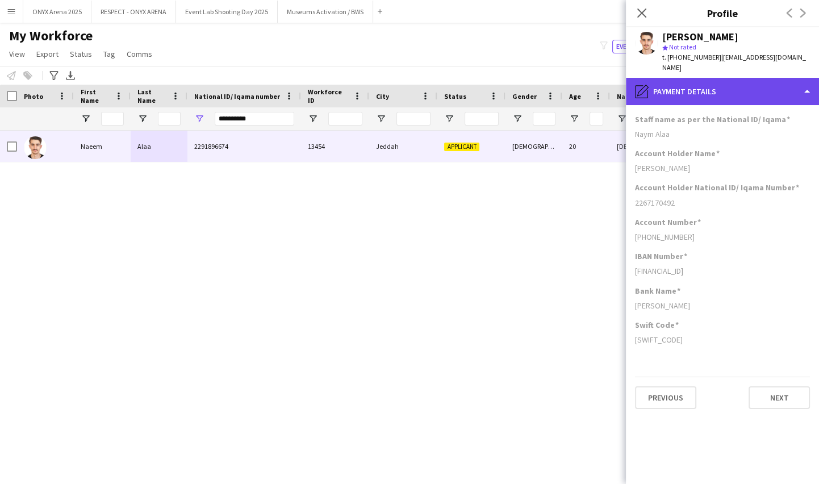
click at [667, 86] on div "pencil4 Payment details" at bounding box center [722, 91] width 193 height 27
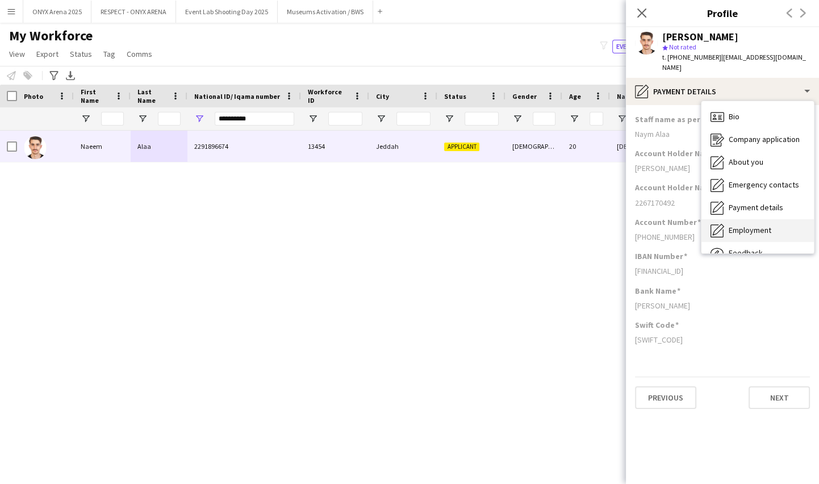
click at [736, 225] on span "Employment" at bounding box center [750, 230] width 43 height 10
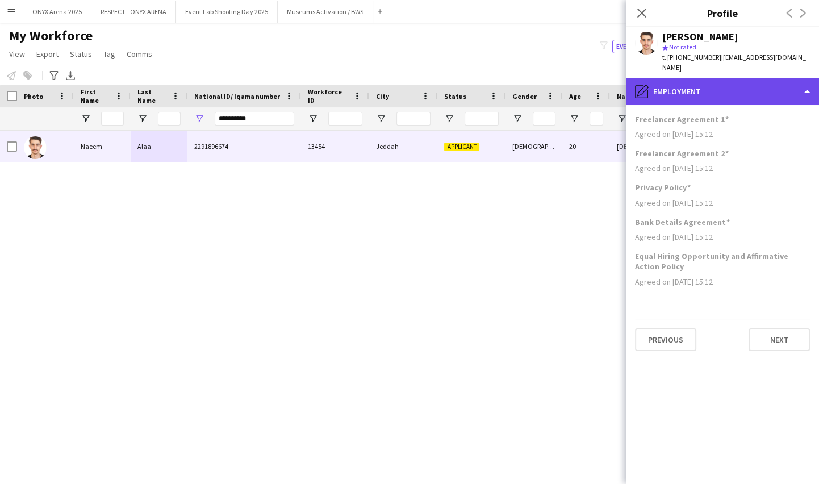
click at [714, 81] on div "pencil4 Employment" at bounding box center [722, 91] width 193 height 27
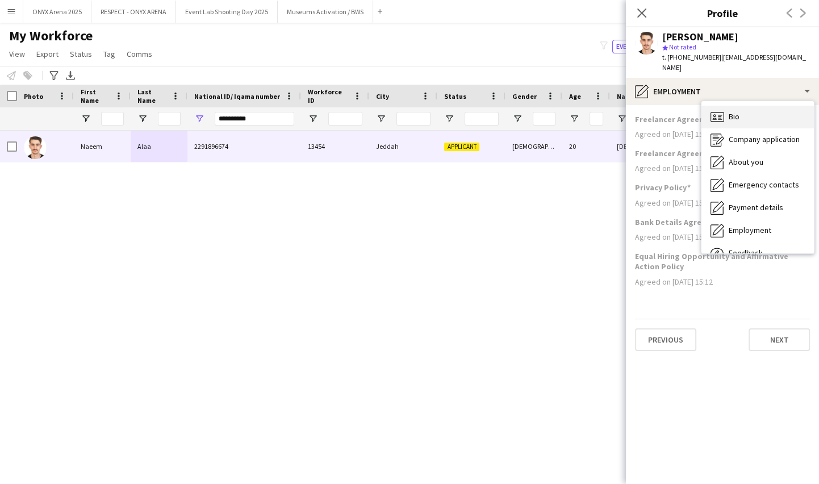
click at [723, 110] on icon "Bio" at bounding box center [718, 117] width 14 height 14
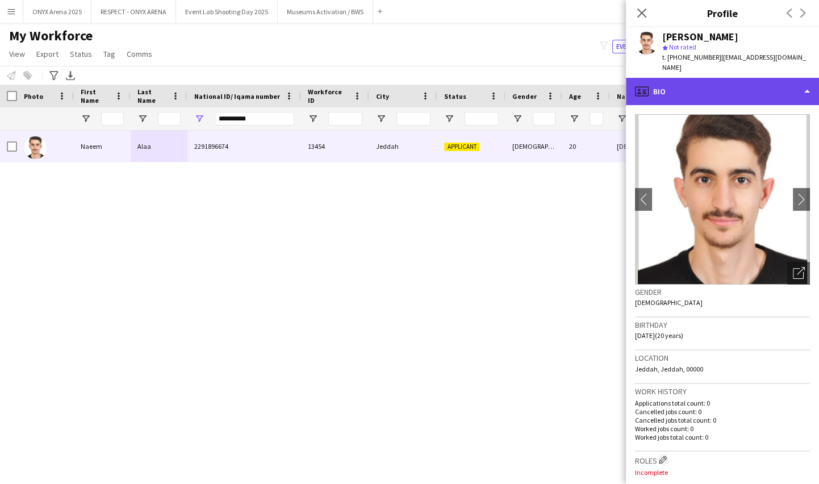
click at [710, 91] on div "profile Bio" at bounding box center [722, 91] width 193 height 27
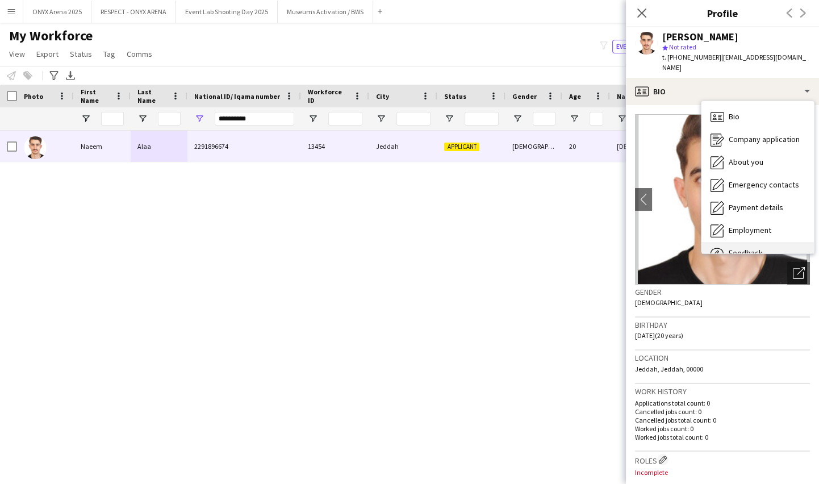
click at [729, 242] on div "Feedback Feedback" at bounding box center [758, 253] width 112 height 23
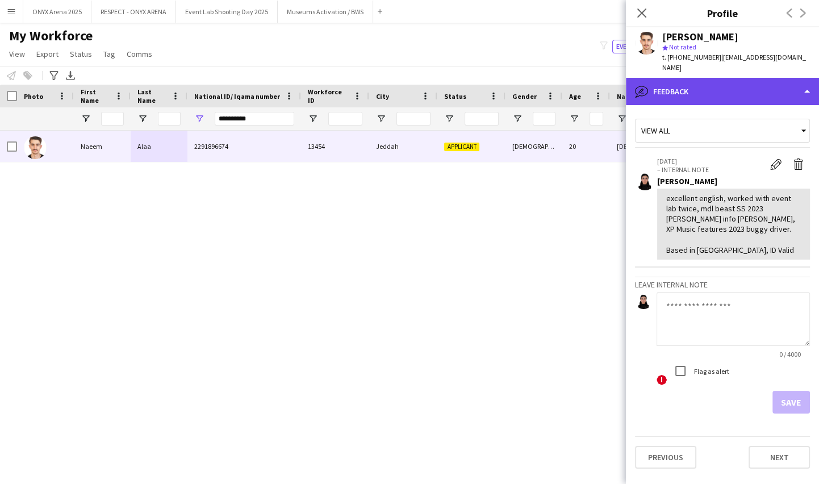
click at [695, 80] on div "bubble-pencil Feedback" at bounding box center [722, 91] width 193 height 27
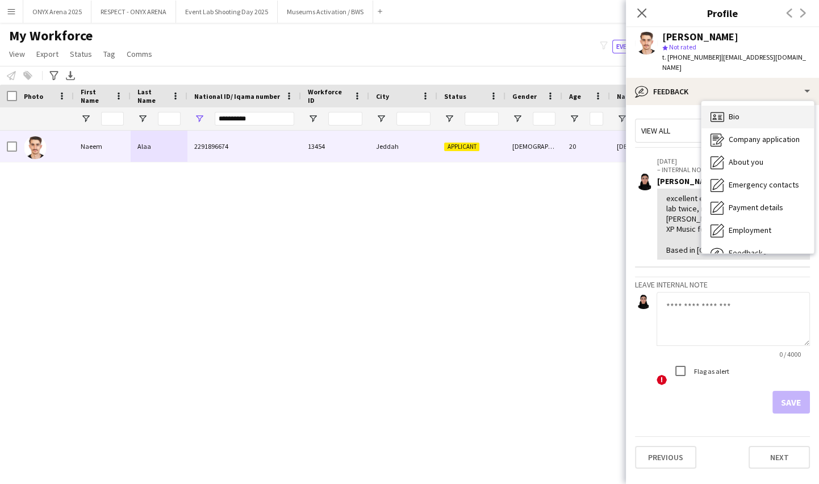
click at [731, 111] on span "Bio" at bounding box center [734, 116] width 11 height 10
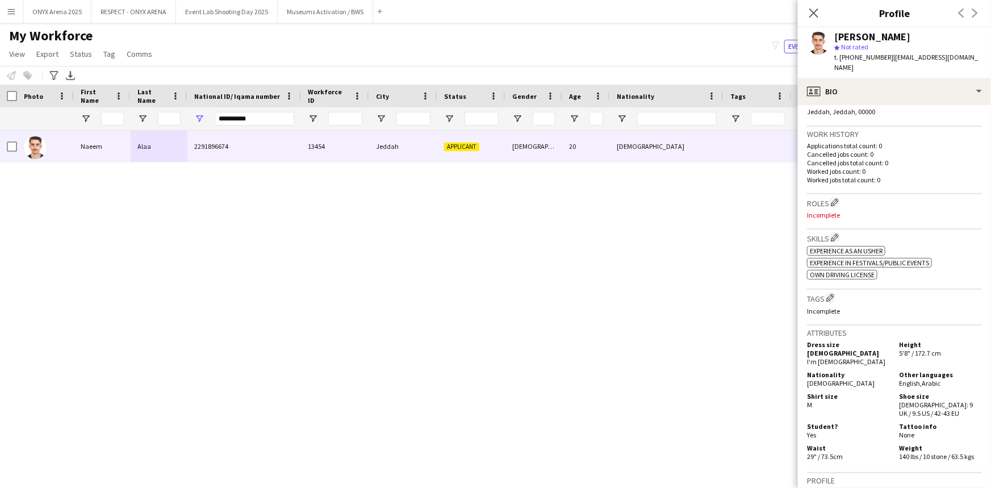
scroll to position [258, 0]
click at [836, 198] on app-icon "Edit crew company roles" at bounding box center [835, 202] width 8 height 8
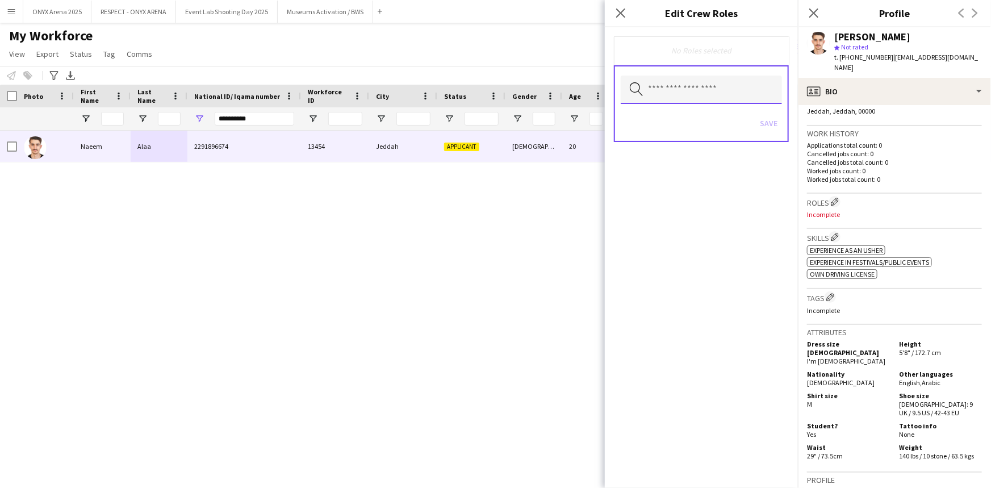
click at [674, 93] on input "text" at bounding box center [701, 90] width 161 height 28
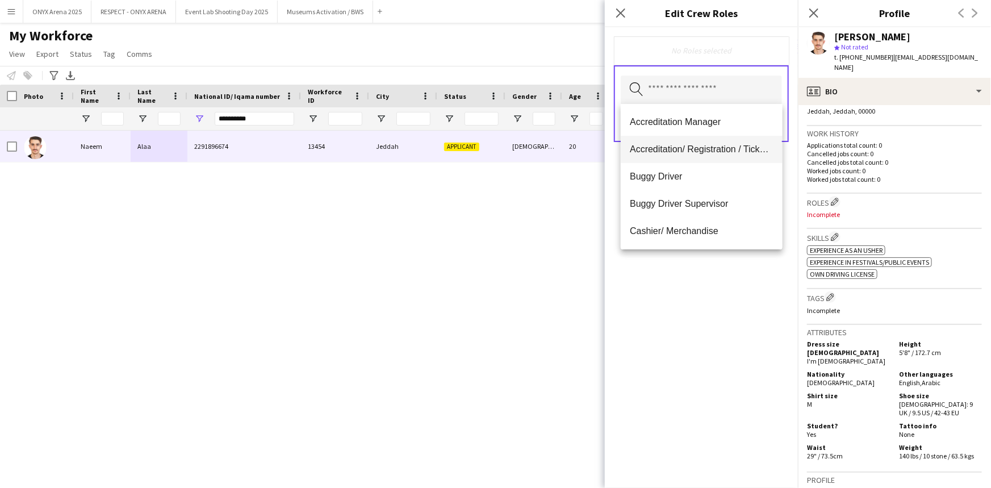
click at [679, 144] on span "Accreditation/ Registration / Ticketing" at bounding box center [701, 149] width 143 height 11
click at [676, 149] on span "Buggy Driver" at bounding box center [701, 150] width 143 height 11
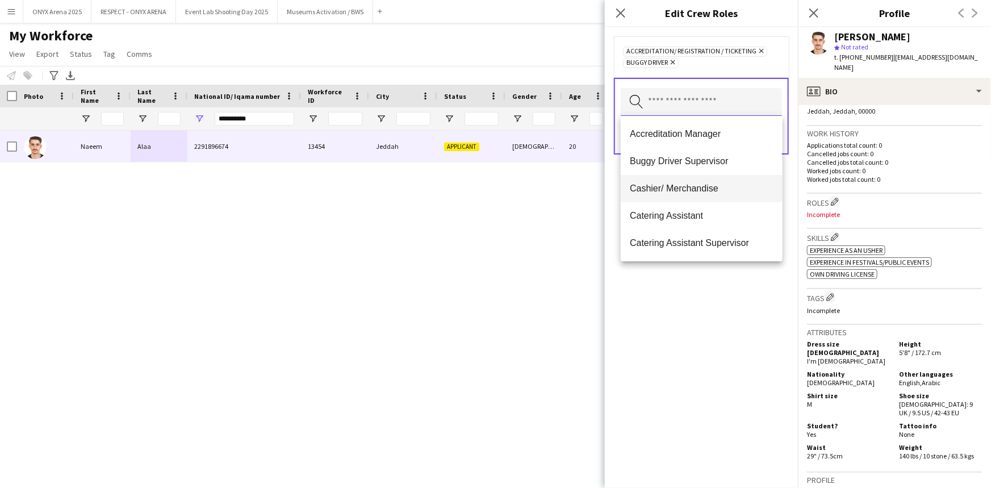
scroll to position [51, 0]
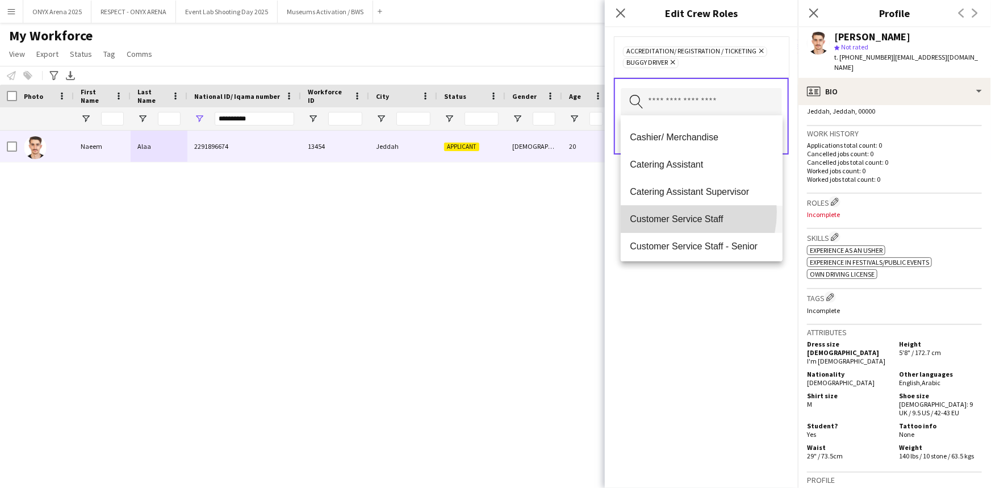
click at [674, 211] on mat-option "Customer Service Staff" at bounding box center [701, 219] width 161 height 27
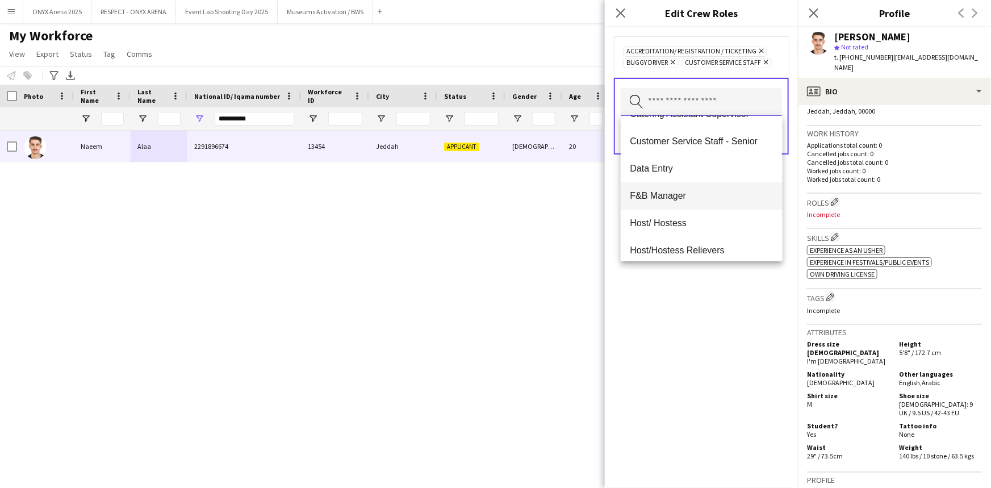
scroll to position [155, 0]
click at [696, 121] on mat-option "Customer Service Staff - Senior" at bounding box center [701, 115] width 161 height 27
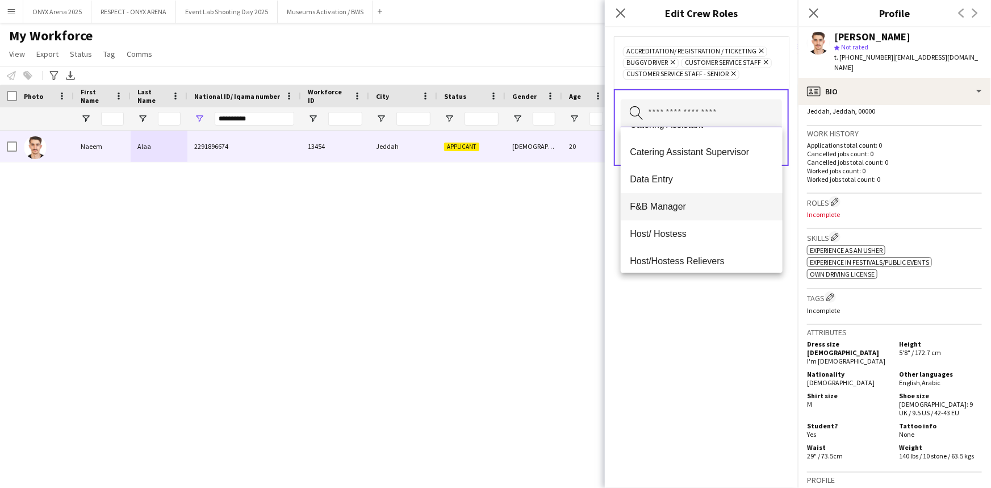
scroll to position [103, 0]
click at [670, 224] on mat-option "Host/ Hostess" at bounding box center [701, 233] width 161 height 27
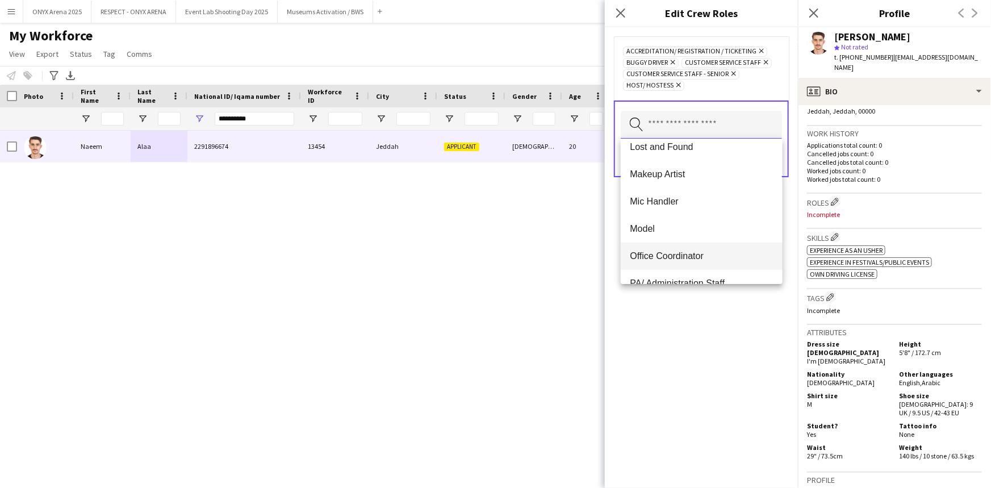
scroll to position [361, 0]
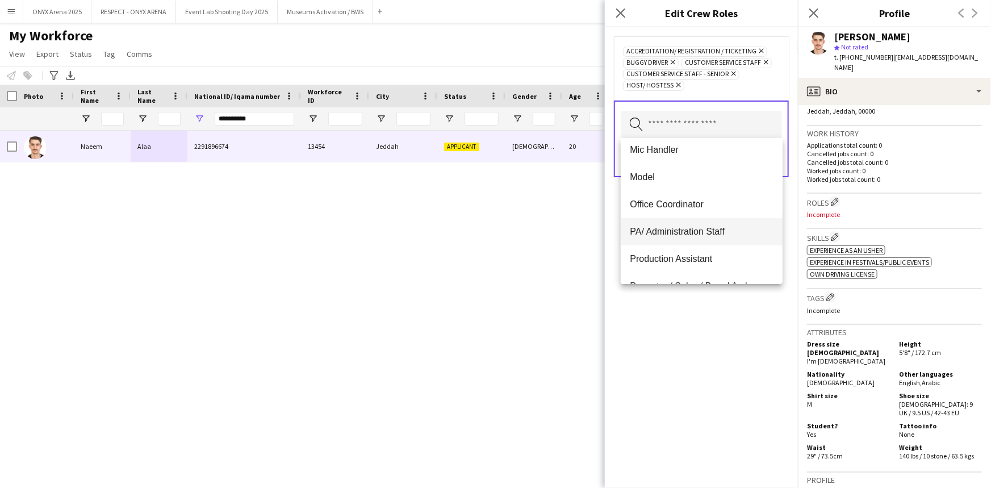
click at [676, 236] on span "PA/ Administration Staff" at bounding box center [701, 231] width 143 height 11
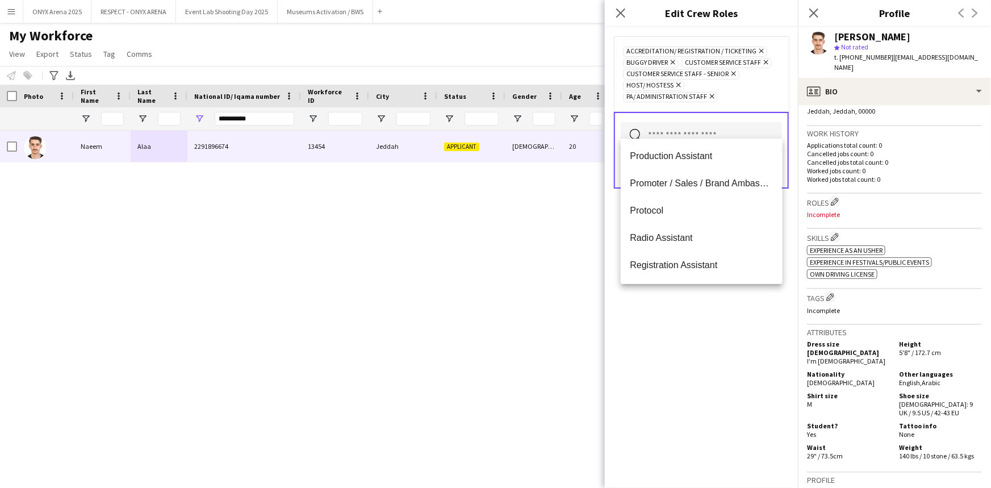
scroll to position [465, 0]
click at [682, 157] on span "Promoter / Sales / Brand Ambassador" at bounding box center [701, 155] width 143 height 11
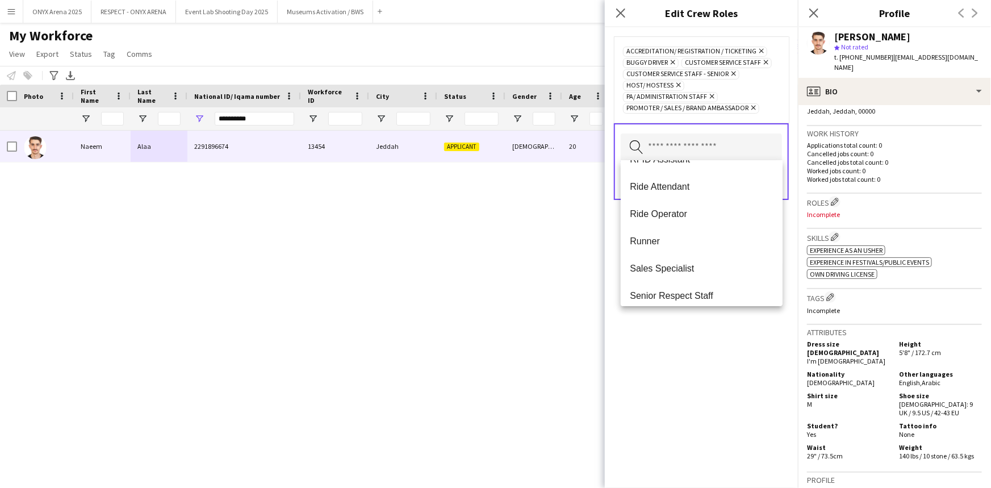
scroll to position [671, 0]
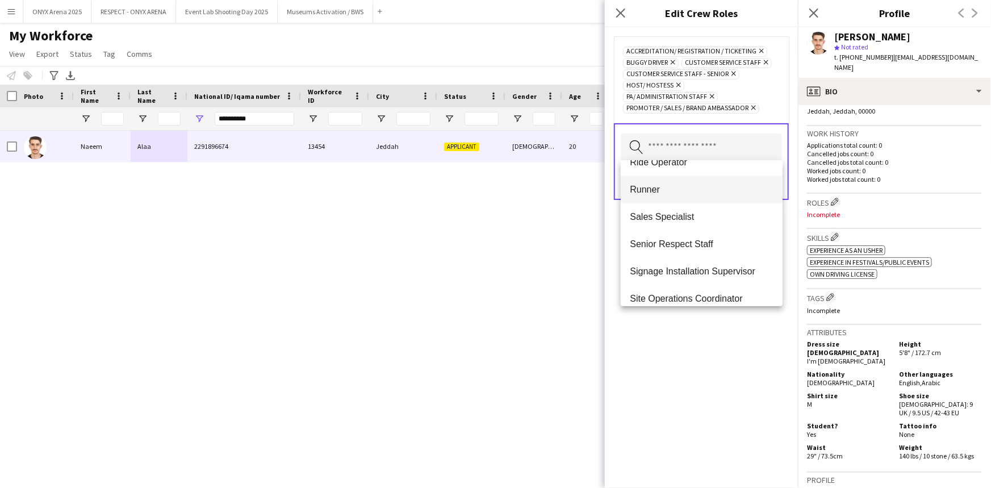
click at [692, 189] on span "Runner" at bounding box center [701, 189] width 143 height 11
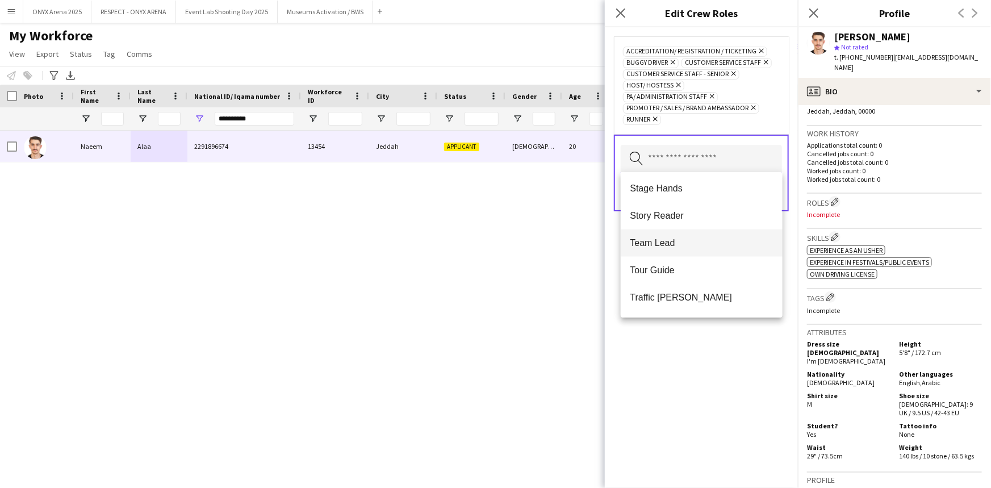
scroll to position [954, 0]
click at [695, 341] on div "Accreditation/ Registration / Ticketing Remove Buggy Driver Remove Customer Ser…" at bounding box center [701, 257] width 193 height 461
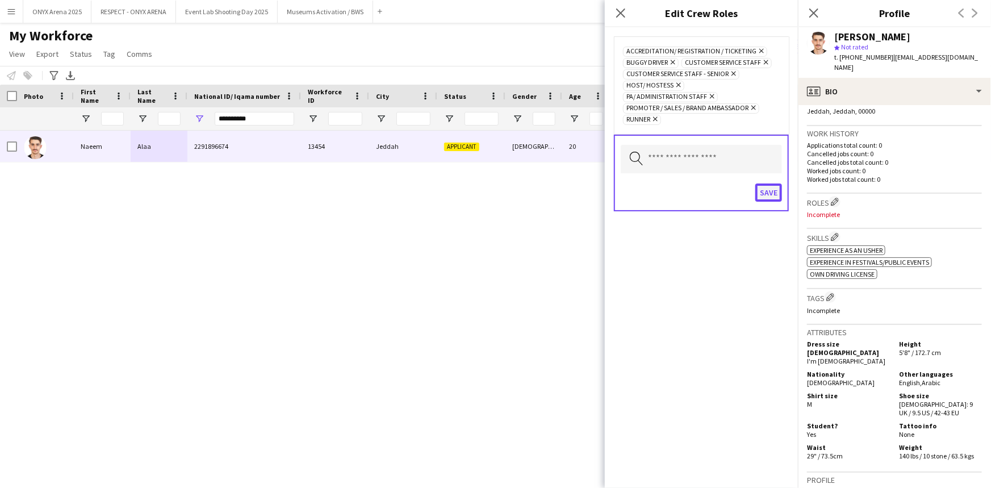
click at [767, 193] on button "Save" at bounding box center [769, 192] width 27 height 18
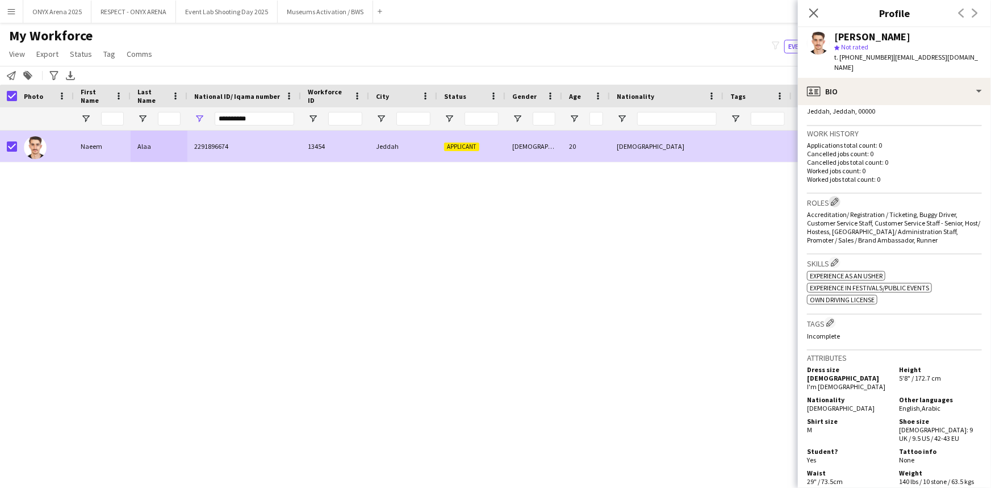
click at [836, 198] on app-icon "Edit crew company roles" at bounding box center [835, 202] width 8 height 8
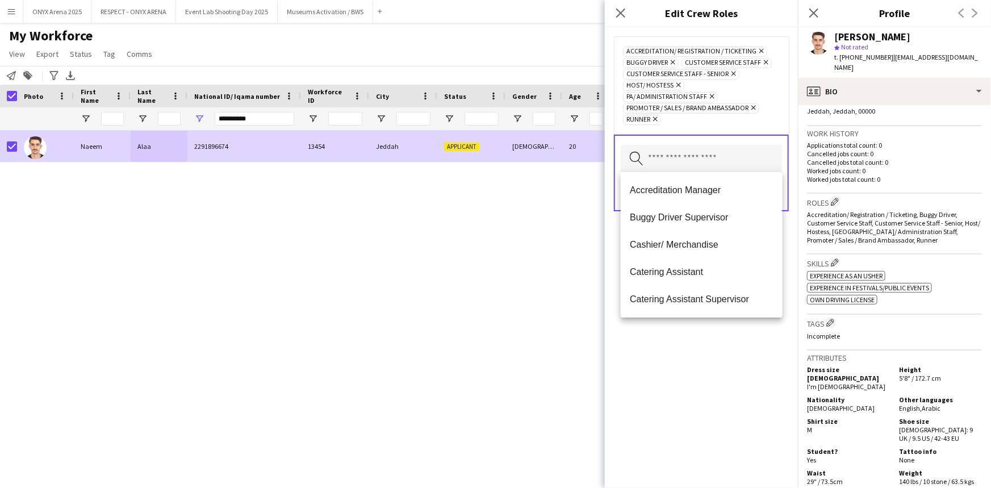
click at [735, 160] on input "text" at bounding box center [701, 159] width 161 height 28
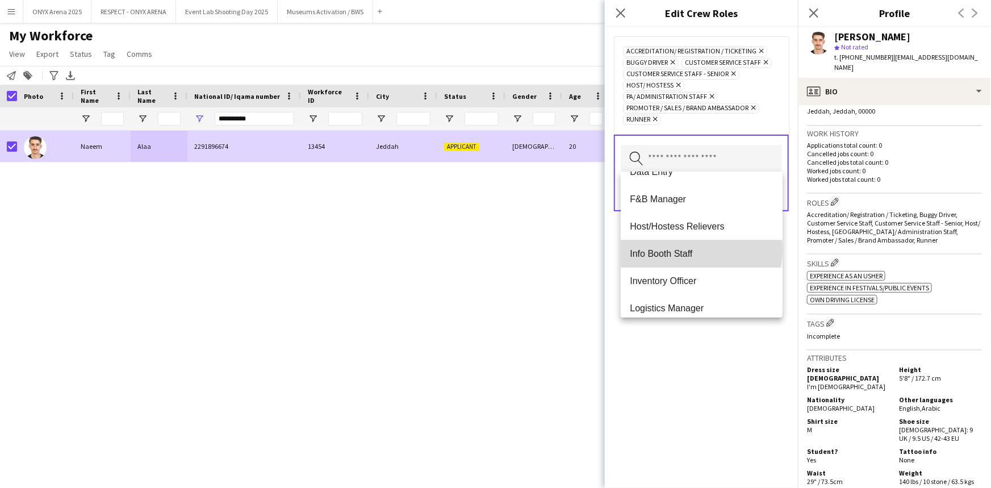
click at [701, 249] on span "Info Booth Staff" at bounding box center [701, 253] width 143 height 11
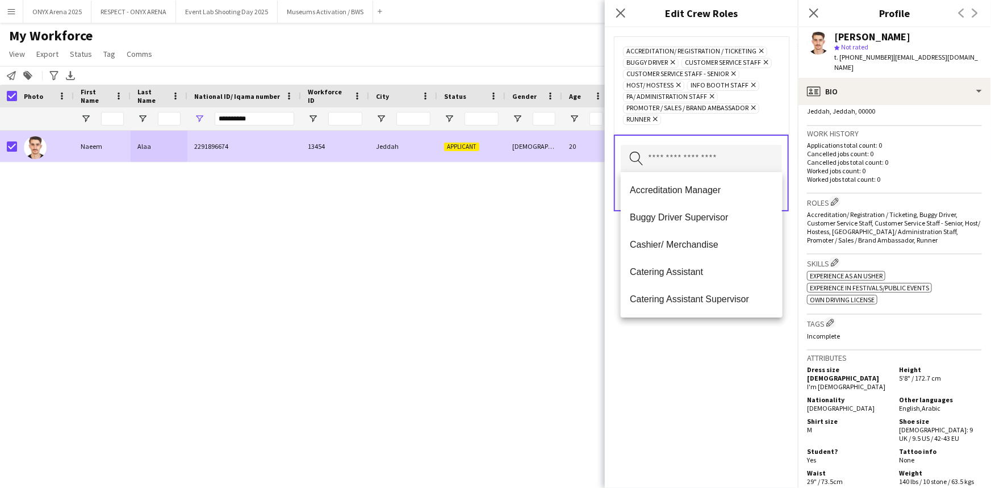
drag, startPoint x: 715, startPoint y: 358, endPoint x: 728, endPoint y: 310, distance: 50.4
click at [715, 358] on div "Accreditation/ Registration / Ticketing Remove Buggy Driver Remove Customer Ser…" at bounding box center [701, 257] width 193 height 461
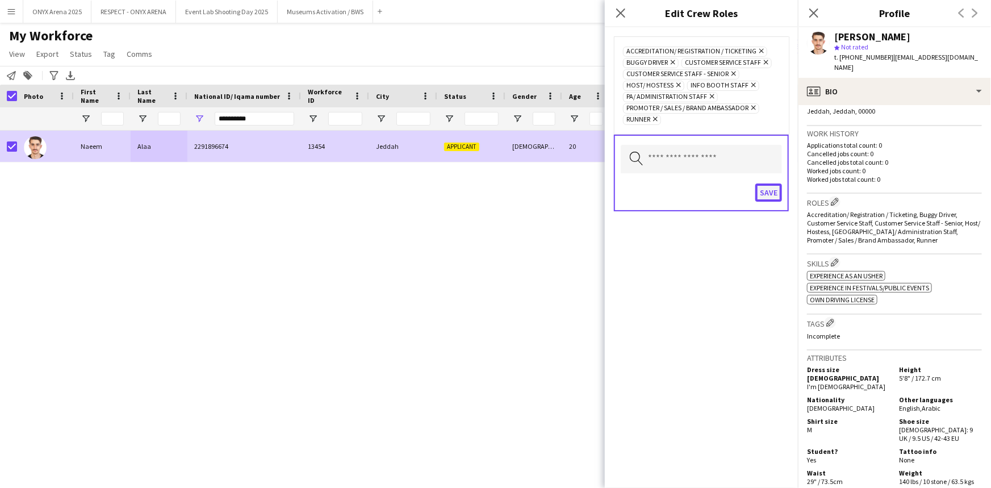
click at [773, 191] on button "Save" at bounding box center [769, 192] width 27 height 18
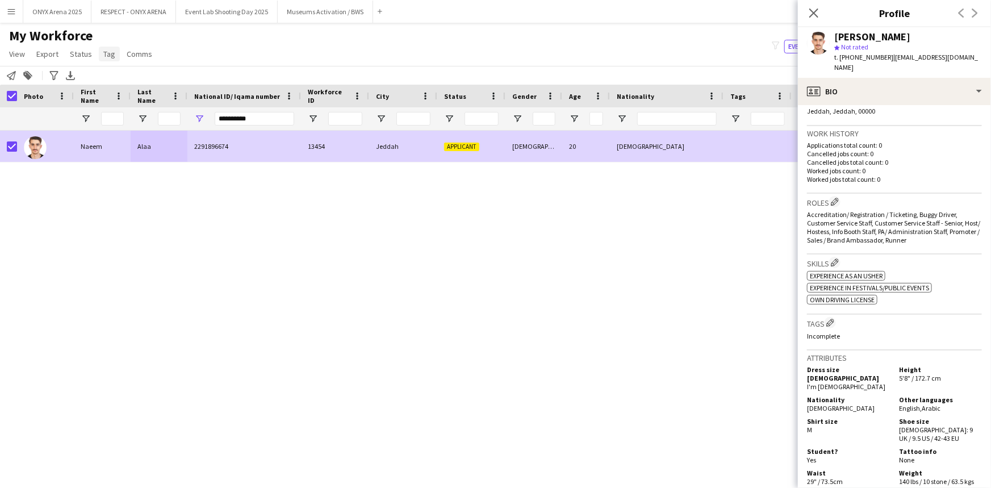
click at [115, 51] on link "Tag" at bounding box center [109, 54] width 21 height 15
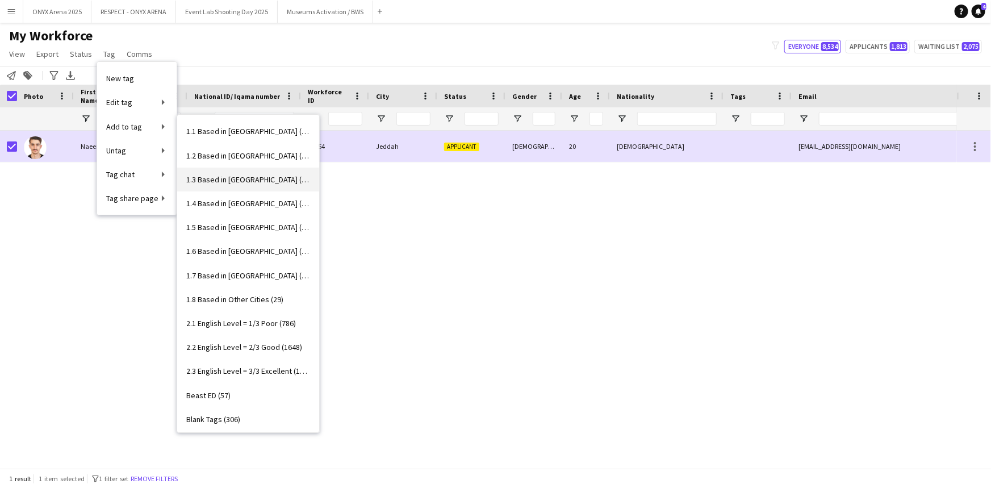
click at [231, 173] on link "1.3 Based in [GEOGRAPHIC_DATA] (1071)" at bounding box center [248, 180] width 142 height 24
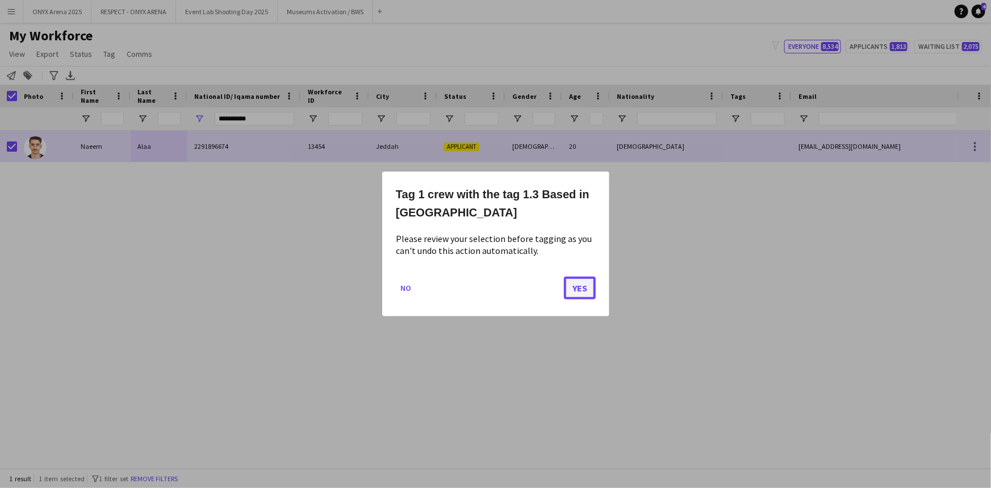
click at [569, 288] on button "Yes" at bounding box center [580, 288] width 32 height 23
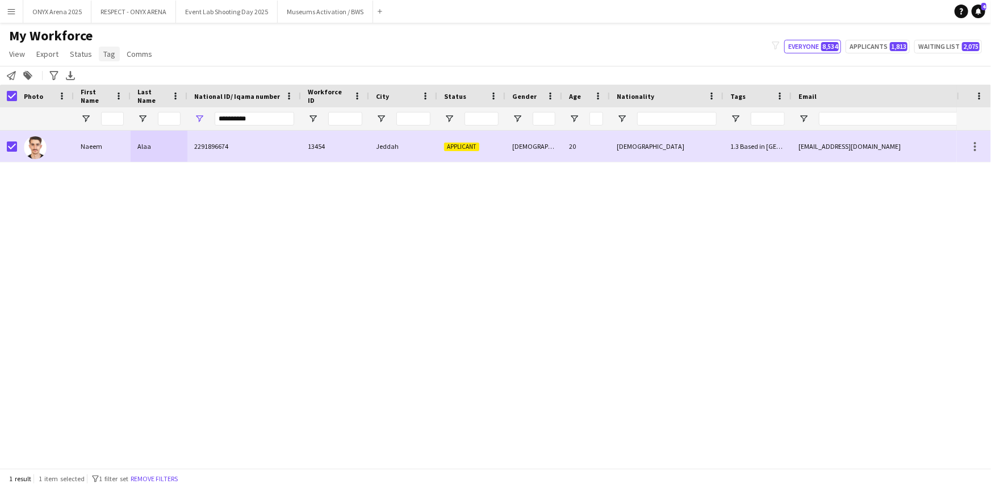
click at [110, 51] on span "Tag" at bounding box center [109, 54] width 12 height 10
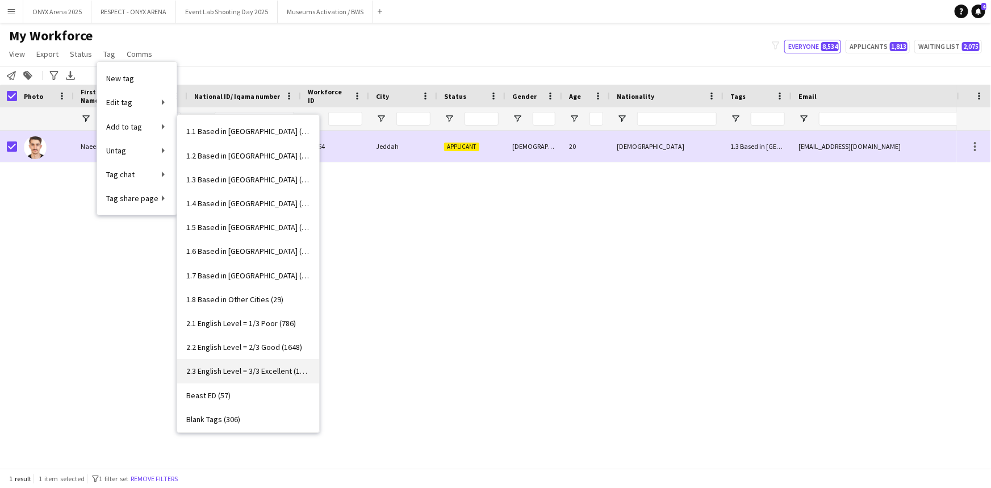
click at [238, 370] on span "2.3 English Level = 3/3 Excellent (1290)" at bounding box center [248, 371] width 124 height 10
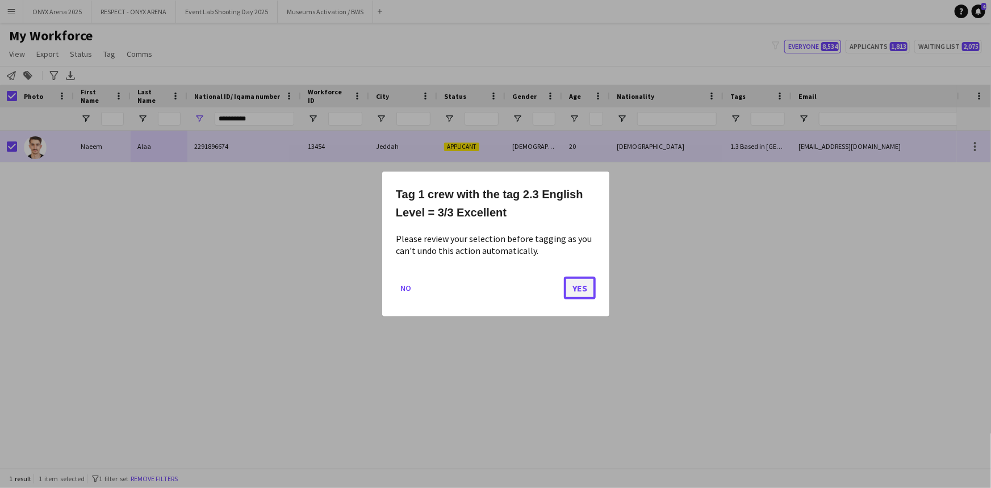
click at [584, 289] on button "Yes" at bounding box center [580, 288] width 32 height 23
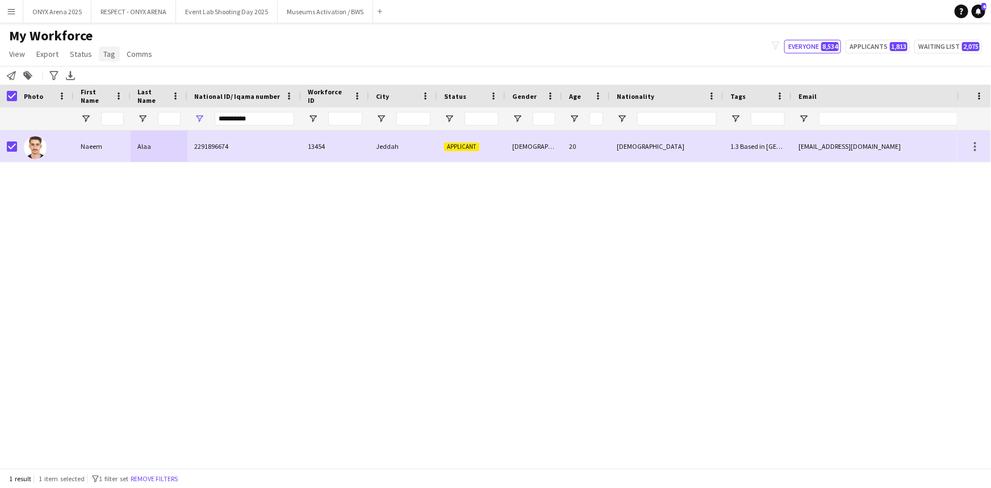
click at [105, 56] on span "Tag" at bounding box center [109, 54] width 12 height 10
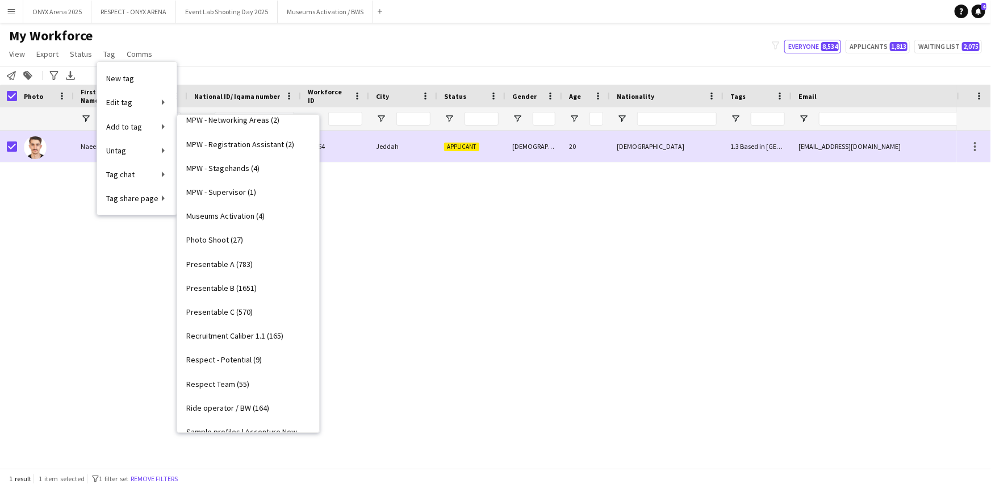
scroll to position [723, 0]
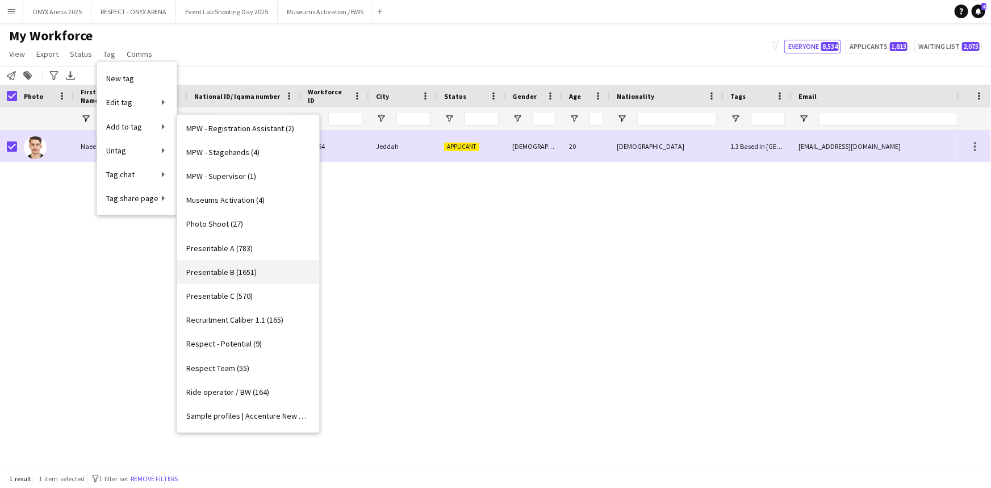
click at [241, 272] on span "Presentable B (1651)" at bounding box center [221, 272] width 70 height 10
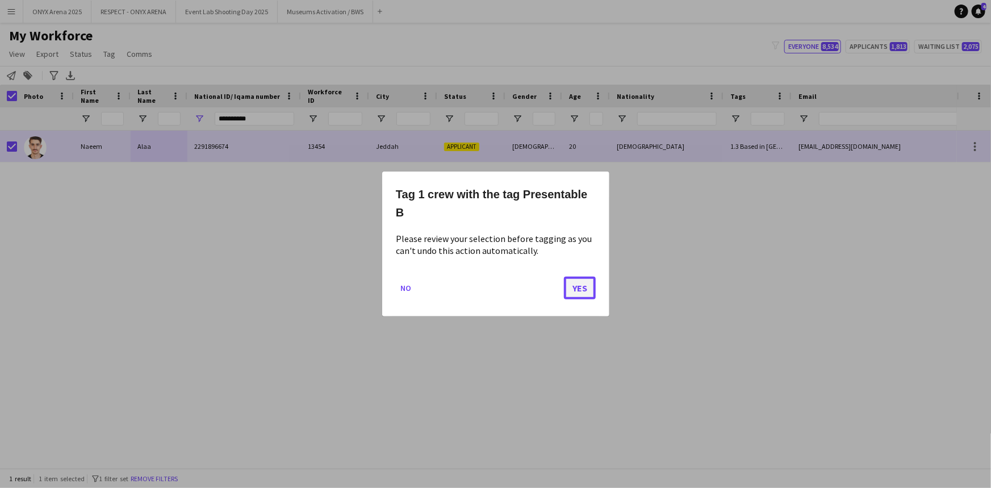
click at [580, 289] on button "Yes" at bounding box center [580, 288] width 32 height 23
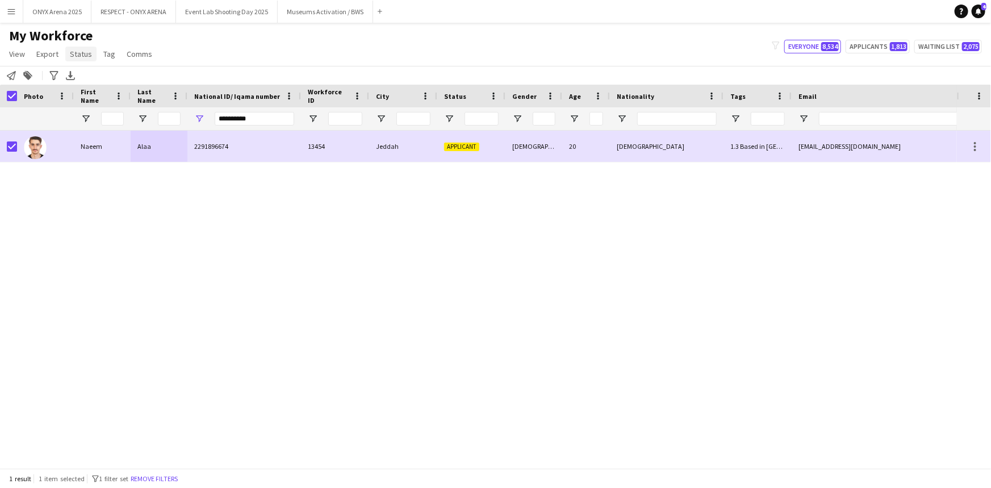
click at [81, 57] on span "Status" at bounding box center [81, 54] width 22 height 10
click at [82, 78] on span "Edit" at bounding box center [80, 78] width 13 height 10
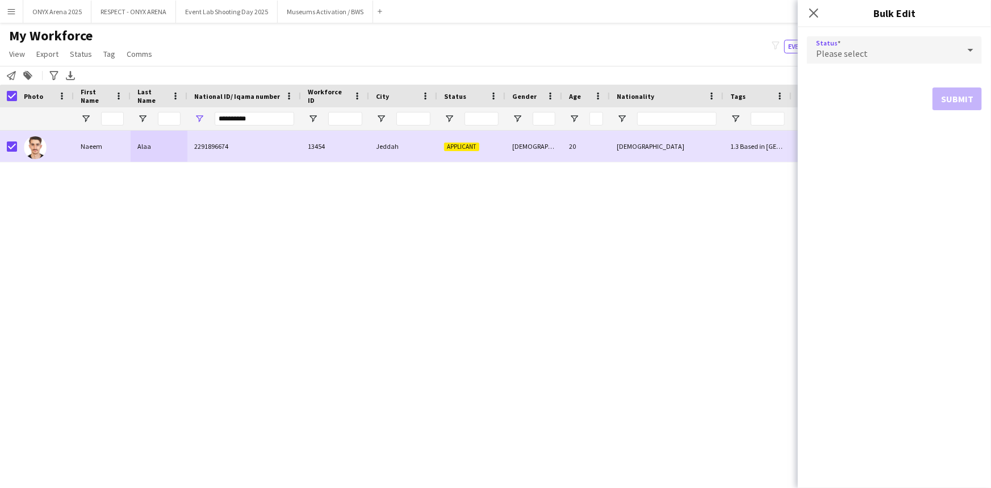
click at [831, 57] on span "Please select" at bounding box center [842, 53] width 52 height 11
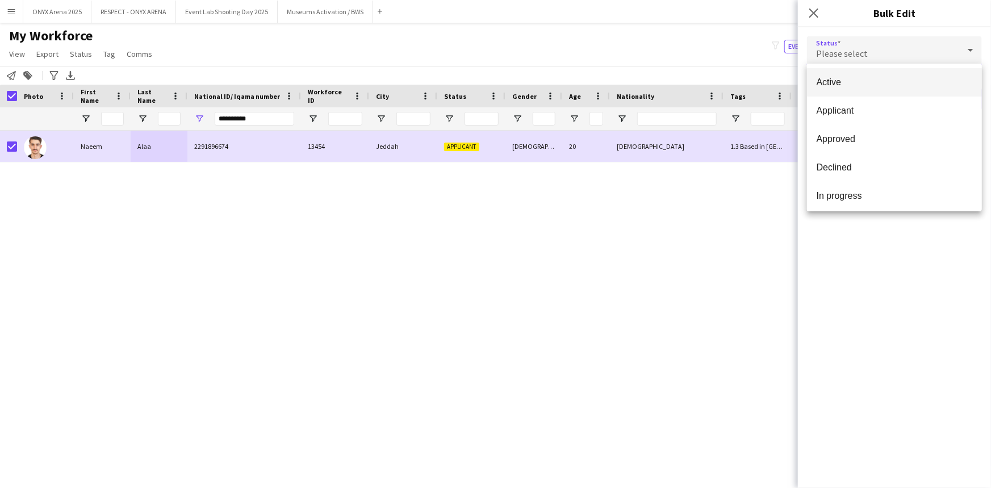
click at [832, 84] on span "Active" at bounding box center [894, 82] width 157 height 11
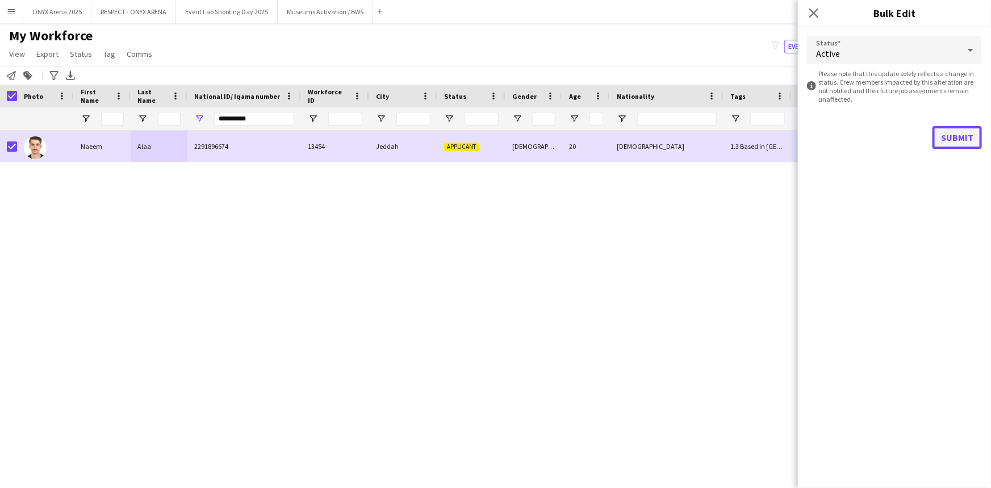
click at [954, 140] on button "Submit" at bounding box center [957, 137] width 49 height 23
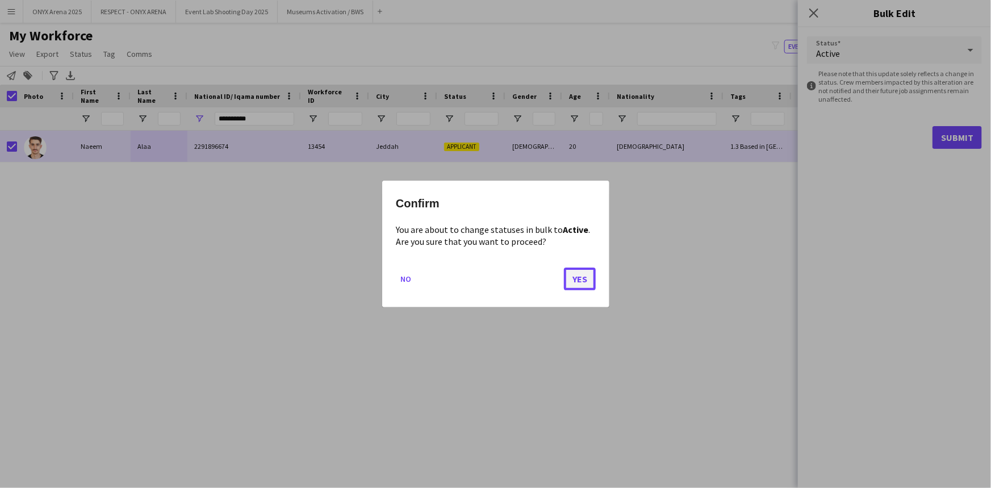
click at [579, 279] on button "Yes" at bounding box center [580, 279] width 32 height 23
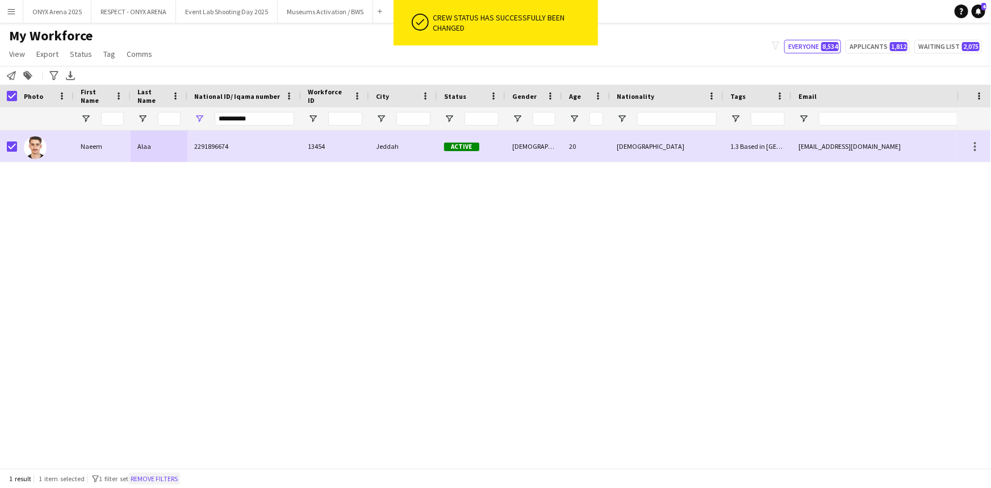
click at [168, 481] on button "Remove filters" at bounding box center [154, 479] width 52 height 12
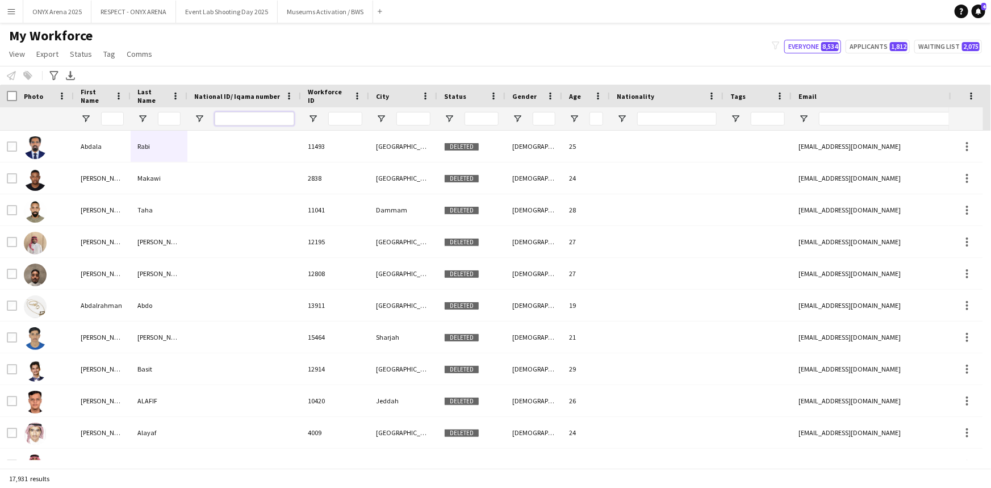
drag, startPoint x: 227, startPoint y: 123, endPoint x: 243, endPoint y: 128, distance: 16.7
click at [228, 123] on input "National ID/ Iqama number Filter Input" at bounding box center [255, 119] width 80 height 14
paste input "**********"
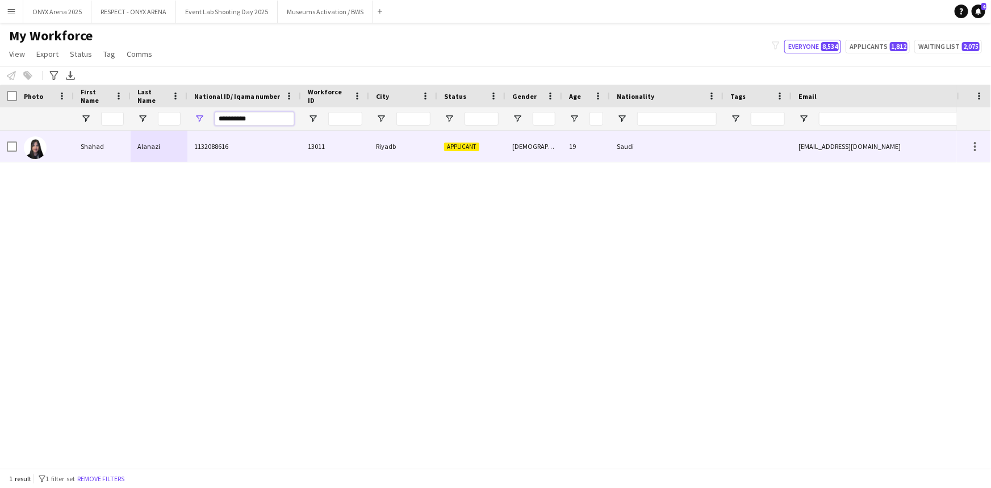
type input "**********"
click at [79, 152] on div "Shahad" at bounding box center [102, 146] width 57 height 31
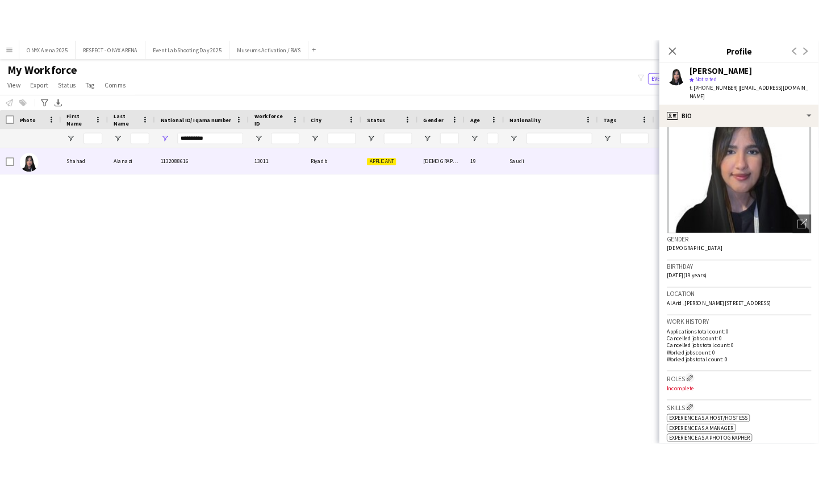
scroll to position [0, 0]
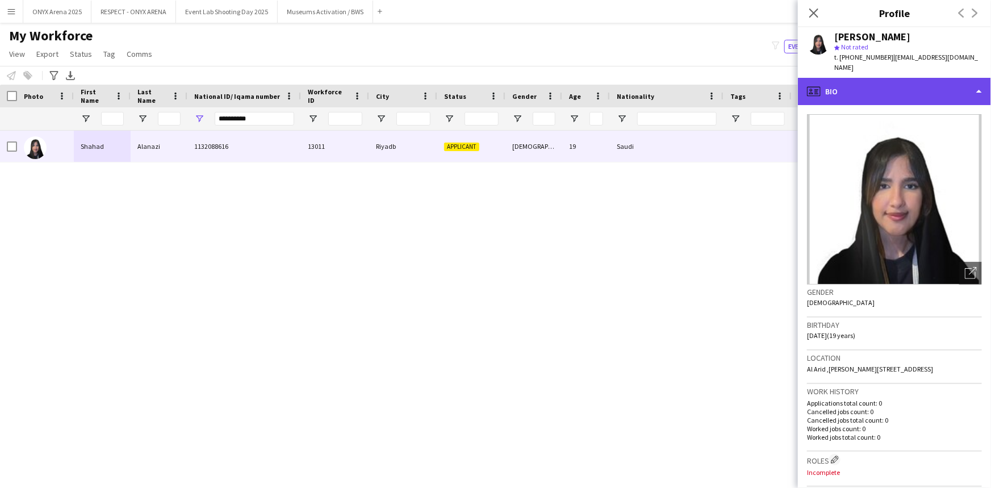
click at [894, 78] on div "profile Bio" at bounding box center [894, 91] width 193 height 27
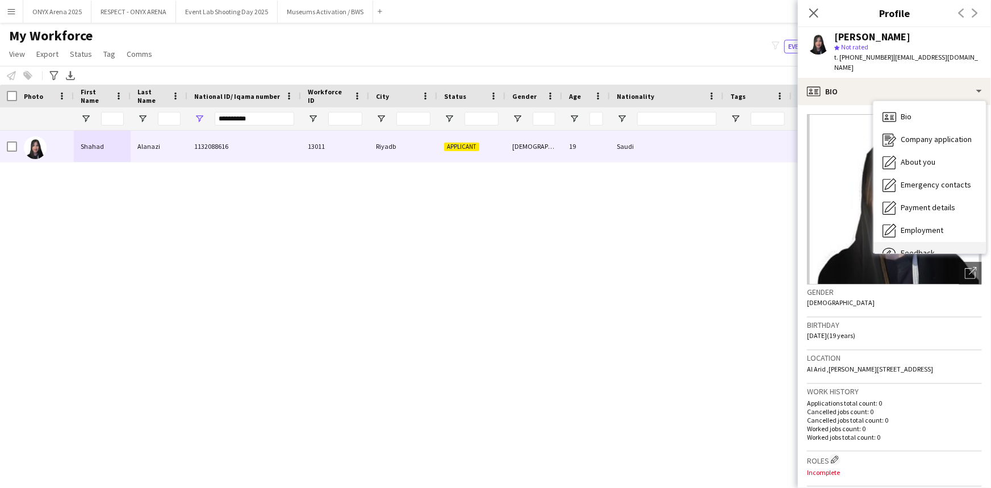
click at [924, 242] on div "Feedback Feedback" at bounding box center [930, 253] width 112 height 23
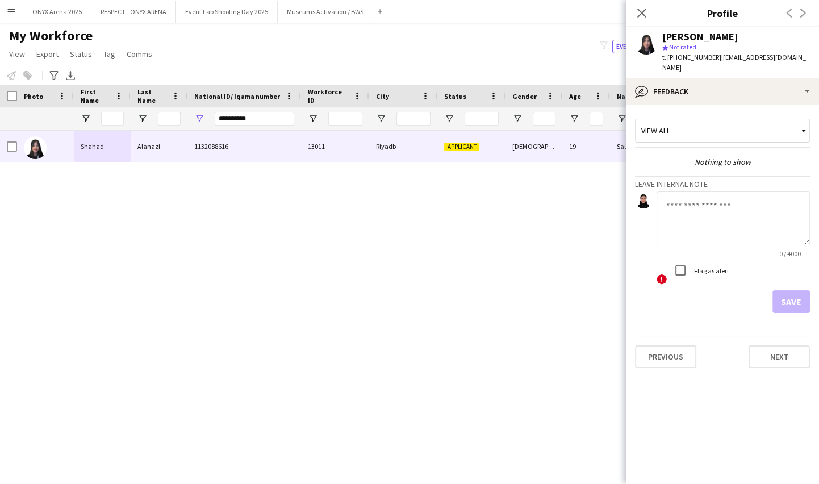
click at [687, 205] on textarea at bounding box center [733, 218] width 153 height 54
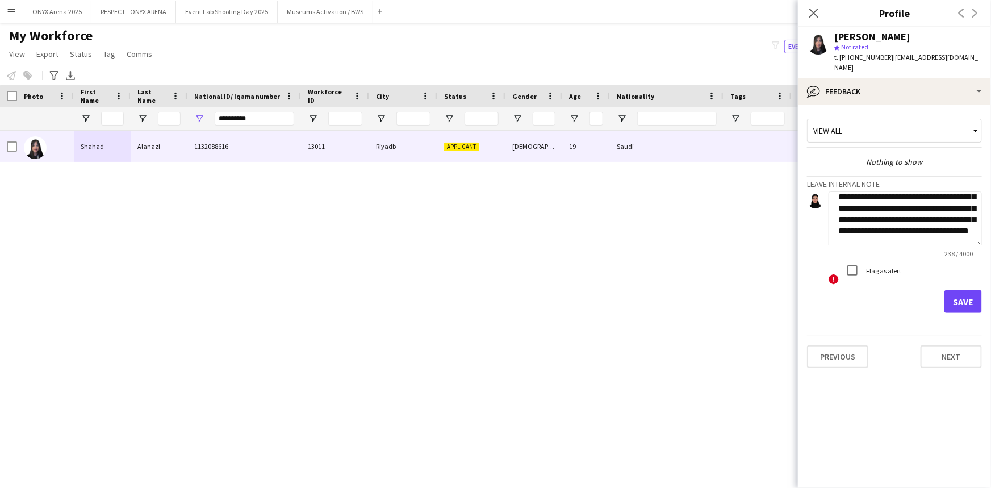
scroll to position [57, 0]
type textarea "**********"
click at [981, 295] on button "Save" at bounding box center [963, 301] width 37 height 23
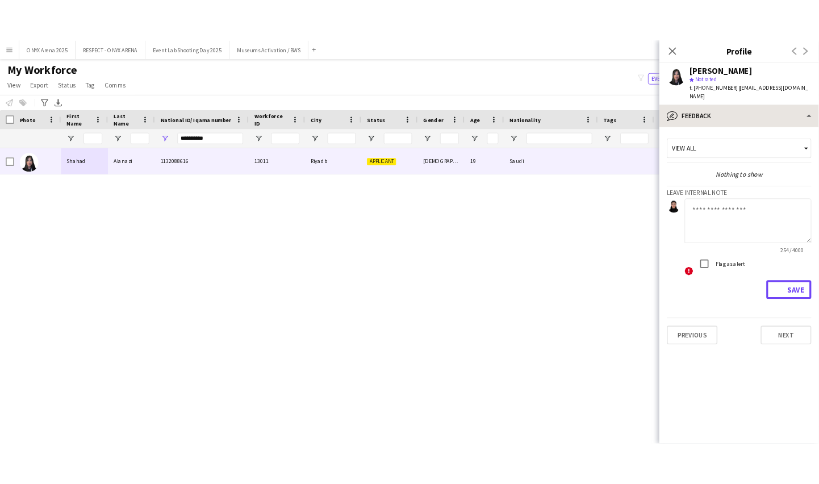
scroll to position [0, 0]
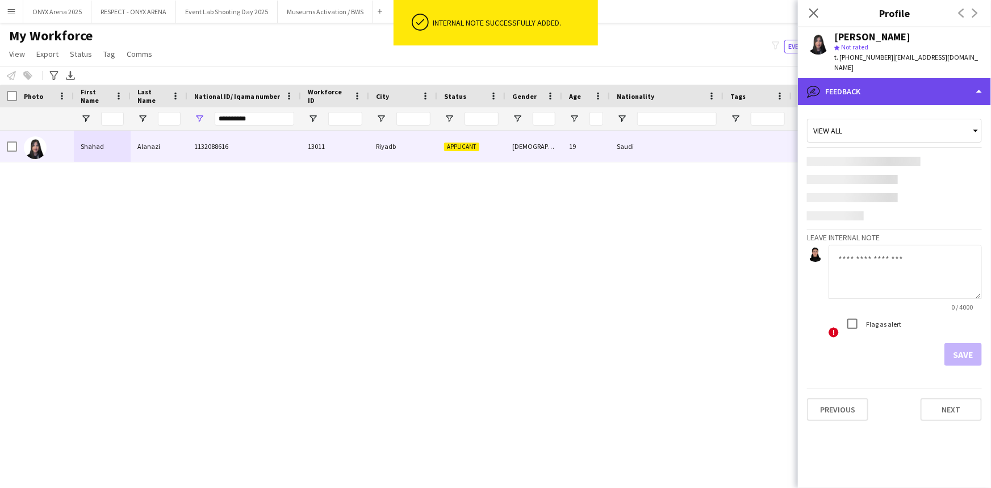
click at [879, 82] on div "bubble-pencil Feedback" at bounding box center [894, 91] width 193 height 27
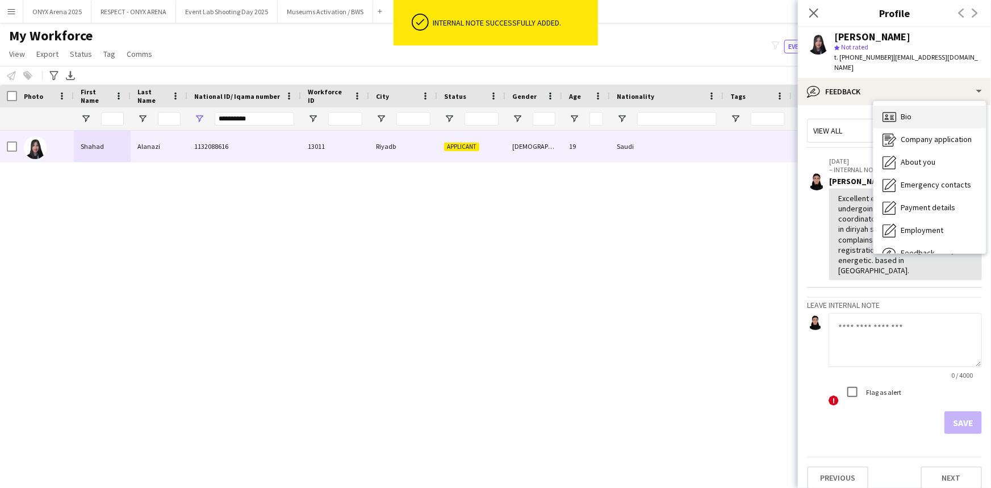
click at [896, 109] on div "Bio Bio" at bounding box center [930, 117] width 112 height 23
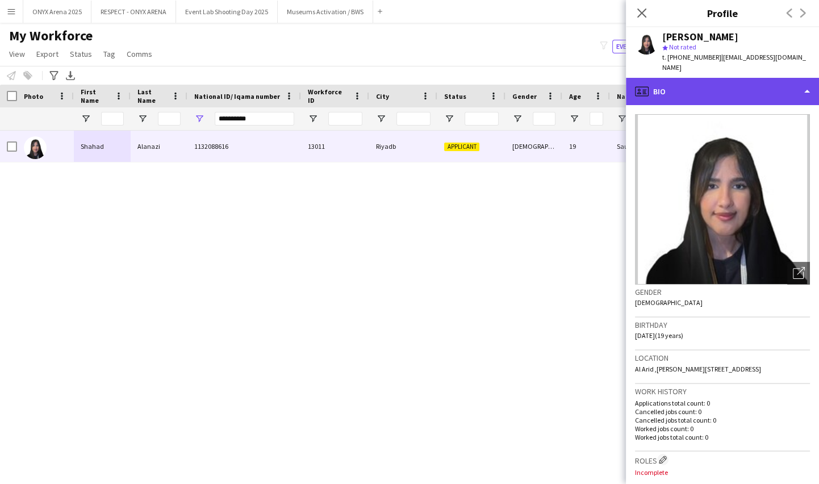
click at [714, 78] on div "profile Bio" at bounding box center [722, 91] width 193 height 27
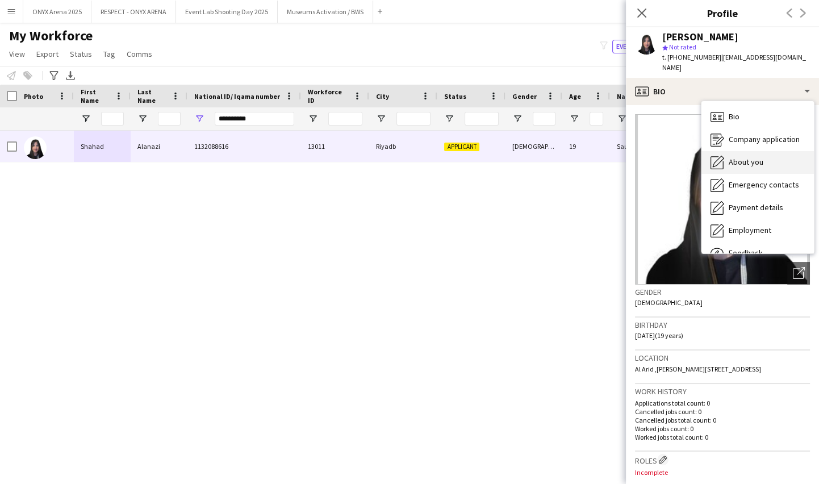
click at [729, 151] on div "About you About you" at bounding box center [758, 162] width 112 height 23
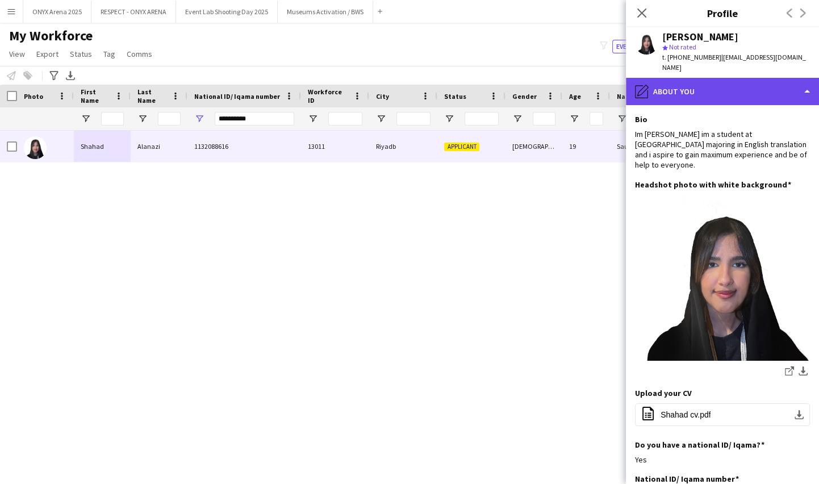
click at [735, 78] on div "pencil4 About you" at bounding box center [722, 91] width 193 height 27
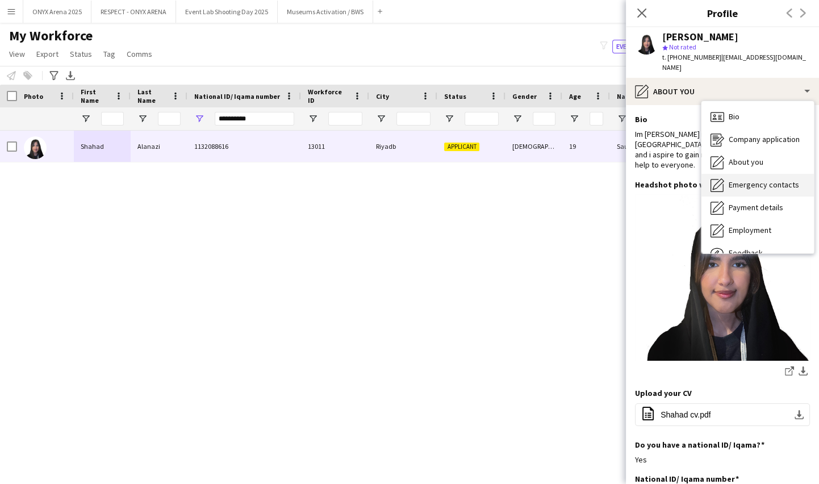
click at [744, 180] on span "Emergency contacts" at bounding box center [764, 185] width 70 height 10
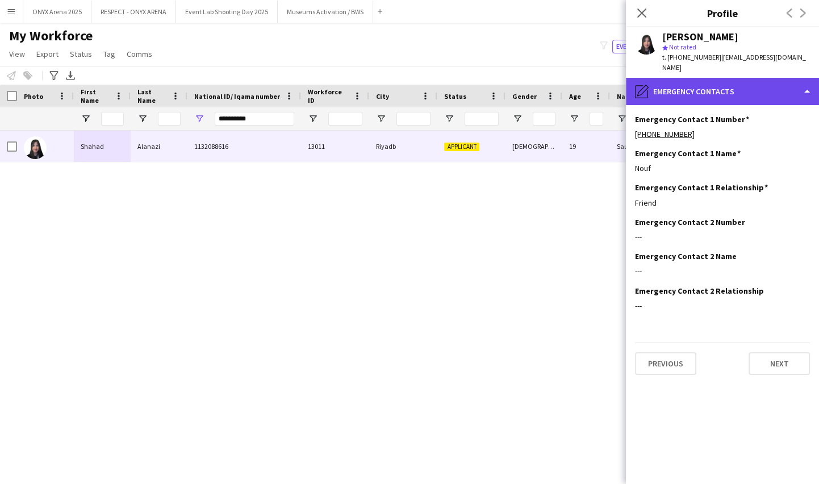
click at [717, 89] on div "pencil4 Emergency contacts" at bounding box center [722, 91] width 193 height 27
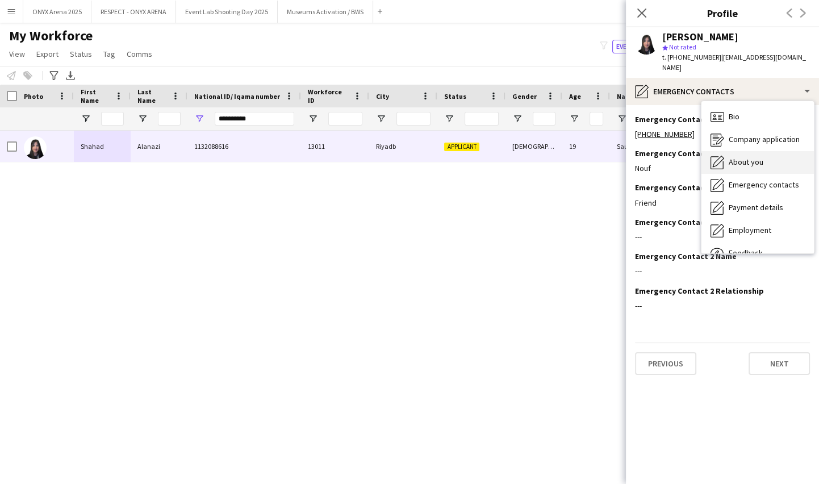
click at [730, 157] on span "About you" at bounding box center [746, 162] width 35 height 10
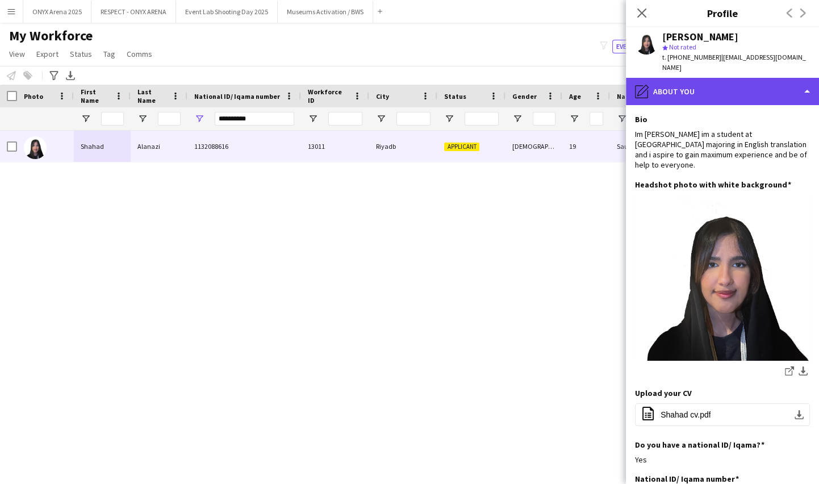
click at [728, 84] on div "pencil4 About you" at bounding box center [722, 91] width 193 height 27
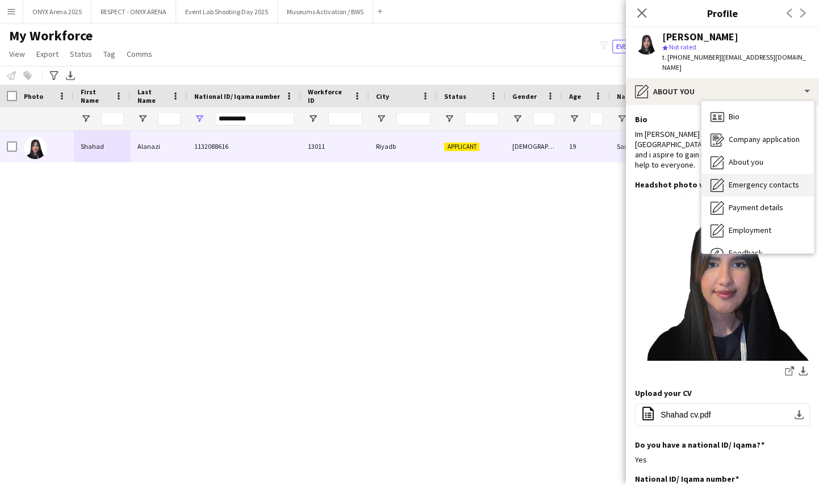
click at [735, 180] on span "Emergency contacts" at bounding box center [764, 185] width 70 height 10
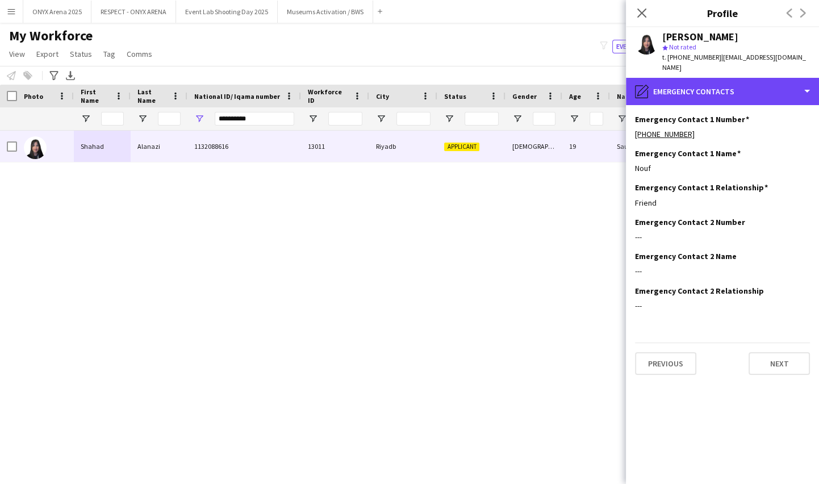
drag, startPoint x: 722, startPoint y: 73, endPoint x: 728, endPoint y: 119, distance: 47.1
click at [722, 78] on div "pencil4 Emergency contacts" at bounding box center [722, 91] width 193 height 27
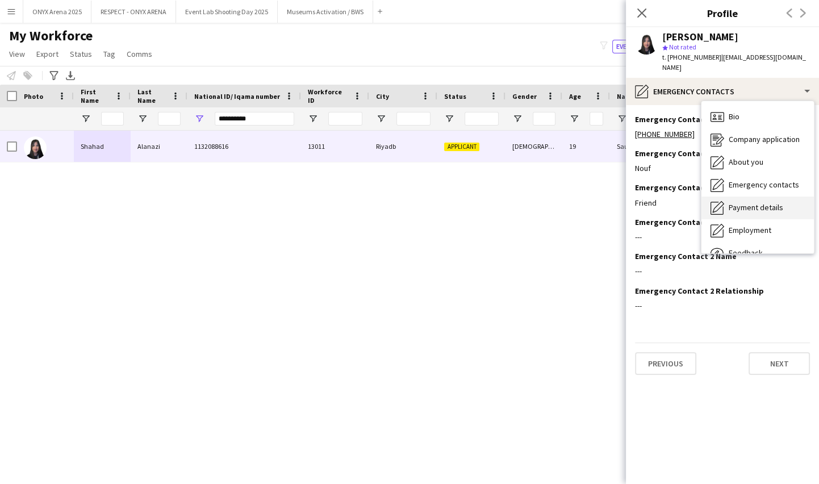
click at [761, 202] on span "Payment details" at bounding box center [756, 207] width 55 height 10
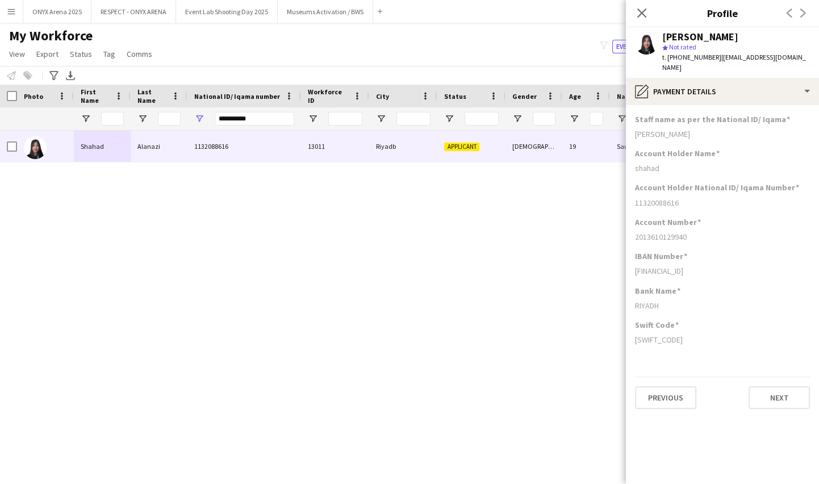
drag, startPoint x: 635, startPoint y: 143, endPoint x: 697, endPoint y: 149, distance: 62.7
click at [697, 149] on div "Account Holder Name [PERSON_NAME]" at bounding box center [722, 165] width 175 height 34
click at [699, 163] on div "shahad" at bounding box center [722, 168] width 175 height 10
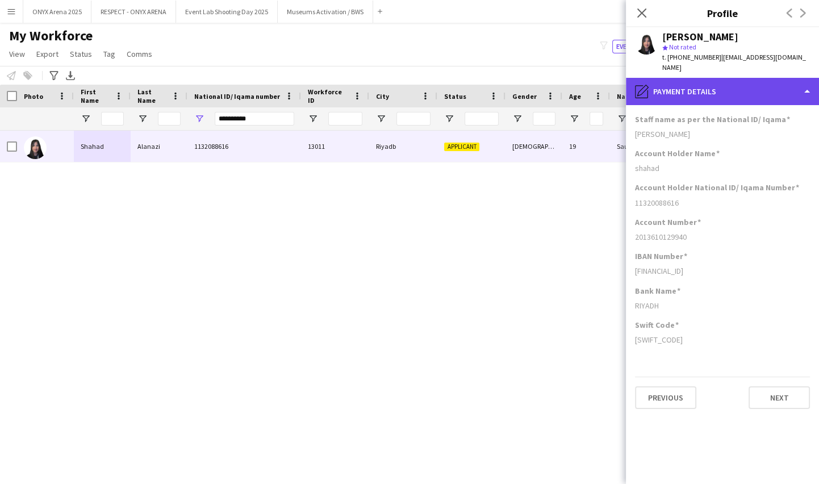
click at [702, 86] on div "pencil4 Payment details" at bounding box center [722, 91] width 193 height 27
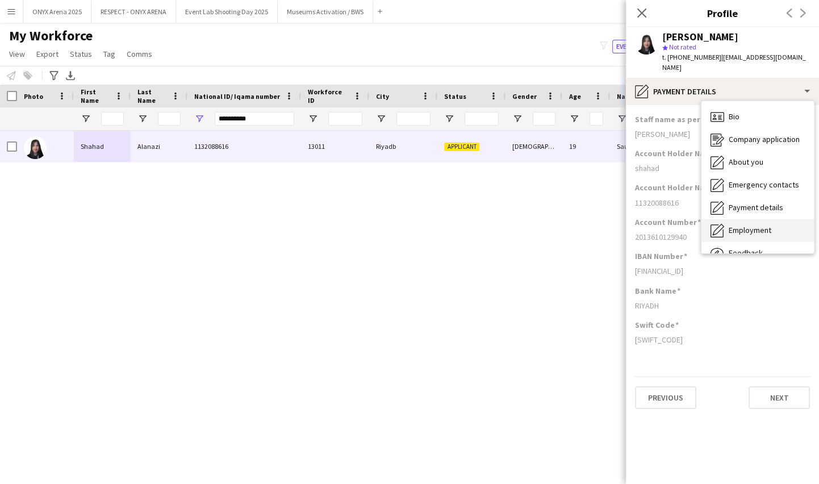
click at [765, 225] on span "Employment" at bounding box center [750, 230] width 43 height 10
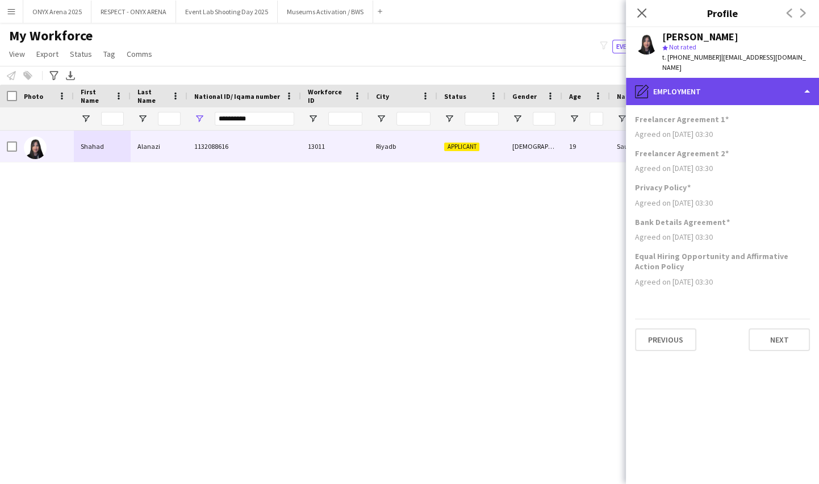
click at [711, 85] on div "pencil4 Employment" at bounding box center [722, 91] width 193 height 27
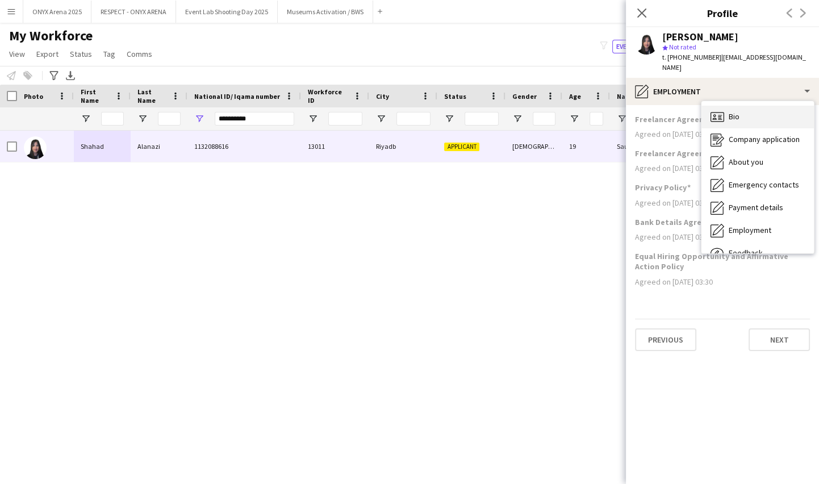
click at [724, 106] on div "Bio Bio" at bounding box center [758, 117] width 112 height 23
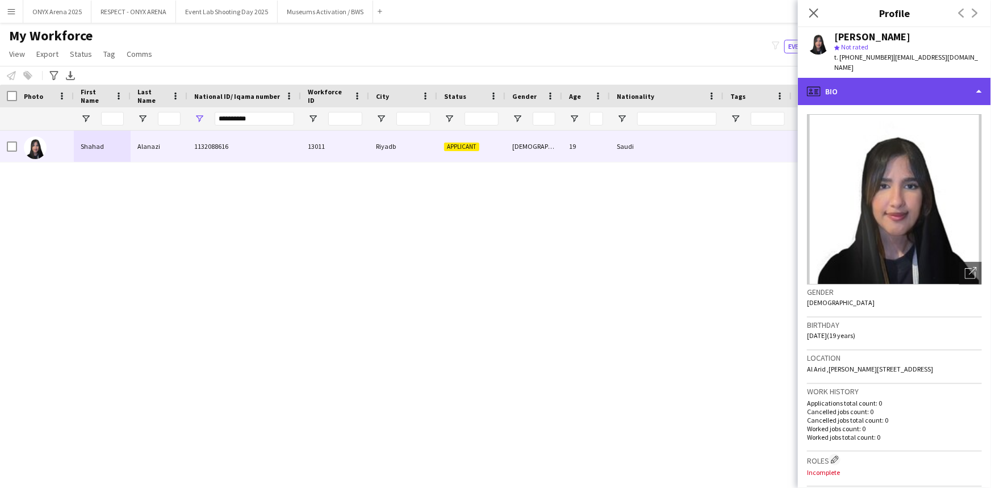
click at [906, 81] on div "profile Bio" at bounding box center [894, 91] width 193 height 27
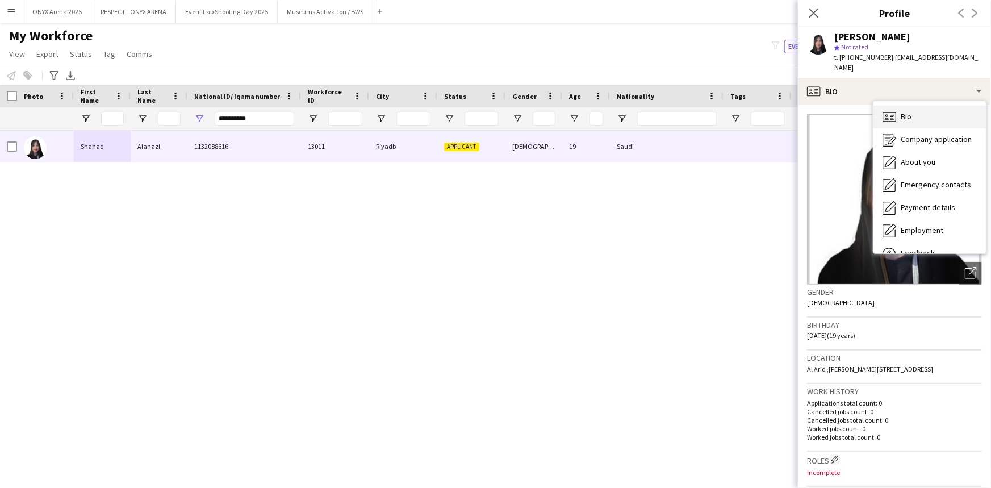
click at [908, 111] on span "Bio" at bounding box center [906, 116] width 11 height 10
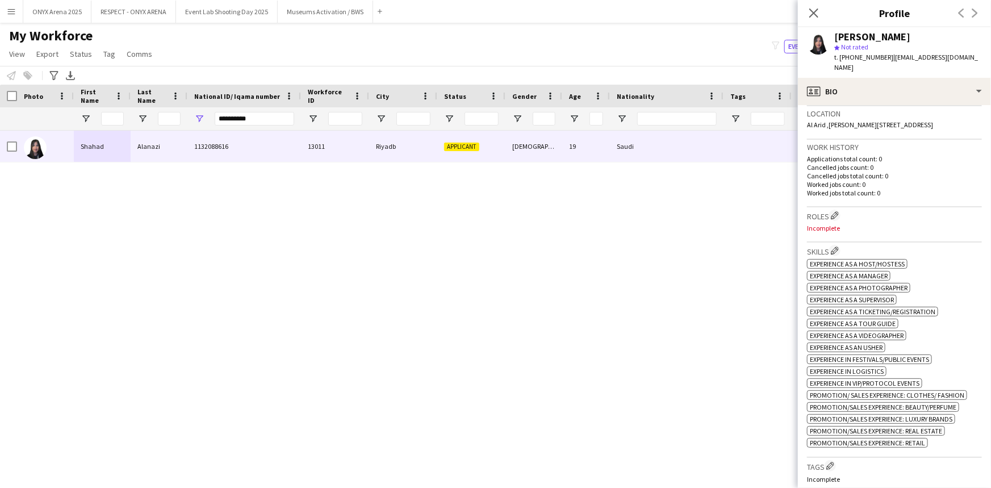
scroll to position [258, 0]
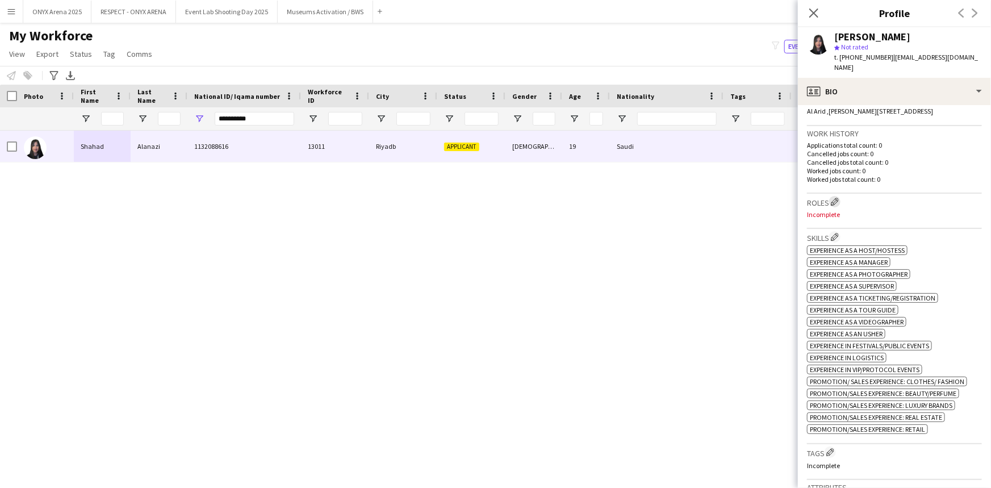
click at [835, 198] on app-icon "Edit crew company roles" at bounding box center [835, 202] width 8 height 8
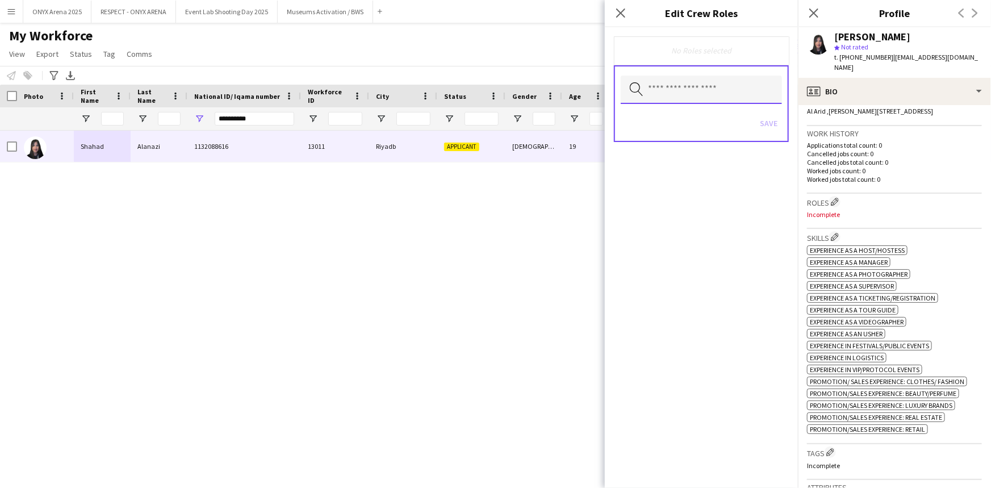
click at [707, 99] on input "text" at bounding box center [701, 90] width 161 height 28
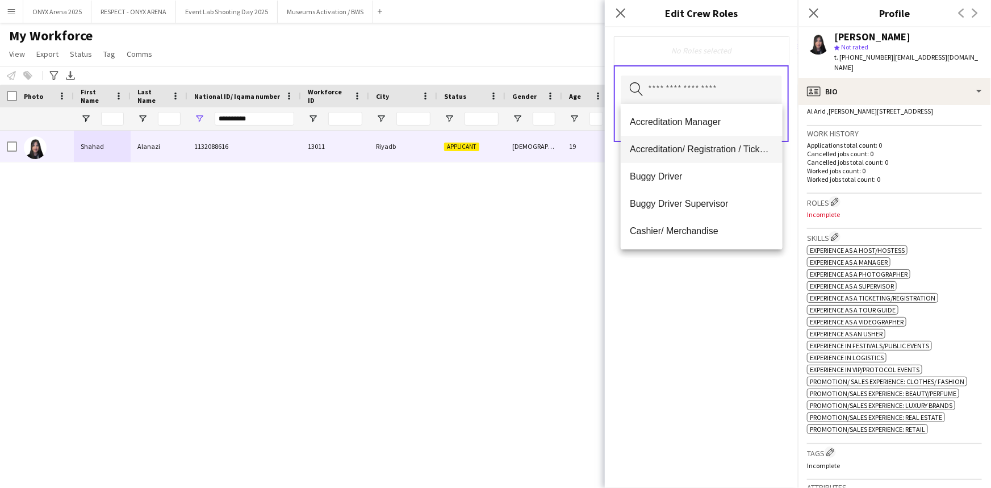
click at [691, 145] on span "Accreditation/ Registration / Ticketing" at bounding box center [701, 149] width 143 height 11
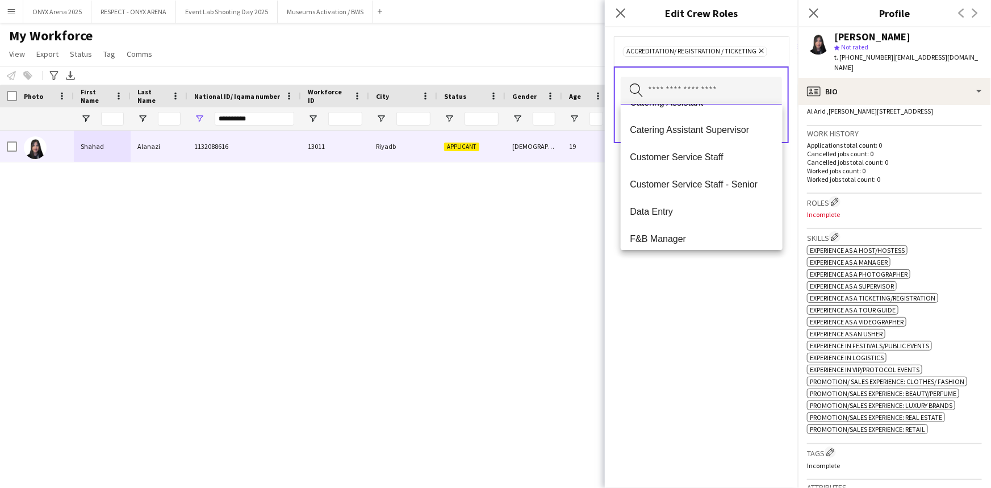
scroll to position [155, 0]
click at [691, 135] on span "Customer Service Staff" at bounding box center [701, 132] width 143 height 11
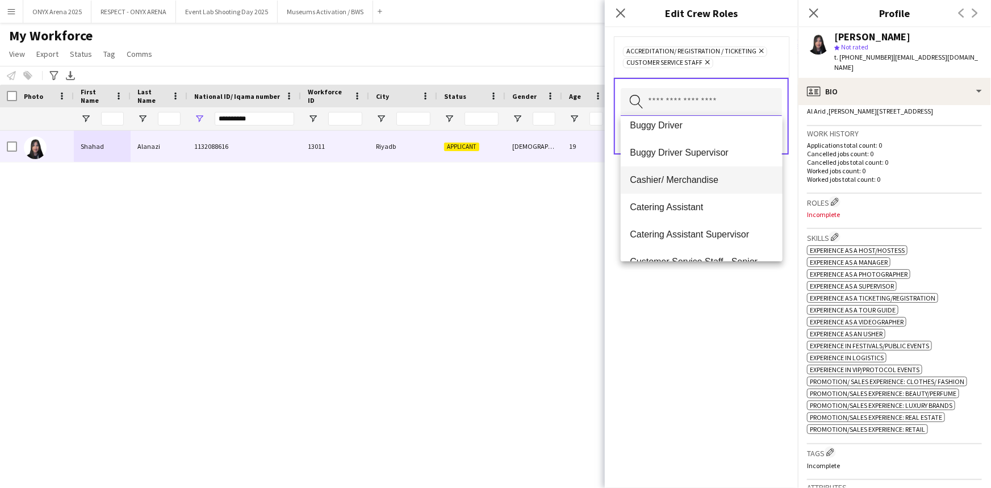
scroll to position [103, 0]
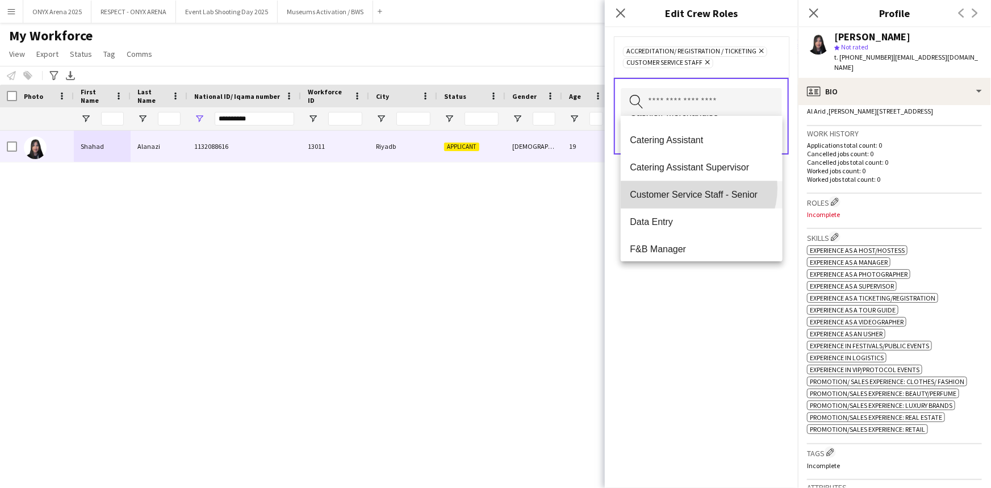
click at [697, 187] on mat-option "Customer Service Staff - Senior" at bounding box center [701, 194] width 161 height 27
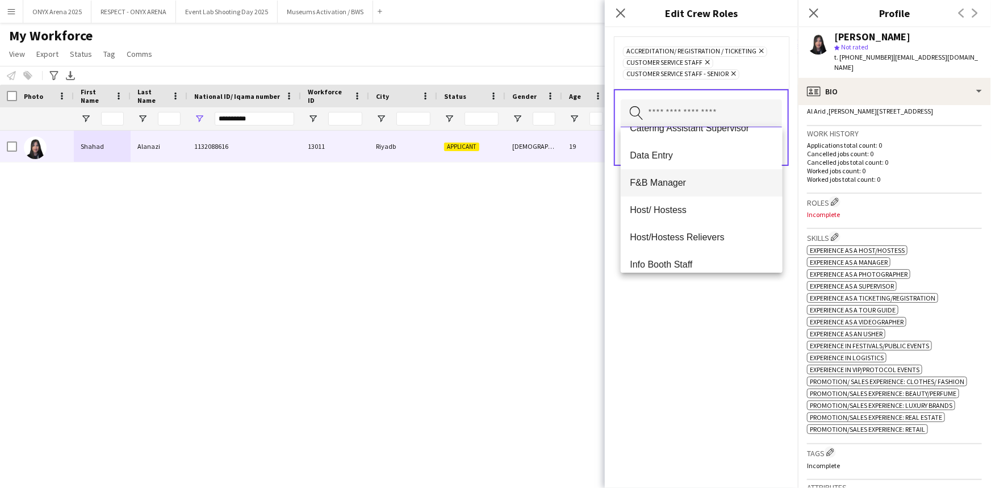
scroll to position [155, 0]
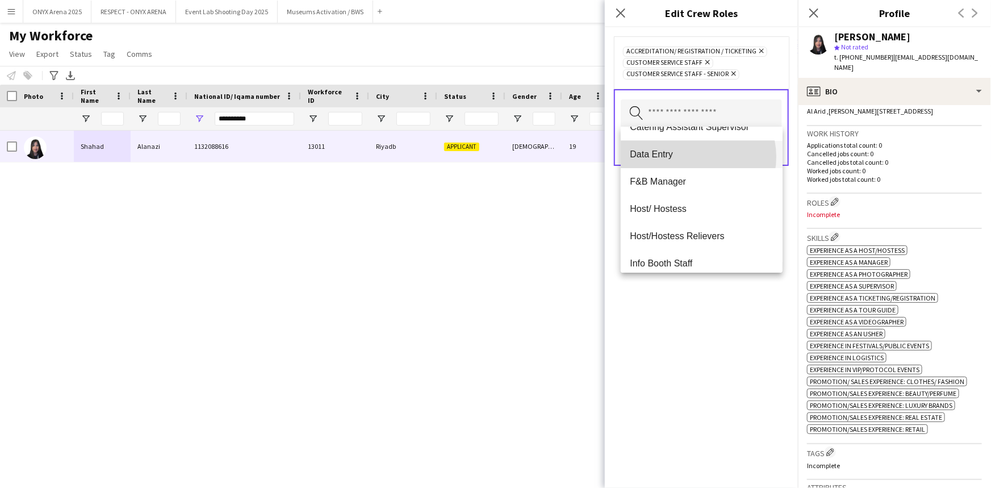
click at [697, 156] on span "Data Entry" at bounding box center [701, 154] width 143 height 11
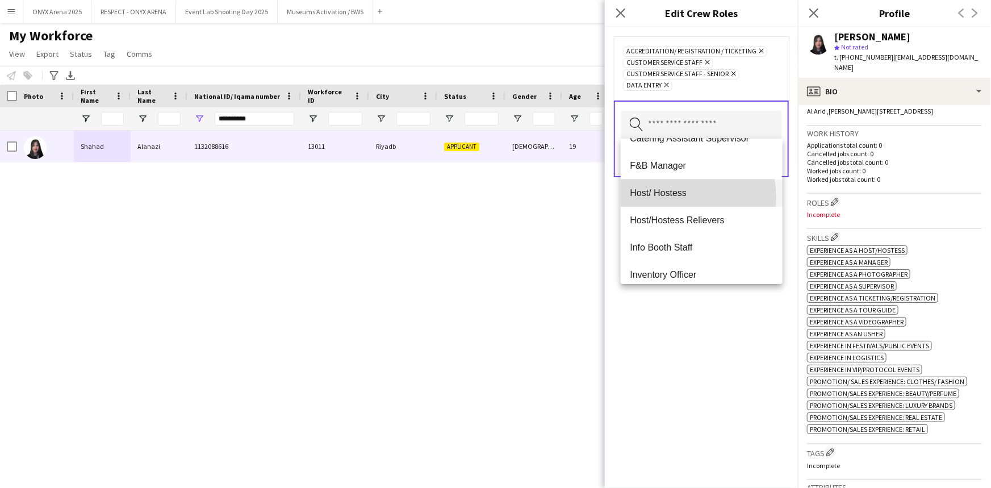
click at [691, 197] on span "Host/ Hostess" at bounding box center [701, 192] width 143 height 11
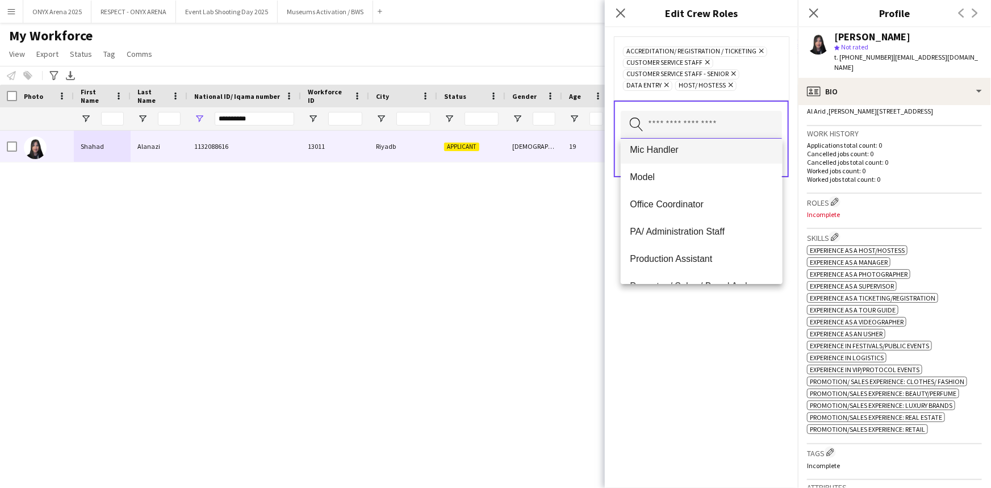
scroll to position [413, 0]
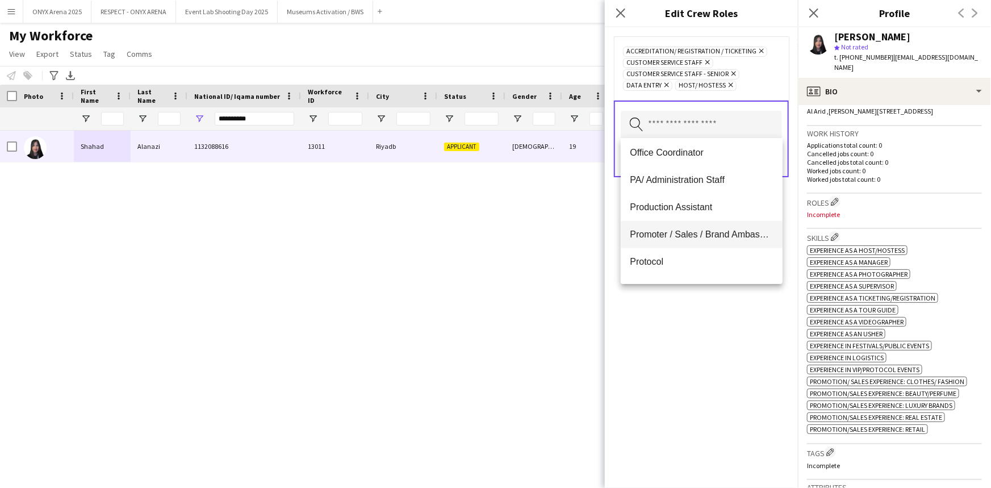
click at [692, 232] on span "Promoter / Sales / Brand Ambassador" at bounding box center [701, 234] width 143 height 11
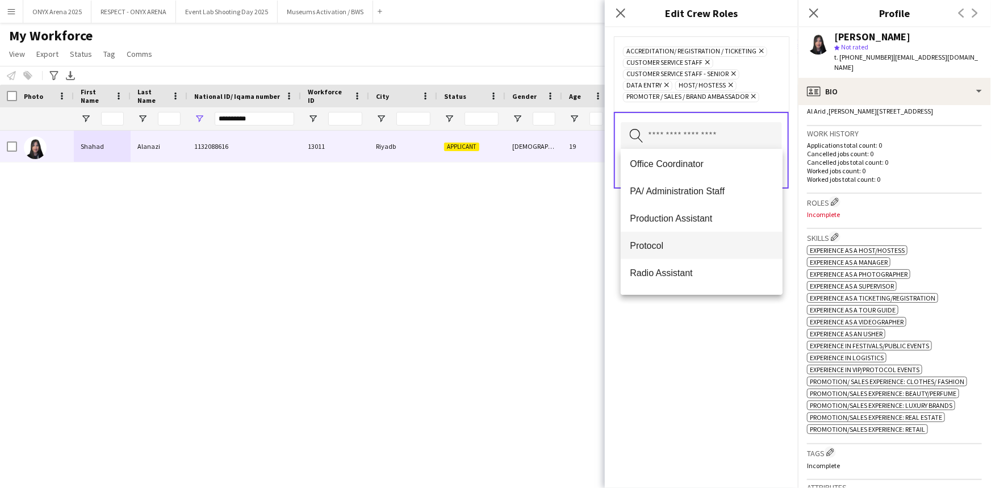
click at [665, 251] on mat-option "Protocol" at bounding box center [701, 245] width 161 height 27
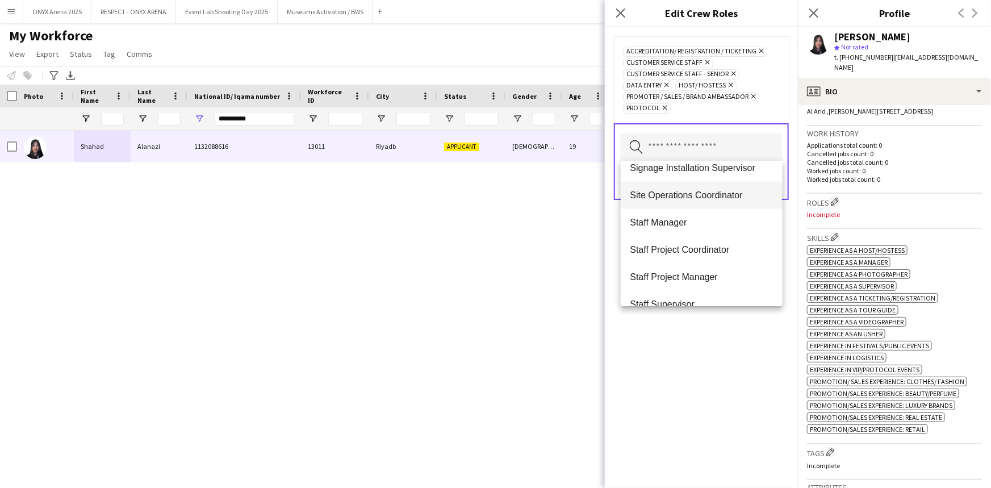
scroll to position [826, 0]
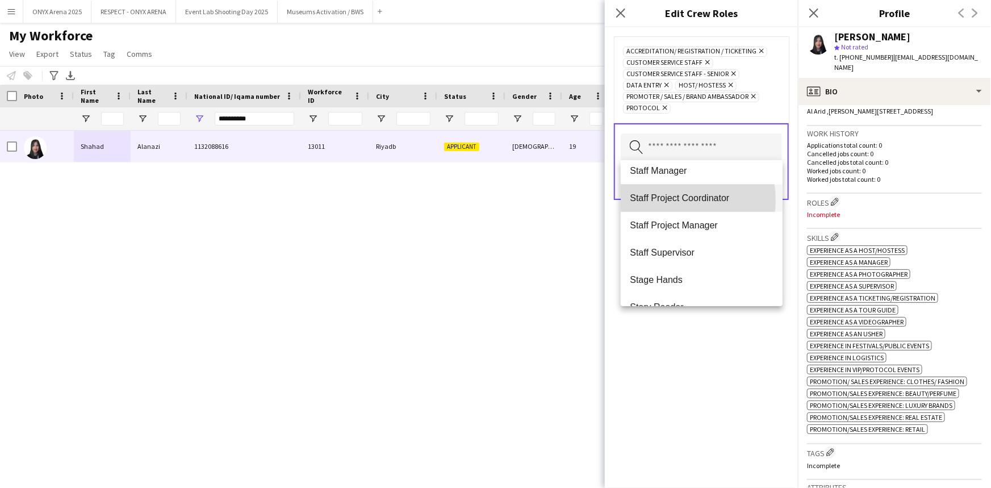
click at [679, 199] on span "Staff Project Coordinator" at bounding box center [701, 198] width 143 height 11
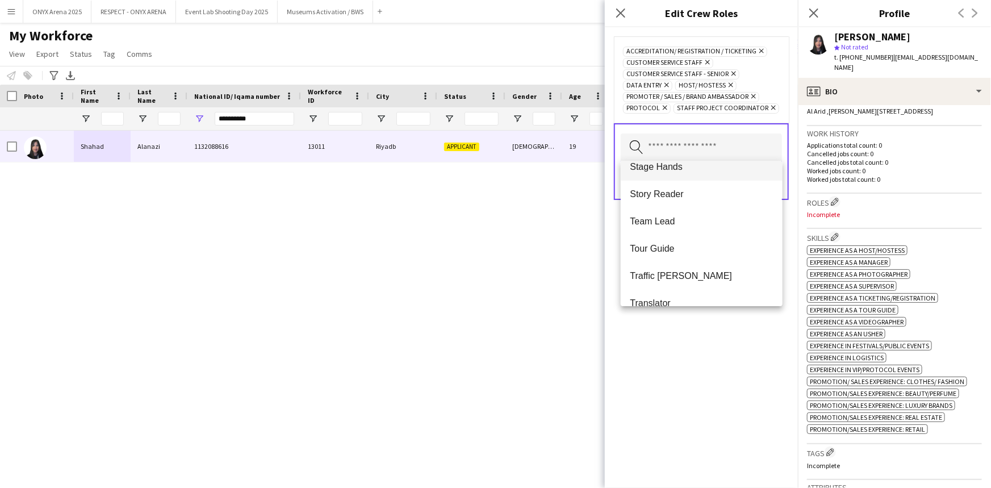
scroll to position [954, 0]
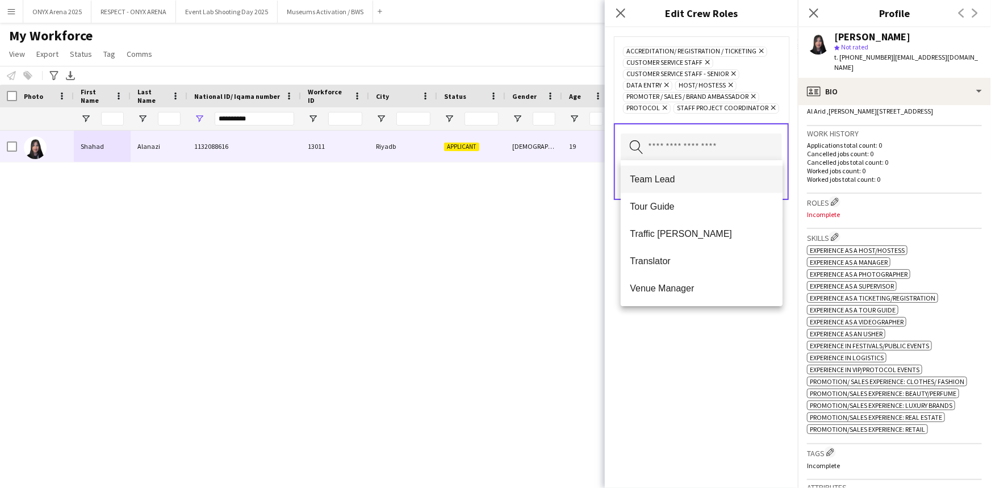
click at [681, 181] on span "Team Lead" at bounding box center [701, 179] width 143 height 11
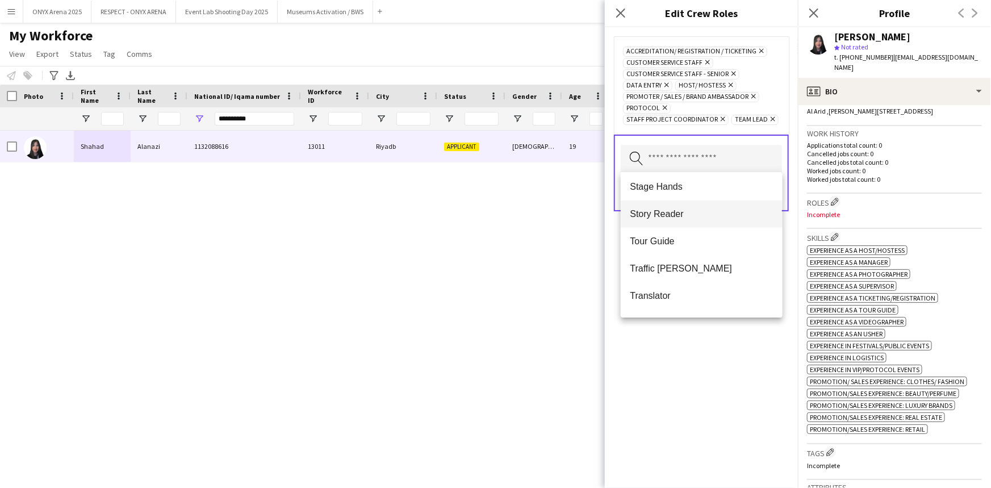
scroll to position [927, 0]
click at [668, 216] on span "Tour Guide" at bounding box center [701, 217] width 143 height 11
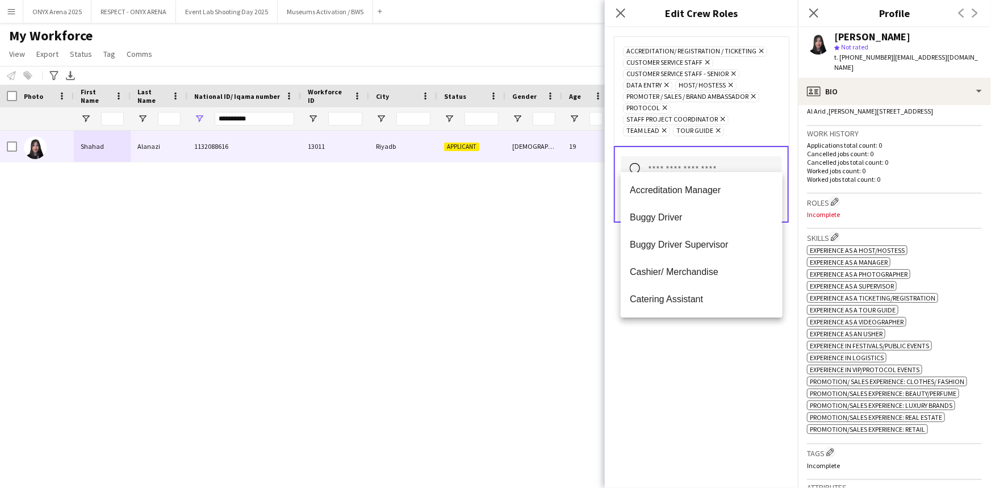
click at [700, 366] on div "Accreditation/ Registration / Ticketing Remove Customer Service Staff Remove Cu…" at bounding box center [701, 257] width 193 height 461
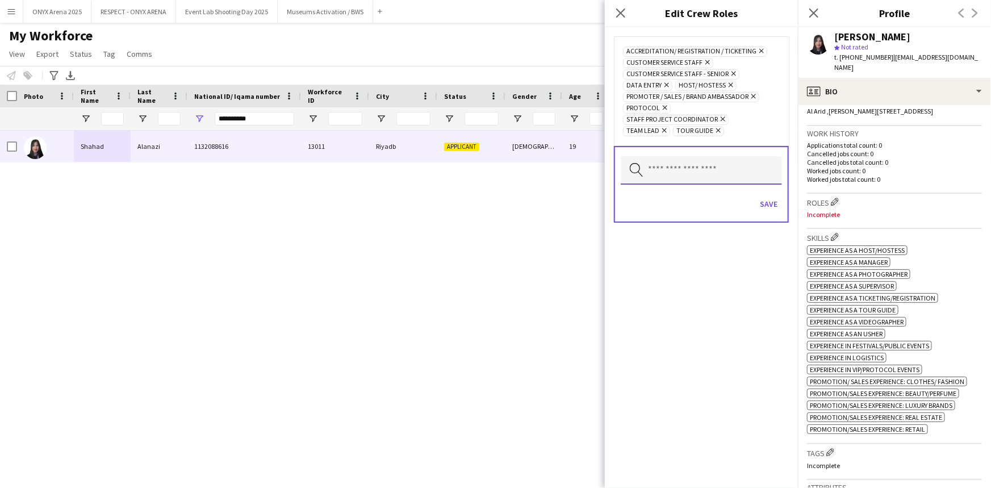
click at [694, 156] on input "text" at bounding box center [701, 170] width 161 height 28
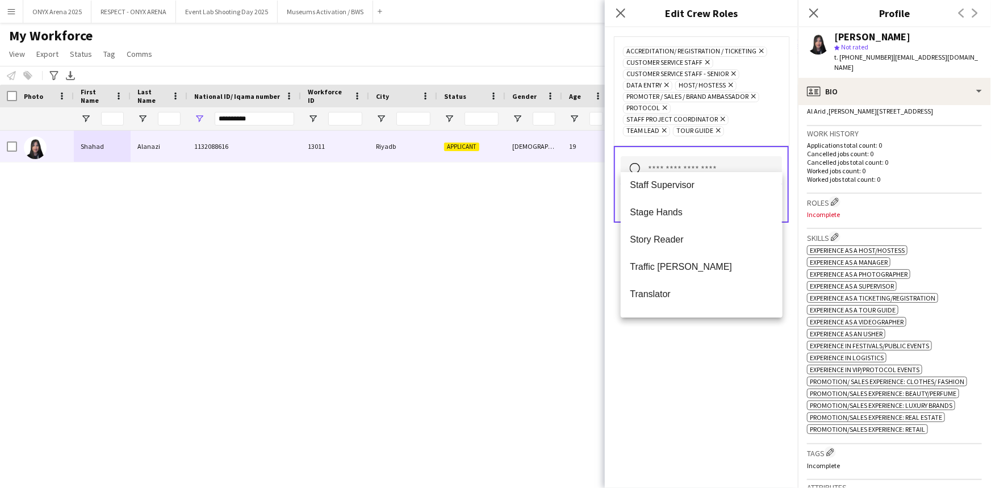
scroll to position [899, 0]
click at [658, 274] on span "Translator" at bounding box center [701, 272] width 143 height 11
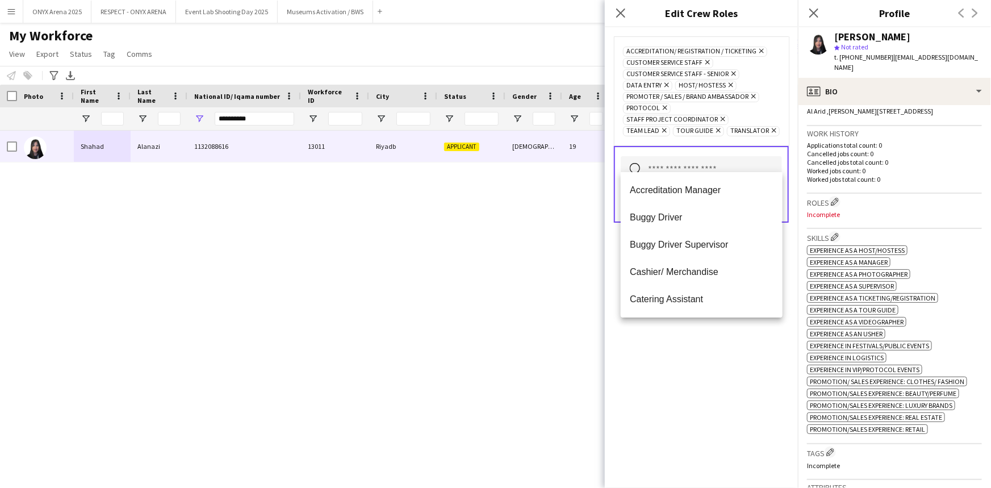
click at [674, 365] on div "Accreditation/ Registration / Ticketing Remove Customer Service Staff Remove Cu…" at bounding box center [701, 257] width 193 height 461
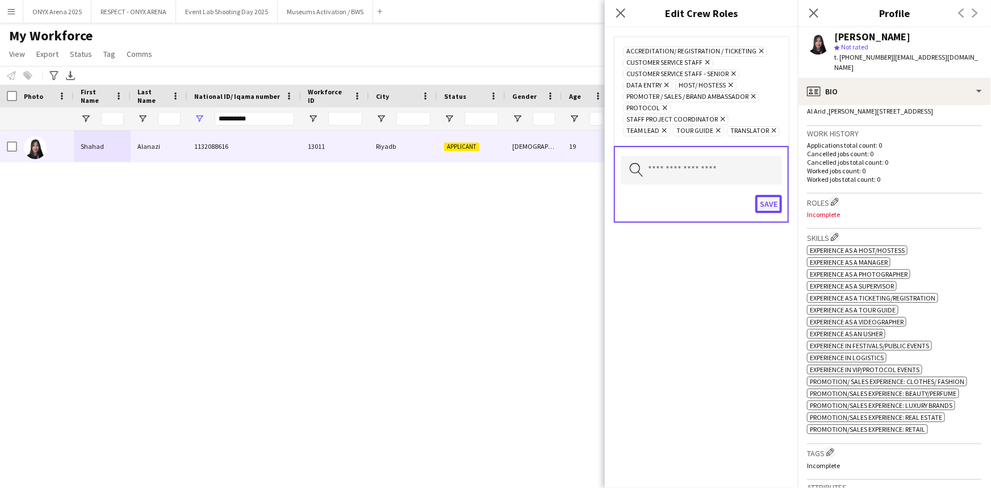
click at [765, 195] on button "Save" at bounding box center [769, 204] width 27 height 18
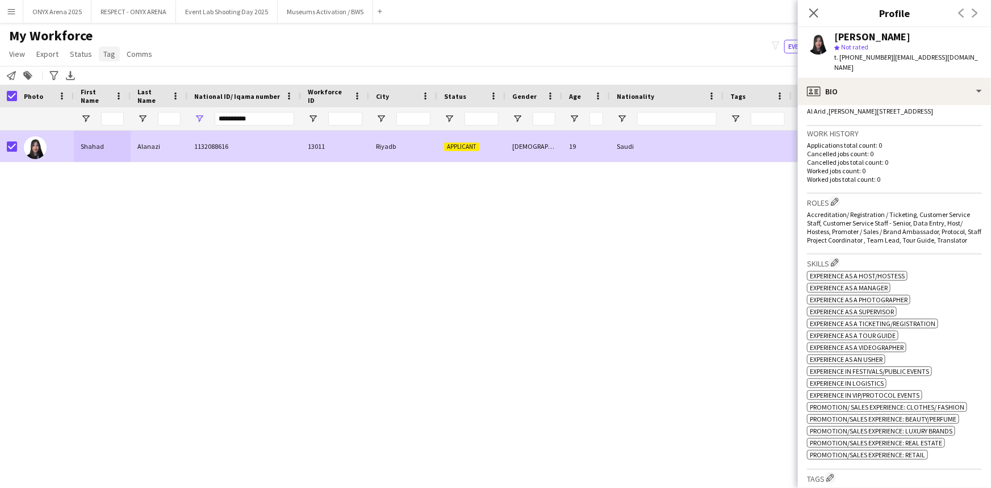
click at [103, 55] on span "Tag" at bounding box center [109, 54] width 12 height 10
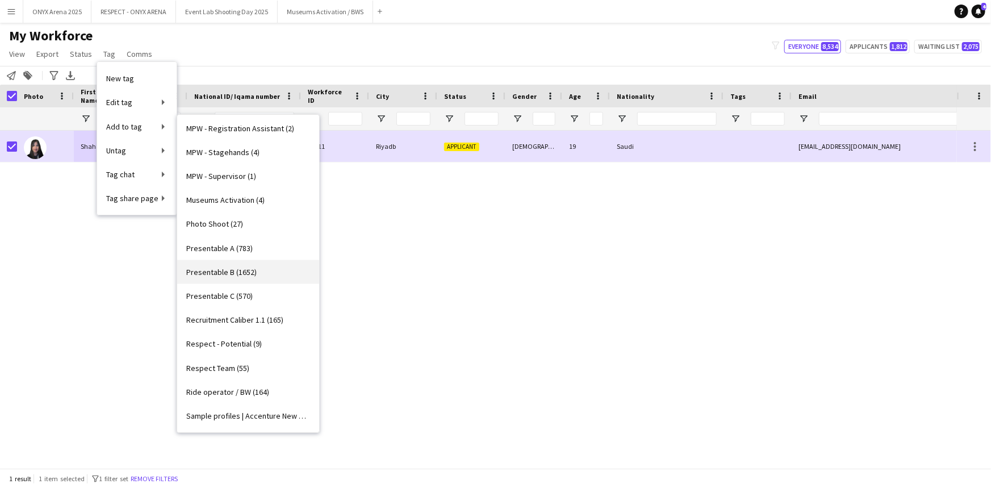
click at [240, 261] on link "Presentable B (1652)" at bounding box center [248, 272] width 142 height 24
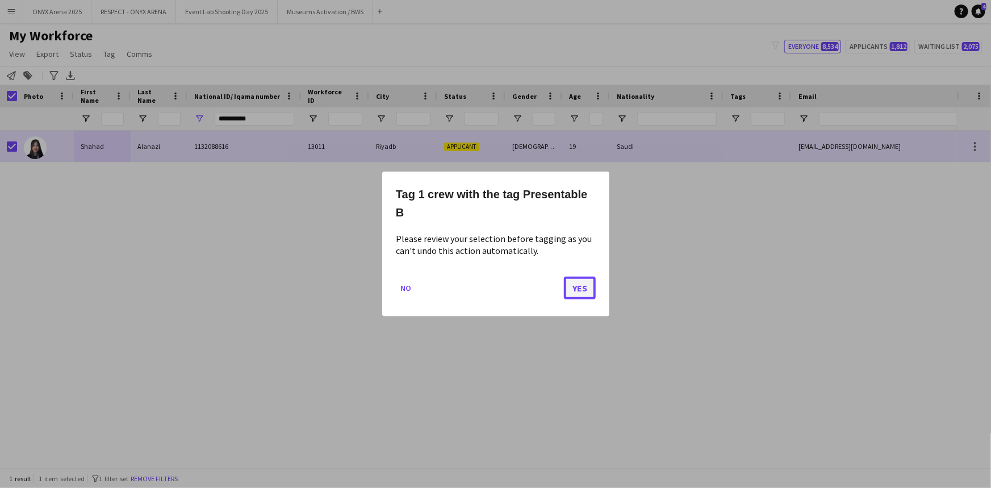
click at [574, 289] on button "Yes" at bounding box center [580, 288] width 32 height 23
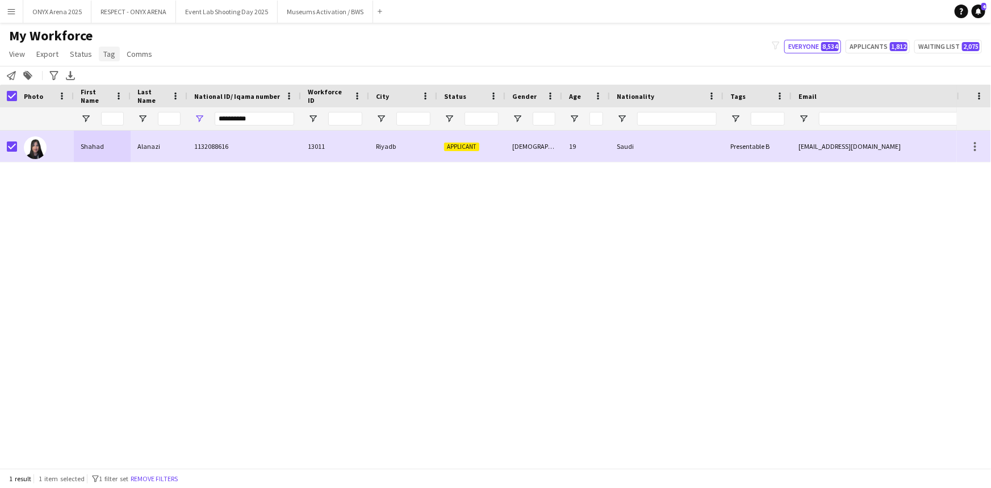
click at [99, 53] on link "Tag" at bounding box center [109, 54] width 21 height 15
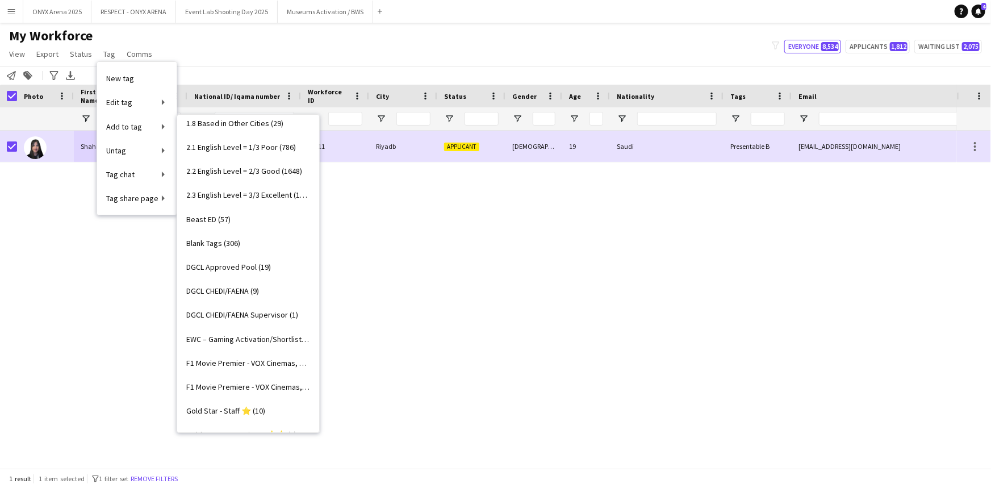
scroll to position [51, 0]
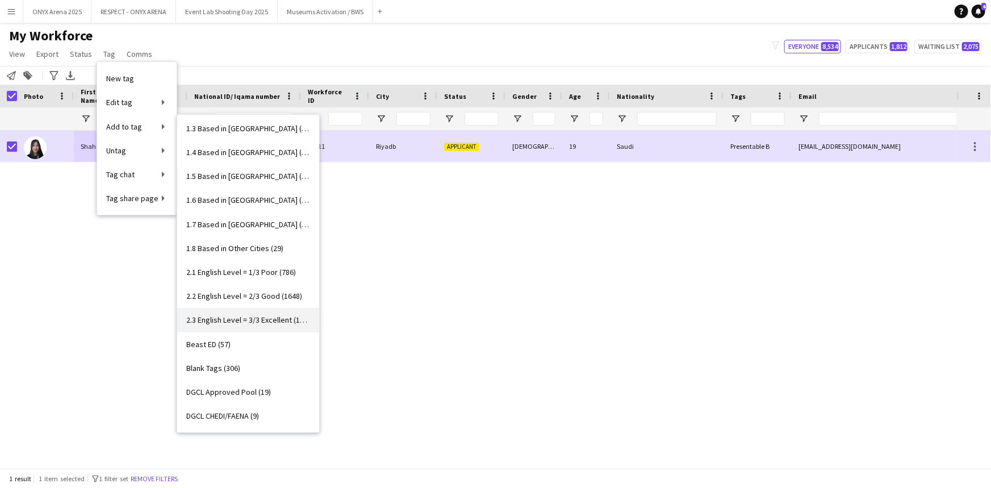
click at [257, 311] on link "2.3 English Level = 3/3 Excellent (1291)" at bounding box center [248, 320] width 142 height 24
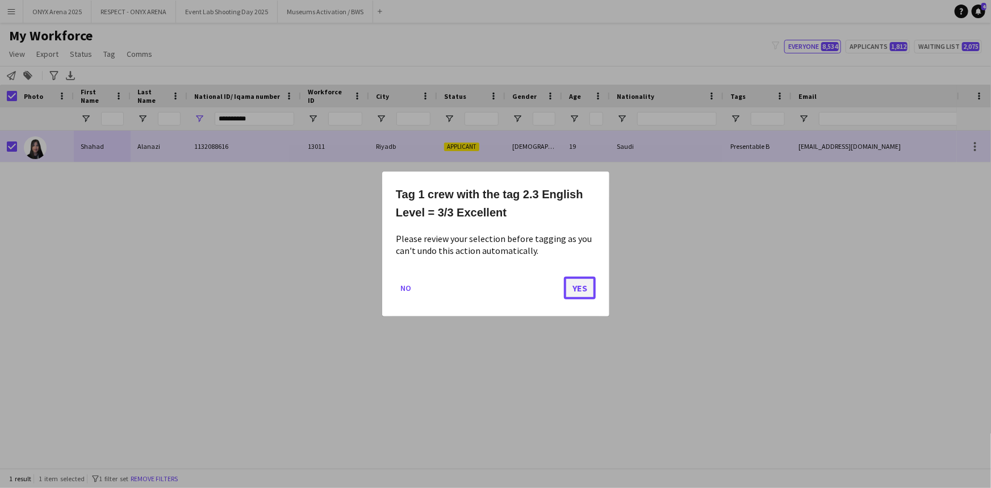
click at [583, 292] on button "Yes" at bounding box center [580, 288] width 32 height 23
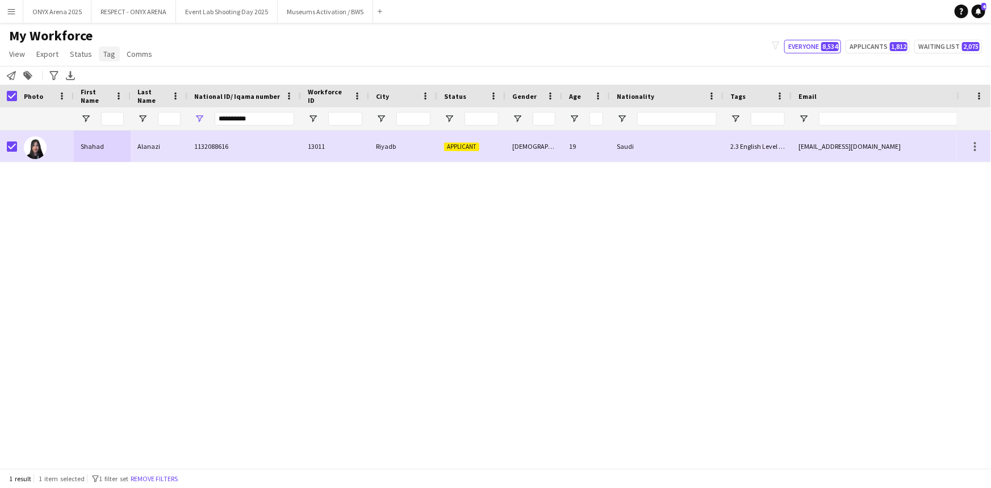
click at [107, 57] on span "Tag" at bounding box center [109, 54] width 12 height 10
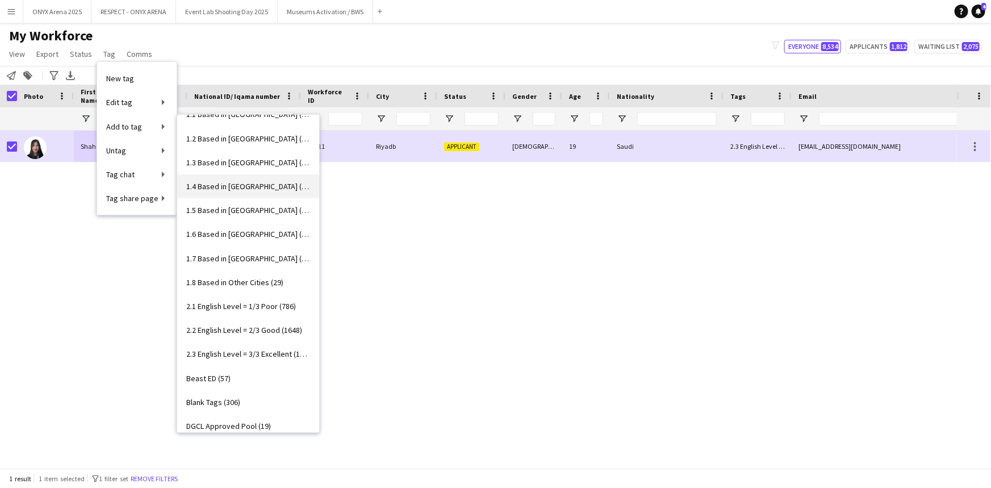
scroll to position [0, 0]
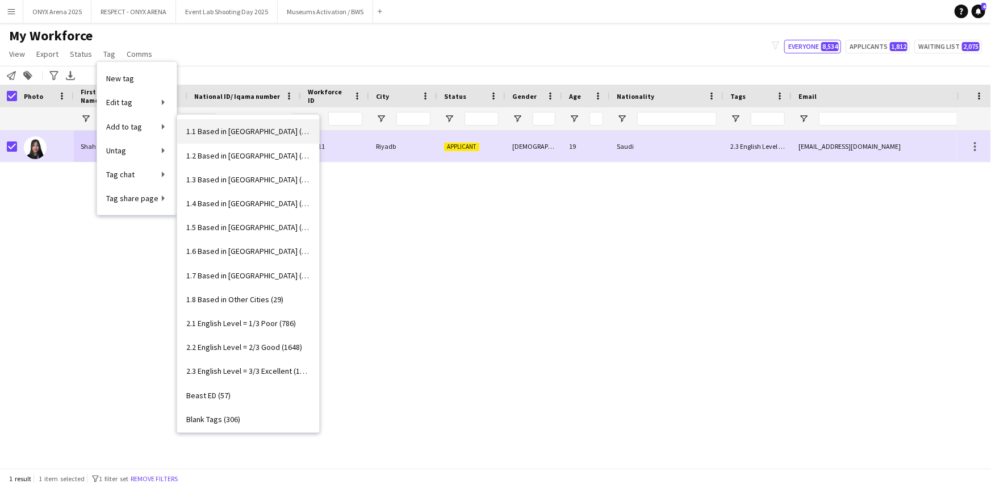
click at [236, 133] on span "1.1 Based in [GEOGRAPHIC_DATA] (2986)" at bounding box center [248, 131] width 124 height 10
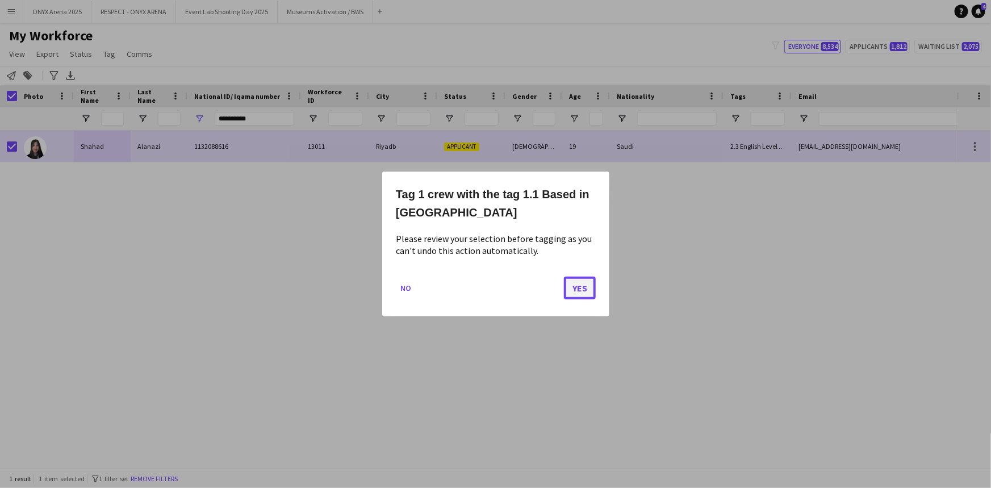
click at [573, 283] on button "Yes" at bounding box center [580, 288] width 32 height 23
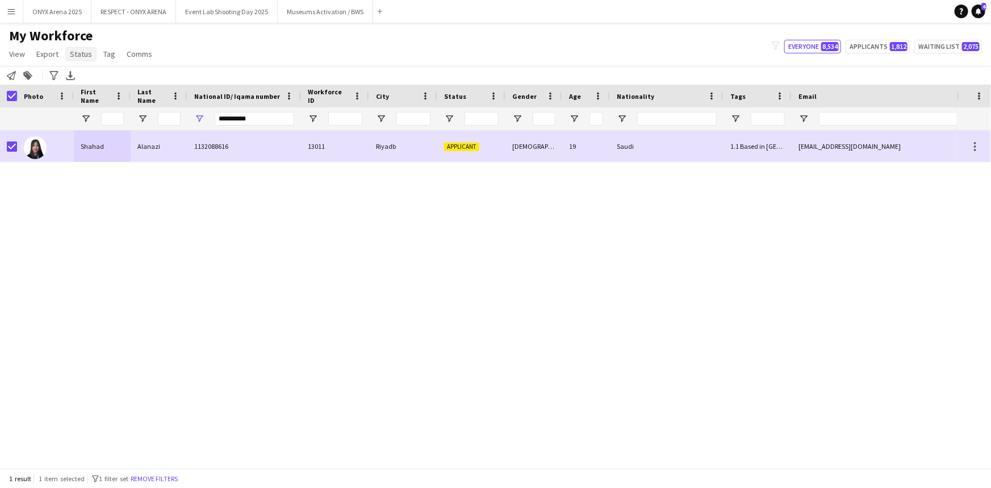
click at [78, 56] on span "Status" at bounding box center [81, 54] width 22 height 10
click at [82, 73] on span "Edit" at bounding box center [80, 78] width 13 height 10
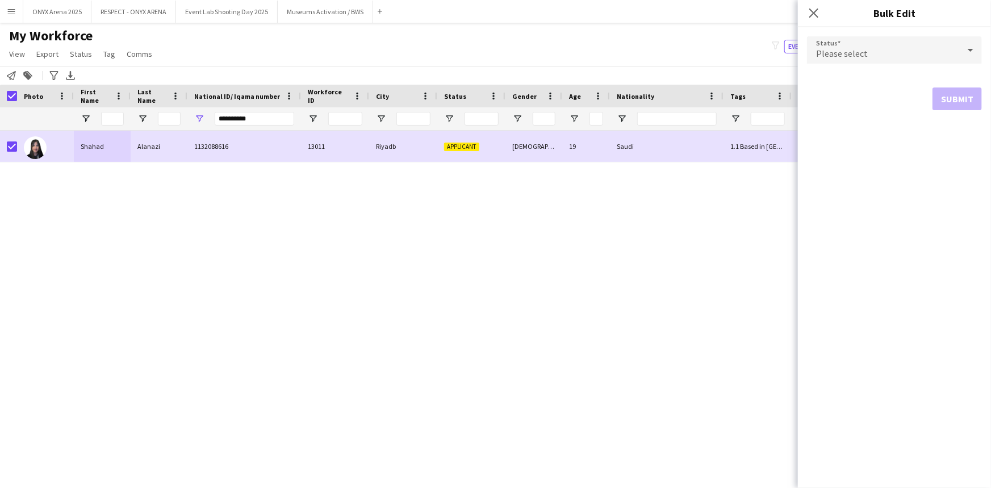
click at [881, 52] on div "Please select" at bounding box center [883, 49] width 152 height 27
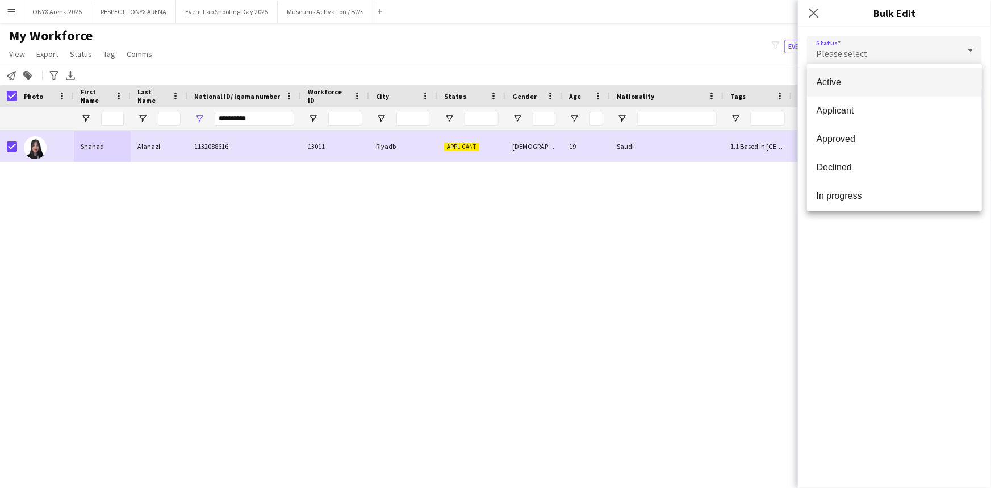
click at [861, 94] on mat-option "Active" at bounding box center [894, 82] width 175 height 28
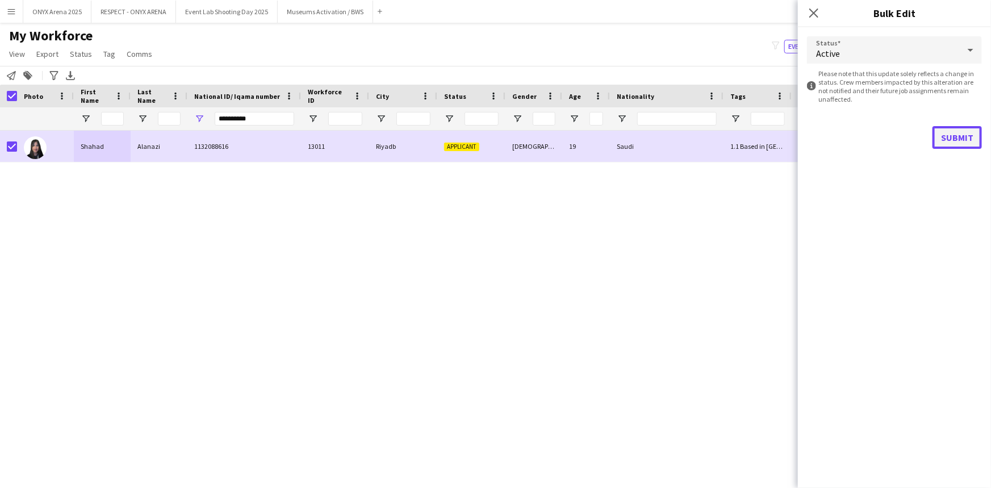
click at [938, 135] on button "Submit" at bounding box center [957, 137] width 49 height 23
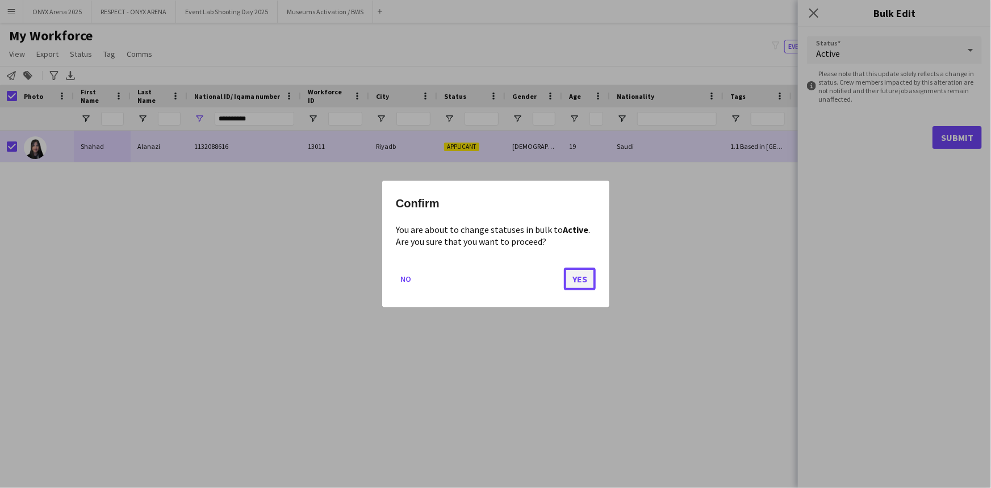
click at [582, 281] on button "Yes" at bounding box center [580, 279] width 32 height 23
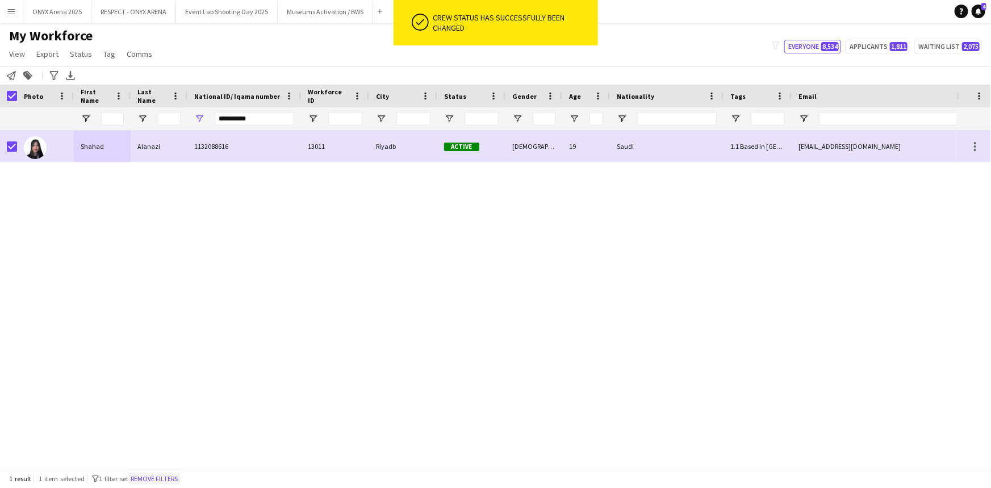
click at [180, 473] on button "Remove filters" at bounding box center [154, 479] width 52 height 12
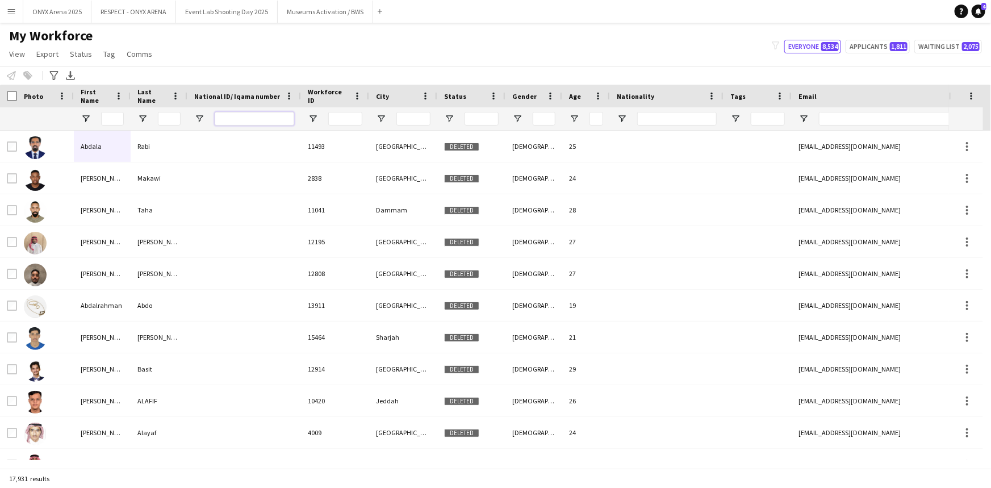
click at [223, 120] on input "National ID/ Iqama number Filter Input" at bounding box center [255, 119] width 80 height 14
click at [828, 118] on input "Email Filter Input" at bounding box center [915, 119] width 193 height 14
paste input "**********"
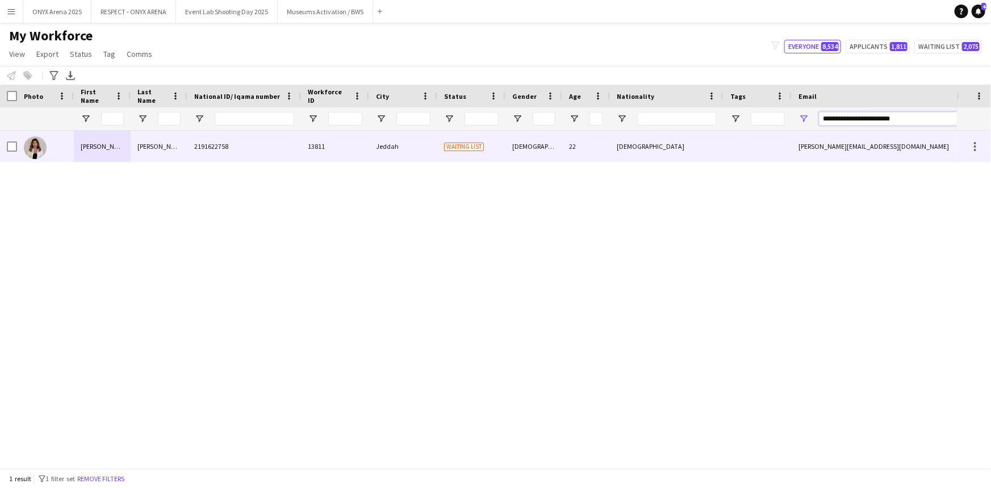
type input "**********"
click at [186, 149] on div "[PERSON_NAME]" at bounding box center [159, 146] width 57 height 31
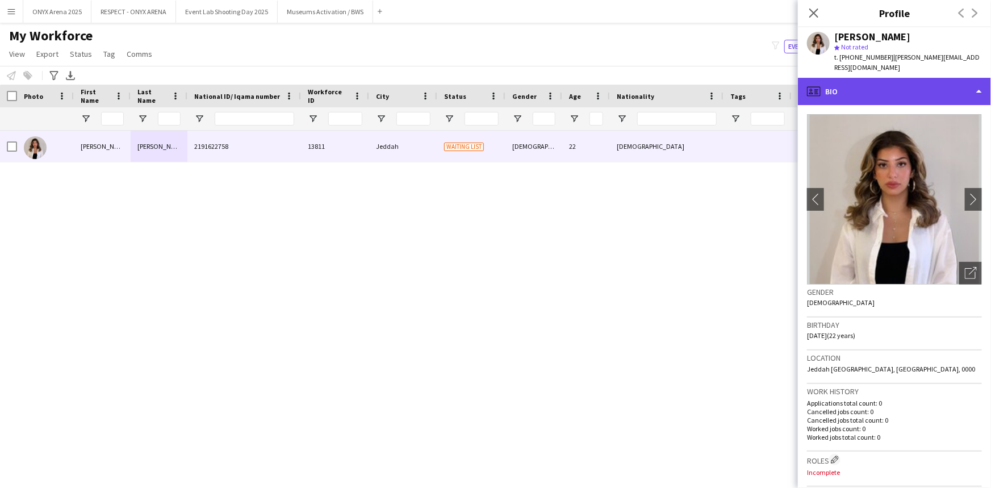
click at [894, 84] on div "profile Bio" at bounding box center [894, 91] width 193 height 27
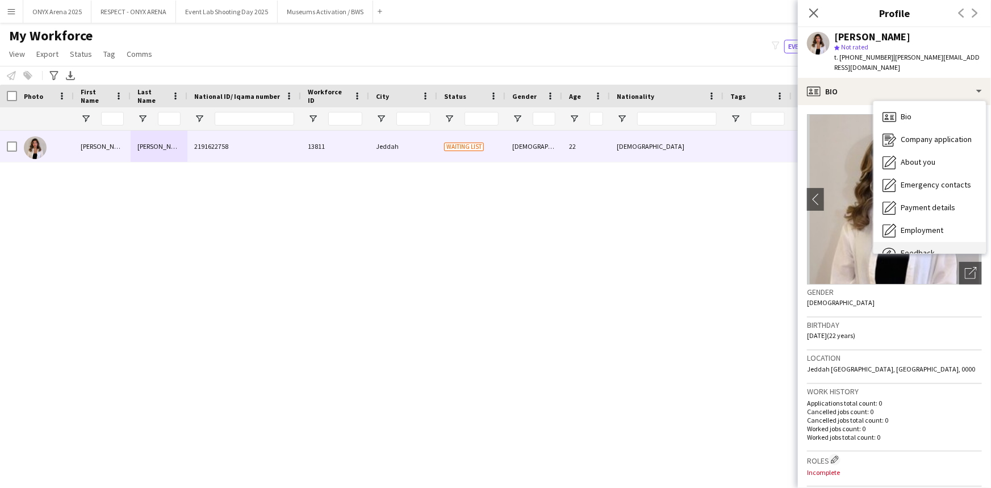
click at [924, 242] on div "Feedback Feedback" at bounding box center [930, 253] width 112 height 23
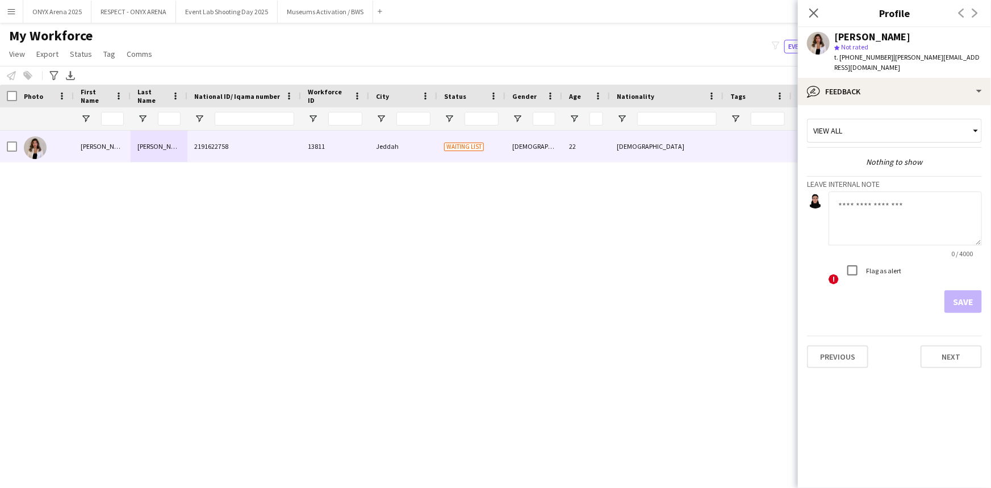
click at [875, 207] on textarea at bounding box center [905, 218] width 153 height 54
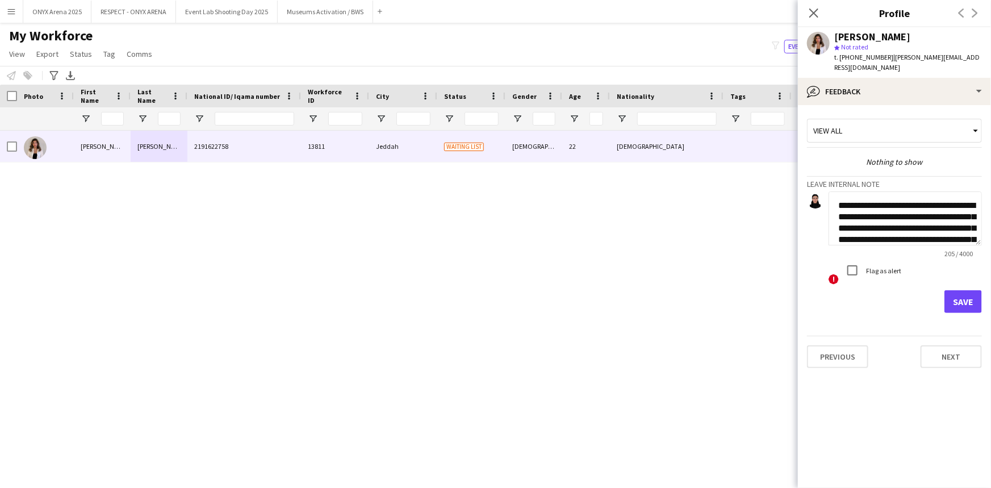
scroll to position [42, 0]
type textarea "**********"
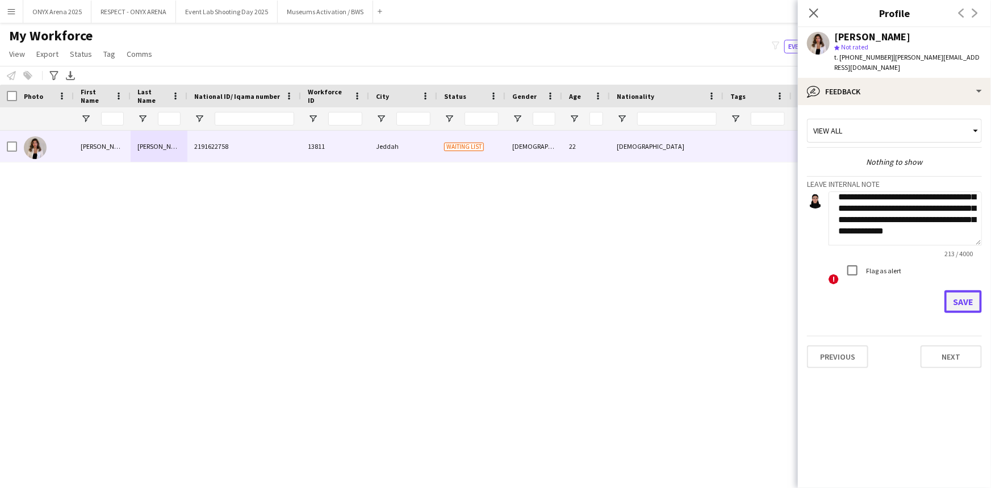
click at [980, 292] on button "Save" at bounding box center [963, 301] width 37 height 23
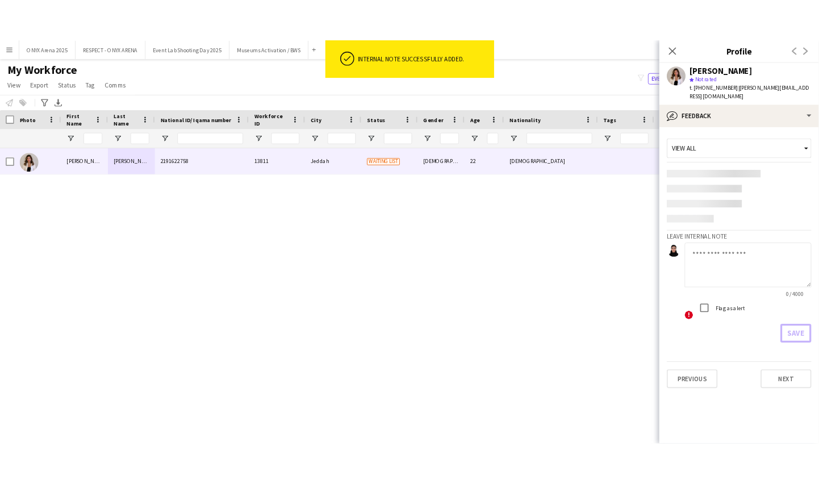
scroll to position [0, 0]
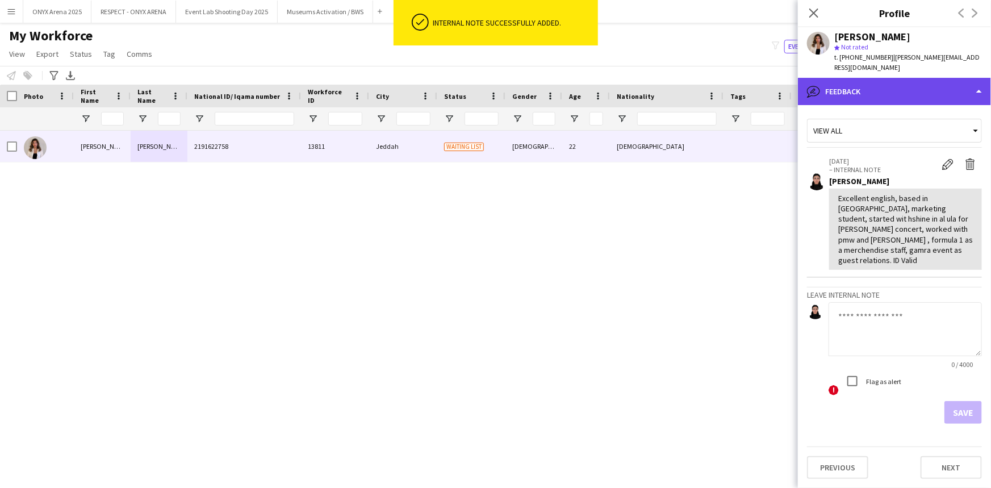
click at [856, 78] on div "bubble-pencil Feedback" at bounding box center [894, 91] width 193 height 27
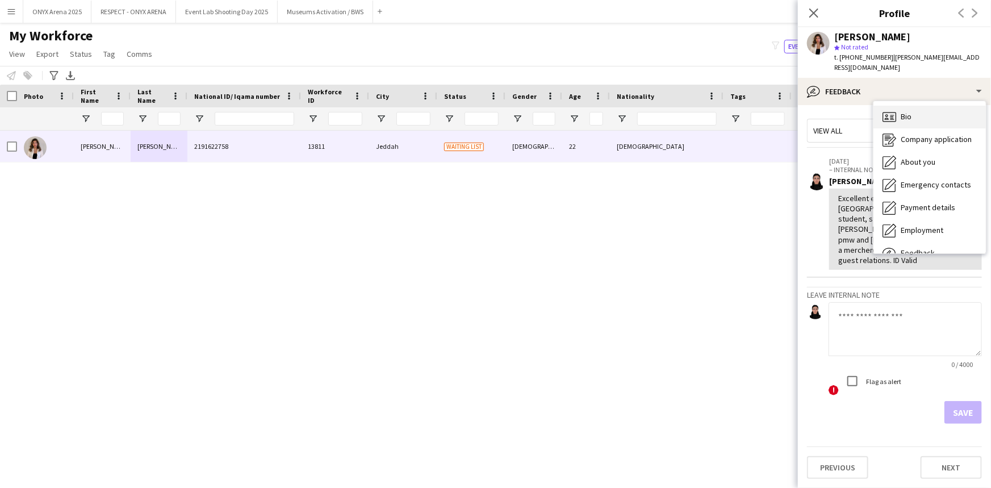
click at [887, 110] on icon "Bio" at bounding box center [890, 117] width 14 height 14
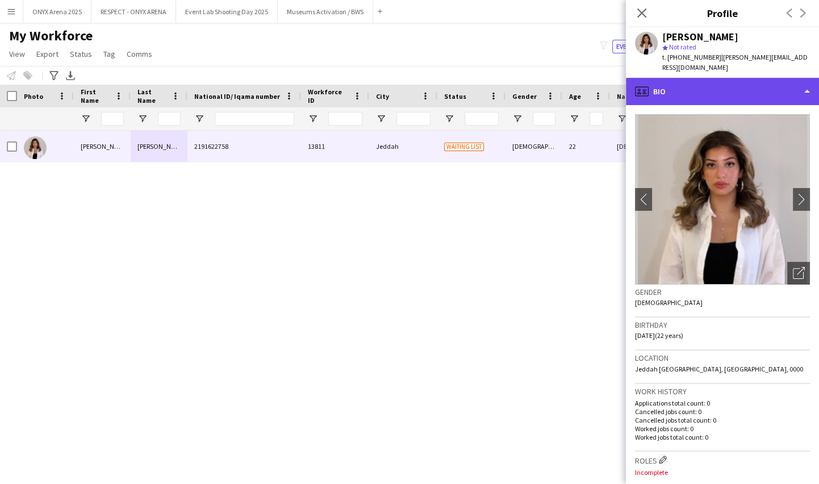
click at [707, 88] on div "profile Bio" at bounding box center [722, 91] width 193 height 27
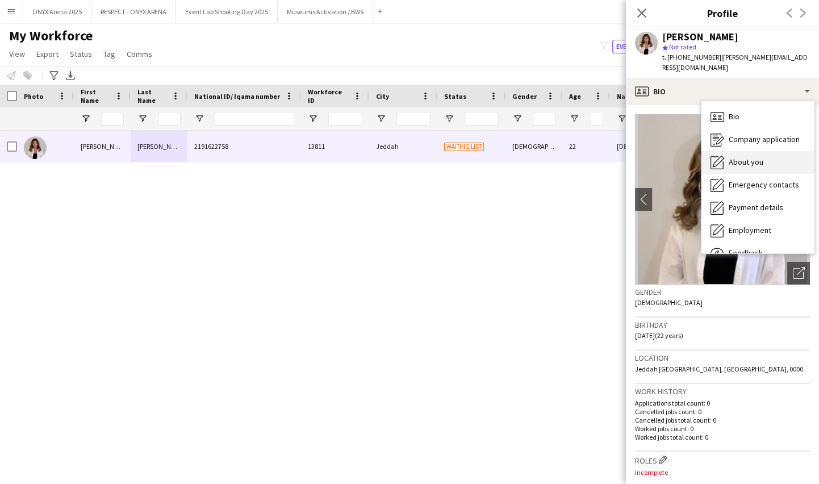
click at [749, 151] on div "About you About you" at bounding box center [758, 162] width 112 height 23
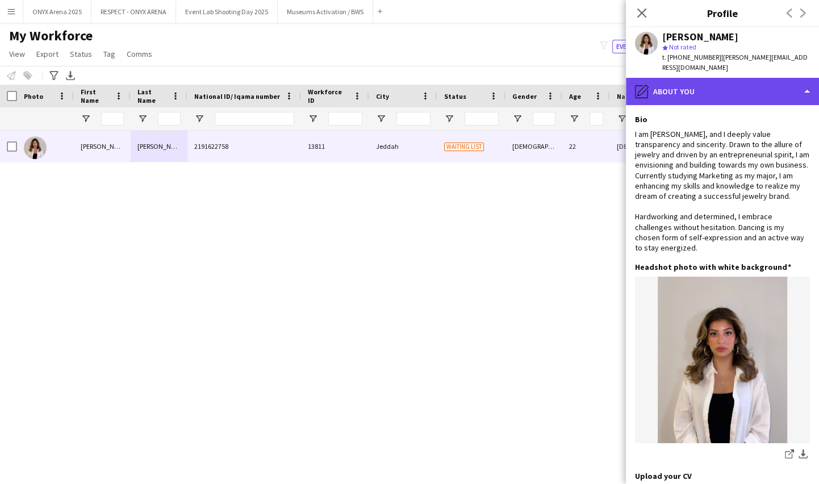
click at [718, 86] on div "pencil4 About you" at bounding box center [722, 91] width 193 height 27
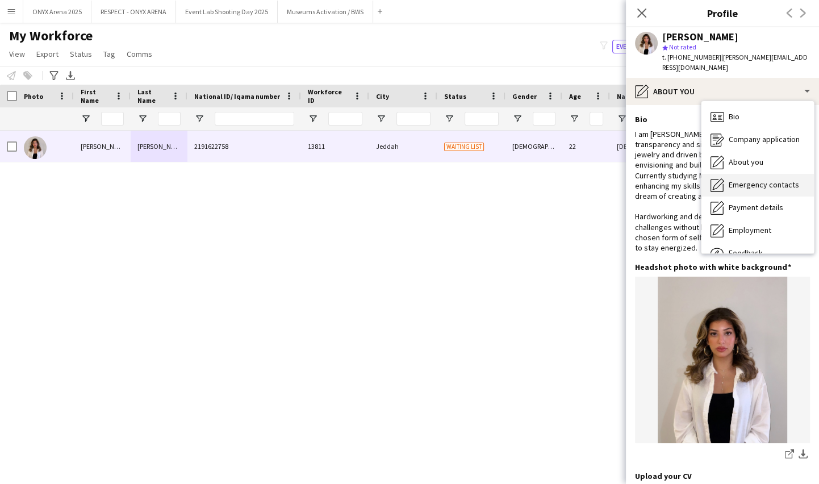
click at [733, 180] on span "Emergency contacts" at bounding box center [764, 185] width 70 height 10
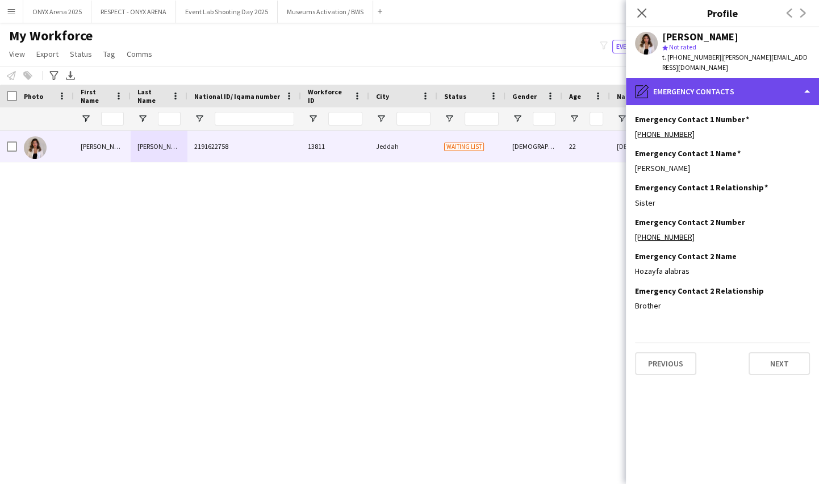
click at [721, 80] on div "pencil4 Emergency contacts" at bounding box center [722, 91] width 193 height 27
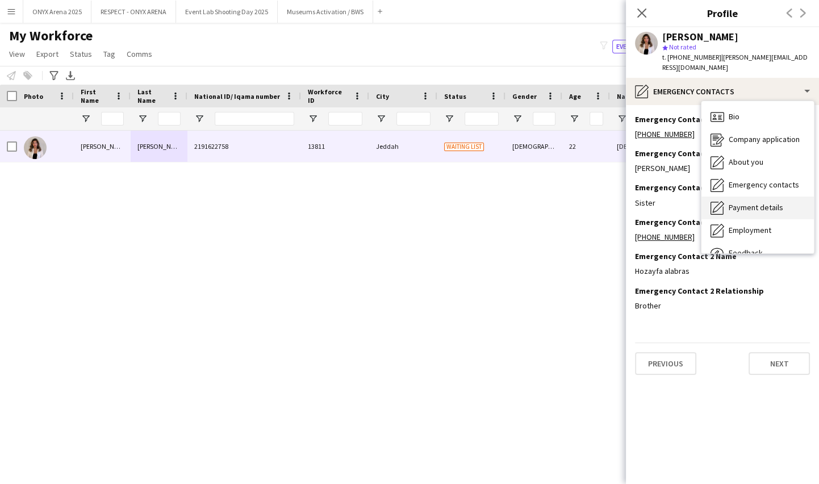
click at [744, 202] on span "Payment details" at bounding box center [756, 207] width 55 height 10
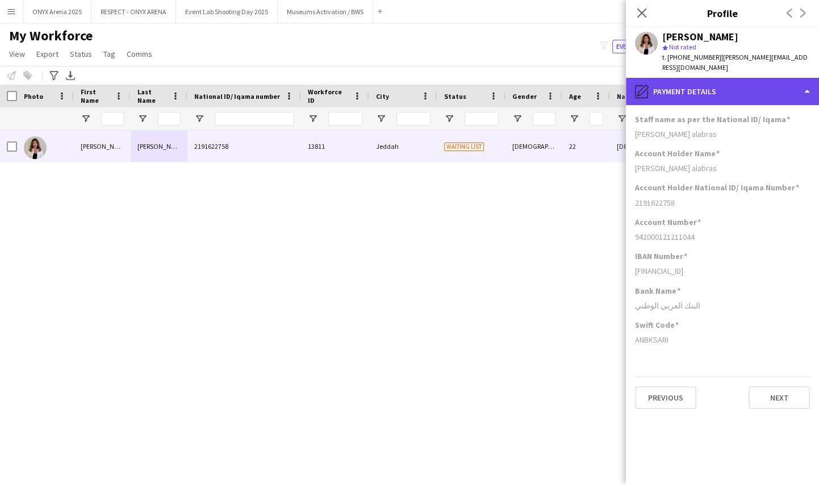
click at [710, 83] on div "pencil4 Payment details" at bounding box center [722, 91] width 193 height 27
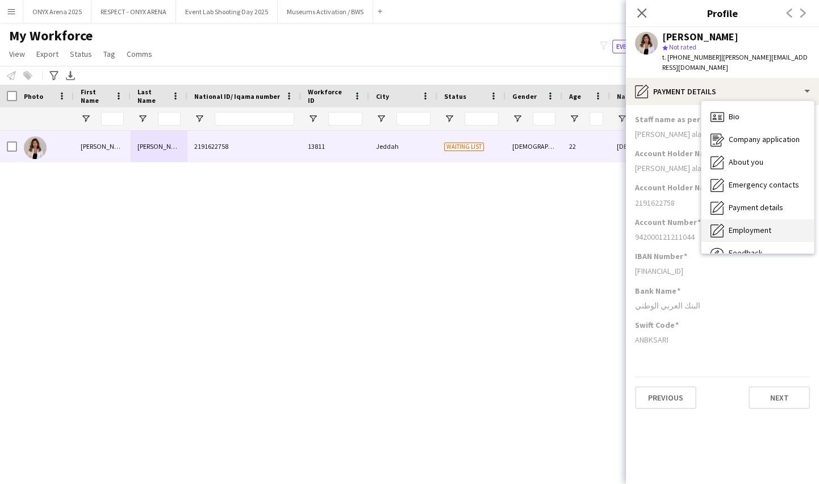
click at [741, 219] on div "Employment Employment" at bounding box center [758, 230] width 112 height 23
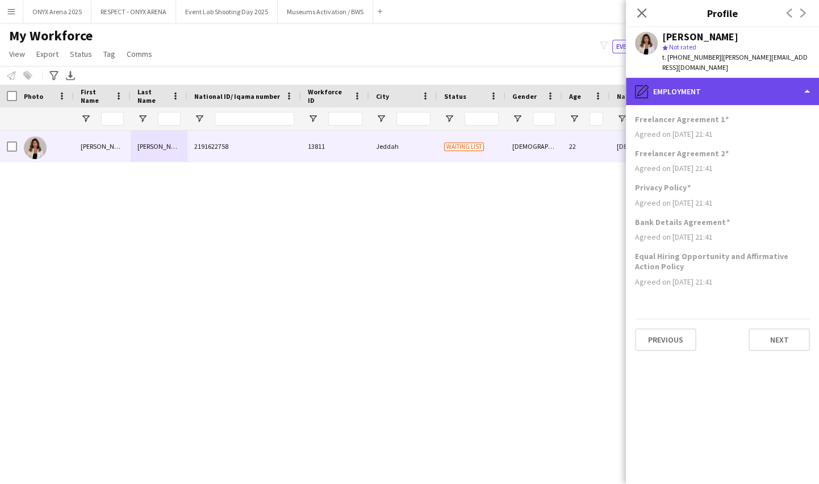
click at [704, 81] on div "pencil4 Employment" at bounding box center [722, 91] width 193 height 27
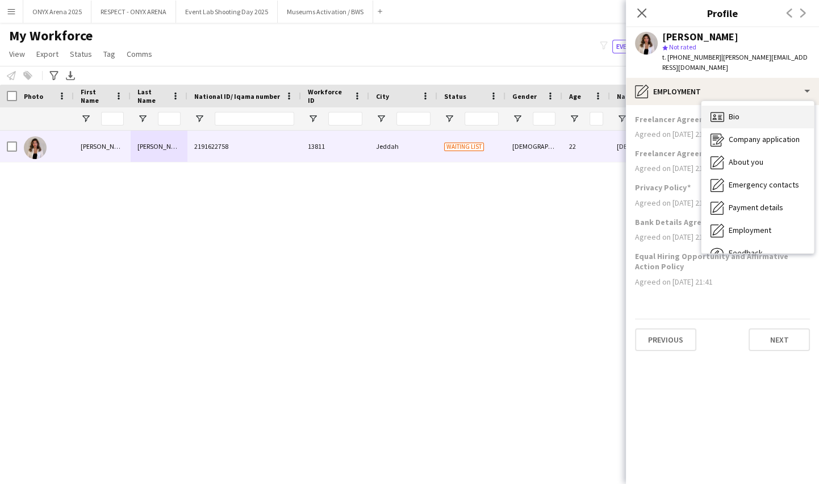
click at [723, 110] on icon "Bio" at bounding box center [718, 117] width 14 height 14
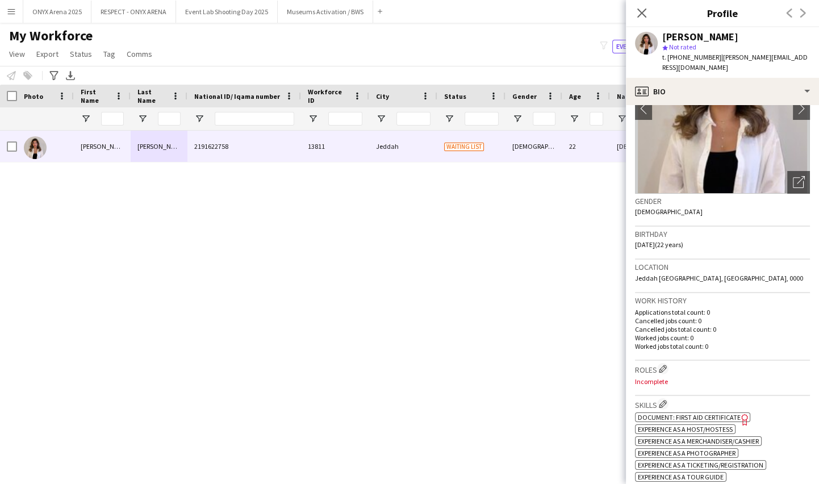
scroll to position [258, 0]
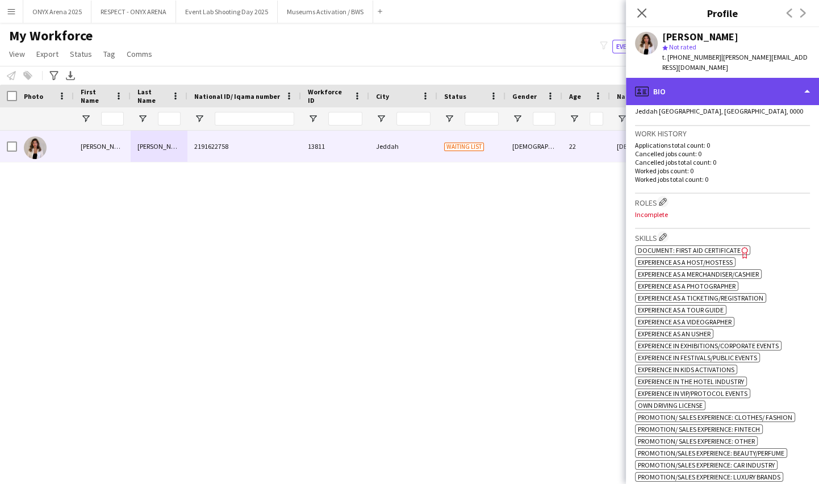
click at [690, 78] on div "profile Bio" at bounding box center [722, 91] width 193 height 27
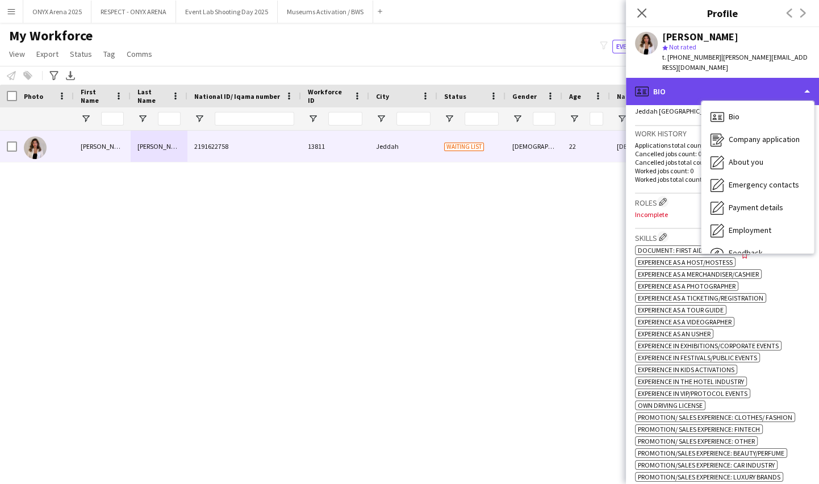
click at [690, 78] on div "profile Bio" at bounding box center [722, 91] width 193 height 27
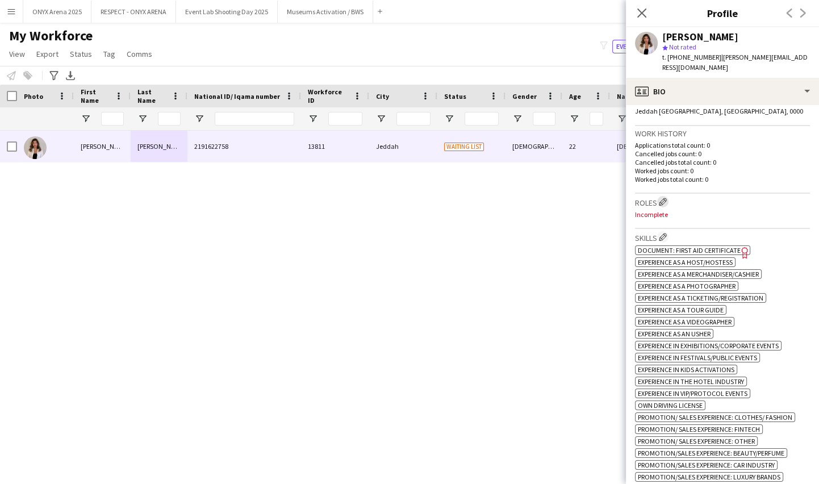
click at [666, 198] on app-icon "Edit crew company roles" at bounding box center [663, 202] width 8 height 8
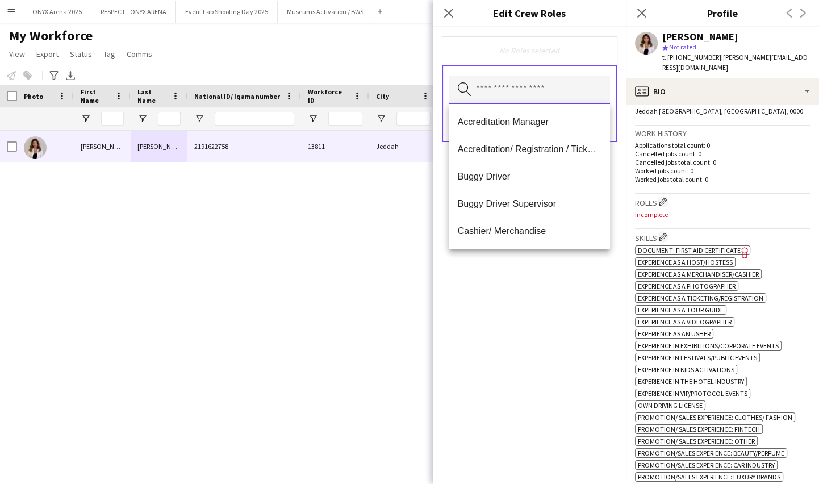
click at [532, 93] on input "text" at bounding box center [529, 90] width 161 height 28
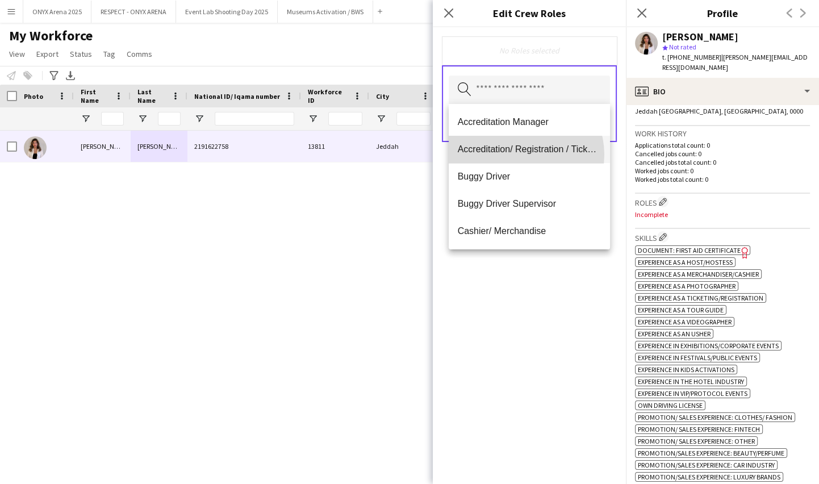
click at [520, 155] on mat-option "Accreditation/ Registration / Ticketing" at bounding box center [529, 149] width 161 height 27
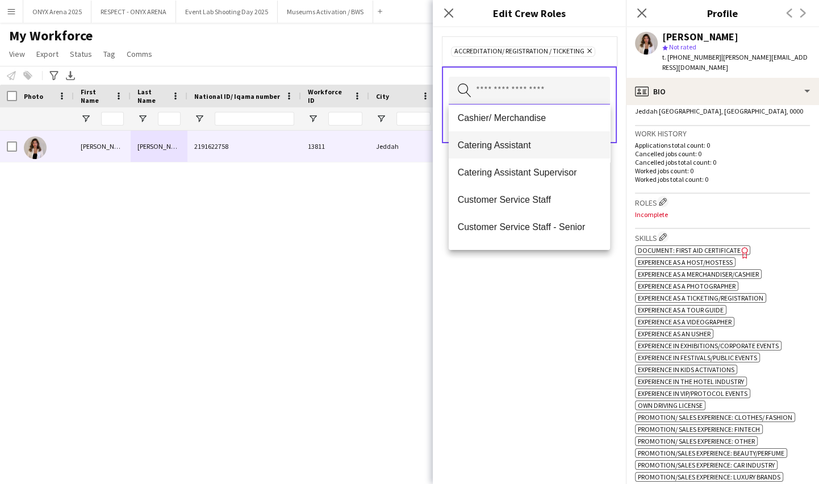
scroll to position [103, 0]
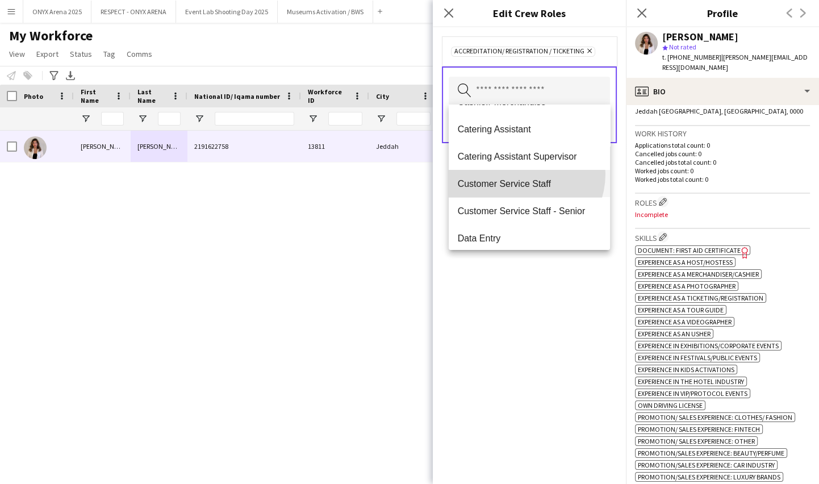
click at [520, 173] on mat-option "Customer Service Staff" at bounding box center [529, 183] width 161 height 27
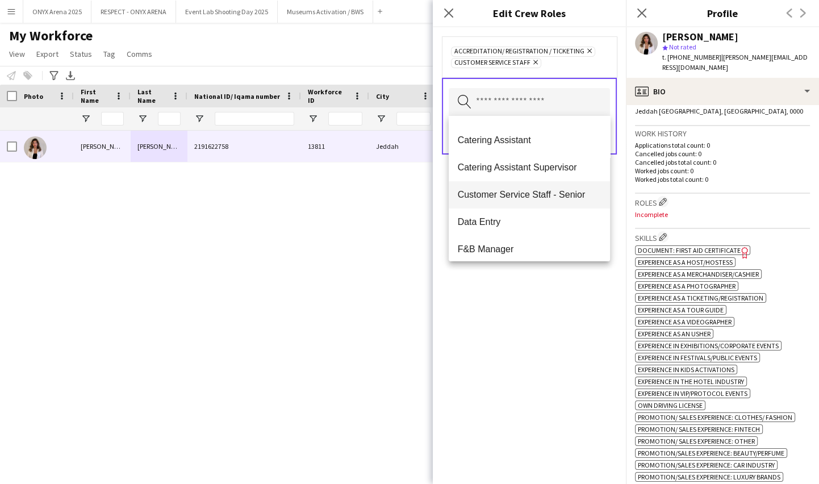
click at [526, 192] on span "Customer Service Staff - Senior" at bounding box center [529, 194] width 143 height 11
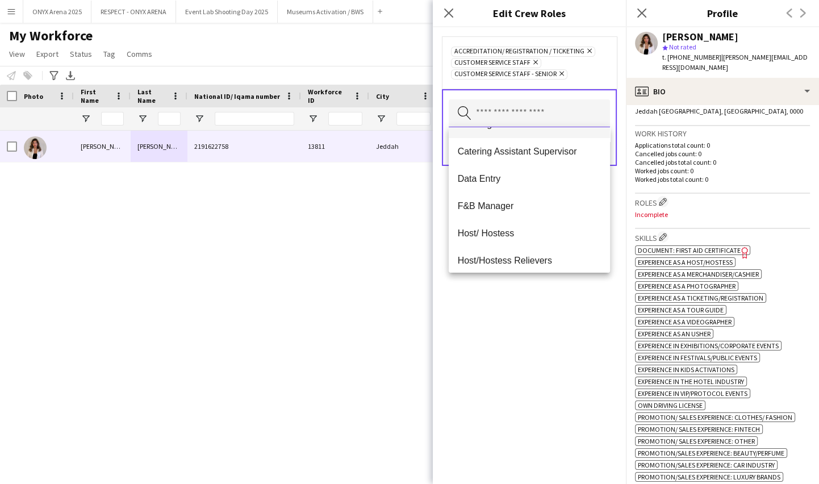
scroll to position [155, 0]
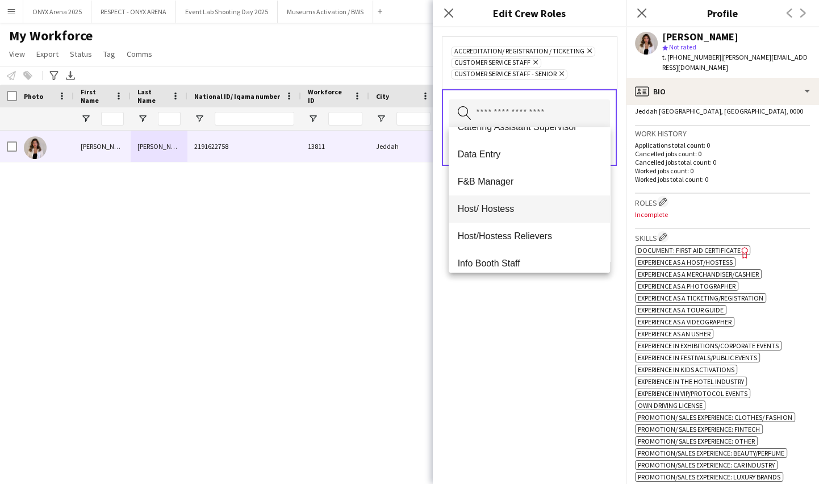
click at [520, 207] on span "Host/ Hostess" at bounding box center [529, 208] width 143 height 11
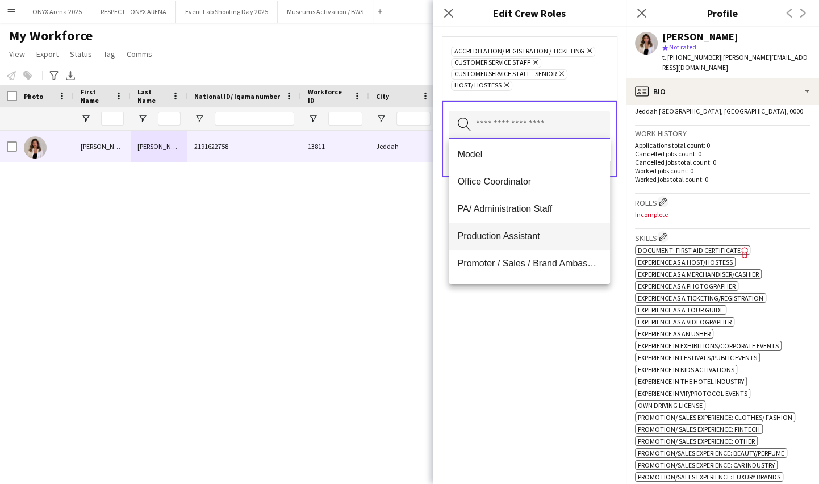
scroll to position [413, 0]
click at [514, 254] on mat-option "Promoter / Sales / Brand Ambassador" at bounding box center [529, 261] width 161 height 27
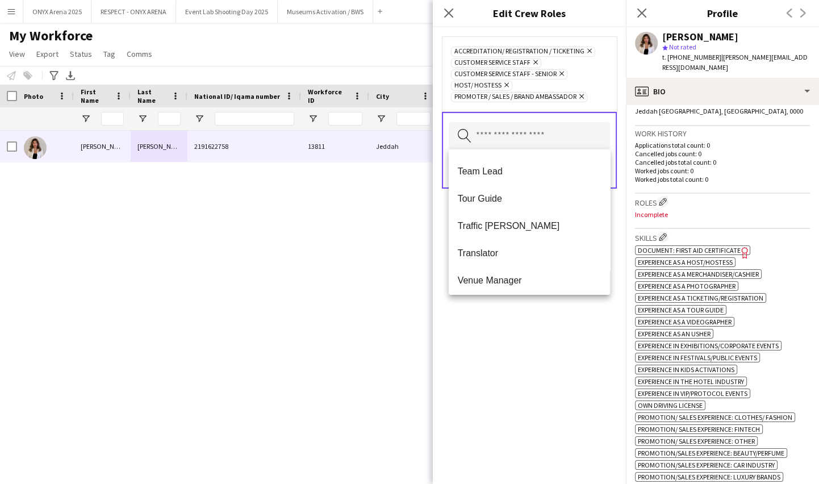
scroll to position [1036, 0]
click at [526, 330] on div "Accreditation/ Registration / Ticketing Remove Customer Service Staff Remove Cu…" at bounding box center [529, 255] width 193 height 457
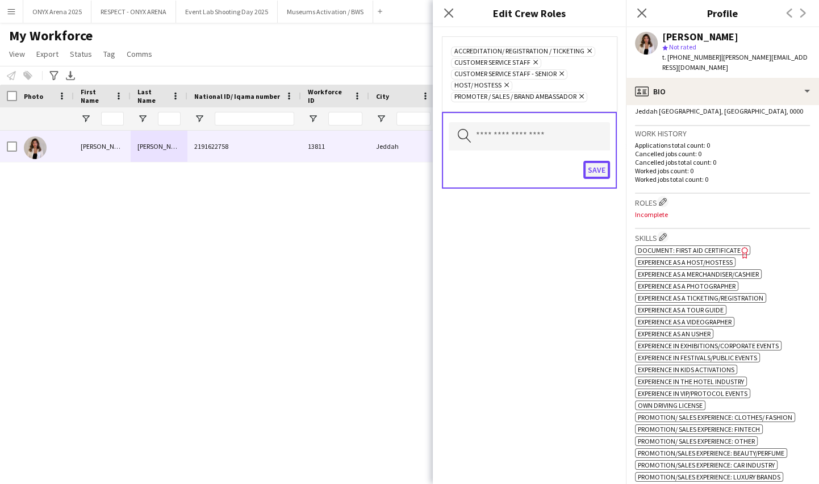
click at [598, 163] on button "Save" at bounding box center [596, 170] width 27 height 18
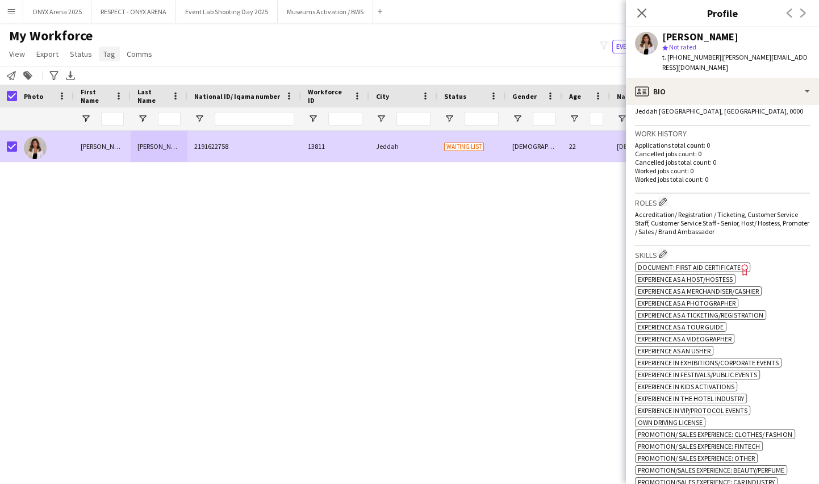
click at [109, 57] on span "Tag" at bounding box center [109, 54] width 12 height 10
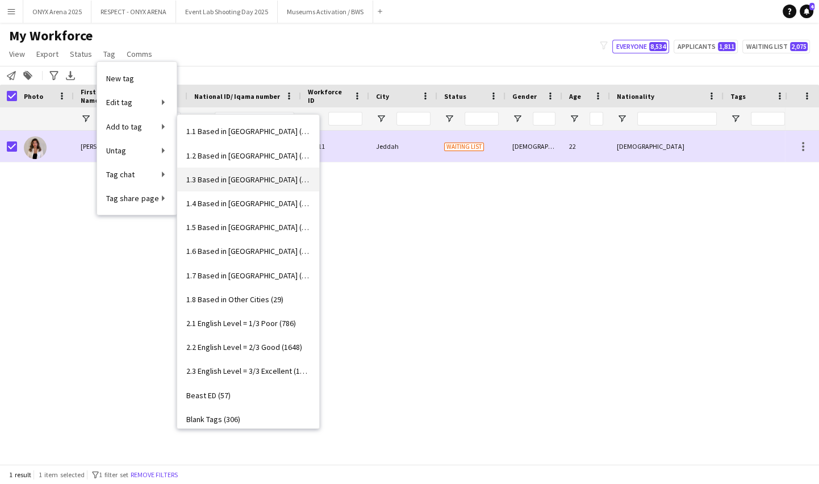
click at [258, 180] on span "1.3 Based in [GEOGRAPHIC_DATA] (1072)" at bounding box center [248, 179] width 124 height 10
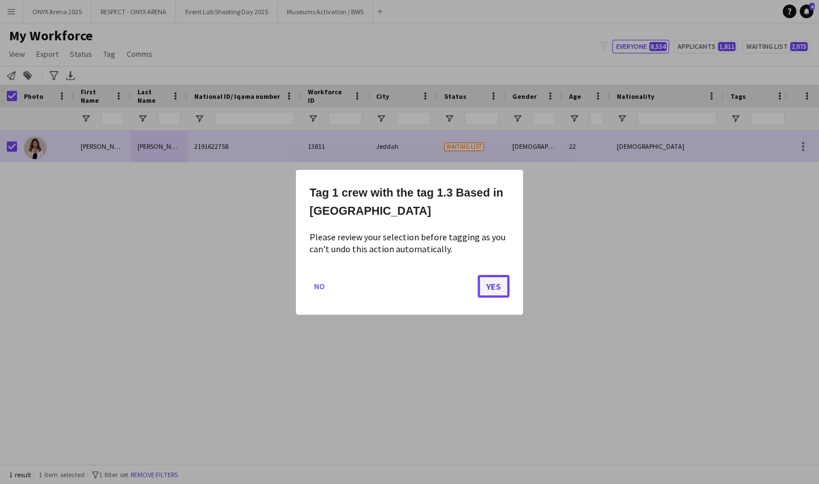
click at [503, 283] on button "Yes" at bounding box center [494, 285] width 32 height 23
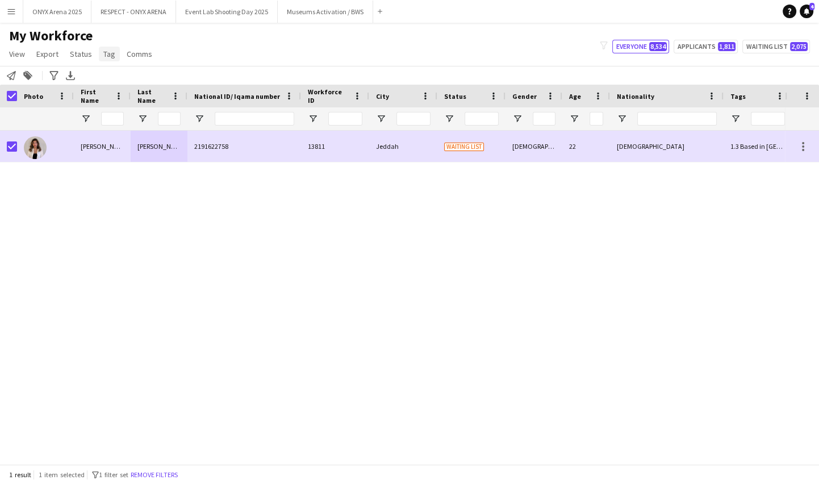
click at [106, 55] on span "Tag" at bounding box center [109, 54] width 12 height 10
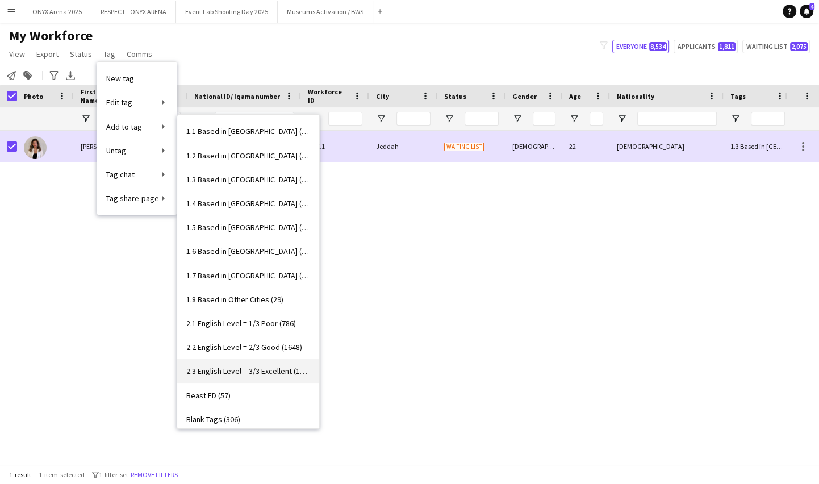
click at [257, 366] on span "2.3 English Level = 3/3 Excellent (1292)" at bounding box center [248, 371] width 124 height 10
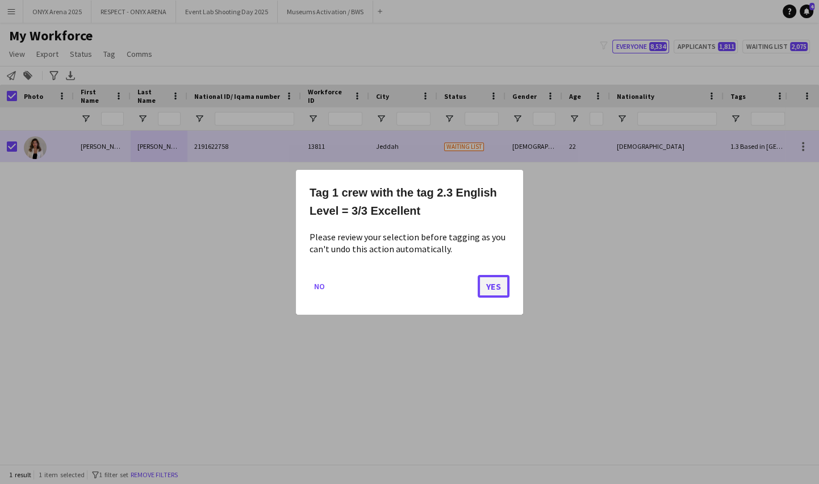
click at [503, 287] on button "Yes" at bounding box center [494, 285] width 32 height 23
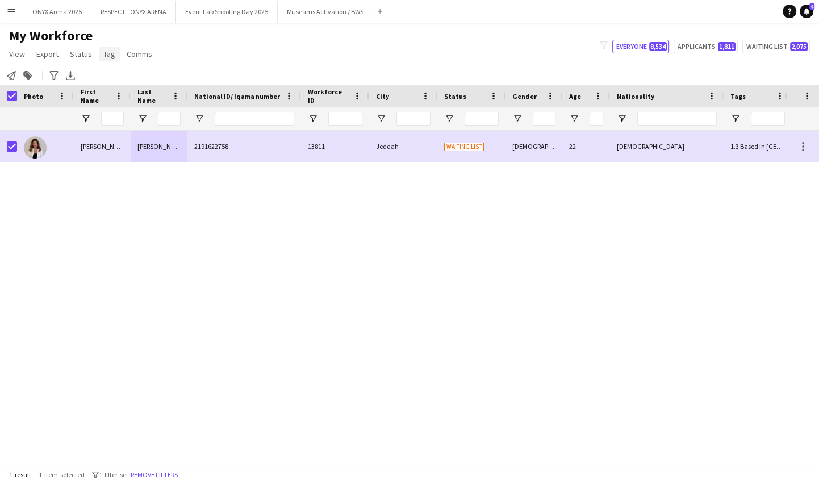
click at [105, 52] on span "Tag" at bounding box center [109, 54] width 12 height 10
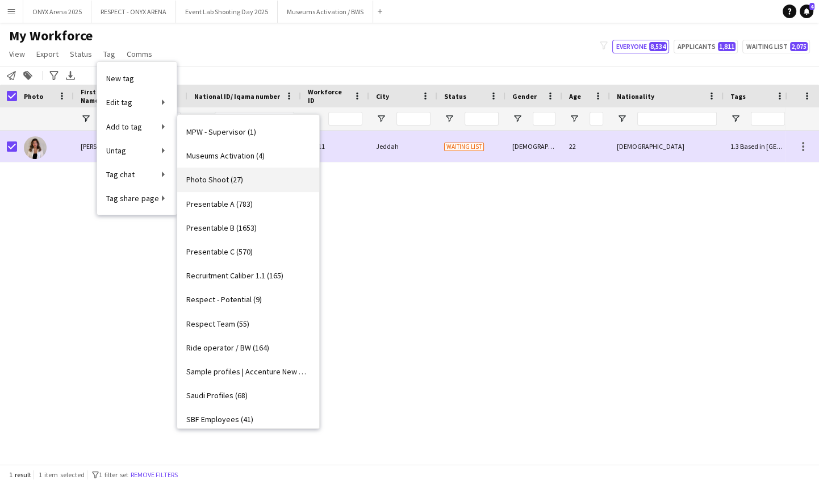
scroll to position [774, 0]
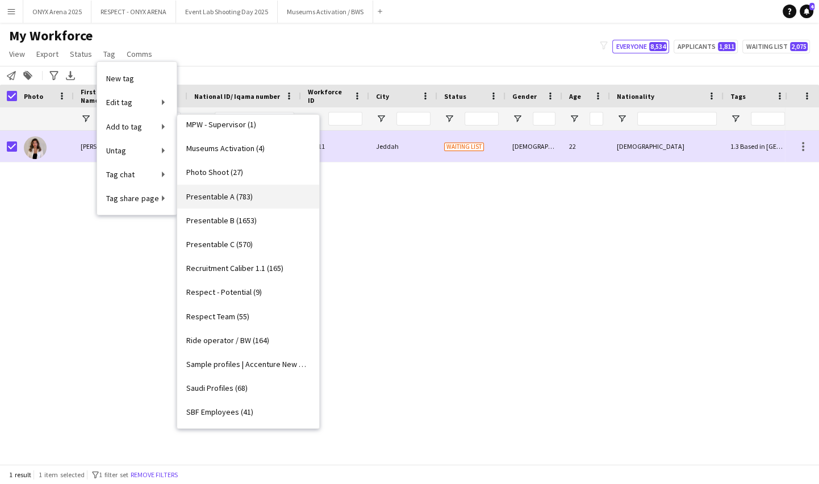
click at [240, 191] on span "Presentable A (783)" at bounding box center [219, 196] width 66 height 10
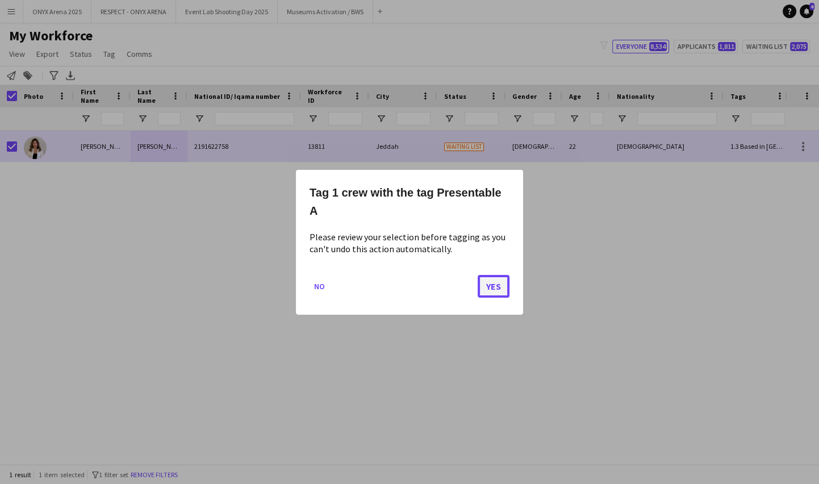
click at [499, 289] on button "Yes" at bounding box center [494, 285] width 32 height 23
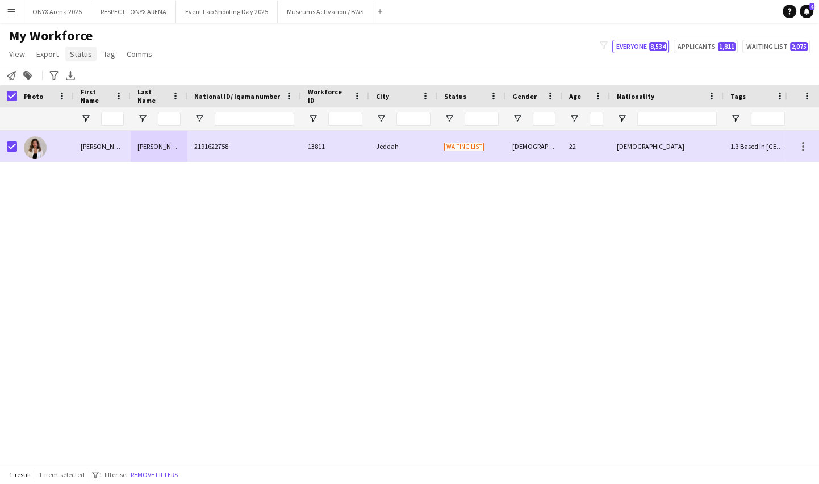
click at [86, 53] on span "Status" at bounding box center [81, 54] width 22 height 10
click at [86, 77] on span "Edit" at bounding box center [80, 78] width 13 height 10
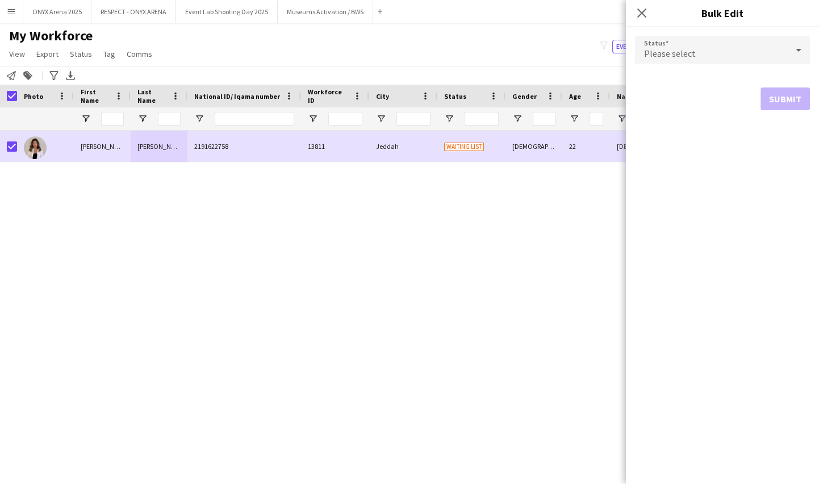
click at [734, 39] on div "Please select" at bounding box center [711, 49] width 152 height 27
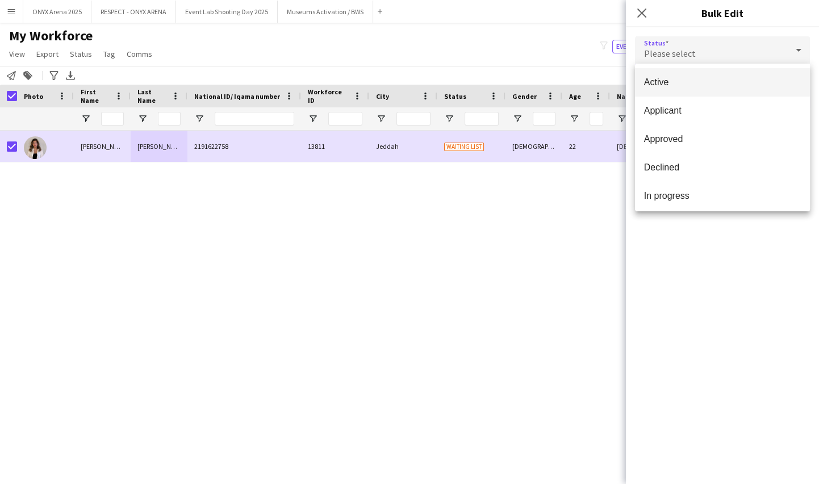
click at [717, 90] on mat-option "Active" at bounding box center [722, 82] width 175 height 28
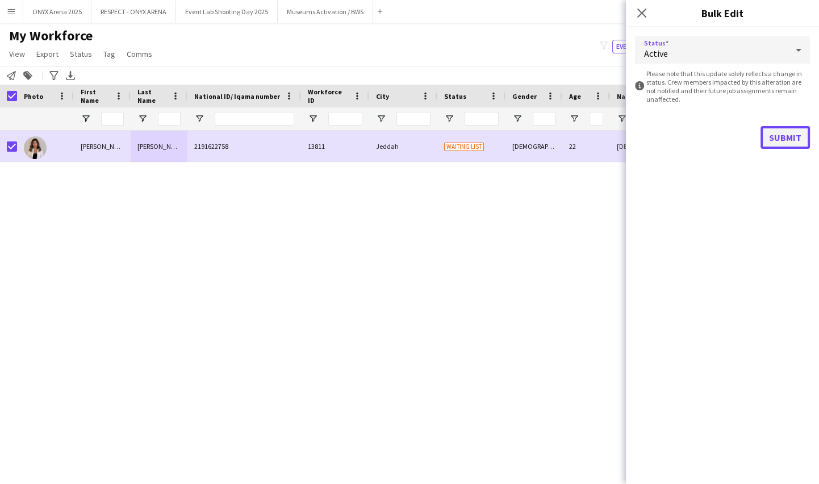
click at [769, 131] on button "Submit" at bounding box center [785, 137] width 49 height 23
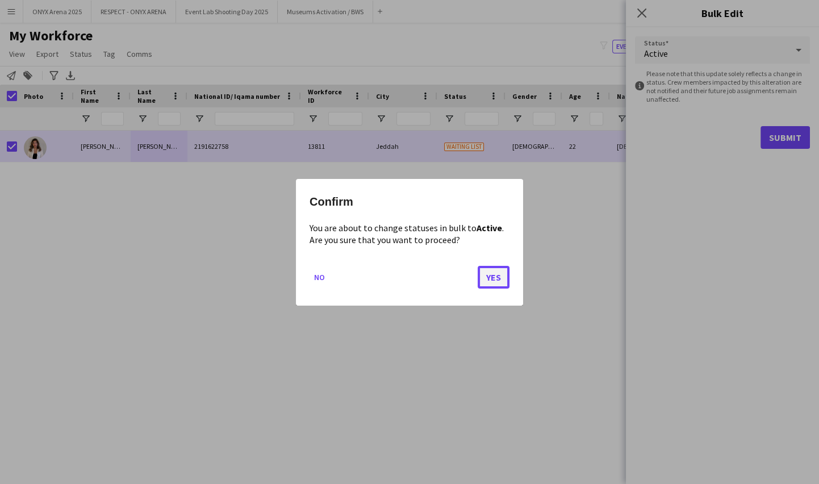
click at [489, 283] on button "Yes" at bounding box center [494, 276] width 32 height 23
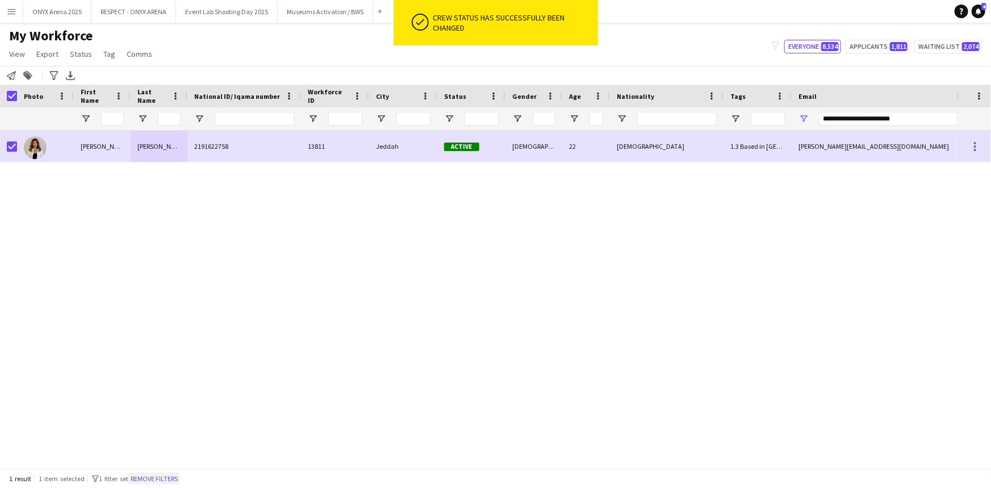
click at [179, 476] on button "Remove filters" at bounding box center [154, 479] width 52 height 12
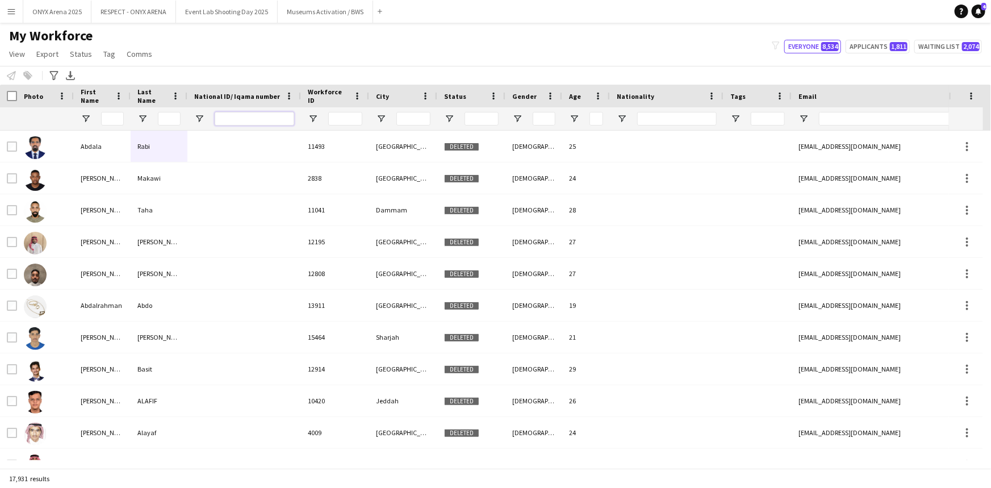
click at [225, 119] on input "National ID/ Iqama number Filter Input" at bounding box center [255, 119] width 80 height 14
paste input "**********"
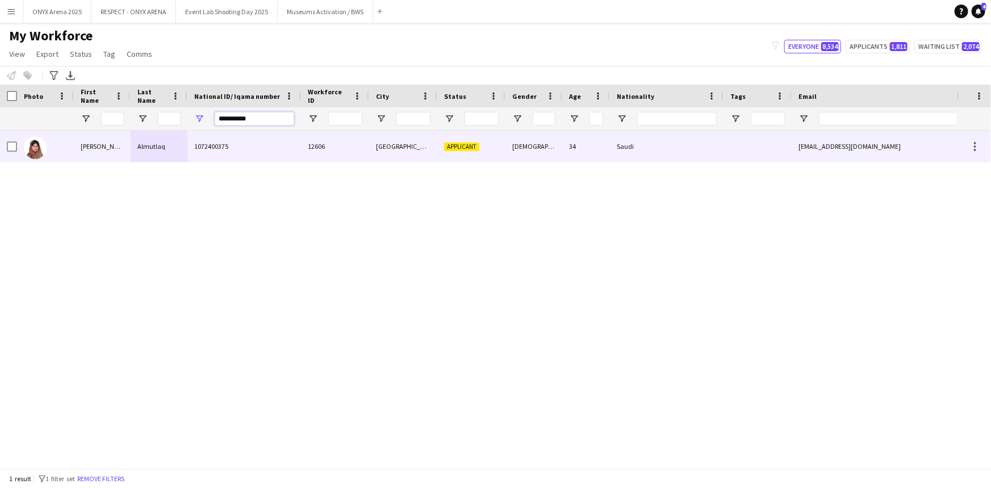
type input "**********"
click at [111, 149] on div "[PERSON_NAME]" at bounding box center [102, 146] width 57 height 31
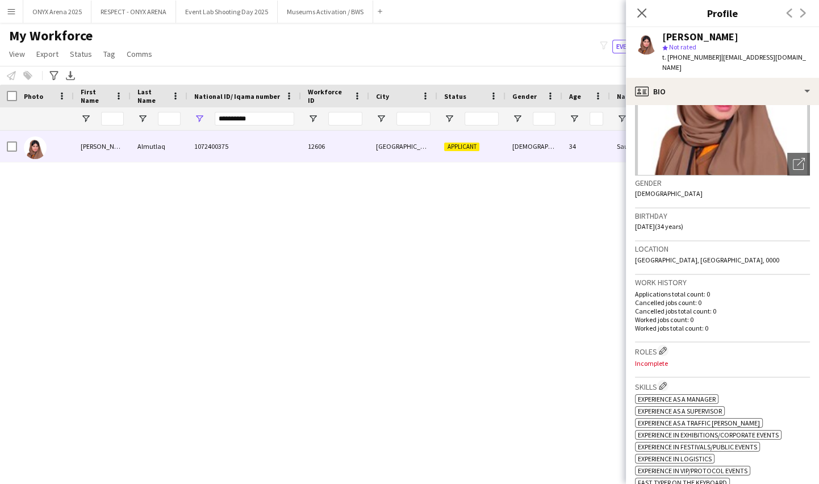
scroll to position [0, 0]
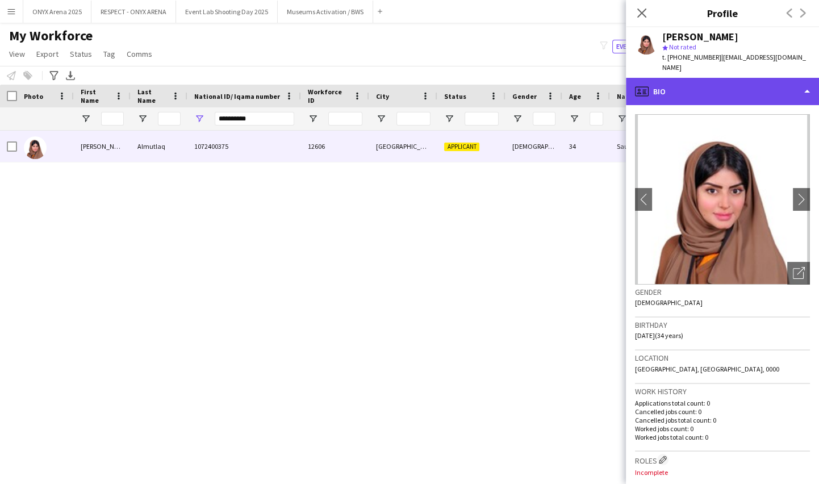
click at [707, 78] on div "profile Bio" at bounding box center [722, 91] width 193 height 27
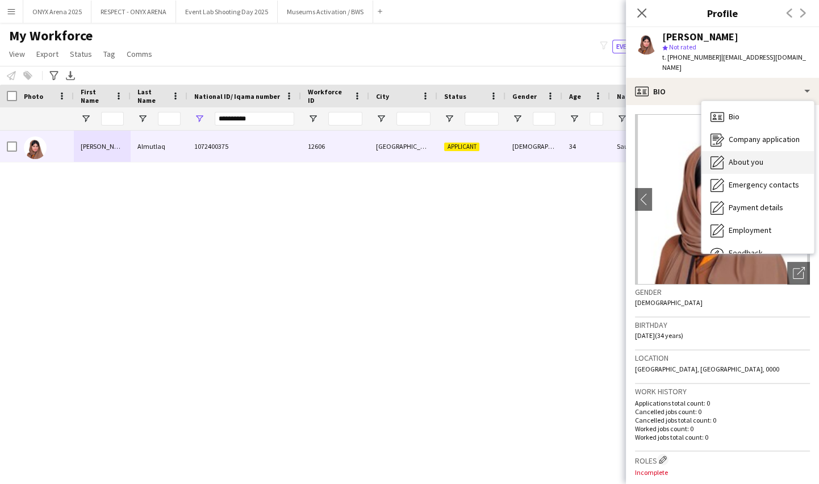
click at [722, 156] on icon "About you" at bounding box center [718, 163] width 14 height 14
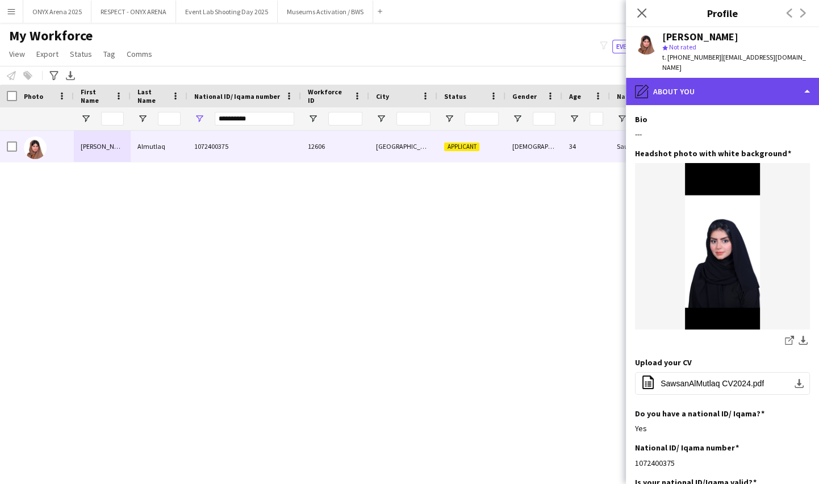
click at [706, 84] on div "pencil4 About you" at bounding box center [722, 91] width 193 height 27
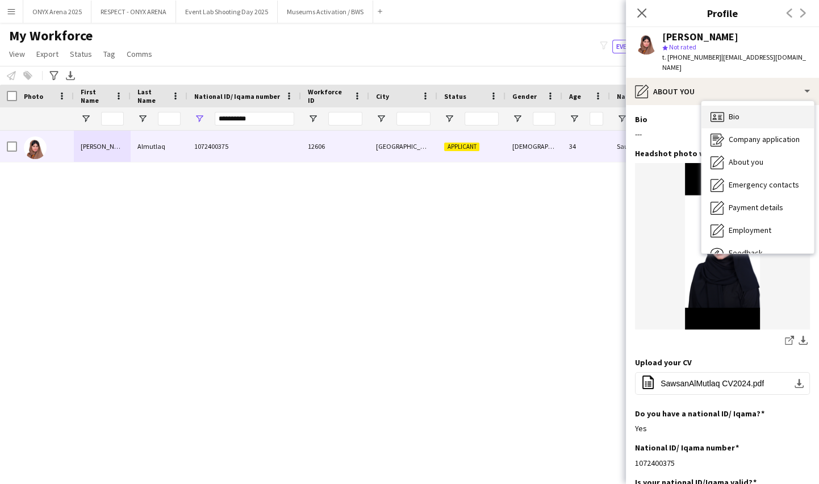
click at [715, 113] on icon "Bio" at bounding box center [718, 117] width 14 height 14
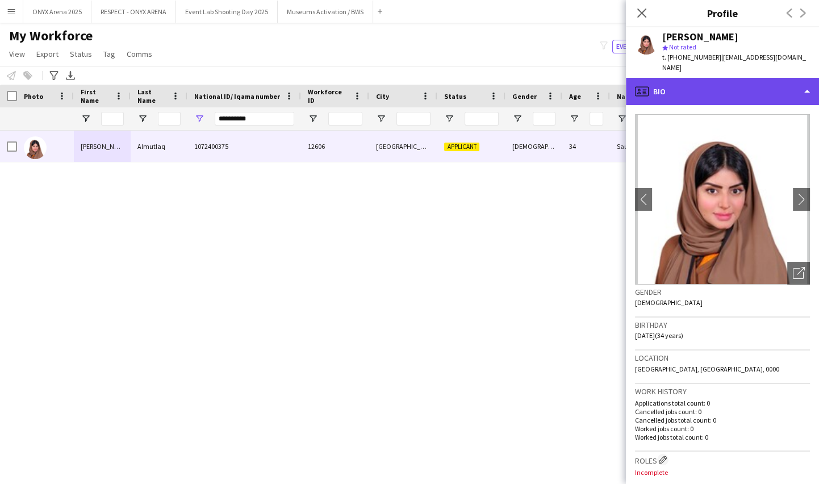
click at [740, 78] on div "profile Bio" at bounding box center [722, 91] width 193 height 27
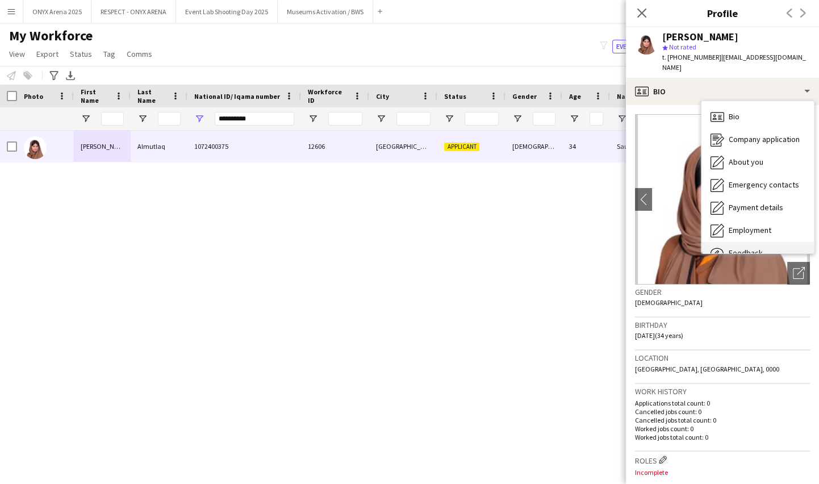
click at [749, 242] on div "Feedback Feedback" at bounding box center [758, 253] width 112 height 23
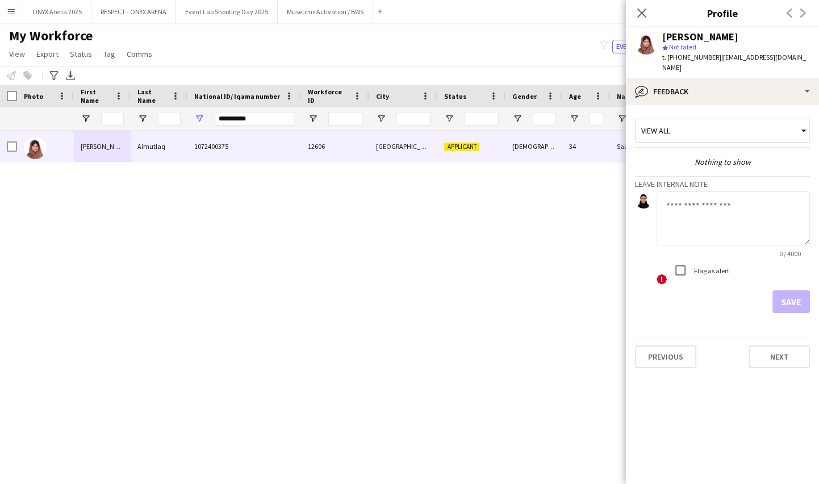
click at [693, 202] on textarea at bounding box center [733, 218] width 153 height 54
type textarea "*"
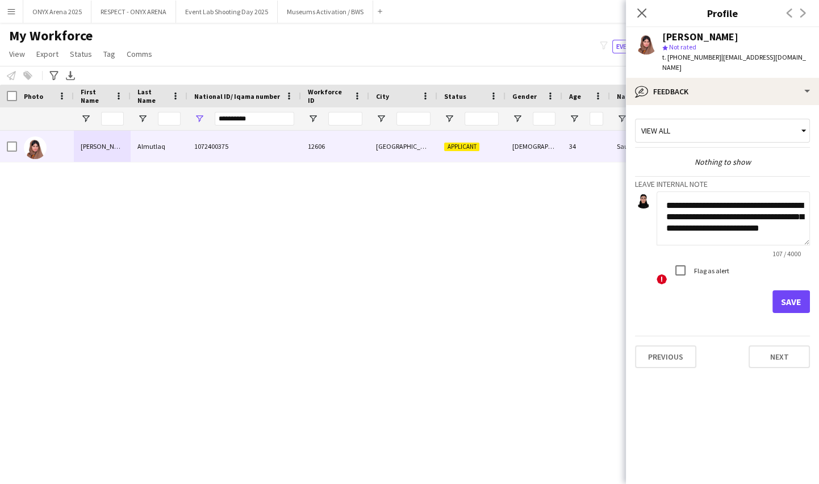
click at [744, 227] on textarea "**********" at bounding box center [733, 218] width 153 height 54
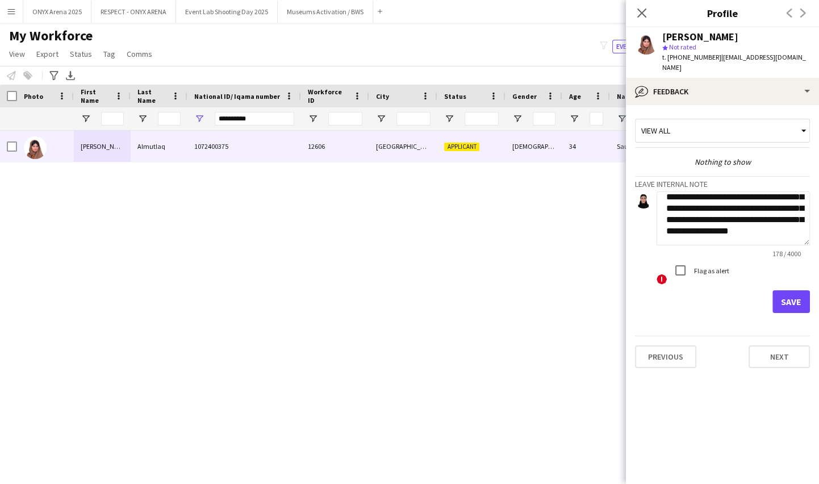
scroll to position [34, 0]
click at [769, 230] on textarea "**********" at bounding box center [733, 218] width 153 height 54
click at [769, 226] on textarea "**********" at bounding box center [733, 218] width 153 height 54
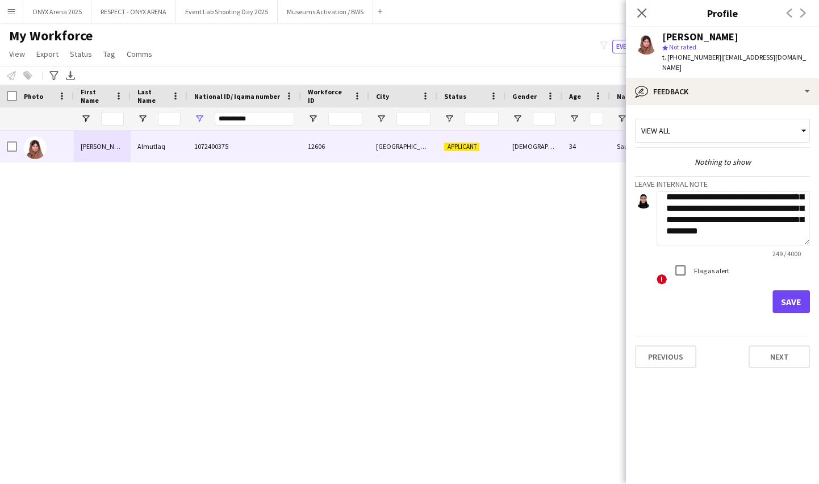
click at [783, 217] on textarea "**********" at bounding box center [733, 218] width 153 height 54
click at [756, 227] on textarea "**********" at bounding box center [733, 218] width 153 height 54
click at [749, 228] on textarea "**********" at bounding box center [733, 218] width 153 height 54
type textarea "**********"
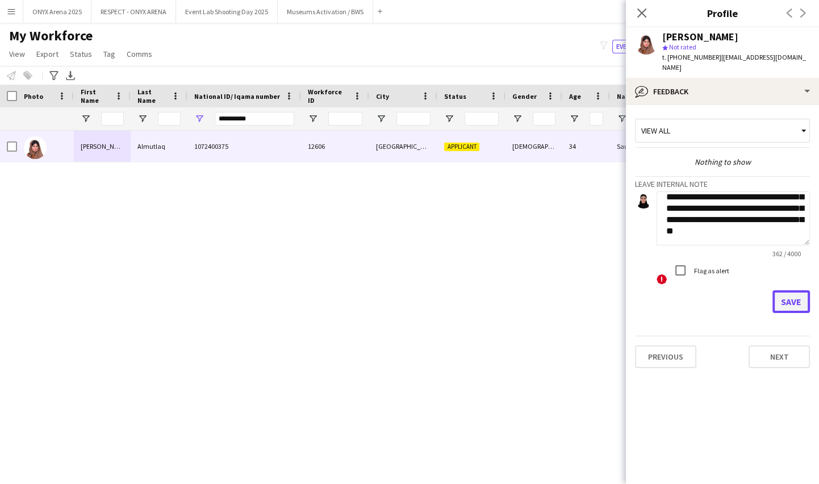
click at [781, 290] on button "Save" at bounding box center [791, 301] width 37 height 23
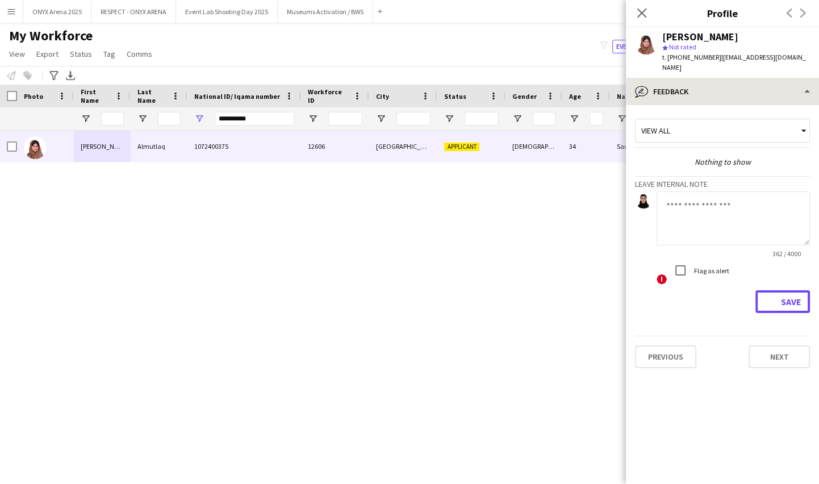
scroll to position [0, 0]
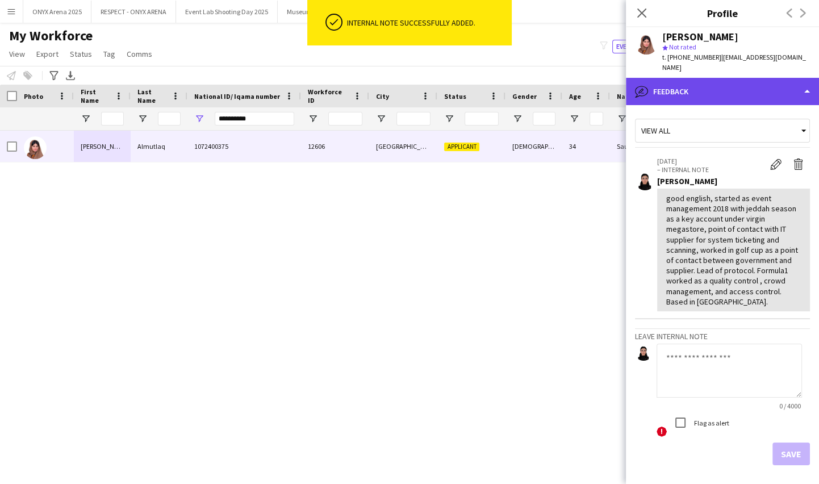
click at [698, 86] on div "bubble-pencil Feedback" at bounding box center [722, 91] width 193 height 27
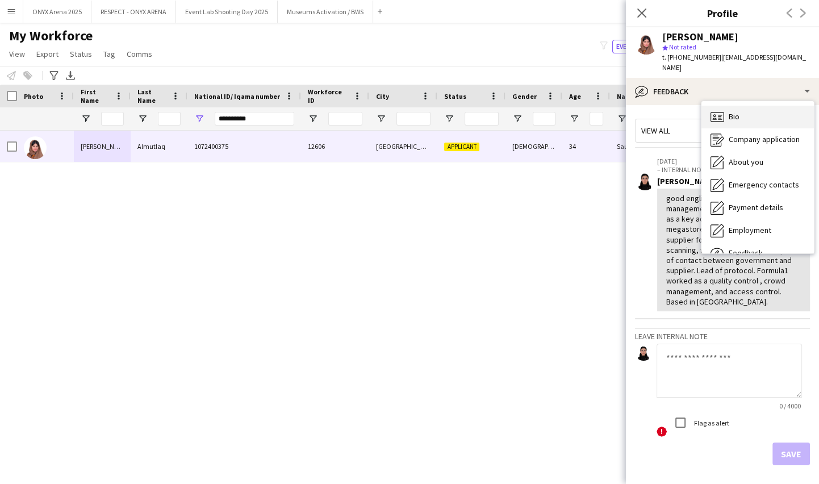
click at [725, 107] on div "Bio Bio" at bounding box center [758, 117] width 112 height 23
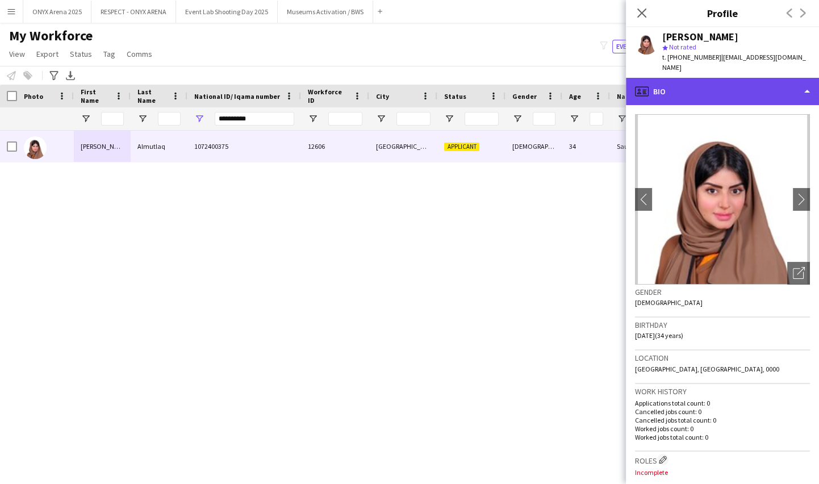
click at [699, 87] on div "profile Bio" at bounding box center [722, 91] width 193 height 27
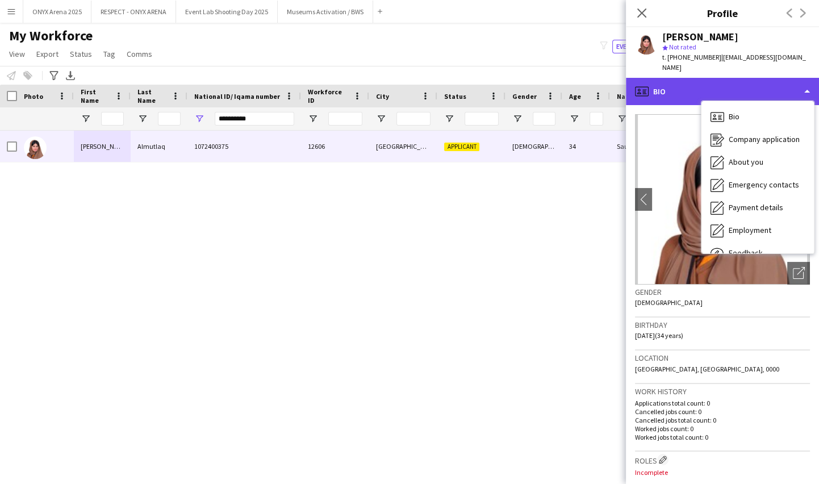
click at [673, 78] on div "profile Bio" at bounding box center [722, 91] width 193 height 27
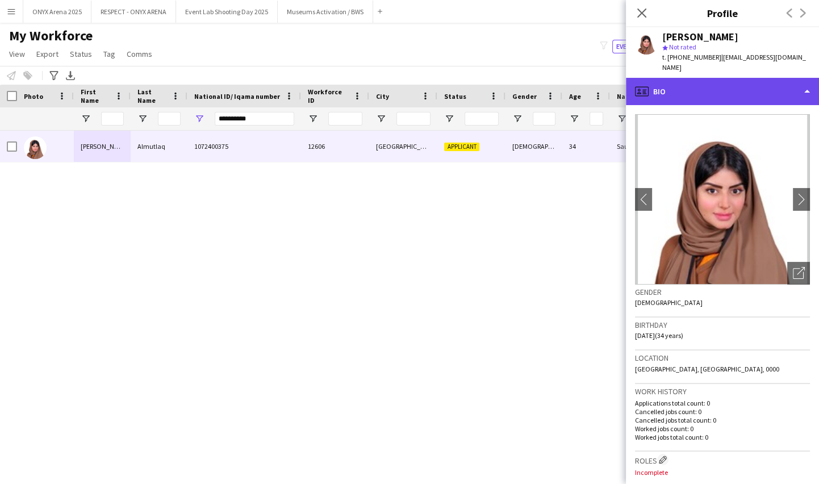
click at [675, 78] on div "profile Bio" at bounding box center [722, 91] width 193 height 27
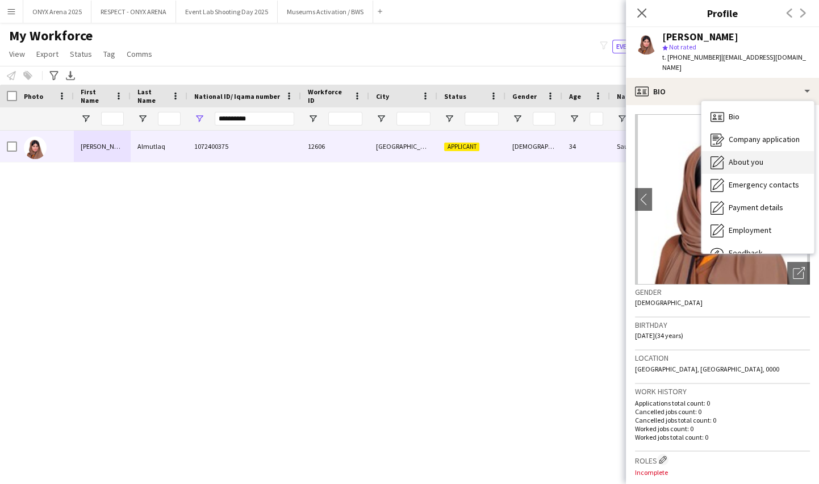
click at [719, 151] on div "About you About you" at bounding box center [758, 162] width 112 height 23
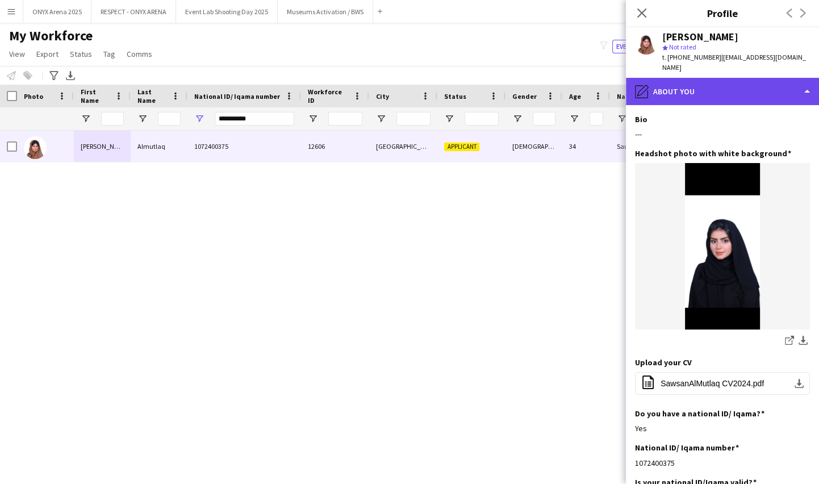
drag, startPoint x: 714, startPoint y: 69, endPoint x: 716, endPoint y: 77, distance: 8.8
click at [714, 78] on div "pencil4 About you" at bounding box center [722, 91] width 193 height 27
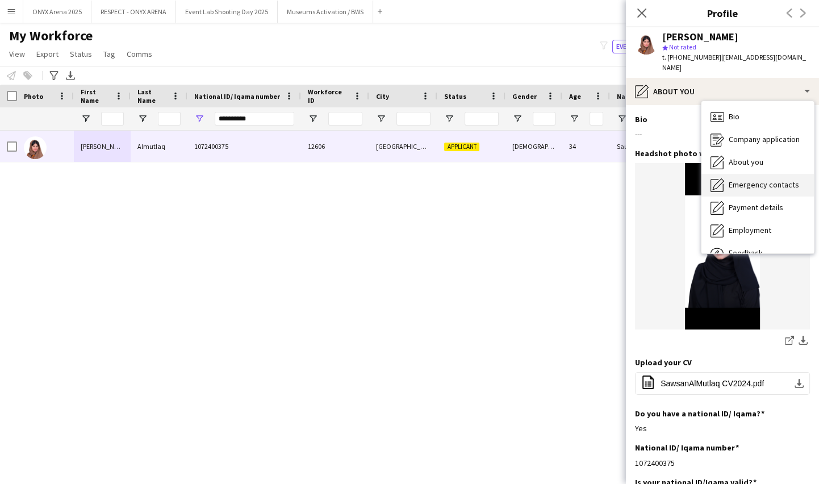
click at [739, 180] on span "Emergency contacts" at bounding box center [764, 185] width 70 height 10
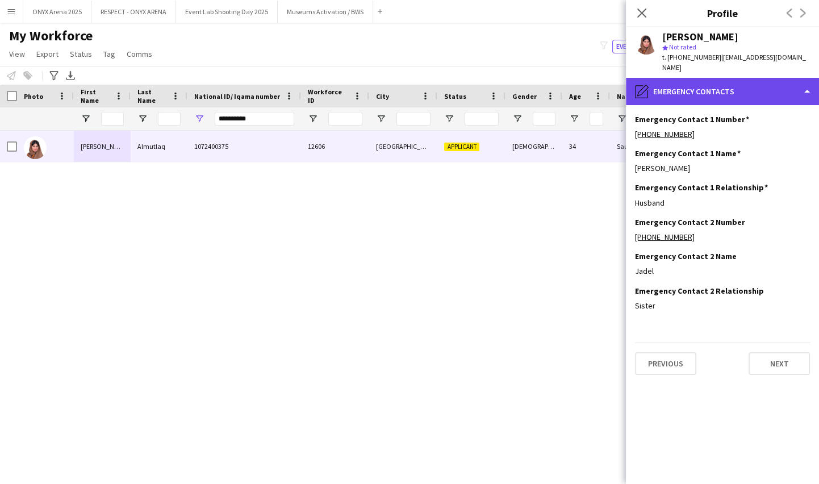
click at [723, 78] on div "pencil4 Emergency contacts" at bounding box center [722, 91] width 193 height 27
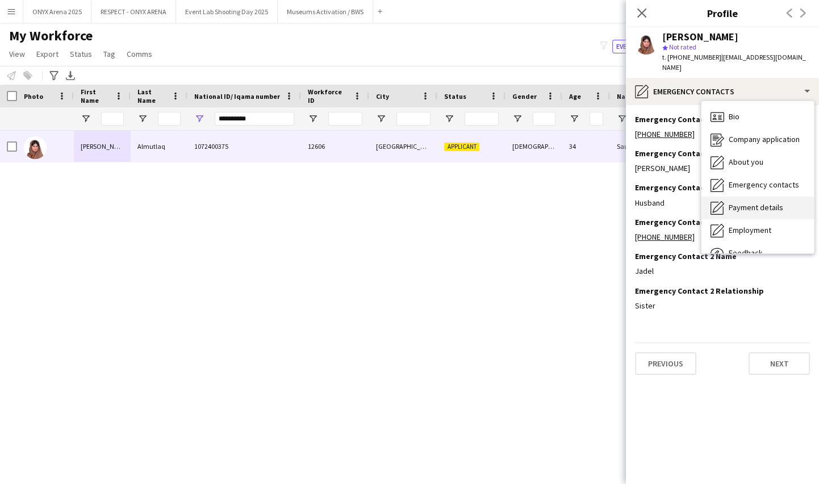
click at [736, 202] on span "Payment details" at bounding box center [756, 207] width 55 height 10
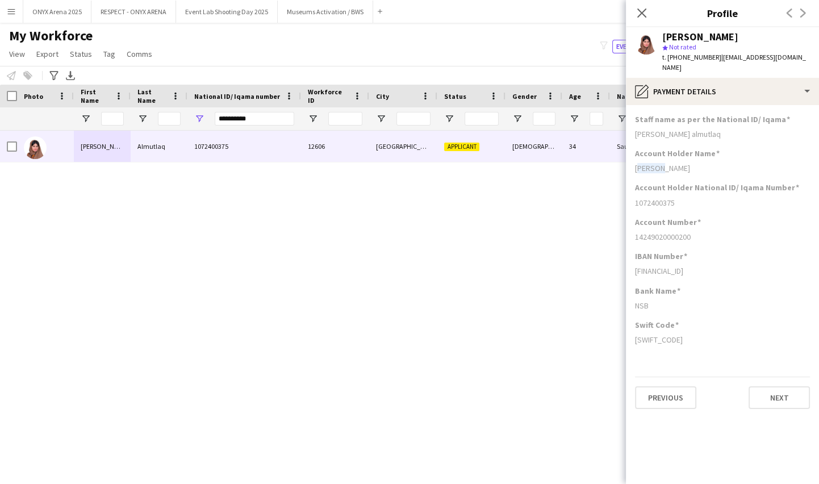
drag, startPoint x: 672, startPoint y: 155, endPoint x: 633, endPoint y: 160, distance: 39.0
click at [633, 160] on app-section-data-types "Staff name as per the National ID/ Iqama [PERSON_NAME] almutlaq Account Holder …" at bounding box center [722, 294] width 193 height 379
click at [673, 163] on div "[PERSON_NAME]" at bounding box center [722, 168] width 175 height 10
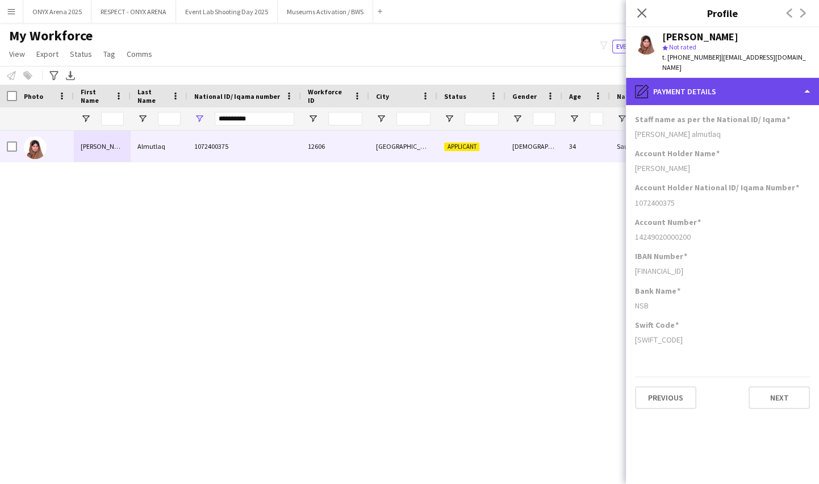
click at [710, 90] on div "pencil4 Payment details" at bounding box center [722, 91] width 193 height 27
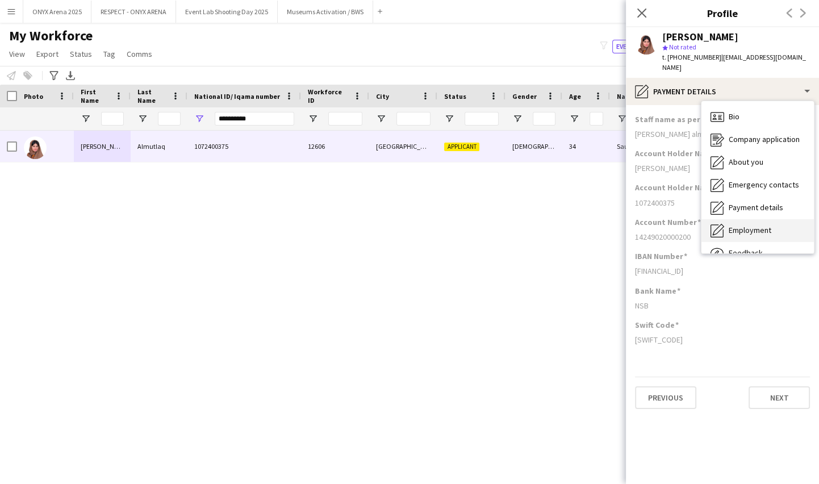
click at [746, 225] on span "Employment" at bounding box center [750, 230] width 43 height 10
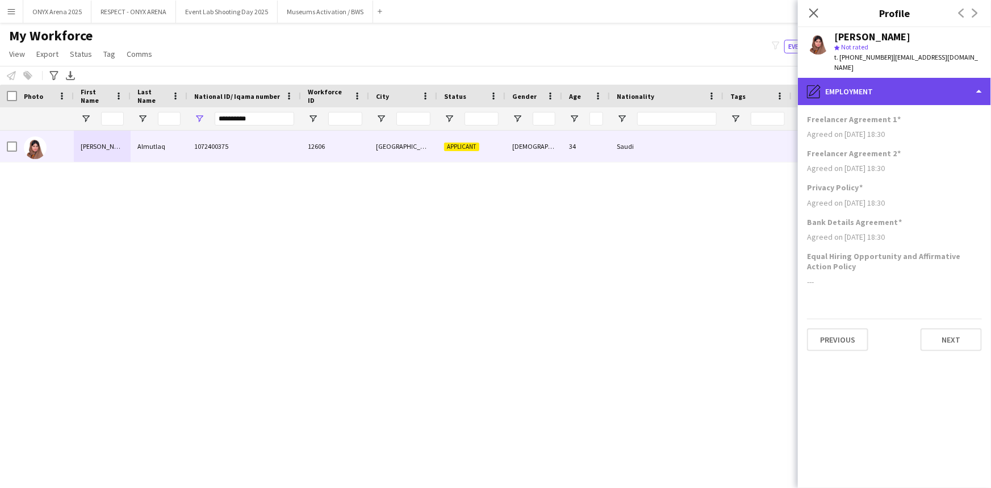
click at [850, 79] on div "pencil4 Employment" at bounding box center [894, 91] width 193 height 27
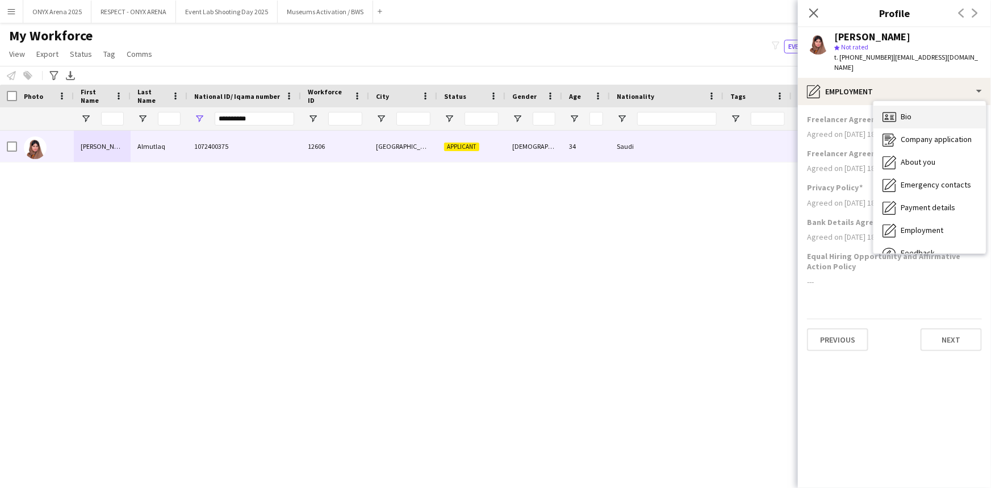
click at [906, 106] on div "Bio Bio" at bounding box center [930, 117] width 112 height 23
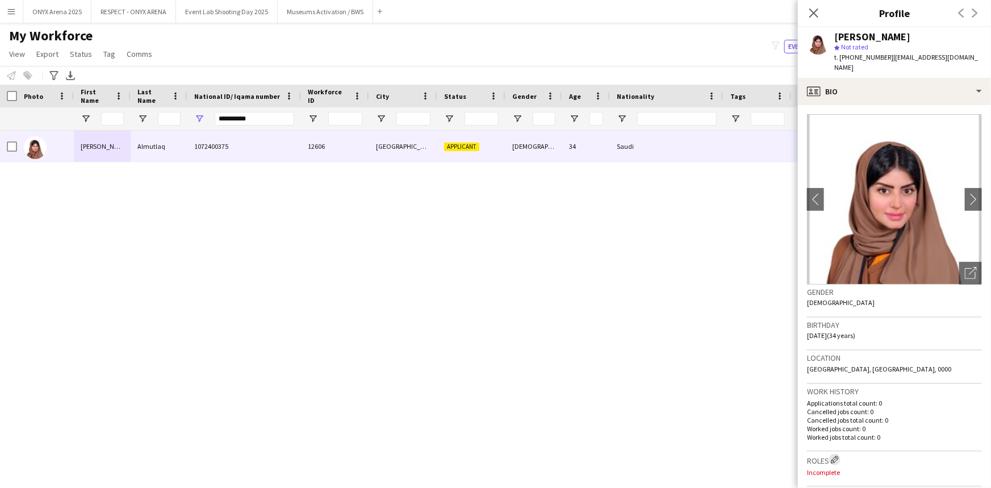
click at [839, 456] on app-icon "Edit crew company roles" at bounding box center [835, 460] width 8 height 8
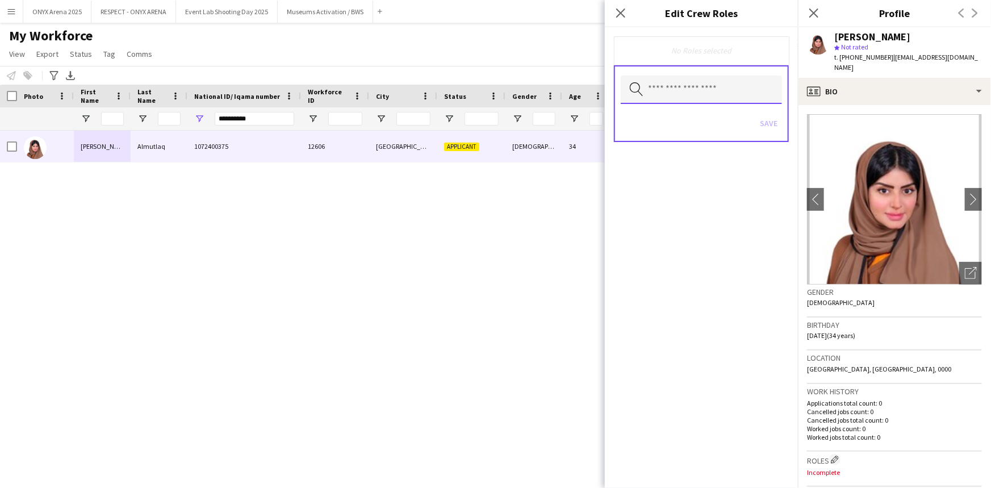
click at [710, 86] on input "text" at bounding box center [701, 90] width 161 height 28
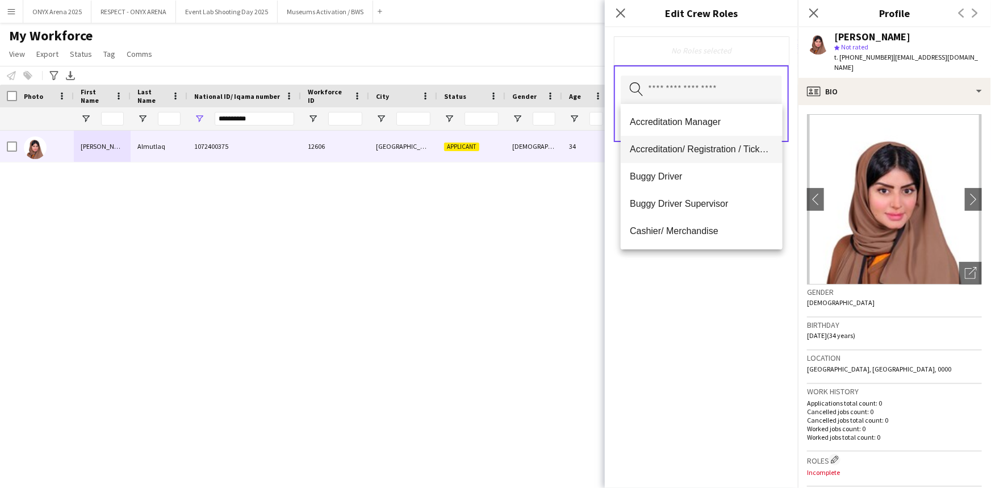
click at [702, 147] on span "Accreditation/ Registration / Ticketing" at bounding box center [701, 149] width 143 height 11
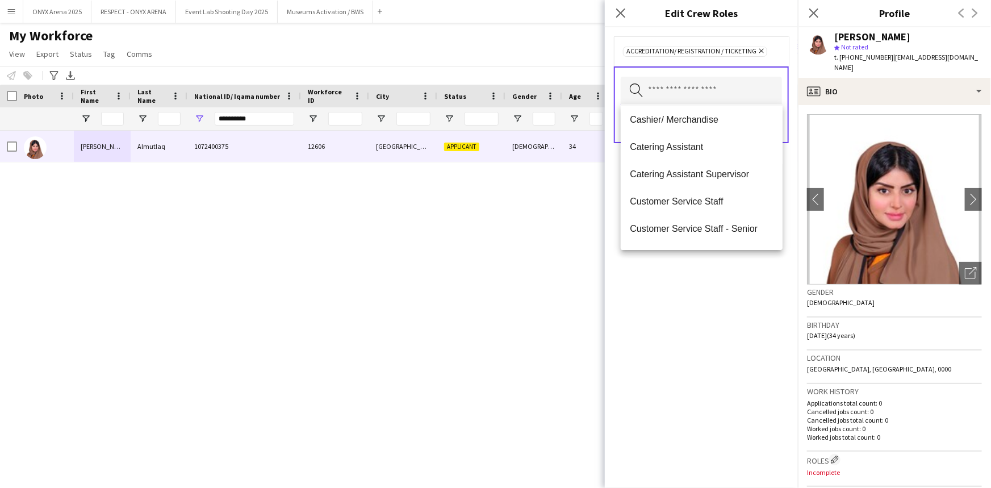
scroll to position [103, 0]
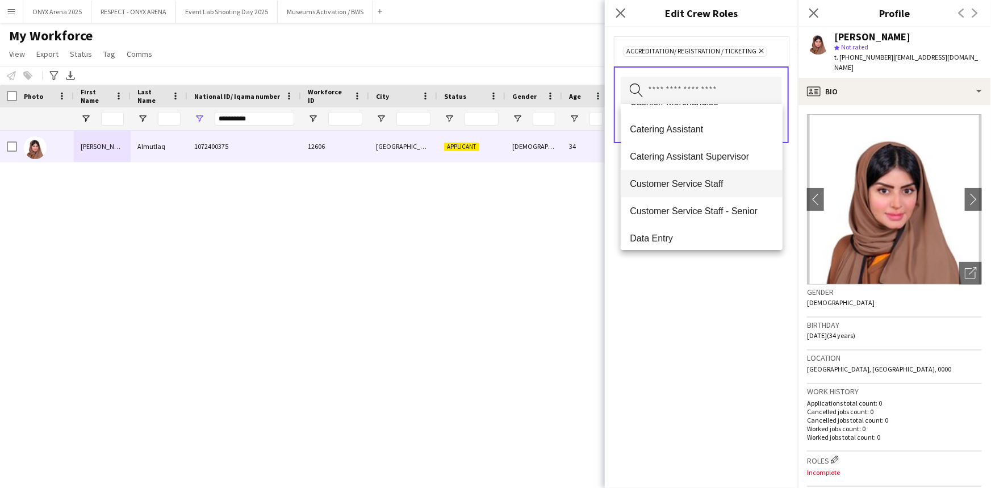
click at [699, 183] on span "Customer Service Staff" at bounding box center [701, 183] width 143 height 11
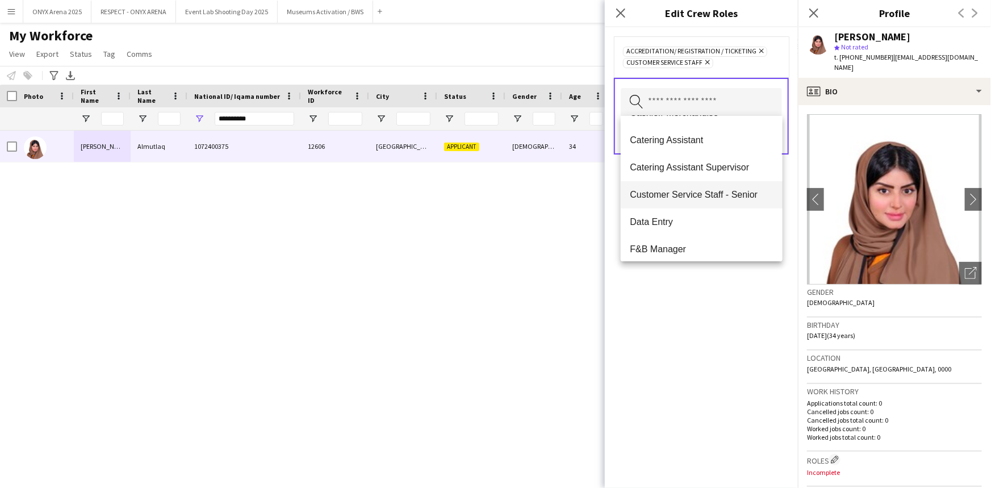
click at [701, 195] on span "Customer Service Staff - Senior" at bounding box center [701, 194] width 143 height 11
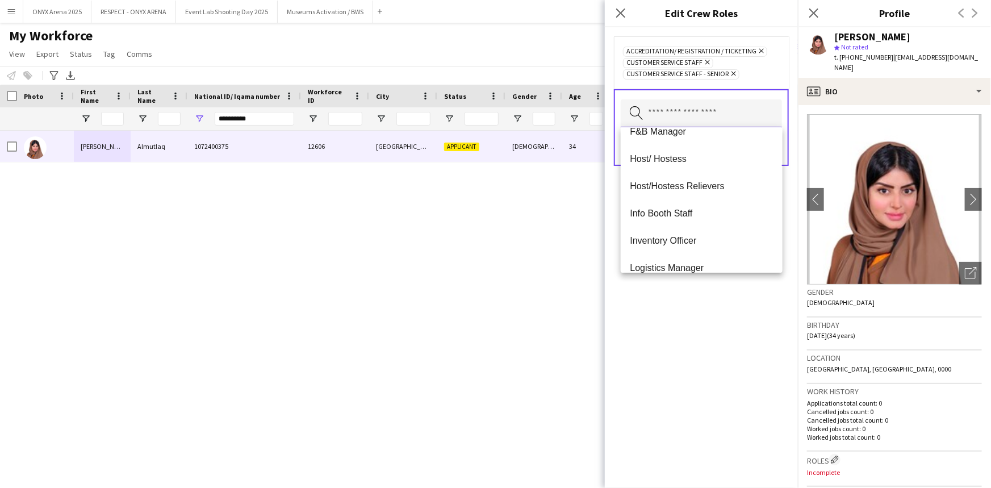
scroll to position [206, 0]
click at [697, 164] on mat-option "Host/ Hostess" at bounding box center [701, 157] width 161 height 27
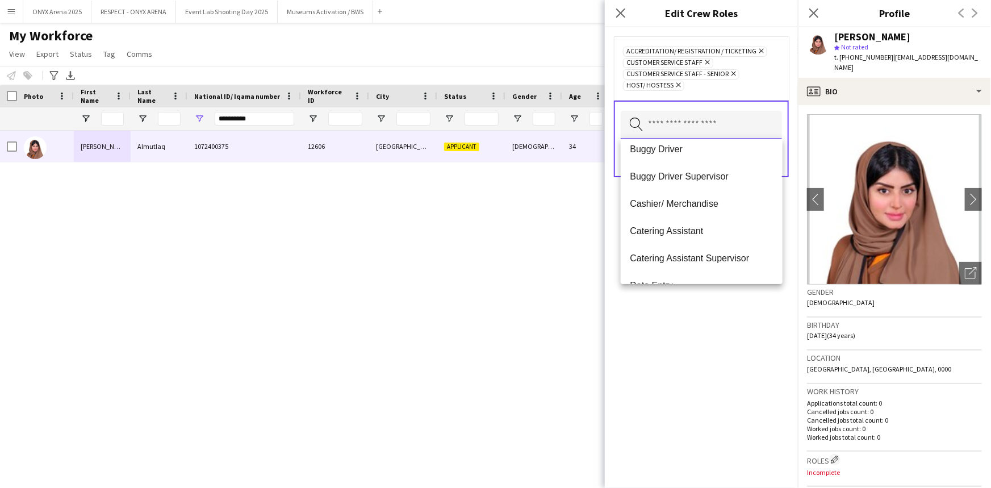
scroll to position [0, 0]
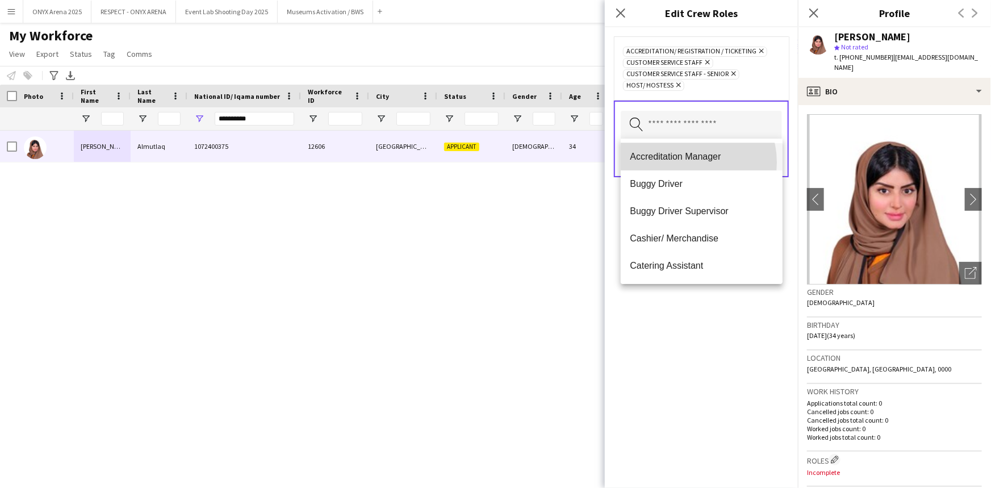
click at [686, 162] on mat-option "Accreditation Manager" at bounding box center [701, 156] width 161 height 27
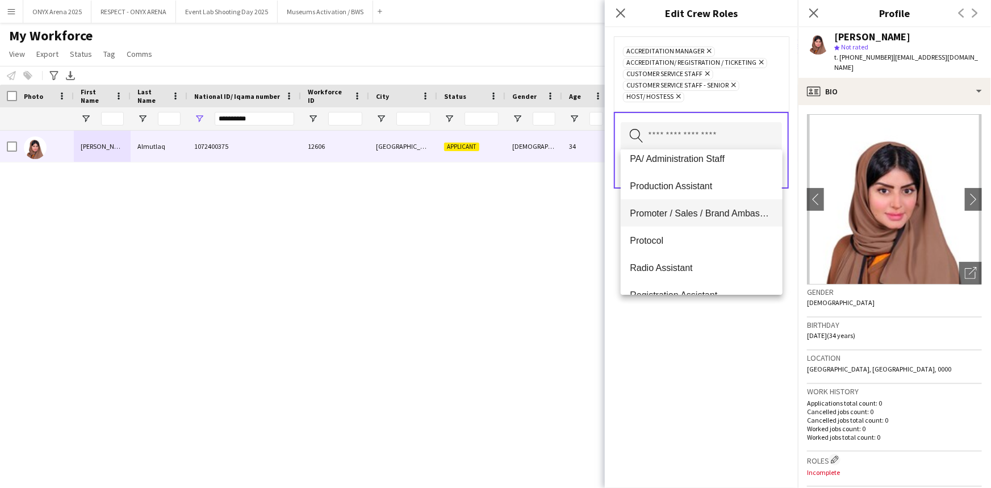
scroll to position [465, 0]
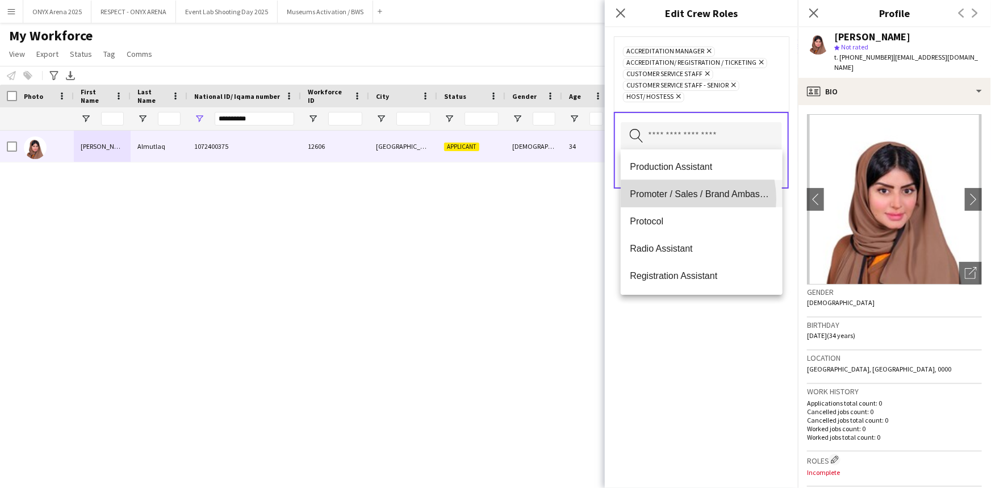
click at [681, 199] on mat-option "Promoter / Sales / Brand Ambassador" at bounding box center [701, 193] width 161 height 27
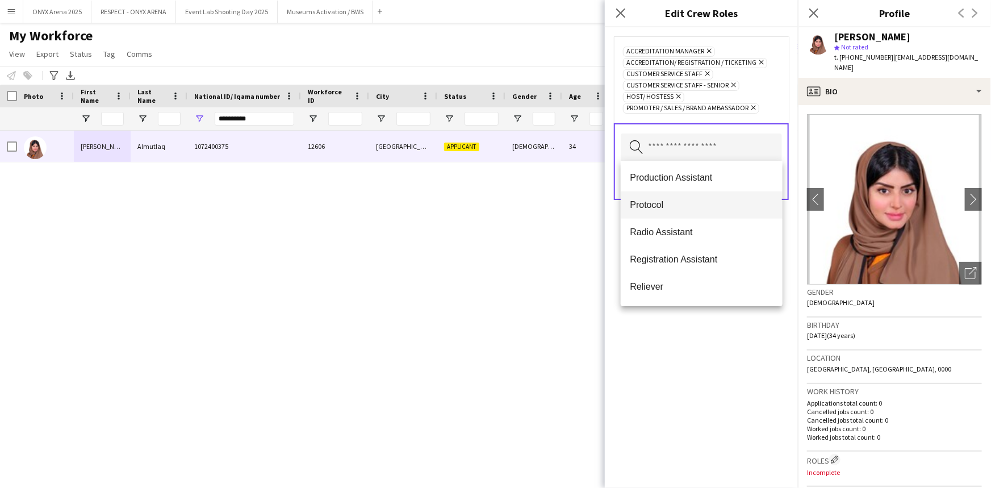
click at [675, 208] on span "Protocol" at bounding box center [701, 204] width 143 height 11
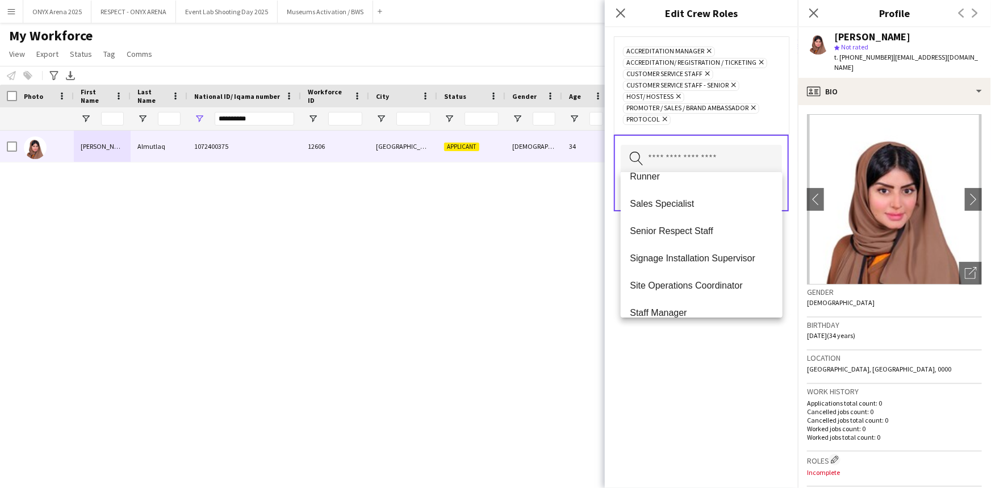
scroll to position [774, 0]
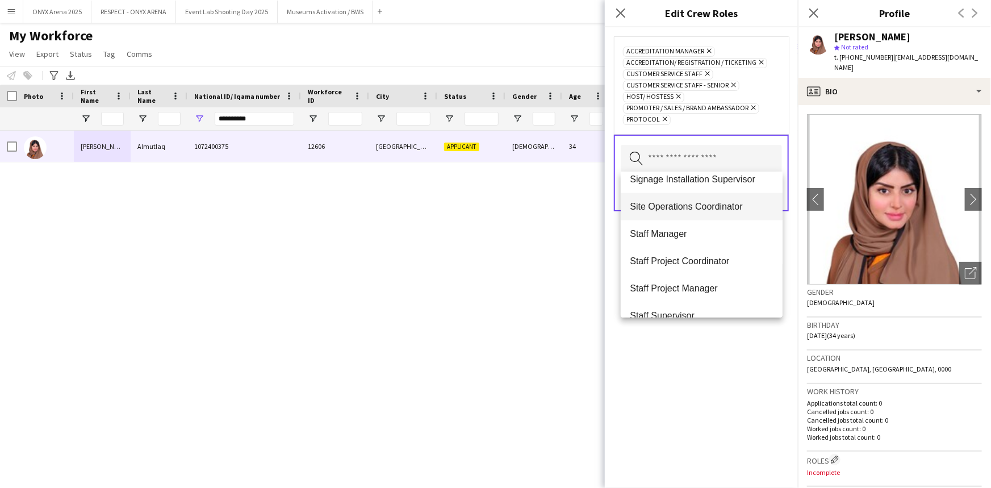
click at [670, 212] on mat-option "Site Operations Coordinator" at bounding box center [701, 206] width 161 height 27
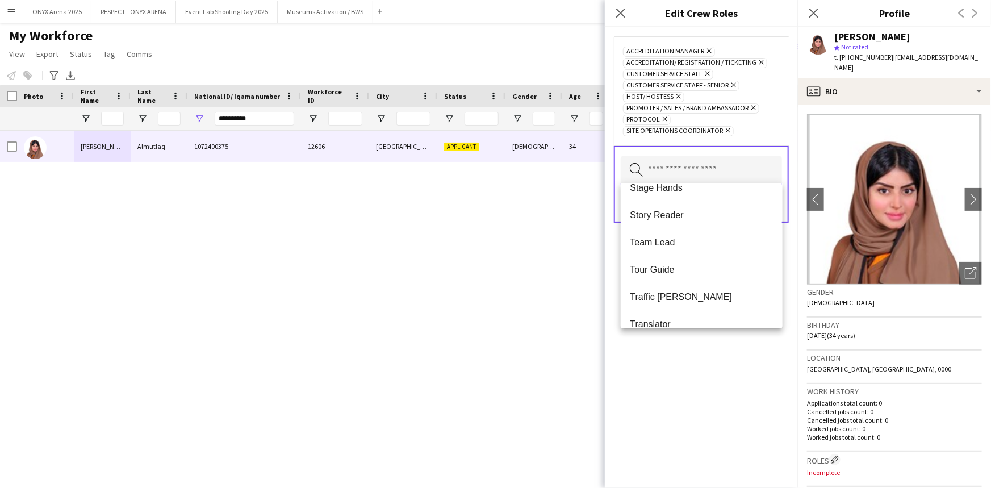
scroll to position [954, 0]
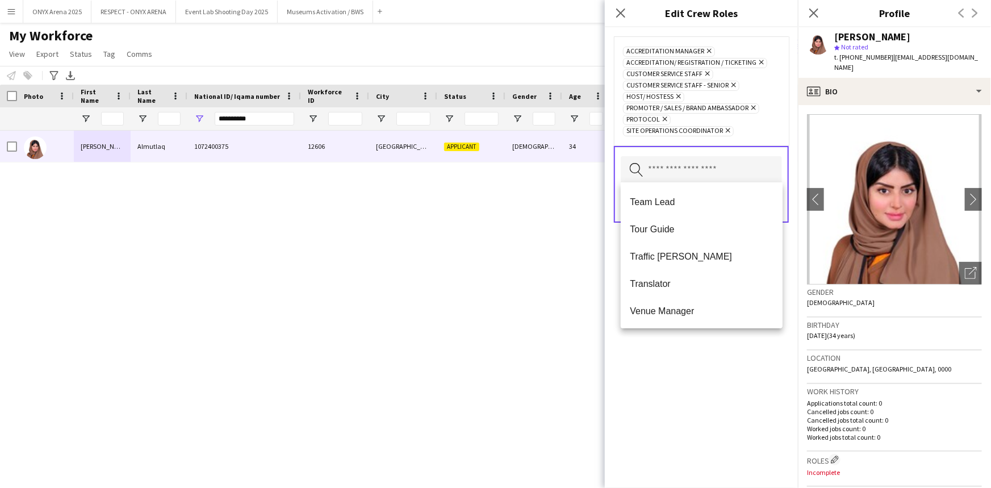
click at [683, 356] on div "Accreditation Manager Remove Accreditation/ Registration / Ticketing Remove Cus…" at bounding box center [701, 257] width 193 height 461
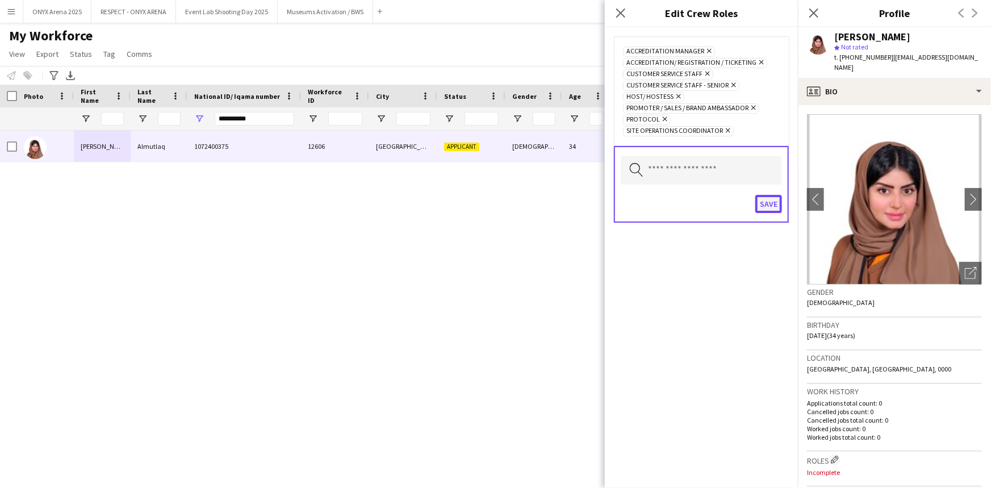
click at [769, 203] on button "Save" at bounding box center [769, 204] width 27 height 18
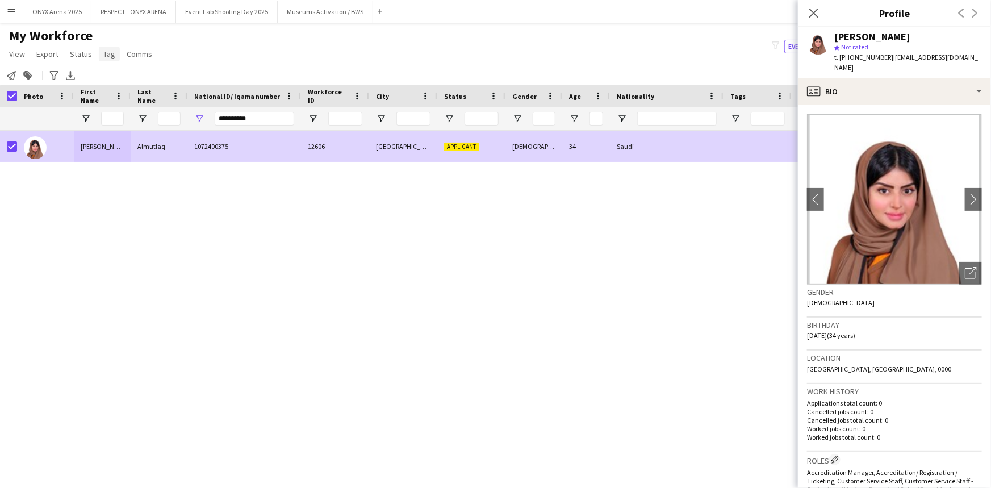
click at [105, 57] on span "Tag" at bounding box center [109, 54] width 12 height 10
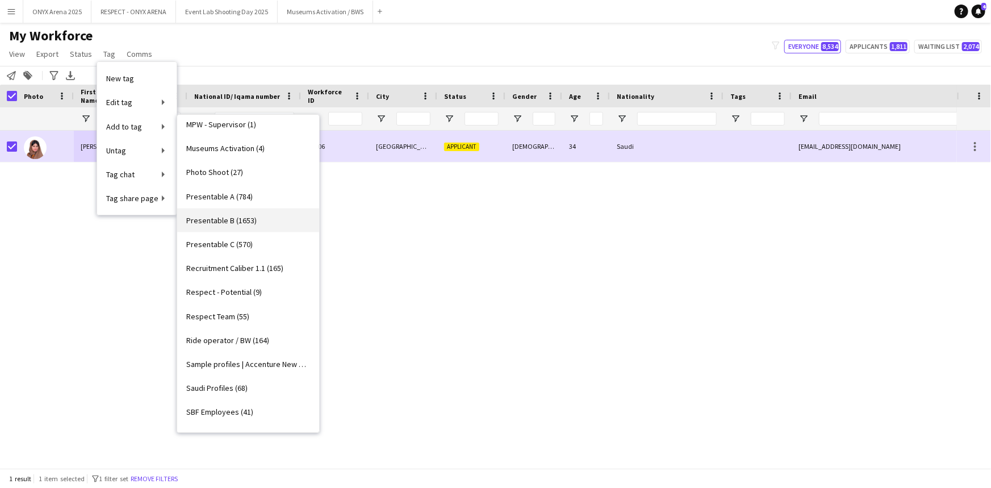
click at [224, 220] on span "Presentable B (1653)" at bounding box center [221, 220] width 70 height 10
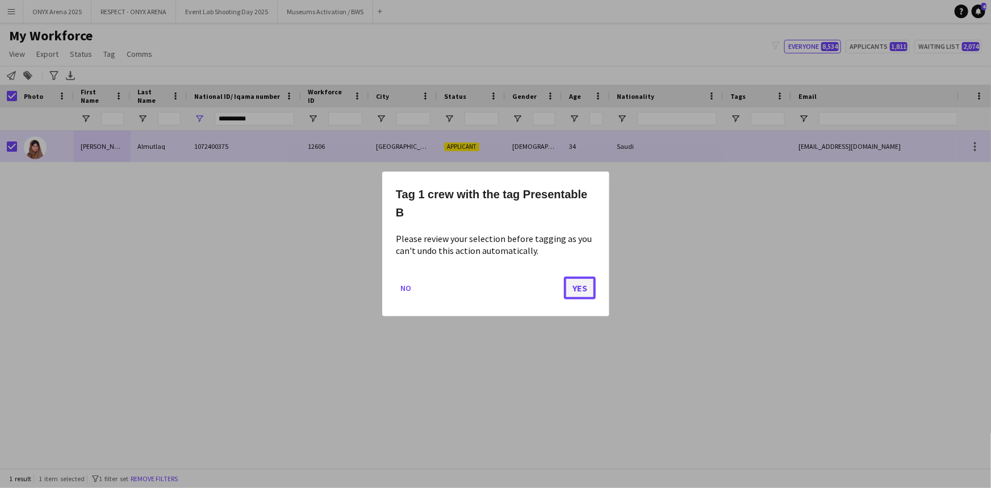
click at [572, 291] on button "Yes" at bounding box center [580, 288] width 32 height 23
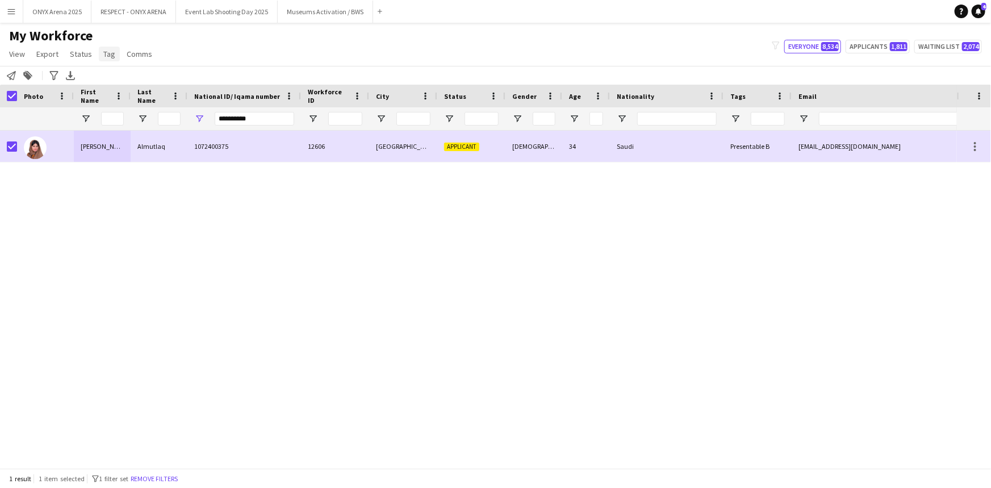
click at [110, 54] on span "Tag" at bounding box center [109, 54] width 12 height 10
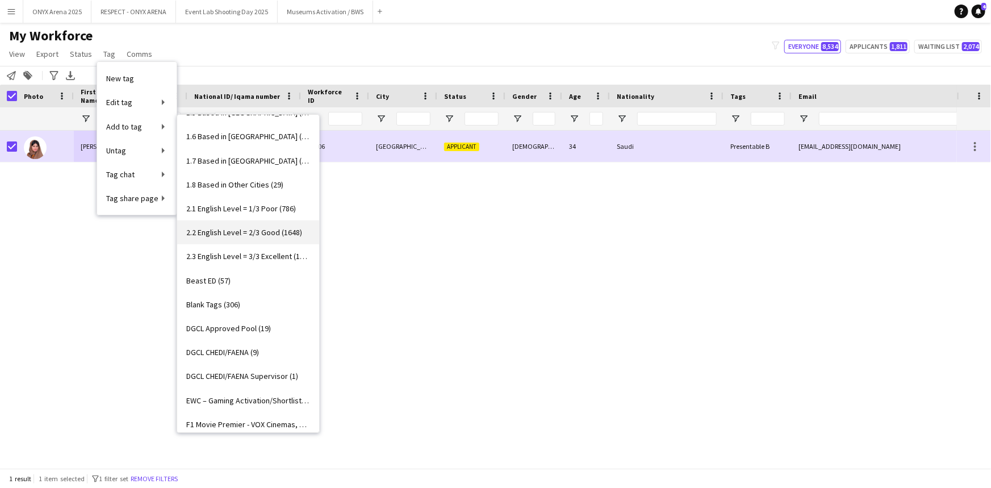
scroll to position [103, 0]
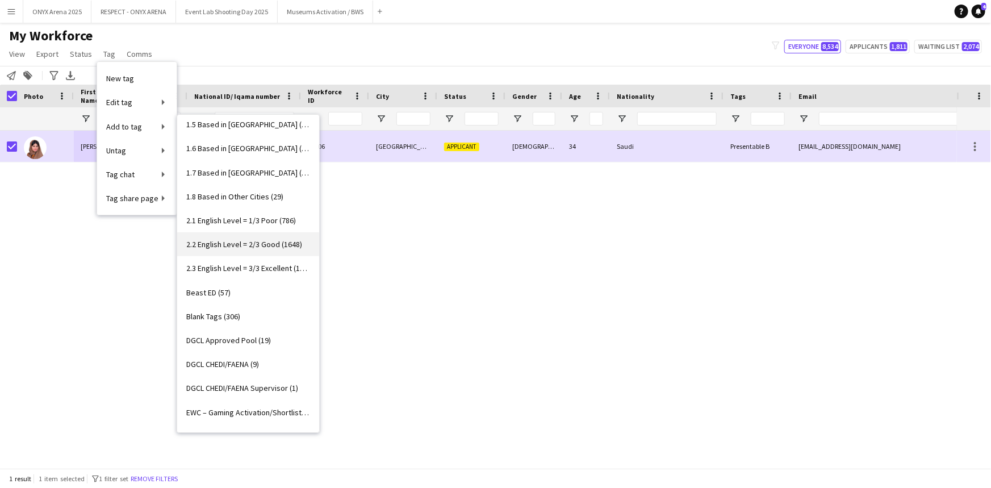
click at [239, 243] on span "2.2 English Level = 2/3 Good (1648)" at bounding box center [244, 244] width 116 height 10
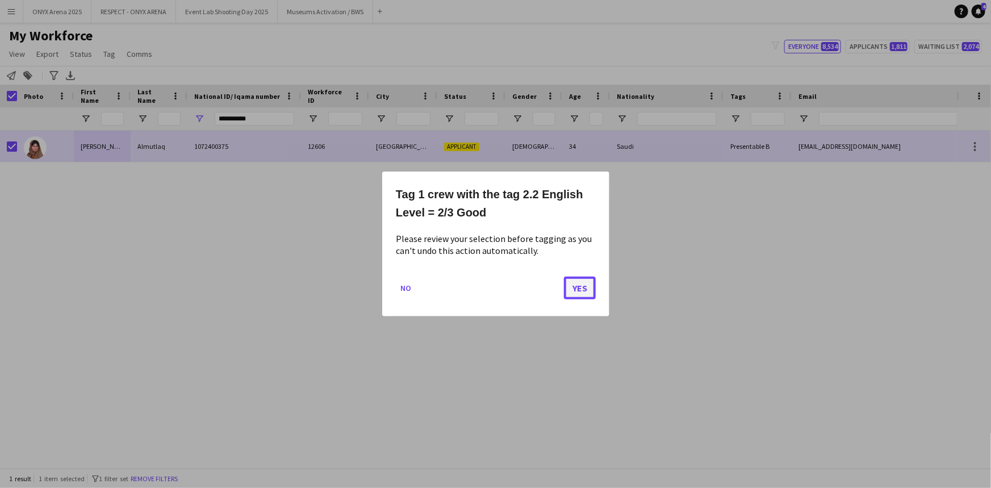
click at [572, 285] on button "Yes" at bounding box center [580, 288] width 32 height 23
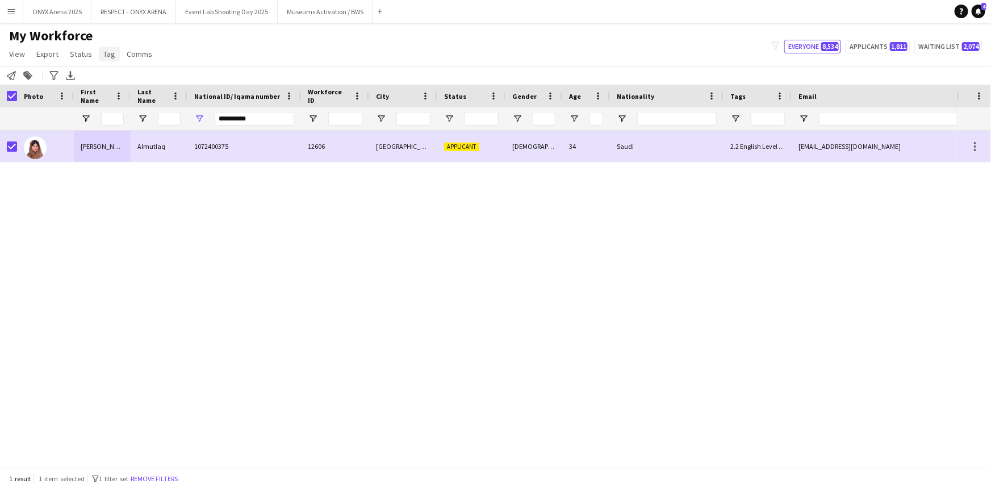
click at [104, 54] on span "Tag" at bounding box center [109, 54] width 12 height 10
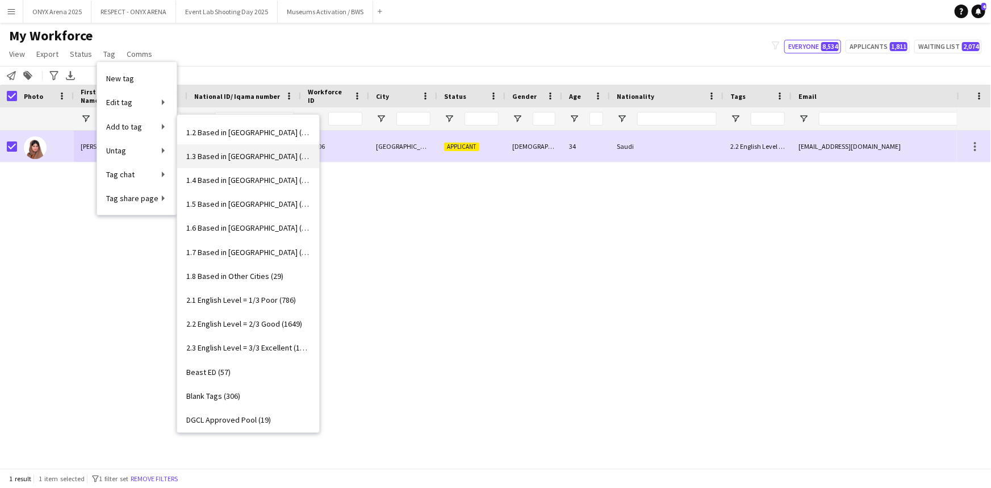
scroll to position [0, 0]
click at [247, 178] on span "1.3 Based in [GEOGRAPHIC_DATA] (1073)" at bounding box center [248, 179] width 124 height 10
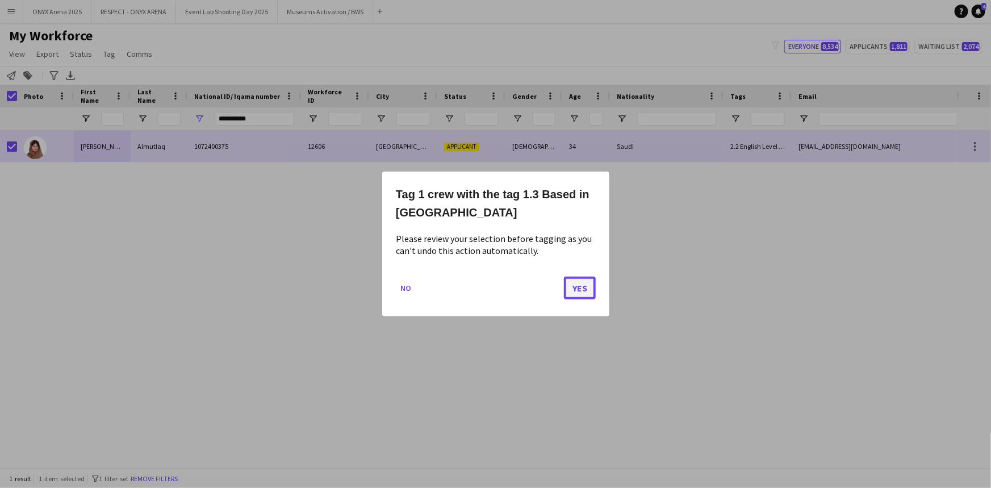
click at [573, 290] on button "Yes" at bounding box center [580, 288] width 32 height 23
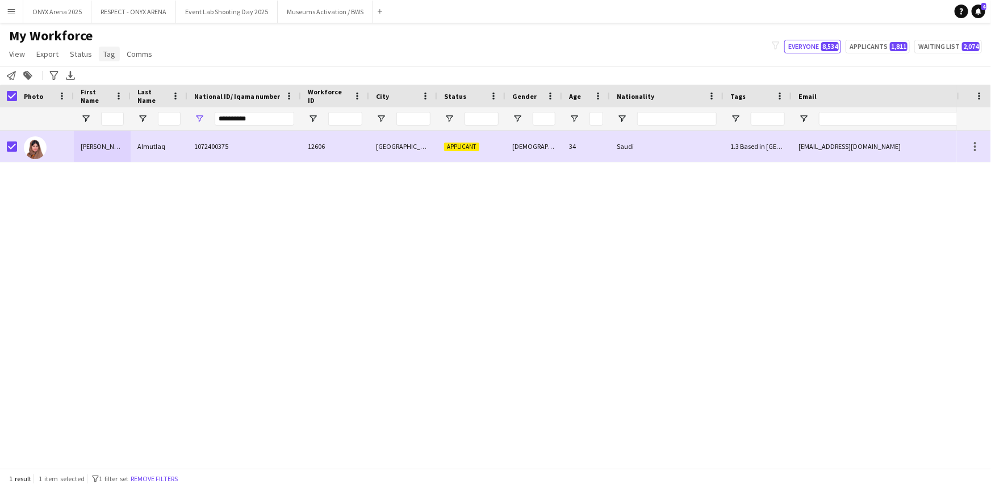
click at [103, 55] on span "Tag" at bounding box center [109, 54] width 12 height 10
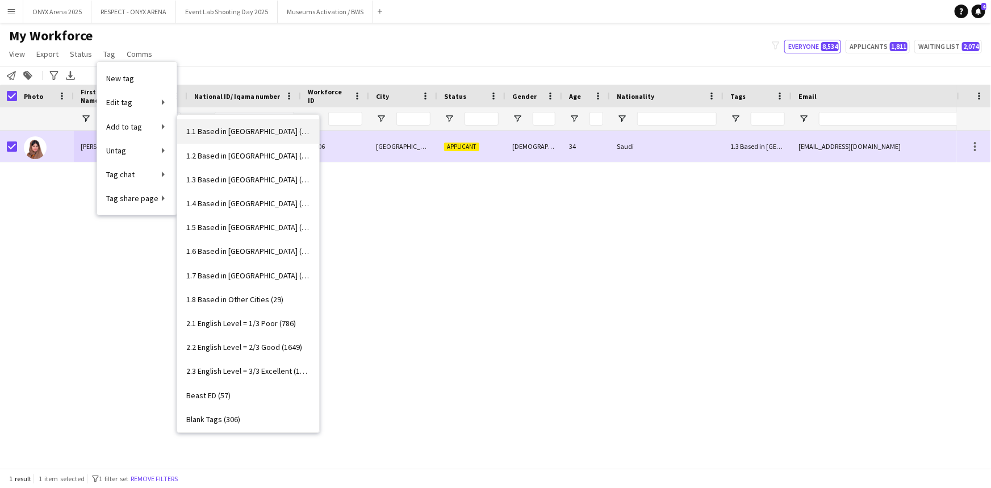
click at [214, 134] on span "1.1 Based in [GEOGRAPHIC_DATA] (2987)" at bounding box center [248, 131] width 124 height 10
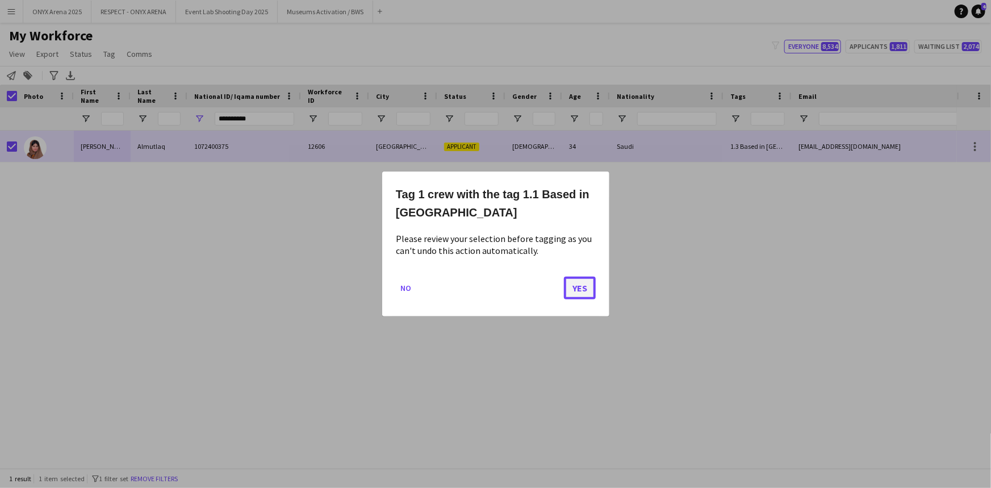
click at [572, 286] on button "Yes" at bounding box center [580, 288] width 32 height 23
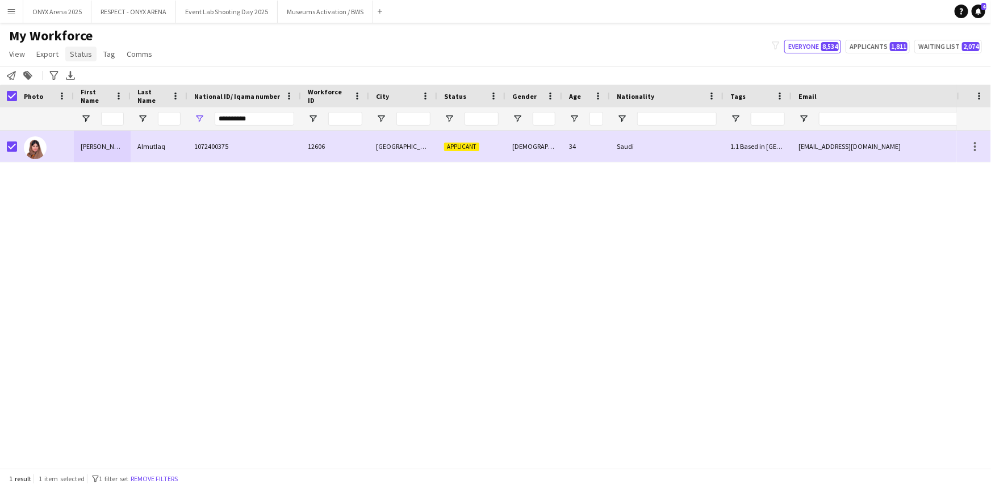
click at [70, 56] on span "Status" at bounding box center [81, 54] width 22 height 10
click at [85, 76] on span "Edit" at bounding box center [80, 78] width 13 height 10
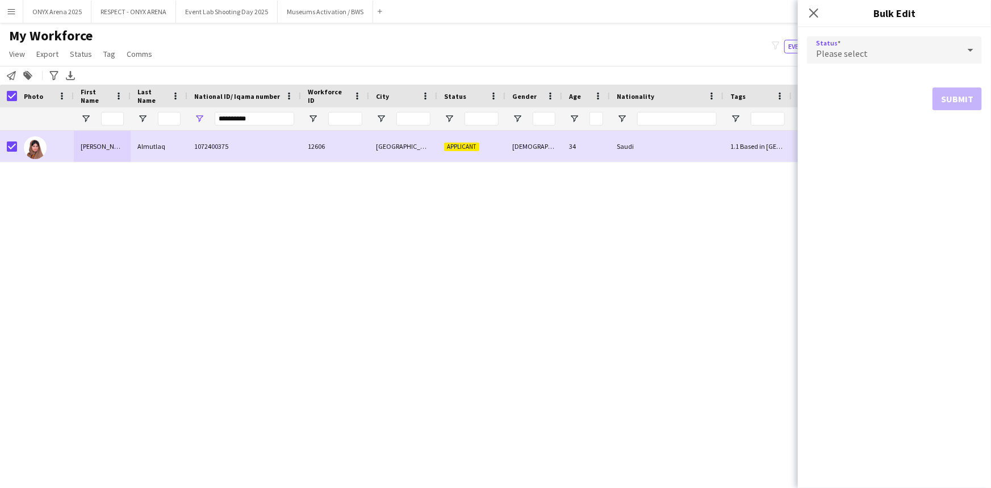
click at [901, 58] on div "Please select" at bounding box center [883, 49] width 152 height 27
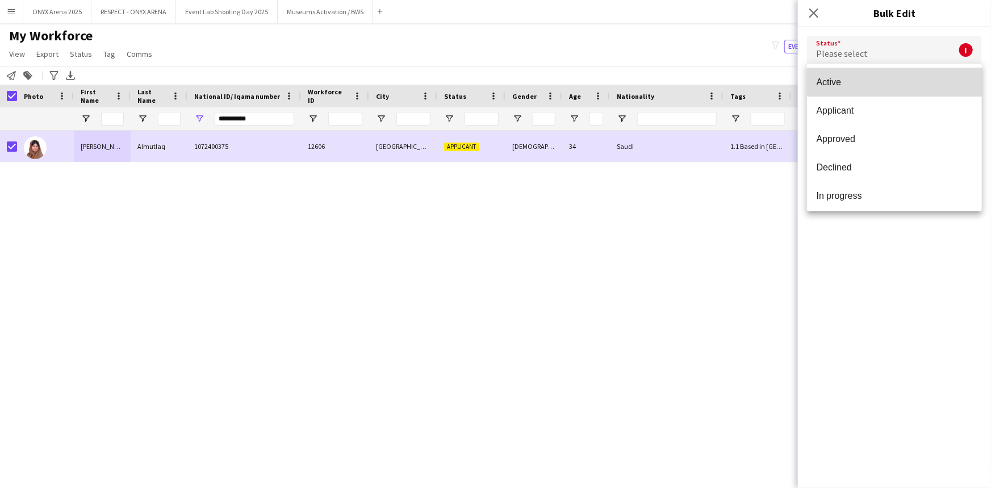
click at [904, 77] on span "Active" at bounding box center [894, 82] width 157 height 11
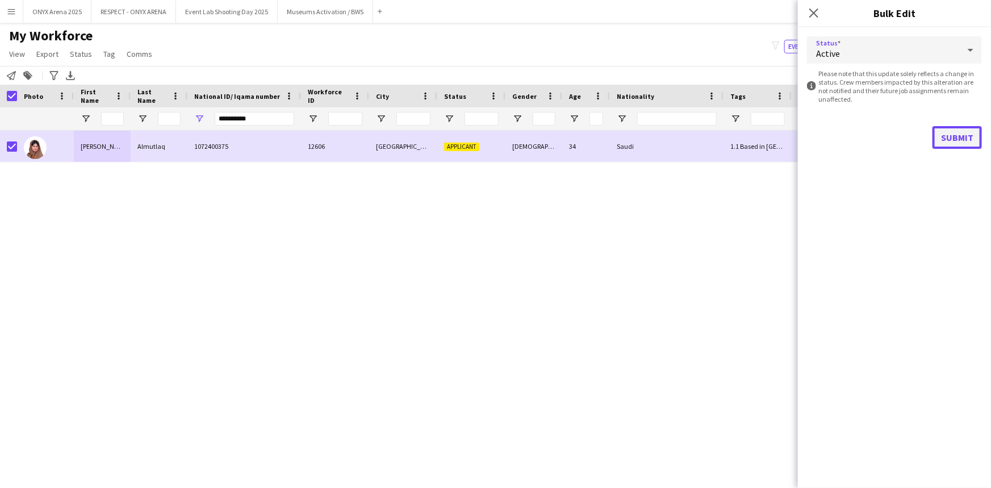
click at [964, 131] on button "Submit" at bounding box center [957, 137] width 49 height 23
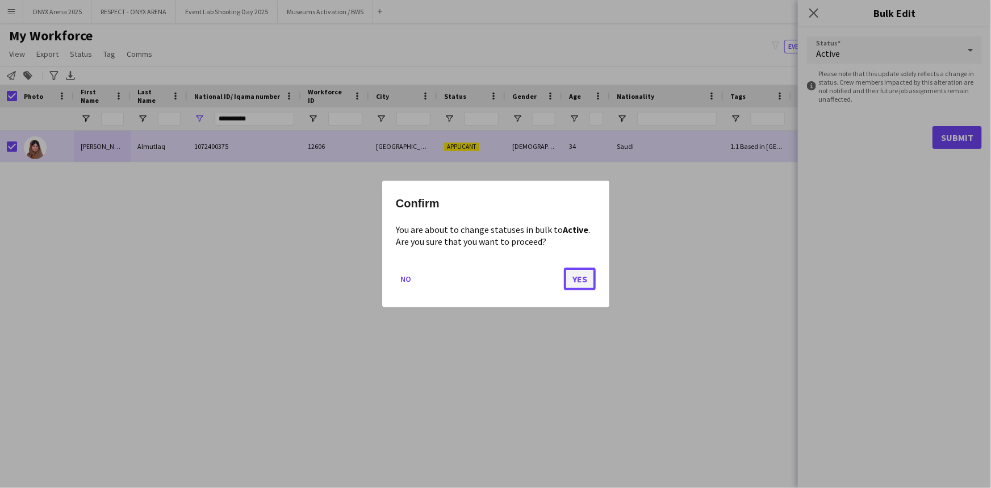
click at [577, 281] on button "Yes" at bounding box center [580, 279] width 32 height 23
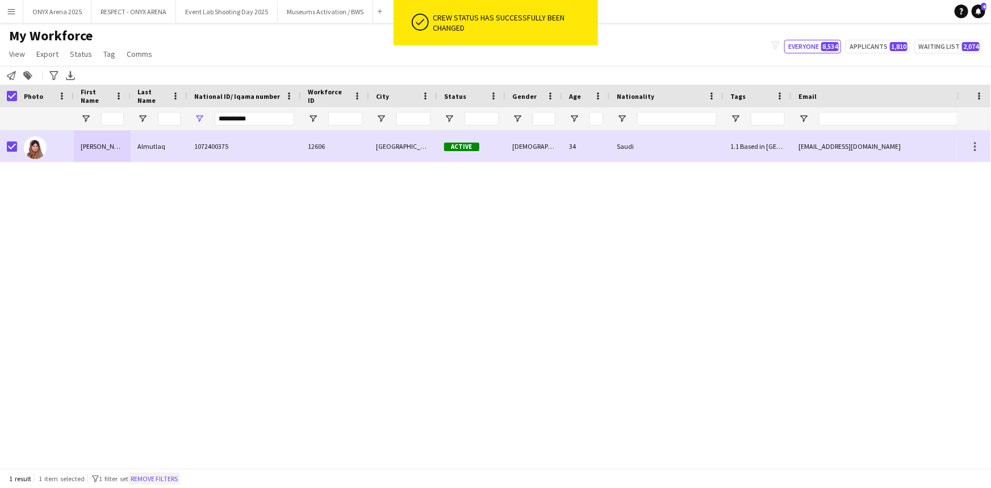
click at [173, 479] on button "Remove filters" at bounding box center [154, 479] width 52 height 12
